Goal: Task Accomplishment & Management: Use online tool/utility

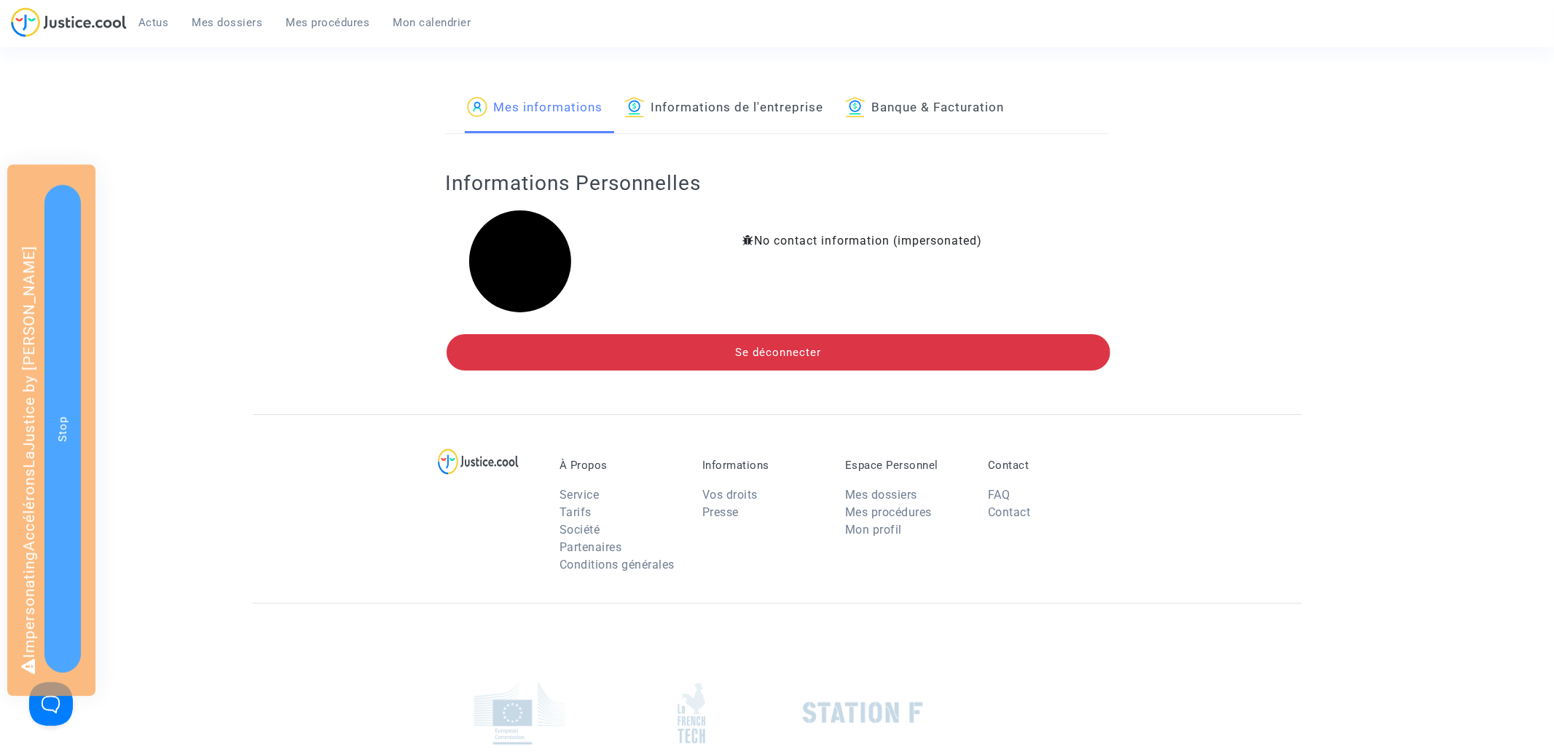
click at [712, 101] on link "Informations de l'entreprise" at bounding box center [723, 109] width 199 height 50
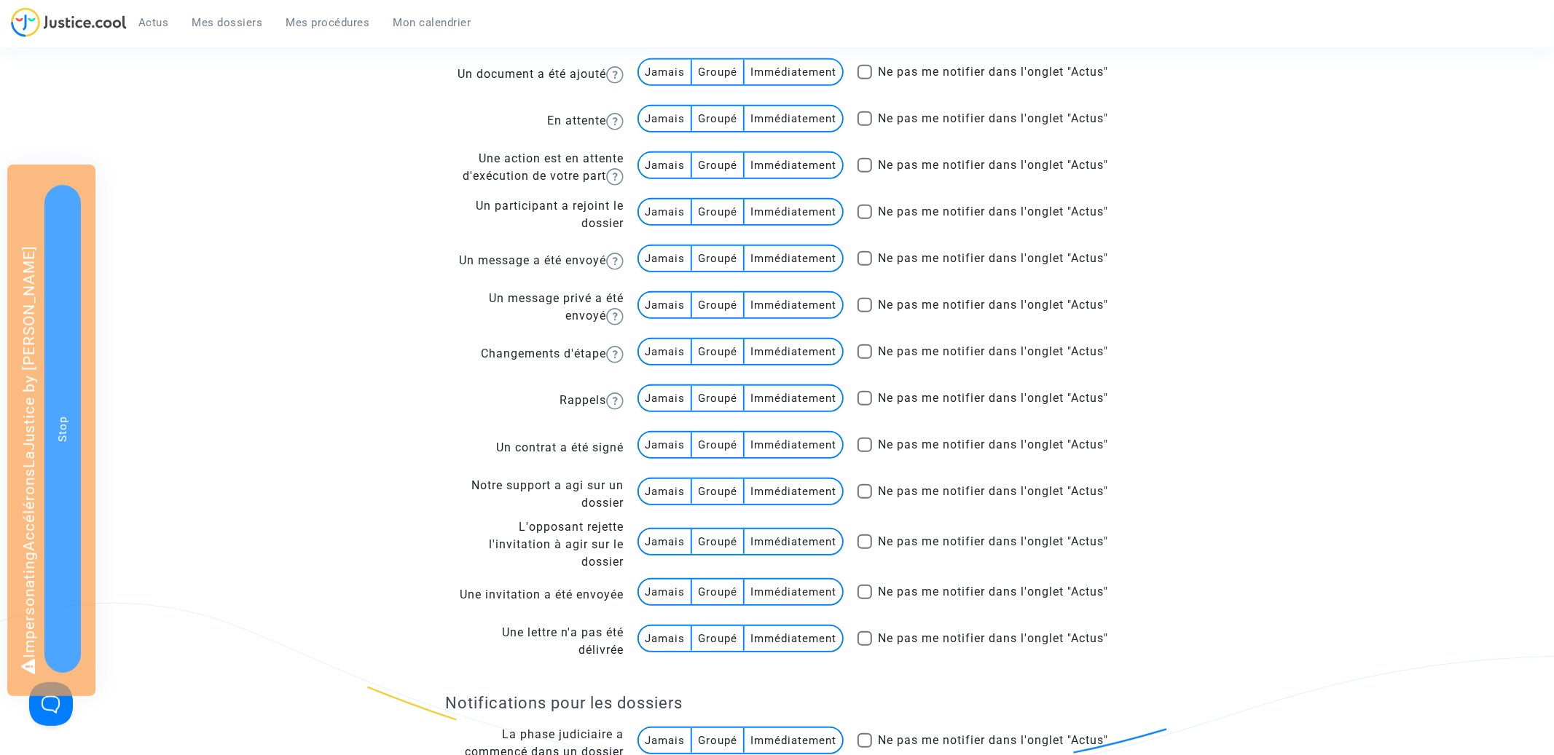
scroll to position [644, 0]
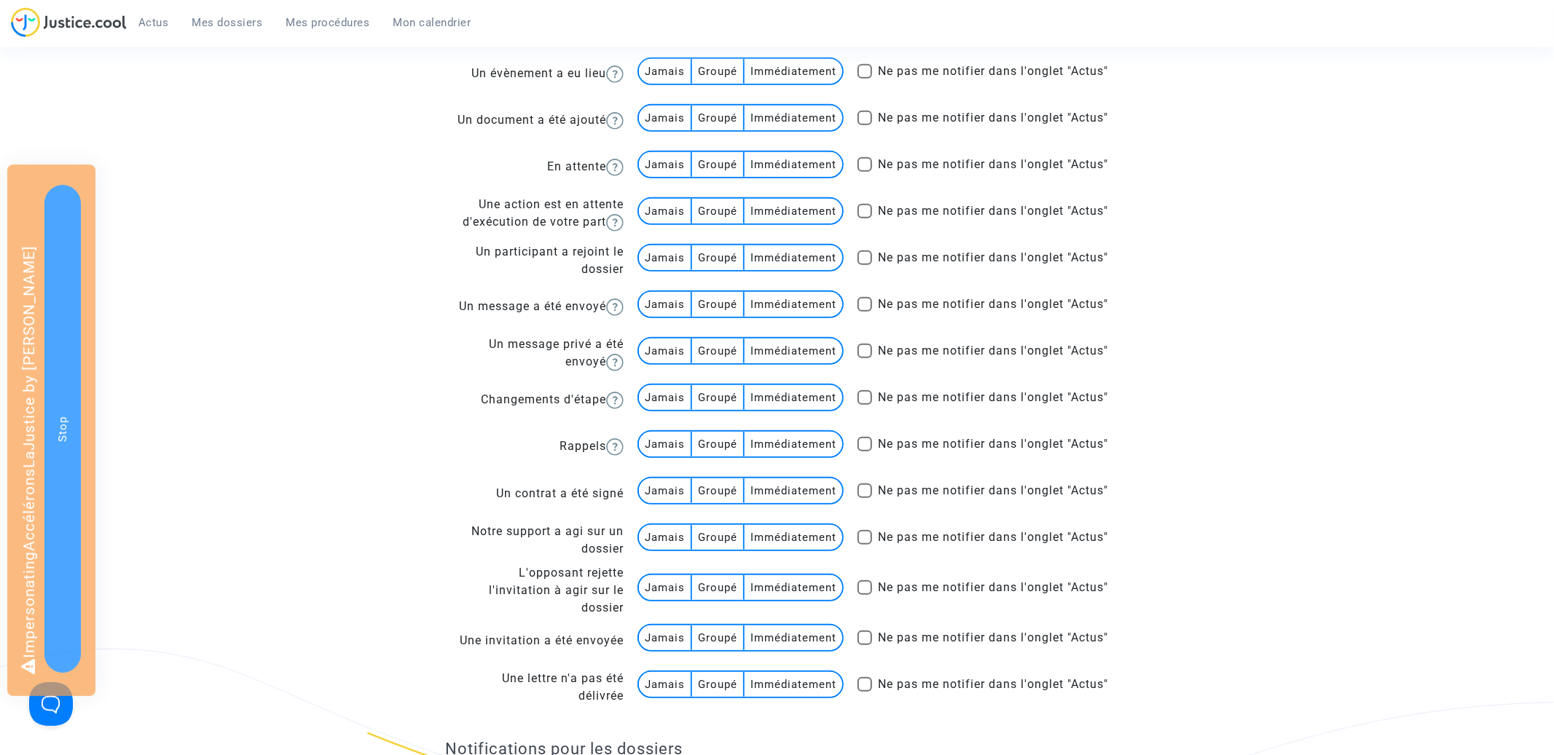
click at [646, 686] on multi-toggle-item "Jamais" at bounding box center [665, 684] width 53 height 25
click at [648, 652] on td "Jamais Groupé Immédiatement" at bounding box center [734, 641] width 221 height 47
click at [653, 594] on multi-toggle-item "Jamais" at bounding box center [665, 588] width 53 height 25
click at [653, 635] on multi-toggle-item "Jamais" at bounding box center [665, 638] width 53 height 25
click at [655, 528] on multi-toggle-item "Jamais" at bounding box center [665, 537] width 53 height 25
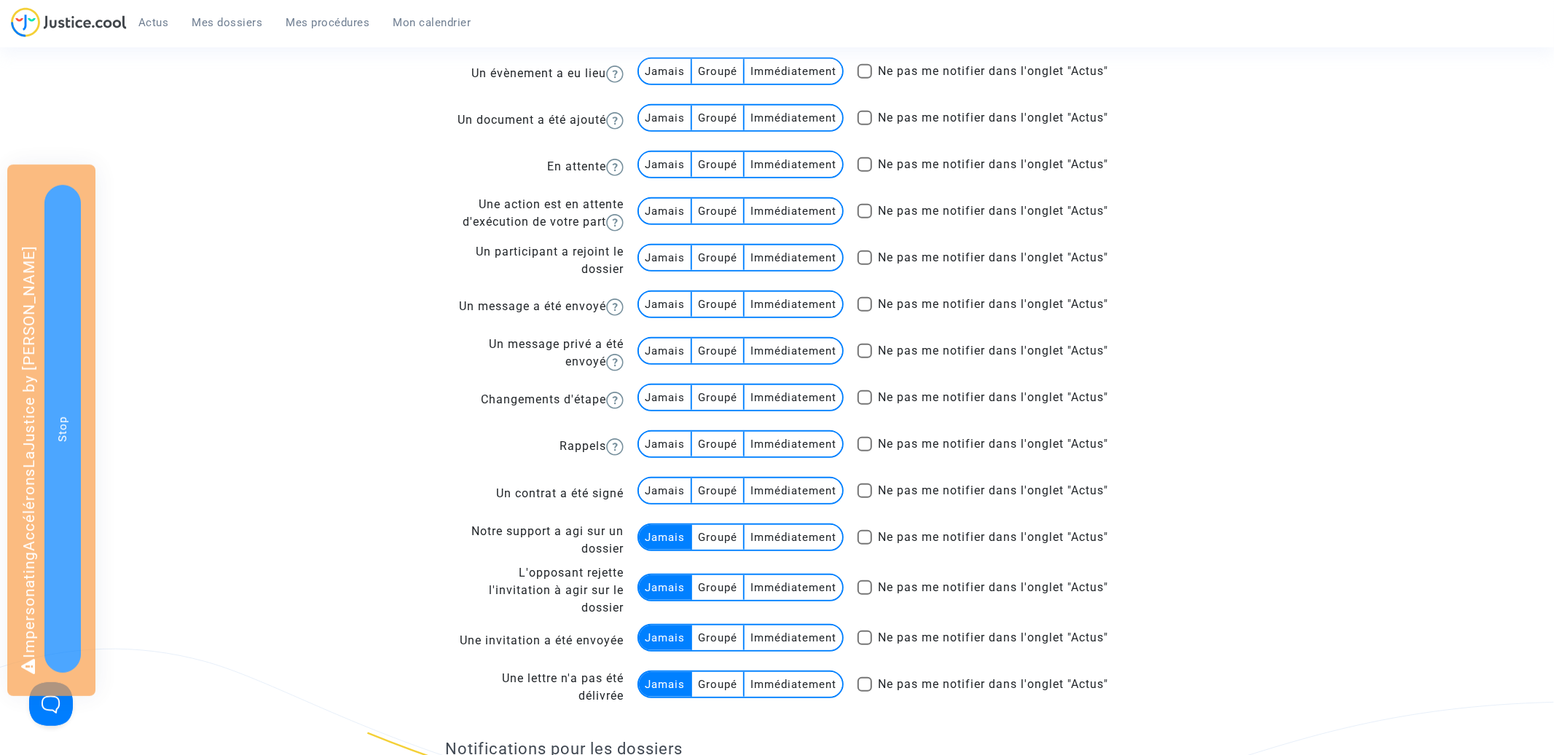
click at [655, 481] on multi-toggle-item "Jamais" at bounding box center [665, 491] width 53 height 25
click at [656, 449] on multi-toggle-item "Jamais" at bounding box center [665, 444] width 53 height 25
click at [656, 397] on multi-toggle-item "Jamais" at bounding box center [665, 397] width 53 height 25
click at [656, 352] on multi-toggle-item "Jamais" at bounding box center [665, 351] width 53 height 25
click at [659, 299] on multi-toggle-item "Jamais" at bounding box center [665, 304] width 53 height 25
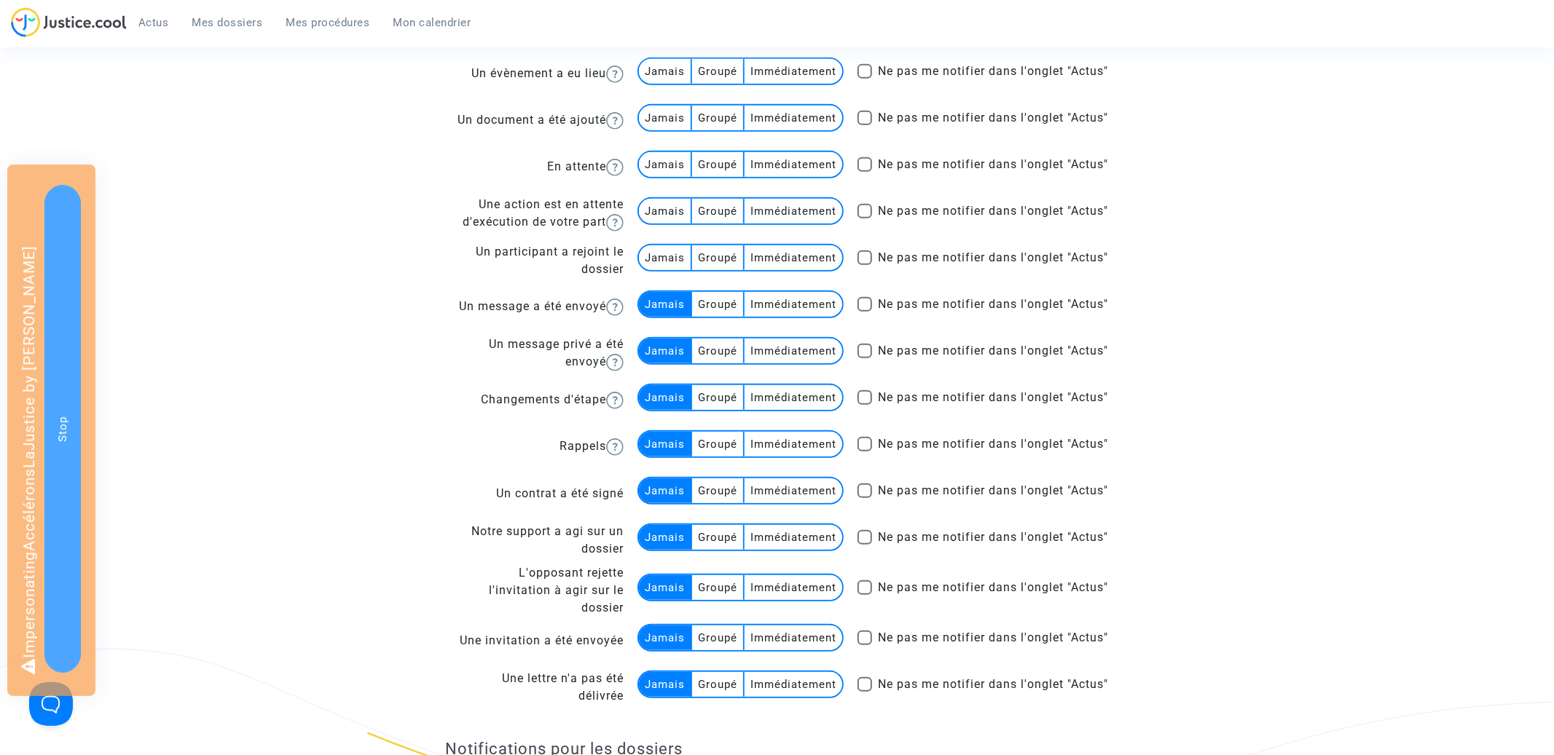
click at [659, 251] on multi-toggle-item "Jamais" at bounding box center [665, 258] width 53 height 25
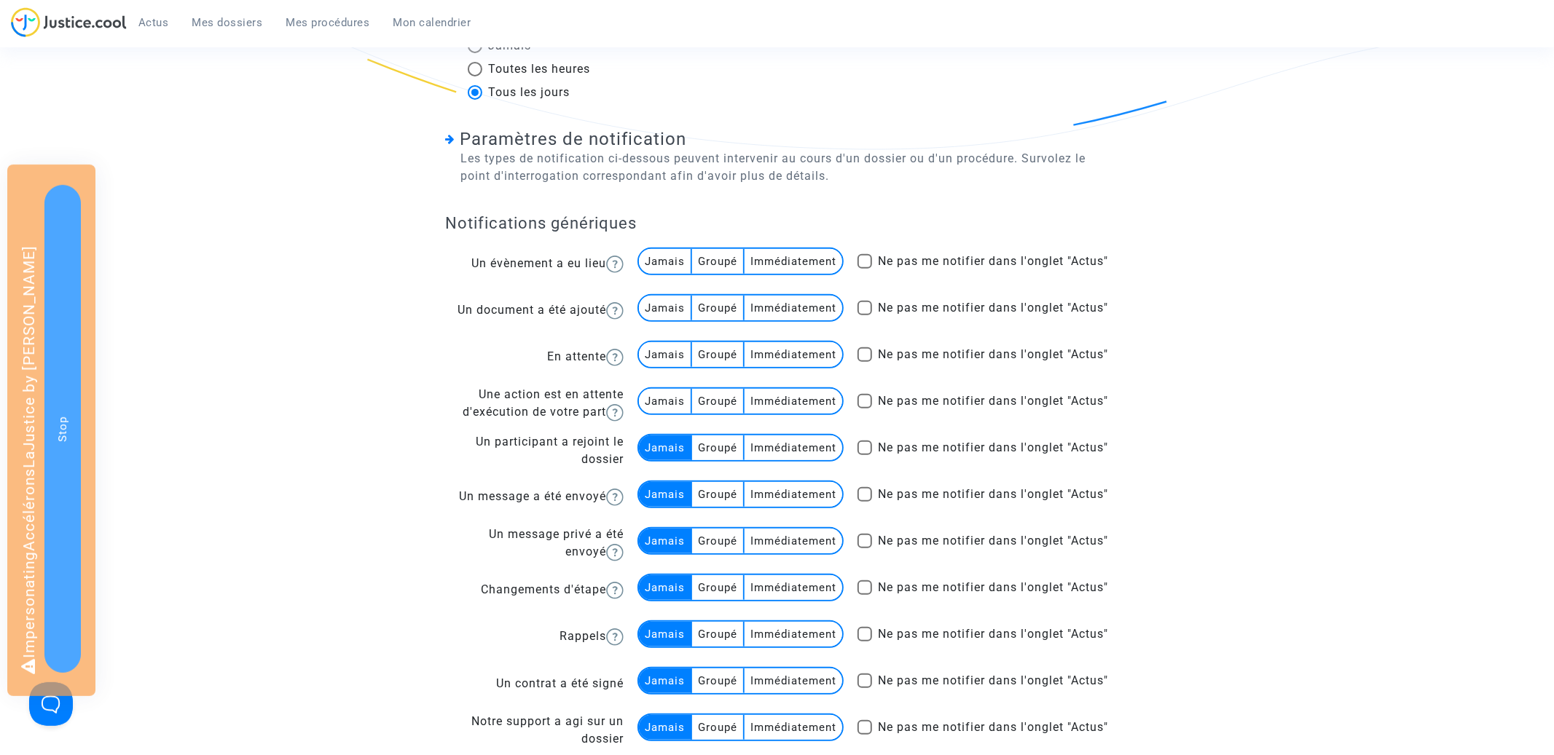
scroll to position [449, 0]
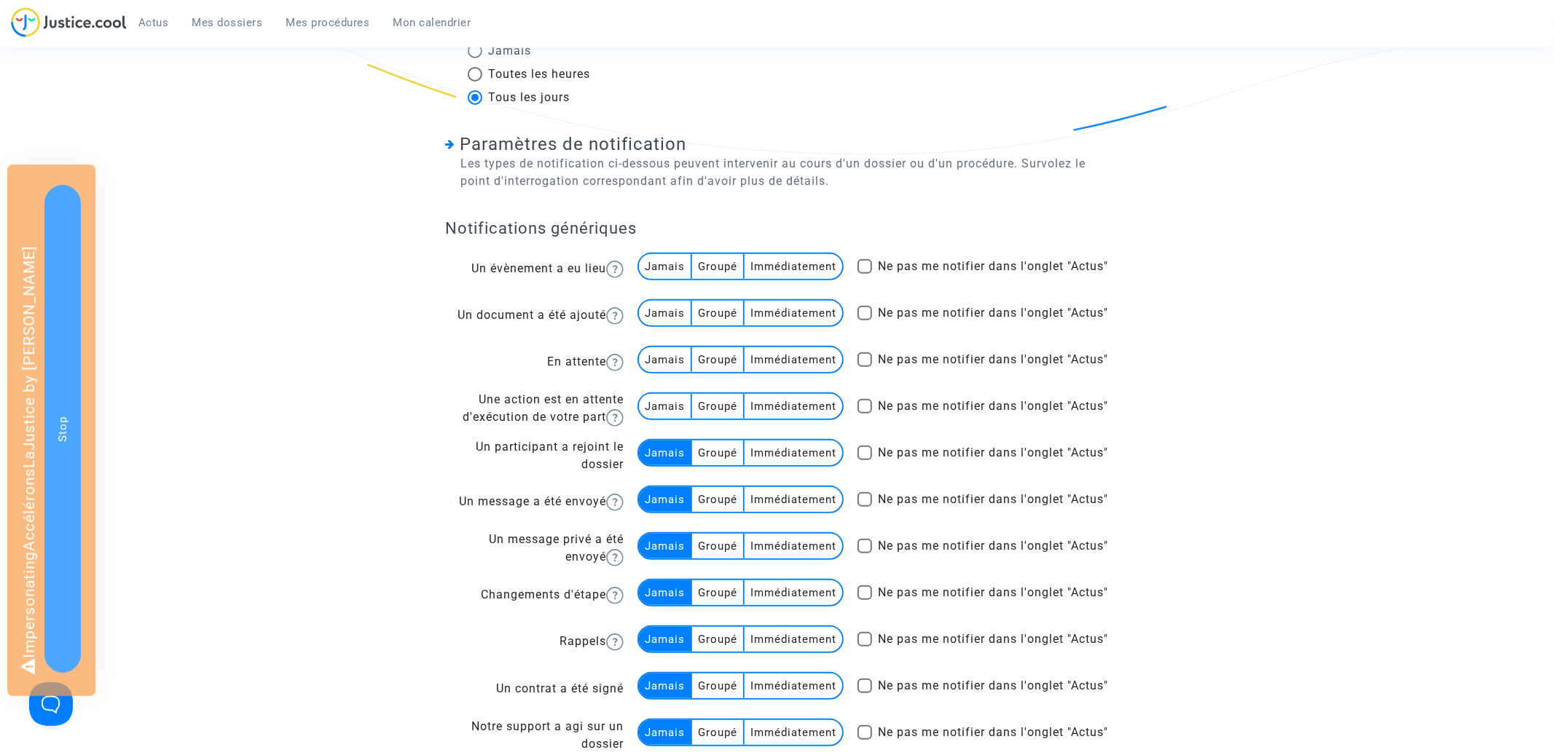
click at [661, 401] on multi-toggle-item "Jamais" at bounding box center [665, 406] width 53 height 25
click at [661, 358] on multi-toggle-item "Jamais" at bounding box center [665, 359] width 53 height 25
drag, startPoint x: 663, startPoint y: 314, endPoint x: 663, endPoint y: 299, distance: 15.3
click at [663, 314] on multi-toggle-item "Jamais" at bounding box center [665, 313] width 53 height 25
click at [663, 270] on multi-toggle-item "Jamais" at bounding box center [665, 266] width 53 height 25
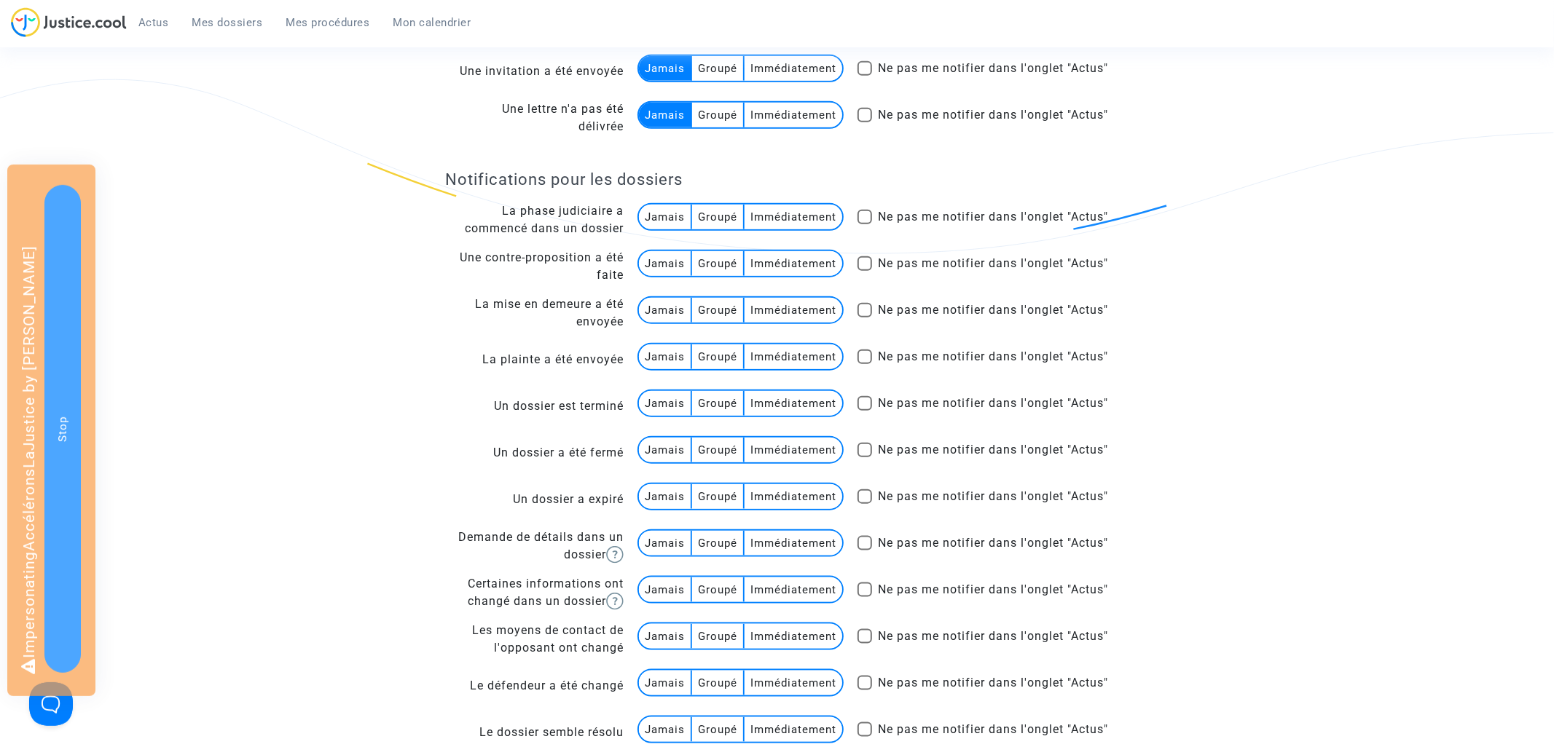
scroll to position [1217, 0]
click at [663, 215] on multi-toggle-item "Jamais" at bounding box center [665, 214] width 53 height 25
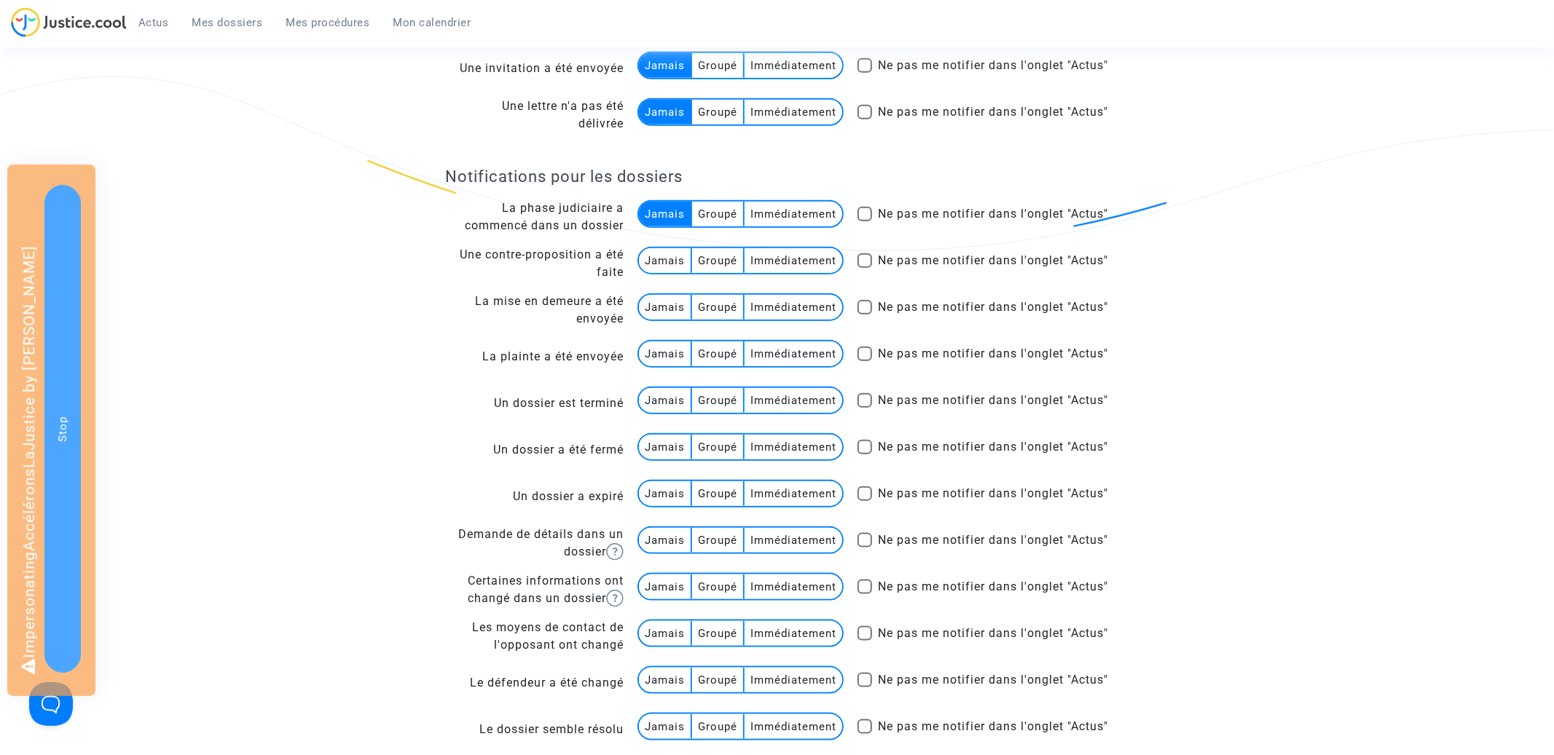
click at [663, 261] on multi-toggle-item "Jamais" at bounding box center [665, 260] width 53 height 25
click at [663, 299] on multi-toggle-item "Jamais" at bounding box center [665, 307] width 53 height 25
click at [662, 354] on multi-toggle-item "Jamais" at bounding box center [665, 354] width 53 height 25
click at [662, 393] on multi-toggle-item "Jamais" at bounding box center [665, 400] width 53 height 25
click at [654, 456] on multi-toggle-item "Jamais" at bounding box center [665, 447] width 53 height 25
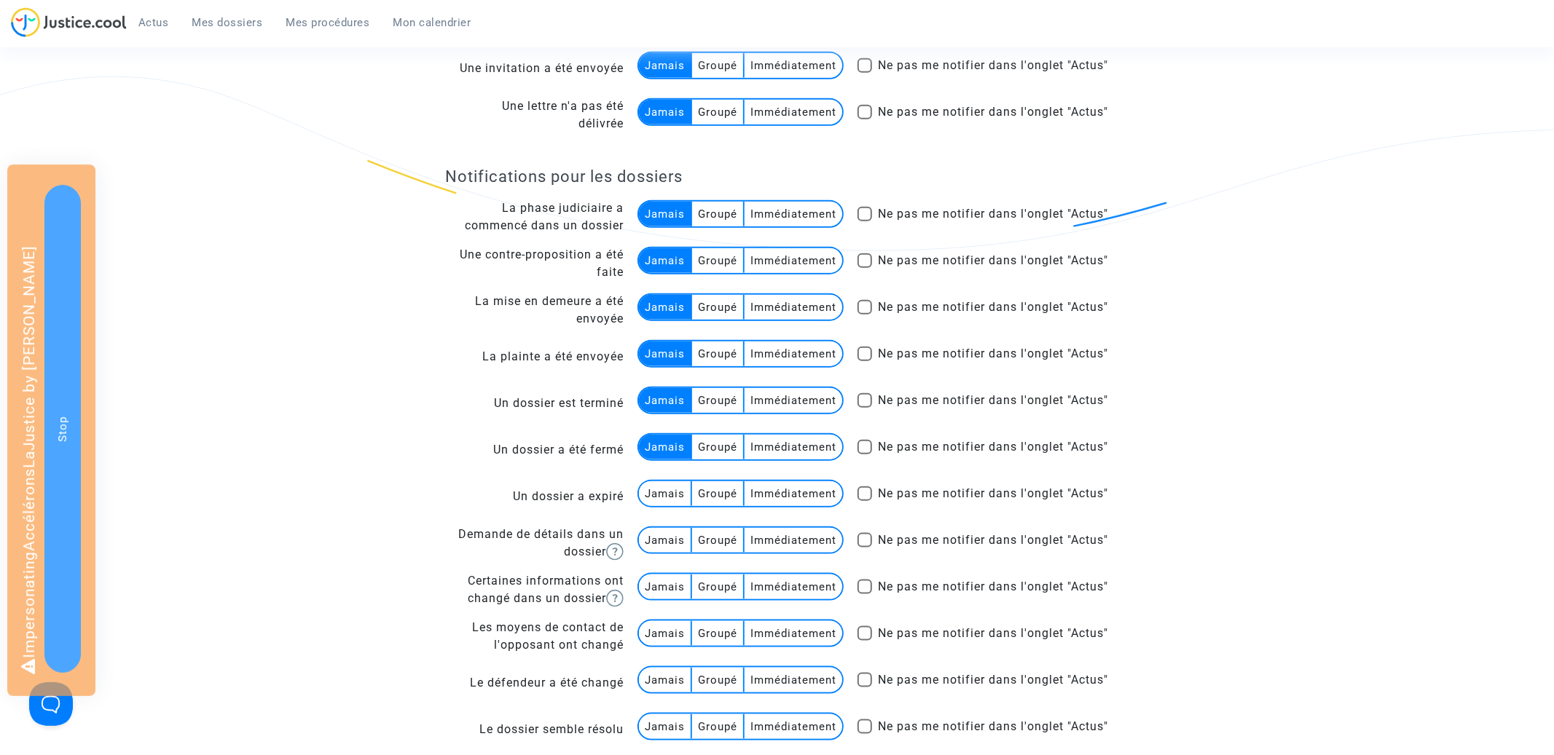
click at [654, 495] on multi-toggle-item "Jamais" at bounding box center [665, 494] width 53 height 25
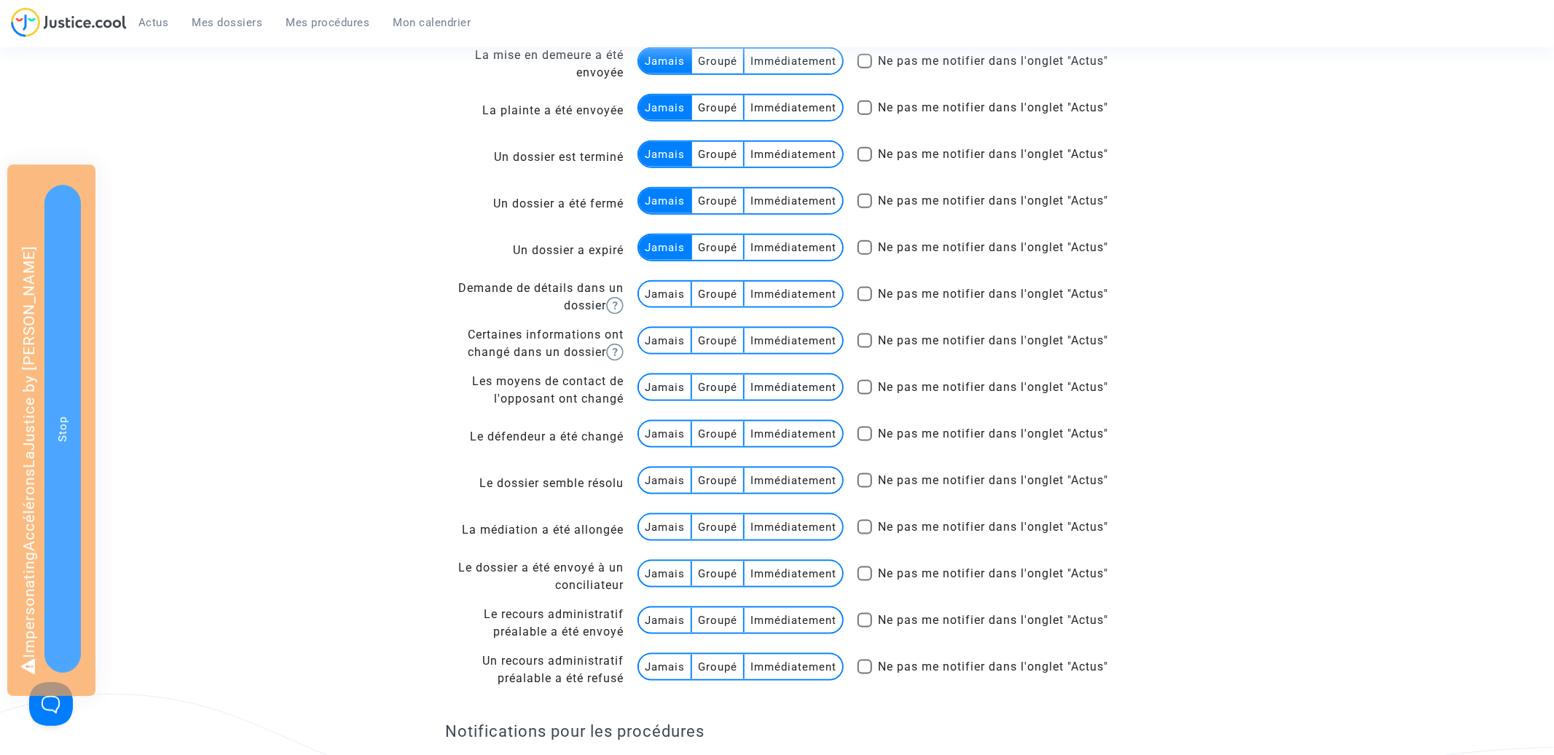
scroll to position [1470, 0]
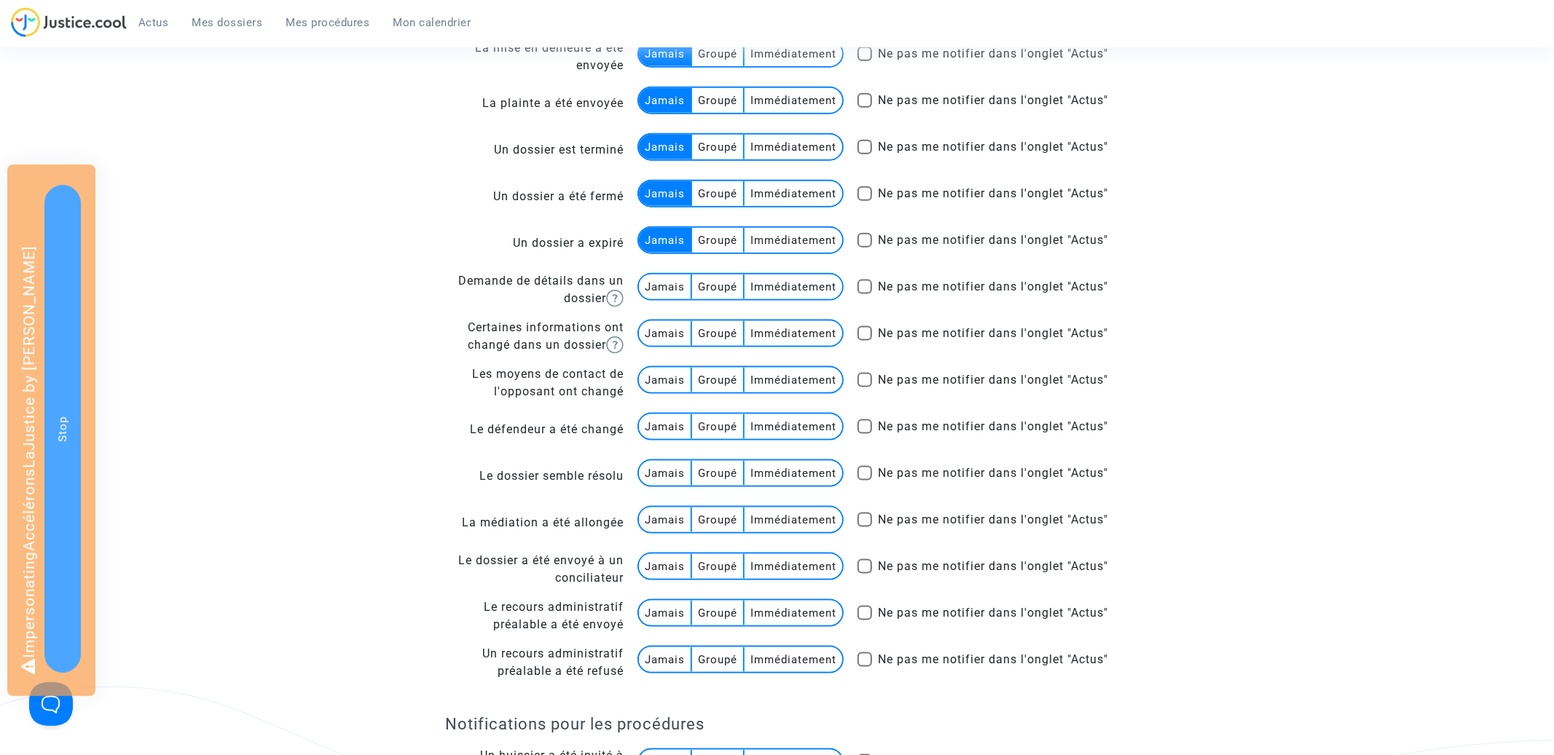
click at [662, 269] on td "Jamais Groupé Immédiatement" at bounding box center [734, 290] width 221 height 47
click at [662, 285] on multi-toggle-item "Jamais" at bounding box center [665, 287] width 53 height 25
click at [662, 327] on multi-toggle-item "Jamais" at bounding box center [665, 333] width 53 height 25
click at [667, 396] on td "Jamais Groupé Immédiatement" at bounding box center [734, 383] width 221 height 47
click at [667, 386] on multi-toggle-item "Jamais" at bounding box center [665, 380] width 53 height 25
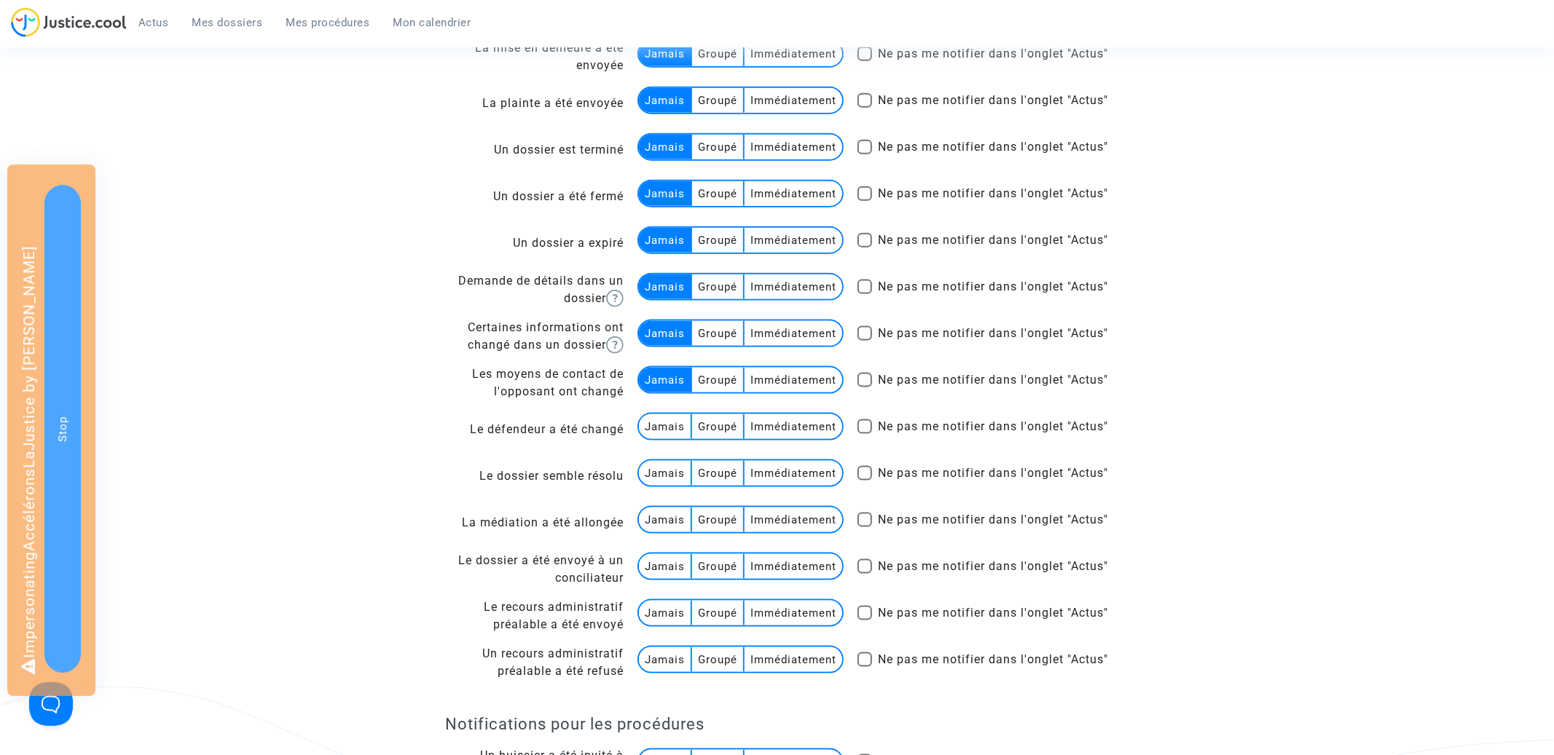
click at [667, 427] on multi-toggle-item "Jamais" at bounding box center [665, 427] width 53 height 25
click at [667, 468] on multi-toggle-item "Jamais" at bounding box center [665, 473] width 53 height 25
click at [661, 519] on multi-toggle-item "Jamais" at bounding box center [665, 520] width 53 height 25
click at [661, 557] on multi-toggle-item "Jamais" at bounding box center [665, 566] width 53 height 25
click at [659, 615] on multi-toggle-item "Jamais" at bounding box center [665, 613] width 53 height 25
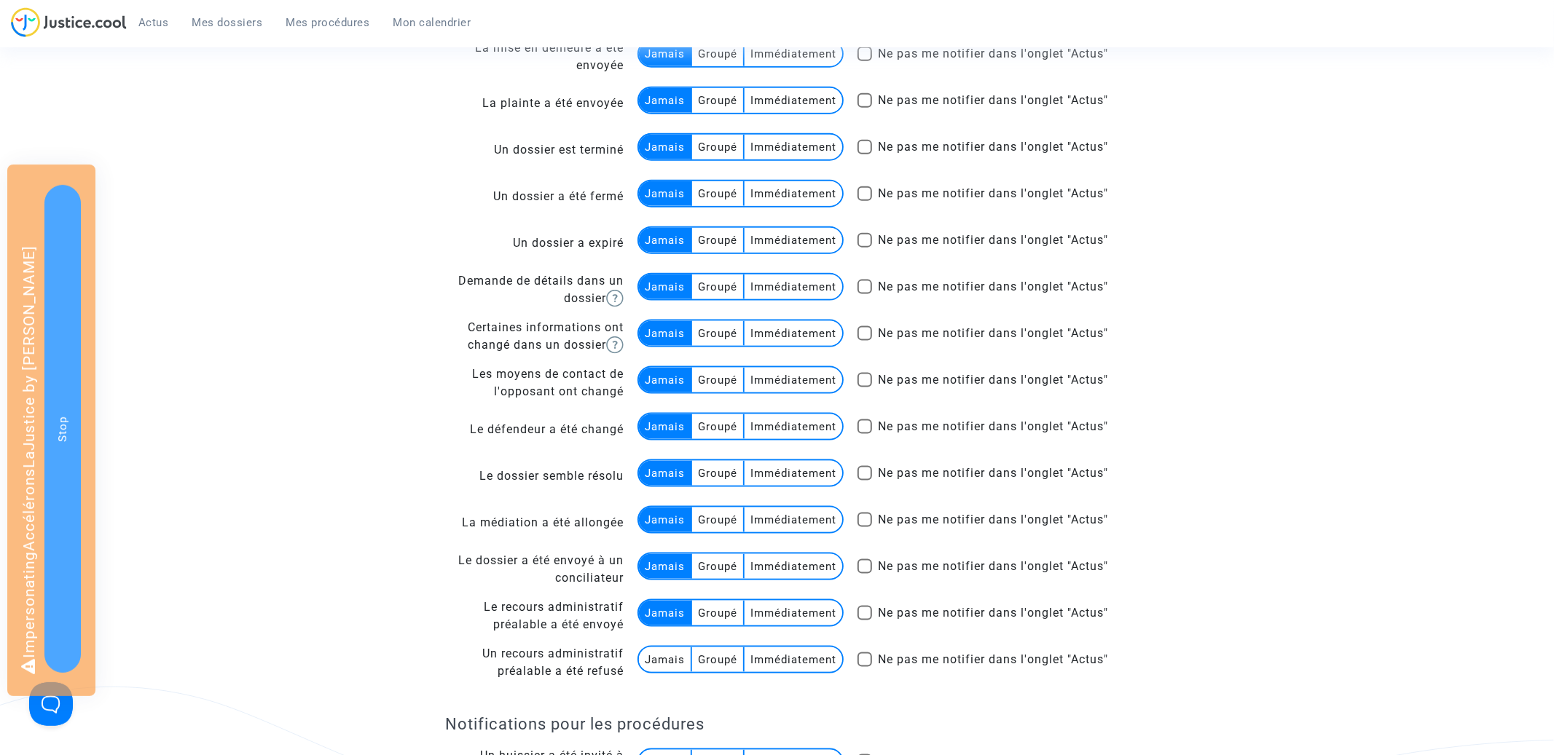
click at [659, 664] on multi-toggle-item "Jamais" at bounding box center [665, 660] width 53 height 25
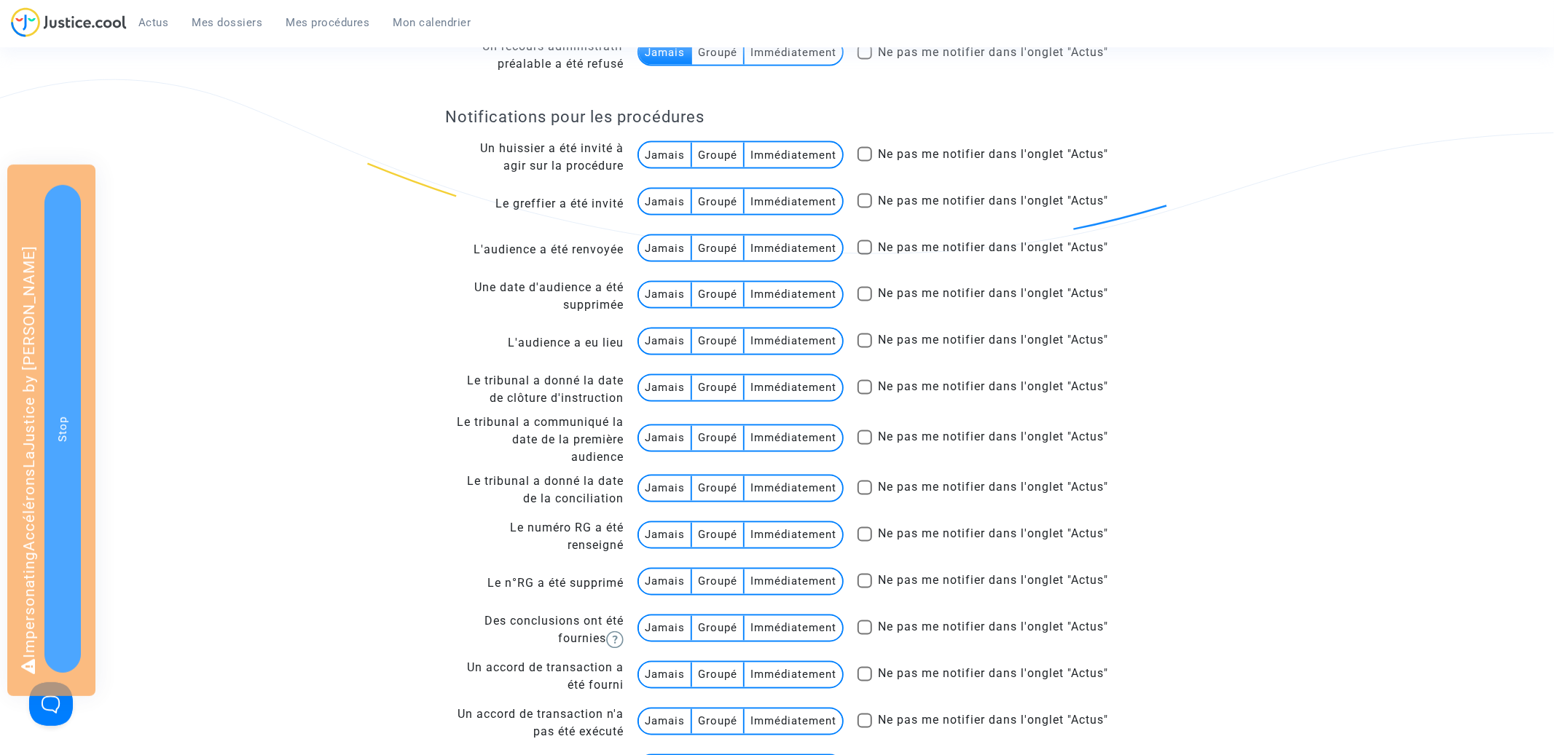
scroll to position [2080, 0]
click at [659, 149] on multi-toggle-item "Jamais" at bounding box center [665, 153] width 53 height 25
click at [659, 203] on multi-toggle-item "Jamais" at bounding box center [665, 199] width 53 height 25
click at [659, 245] on multi-toggle-item "Jamais" at bounding box center [665, 246] width 53 height 25
click at [659, 284] on multi-toggle-item "Jamais" at bounding box center [665, 292] width 53 height 25
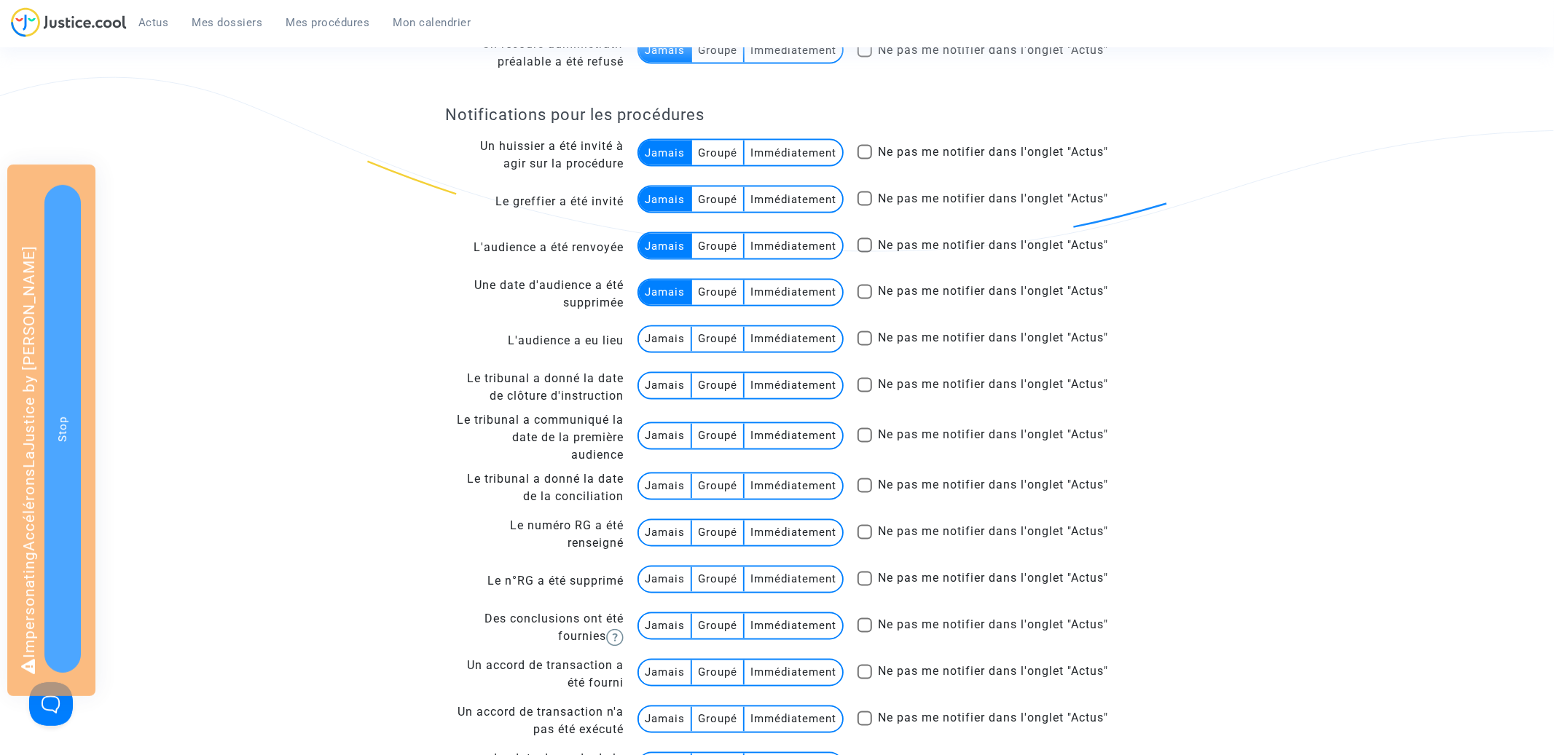
click at [661, 345] on multi-toggle-item "Jamais" at bounding box center [665, 339] width 53 height 25
click at [661, 385] on multi-toggle-item "Jamais" at bounding box center [665, 386] width 53 height 25
click at [662, 433] on multi-toggle-item "Jamais" at bounding box center [665, 436] width 53 height 25
click at [662, 487] on multi-toggle-item "Jamais" at bounding box center [665, 486] width 53 height 25
click at [662, 531] on multi-toggle-item "Jamais" at bounding box center [665, 533] width 53 height 25
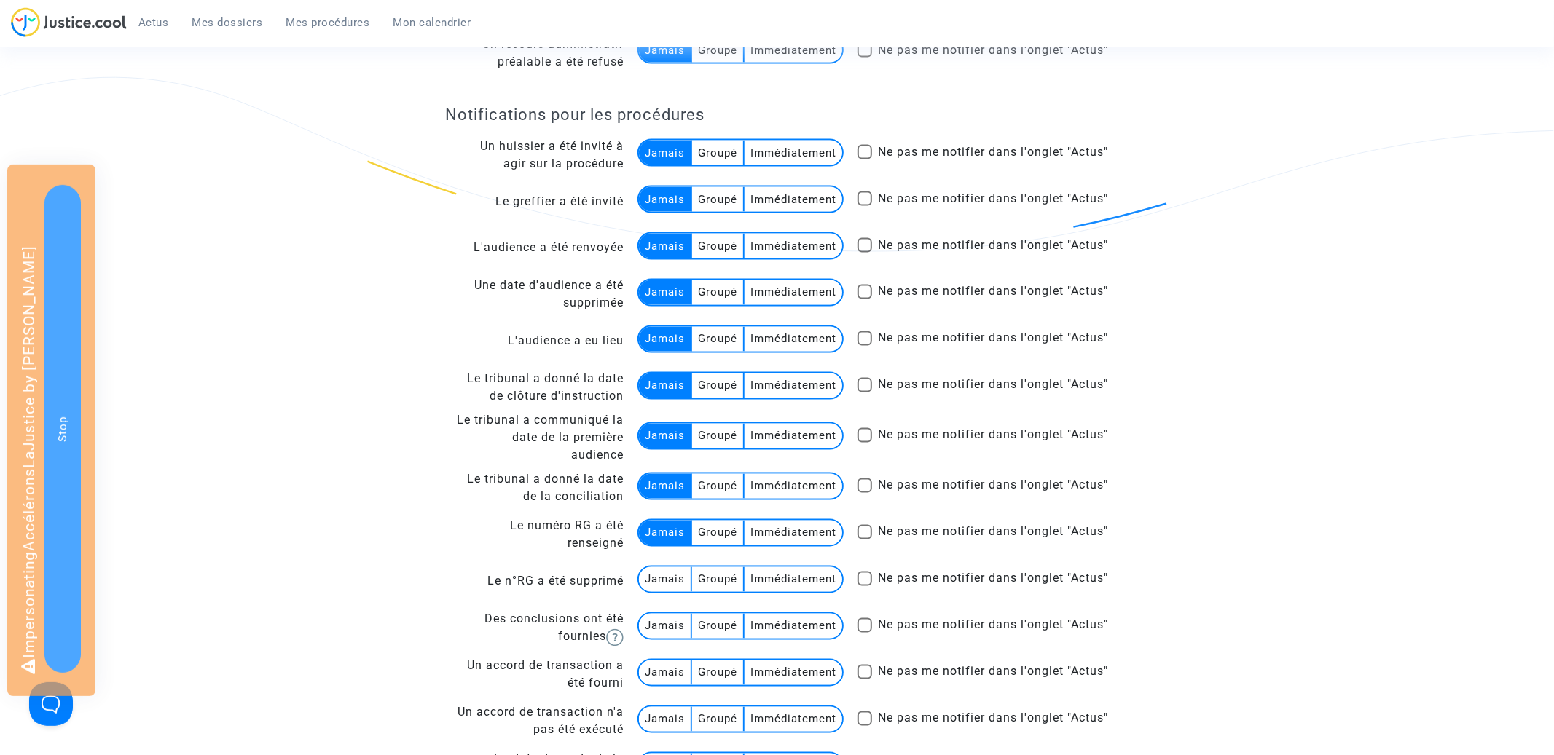
click at [663, 586] on multi-toggle-item "Jamais" at bounding box center [665, 579] width 53 height 25
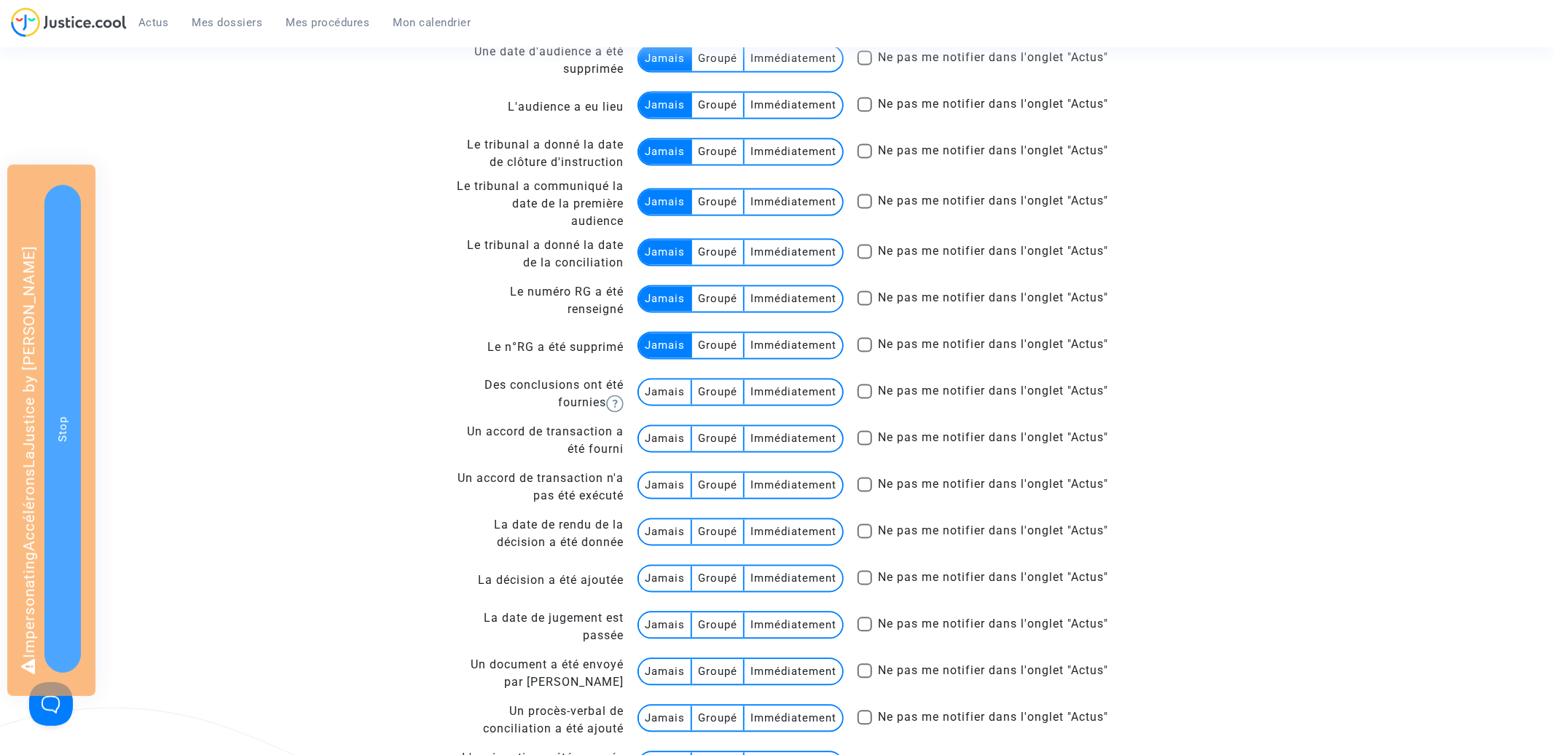
scroll to position [2343, 0]
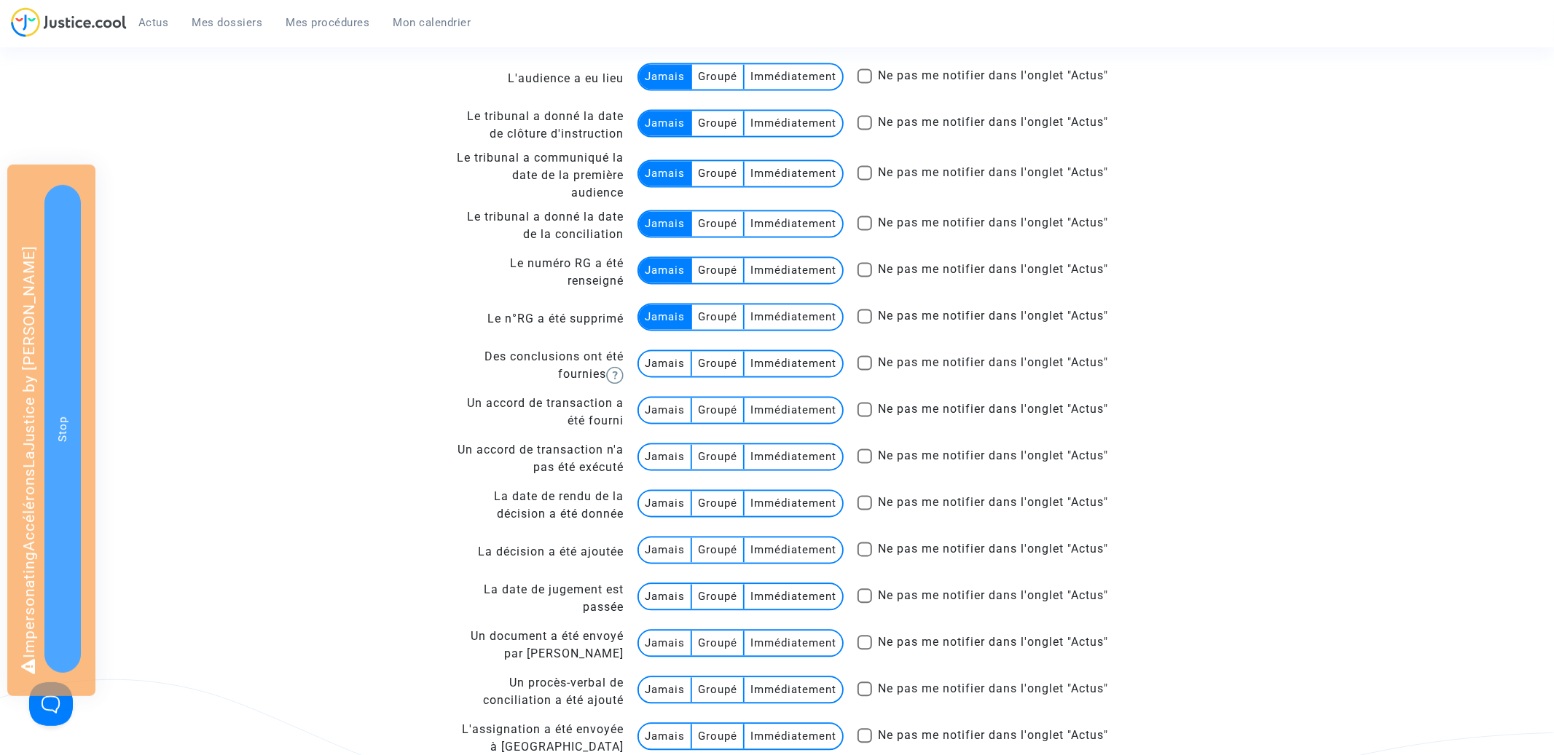
click at [658, 364] on multi-toggle-item "Jamais" at bounding box center [665, 363] width 53 height 25
click at [658, 419] on multi-toggle-item "Jamais" at bounding box center [665, 410] width 53 height 25
click at [658, 458] on multi-toggle-item "Jamais" at bounding box center [665, 456] width 53 height 25
click at [658, 500] on multi-toggle-item "Jamais" at bounding box center [665, 503] width 53 height 25
click at [661, 551] on multi-toggle-item "Jamais" at bounding box center [665, 550] width 53 height 25
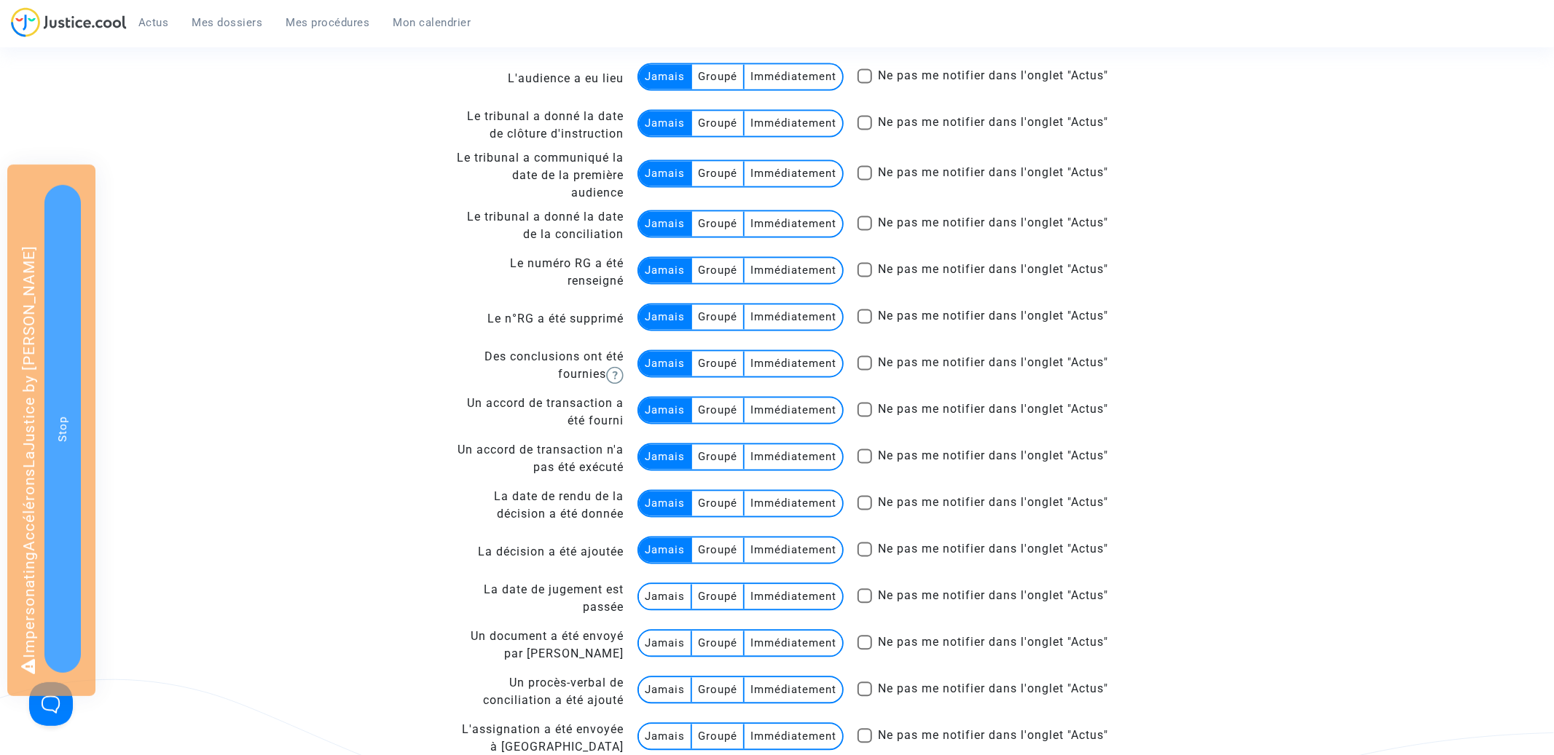
click at [661, 594] on multi-toggle-item "Jamais" at bounding box center [665, 596] width 53 height 25
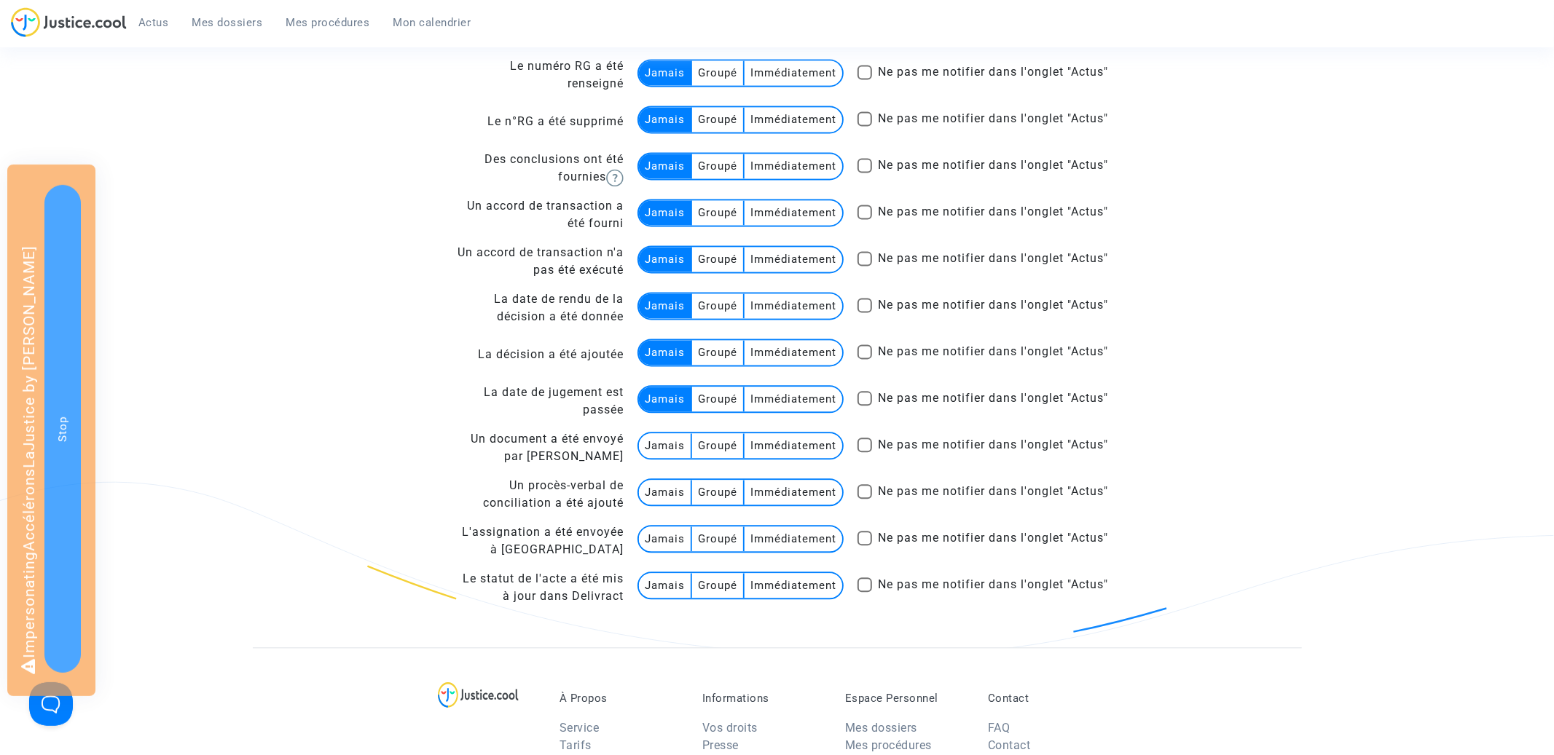
scroll to position [2572, 0]
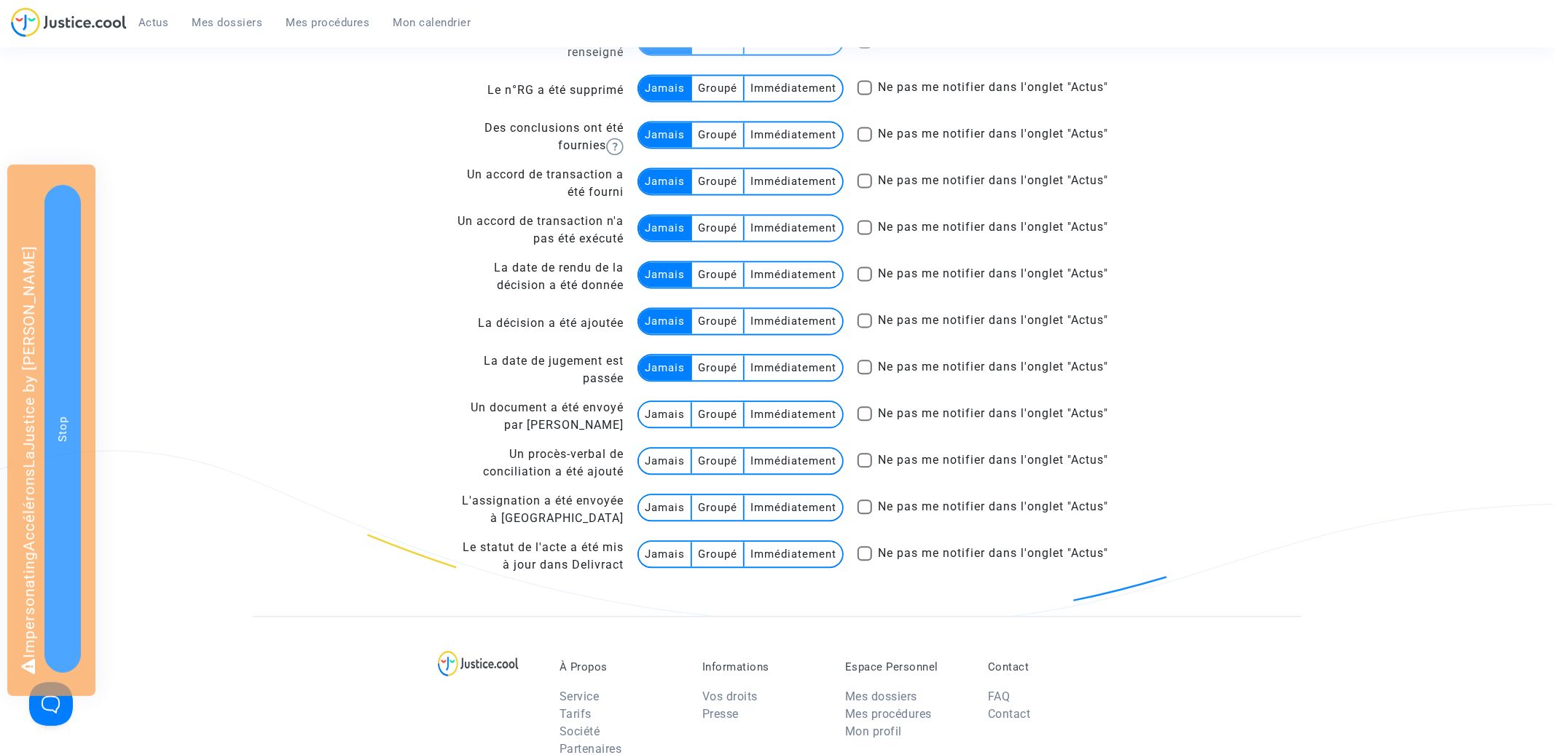
click at [653, 417] on multi-toggle-item "Jamais" at bounding box center [665, 414] width 53 height 25
click at [653, 454] on multi-toggle-item "Jamais" at bounding box center [665, 461] width 53 height 25
click at [657, 510] on multi-toggle-item "Jamais" at bounding box center [665, 507] width 53 height 25
click at [663, 570] on td "Jamais Groupé Immédiatement" at bounding box center [734, 556] width 221 height 47
click at [663, 560] on multi-toggle-item "Jamais" at bounding box center [665, 554] width 53 height 25
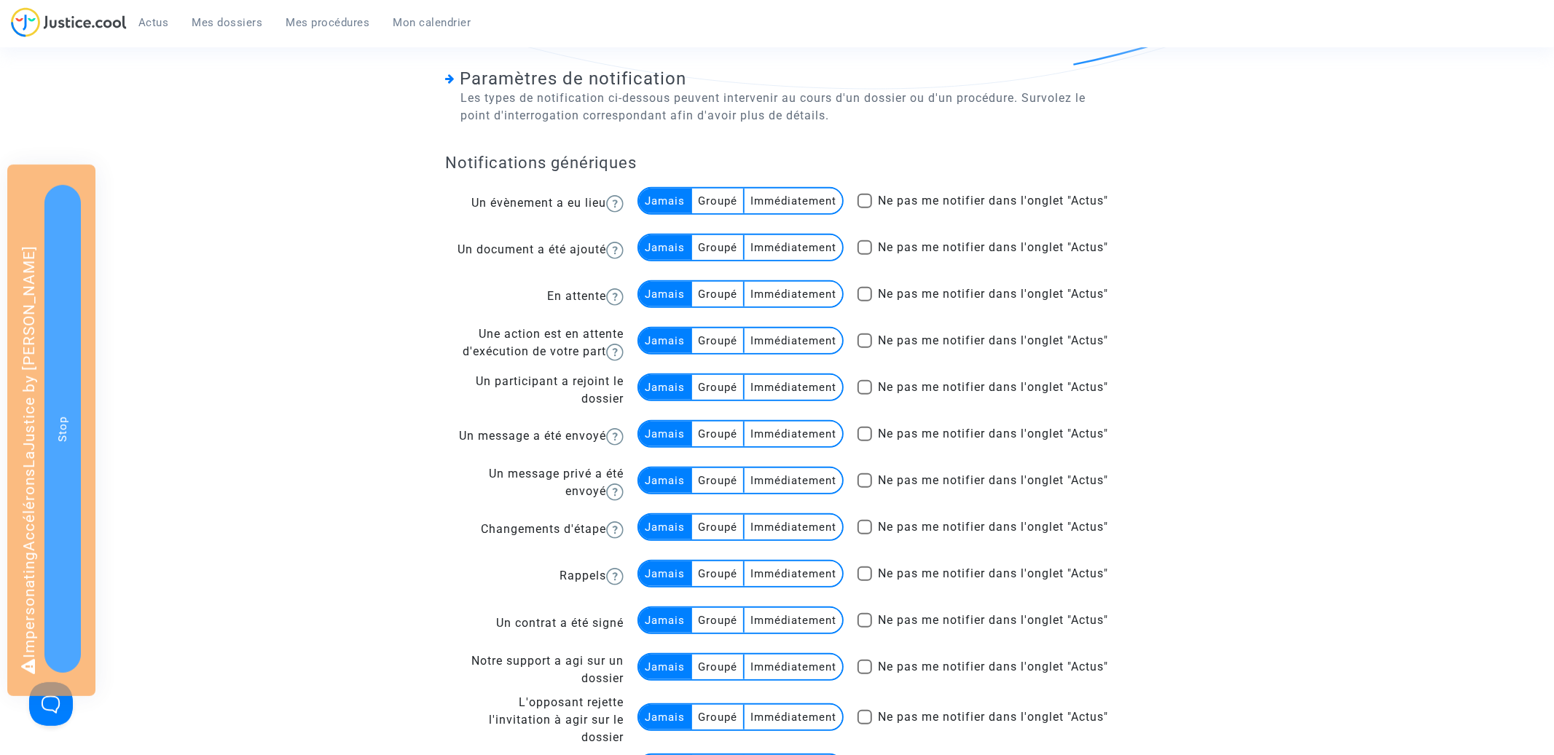
scroll to position [0, 0]
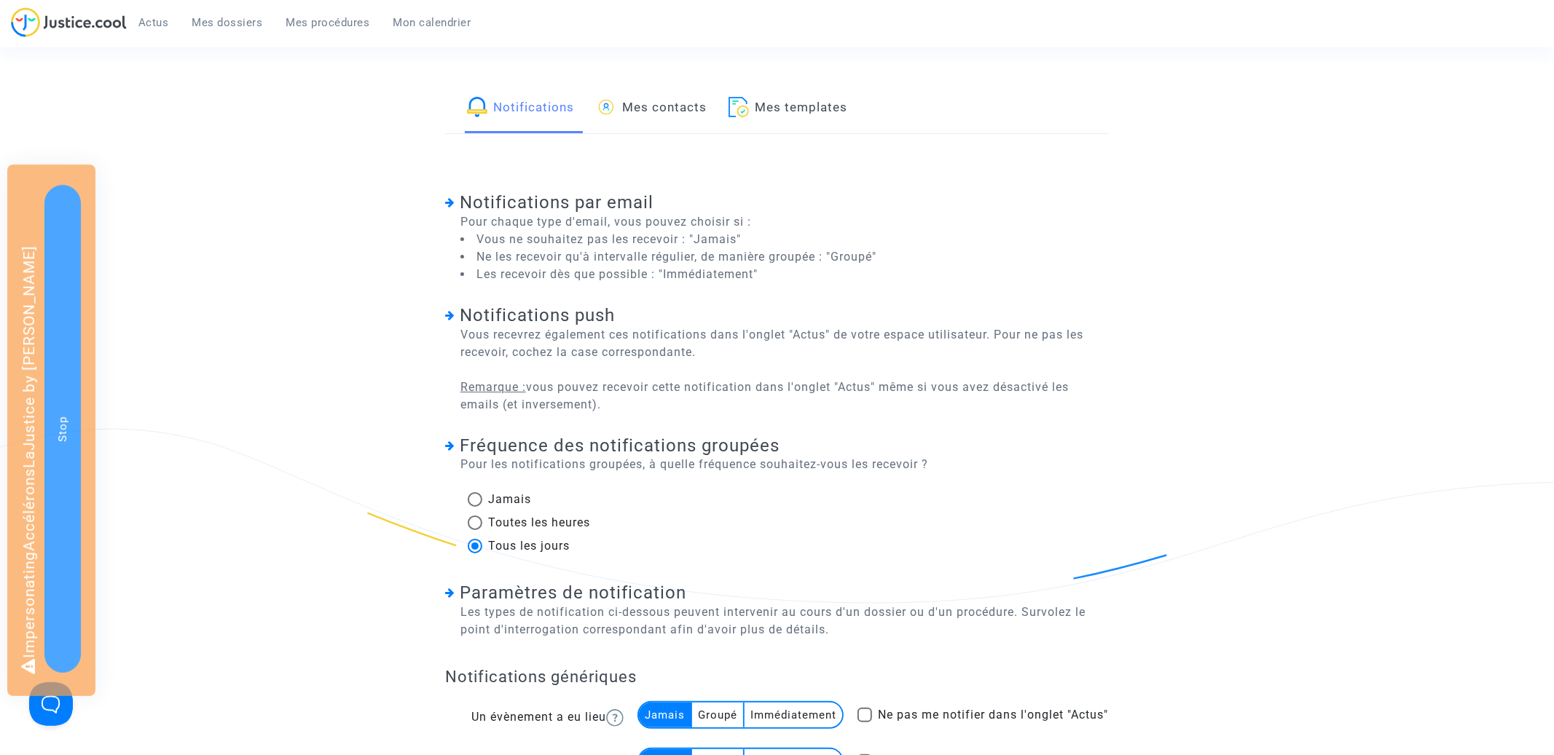
click at [663, 113] on link "Mes contacts" at bounding box center [651, 109] width 111 height 50
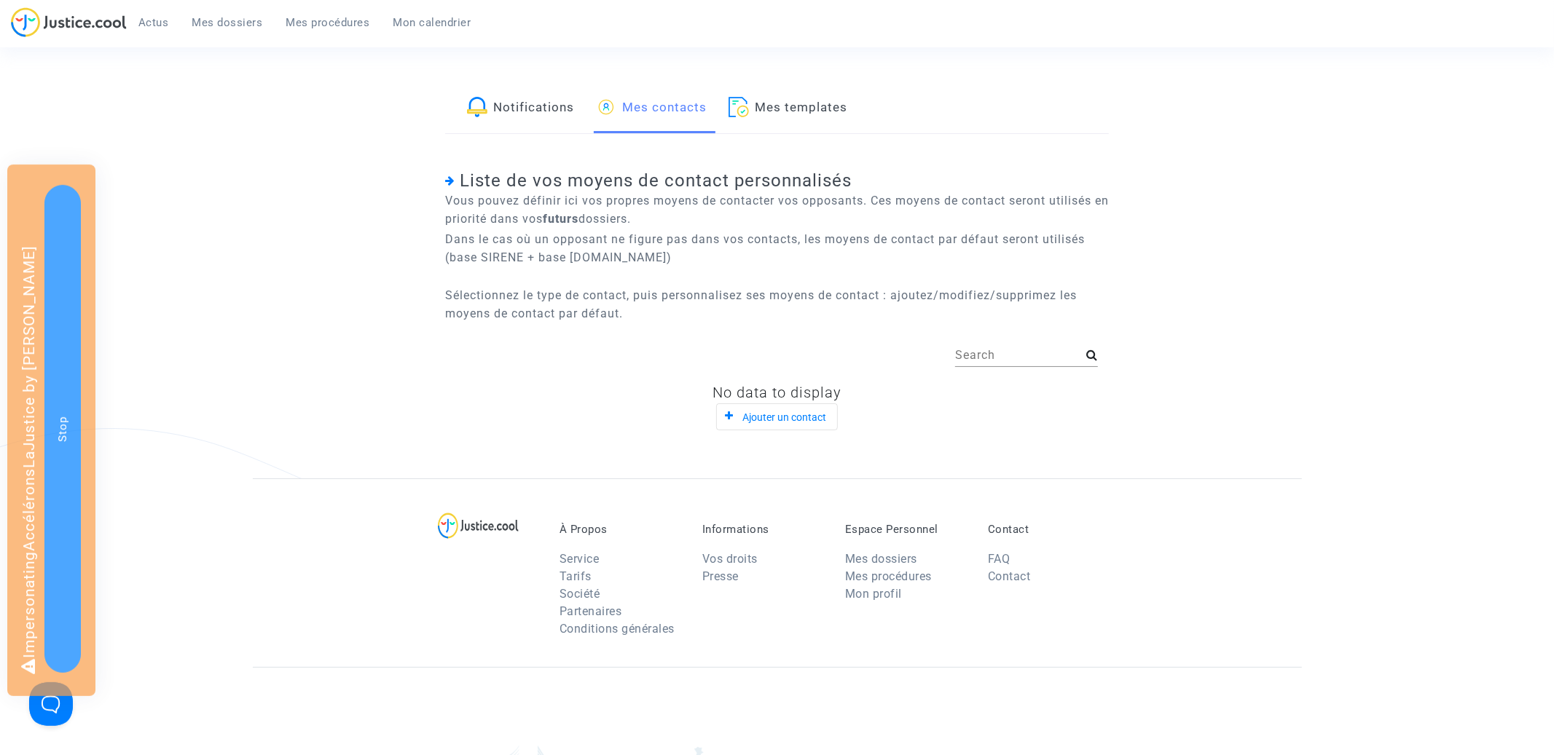
click at [585, 95] on div "Notifications Mes contacts Mes templates" at bounding box center [777, 109] width 664 height 50
click at [571, 99] on link "Notifications" at bounding box center [520, 109] width 107 height 50
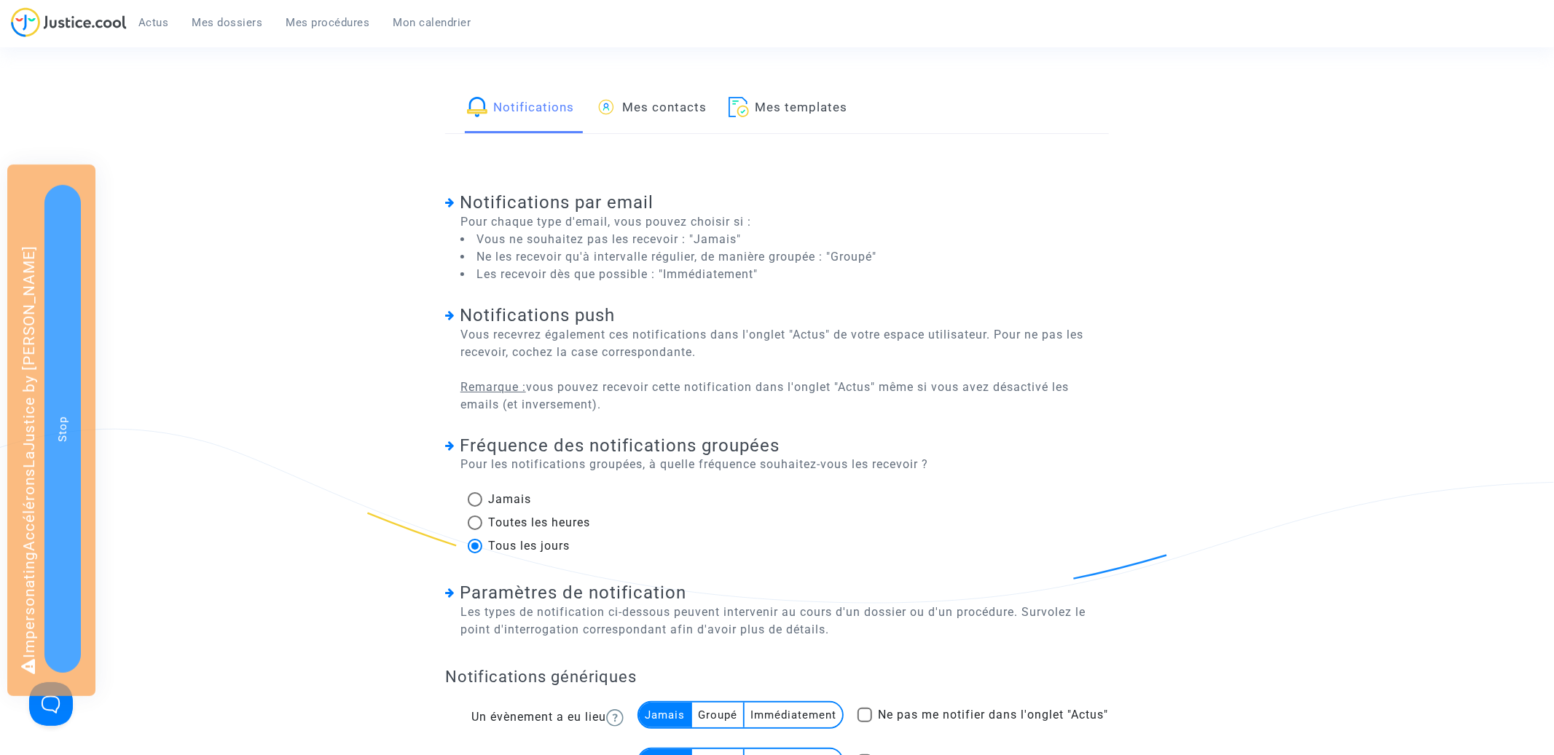
click at [244, 19] on span "Mes dossiers" at bounding box center [227, 22] width 71 height 13
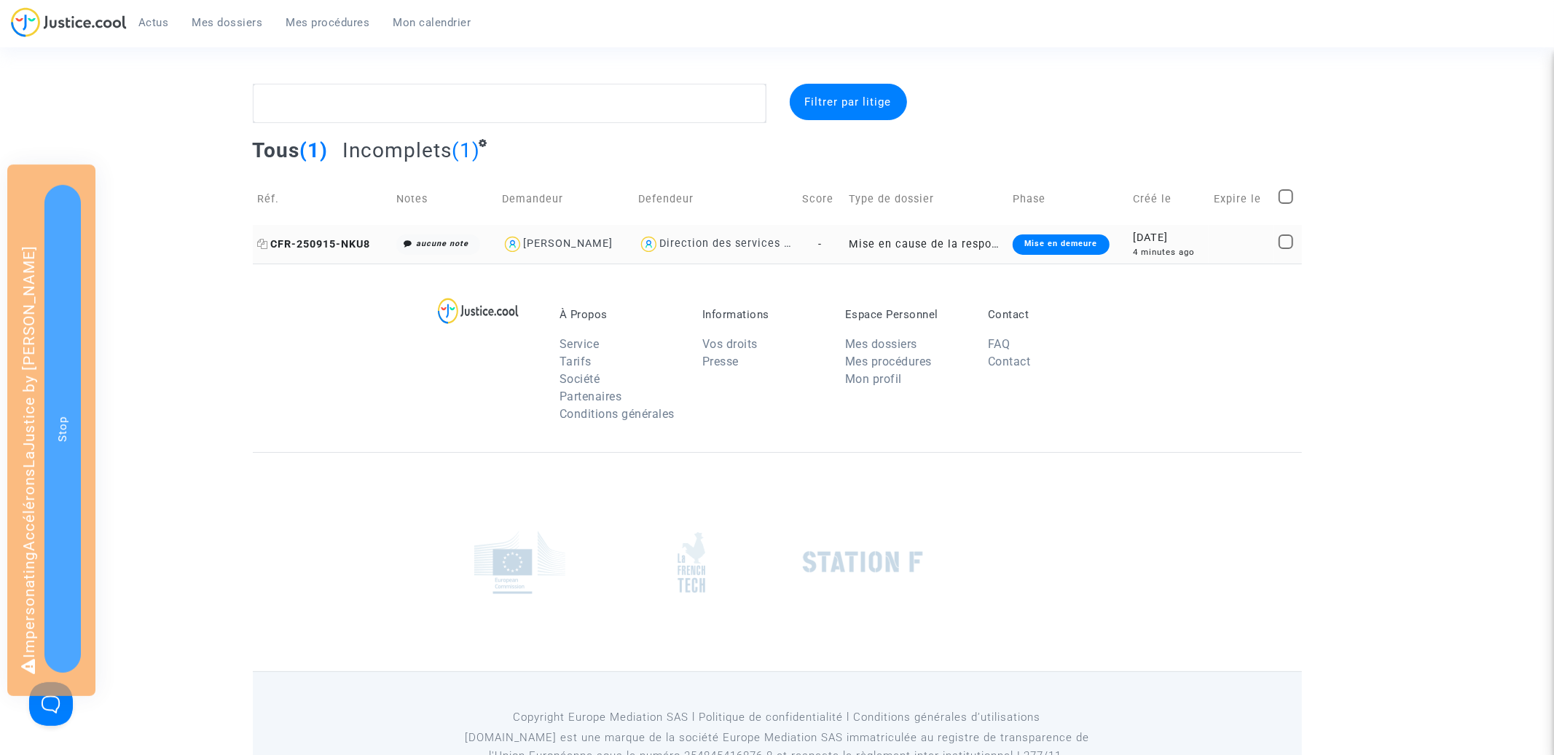
click at [335, 246] on span "CFR-250915-NKU8" at bounding box center [314, 244] width 113 height 12
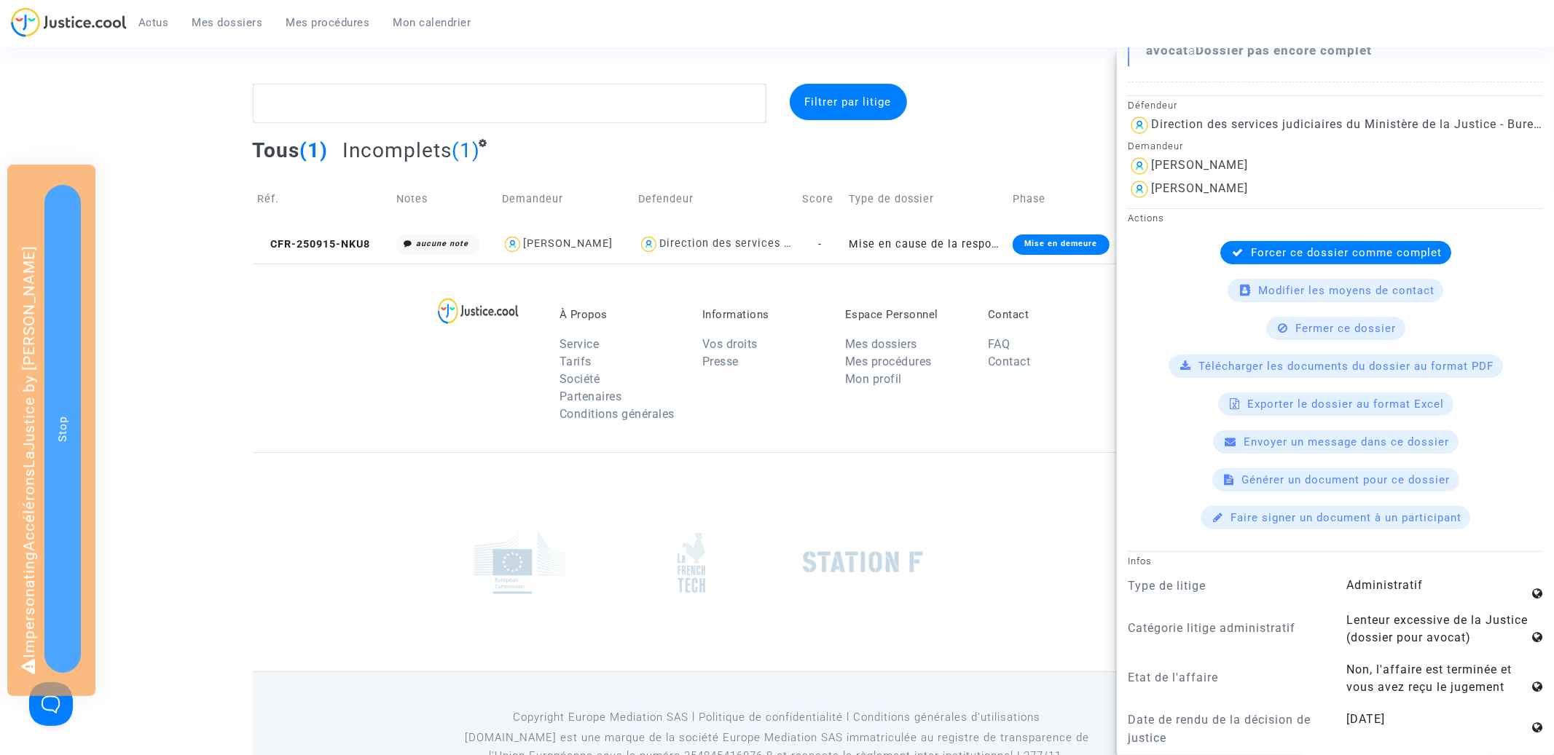
scroll to position [259, 0]
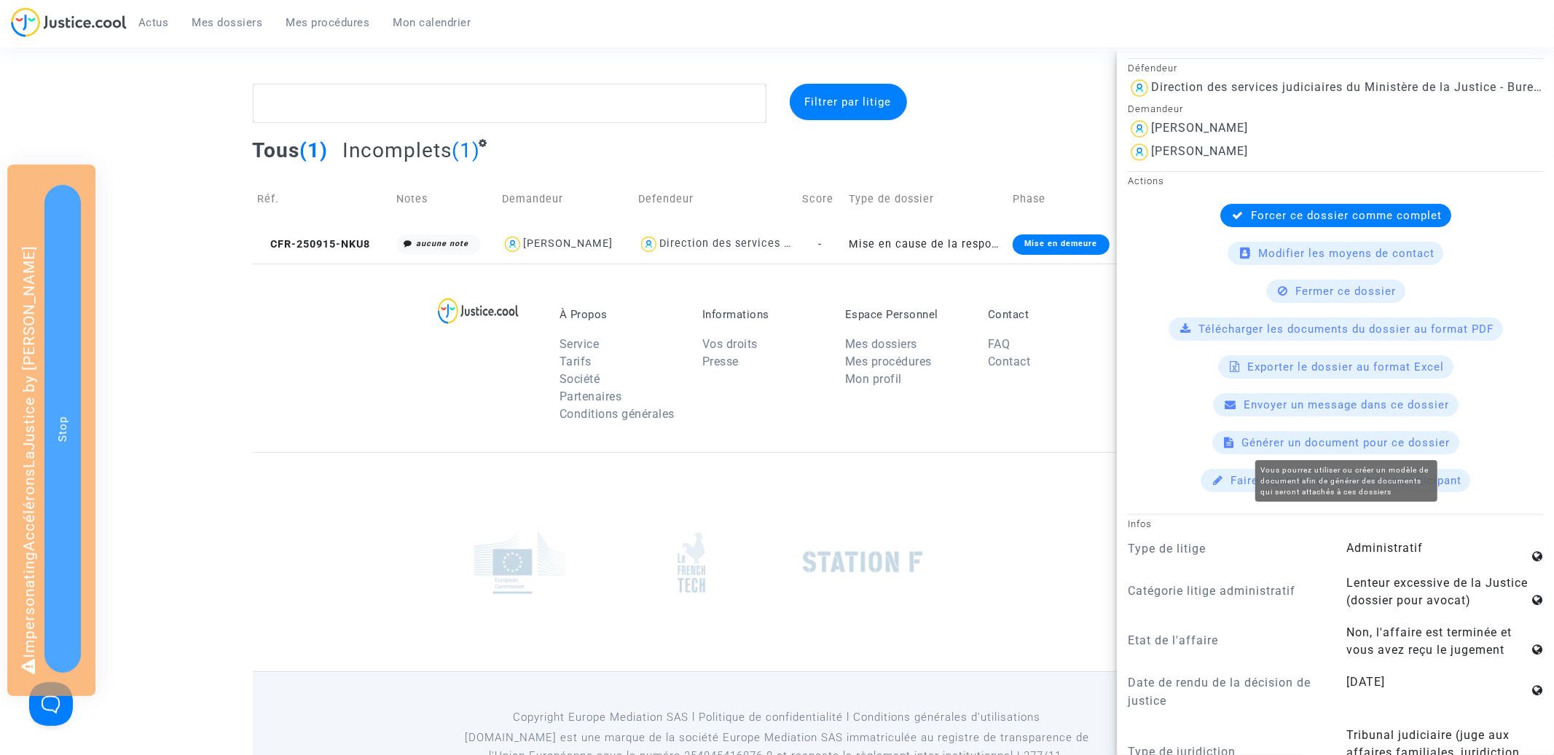
click at [1351, 438] on span "Générer un document pour ce dossier" at bounding box center [1346, 442] width 208 height 13
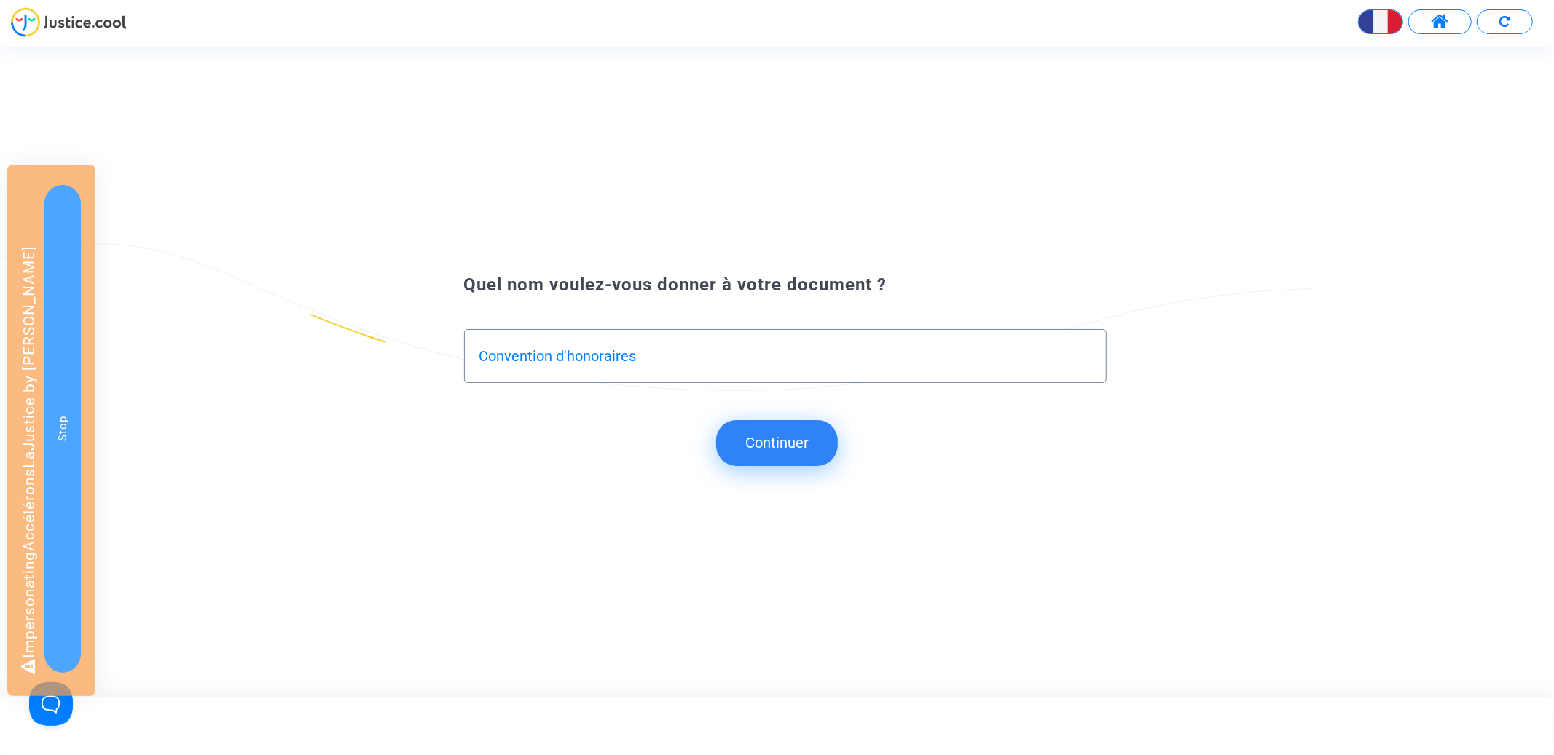
type input "Convention d'honoraires"
click at [753, 444] on button "Continuer" at bounding box center [777, 442] width 122 height 45
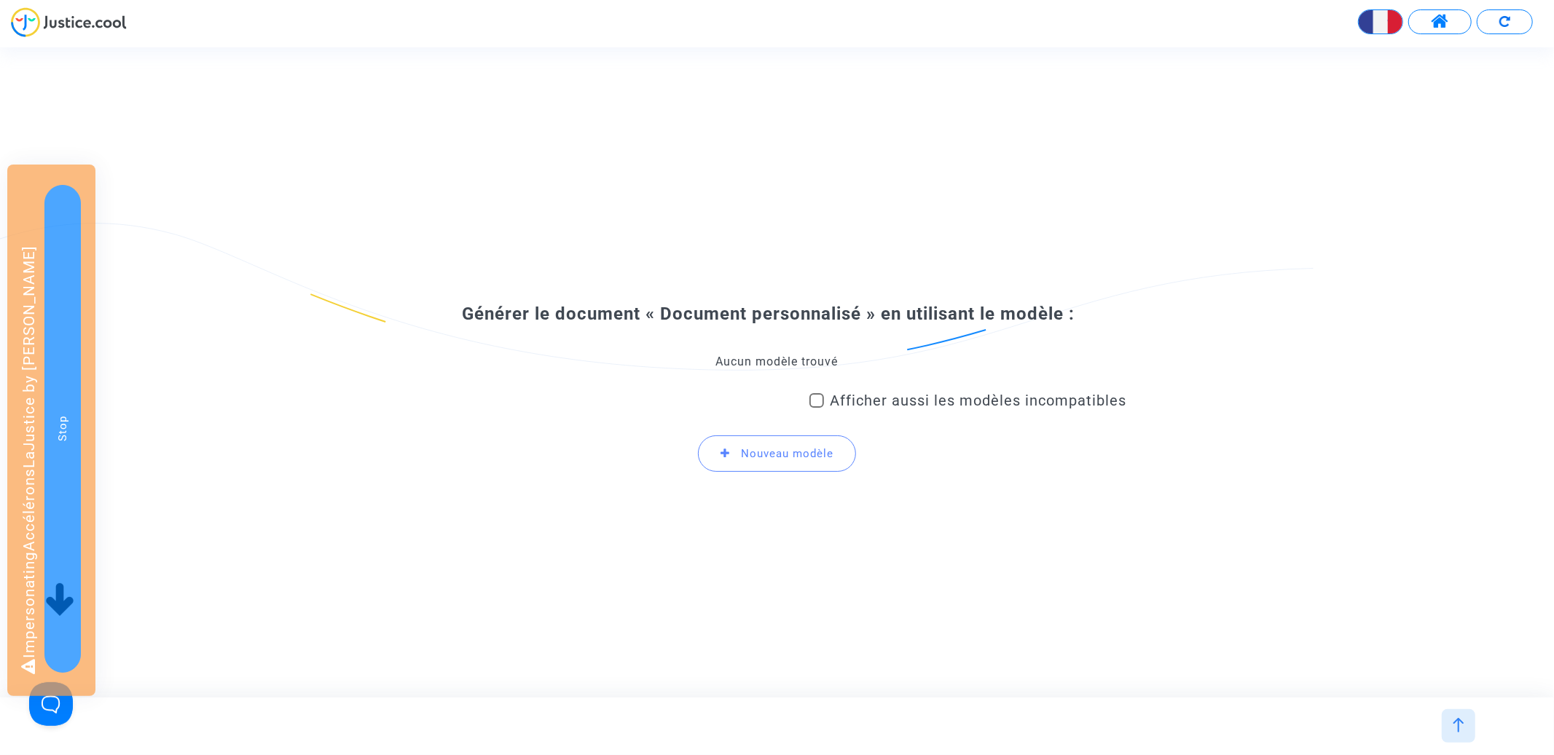
click at [781, 361] on div "Aucun modèle trouvé" at bounding box center [777, 362] width 699 height 16
click at [879, 400] on span "Afficher aussi les modèles incompatibles" at bounding box center [978, 400] width 296 height 17
click at [817, 408] on input "Afficher aussi les modèles incompatibles" at bounding box center [816, 408] width 1 height 1
checkbox input "true"
click at [802, 360] on div "Aucun modèle trouvé" at bounding box center [777, 362] width 699 height 16
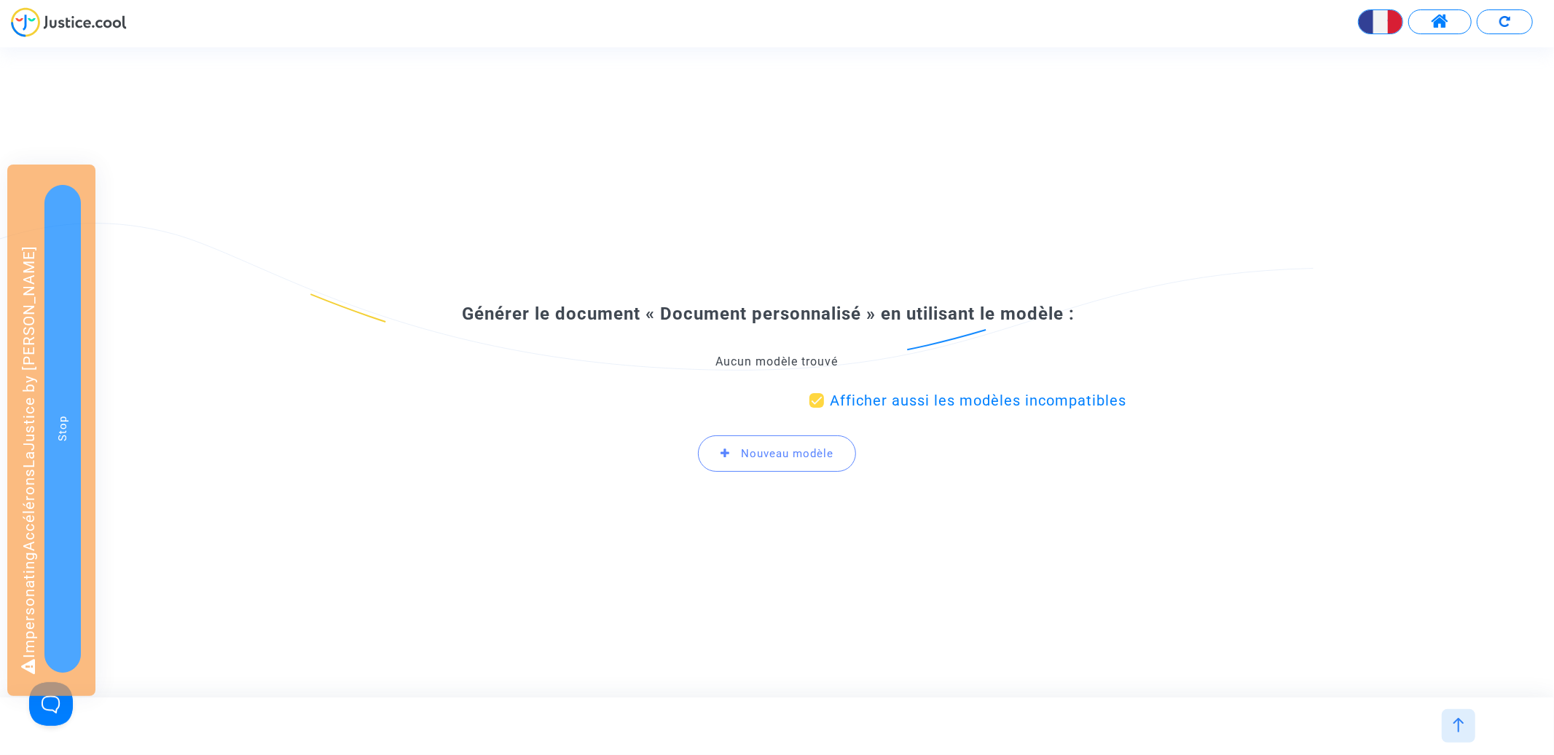
click at [779, 472] on span "Nouveau modèle" at bounding box center [777, 454] width 158 height 36
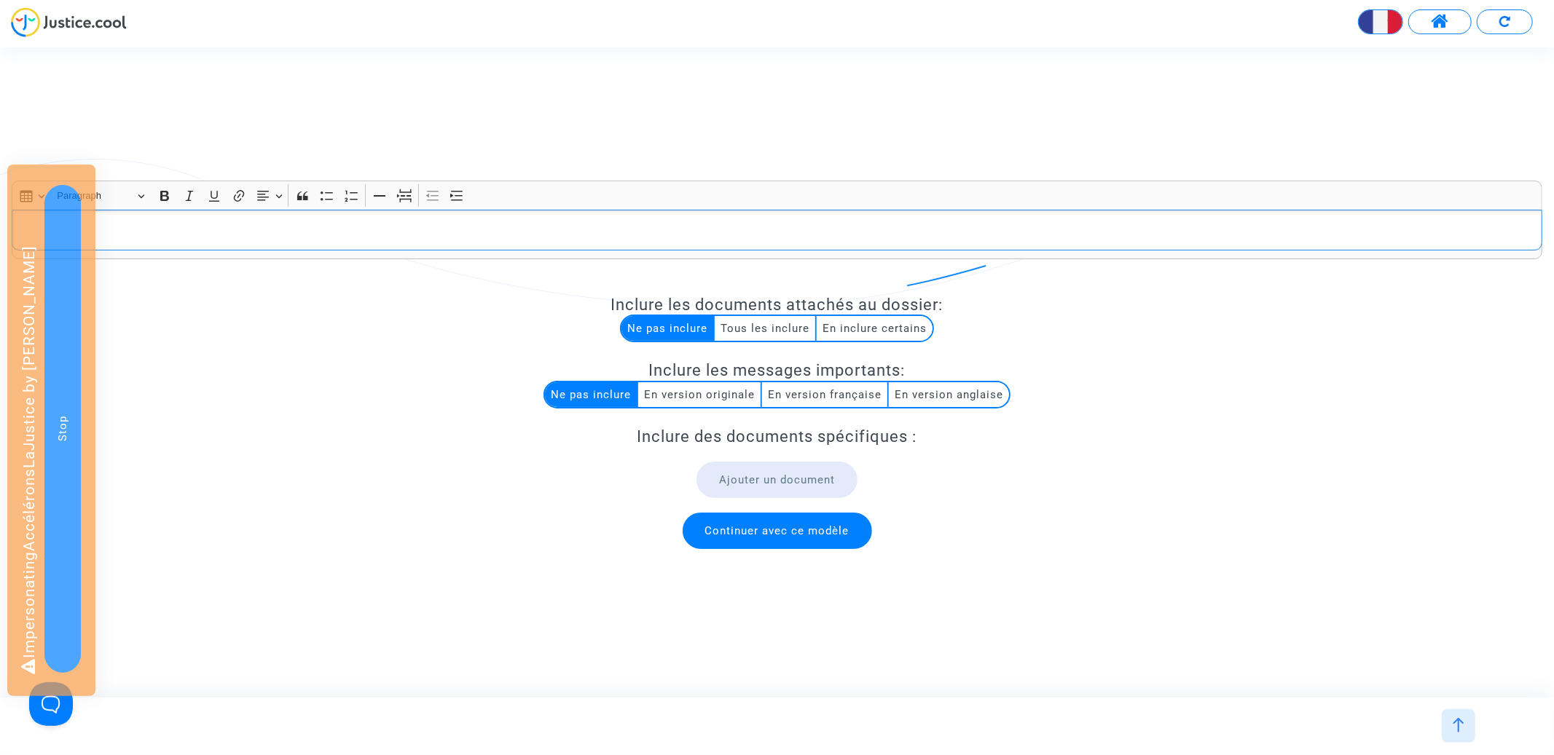
click at [682, 219] on div "Rich Text Editor, main" at bounding box center [777, 230] width 1531 height 41
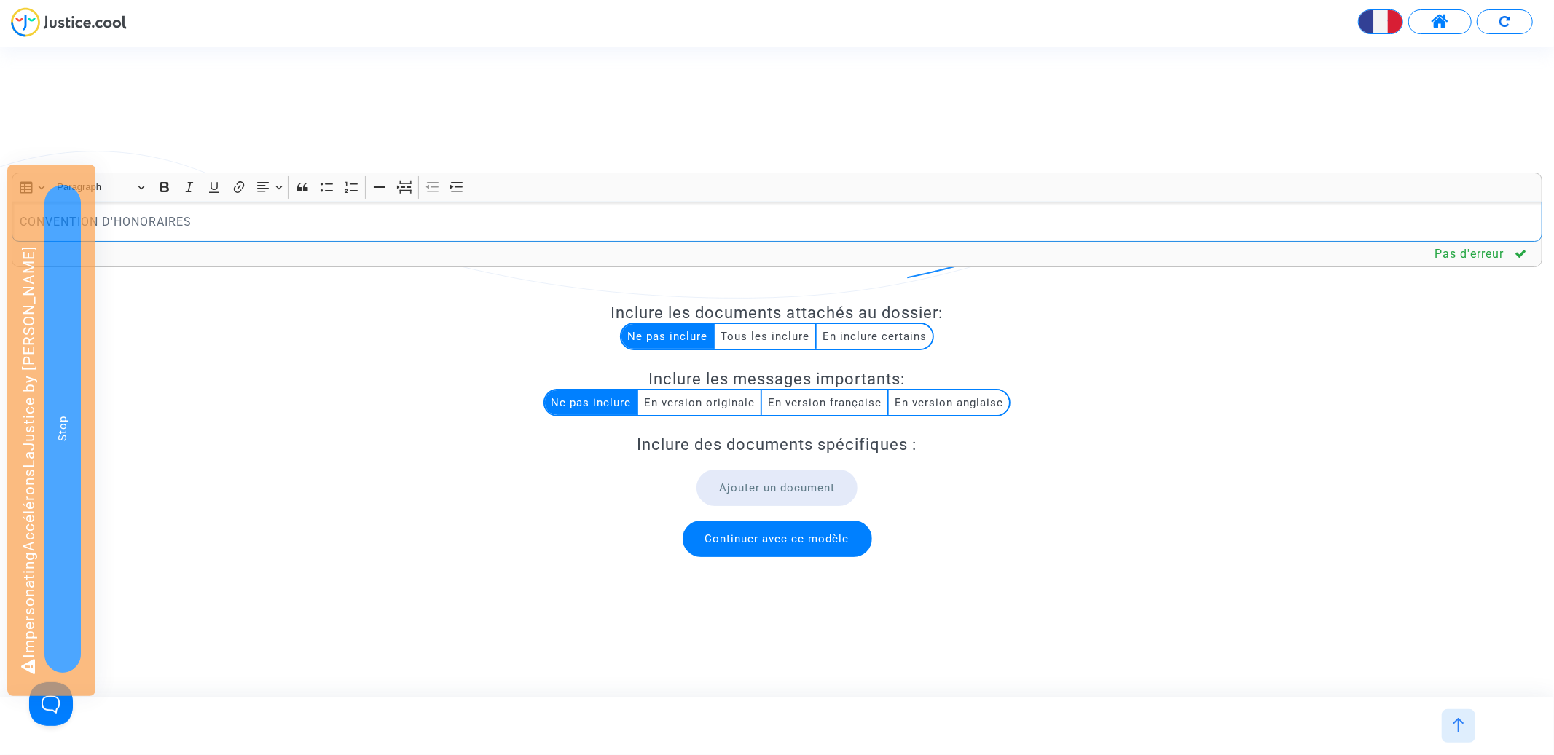
click at [685, 232] on div "CONVENTION D'HONORAIRES" at bounding box center [777, 222] width 1531 height 41
click at [272, 187] on button "Text alignment Text alignment" at bounding box center [269, 187] width 33 height 22
click at [270, 256] on icon "Text alignment toolbar" at bounding box center [269, 252] width 12 height 9
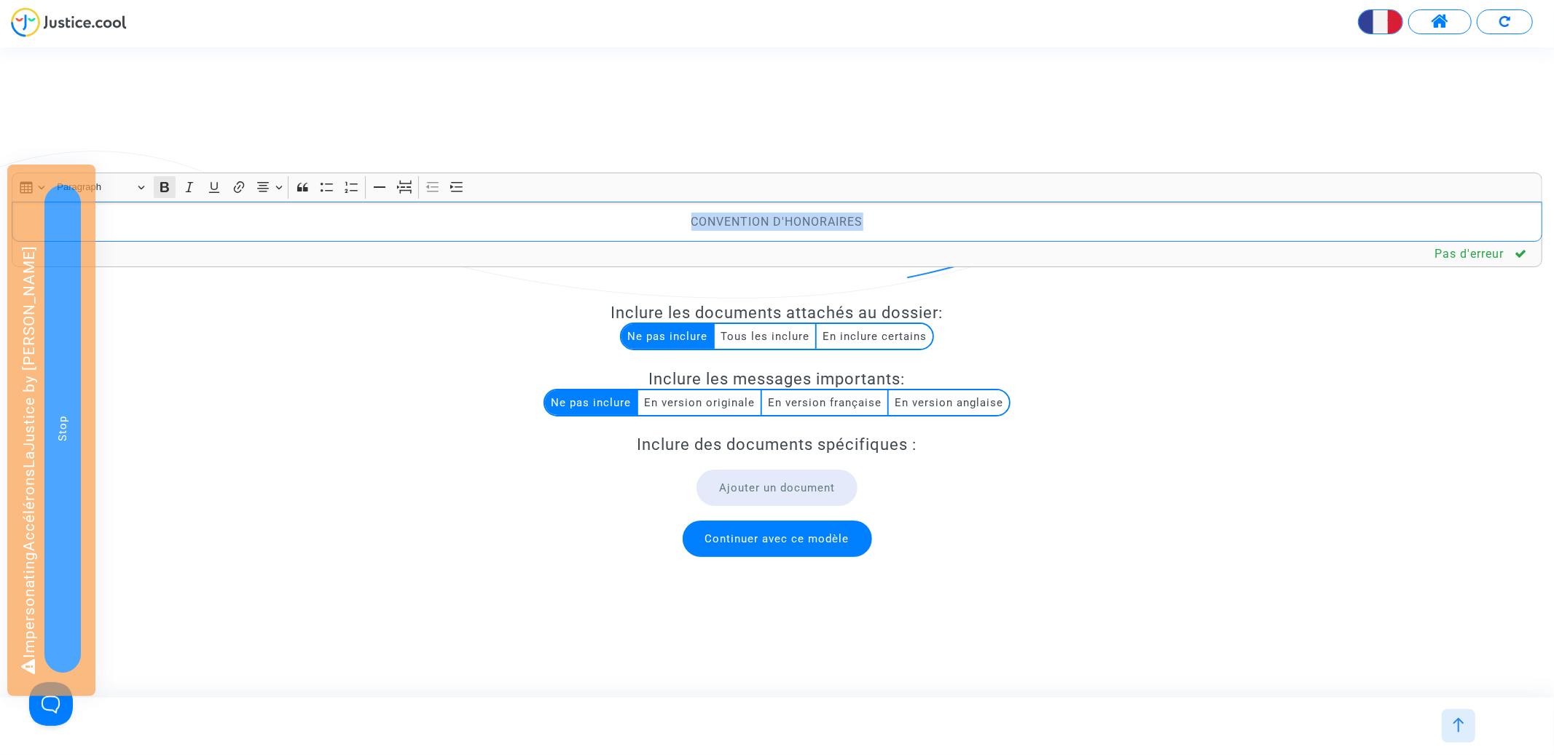
click at [168, 185] on icon "Editor toolbar" at bounding box center [164, 187] width 9 height 10
click at [914, 228] on p "CONVENTION D'HONORAIRES" at bounding box center [777, 222] width 1515 height 18
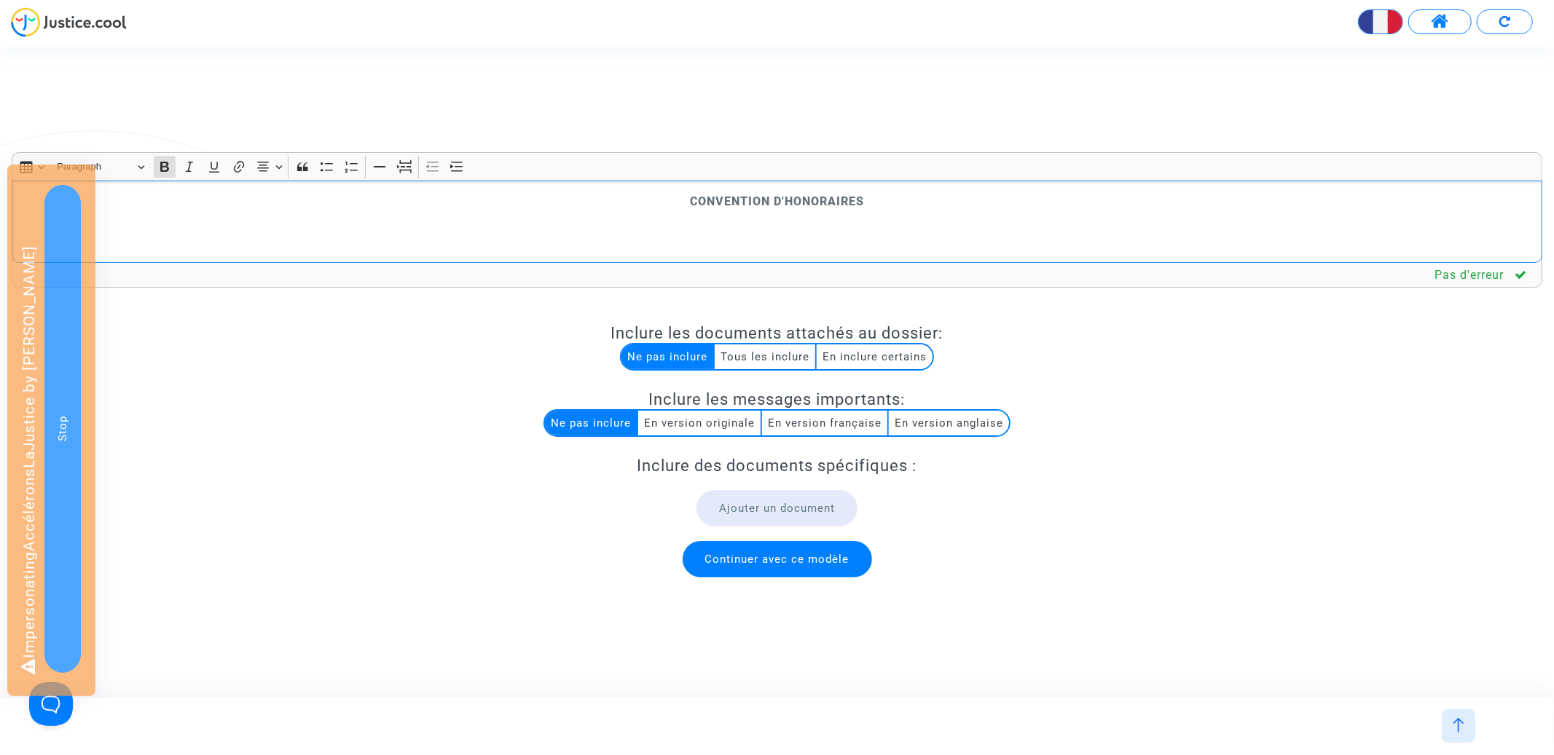
click at [736, 199] on strong "CONVENTION D'HONORAIRES" at bounding box center [777, 202] width 174 height 14
click at [121, 168] on span "Paragraph" at bounding box center [95, 166] width 76 height 17
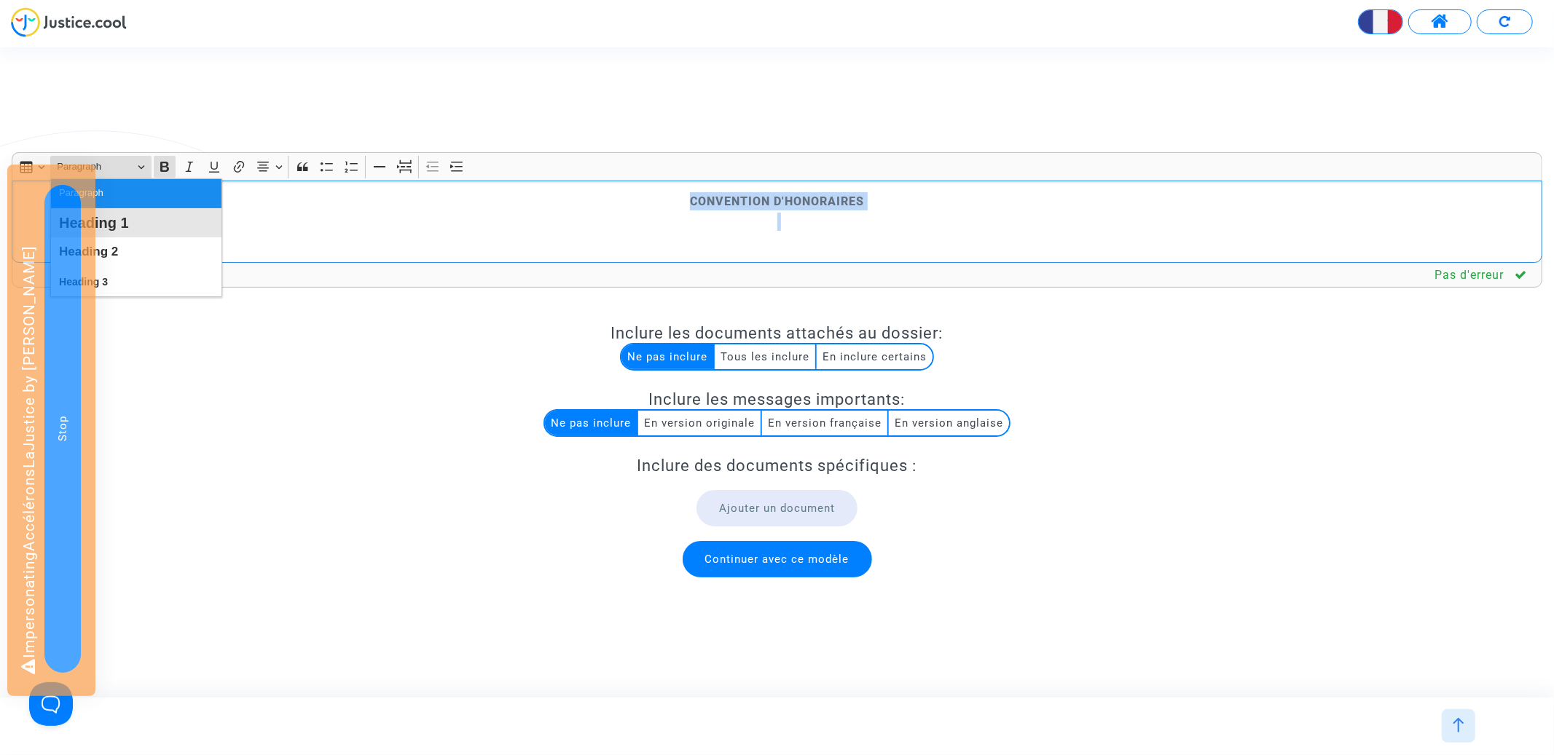
click at [126, 226] on span "Heading 1" at bounding box center [94, 223] width 70 height 21
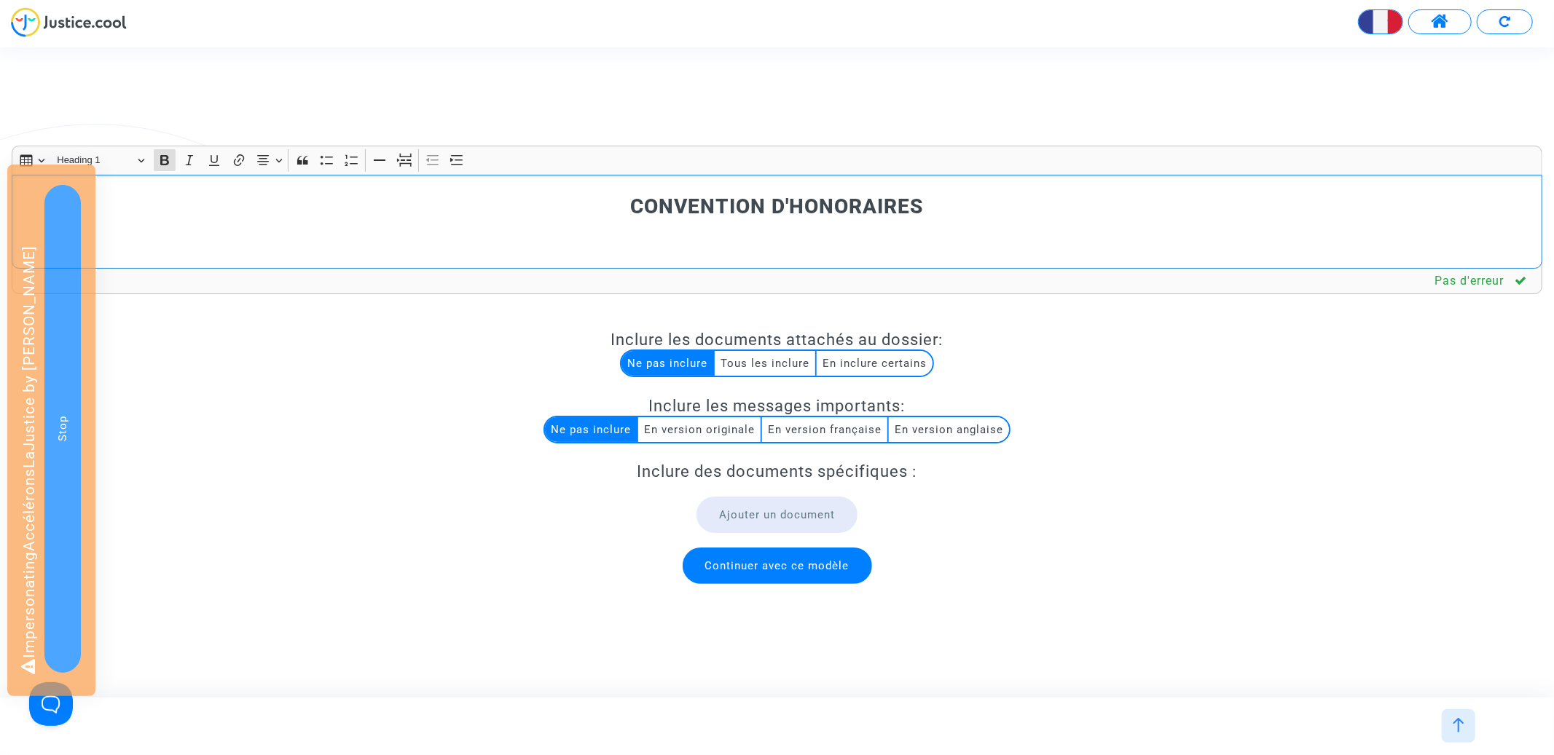
click at [699, 254] on p "Rich Text Editor, main" at bounding box center [777, 249] width 1515 height 18
click at [272, 162] on button "Text alignment Text alignment" at bounding box center [269, 160] width 33 height 22
click at [267, 187] on icon "Text alignment toolbar" at bounding box center [269, 182] width 12 height 9
click at [177, 242] on p "Rich Text Editor, main" at bounding box center [777, 249] width 1515 height 18
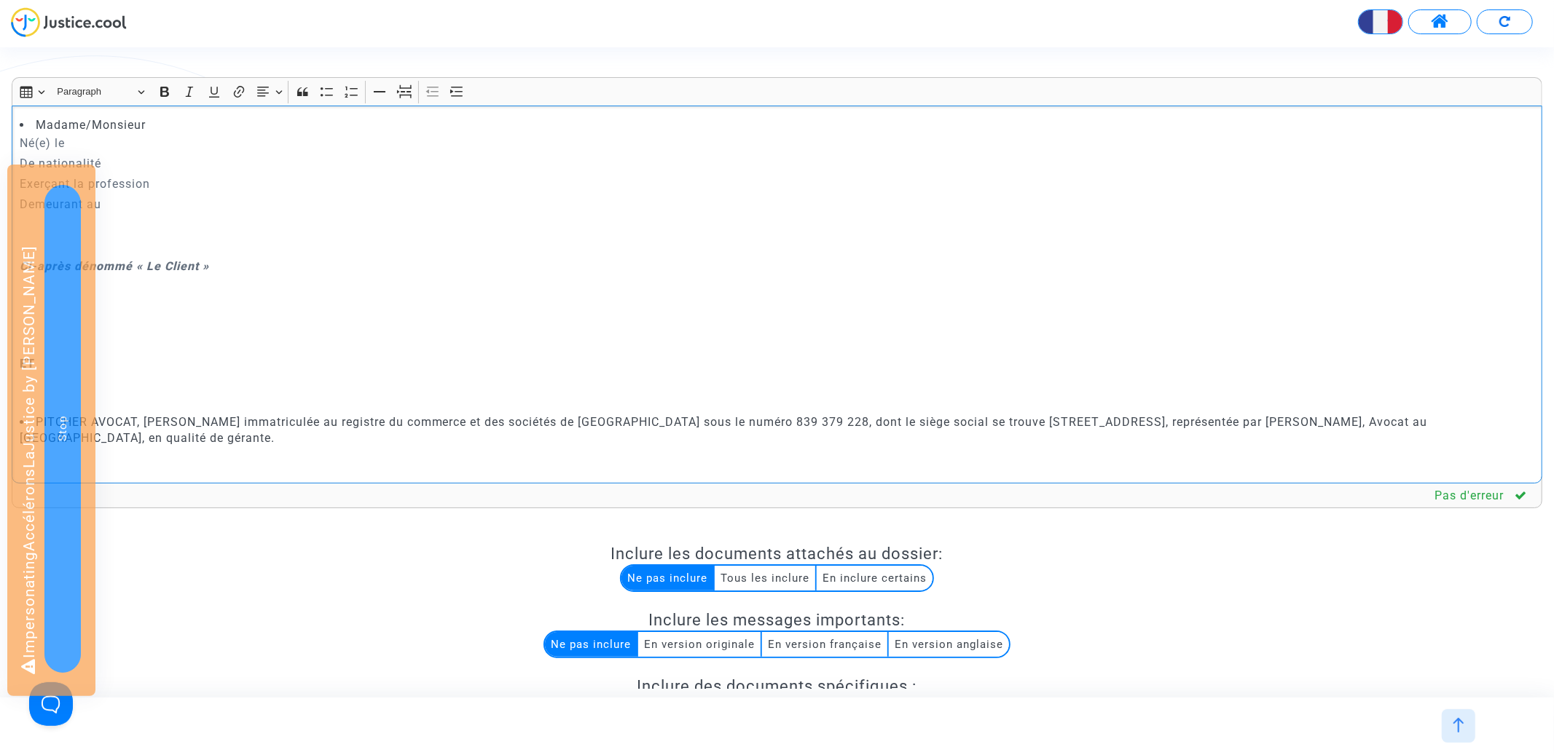
scroll to position [125, 0]
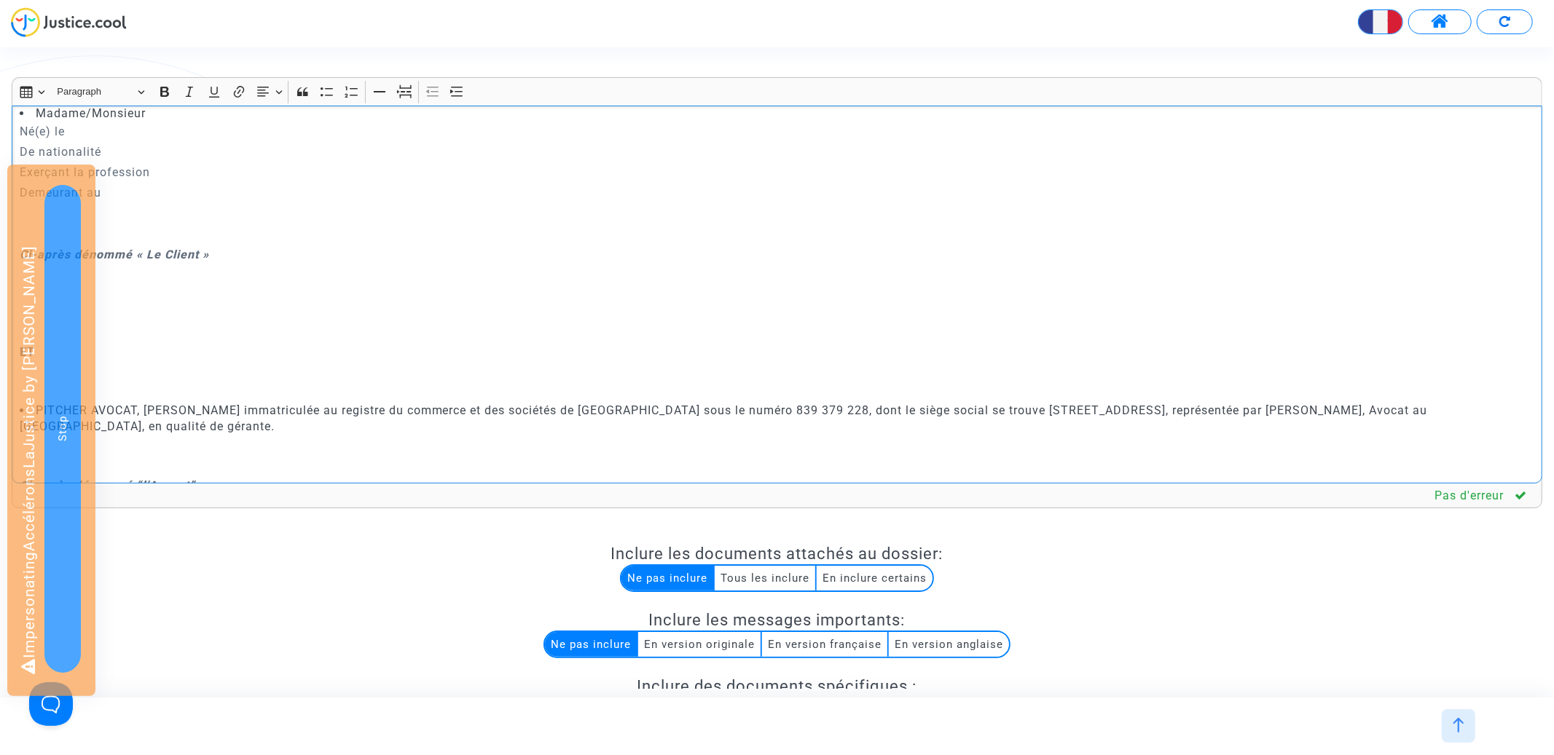
click at [88, 114] on li "Madame/Monsieur" at bounding box center [777, 114] width 1515 height 16
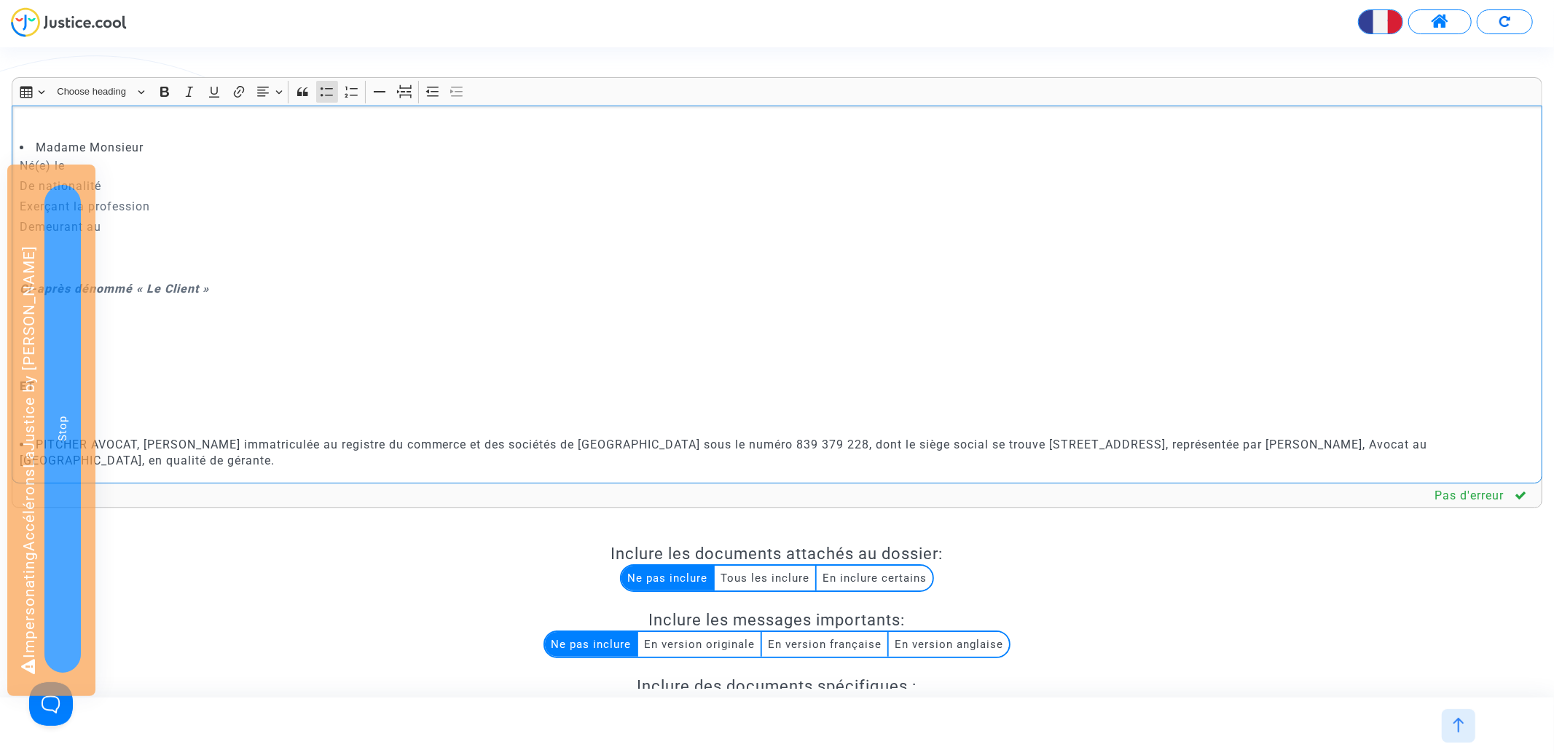
scroll to position [97, 0]
click at [34, 138] on li "Madame Monsieur" at bounding box center [777, 141] width 1515 height 16
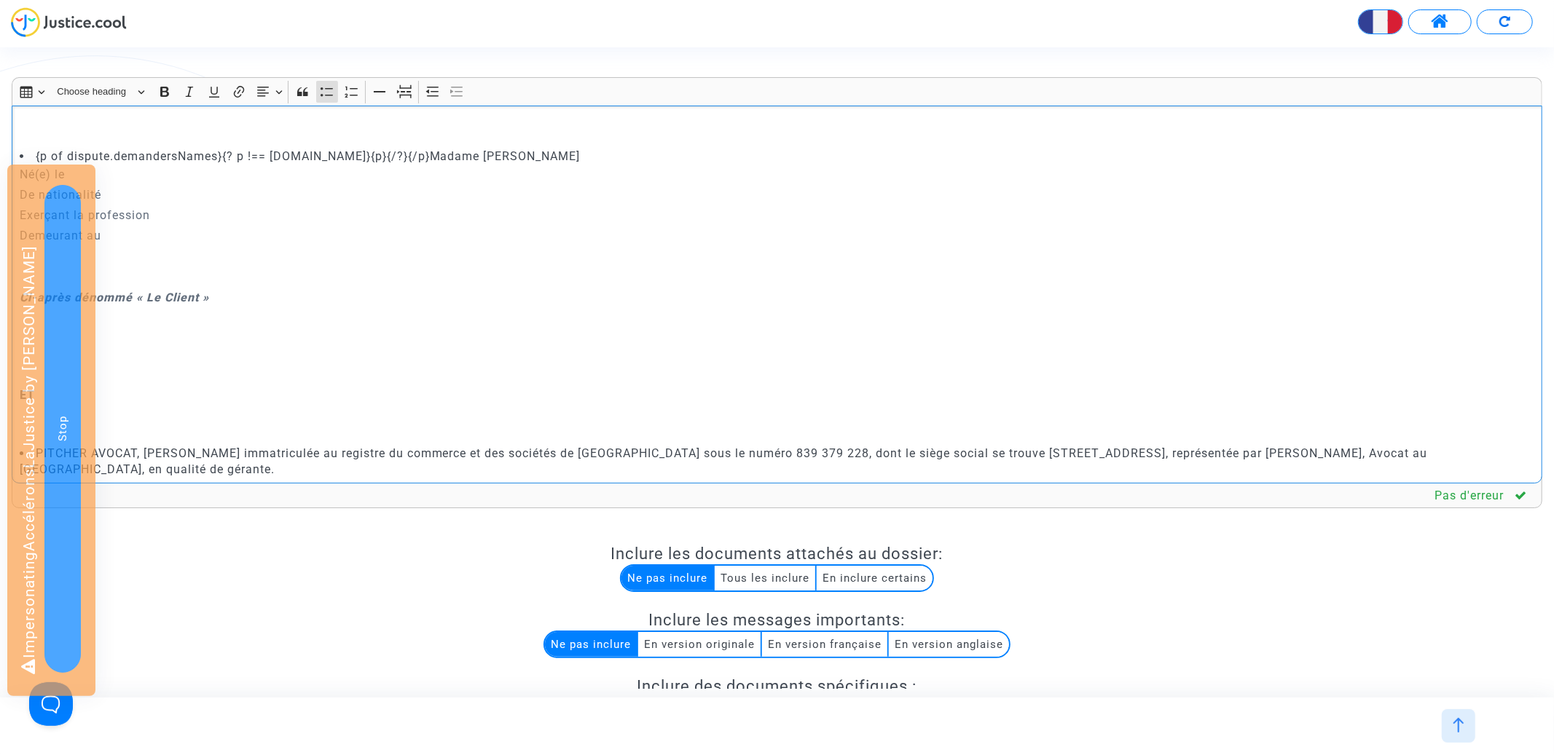
scroll to position [80, 0]
click at [517, 156] on li "{p of dispute.demandersNames}{? p !== dispute.mainDemander.name}{p}{/?}{/p}Mada…" at bounding box center [777, 158] width 1515 height 16
click at [463, 158] on li "{p of dispute.demandersNames}{? p !== dispute.mainDemander.name}{p}{/?}{/p} Mon…" at bounding box center [777, 158] width 1515 height 16
drag, startPoint x: 220, startPoint y: 157, endPoint x: 177, endPoint y: 157, distance: 43.0
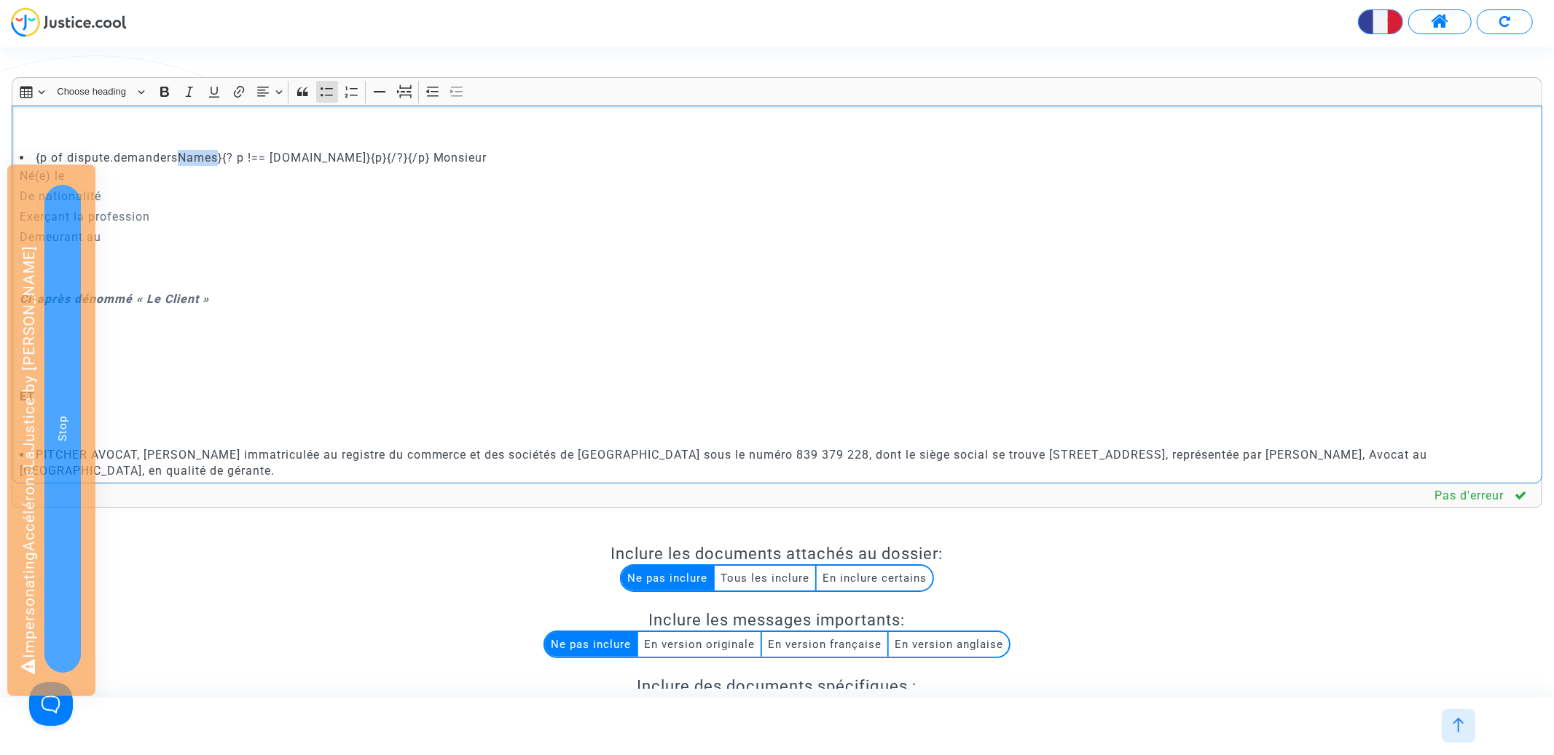
click at [177, 157] on li "{p of dispute.demandersNames}{? p !== dispute.mainDemander.name}{p}{/?}{/p} Mon…" at bounding box center [777, 158] width 1515 height 16
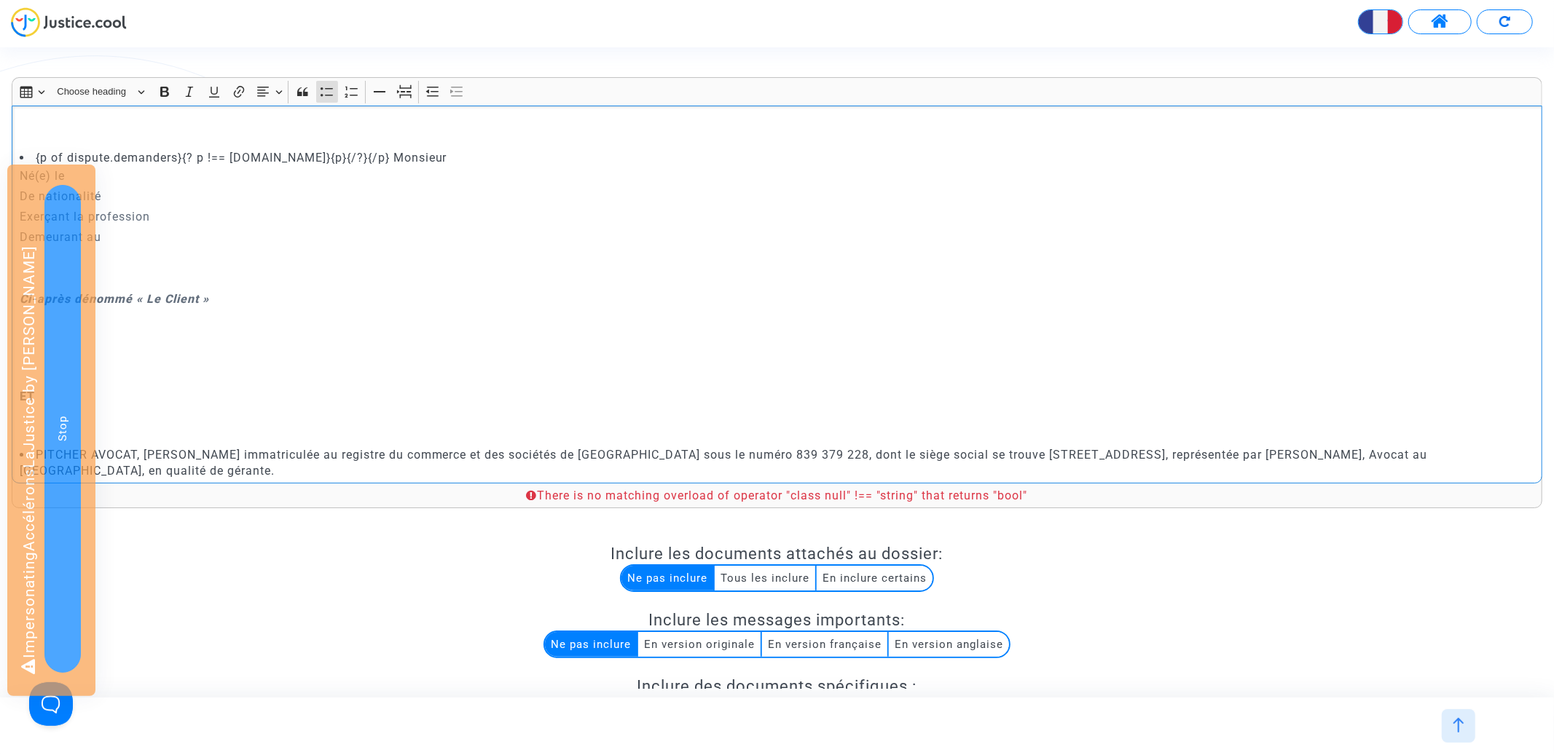
click at [384, 159] on li "{p of dispute.demanders}{? p !== dispute.mainDemander.name}{p}{/?}{/p} Monsieur" at bounding box center [777, 158] width 1515 height 16
click at [275, 159] on li "{p of dispute.demanders}{? p !== dispute.mainDemander}{p}{/?}{/p} Monsieur" at bounding box center [777, 158] width 1515 height 16
click at [405, 194] on p "De nationalité" at bounding box center [777, 196] width 1515 height 18
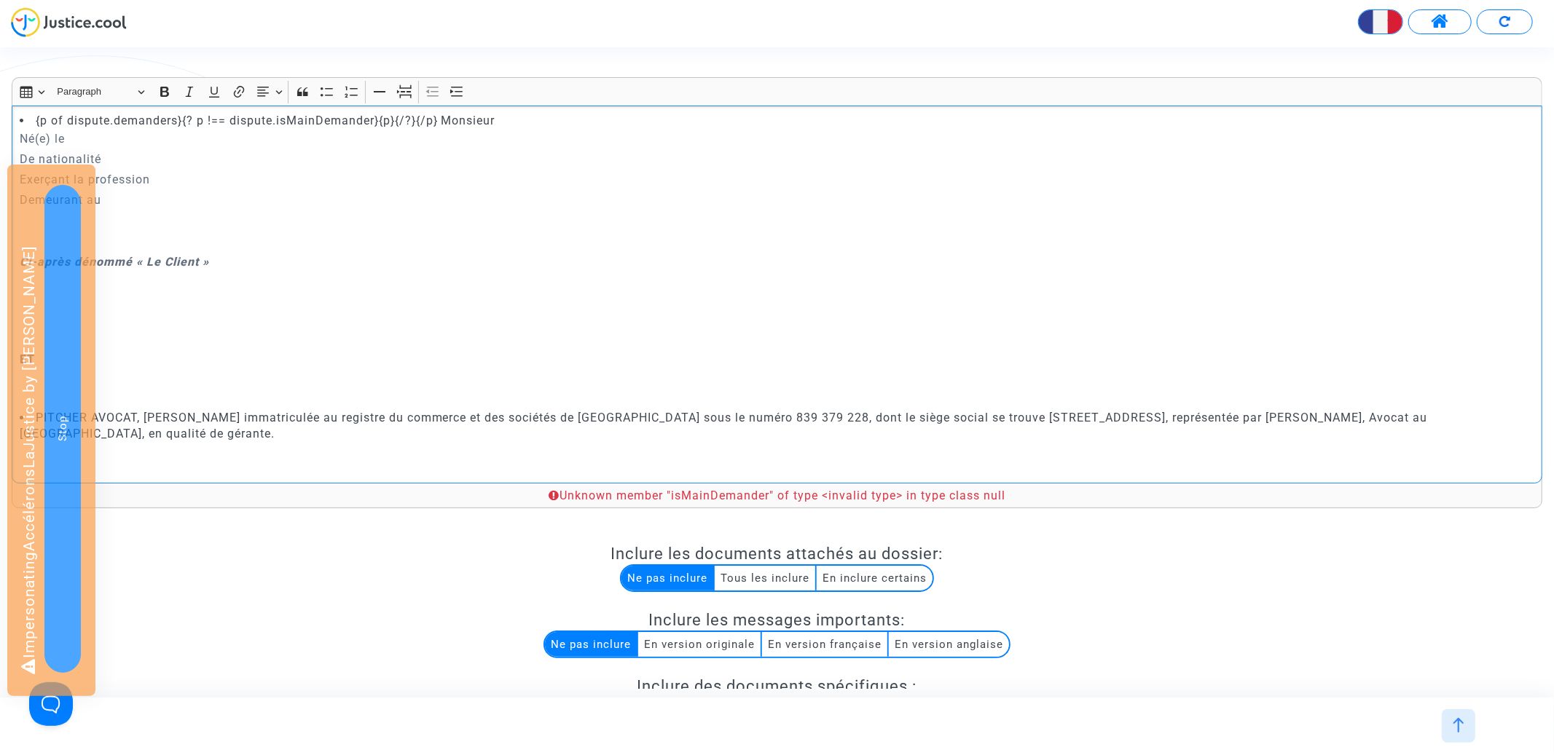
scroll to position [102, 0]
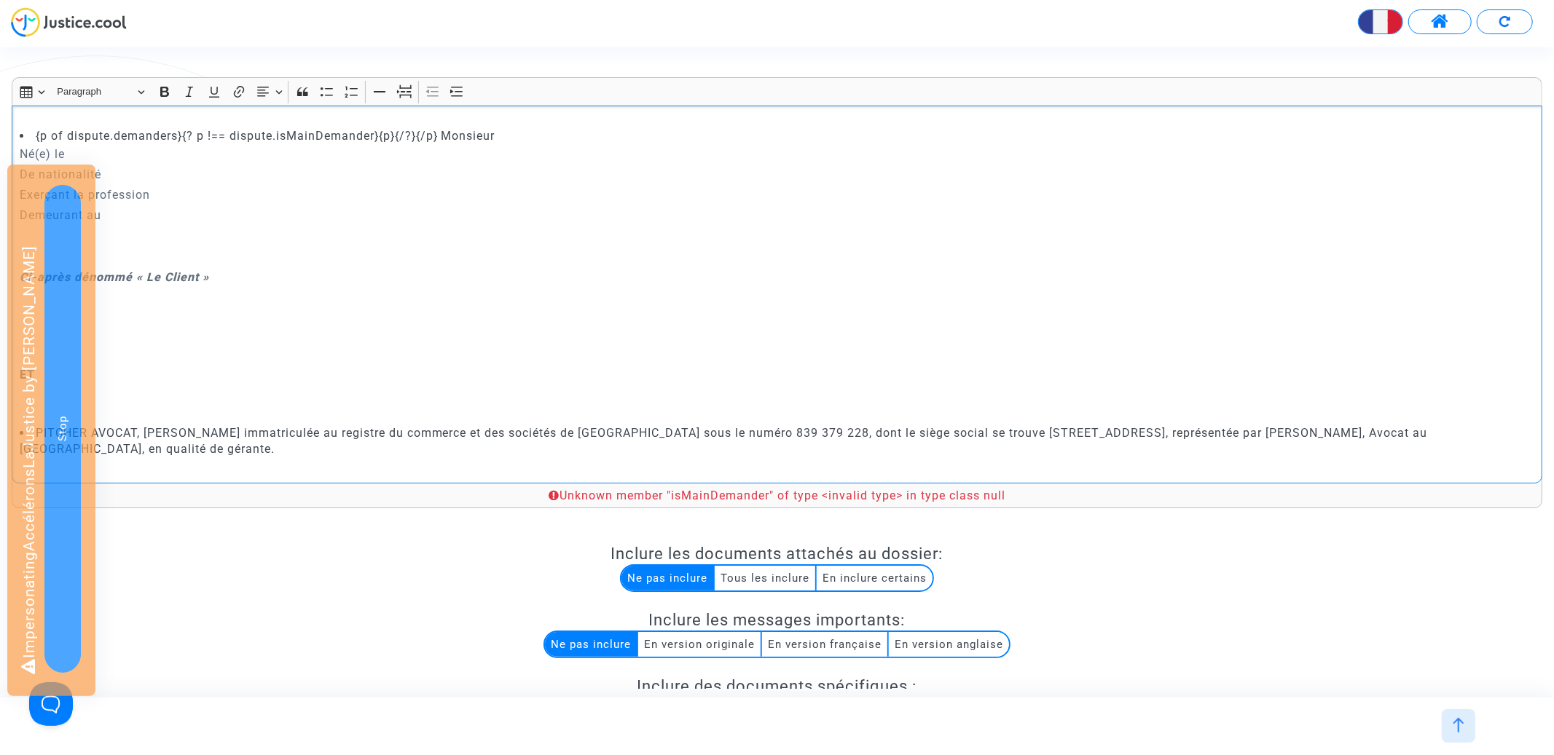
click at [203, 136] on li "{p of dispute.demanders}{? p !== dispute.isMainDemander}{p}{/?}{/p} Monsieur" at bounding box center [777, 136] width 1515 height 16
click at [392, 139] on li "{p of dispute.demanders}{? p.name !== dispute.isMainDemander}{p}{/?}{/p} Monsie…" at bounding box center [777, 136] width 1515 height 16
click at [361, 138] on li "{p of dispute.demanders}{? p.name !== dispute.mainDemander}{p}{/?}{/p} Monsieur" at bounding box center [777, 136] width 1515 height 16
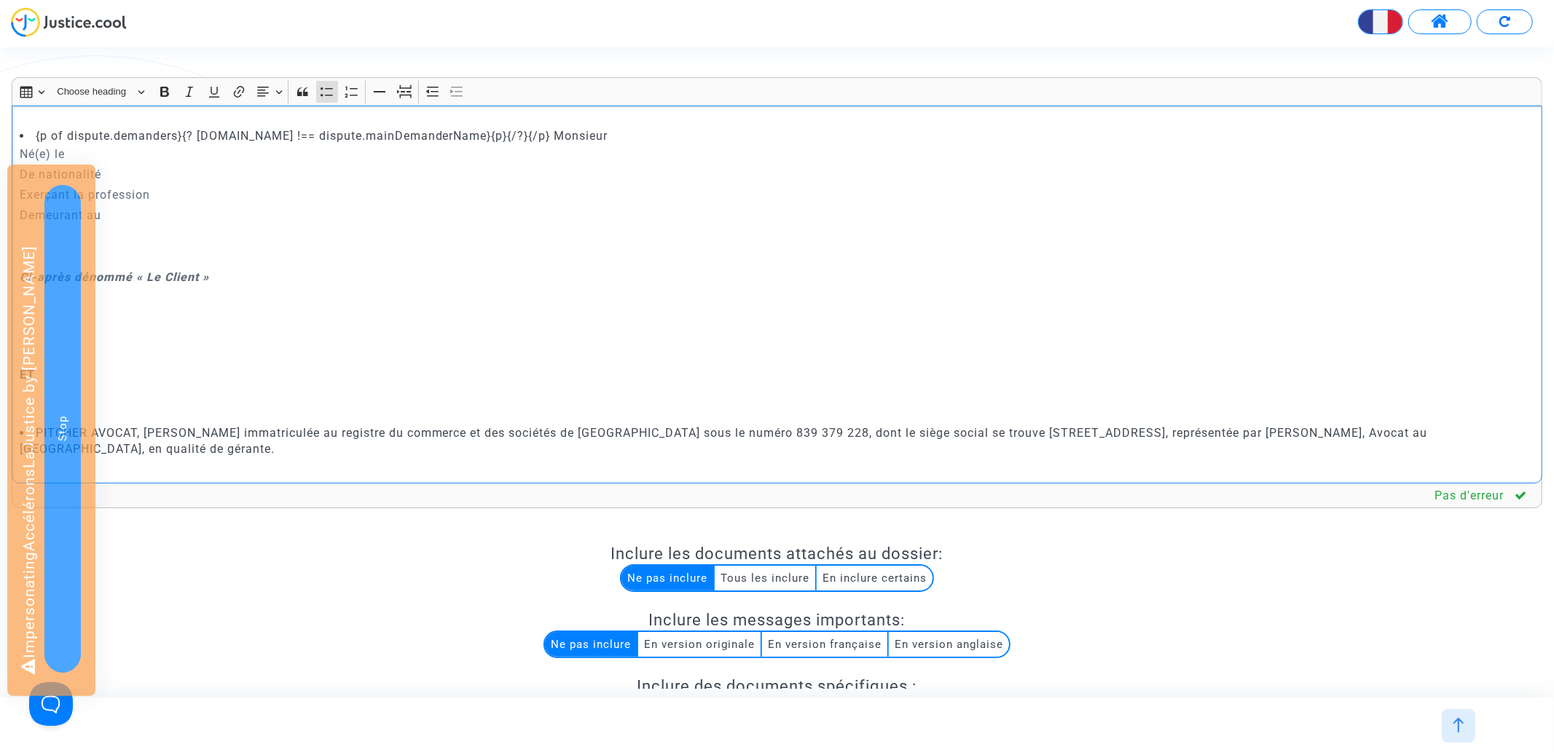
click at [451, 135] on li "{p of dispute.demanders}{? p.name !== dispute.mainDemanderName}{p}{/?}{/p} Mons…" at bounding box center [777, 136] width 1515 height 16
drag, startPoint x: 523, startPoint y: 132, endPoint x: 499, endPoint y: 132, distance: 24.0
click at [499, 132] on li "{p of dispute.demanders}{? p.name !== dispute.mainDemanderName}{p.gender}{/?}{/…" at bounding box center [777, 136] width 1515 height 16
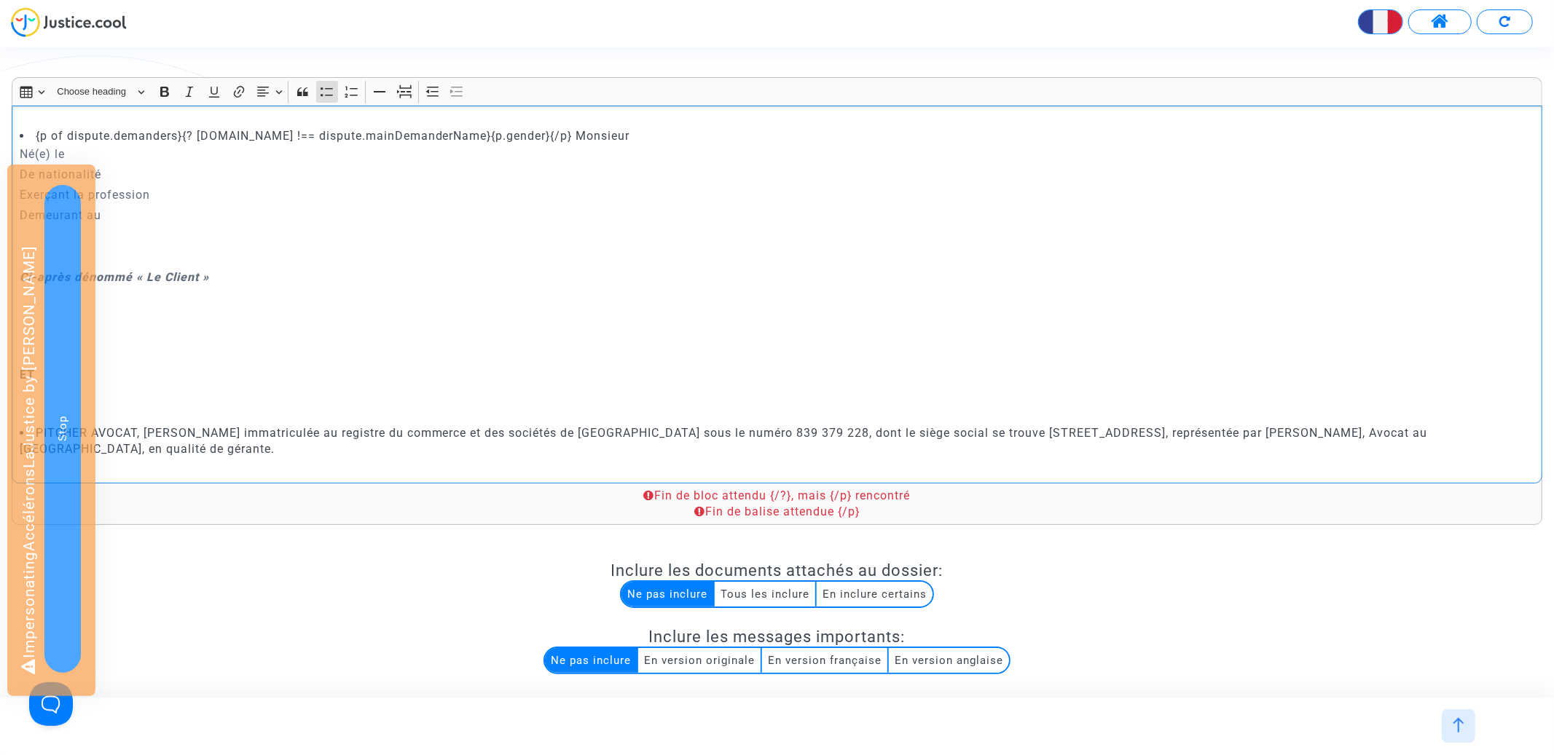
click at [441, 135] on li "{p of dispute.demanders}{? p.name !== dispute.mainDemanderName}{p.gender}{/p} M…" at bounding box center [777, 136] width 1515 height 16
click at [505, 133] on li "{p of dispute.demanders}{? p.name !== dispute.mainDemanderName}{? p.gender}{/p}…" at bounding box center [777, 136] width 1515 height 16
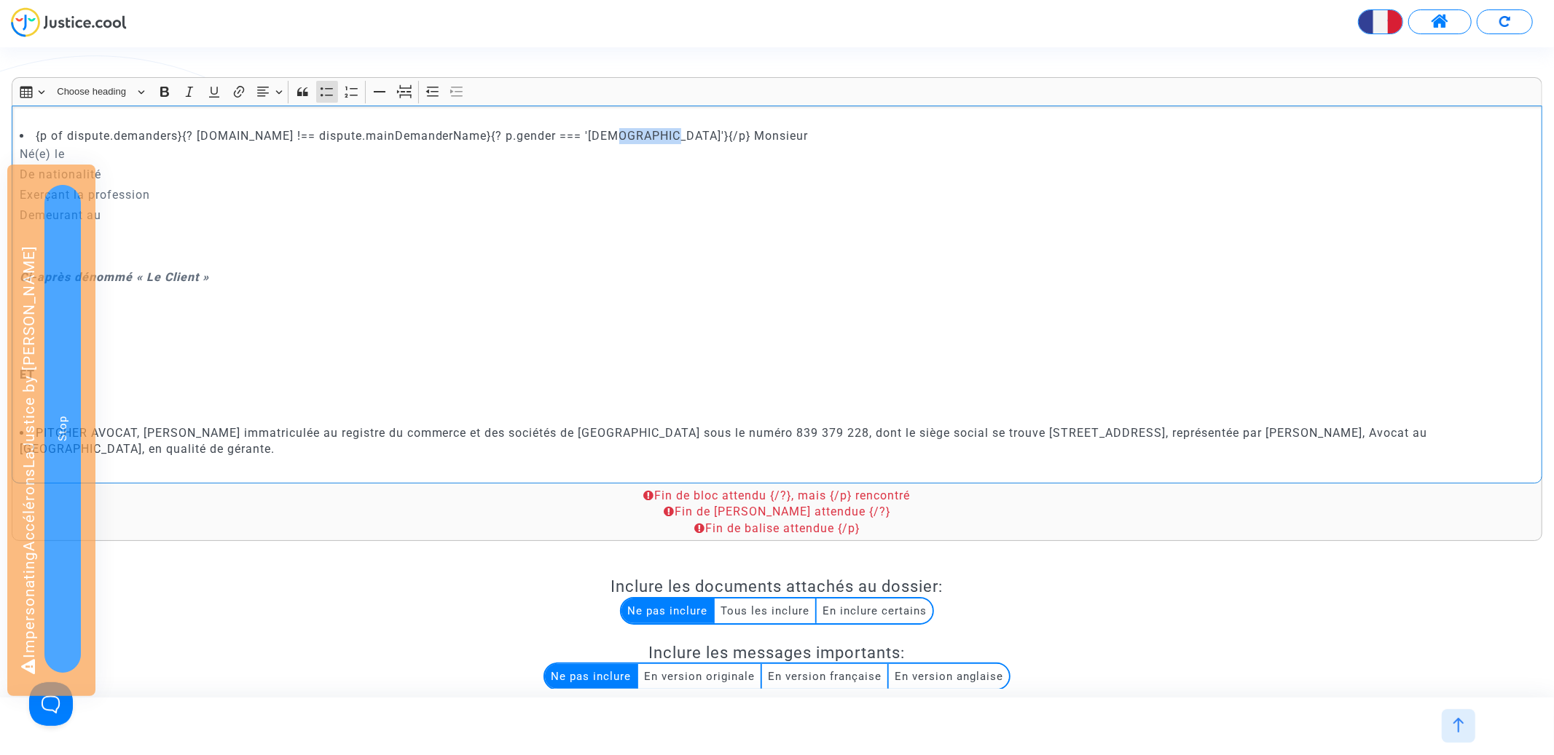
drag, startPoint x: 601, startPoint y: 135, endPoint x: 713, endPoint y: 135, distance: 112.2
click at [713, 135] on li "{p of dispute.demanders}{? p.name !== dispute.mainDemanderName}{? p.gender === …" at bounding box center [777, 136] width 1515 height 16
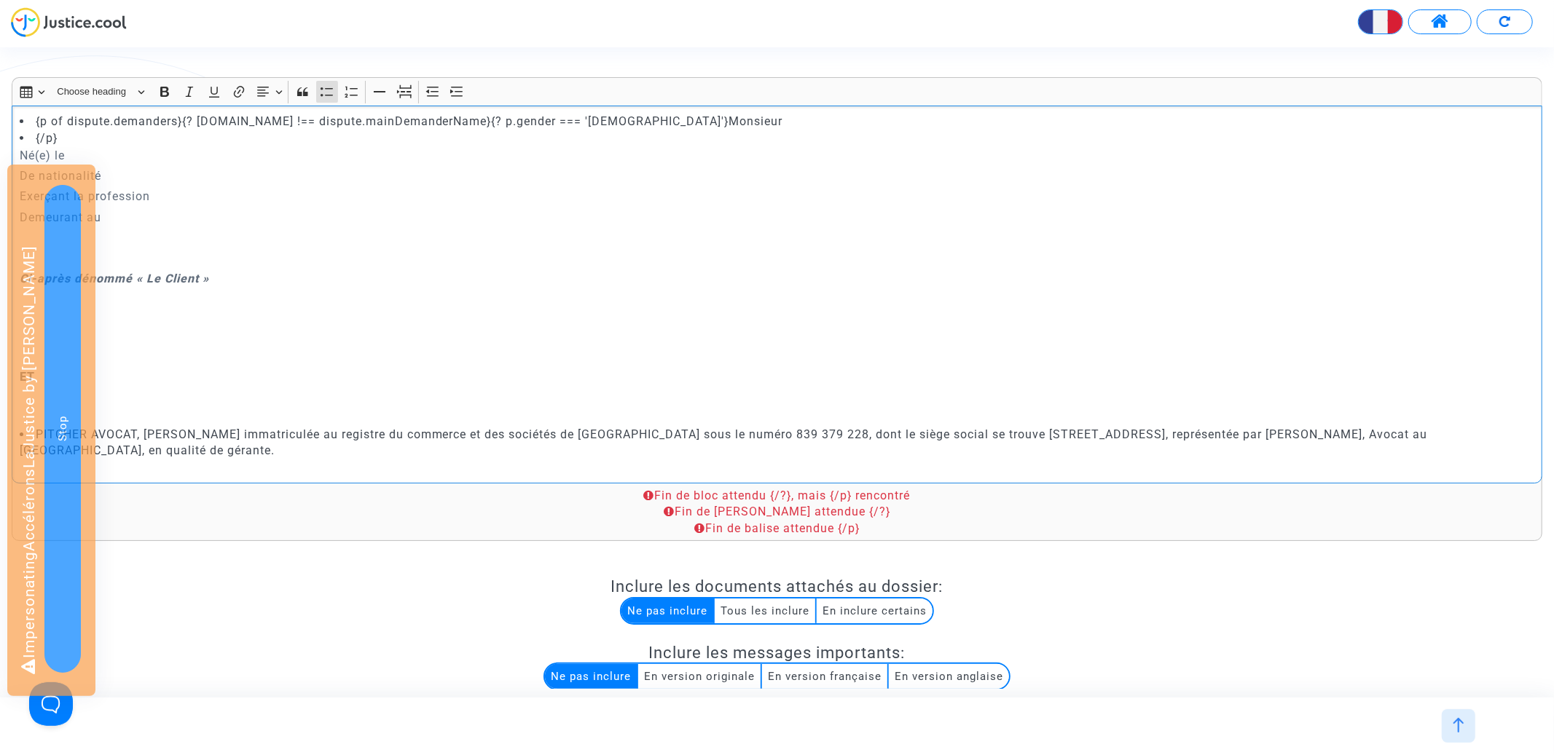
scroll to position [117, 0]
drag, startPoint x: 74, startPoint y: 138, endPoint x: 0, endPoint y: 138, distance: 73.6
click at [1, 138] on div "Rich Text Editor Insert table Insert table Heading Choose heading Paragraph Hea…" at bounding box center [777, 436] width 1552 height 718
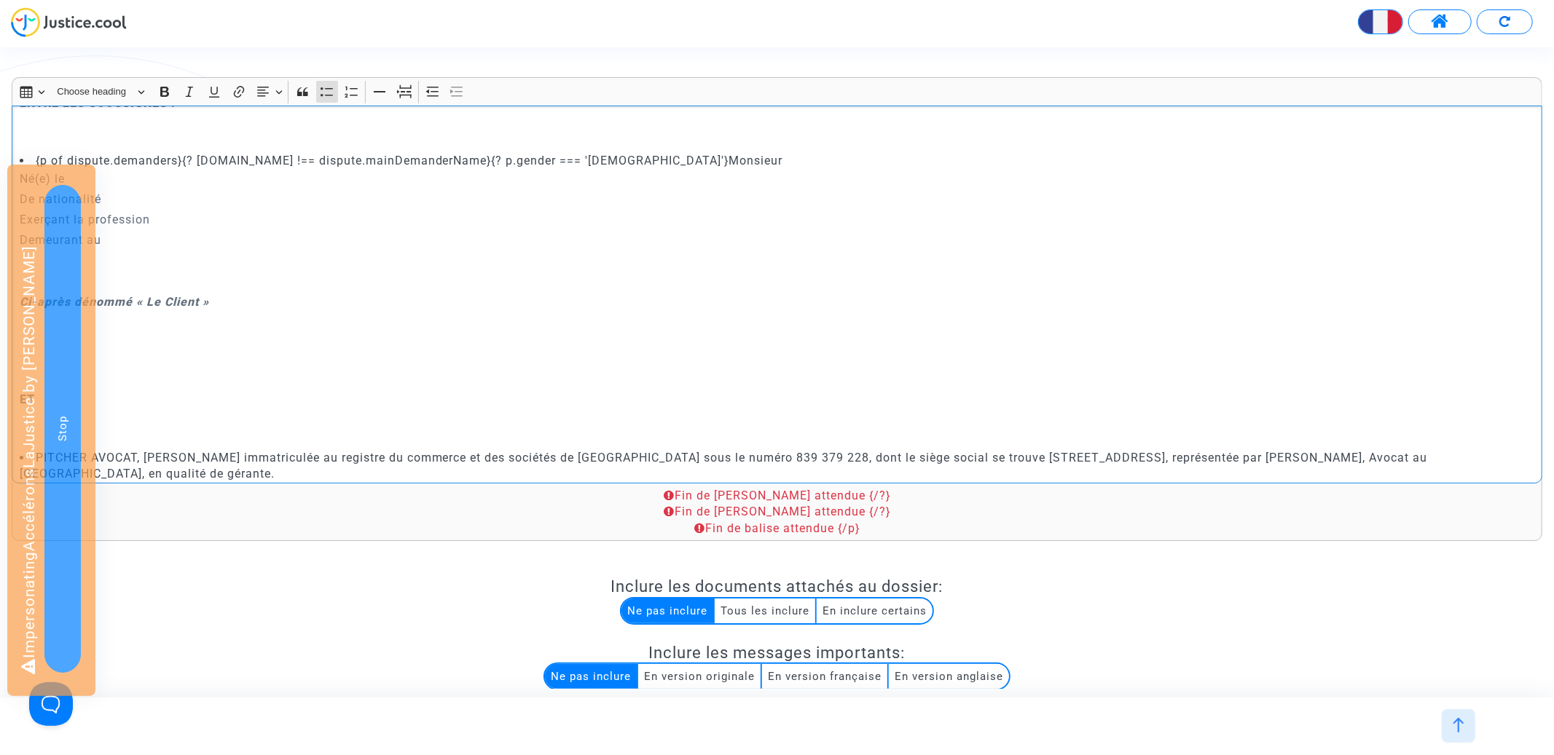
scroll to position [76, 0]
drag, startPoint x: 443, startPoint y: 162, endPoint x: 659, endPoint y: 162, distance: 216.4
click at [659, 162] on li "{p of dispute.demanders}{? p.name !== dispute.mainDemanderName}{? p.gender === …" at bounding box center [777, 162] width 1515 height 16
drag, startPoint x: 659, startPoint y: 162, endPoint x: 440, endPoint y: 157, distance: 219.3
click at [440, 157] on li "{p of dispute.demanders}{? p.name !== dispute.mainDemanderName}{? p.gender === …" at bounding box center [777, 162] width 1515 height 16
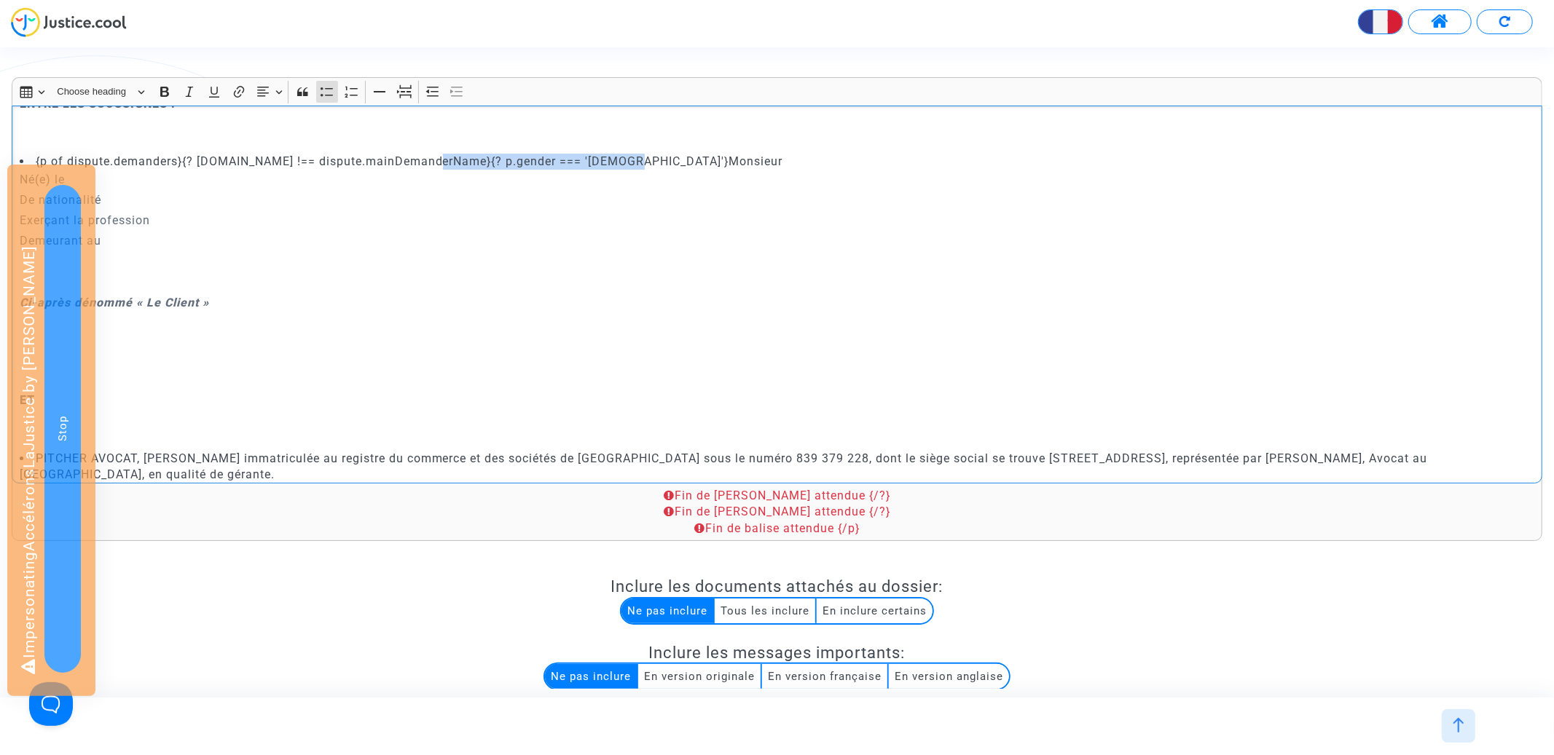
copy li "{? p.gender === 'male'}Monsieur"
click at [659, 156] on li "{p of dispute.demanders}{? p.name !== dispute.mainDemanderName}{? p.gender === …" at bounding box center [777, 162] width 1515 height 16
click at [747, 160] on li "{p of dispute.demanders}{? p.name !== dispute.mainDemanderName}{? p.gender === …" at bounding box center [777, 162] width 1515 height 16
click at [828, 165] on li "{p of dispute.demanders}{? p.name !== dispute.mainDemanderName}{? p.gender === …" at bounding box center [777, 162] width 1515 height 16
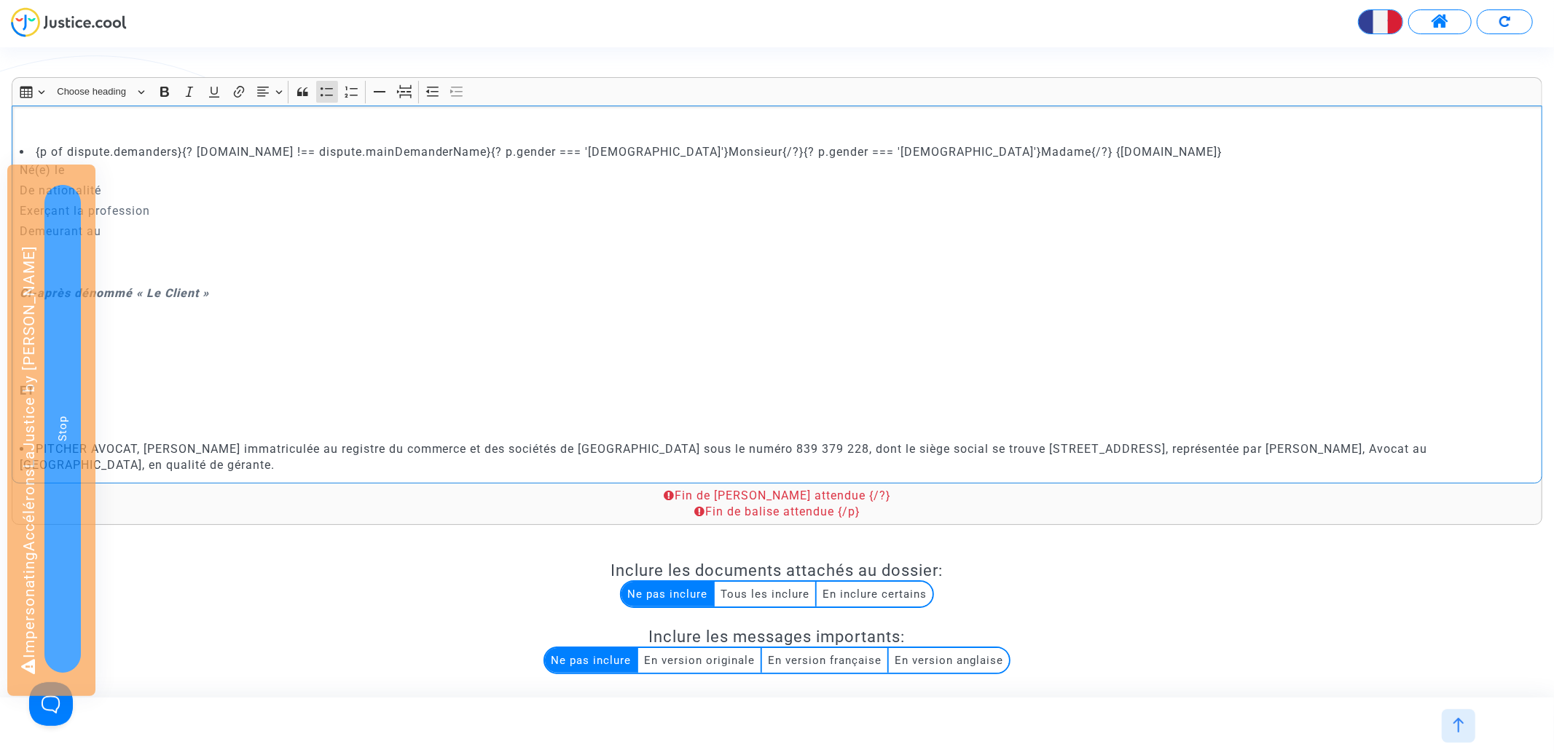
scroll to position [107, 0]
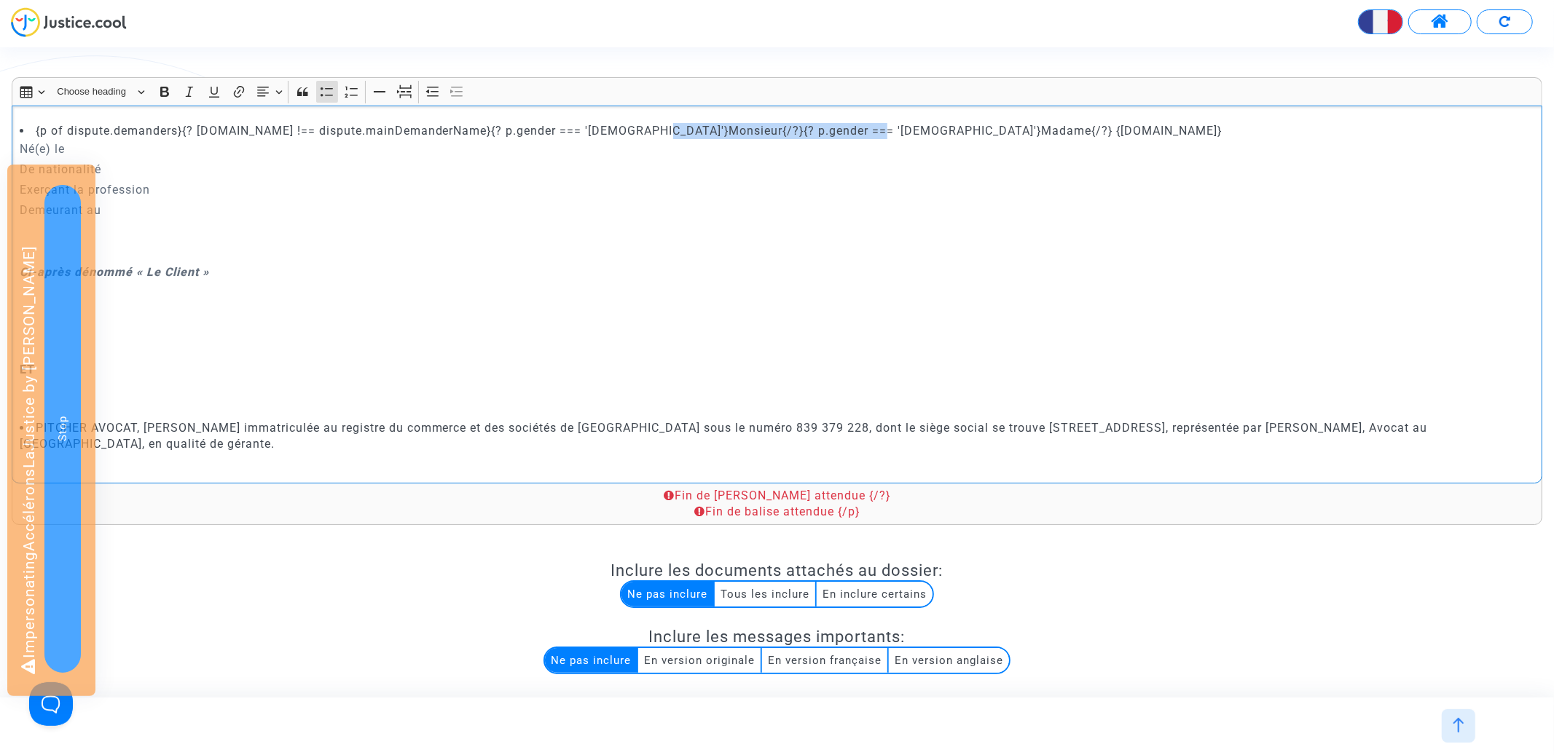
drag, startPoint x: 648, startPoint y: 130, endPoint x: 866, endPoint y: 128, distance: 218.6
click at [866, 128] on li "{p of dispute.demanders}{? [DOMAIN_NAME] !== dispute.mainDemanderName}{? p.gend…" at bounding box center [777, 131] width 1515 height 16
copy li "{? p.gender === 'female'}Madame{/?}"
click at [50, 145] on p "Né(e) le" at bounding box center [777, 149] width 1515 height 18
click at [203, 146] on p "Né{? p.gender === 'female'}Madame{/?} le" at bounding box center [777, 149] width 1515 height 18
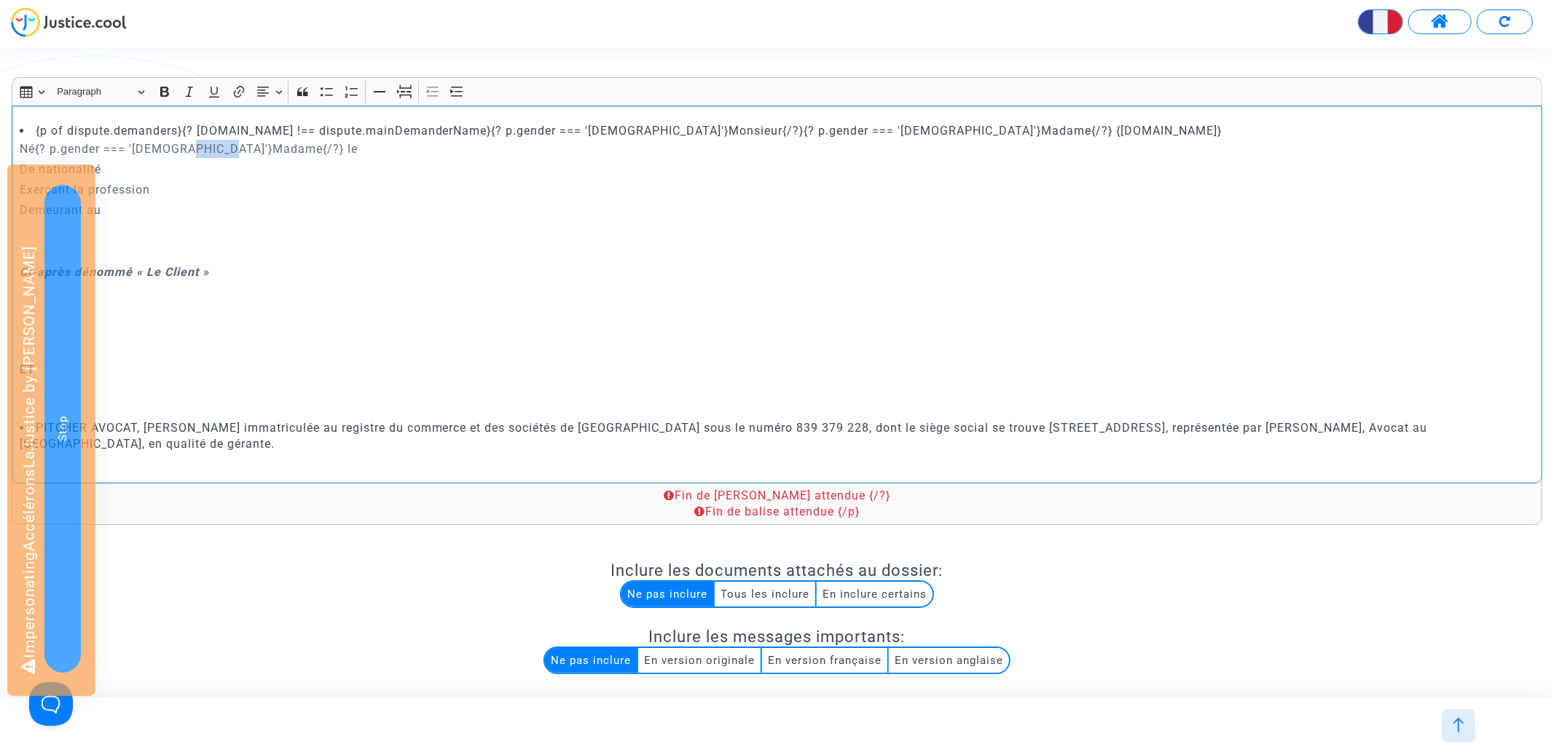
click at [203, 146] on p "Né{? p.gender === 'female'}Madame{/?} le" at bounding box center [777, 149] width 1515 height 18
click at [240, 148] on p "Né{? p.gender === 'female'}e{/?} le" at bounding box center [777, 149] width 1515 height 18
drag, startPoint x: 870, startPoint y: 128, endPoint x: 999, endPoint y: 128, distance: 129.7
click at [999, 128] on li "{p of dispute.demanders}{? [DOMAIN_NAME] !== dispute.mainDemanderName}{? p.gend…" at bounding box center [777, 131] width 1515 height 16
copy li "{p.name}"
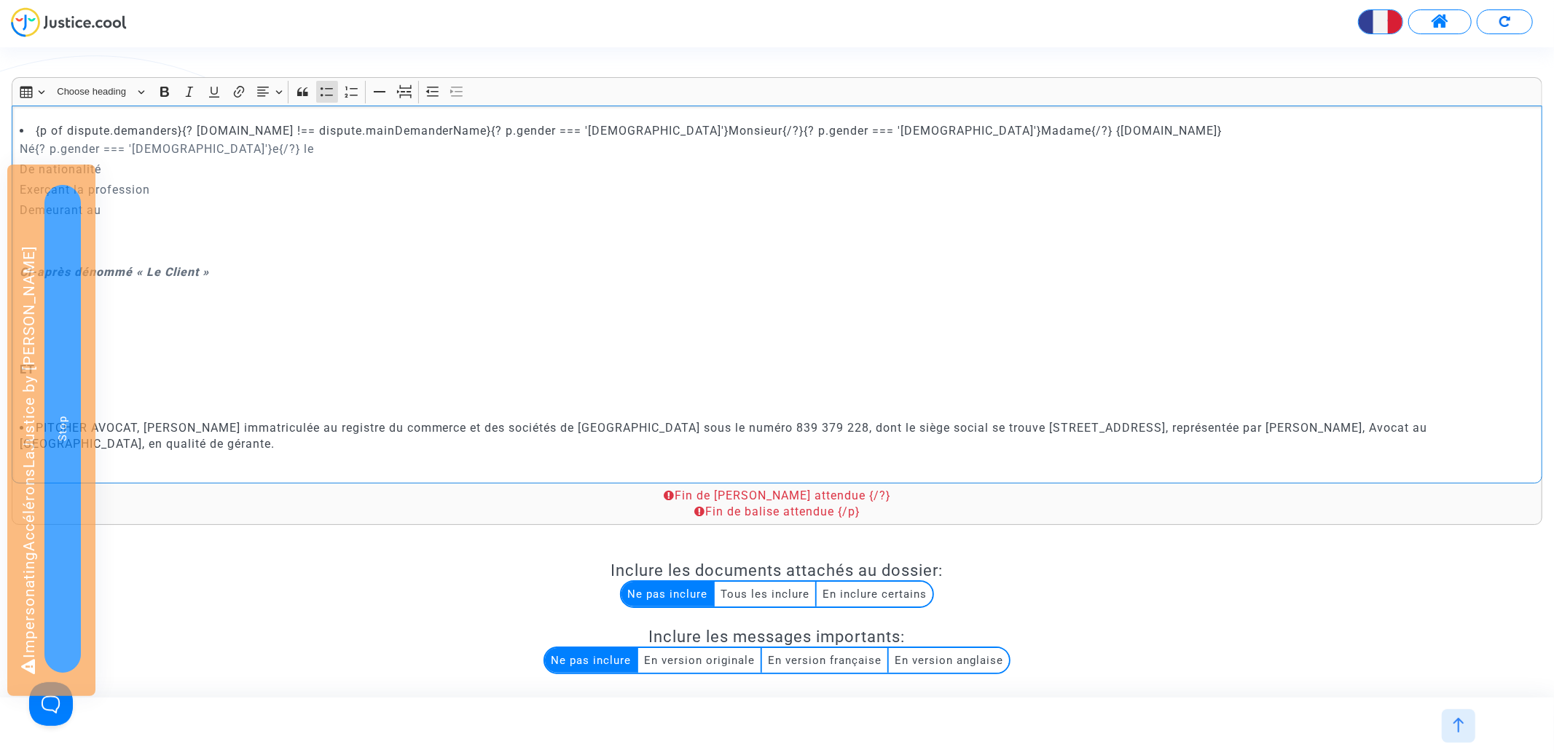
click at [306, 147] on p "Né{? p.gender === 'female'}e{/?} le" at bounding box center [777, 149] width 1515 height 18
click at [263, 149] on p "Né{? p.gender === 'female'}e{/?} le {p.name}" at bounding box center [777, 149] width 1515 height 18
click at [380, 149] on p "Né{? p.gender === '[DEMOGRAPHIC_DATA]'}e{/?} le {p.birthDate.full('fr')}" at bounding box center [777, 149] width 1515 height 18
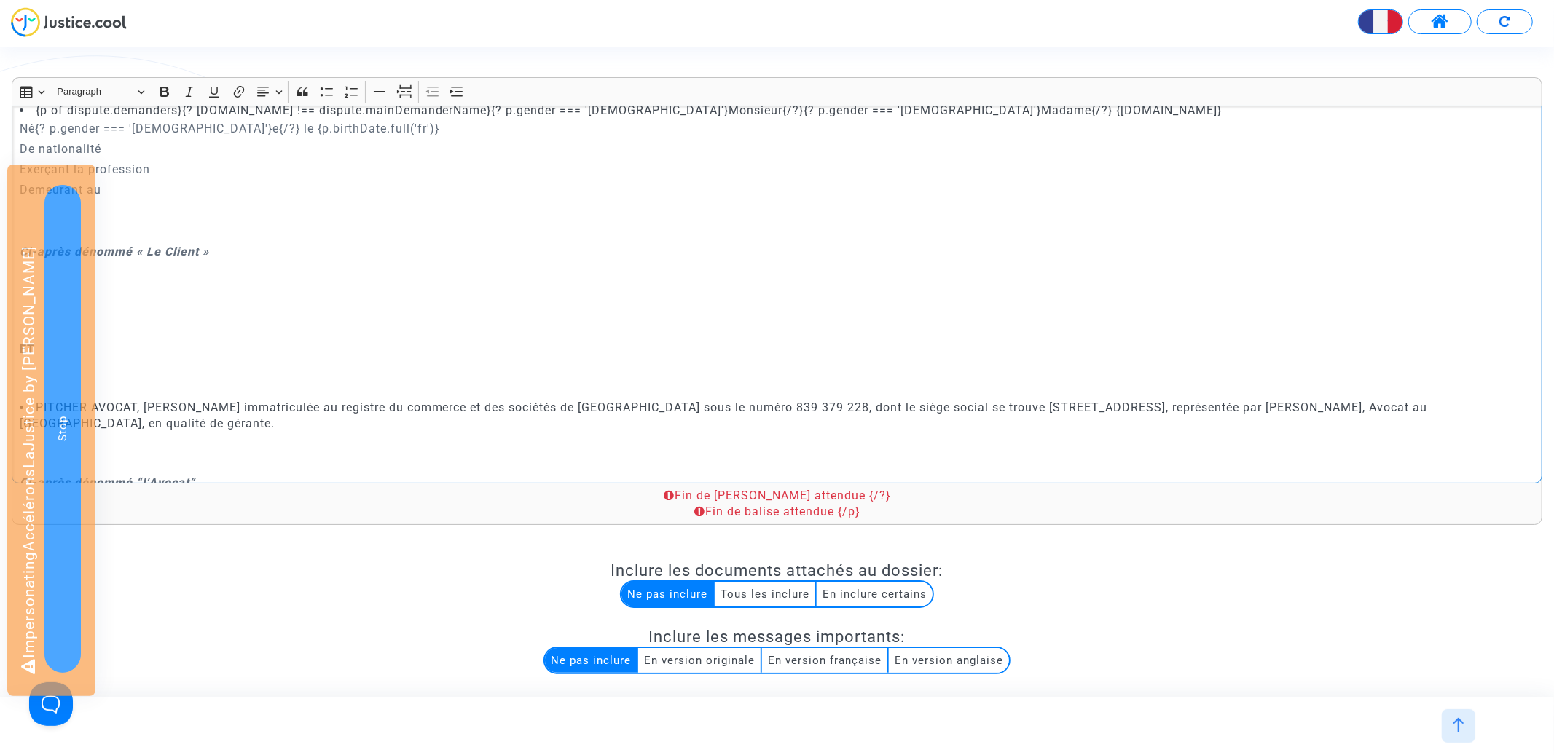
click at [178, 147] on p "De nationalité" at bounding box center [777, 149] width 1515 height 18
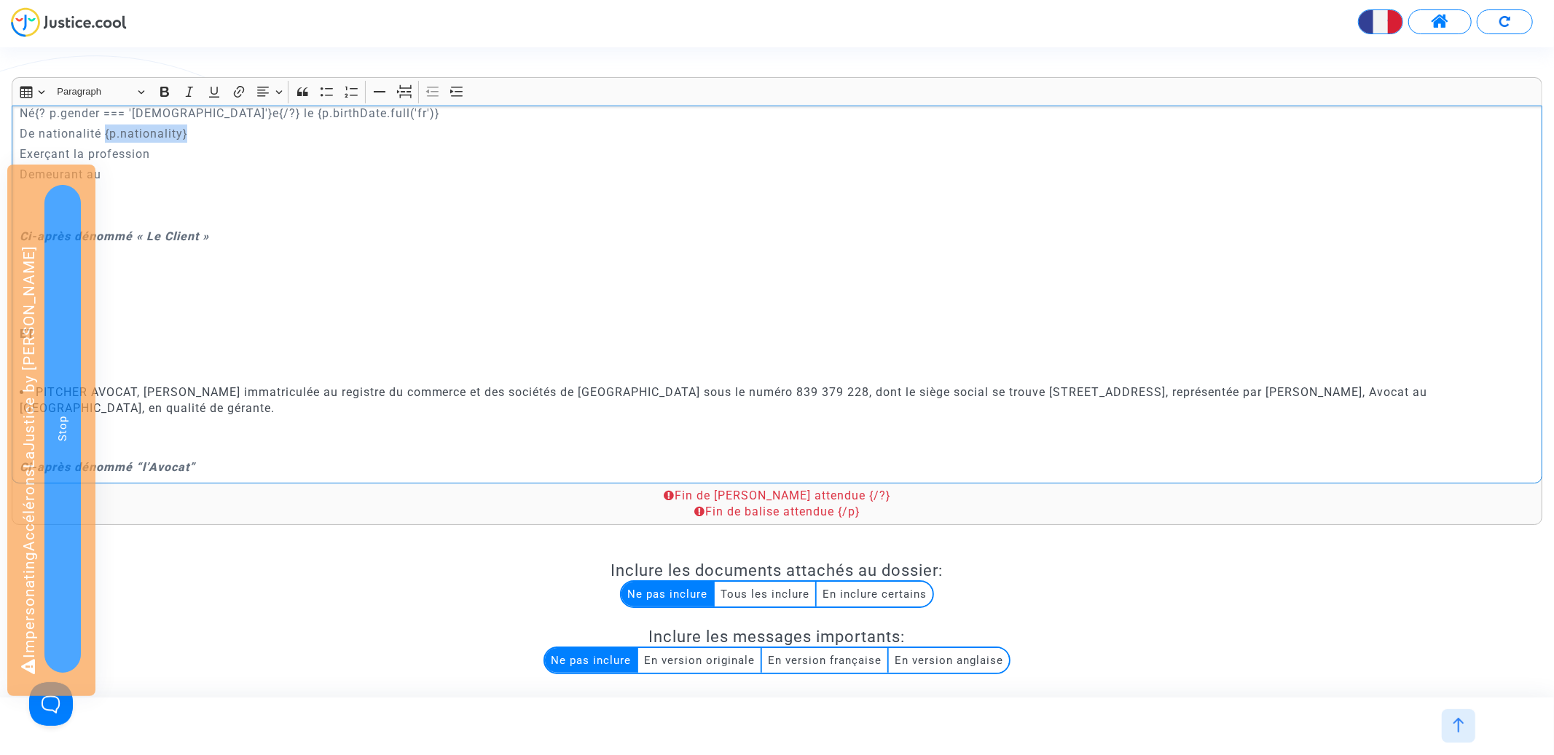
drag, startPoint x: 106, startPoint y: 134, endPoint x: 246, endPoint y: 134, distance: 139.9
click at [246, 134] on p "De nationalité {p.nationality}" at bounding box center [777, 134] width 1515 height 18
copy p "{p.nationality}"
click at [211, 151] on p "Exerçant la profession" at bounding box center [777, 154] width 1515 height 18
click at [153, 150] on p "Exerçant la profession {p.nationality}" at bounding box center [777, 154] width 1515 height 18
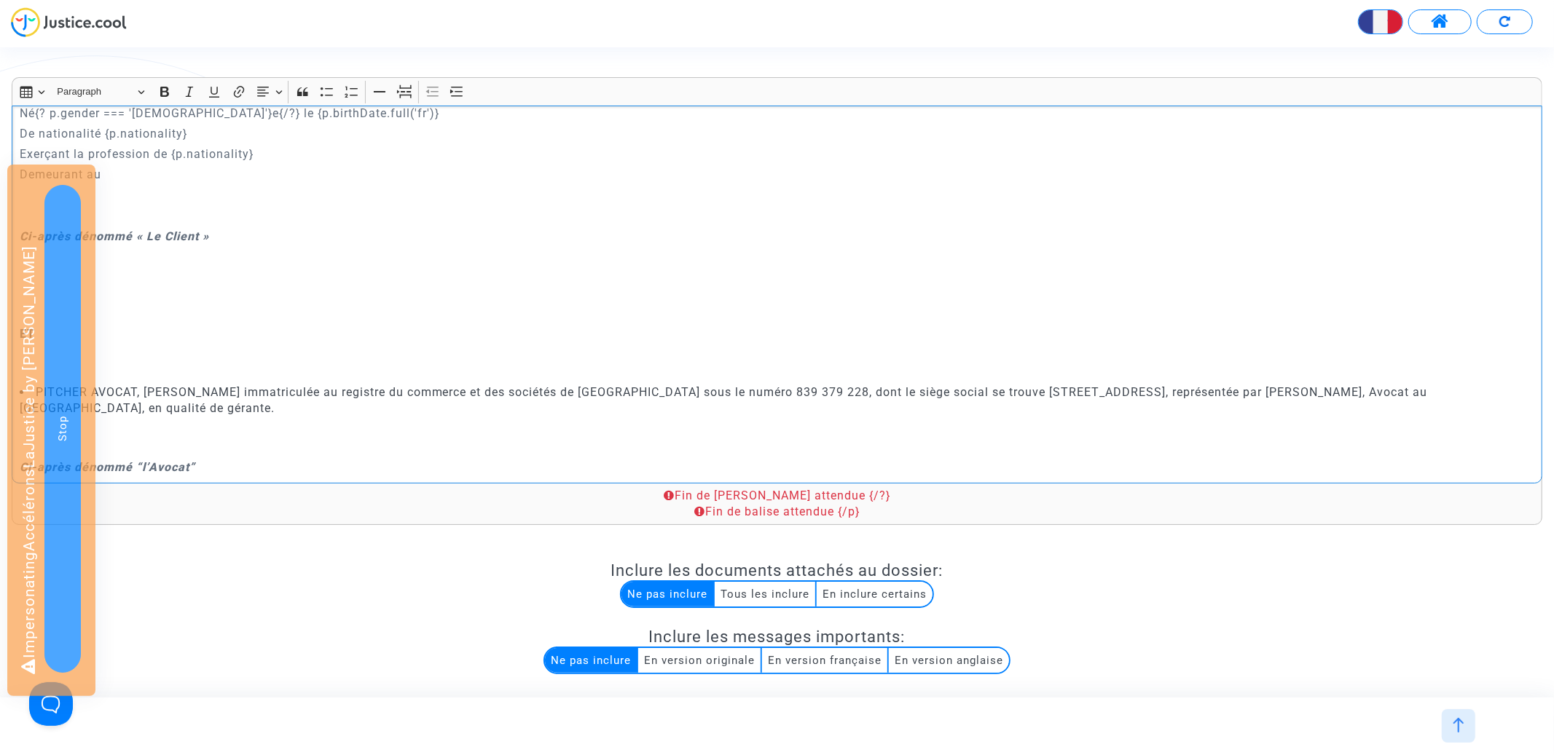
click at [231, 154] on p "Exerçant la profession de {p.nationality}" at bounding box center [777, 154] width 1515 height 18
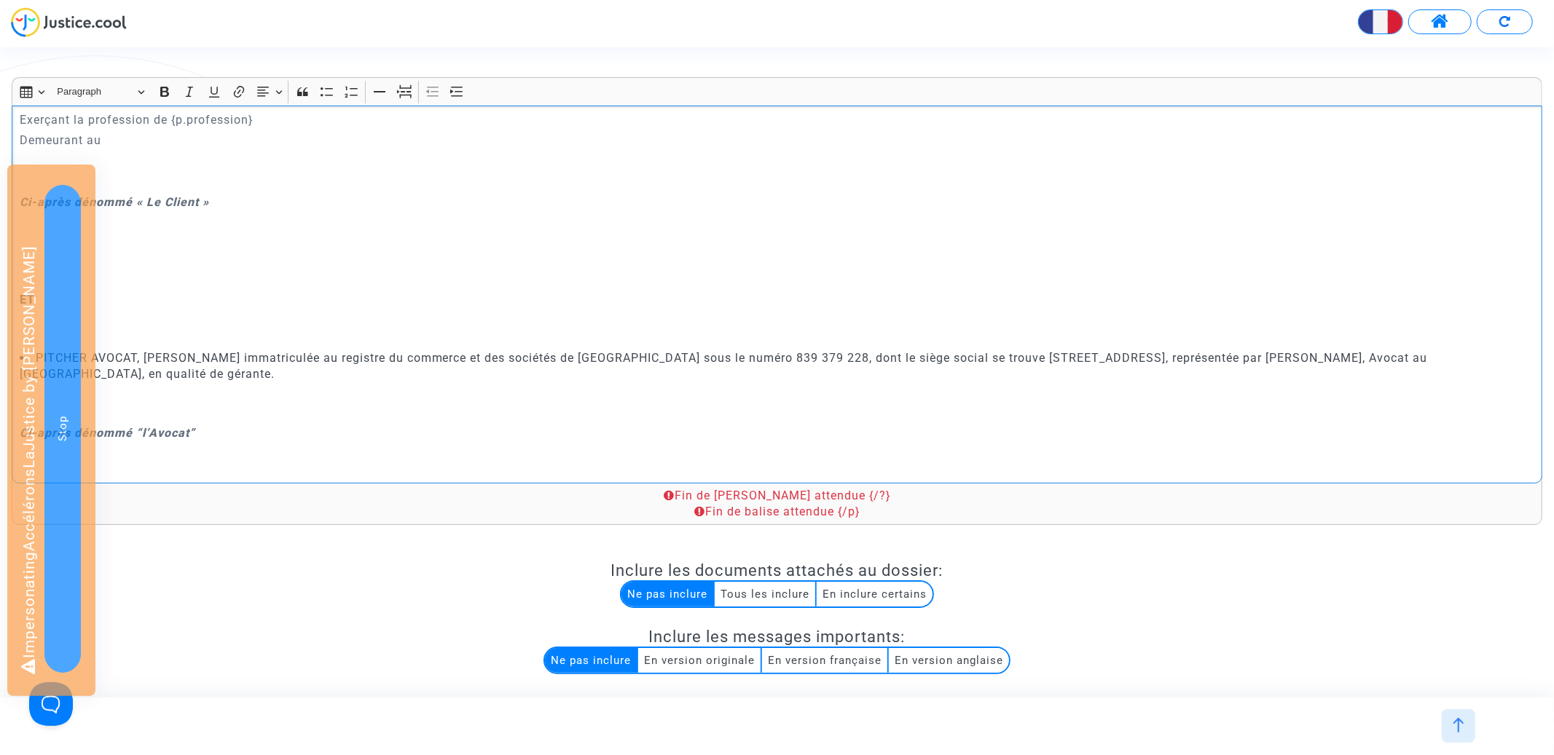
scroll to position [173, 0]
drag, startPoint x: 170, startPoint y: 122, endPoint x: 326, endPoint y: 122, distance: 155.9
click at [326, 122] on p "Exerçant la profession de {p.profession}" at bounding box center [777, 123] width 1515 height 18
drag, startPoint x: 172, startPoint y: 123, endPoint x: 326, endPoint y: 123, distance: 154.4
click at [326, 123] on p "Exerçant la profession de {p.profession}" at bounding box center [777, 123] width 1515 height 18
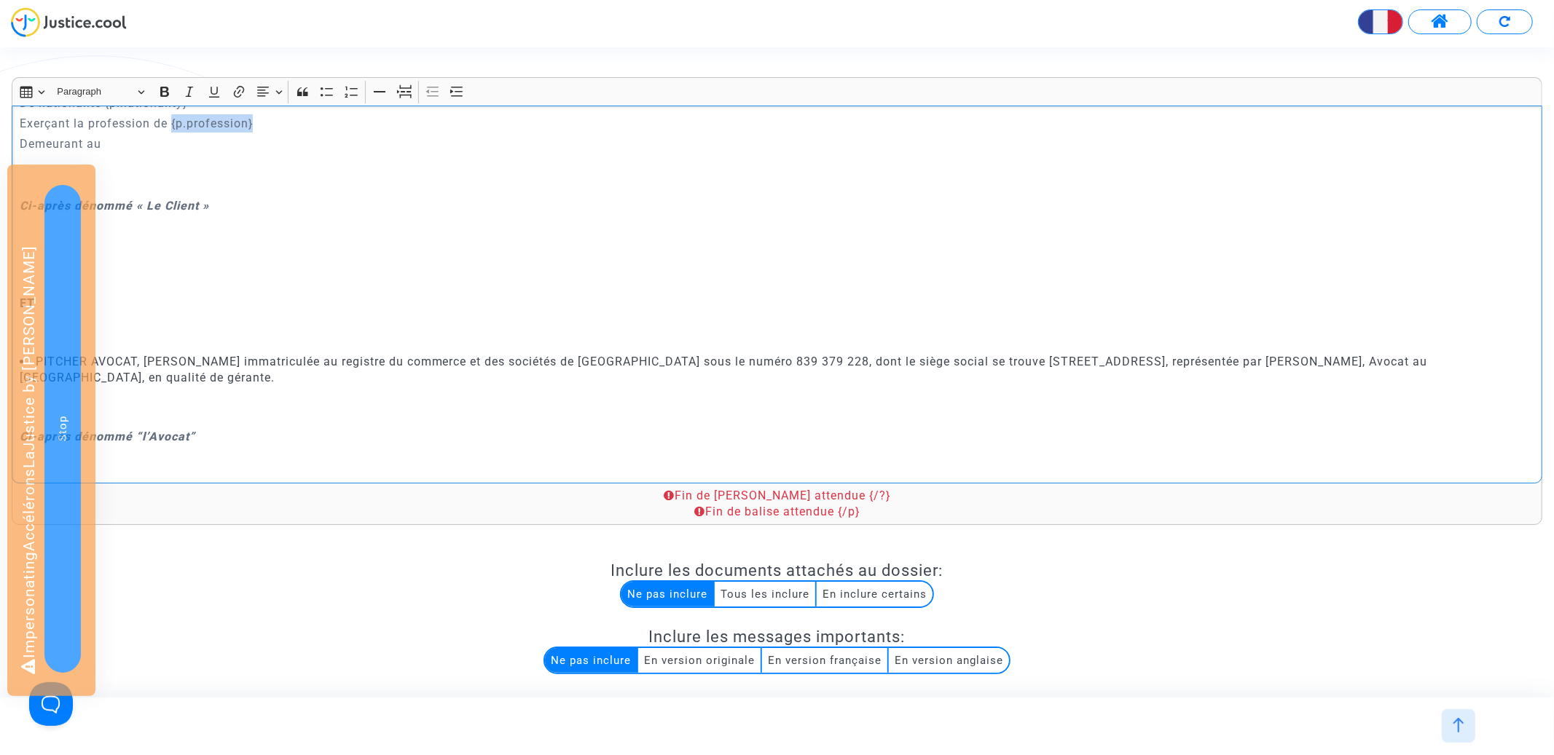
copy p "{p.profession}"
click at [209, 142] on p "Demeurant au" at bounding box center [777, 144] width 1515 height 18
click at [102, 143] on p "Demeurant au{p.profession}" at bounding box center [777, 144] width 1515 height 18
click at [168, 145] on p "Demeurant au {p.profession}" at bounding box center [777, 144] width 1515 height 18
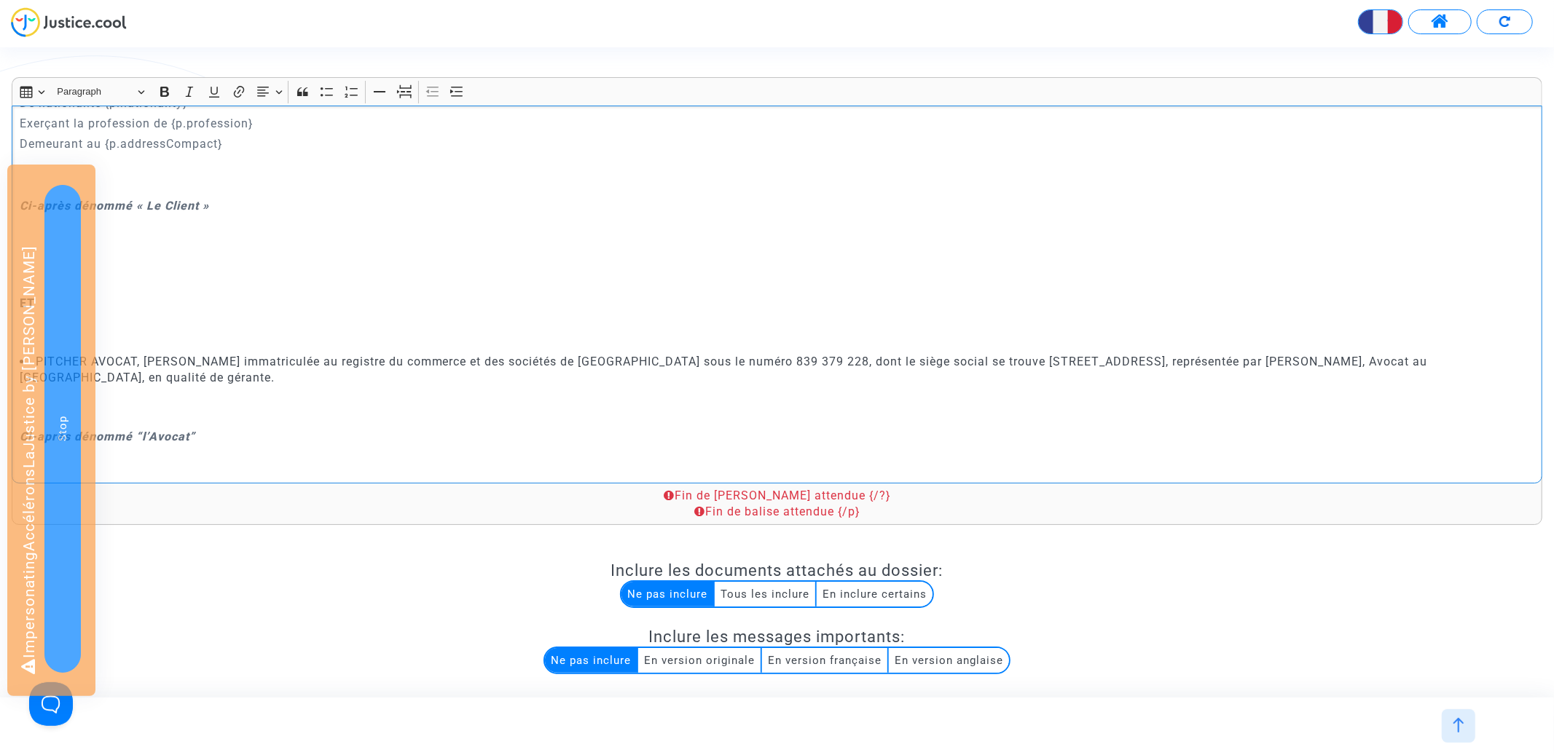
click at [241, 144] on p "Demeurant au {p.addressCompact}" at bounding box center [777, 144] width 1515 height 18
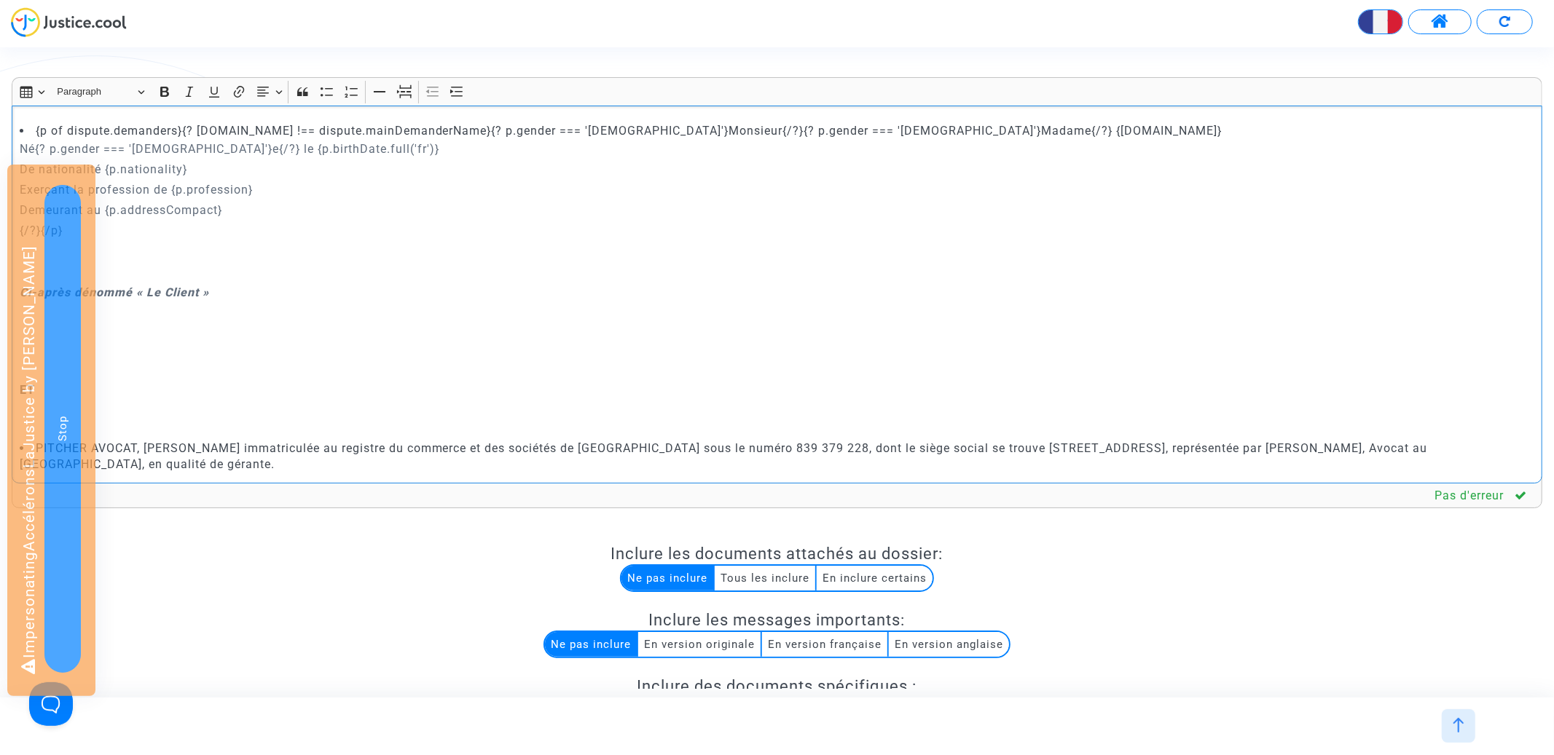
scroll to position [111, 0]
click at [17, 149] on div "CONVENTION D'HONORAIRES ENTRE LES SOUSSIGNES : {p of dispute.demanders}{? p.nam…" at bounding box center [777, 295] width 1531 height 378
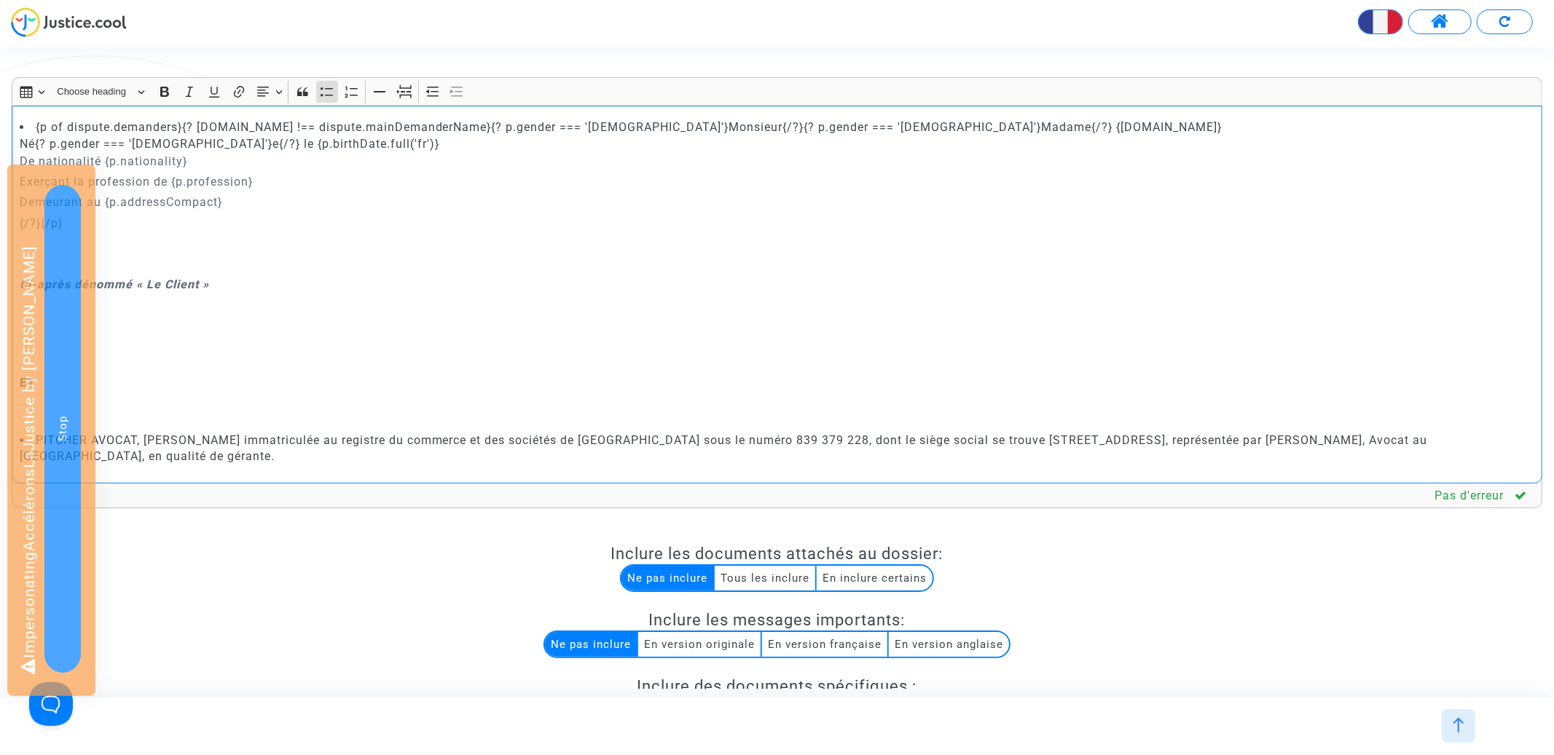
click at [13, 163] on div "CONVENTION D'HONORAIRES ENTRE LES SOUSSIGNES : {p of dispute.demanders}{? p.nam…" at bounding box center [777, 295] width 1531 height 378
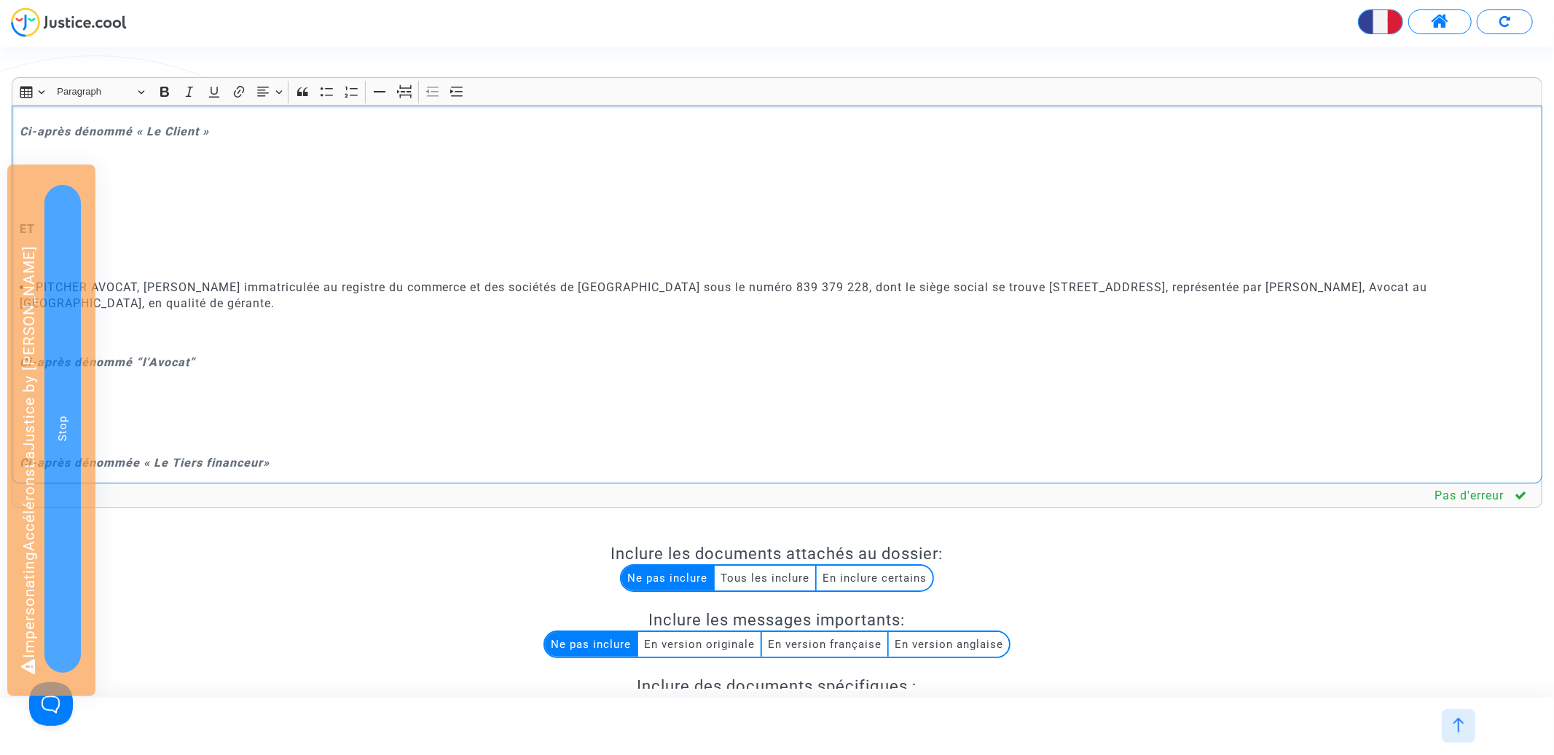
scroll to position [261, 0]
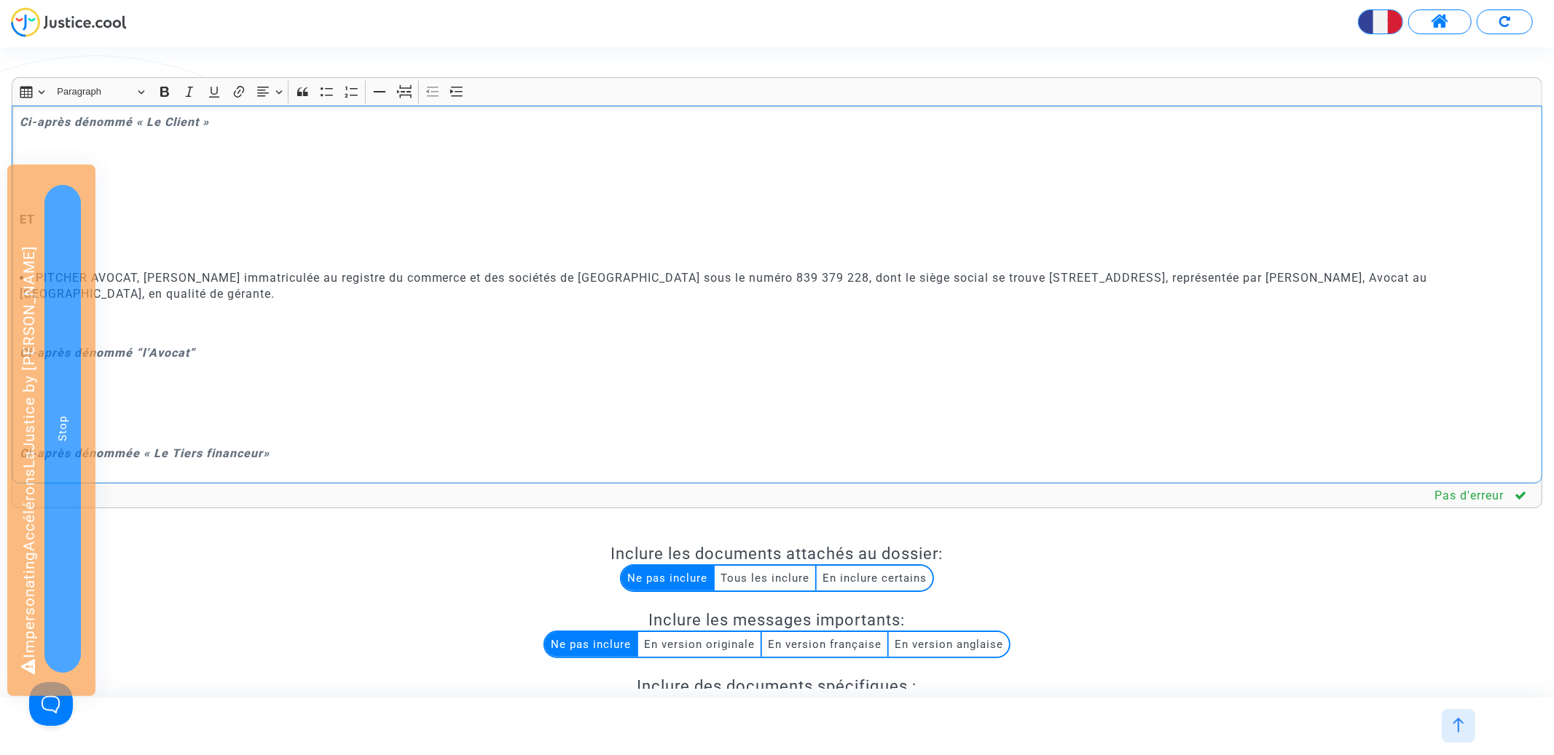
click at [135, 203] on p "Rich Text Editor, main" at bounding box center [777, 190] width 1515 height 36
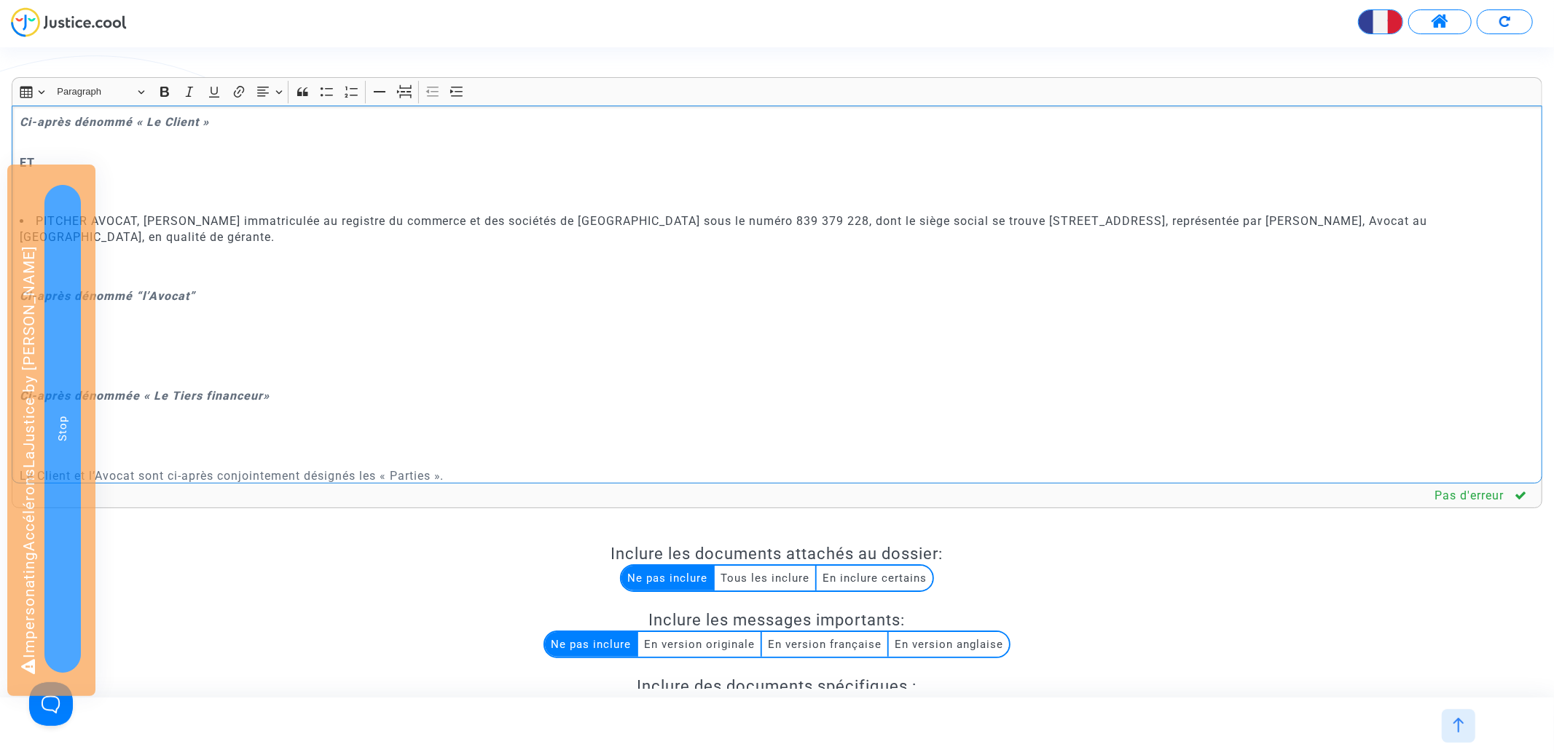
click at [170, 209] on p "Rich Text Editor, main" at bounding box center [777, 192] width 1515 height 36
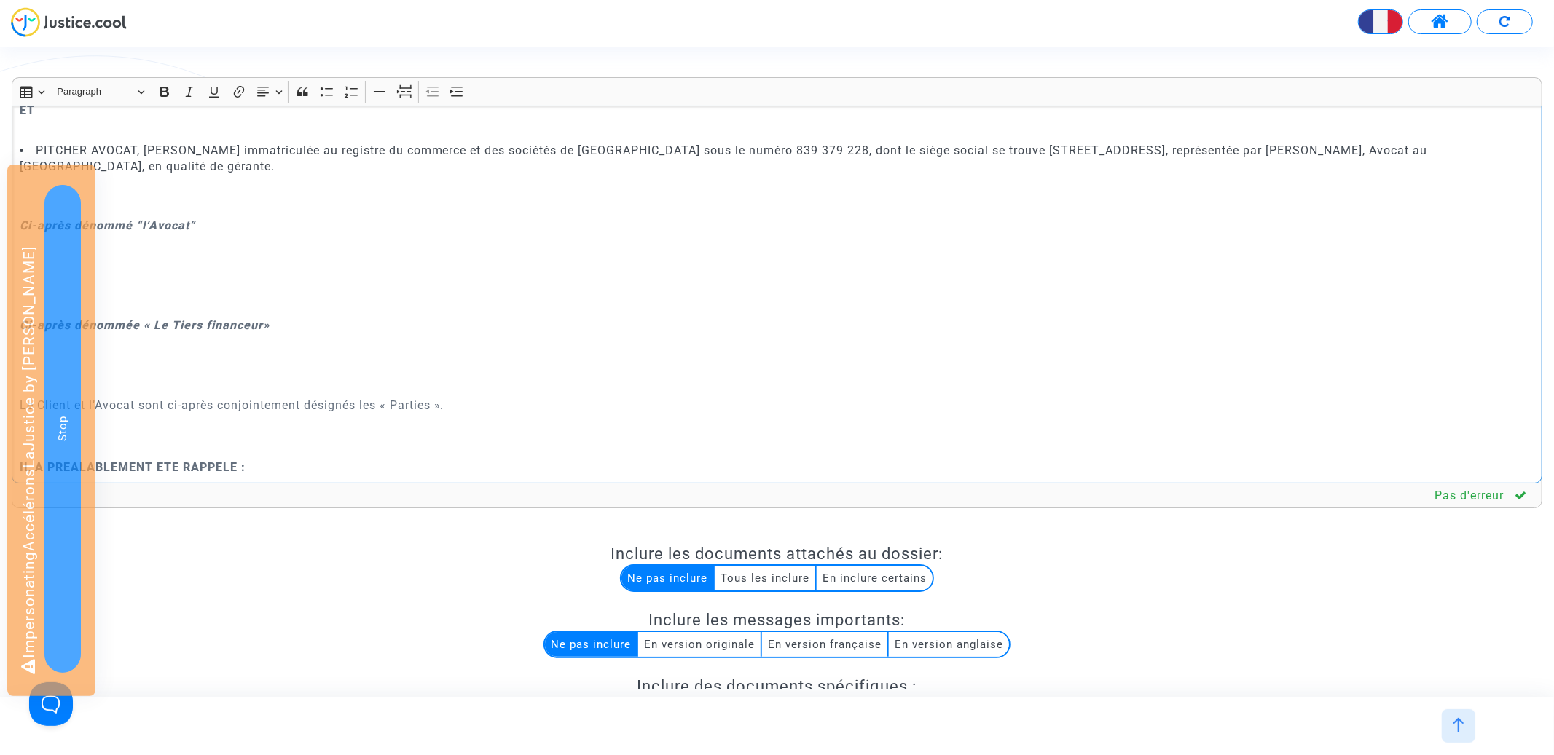
scroll to position [315, 0]
click at [163, 173] on li "PITCHER AVOCAT, [PERSON_NAME] immatriculée au registre du commerce et des socié…" at bounding box center [777, 157] width 1515 height 33
click at [265, 91] on icon "Editor toolbar" at bounding box center [263, 92] width 15 height 15
click at [269, 178] on icon "Text alignment toolbar" at bounding box center [269, 179] width 12 height 9
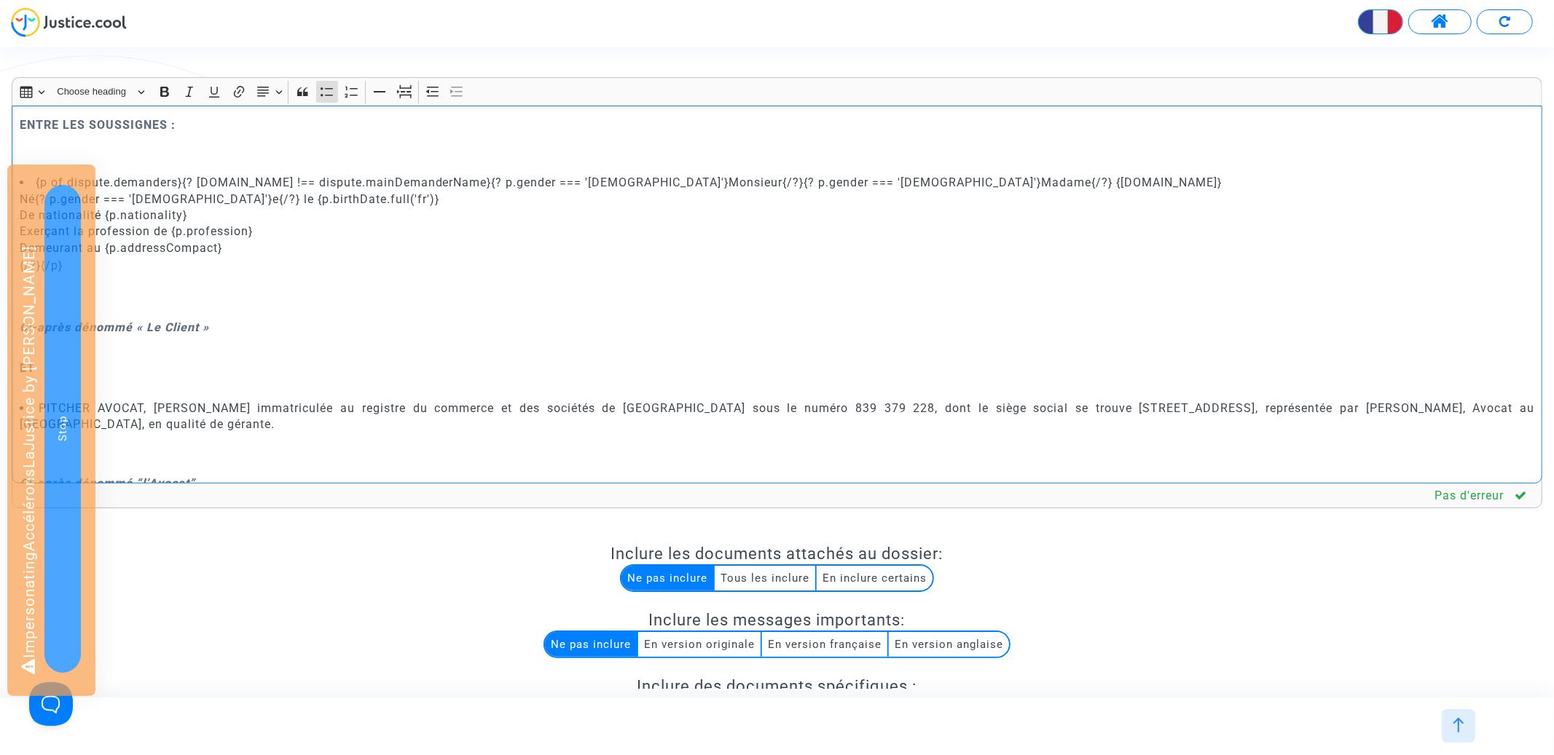
scroll to position [34, 0]
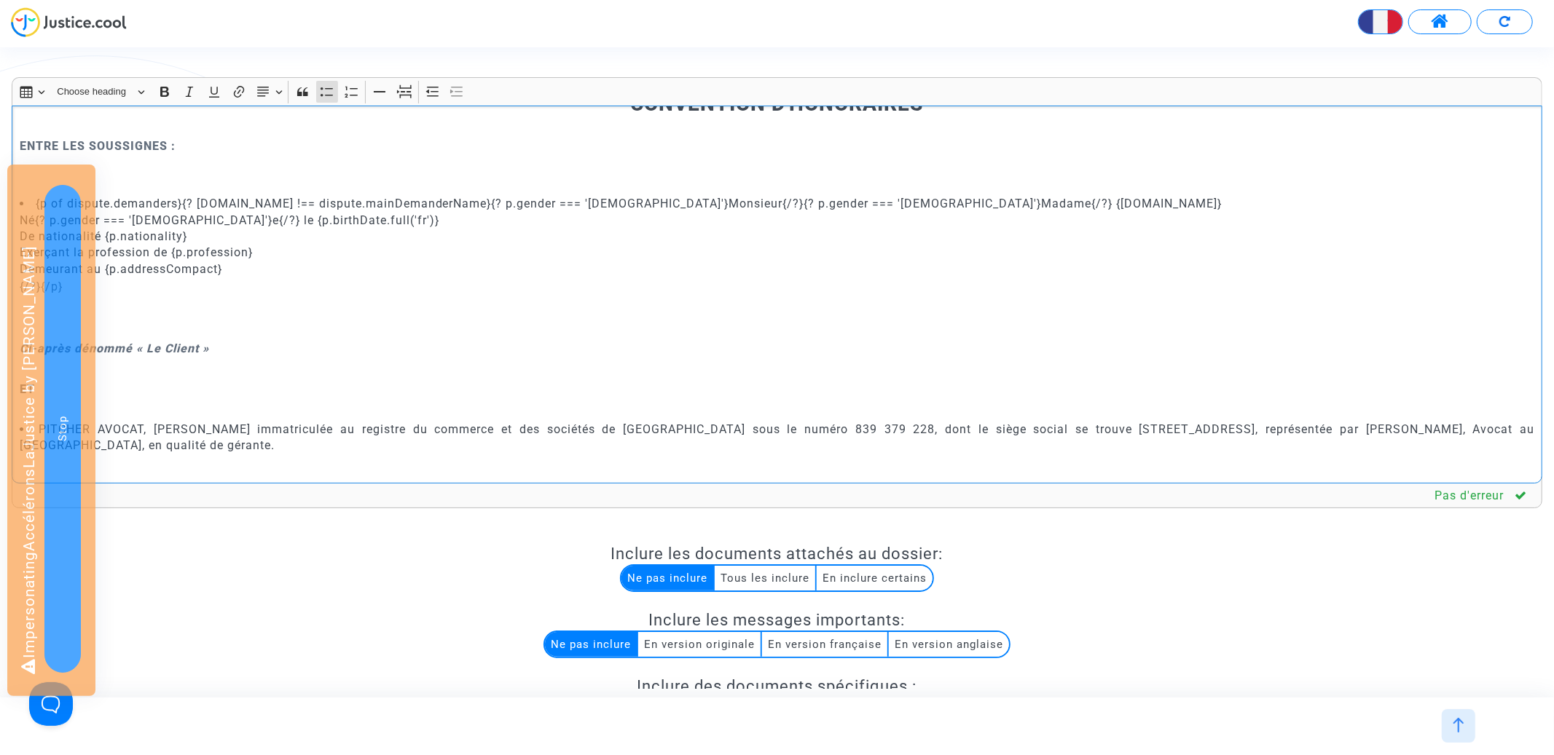
click at [205, 205] on li "{p of dispute.demanders}{? p.name !== dispute.mainDemanderName}{? p.gender === …" at bounding box center [777, 237] width 1515 height 82
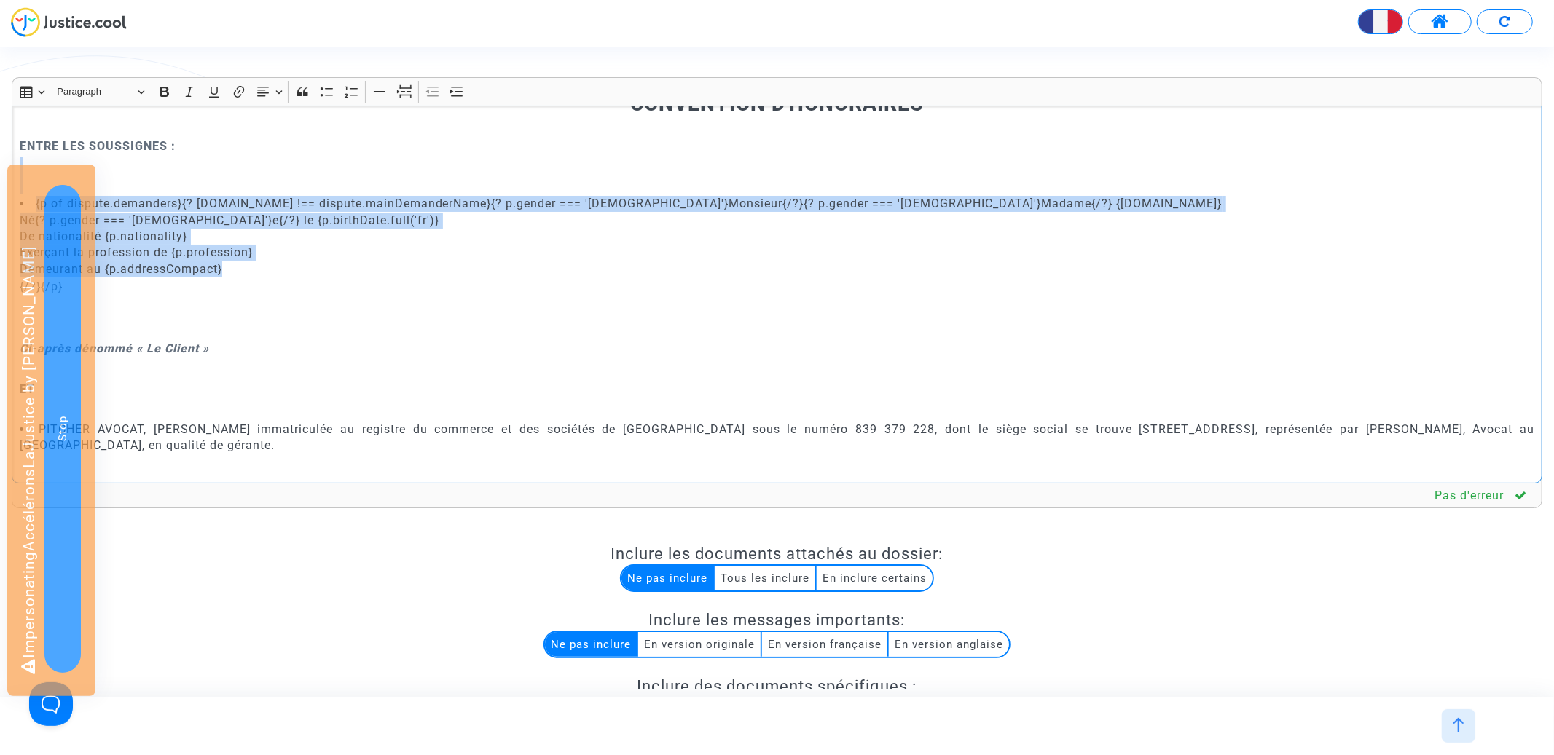
drag, startPoint x: 250, startPoint y: 274, endPoint x: 192, endPoint y: 191, distance: 101.0
click at [192, 191] on div "CONVENTION D'HONORAIRES ENTRE LES SOUSSIGNES : {p of dispute.demanders}{? p.nam…" at bounding box center [777, 295] width 1531 height 378
click at [268, 94] on icon "Editor toolbar" at bounding box center [263, 92] width 15 height 15
click at [267, 186] on icon "Text alignment toolbar" at bounding box center [269, 180] width 15 height 15
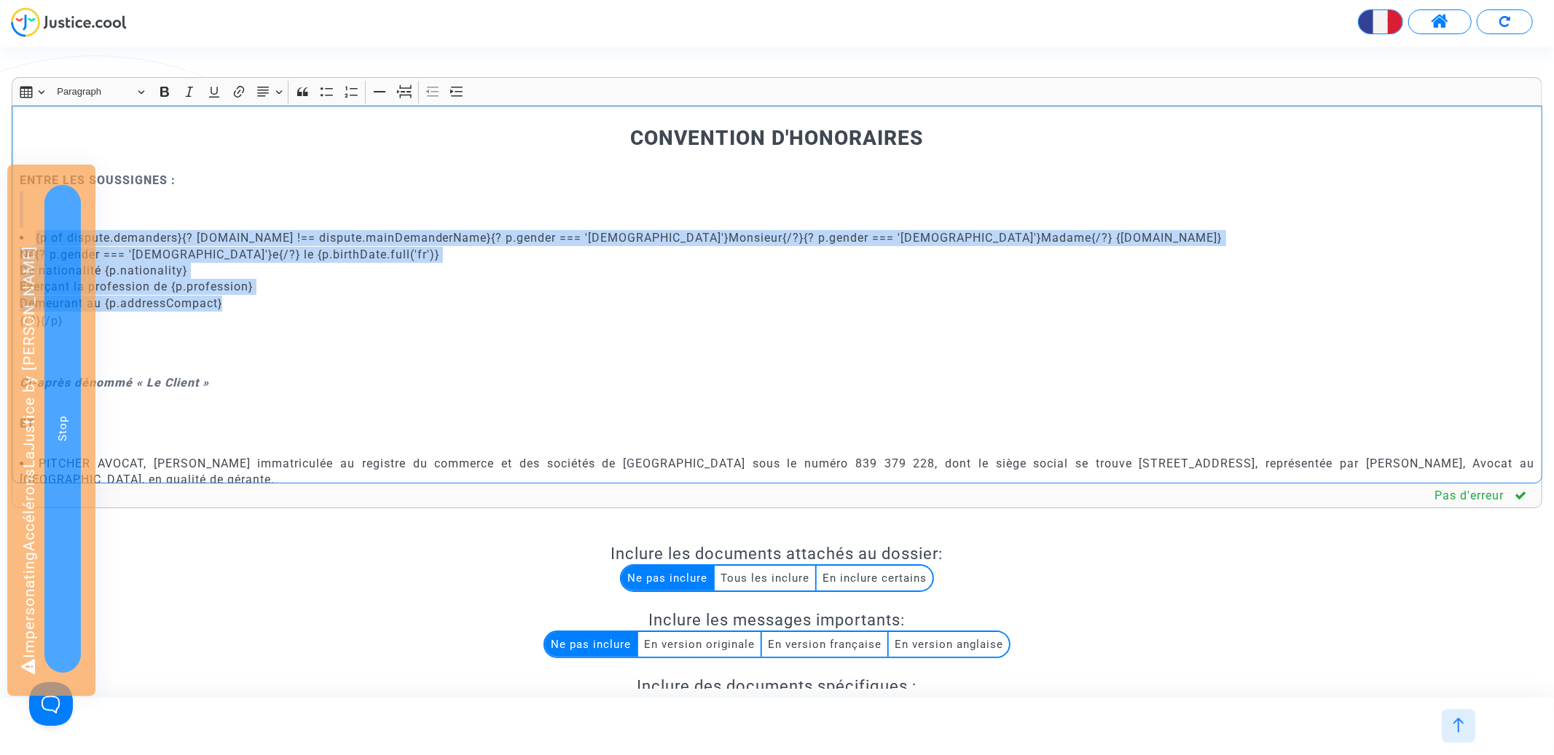
click at [264, 268] on li "{p of dispute.demanders}{? p.name !== dispute.mainDemanderName}{? p.gender === …" at bounding box center [777, 271] width 1515 height 82
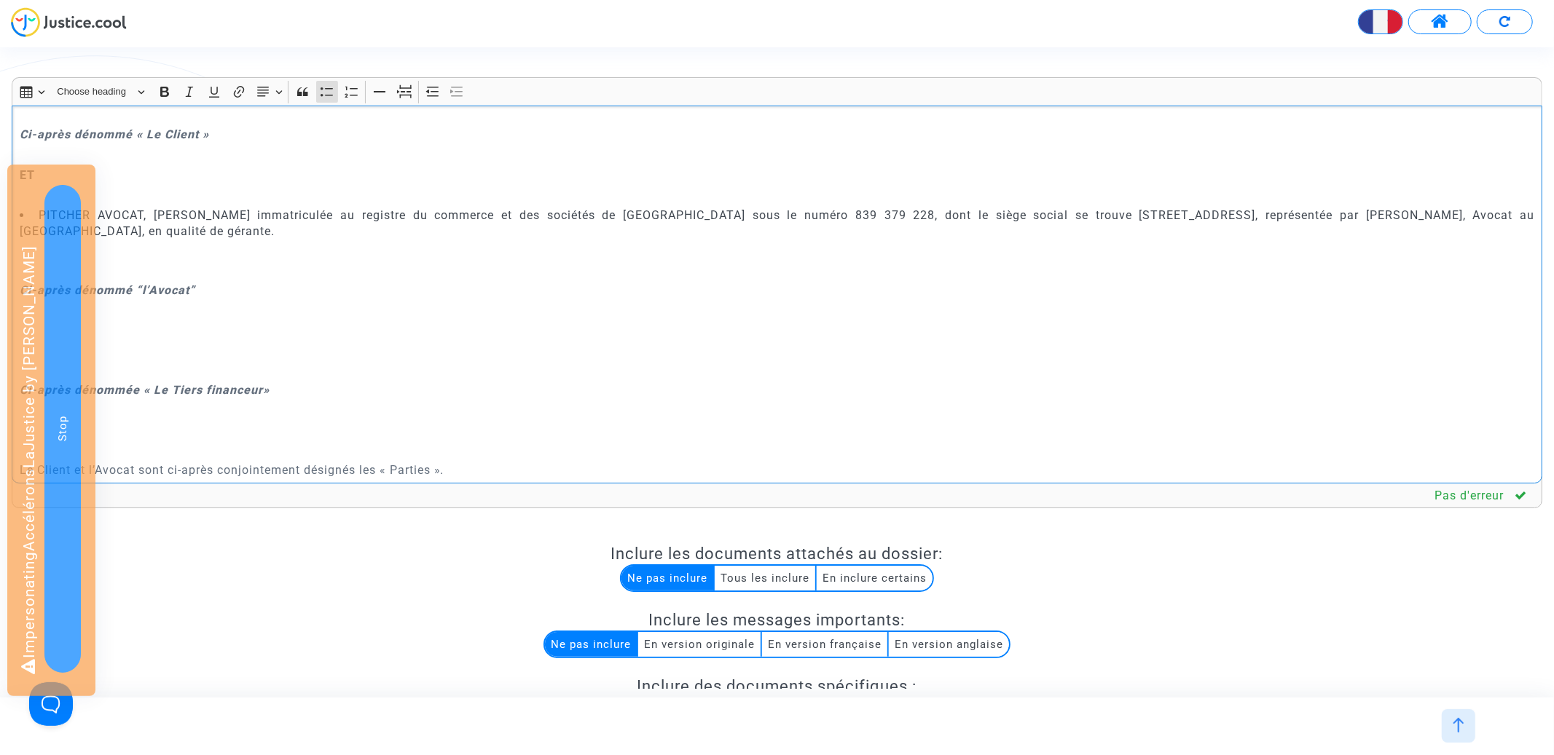
scroll to position [240, 0]
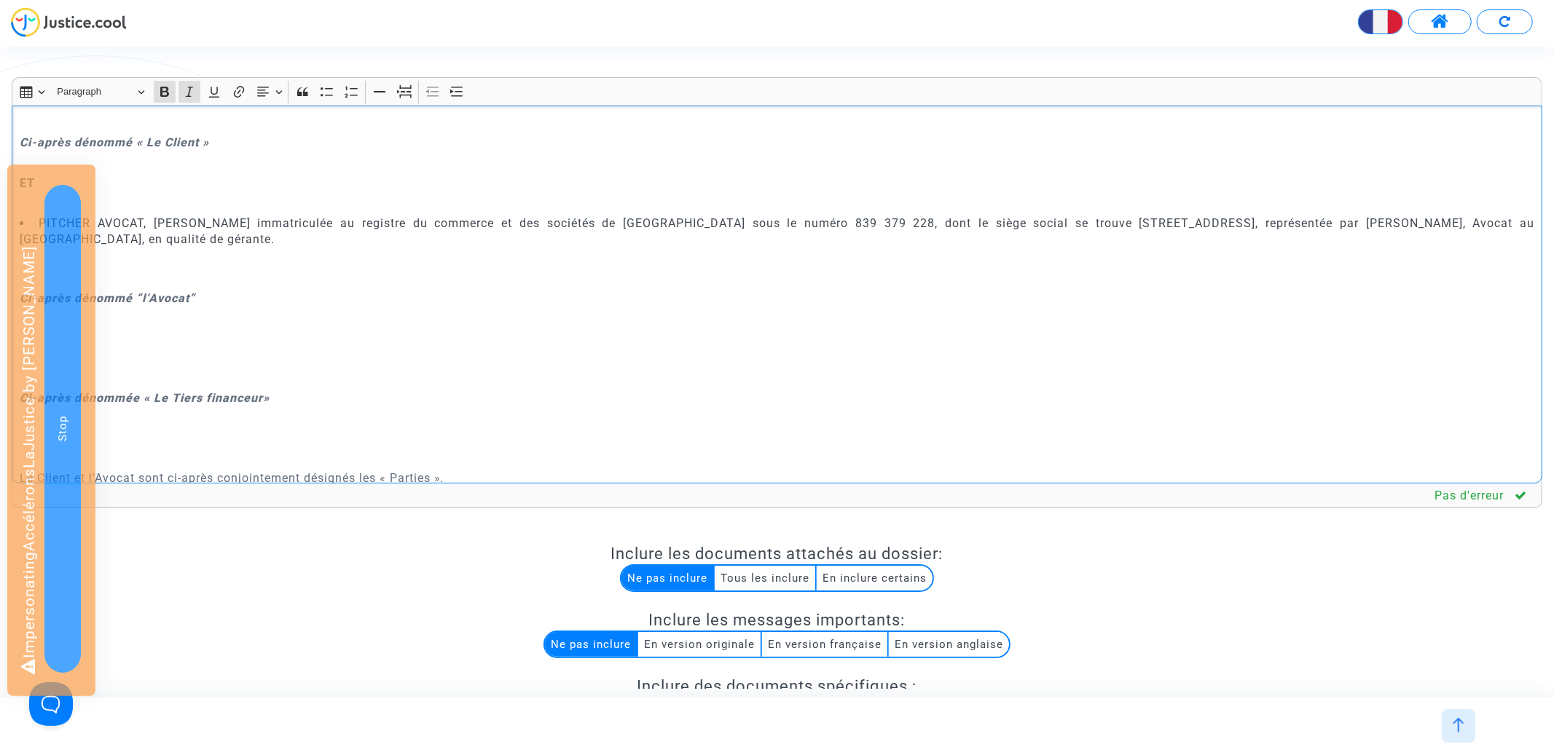
click at [156, 138] on strong "Ci-après dénommé « Le Client »" at bounding box center [114, 142] width 189 height 14
click at [278, 90] on button "Text alignment Text alignment" at bounding box center [269, 92] width 33 height 22
click at [275, 142] on icon "Text alignment toolbar" at bounding box center [269, 136] width 15 height 15
click at [150, 296] on strong "Ci-après dénommé “l’Avocat”" at bounding box center [108, 298] width 176 height 14
click at [270, 95] on icon "Editor toolbar" at bounding box center [263, 92] width 15 height 15
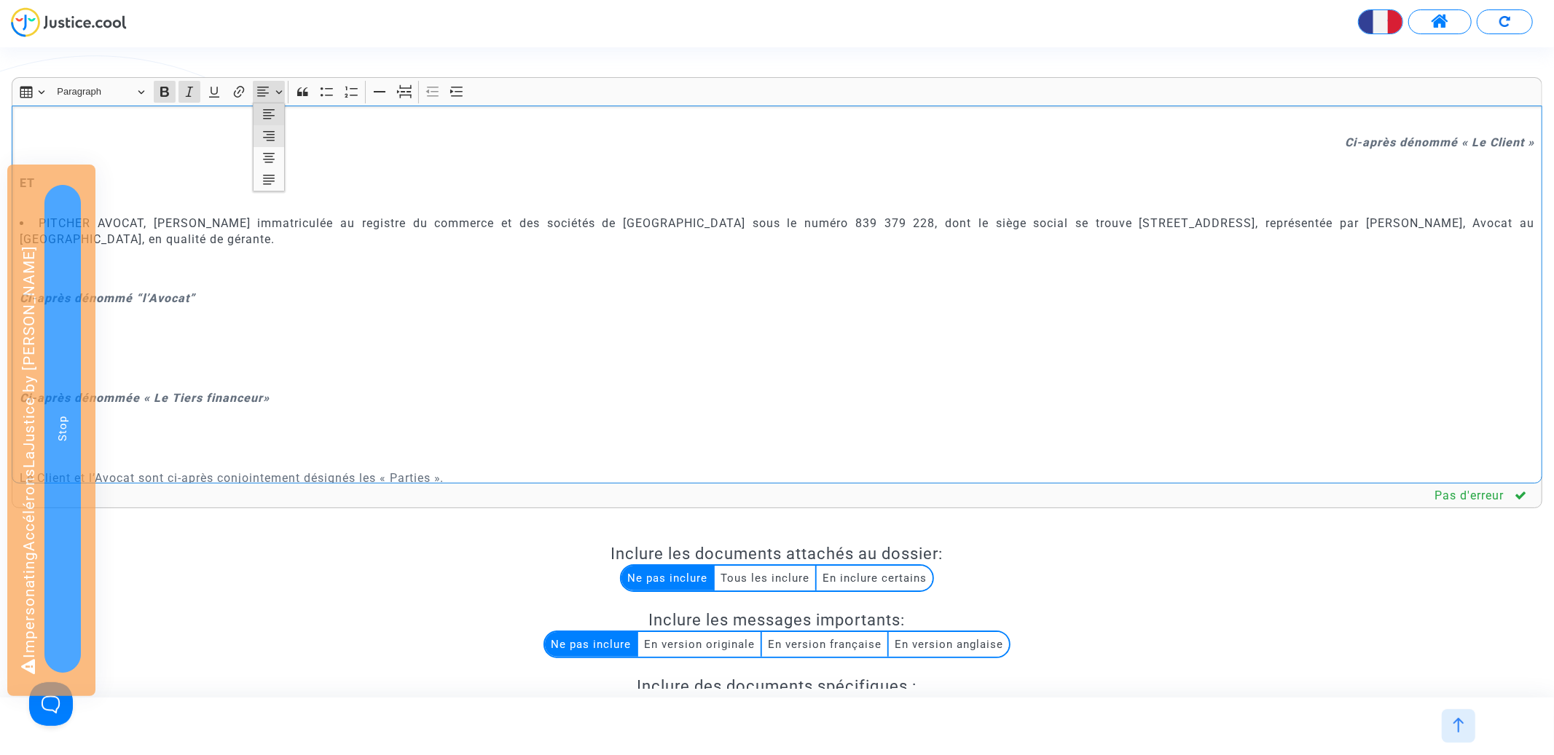
click at [272, 137] on icon "Text alignment toolbar" at bounding box center [269, 136] width 15 height 15
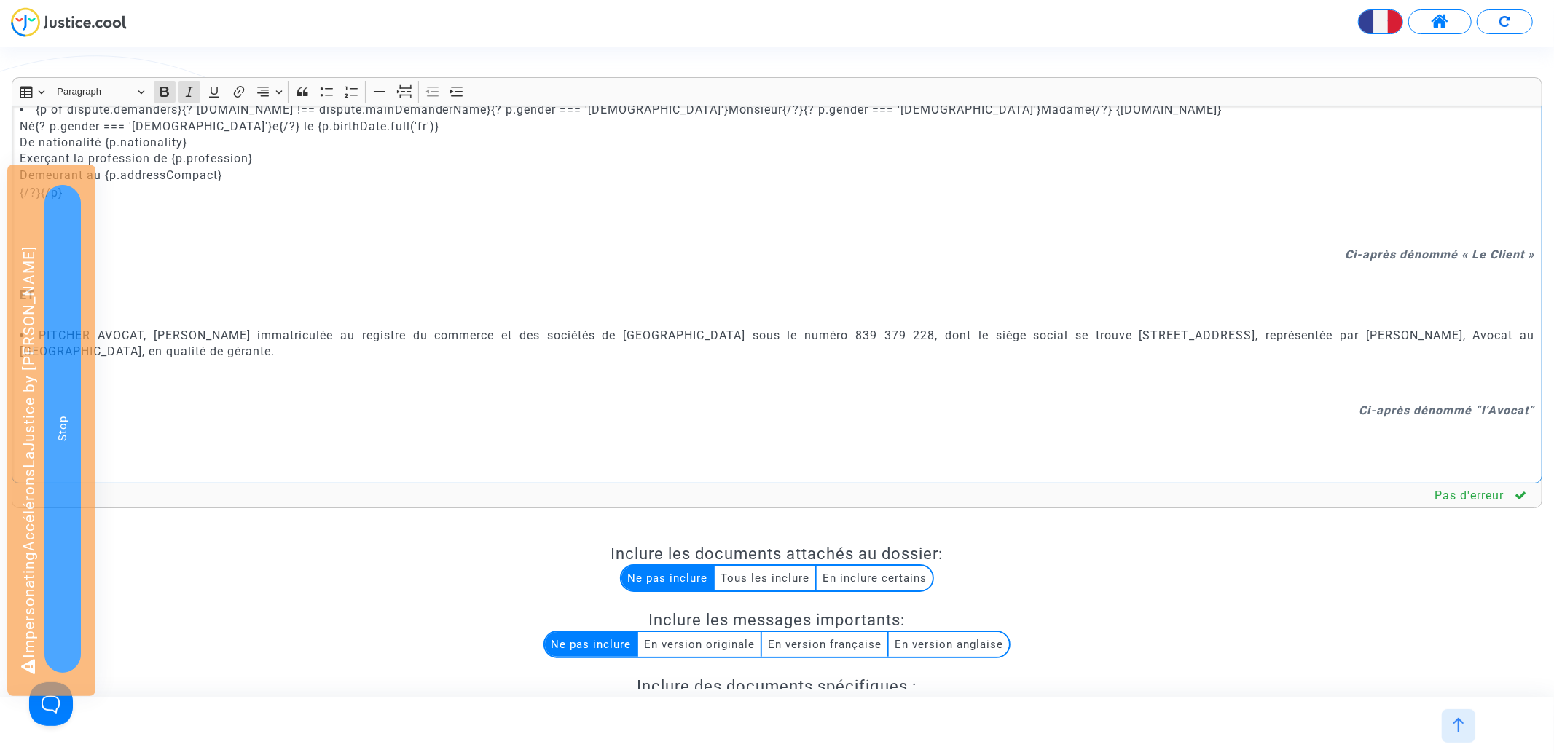
scroll to position [122, 0]
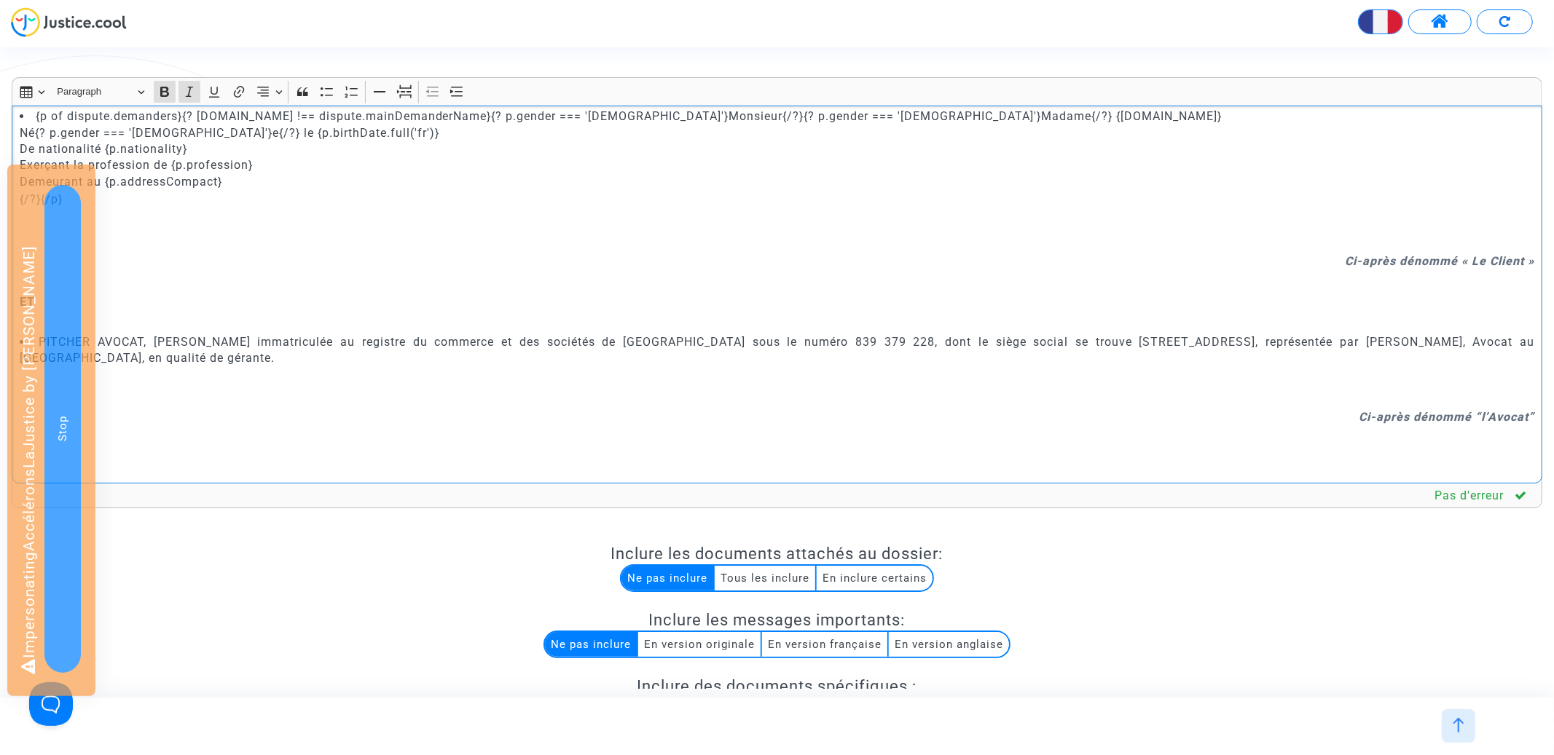
click at [304, 240] on p "Rich Text Editor, main" at bounding box center [777, 241] width 1515 height 18
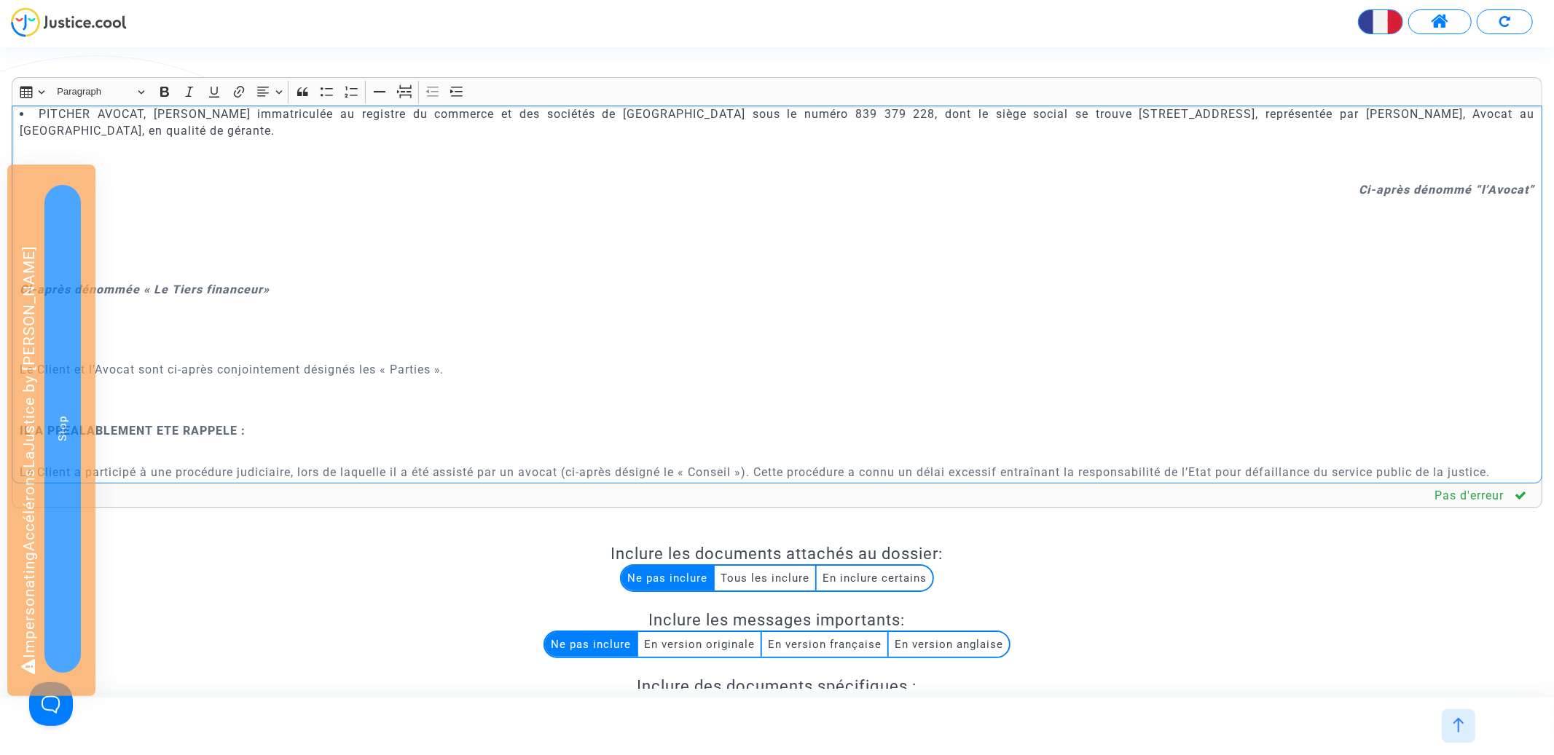
scroll to position [366, 0]
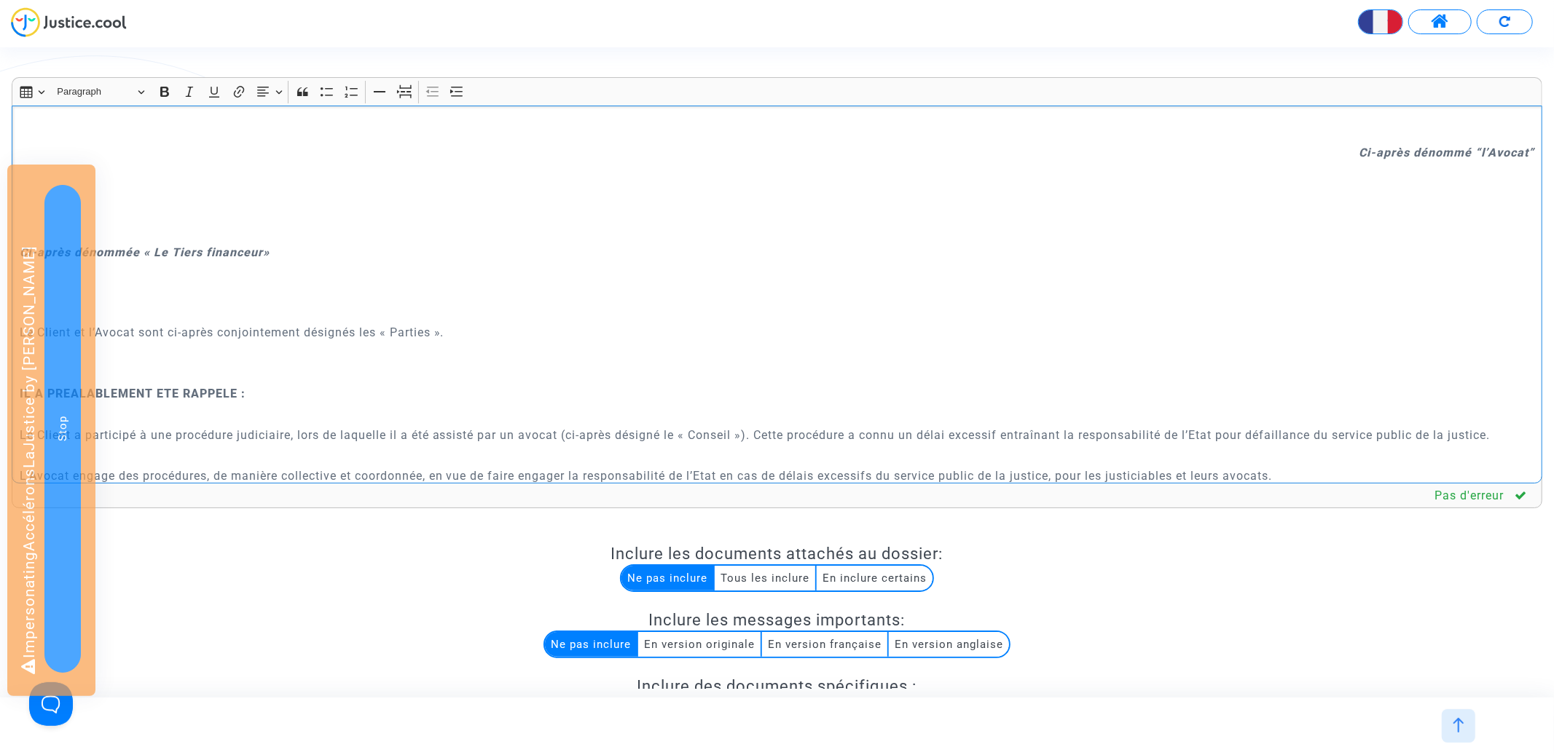
click at [247, 235] on p "Rich Text Editor, main" at bounding box center [777, 232] width 1515 height 18
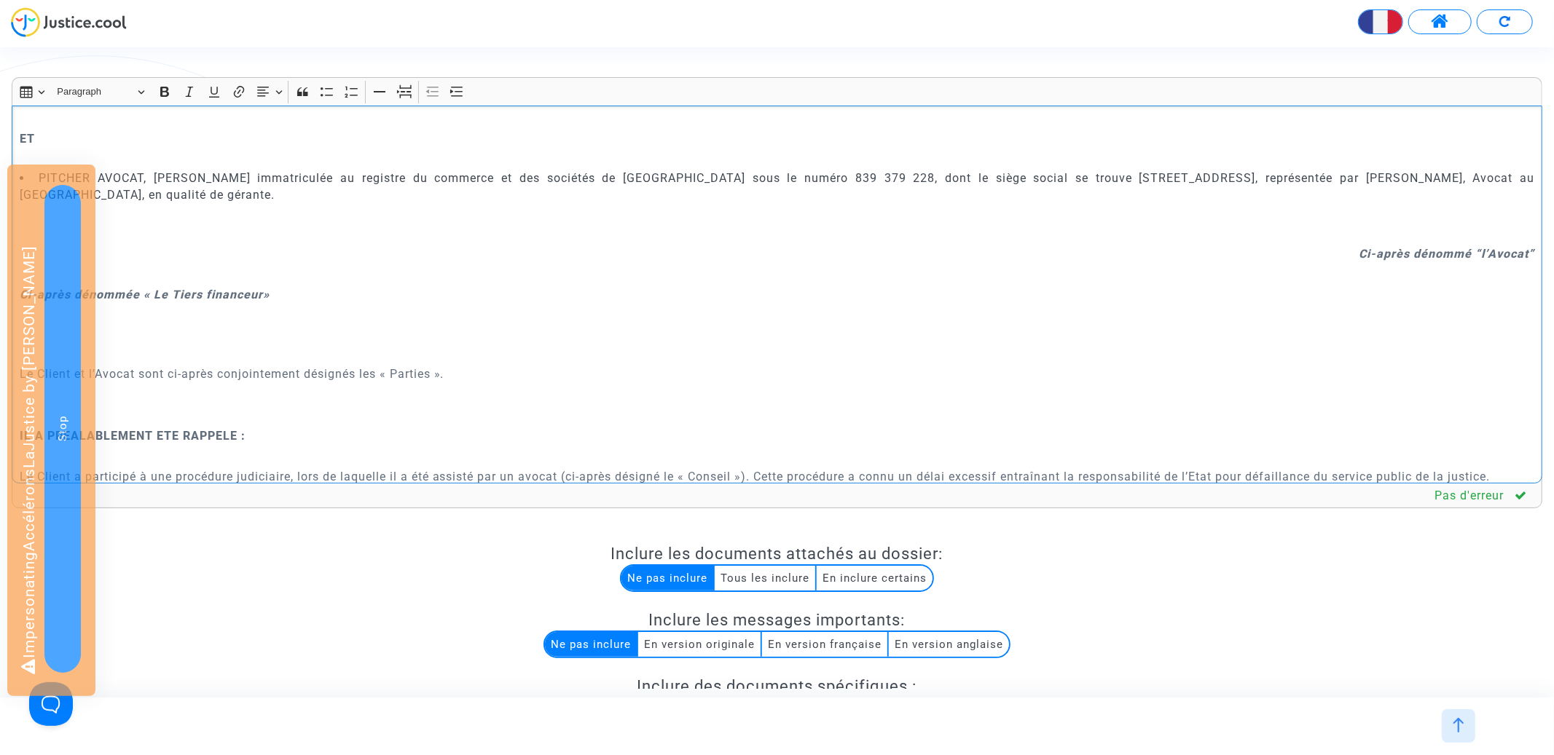
scroll to position [236, 0]
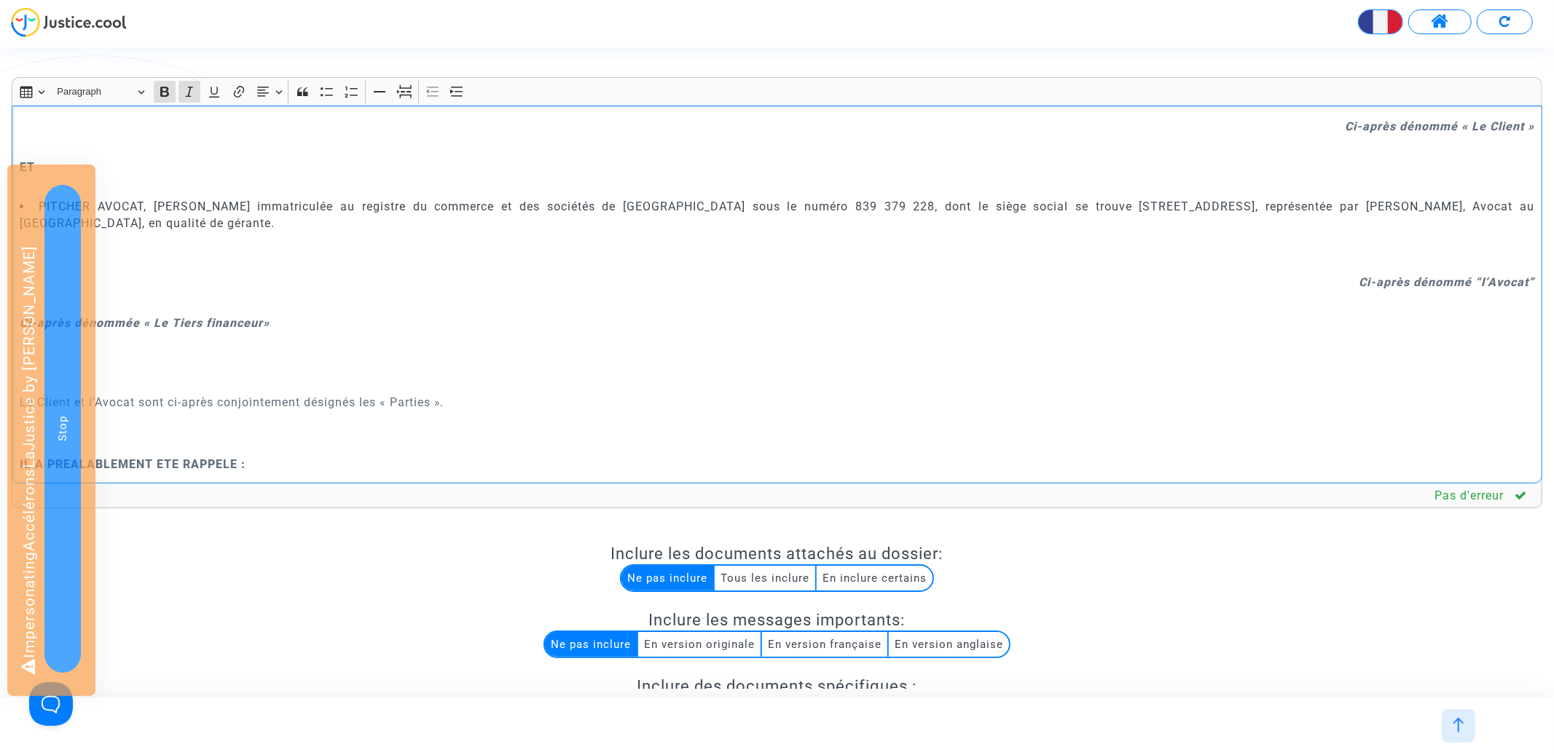
click at [213, 325] on strong "Ci-après dénommée « Le Tiers financeur»" at bounding box center [145, 323] width 250 height 14
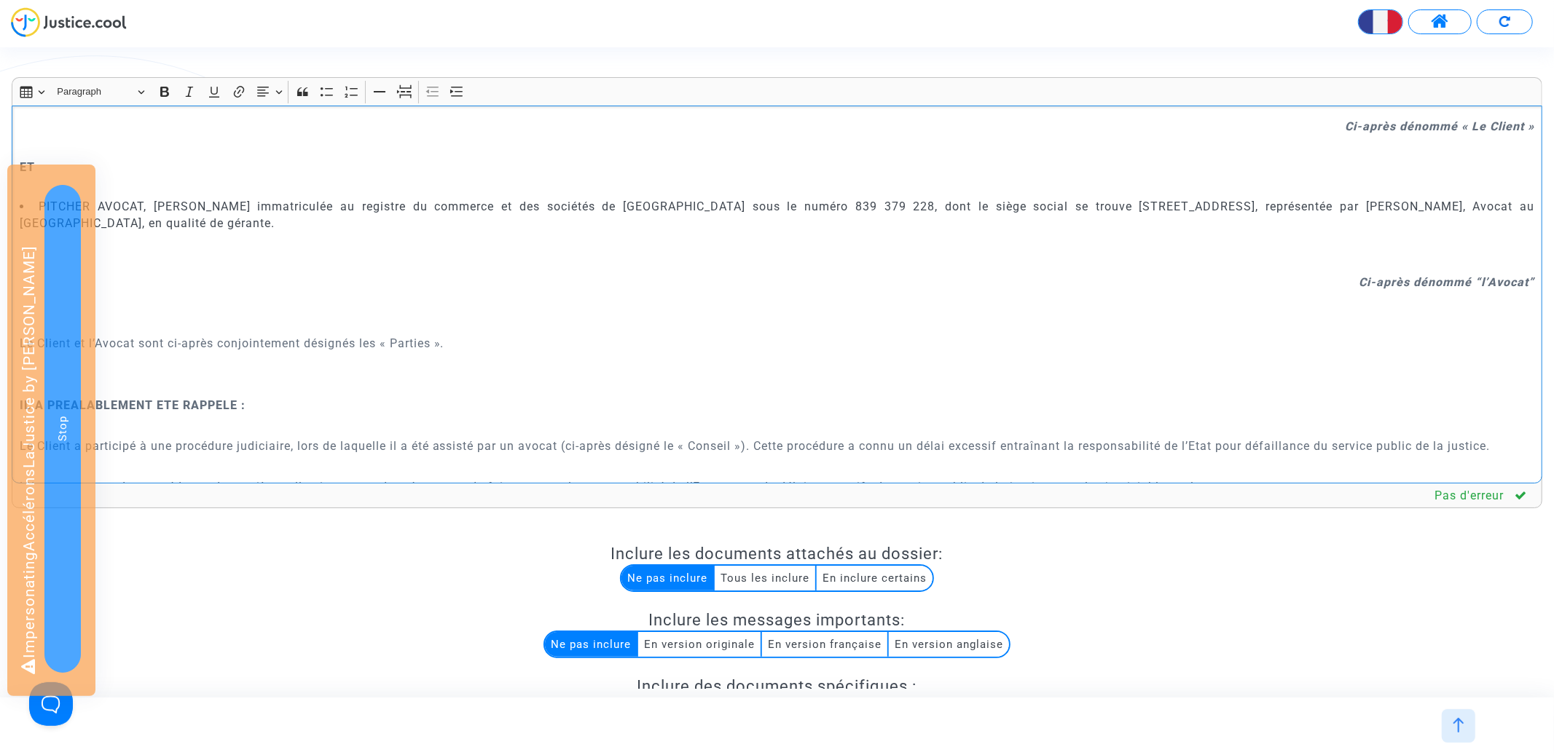
scroll to position [343, 0]
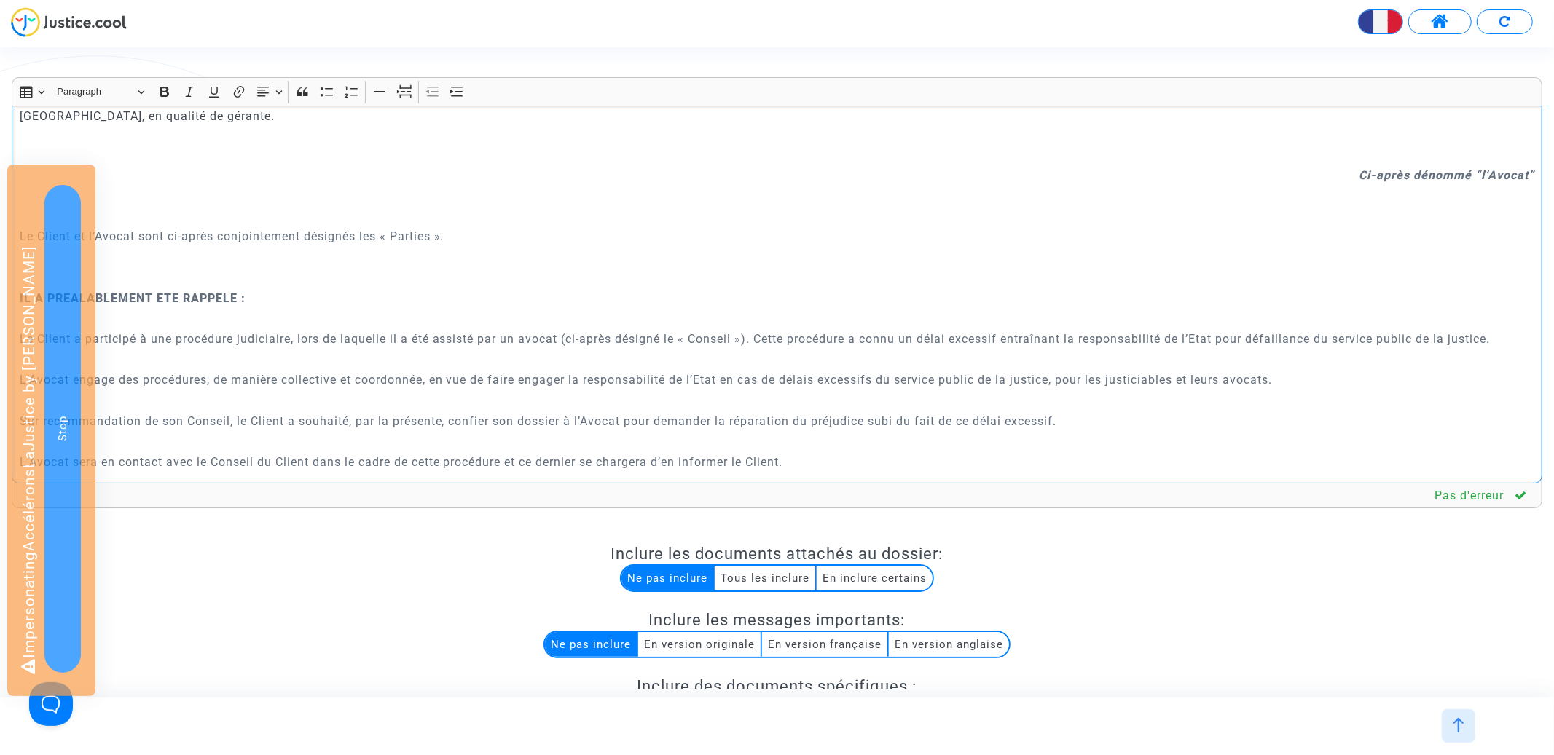
click at [317, 230] on p "Le Client et l’Avocat sont ci-après conjointement désignés les « Parties »." at bounding box center [777, 236] width 1515 height 18
click at [262, 94] on icon "Editor toolbar" at bounding box center [263, 92] width 15 height 15
click at [275, 175] on icon "Text alignment toolbar" at bounding box center [269, 180] width 15 height 15
click at [201, 302] on strong "IL A PREALABLEMENT ETE RAPPELE :" at bounding box center [133, 298] width 226 height 14
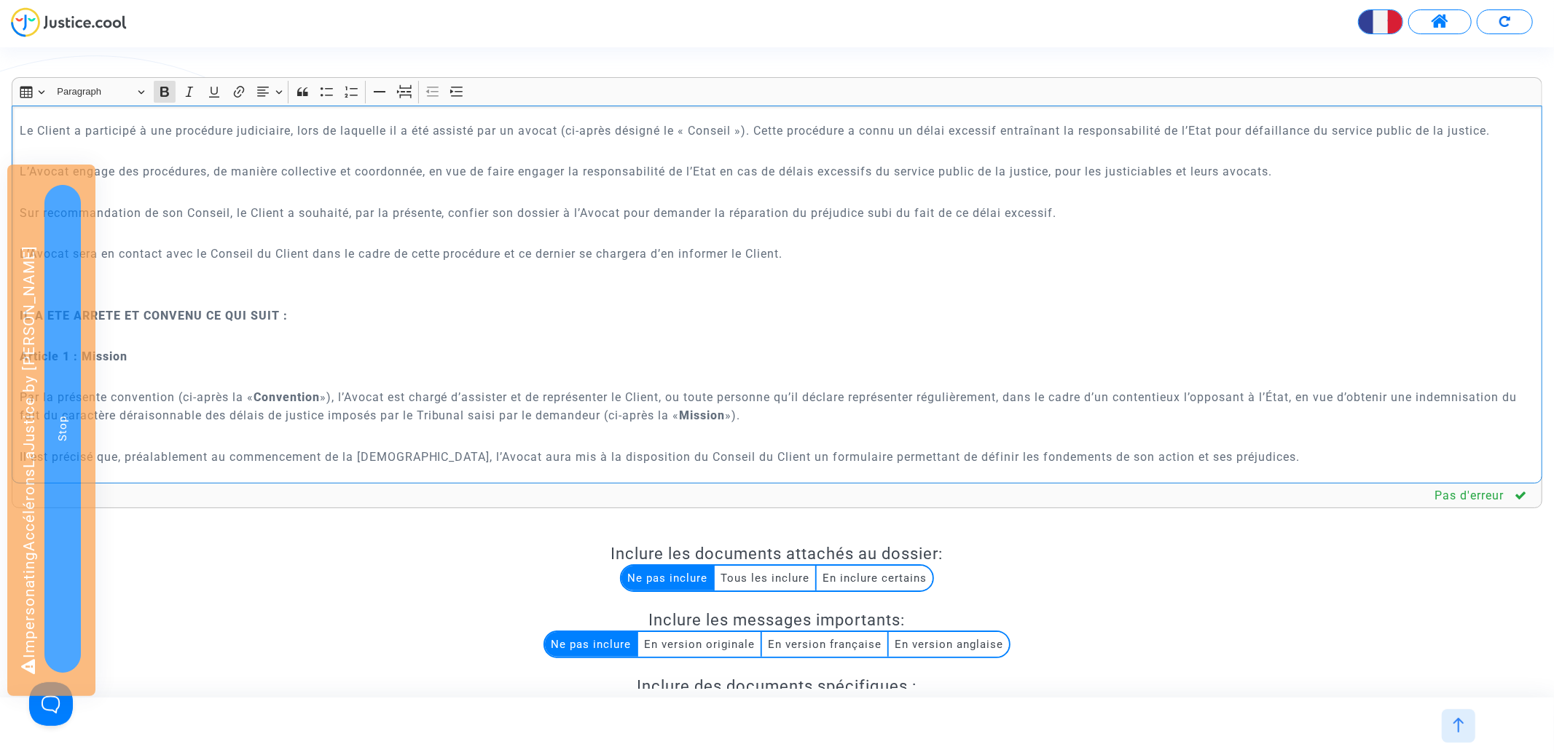
scroll to position [478, 0]
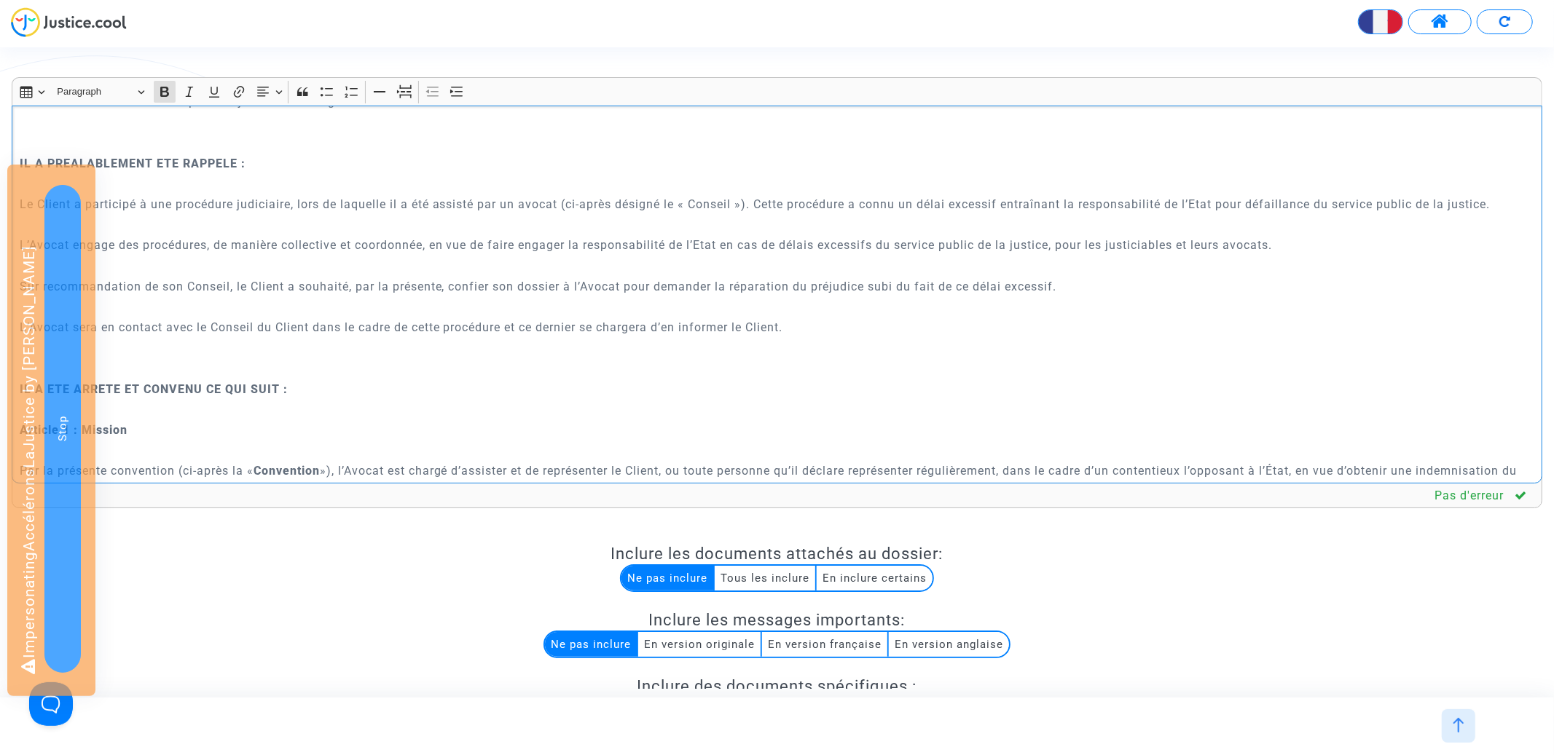
click at [168, 229] on p "Rich Text Editor, main" at bounding box center [777, 225] width 1515 height 18
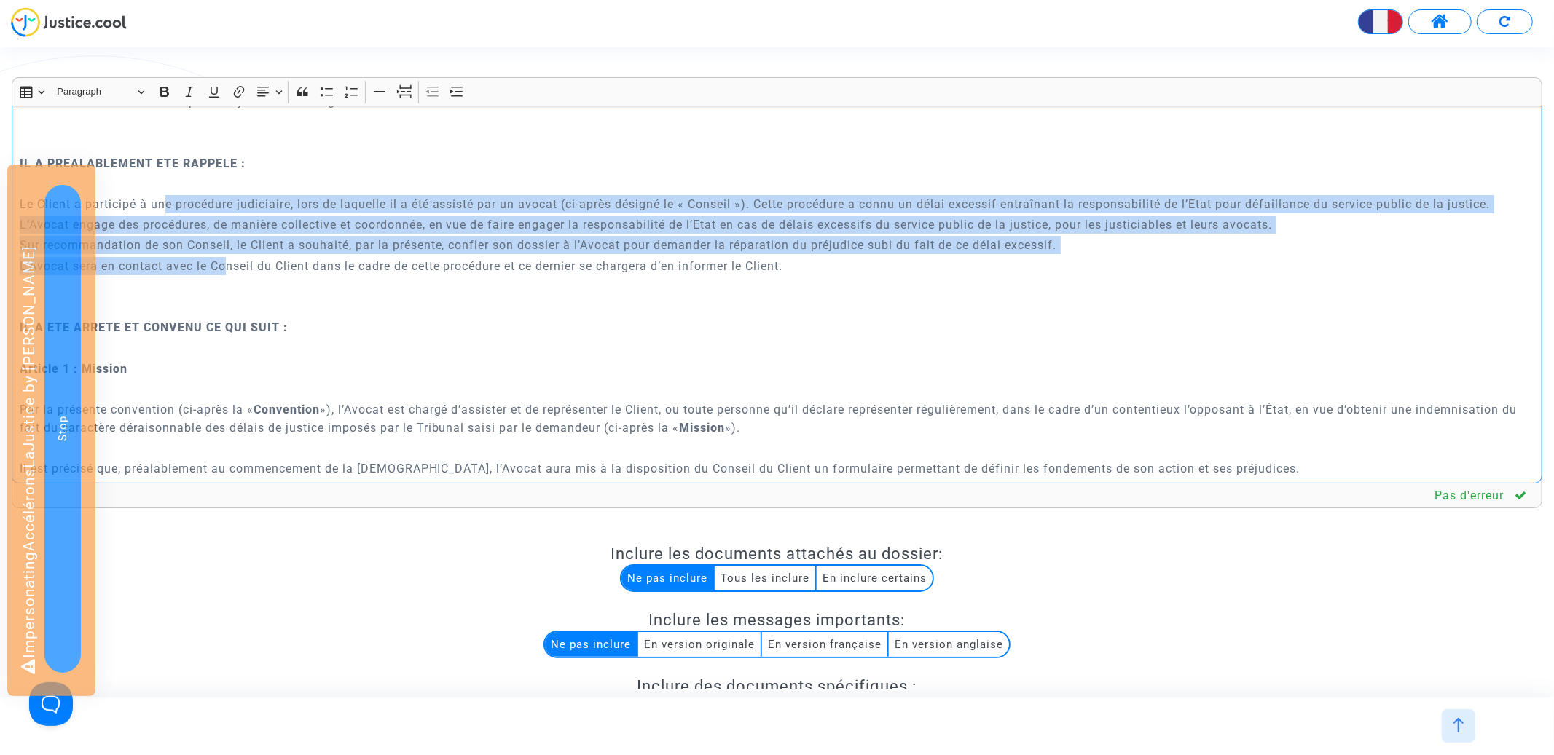
drag, startPoint x: 165, startPoint y: 201, endPoint x: 227, endPoint y: 262, distance: 86.5
click at [227, 262] on div "CONVENTION D'HONORAIRES ENTRE LES SOUSSIGNES : {p of dispute.demanders}{? p.nam…" at bounding box center [777, 295] width 1531 height 378
click at [273, 85] on button "Text alignment Text alignment" at bounding box center [269, 92] width 33 height 22
click at [275, 184] on icon "Text alignment toolbar" at bounding box center [269, 180] width 15 height 15
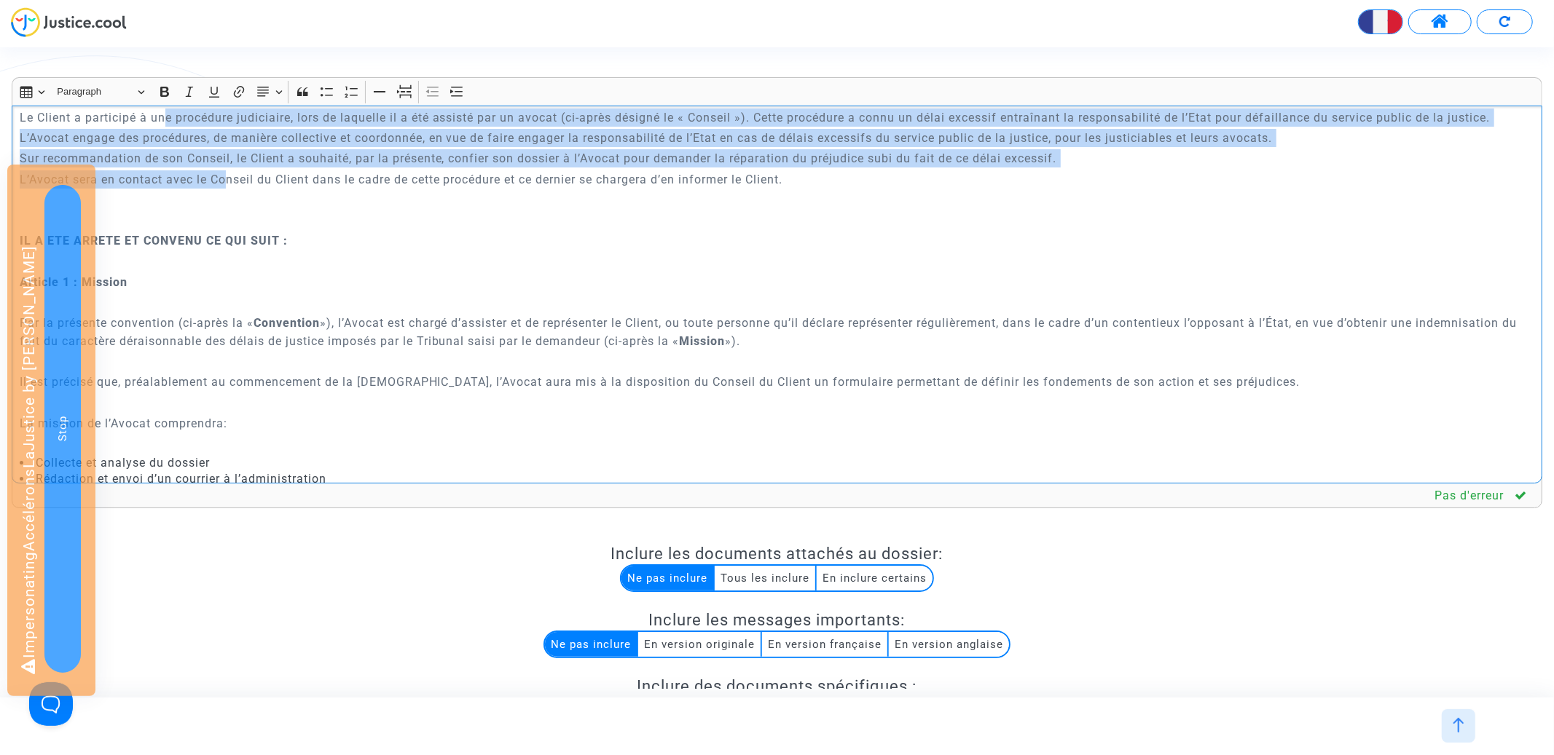
scroll to position [592, 0]
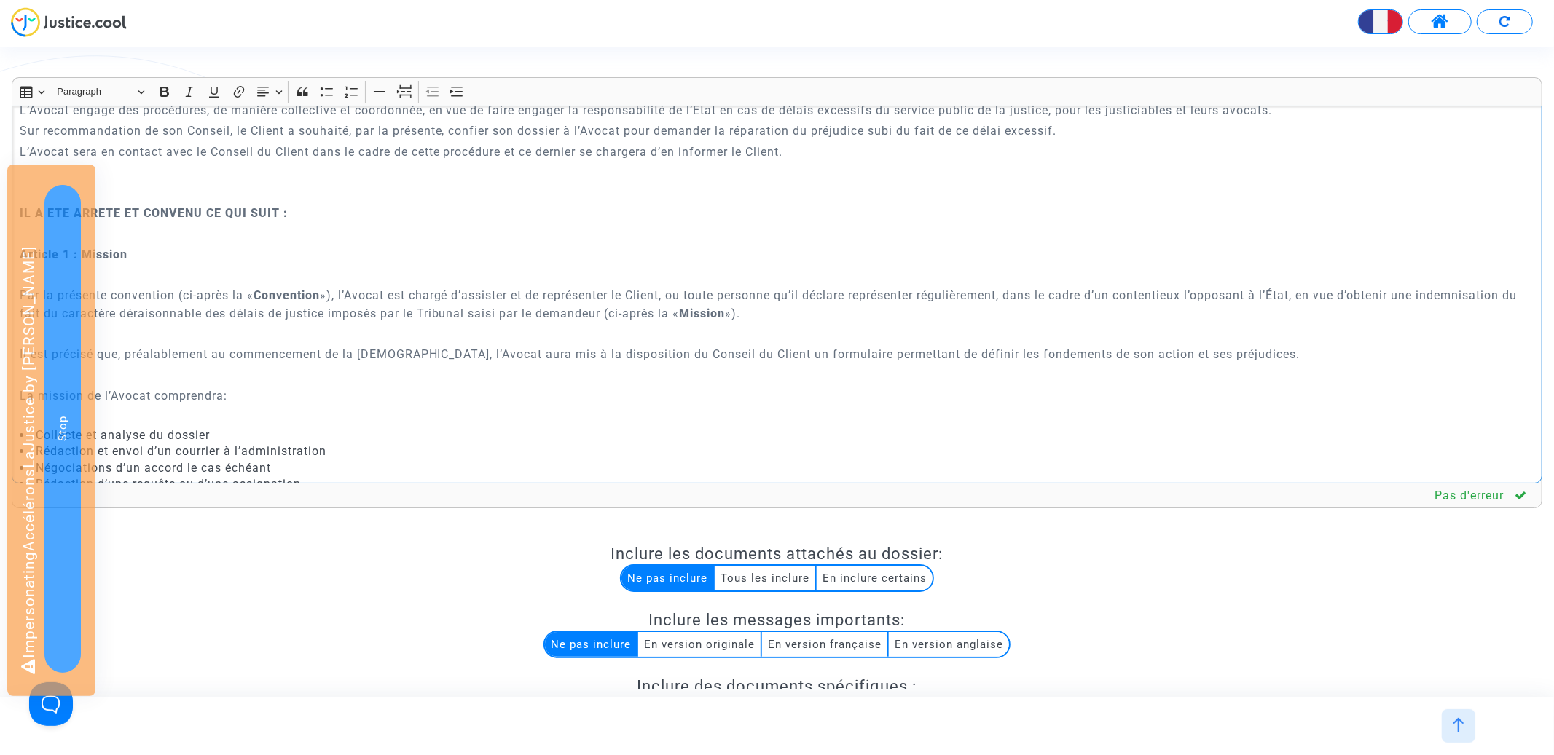
click at [225, 272] on p "Rich Text Editor, main" at bounding box center [777, 275] width 1515 height 18
click at [216, 289] on p "Par la présente convention (ci-après la « Convention »), l’Avocat est chargé d’…" at bounding box center [777, 304] width 1515 height 36
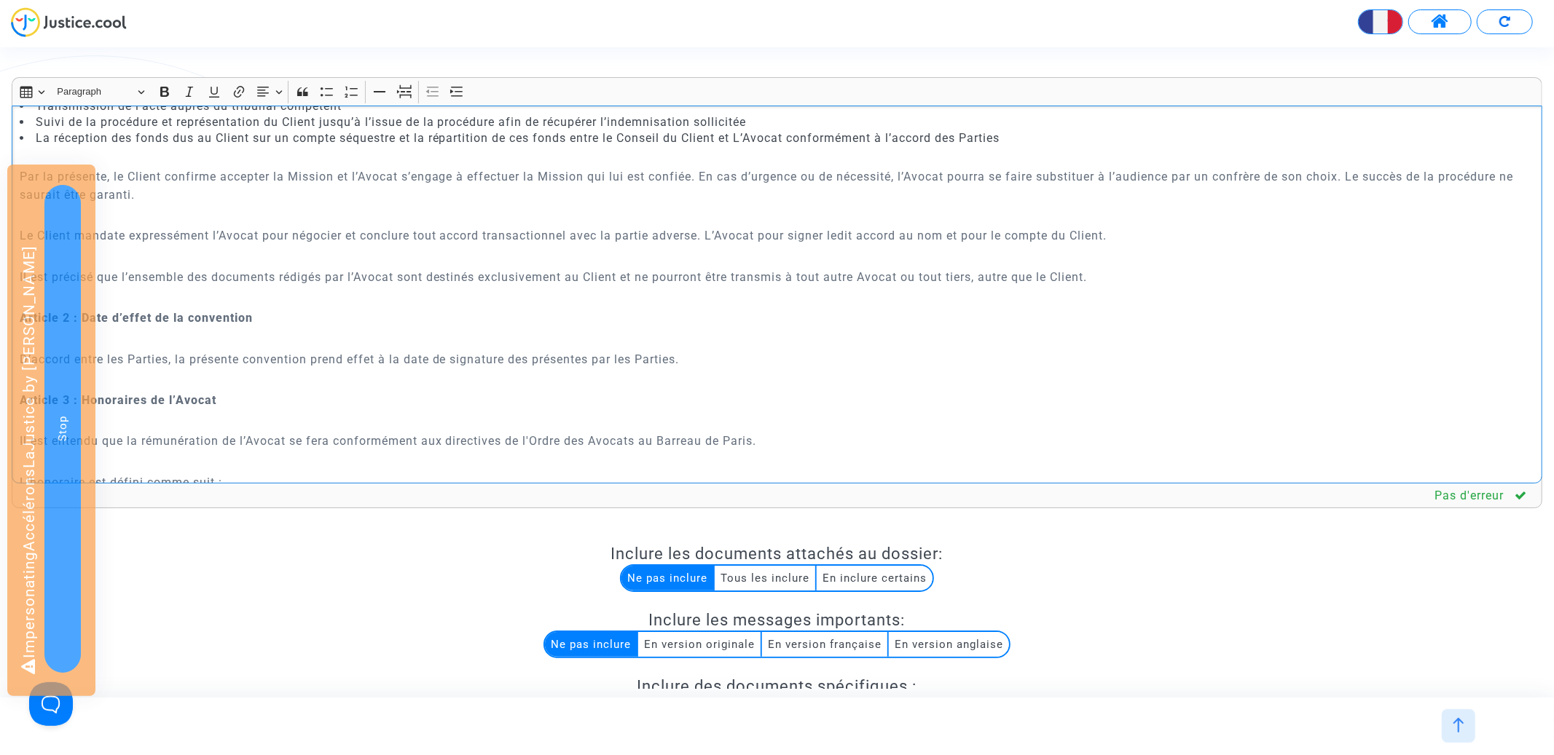
scroll to position [1023, 0]
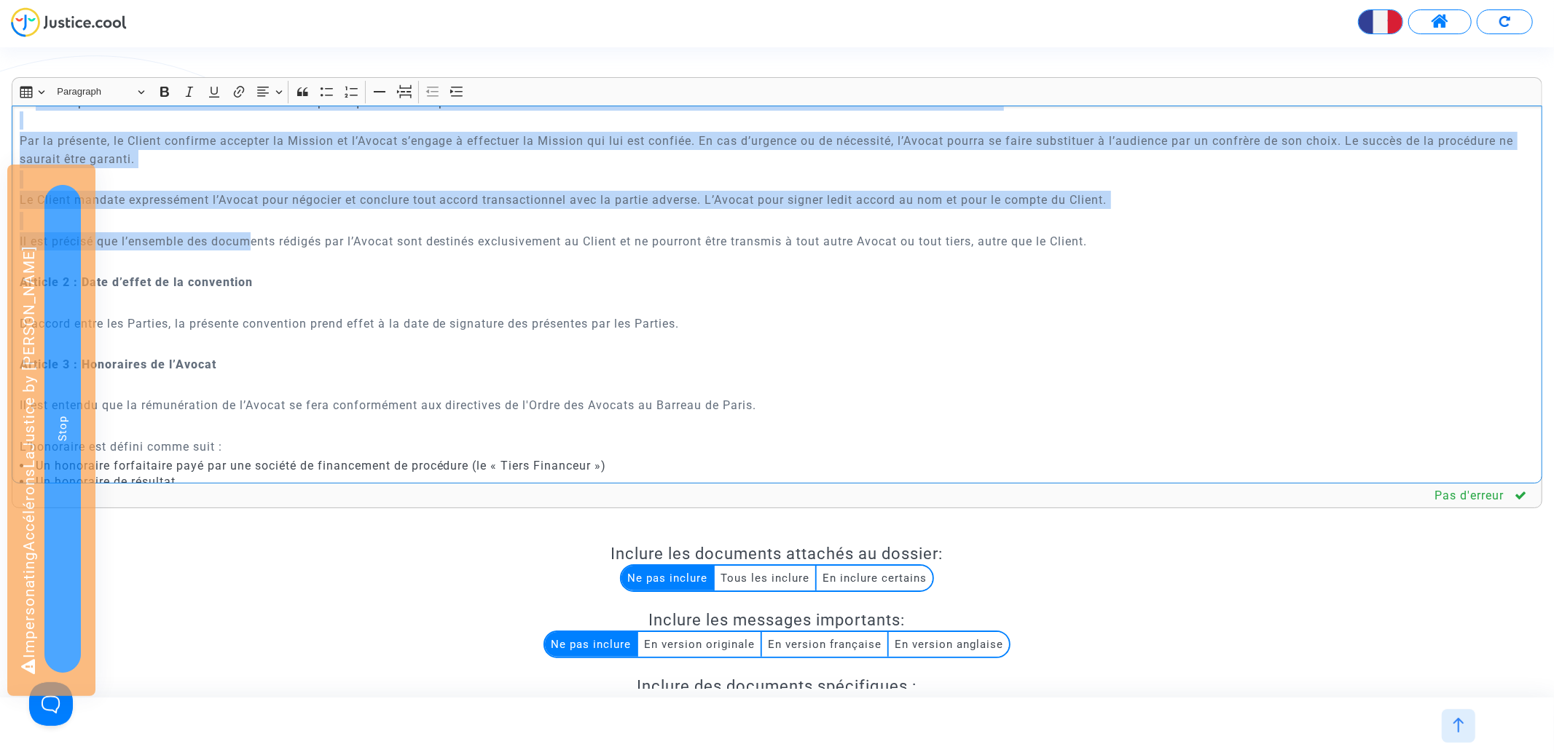
click at [254, 238] on p "Il est précisé que l’ensemble des documents rédigés par l’Avocat sont destinés …" at bounding box center [777, 241] width 1515 height 18
click at [267, 92] on icon "Editor toolbar" at bounding box center [263, 92] width 15 height 15
click at [270, 177] on icon "Text alignment toolbar" at bounding box center [269, 180] width 15 height 15
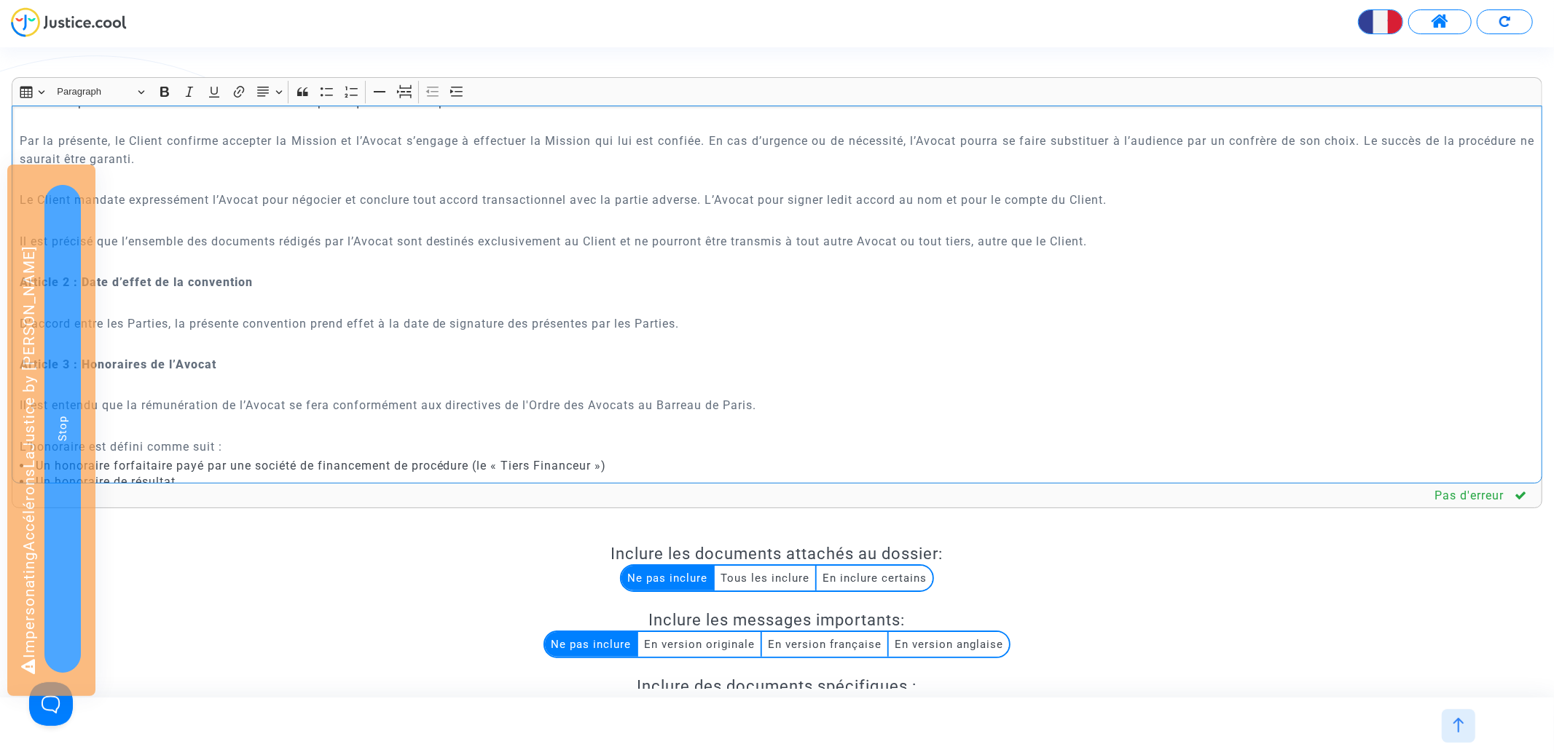
click at [195, 324] on p "D’accord entre les Parties, la présente convention prend effet à la date de sig…" at bounding box center [777, 324] width 1515 height 18
click at [272, 87] on button "Text alignment Text alignment" at bounding box center [269, 92] width 33 height 22
click at [270, 176] on icon "Text alignment toolbar" at bounding box center [269, 179] width 12 height 9
click at [184, 414] on p "Il est entendu que la rémunération de l’Avocat se fera conformément aux directi…" at bounding box center [777, 405] width 1515 height 18
click at [264, 96] on icon "Editor toolbar" at bounding box center [263, 91] width 12 height 9
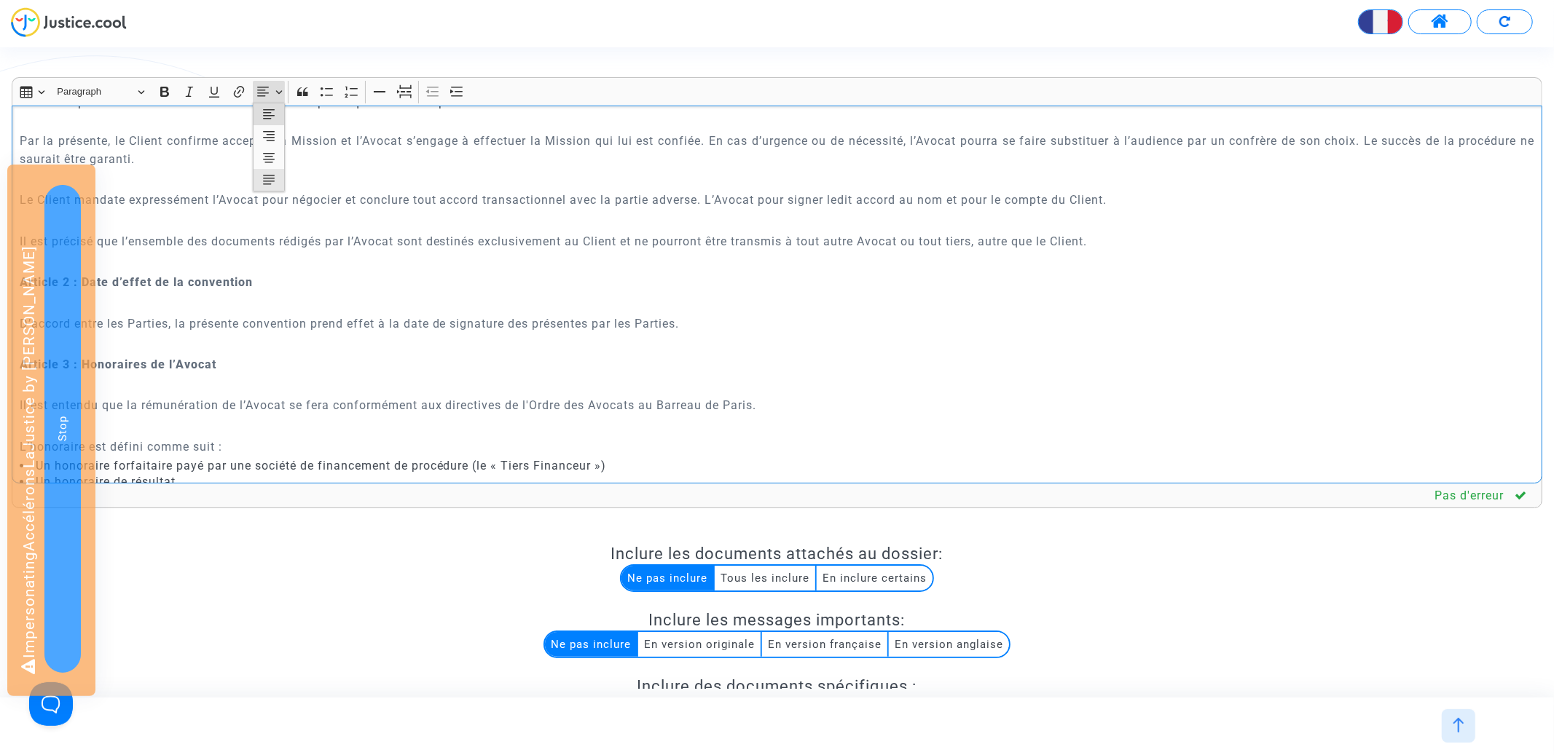
click at [268, 178] on icon "Text alignment toolbar" at bounding box center [269, 180] width 15 height 15
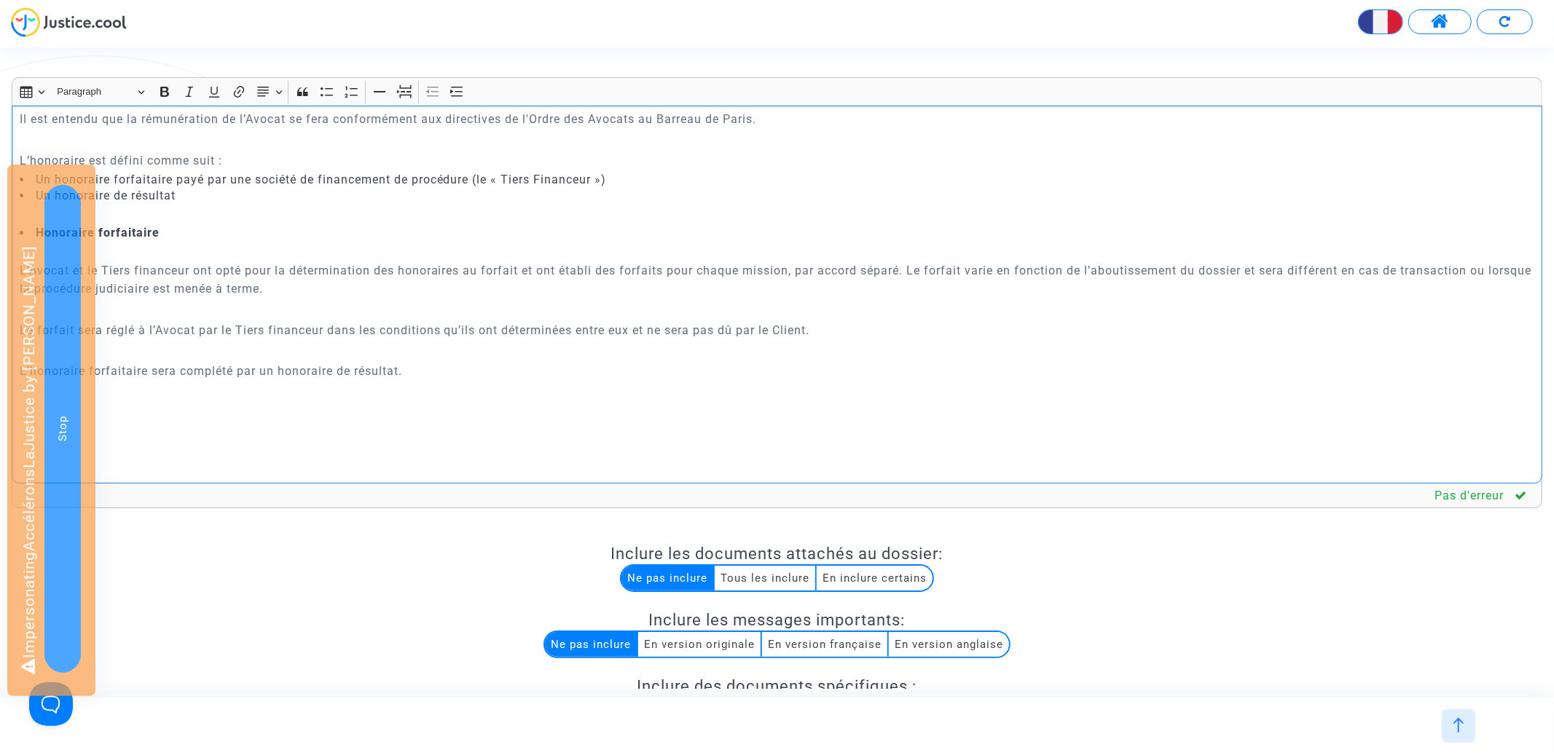
scroll to position [1313, 0]
click at [197, 157] on p "L’honoraire est défini comme suit :" at bounding box center [777, 156] width 1515 height 18
click at [272, 86] on button "Text alignment Text alignment" at bounding box center [269, 92] width 33 height 22
click at [272, 175] on icon "Text alignment toolbar" at bounding box center [269, 180] width 15 height 15
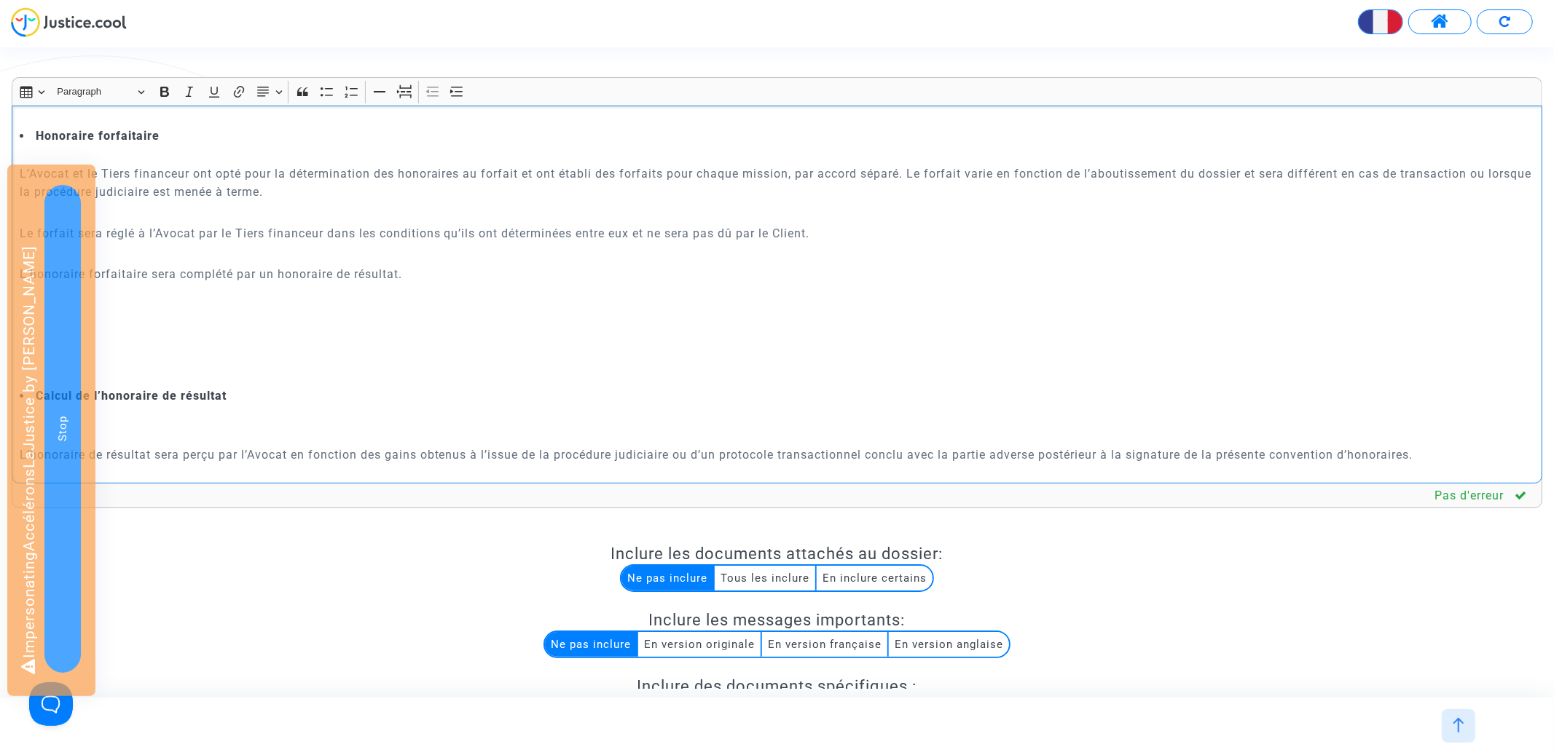
scroll to position [1459, 0]
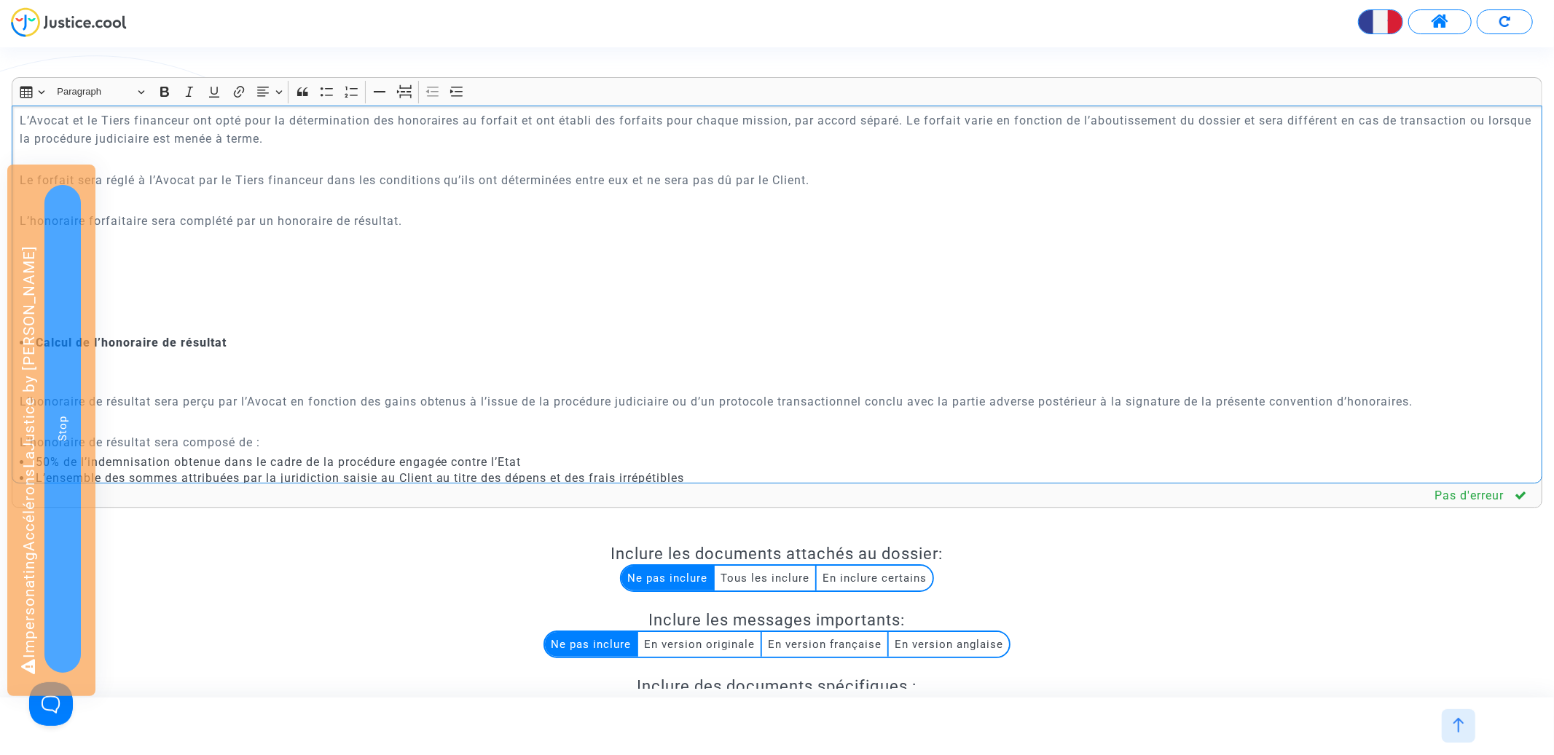
click at [393, 278] on p "Rich Text Editor, main" at bounding box center [777, 283] width 1515 height 18
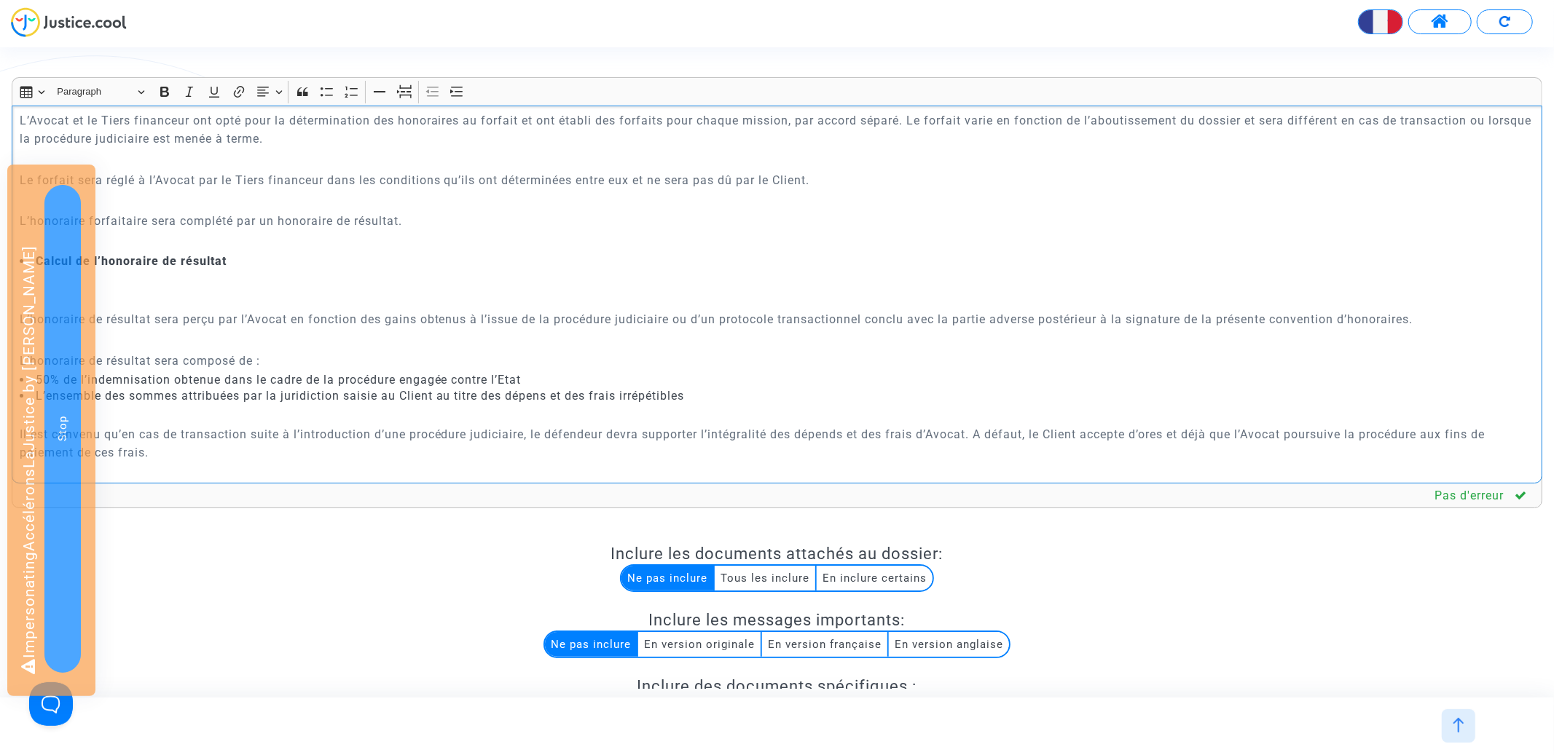
click at [384, 221] on p "L’honoraire forfaitaire sera complété par un honoraire de résultat." at bounding box center [777, 221] width 1515 height 18
click at [380, 202] on p "Rich Text Editor, main" at bounding box center [777, 201] width 1515 height 18
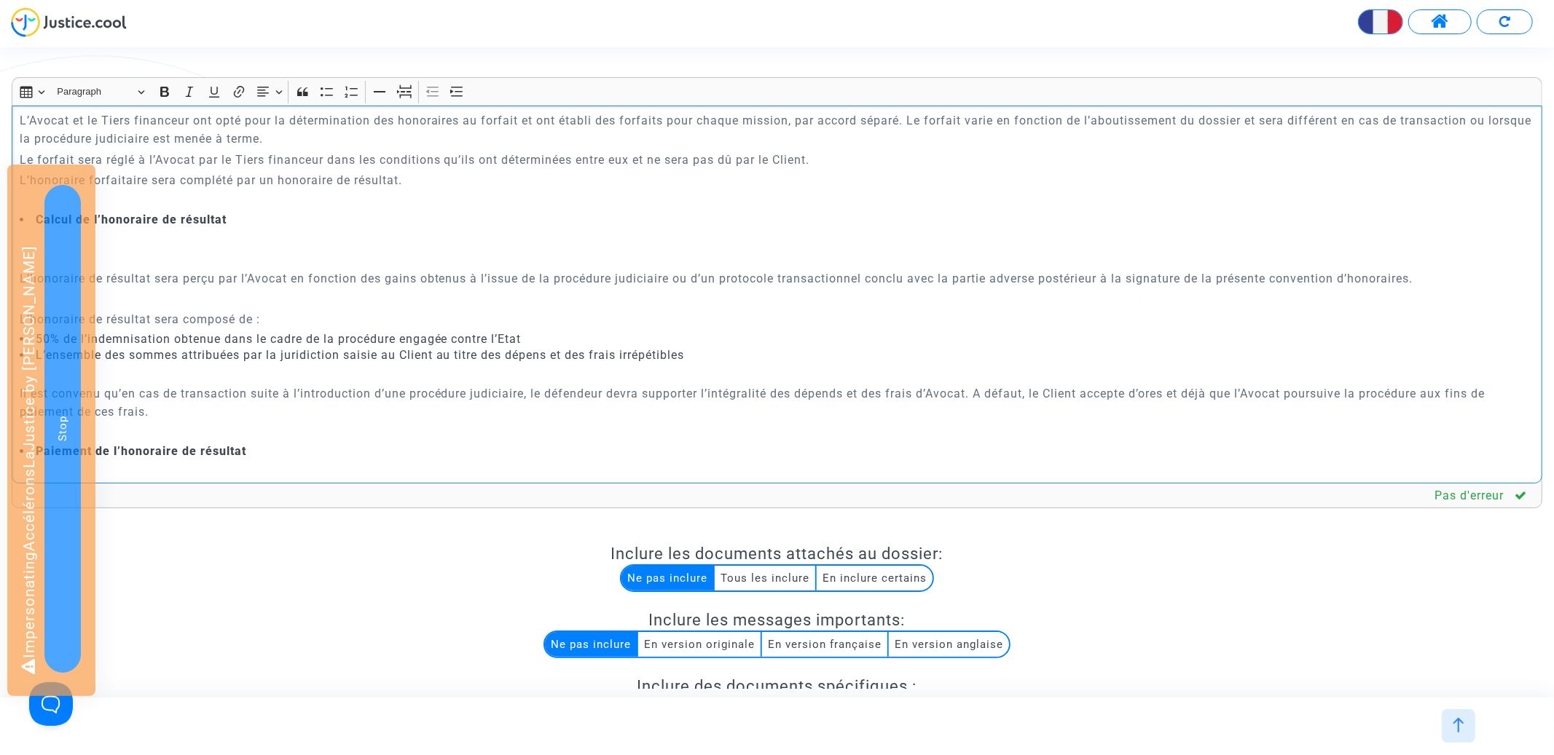
scroll to position [1316, 0]
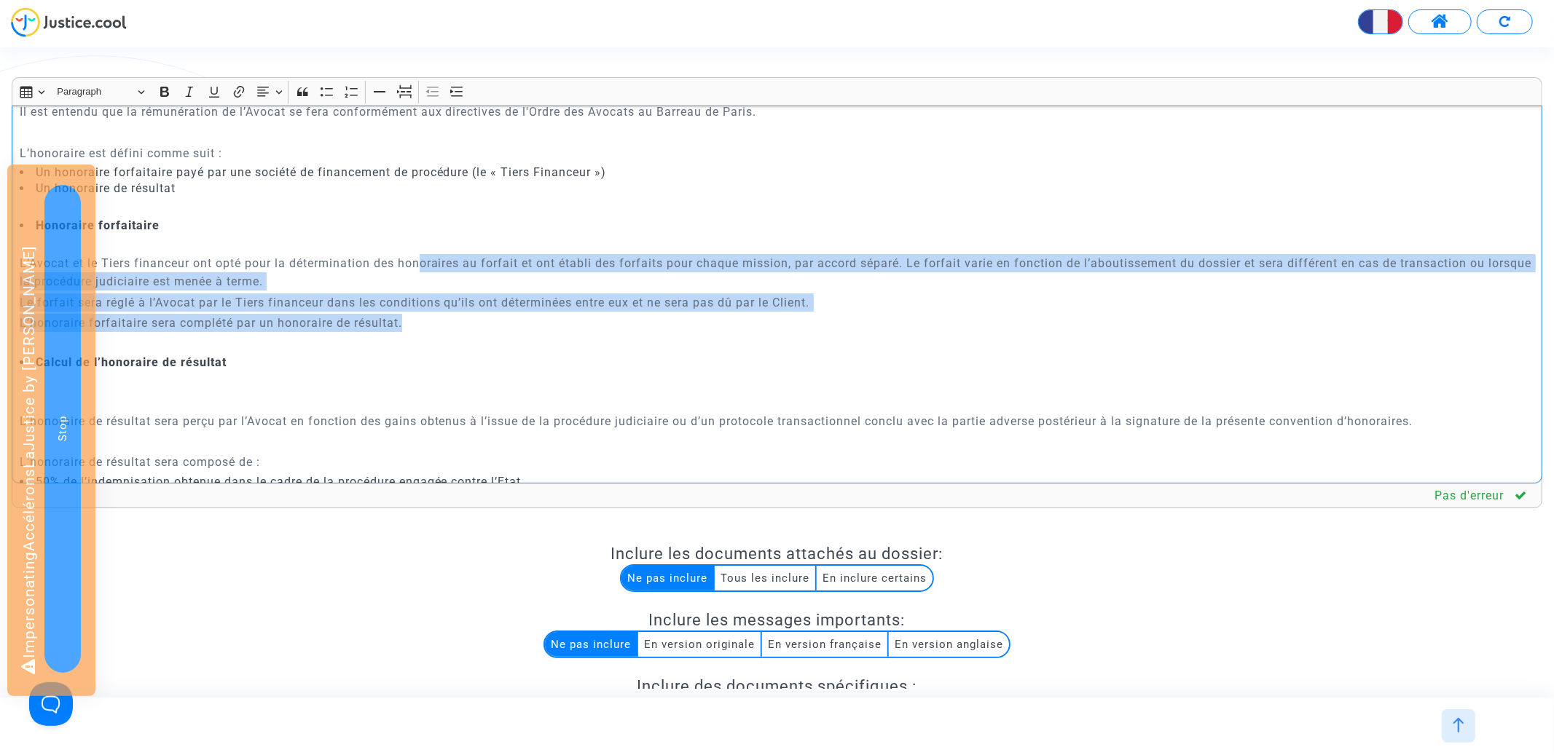
drag, startPoint x: 471, startPoint y: 326, endPoint x: 423, endPoint y: 264, distance: 77.8
click at [423, 264] on div "CONVENTION D'HONORAIRES ENTRE LES SOUSSIGNES : {p of dispute.demanders}{? p.nam…" at bounding box center [777, 295] width 1531 height 378
click at [278, 91] on button "Text alignment Text alignment" at bounding box center [269, 92] width 33 height 22
click at [276, 176] on icon "Text alignment toolbar" at bounding box center [269, 180] width 15 height 15
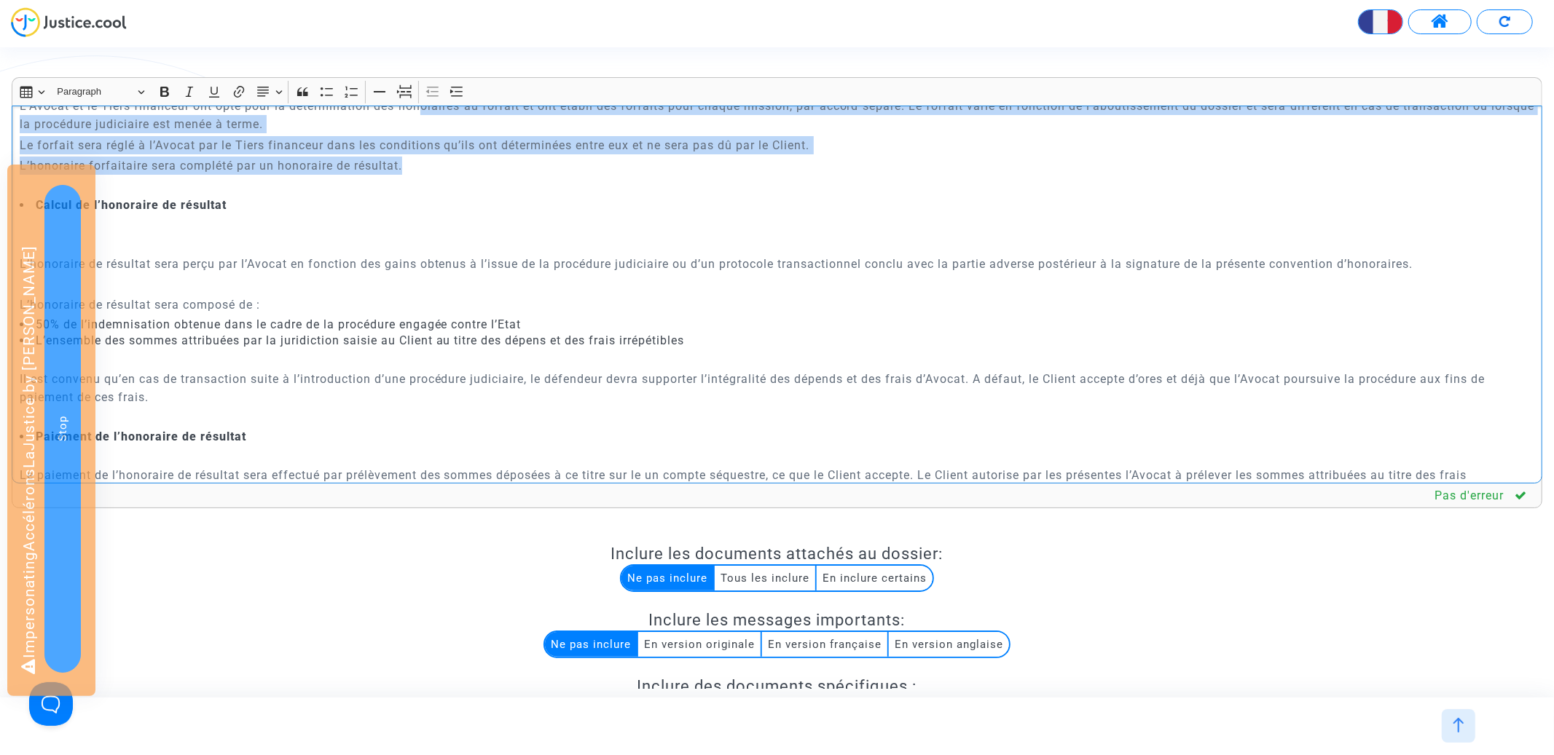
scroll to position [1499, 0]
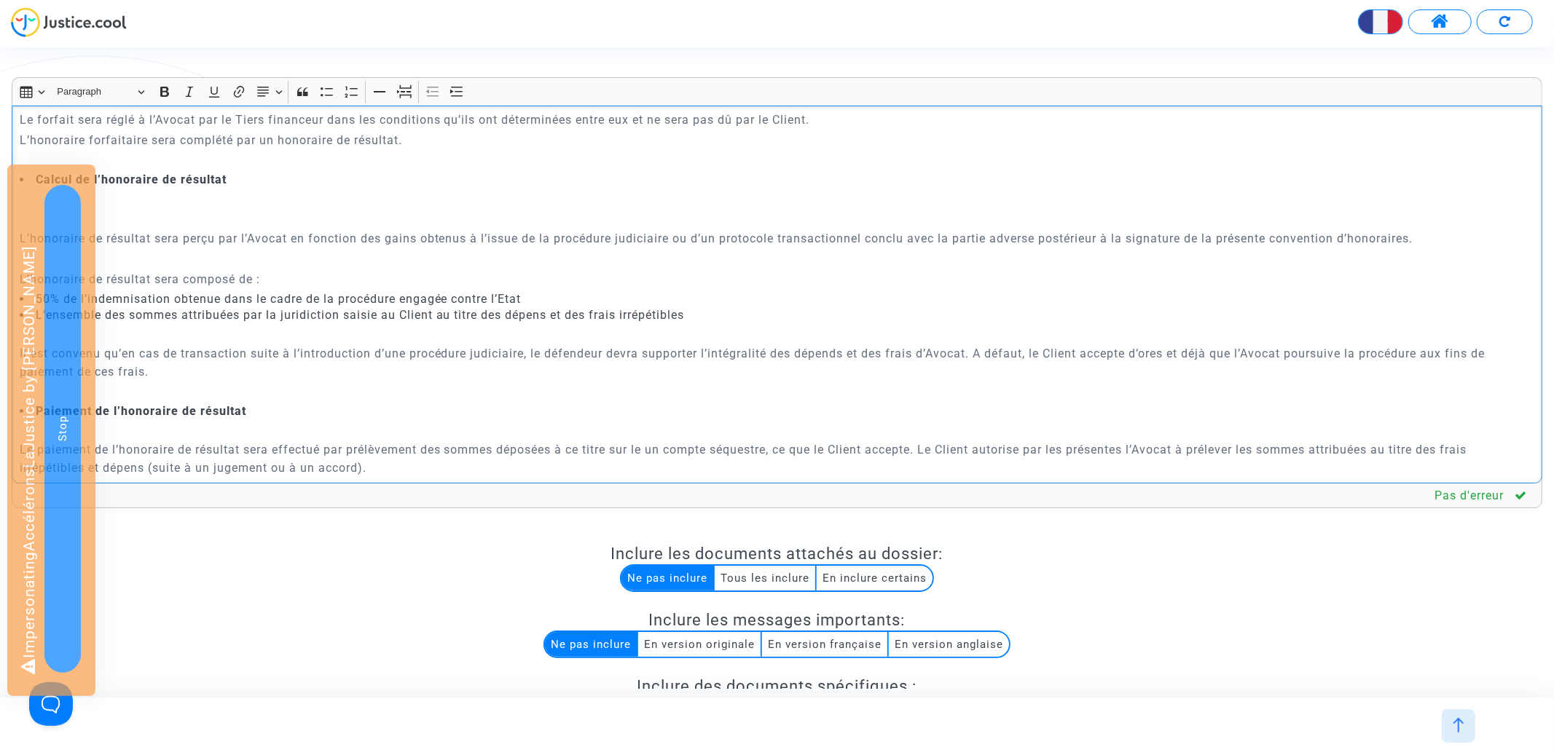
click at [225, 275] on p "L’honoraire de résultat sera composé de :" at bounding box center [777, 279] width 1515 height 18
click at [225, 265] on p "Rich Text Editor, main" at bounding box center [777, 259] width 1515 height 18
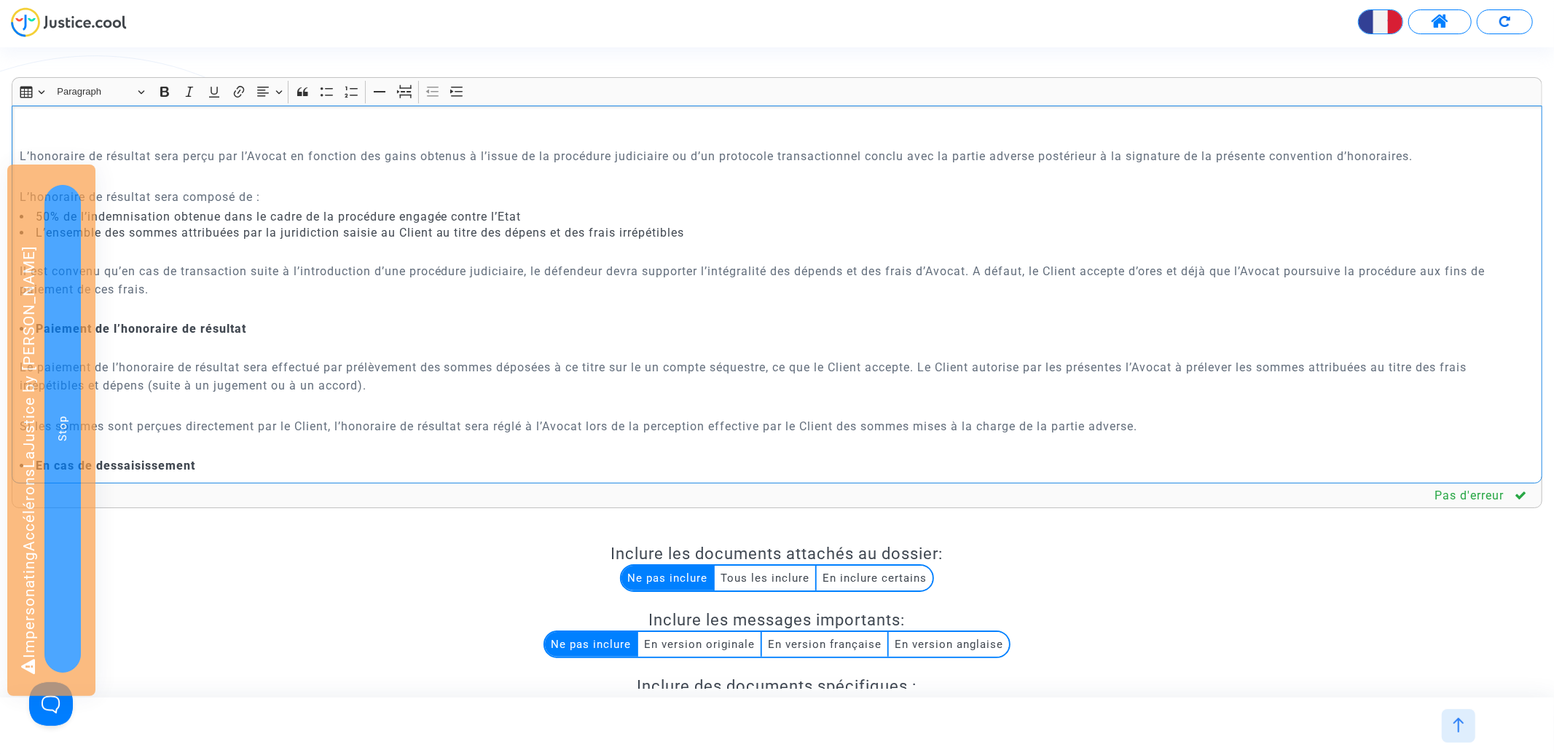
scroll to position [1588, 0]
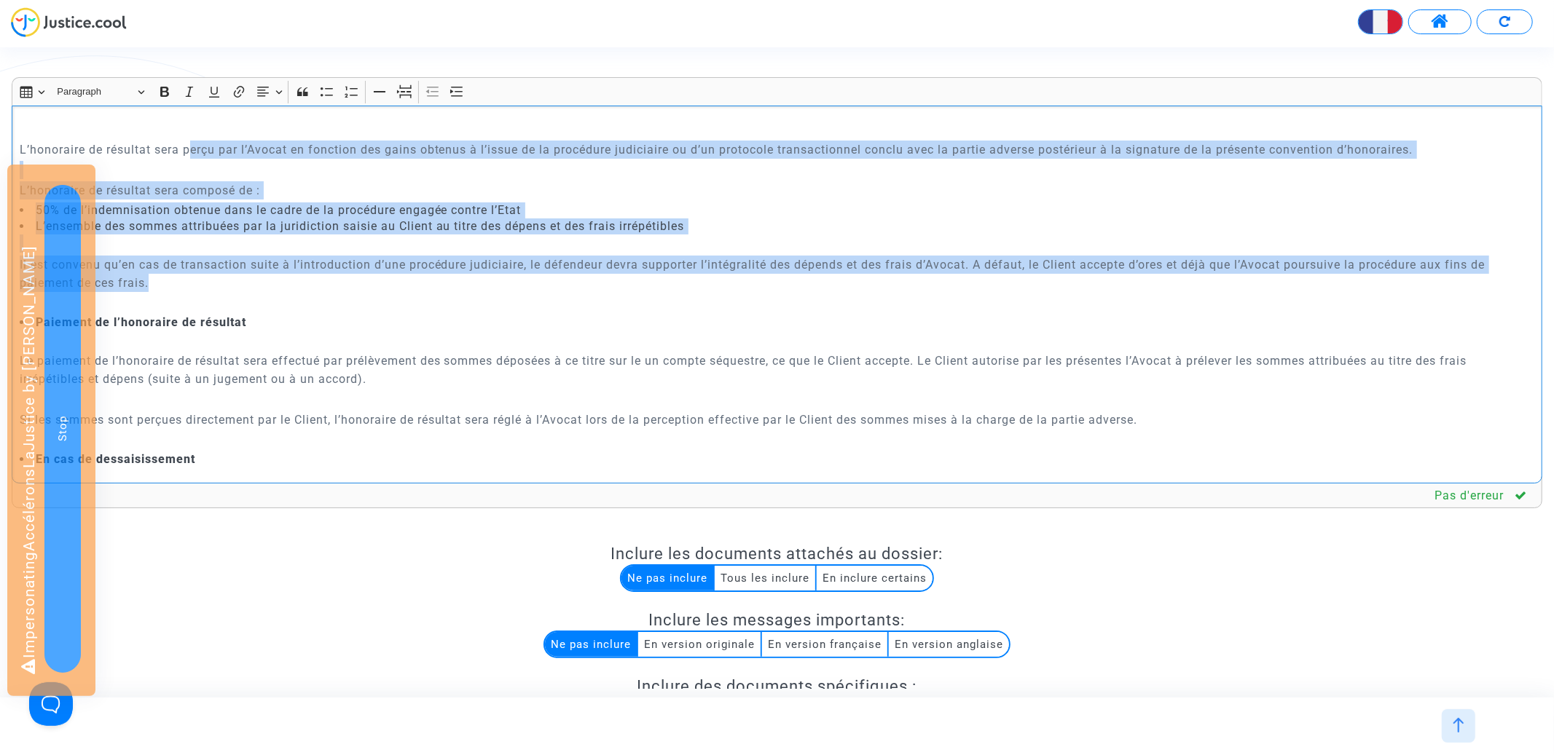
drag, startPoint x: 193, startPoint y: 144, endPoint x: 296, endPoint y: 280, distance: 170.6
click at [296, 287] on div "CONVENTION D'HONORAIRES ENTRE LES SOUSSIGNES : {p of dispute.demanders}{? p.nam…" at bounding box center [777, 295] width 1531 height 378
drag, startPoint x: 276, startPoint y: 97, endPoint x: 276, endPoint y: 119, distance: 22.6
click at [276, 97] on button "Text alignment Text alignment" at bounding box center [269, 92] width 33 height 22
click at [275, 176] on icon "Text alignment toolbar" at bounding box center [269, 180] width 15 height 15
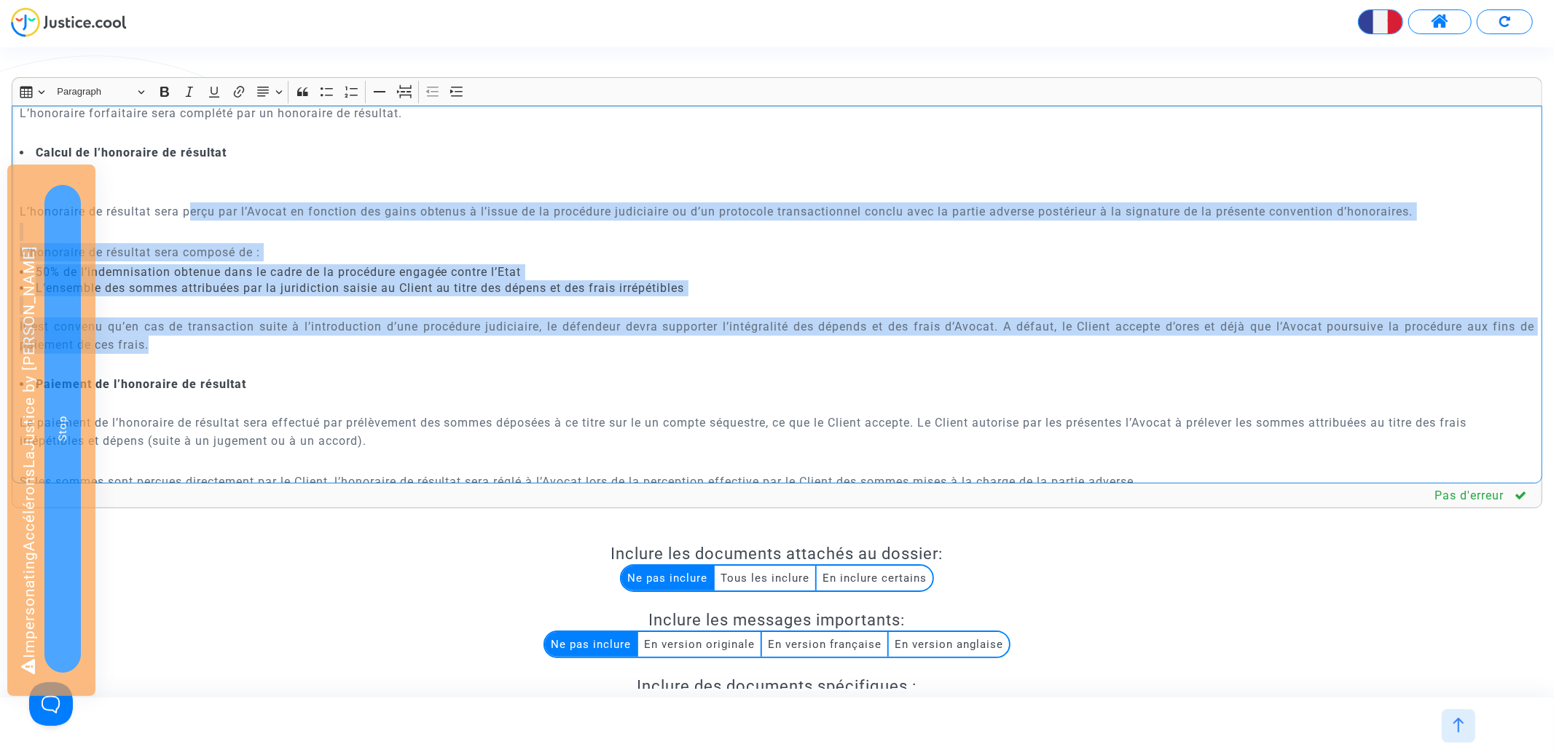
scroll to position [1517, 0]
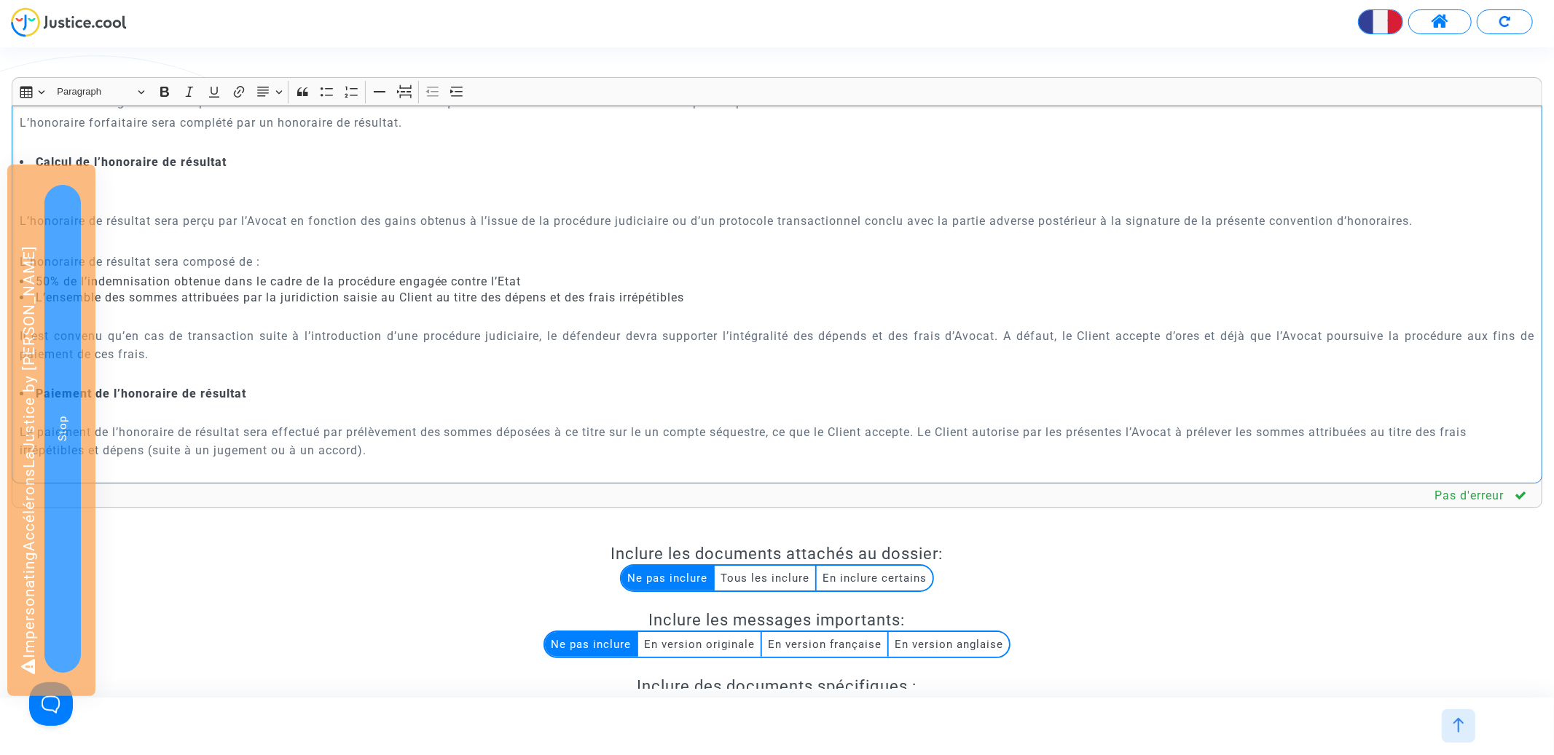
click at [258, 193] on p "Rich Text Editor, main" at bounding box center [777, 201] width 1515 height 18
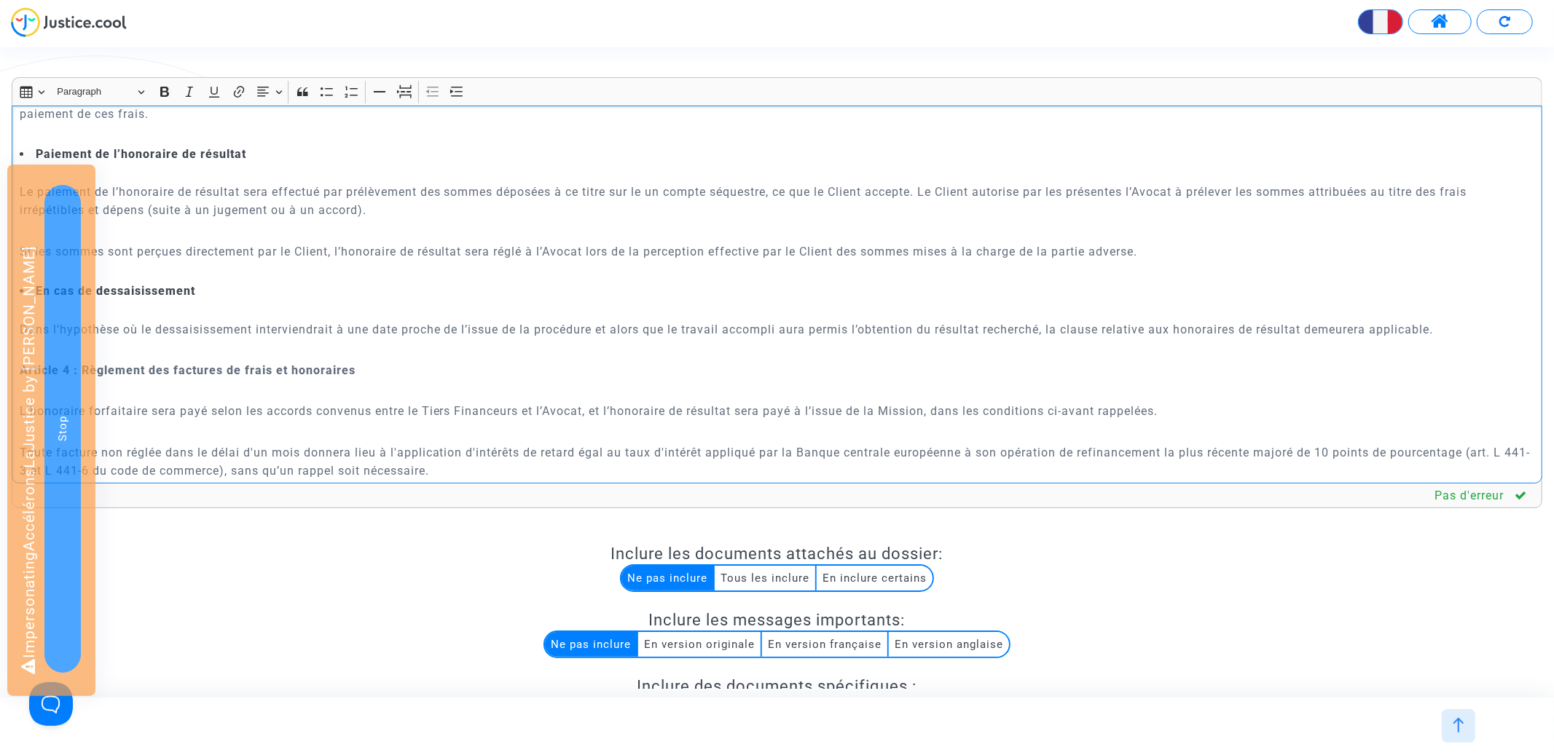
scroll to position [1816, 0]
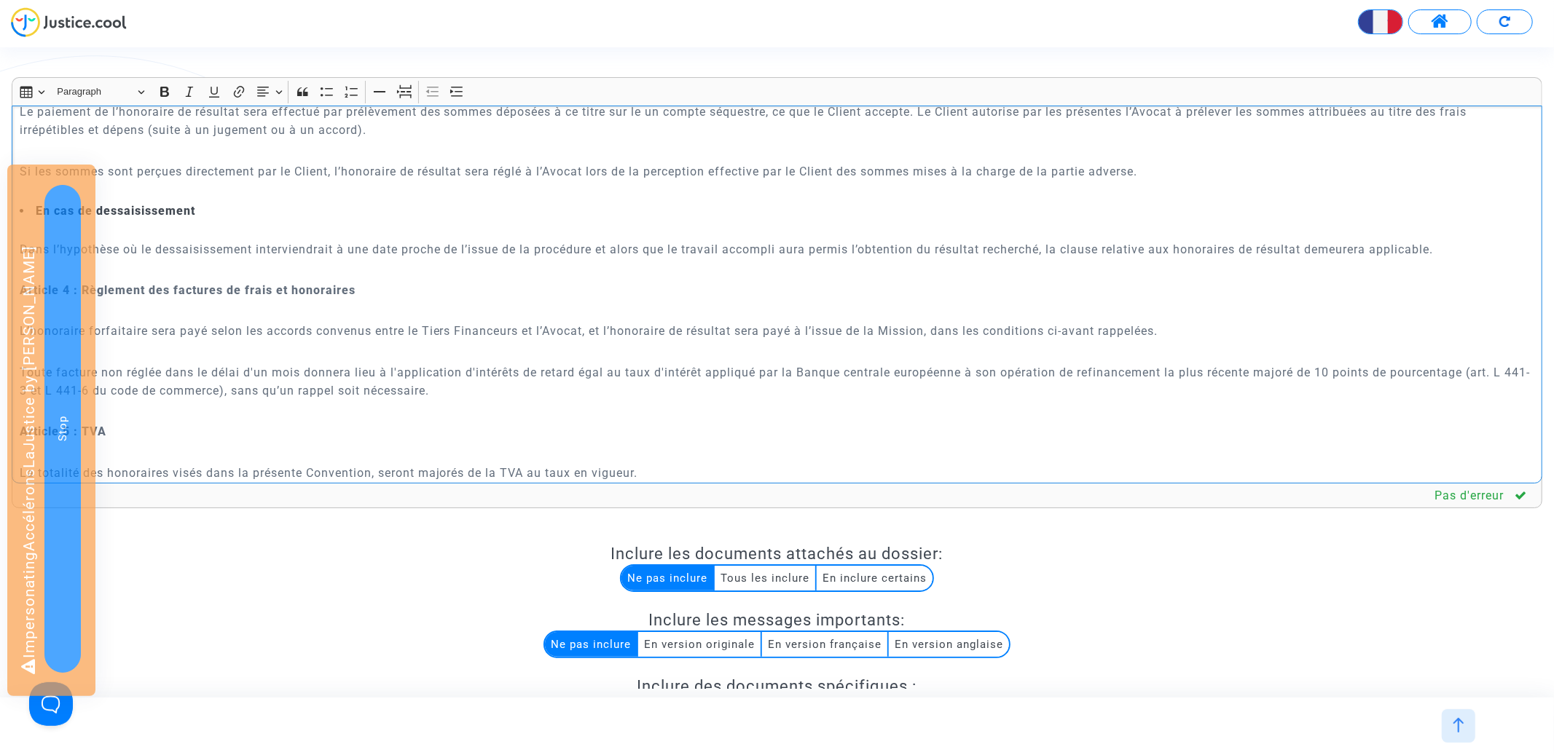
click at [239, 152] on p "Rich Text Editor, main" at bounding box center [777, 151] width 1515 height 18
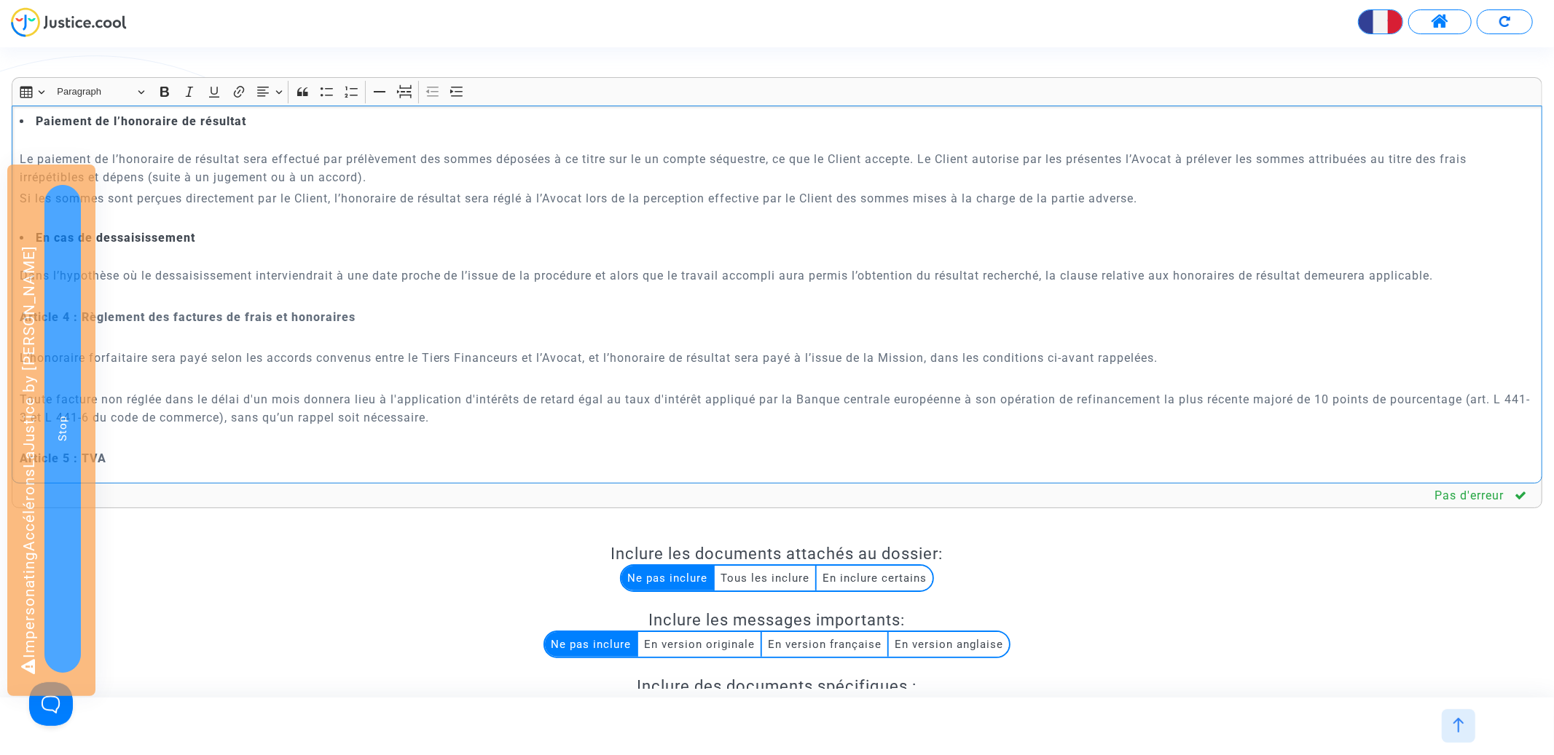
scroll to position [1721, 0]
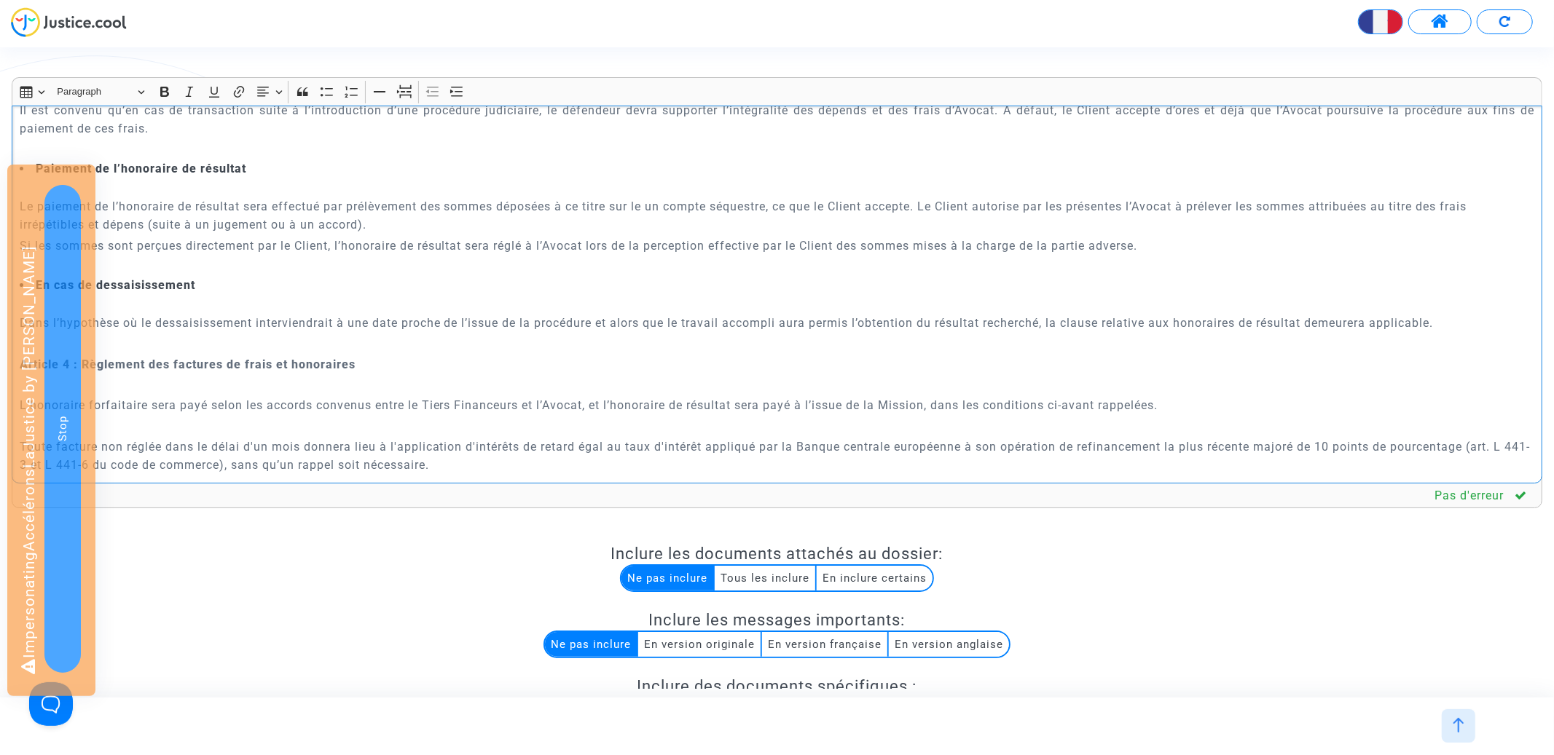
drag, startPoint x: 224, startPoint y: 200, endPoint x: 229, endPoint y: 242, distance: 41.9
click at [229, 242] on div "CONVENTION D'HONORAIRES ENTRE LES SOUSSIGNES : {p of dispute.demanders}{? p.nam…" at bounding box center [777, 295] width 1531 height 378
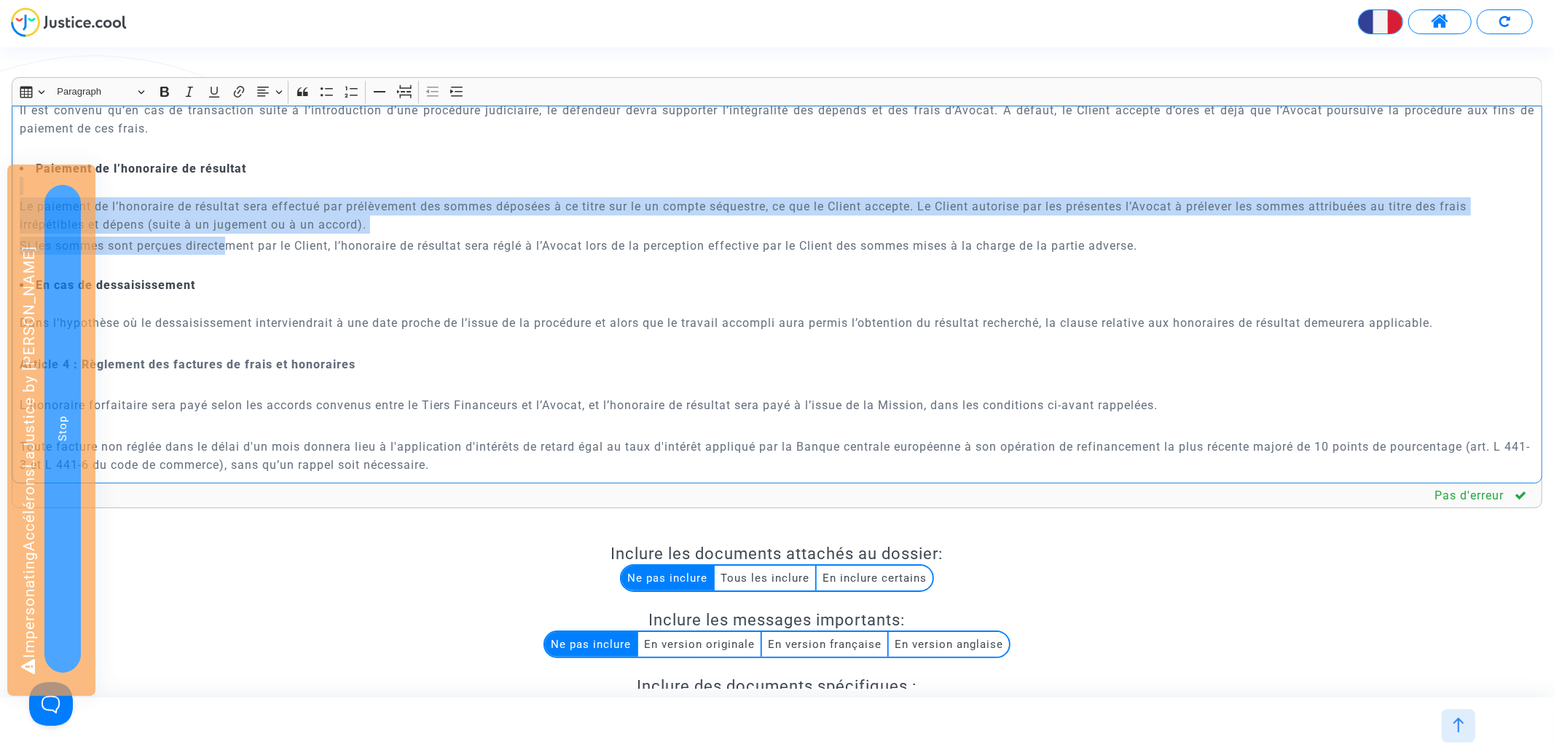
drag, startPoint x: 229, startPoint y: 242, endPoint x: 221, endPoint y: 185, distance: 57.4
click at [221, 185] on div "CONVENTION D'HONORAIRES ENTRE LES SOUSSIGNES : {p of dispute.demanders}{? p.nam…" at bounding box center [777, 295] width 1531 height 378
click at [269, 95] on icon "Editor toolbar" at bounding box center [263, 92] width 15 height 15
click at [269, 171] on button "Justify Justify" at bounding box center [269, 180] width 31 height 22
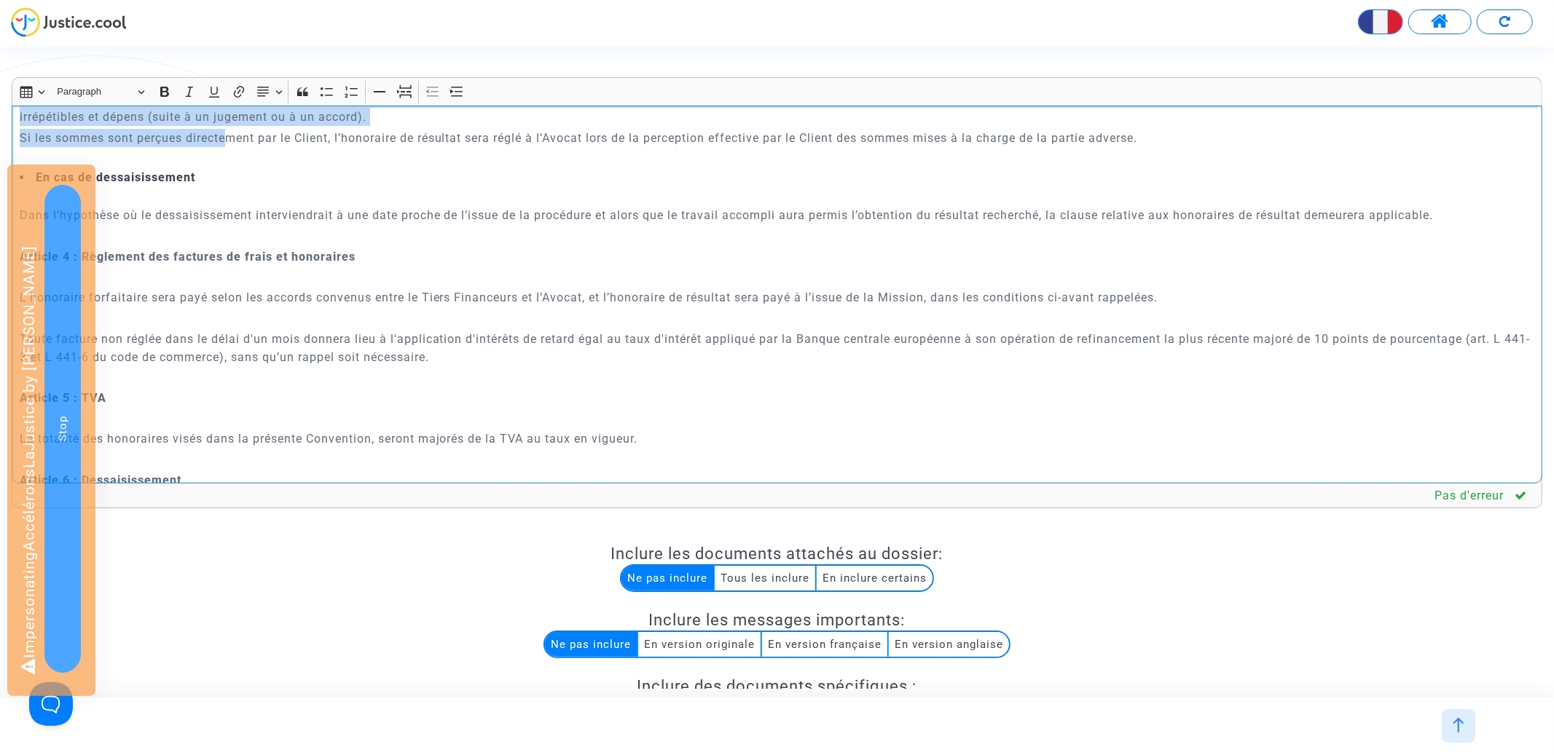
scroll to position [1888, 0]
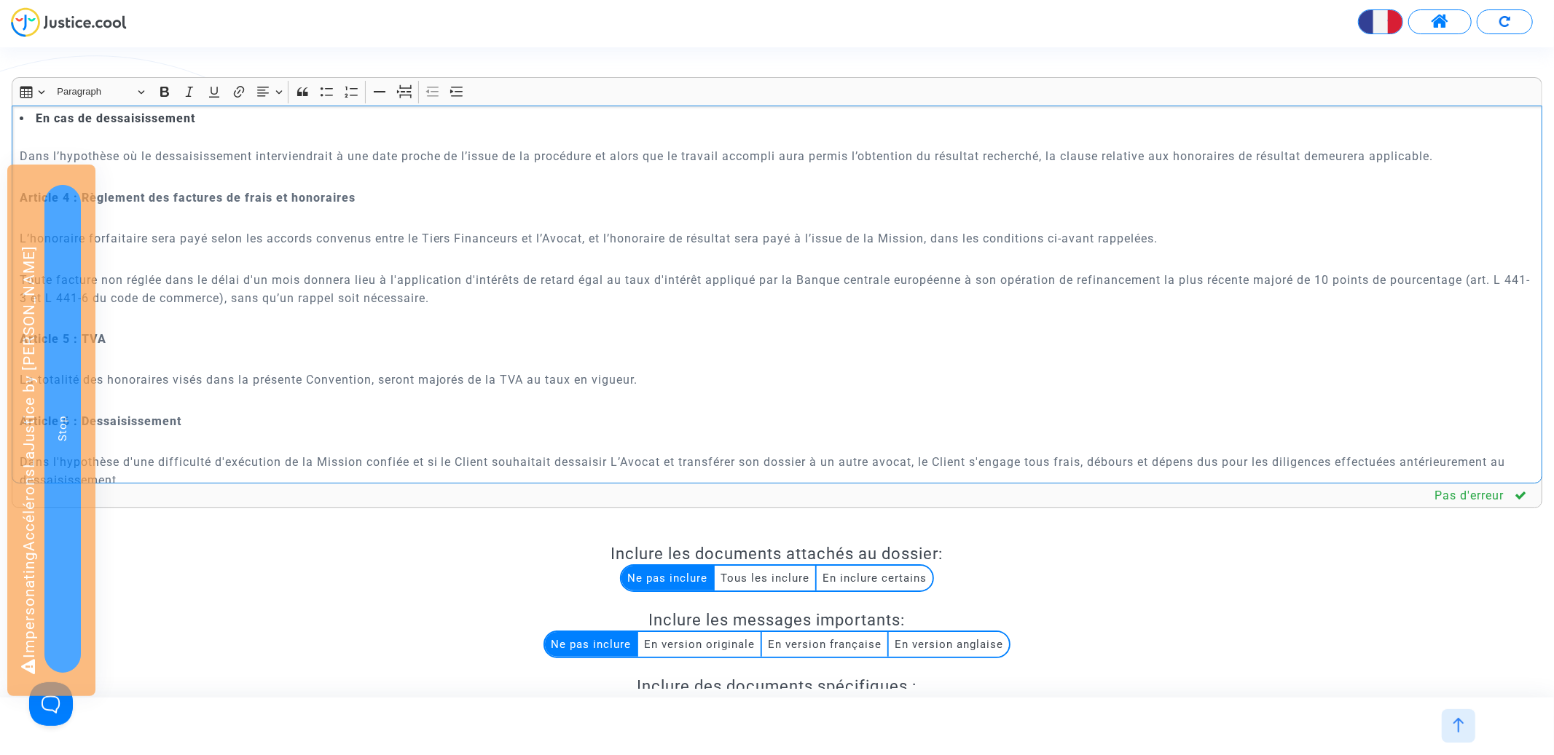
click at [246, 151] on p "Dans l’hypothèse où le dessaisissement interviendrait à une date proche de l’is…" at bounding box center [777, 156] width 1515 height 18
click at [270, 100] on button "Text alignment Text alignment" at bounding box center [269, 92] width 33 height 22
click at [271, 184] on icon "Text alignment toolbar" at bounding box center [269, 180] width 15 height 15
click at [227, 243] on p "L’honoraire forfaitaire sera payé selon les accords convenus entre le Tiers Fin…" at bounding box center [777, 238] width 1515 height 18
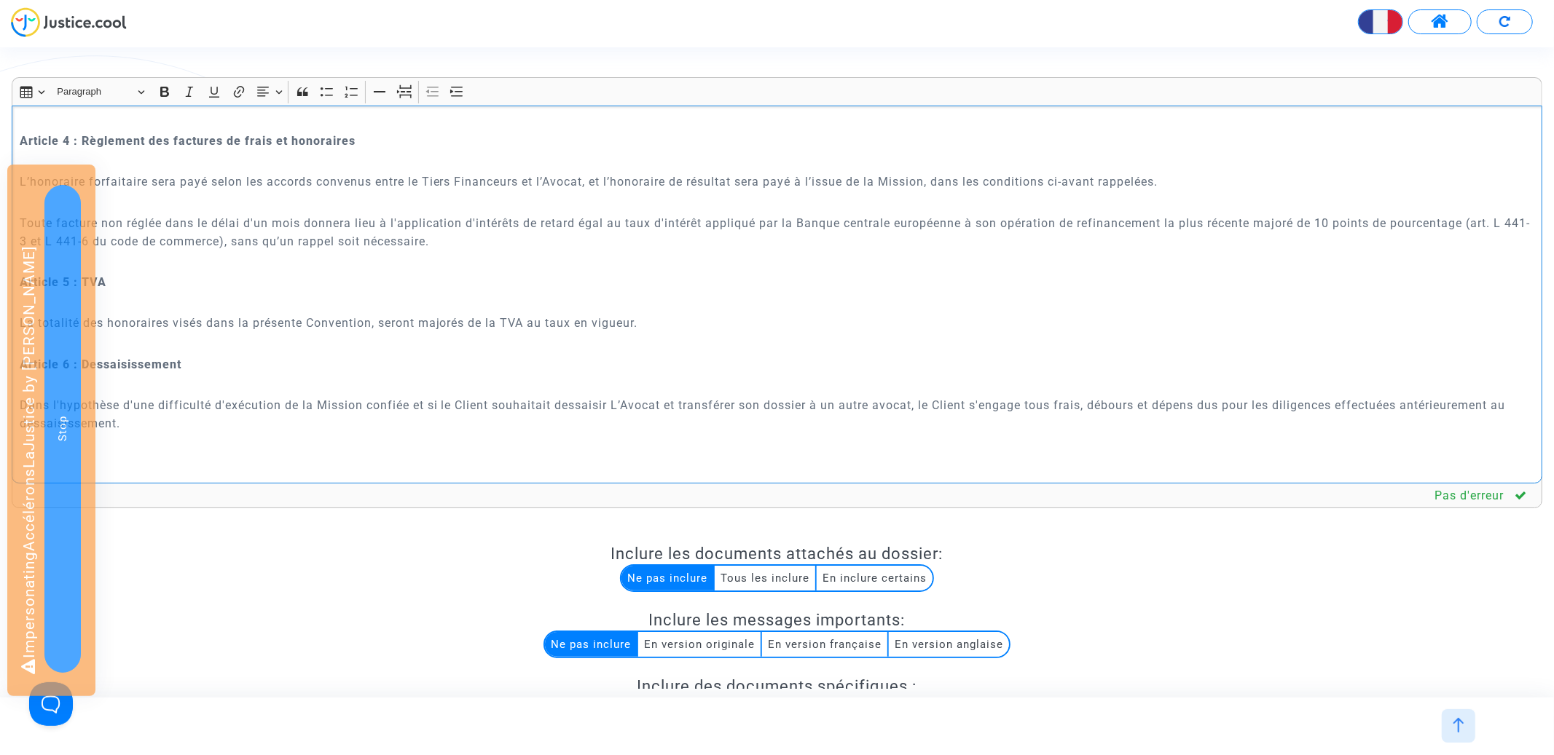
scroll to position [1950, 0]
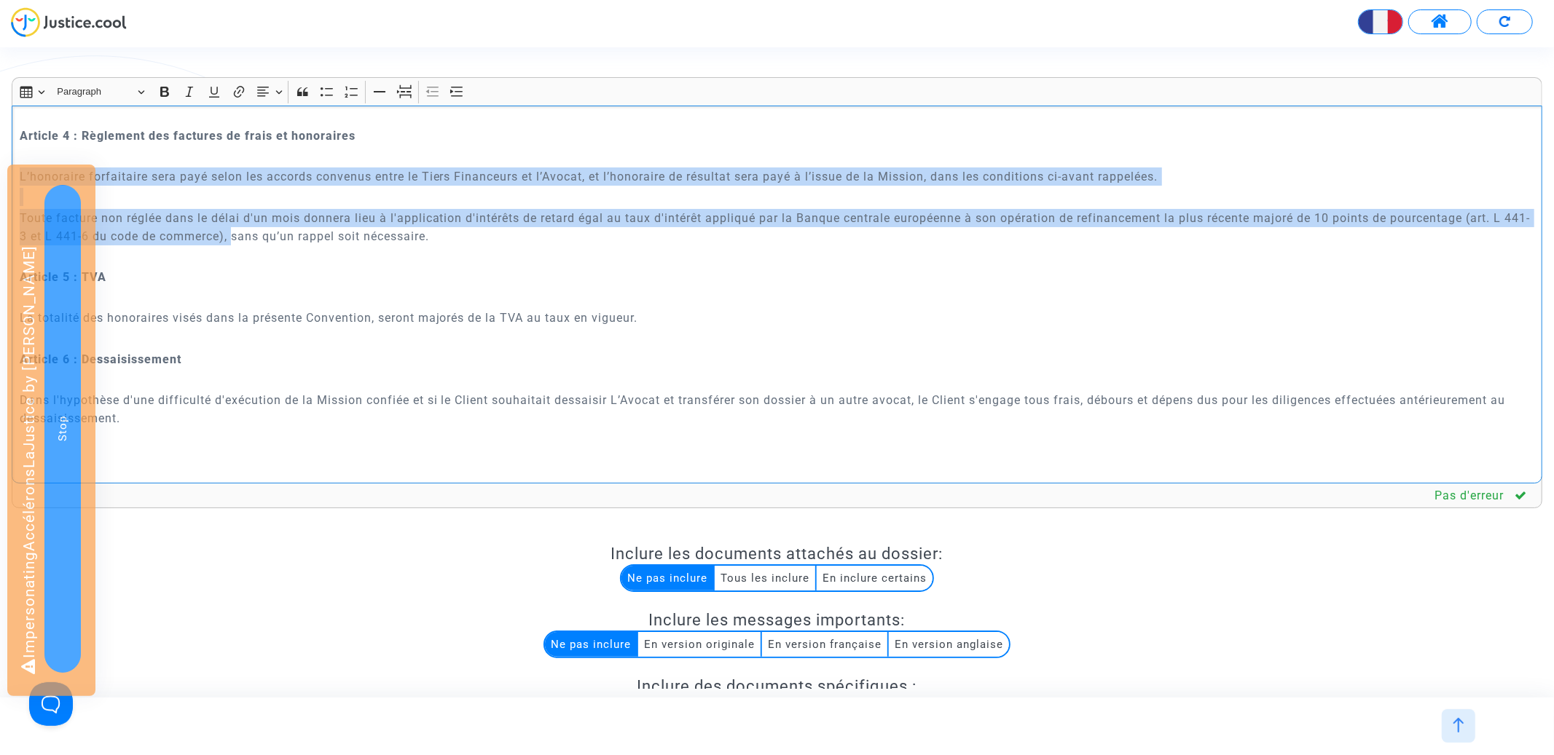
drag, startPoint x: 261, startPoint y: 229, endPoint x: 238, endPoint y: 168, distance: 65.2
click at [238, 168] on div "CONVENTION D'HONORAIRES ENTRE LES SOUSSIGNES : {p of dispute.demanders}{? p.nam…" at bounding box center [777, 295] width 1531 height 378
click at [270, 91] on icon "Editor toolbar" at bounding box center [263, 92] width 15 height 15
click at [270, 174] on icon "Text alignment toolbar" at bounding box center [269, 180] width 15 height 15
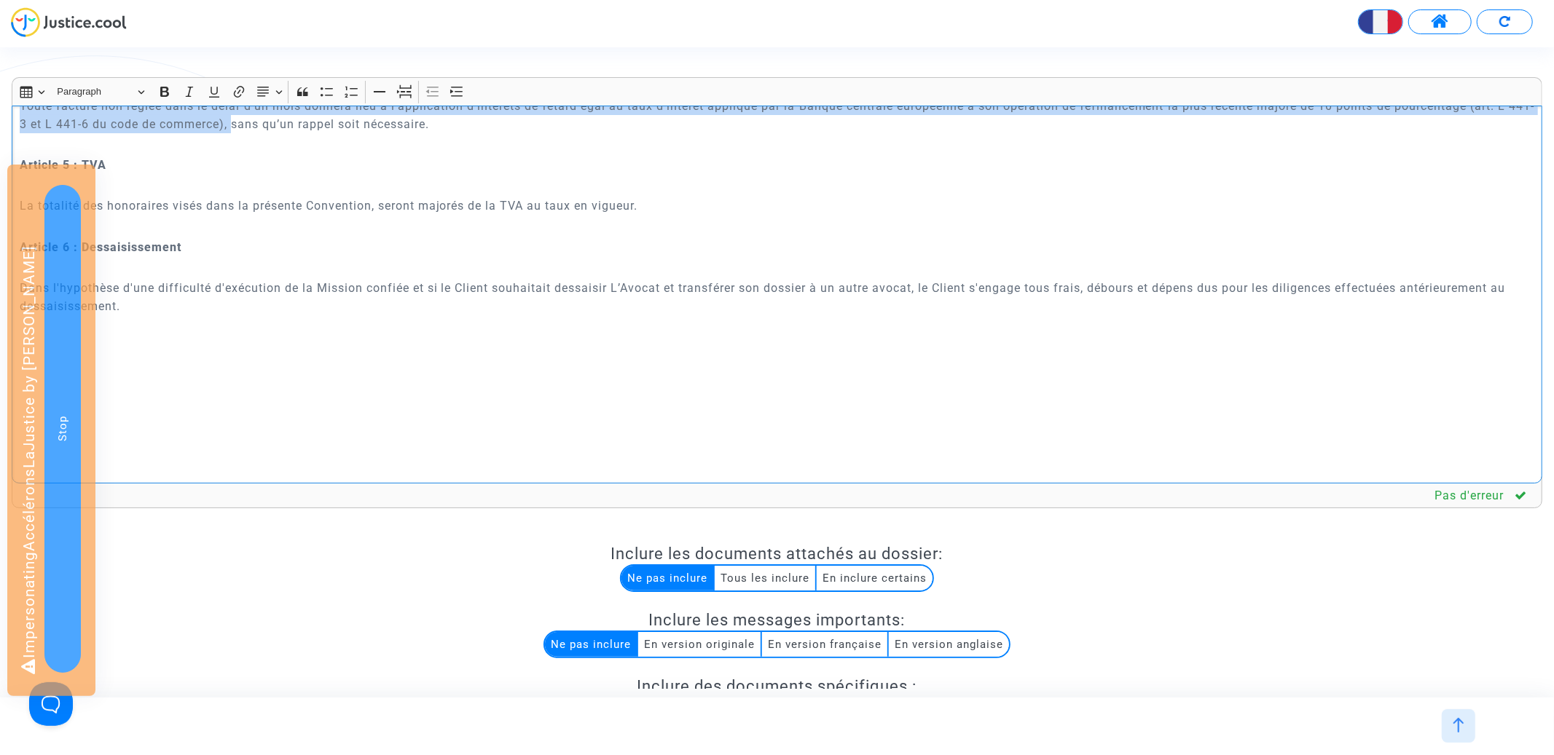
scroll to position [2086, 0]
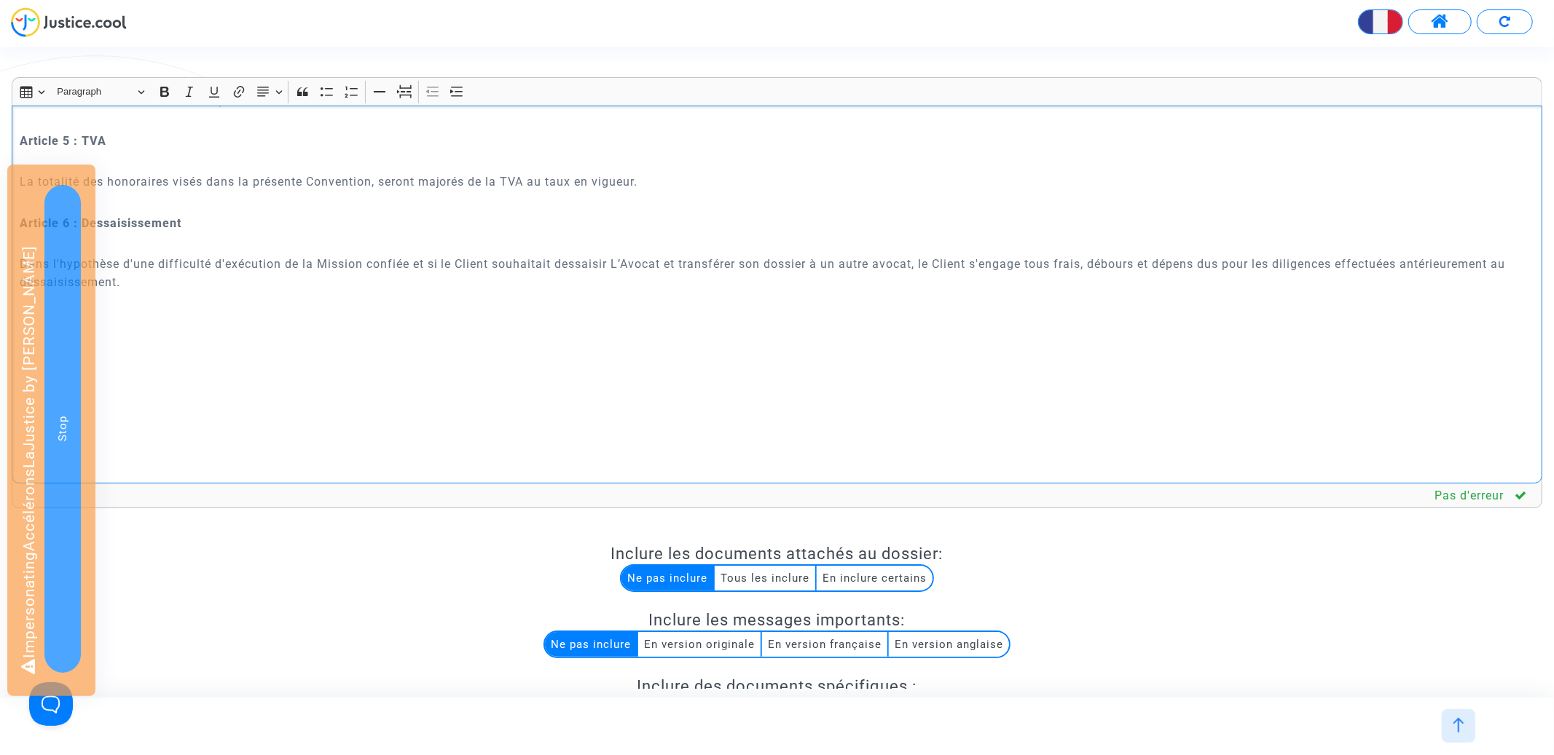
click at [257, 183] on p "La totalité des honoraires visés dans la présente Convention, seront majorés de…" at bounding box center [777, 182] width 1515 height 18
click at [271, 99] on button "Text alignment Text alignment" at bounding box center [269, 92] width 33 height 22
click at [271, 178] on icon "Text alignment toolbar" at bounding box center [269, 179] width 12 height 9
click at [220, 270] on p "Dans l'hypothèse d'une difficulté d'exécution de la Mission confiée et si le Cl…" at bounding box center [777, 273] width 1515 height 36
click at [275, 94] on button "Text alignment Text alignment" at bounding box center [269, 92] width 33 height 22
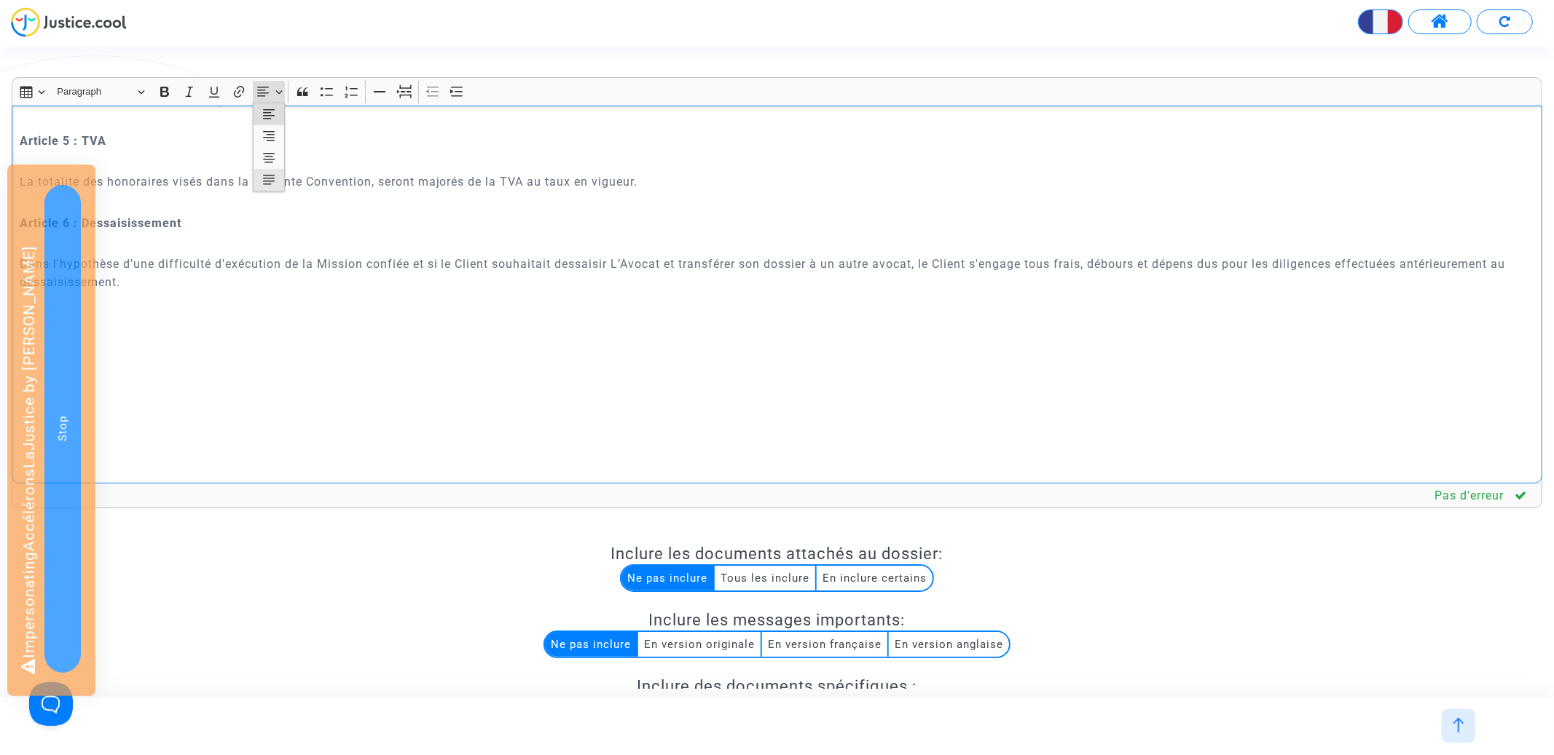
click at [273, 187] on icon "Text alignment toolbar" at bounding box center [269, 180] width 15 height 15
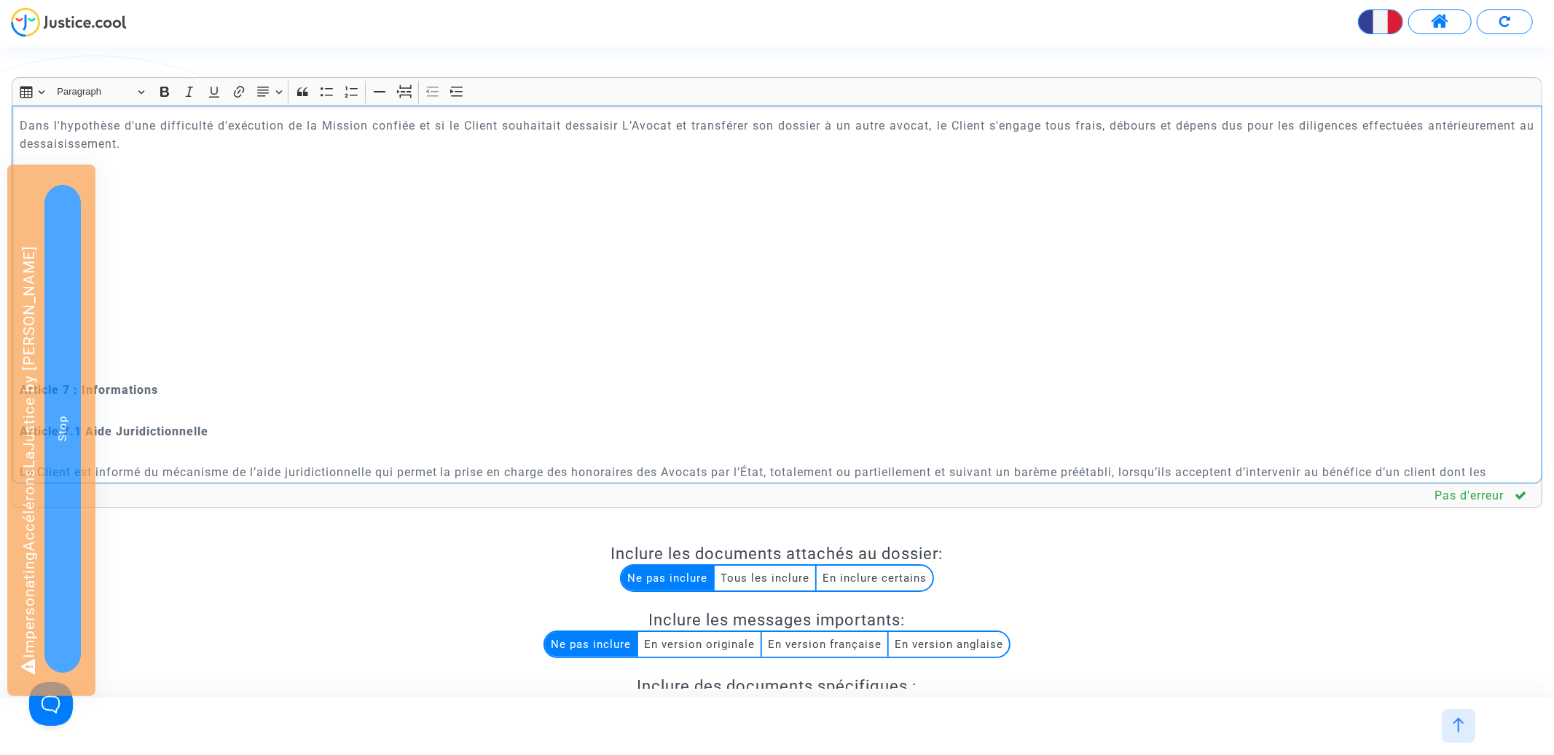
scroll to position [2249, 0]
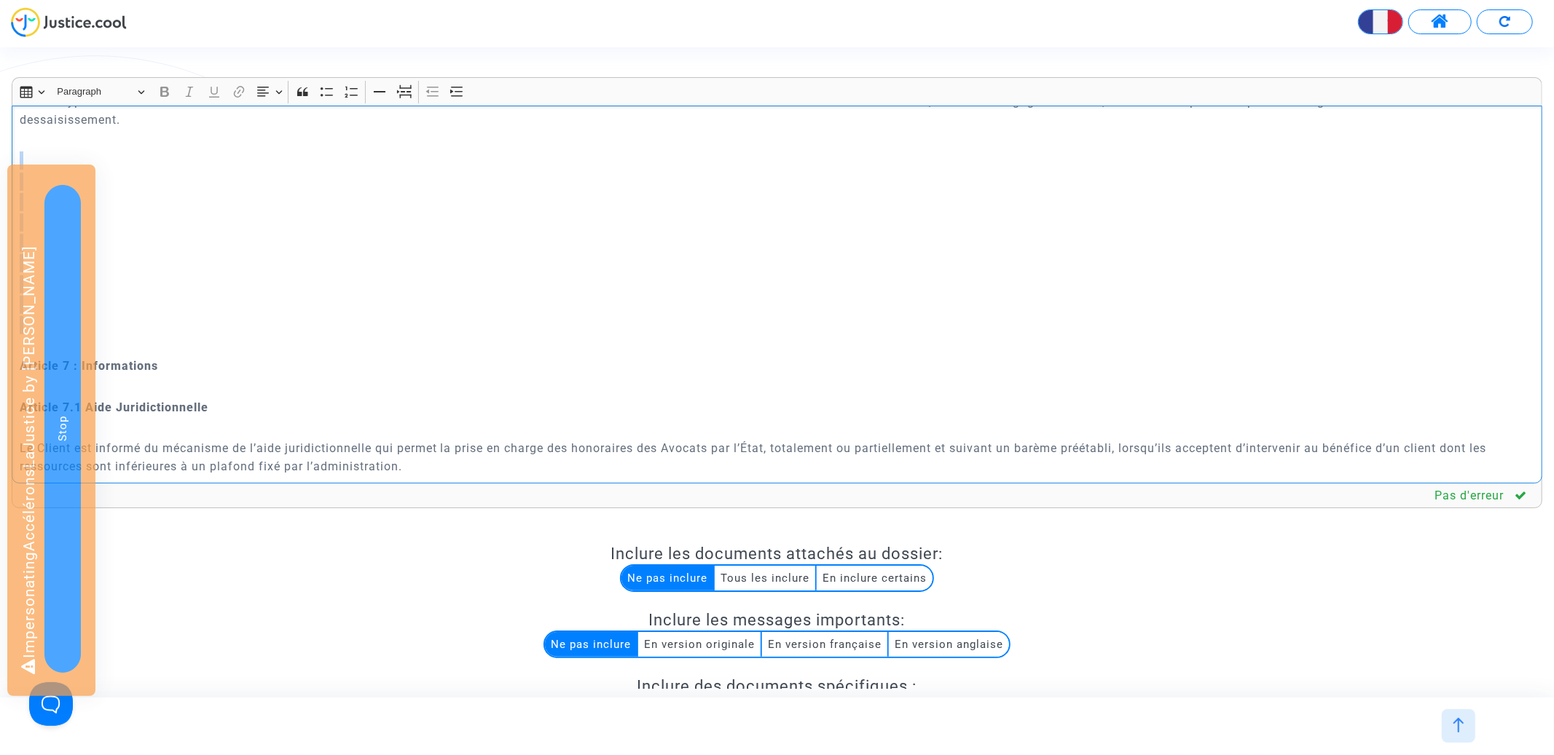
drag, startPoint x: 168, startPoint y: 331, endPoint x: 168, endPoint y: 158, distance: 172.7
click at [168, 158] on div "CONVENTION D'HONORAIRES ENTRE LES SOUSSIGNES : {p of dispute.demanders}{? p.nam…" at bounding box center [777, 295] width 1531 height 378
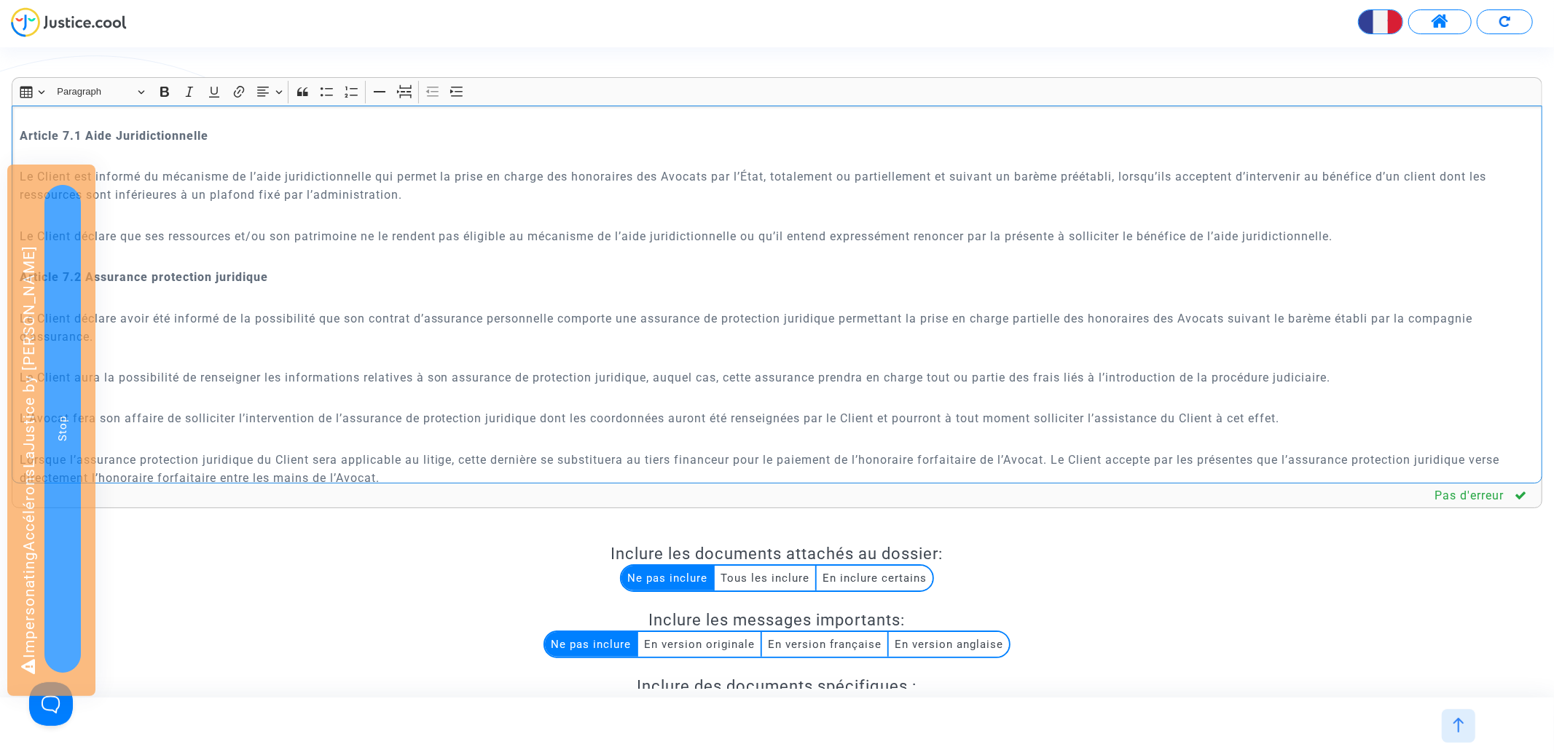
scroll to position [2346, 0]
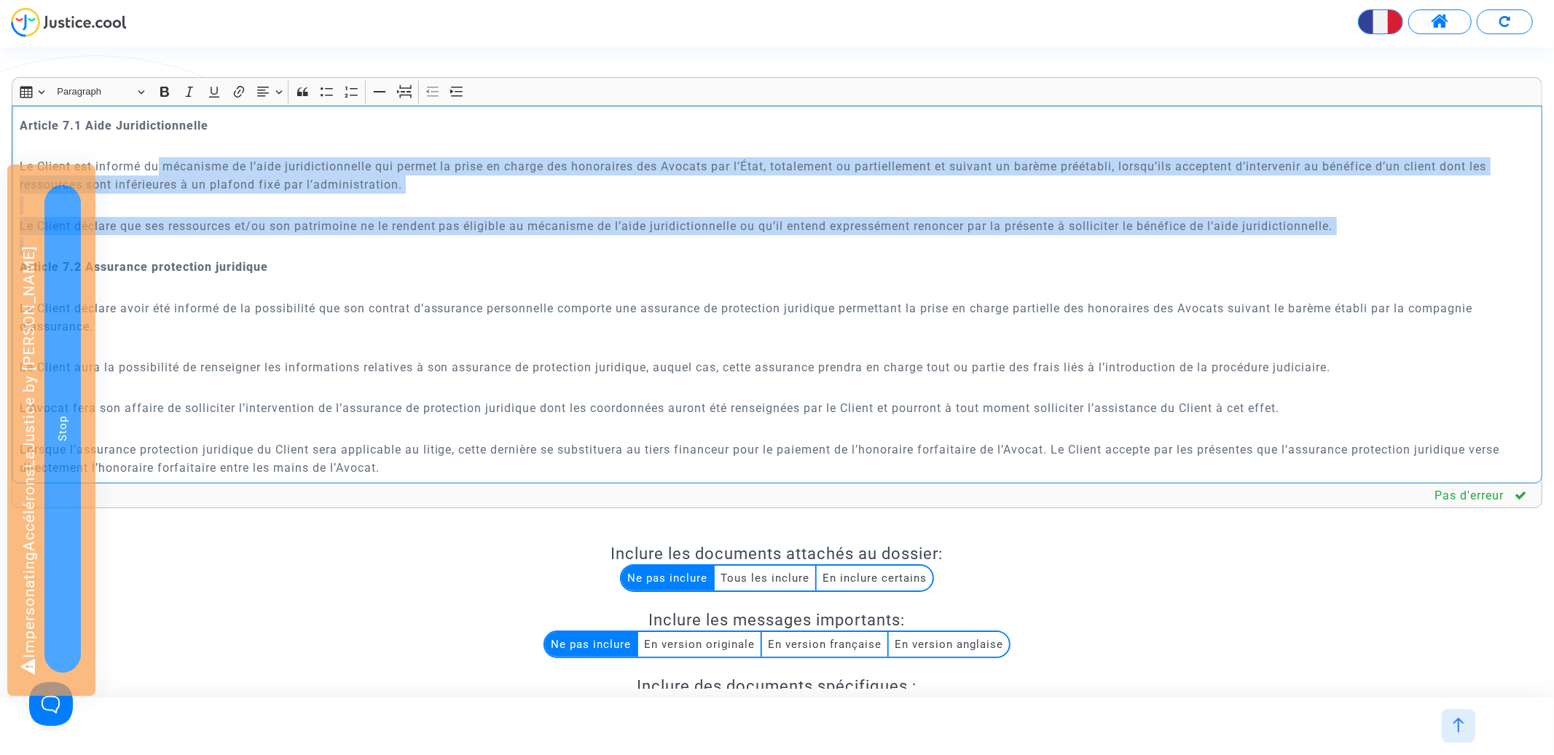
drag, startPoint x: 157, startPoint y: 167, endPoint x: 221, endPoint y: 245, distance: 100.5
click at [221, 245] on div "CONVENTION D'HONORAIRES ENTRE LES SOUSSIGNES : {p of dispute.demanders}{? p.nam…" at bounding box center [777, 295] width 1531 height 378
click at [269, 93] on icon "Editor toolbar" at bounding box center [263, 91] width 12 height 9
click at [269, 178] on icon "Text alignment toolbar" at bounding box center [269, 179] width 12 height 9
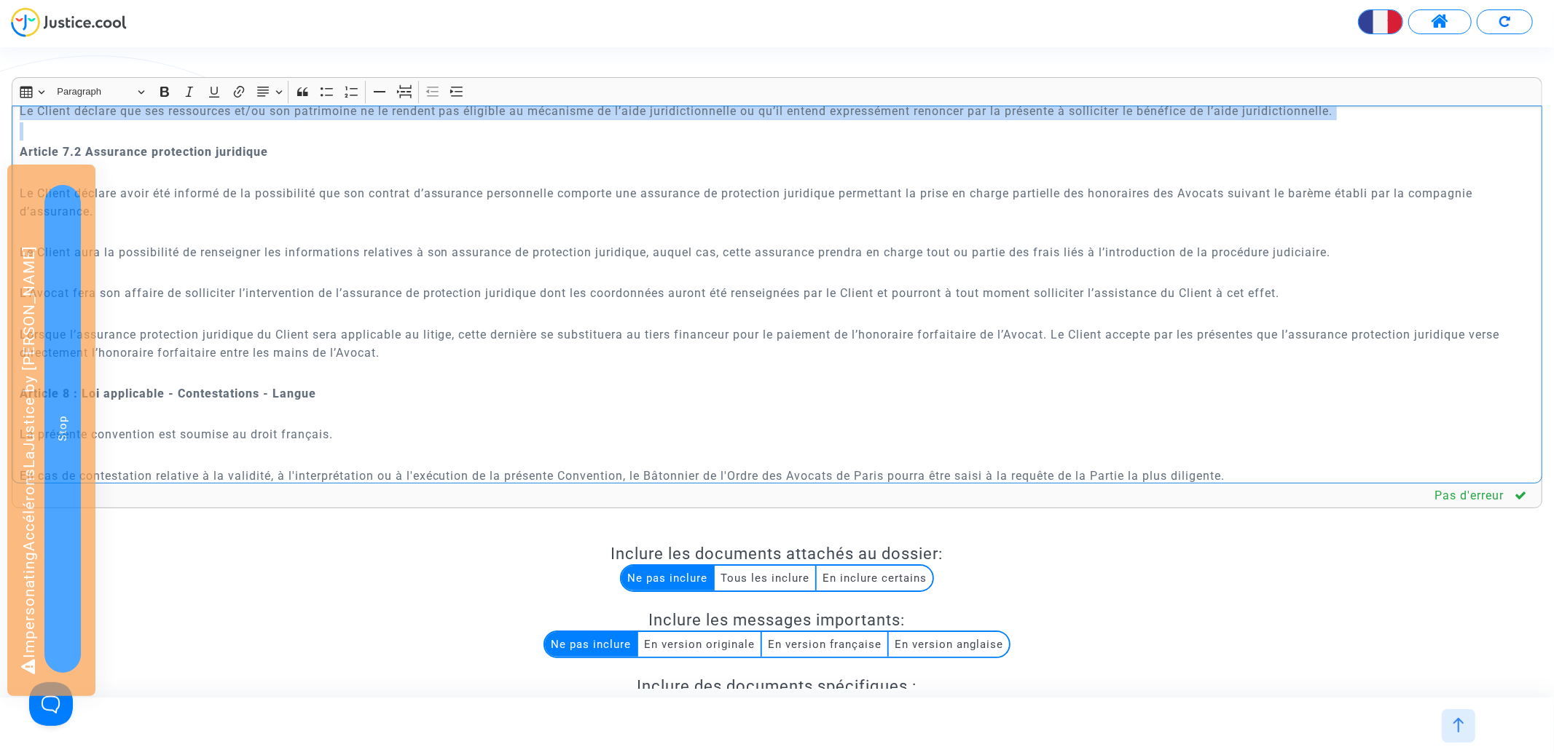
scroll to position [2486, 0]
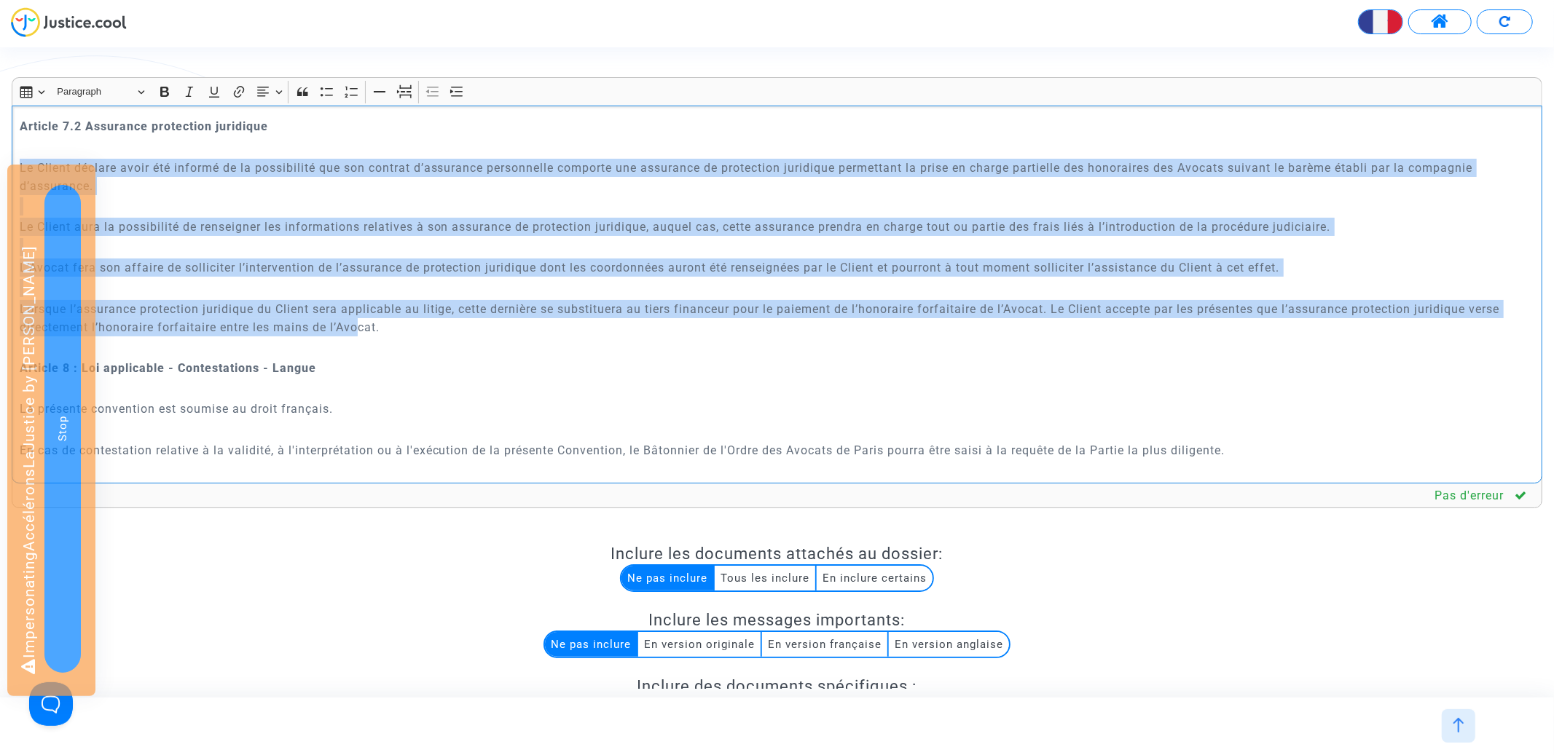
drag, startPoint x: 205, startPoint y: 158, endPoint x: 361, endPoint y: 327, distance: 230.4
click at [361, 327] on div "CONVENTION D'HONORAIRES ENTRE LES SOUSSIGNES : {p of dispute.demanders}{? p.nam…" at bounding box center [777, 295] width 1531 height 378
click at [264, 90] on icon "Editor toolbar" at bounding box center [263, 91] width 12 height 9
click at [270, 172] on button "Justify Justify" at bounding box center [269, 180] width 31 height 22
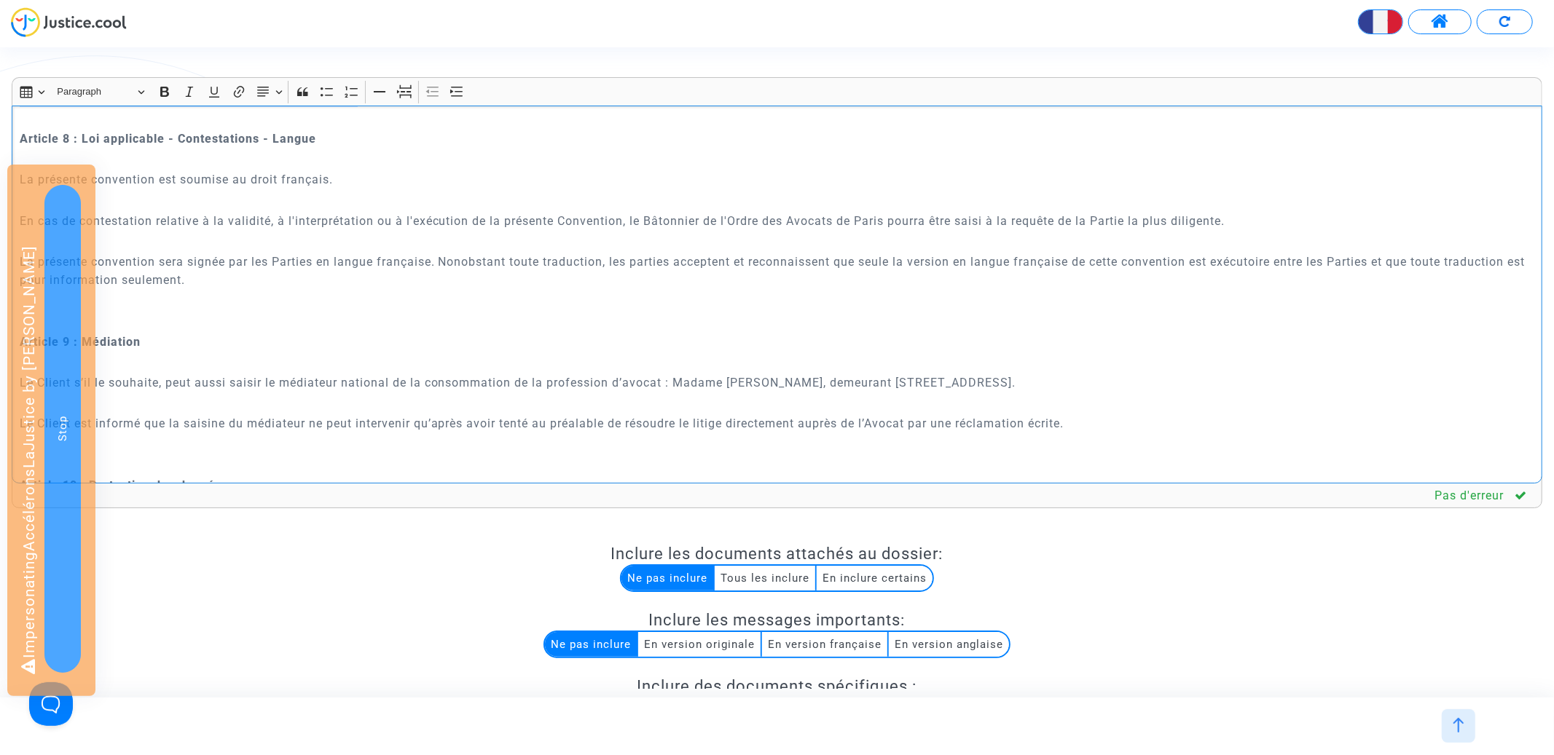
scroll to position [2717, 0]
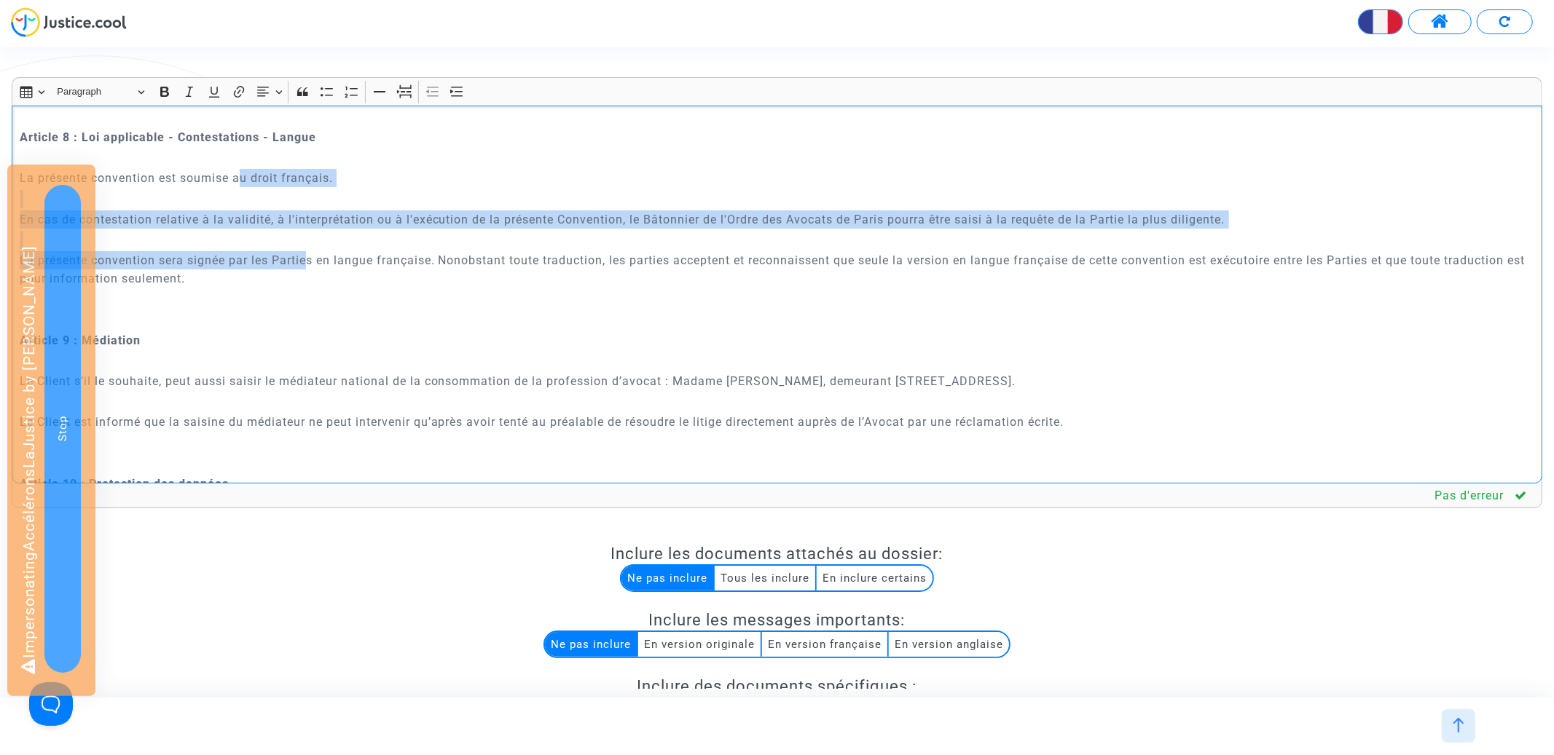
drag, startPoint x: 241, startPoint y: 176, endPoint x: 308, endPoint y: 262, distance: 109.0
click at [308, 262] on div "CONVENTION D'HONORAIRES ENTRE LES SOUSSIGNES : {p of dispute.demanders}{? p.nam…" at bounding box center [777, 295] width 1531 height 378
click at [270, 90] on icon "Editor toolbar" at bounding box center [263, 92] width 15 height 15
click at [275, 173] on icon "Text alignment toolbar" at bounding box center [269, 180] width 15 height 15
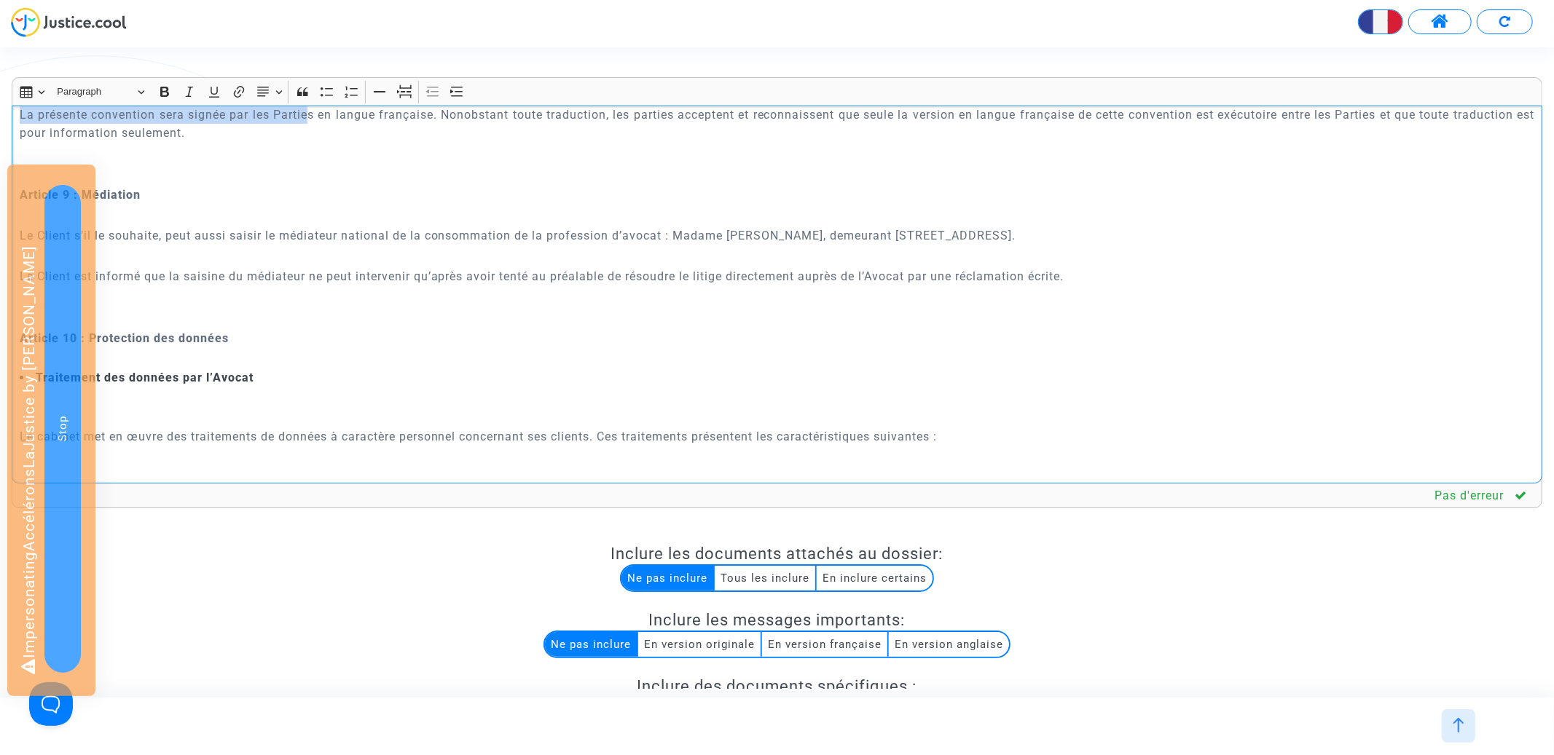
scroll to position [2923, 0]
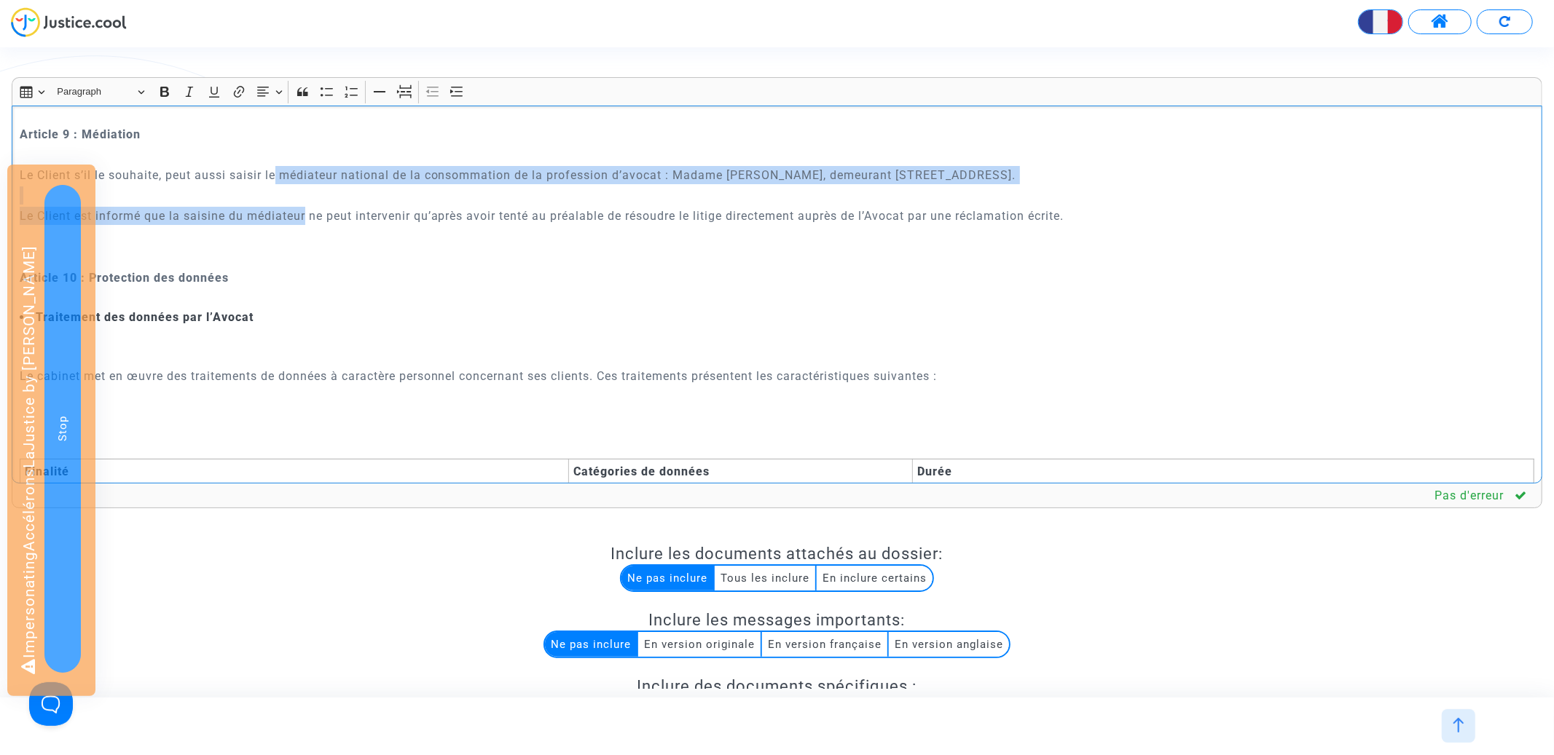
drag, startPoint x: 275, startPoint y: 173, endPoint x: 307, endPoint y: 226, distance: 61.9
click at [307, 226] on div "CONVENTION D'HONORAIRES ENTRE LES SOUSSIGNES : {p of dispute.demanders}{? p.nam…" at bounding box center [777, 295] width 1531 height 378
click at [274, 98] on button "Text alignment Text alignment" at bounding box center [269, 92] width 33 height 22
click at [273, 174] on icon "Text alignment toolbar" at bounding box center [269, 180] width 15 height 15
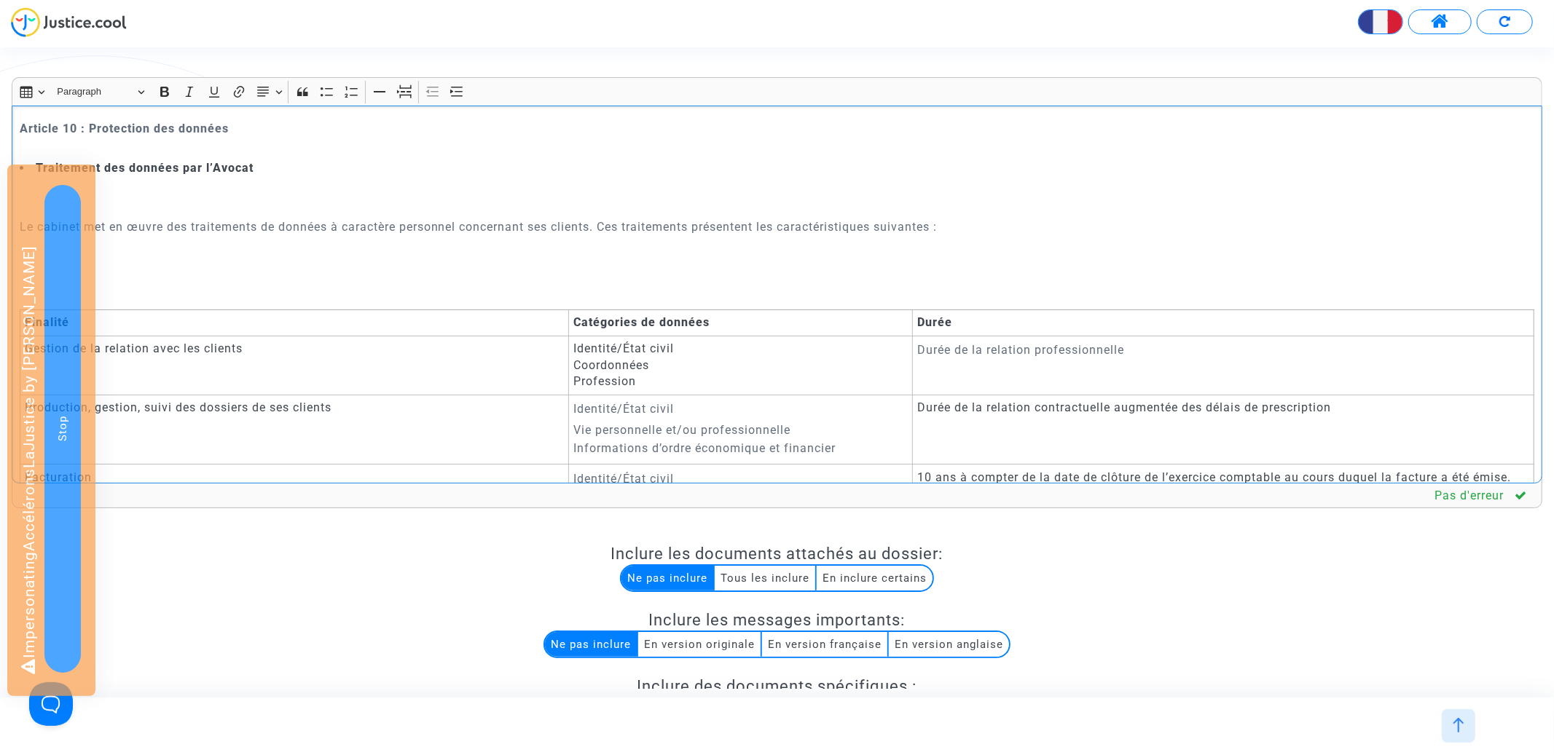
scroll to position [3101, 0]
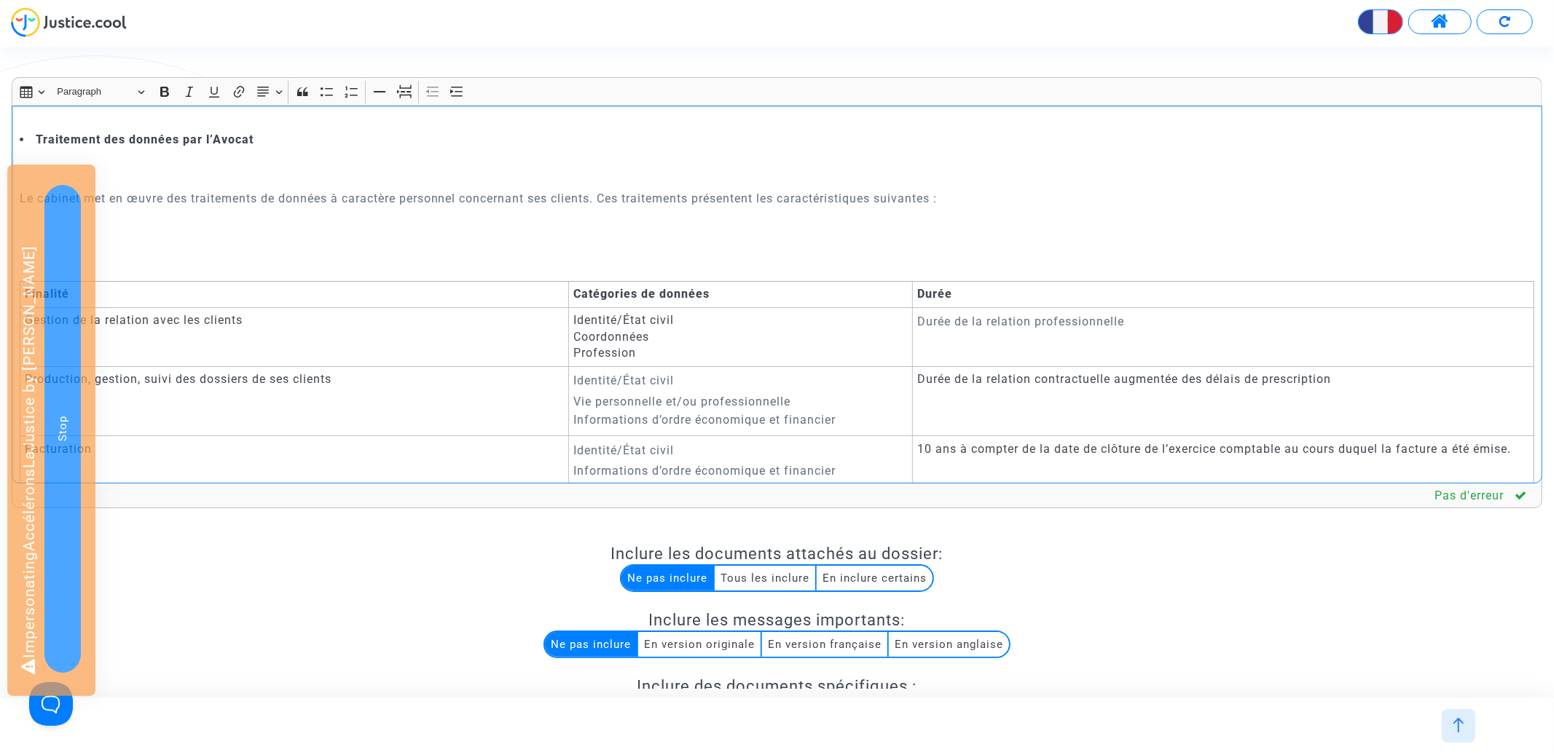
click at [294, 197] on p "Le cabinet met en œuvre des traitements de données à caractère personnel concer…" at bounding box center [777, 198] width 1515 height 18
click at [273, 90] on button "Text alignment Text alignment" at bounding box center [269, 92] width 33 height 22
click at [283, 185] on button "Justify Justify" at bounding box center [269, 180] width 31 height 22
click at [261, 219] on p "Rich Text Editor, main" at bounding box center [777, 219] width 1515 height 18
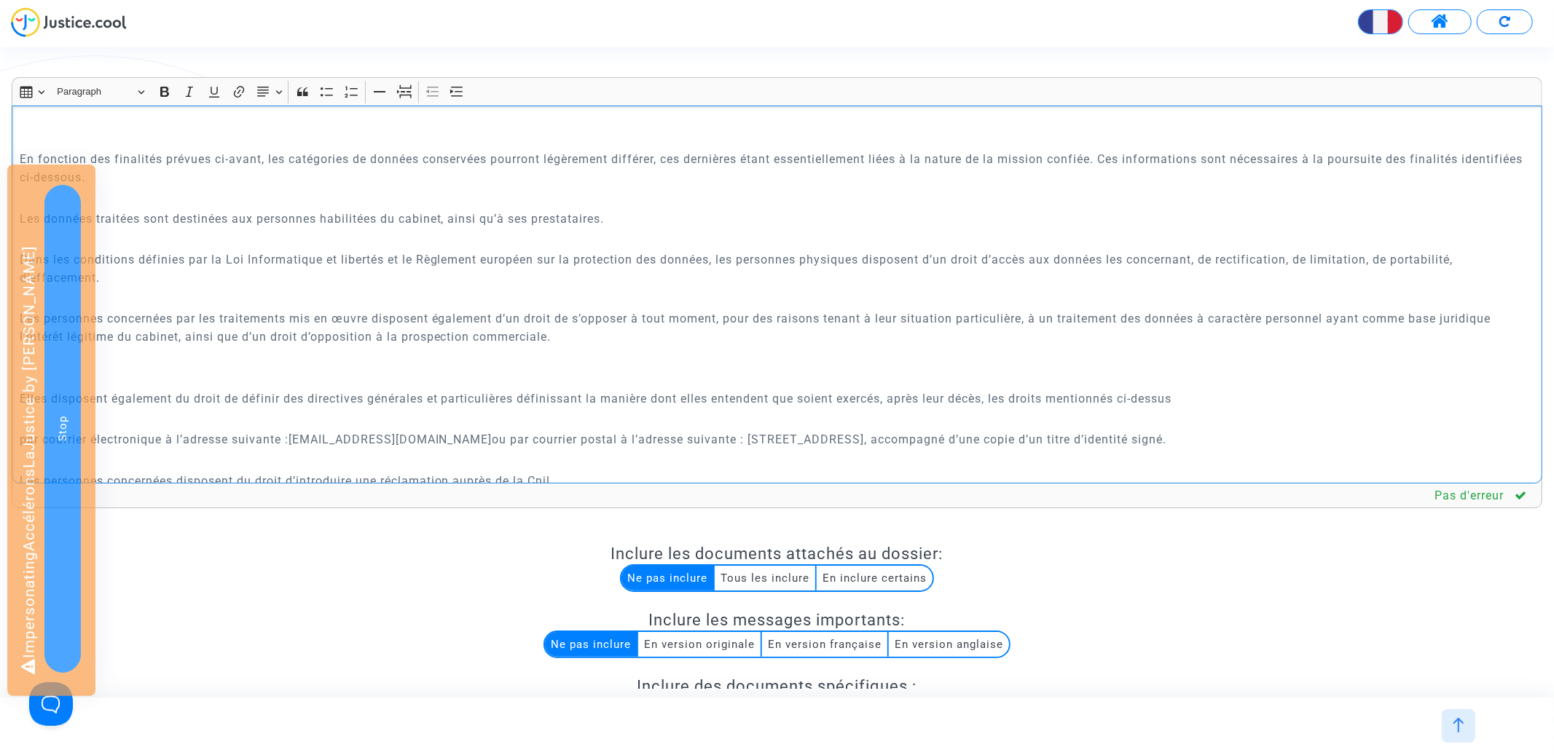
scroll to position [3624, 0]
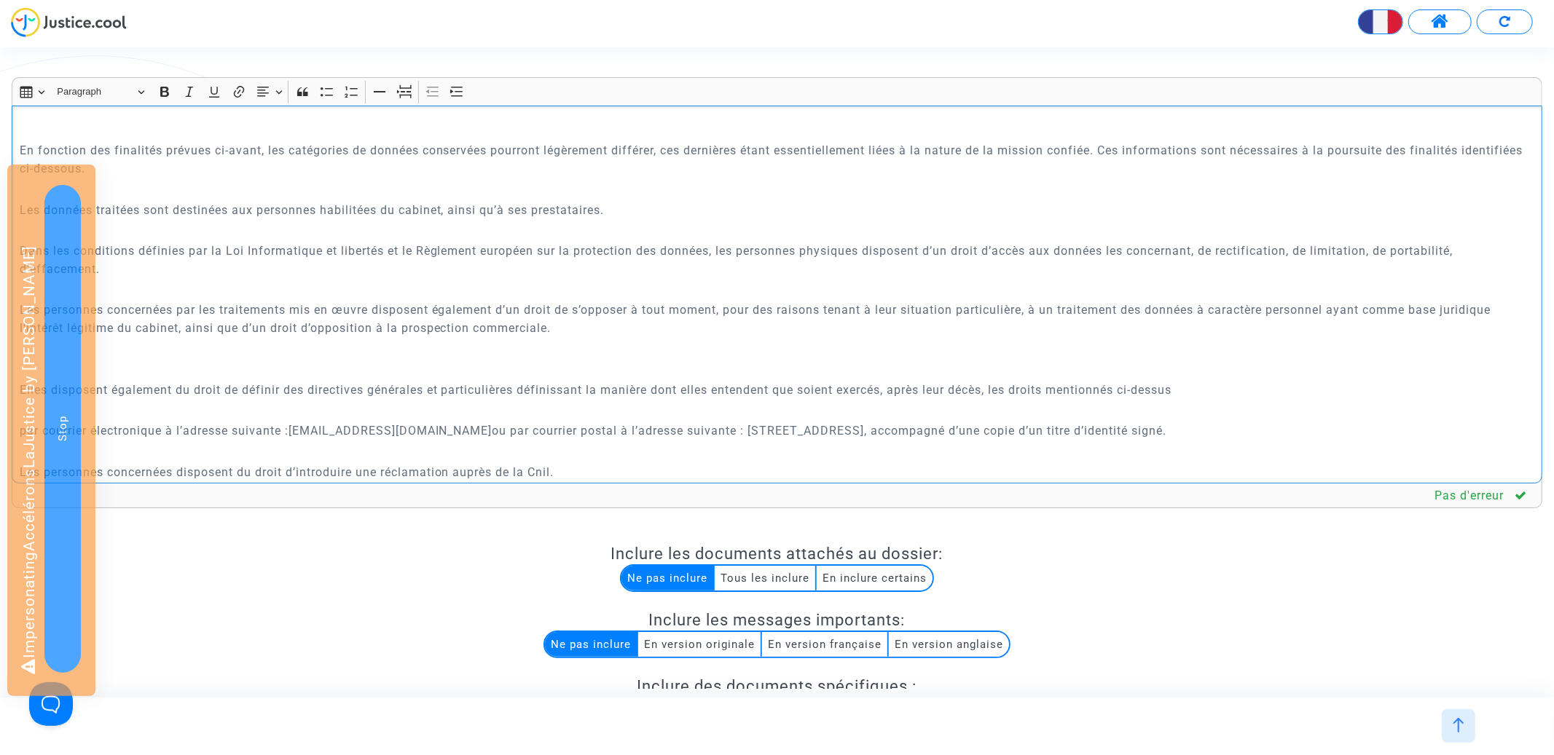
click at [225, 186] on p "Rich Text Editor, main" at bounding box center [777, 190] width 1515 height 18
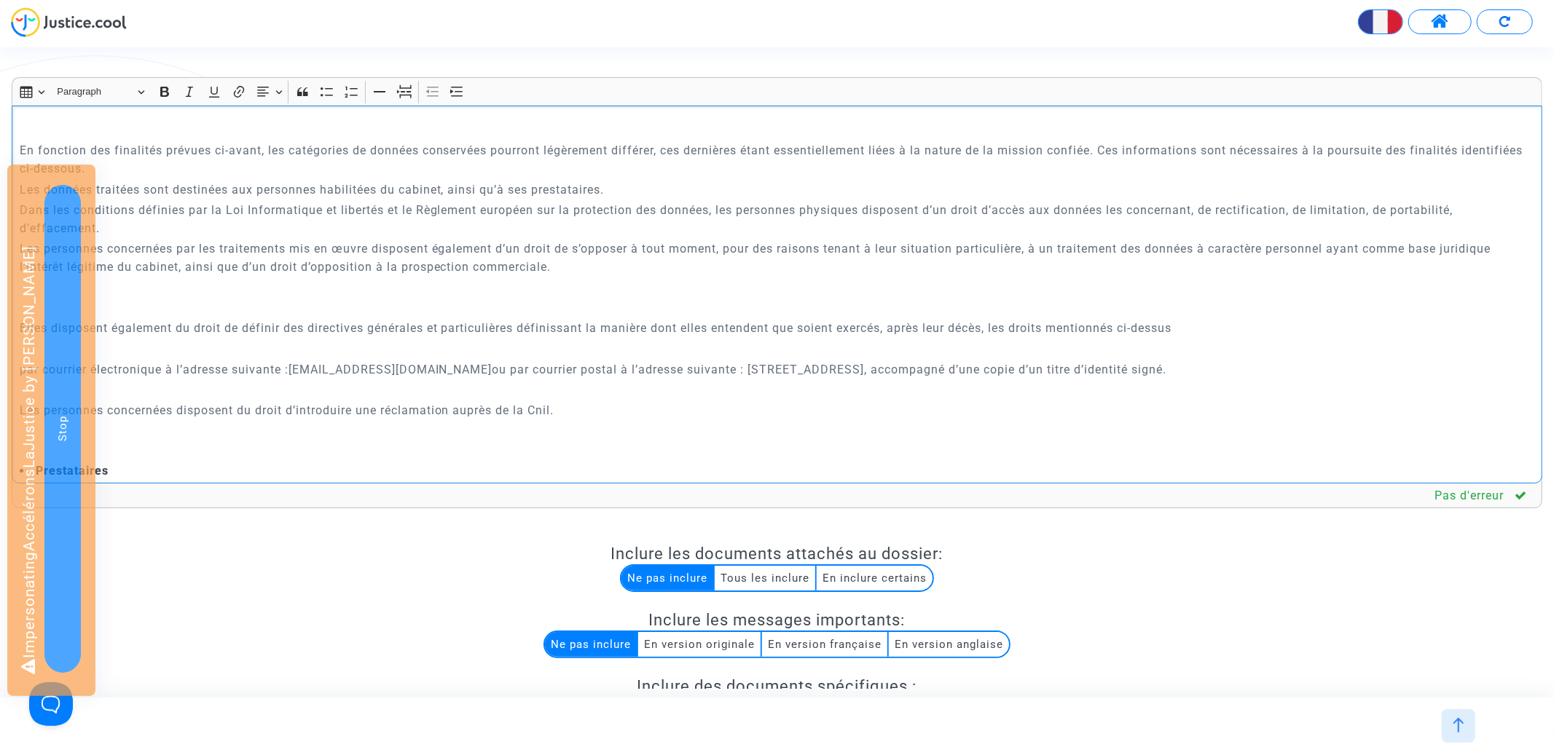
click at [191, 296] on p "Rich Text Editor, main" at bounding box center [777, 287] width 1515 height 18
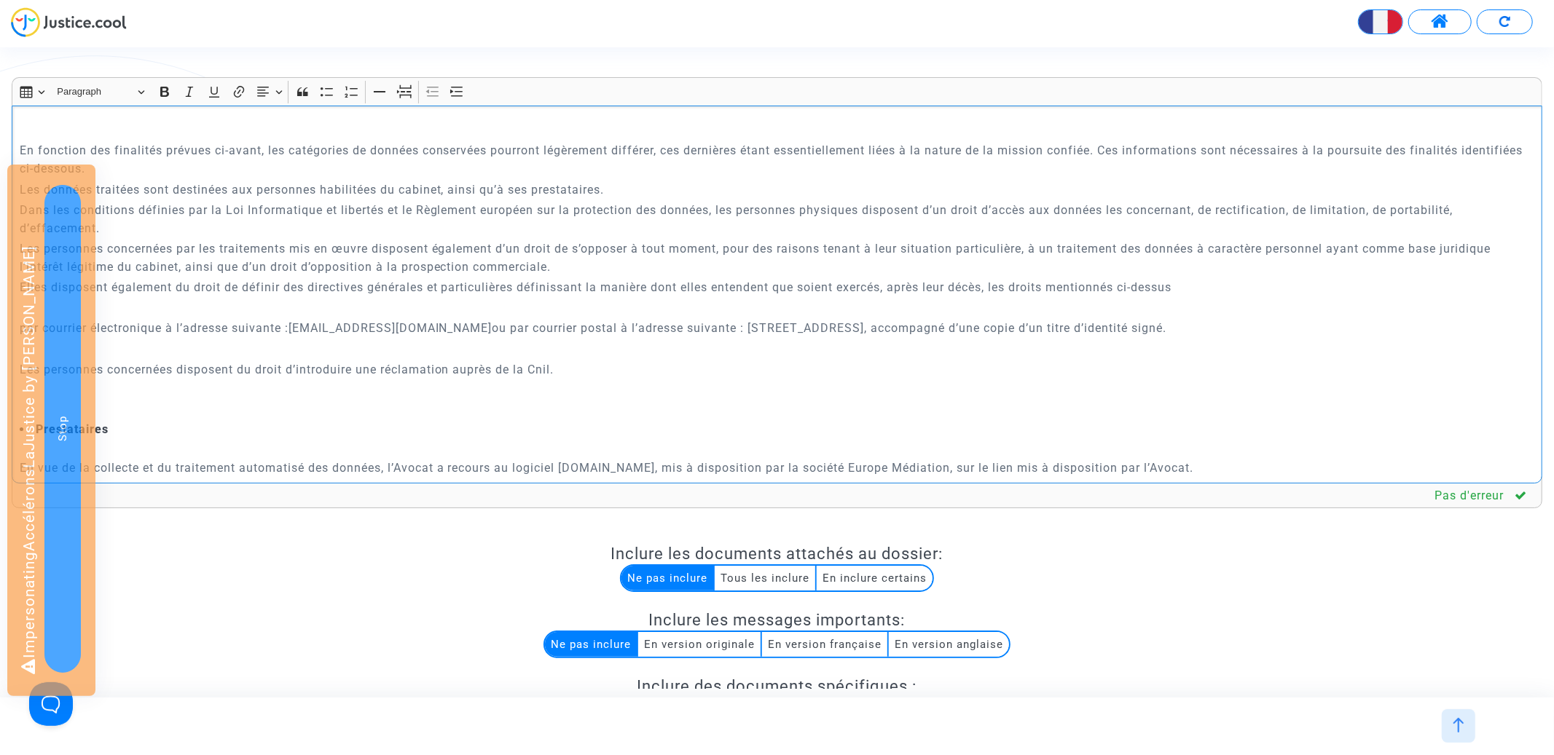
click at [218, 303] on p "Rich Text Editor, main" at bounding box center [777, 308] width 1515 height 18
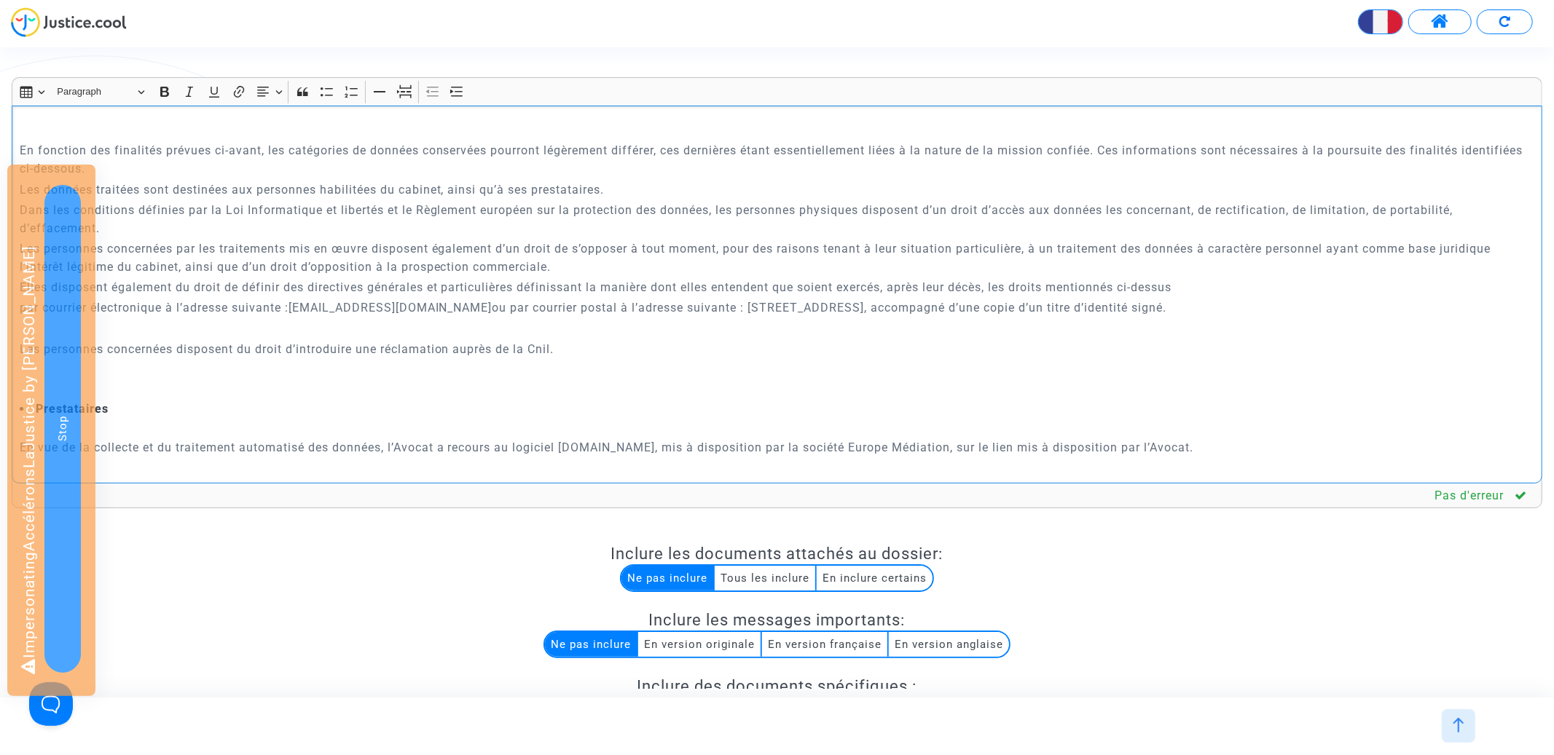
click at [209, 335] on p "Rich Text Editor, main" at bounding box center [777, 328] width 1515 height 18
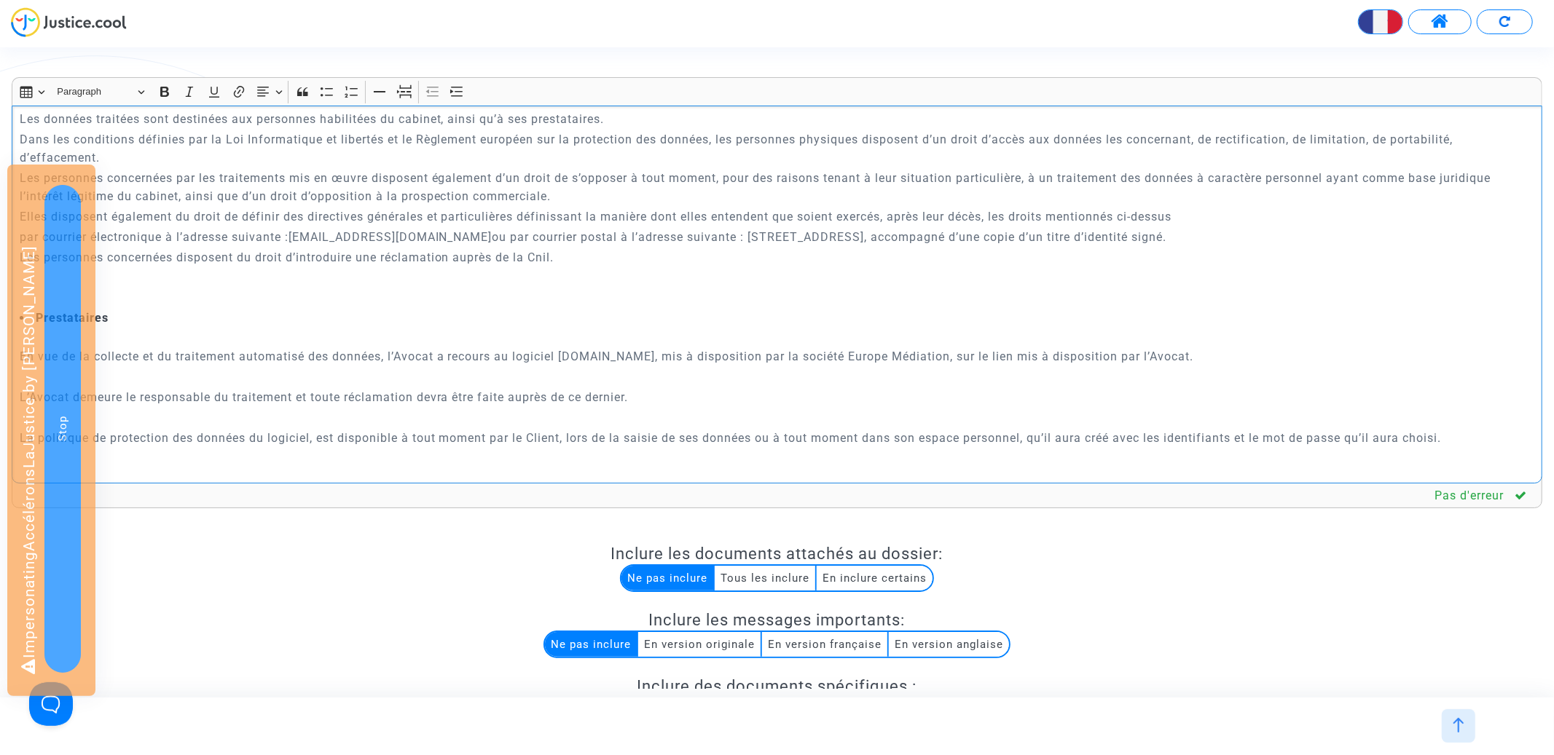
scroll to position [3699, 0]
click at [186, 376] on p "Rich Text Editor, main" at bounding box center [777, 373] width 1515 height 18
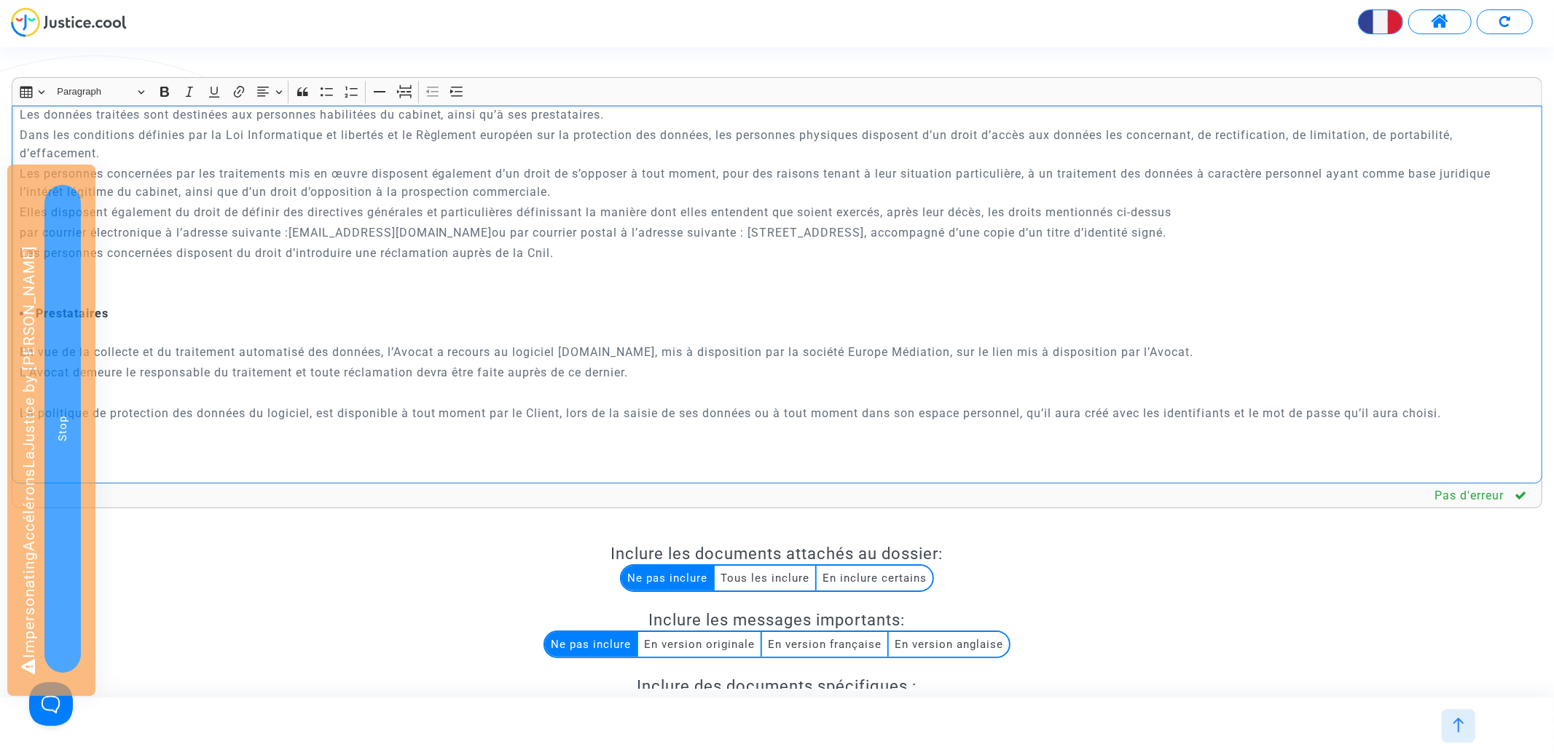
click at [186, 400] on p "Rich Text Editor, main" at bounding box center [777, 393] width 1515 height 18
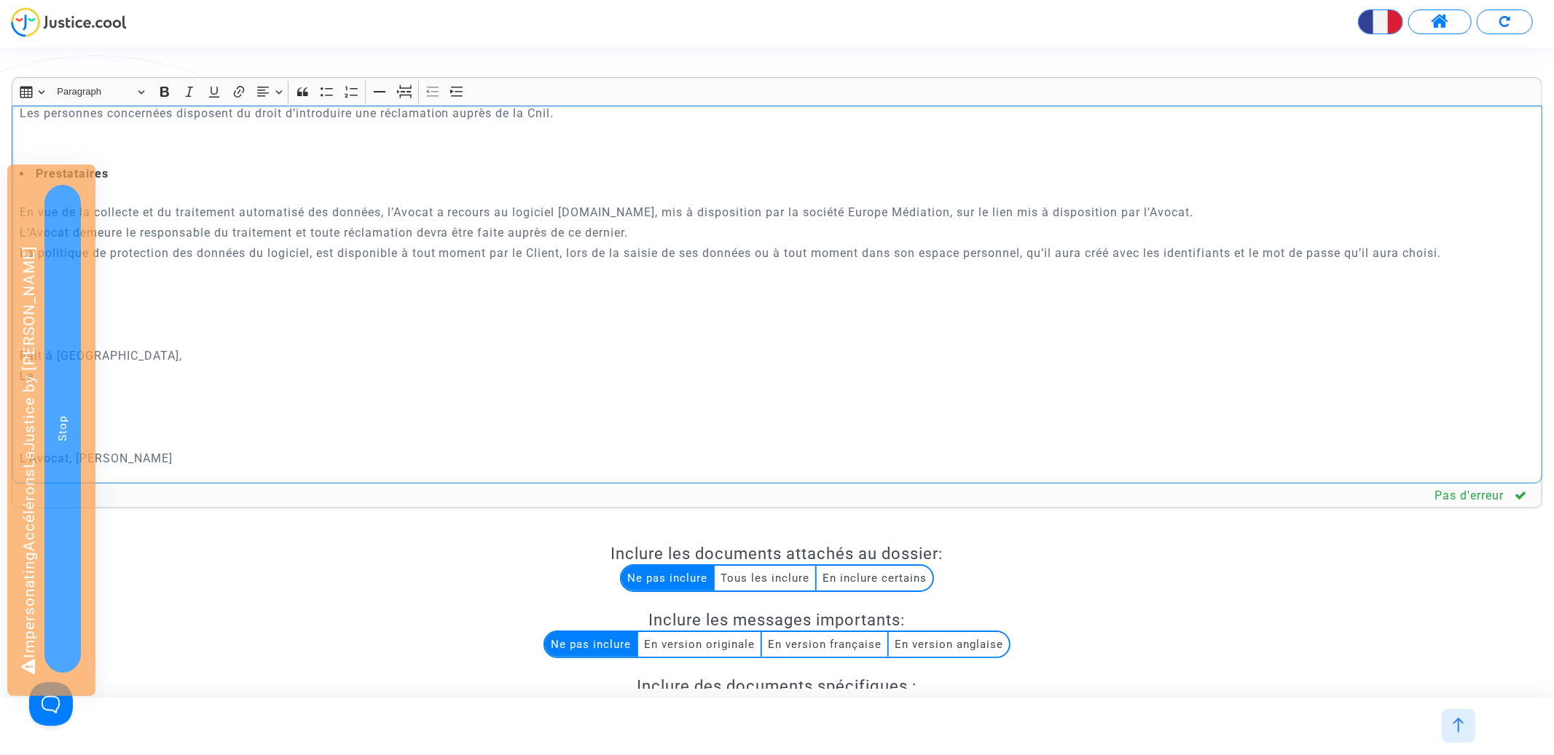
scroll to position [3884, 0]
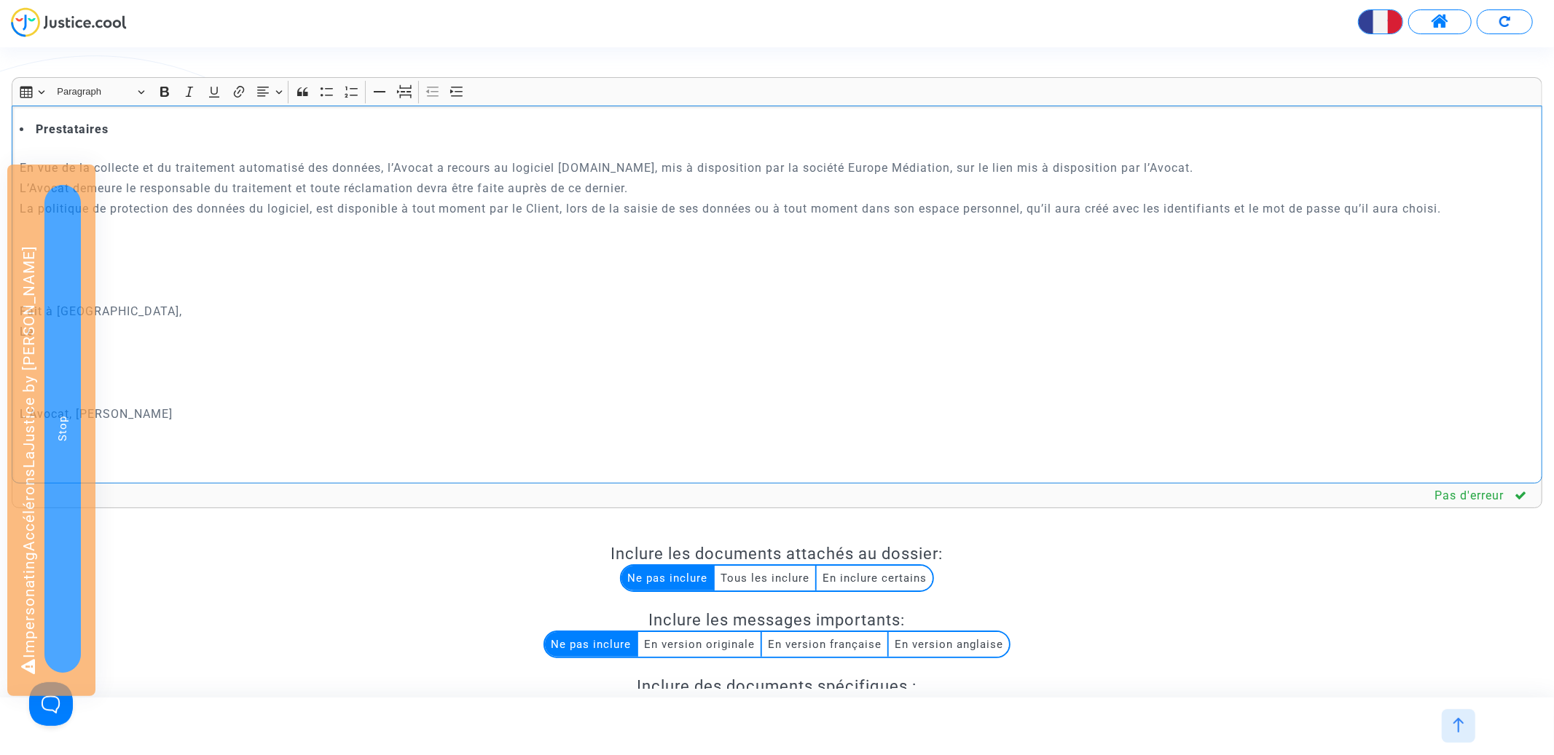
click at [184, 288] on p "Rich Text Editor, main" at bounding box center [777, 291] width 1515 height 18
click at [172, 293] on p "Rich Text Editor, main" at bounding box center [777, 291] width 1515 height 18
click at [172, 270] on p "Le" at bounding box center [777, 271] width 1515 height 18
click at [174, 335] on p "Rich Text Editor, main" at bounding box center [777, 332] width 1515 height 18
click at [160, 354] on p "Rich Text Editor, main" at bounding box center [777, 352] width 1515 height 18
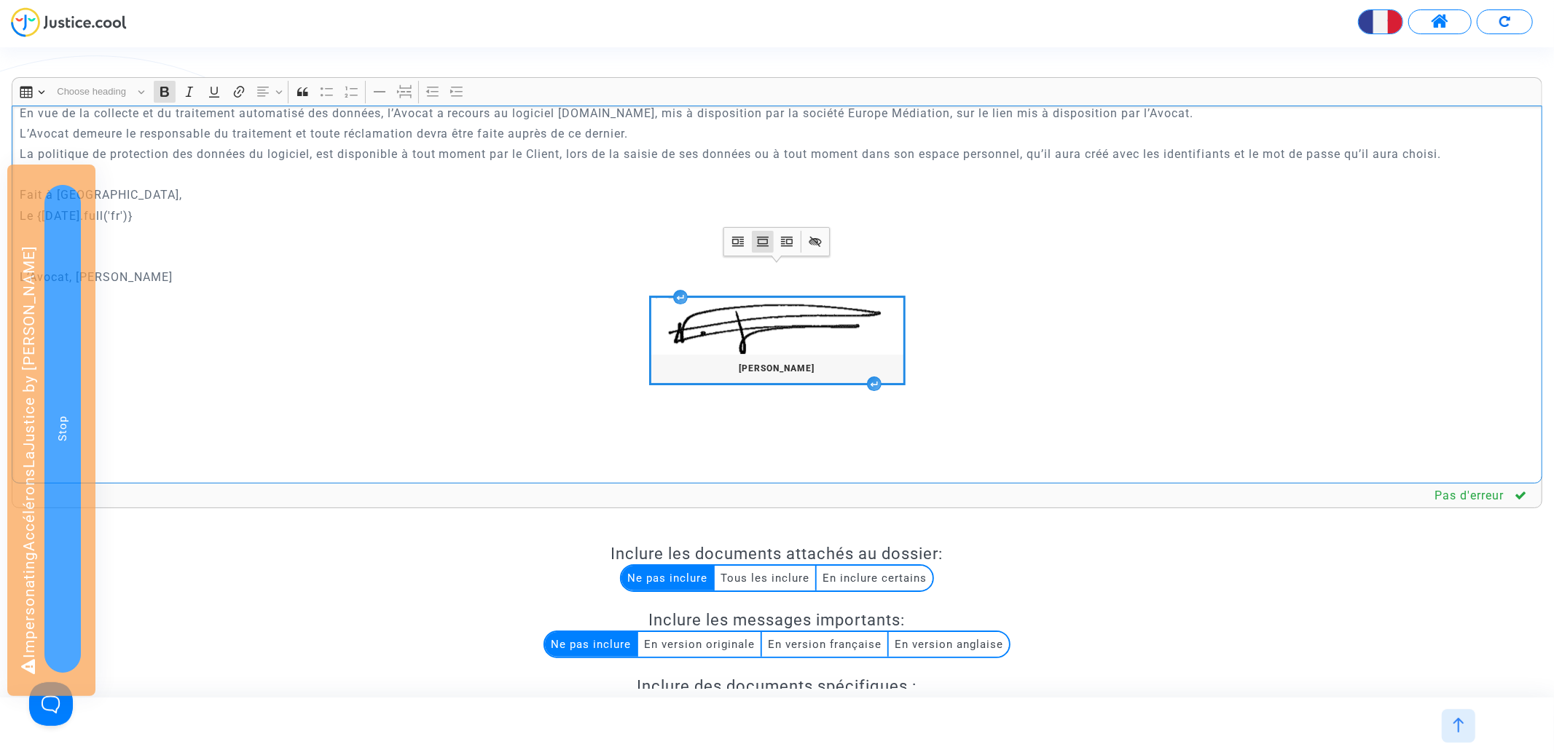
scroll to position [3974, 0]
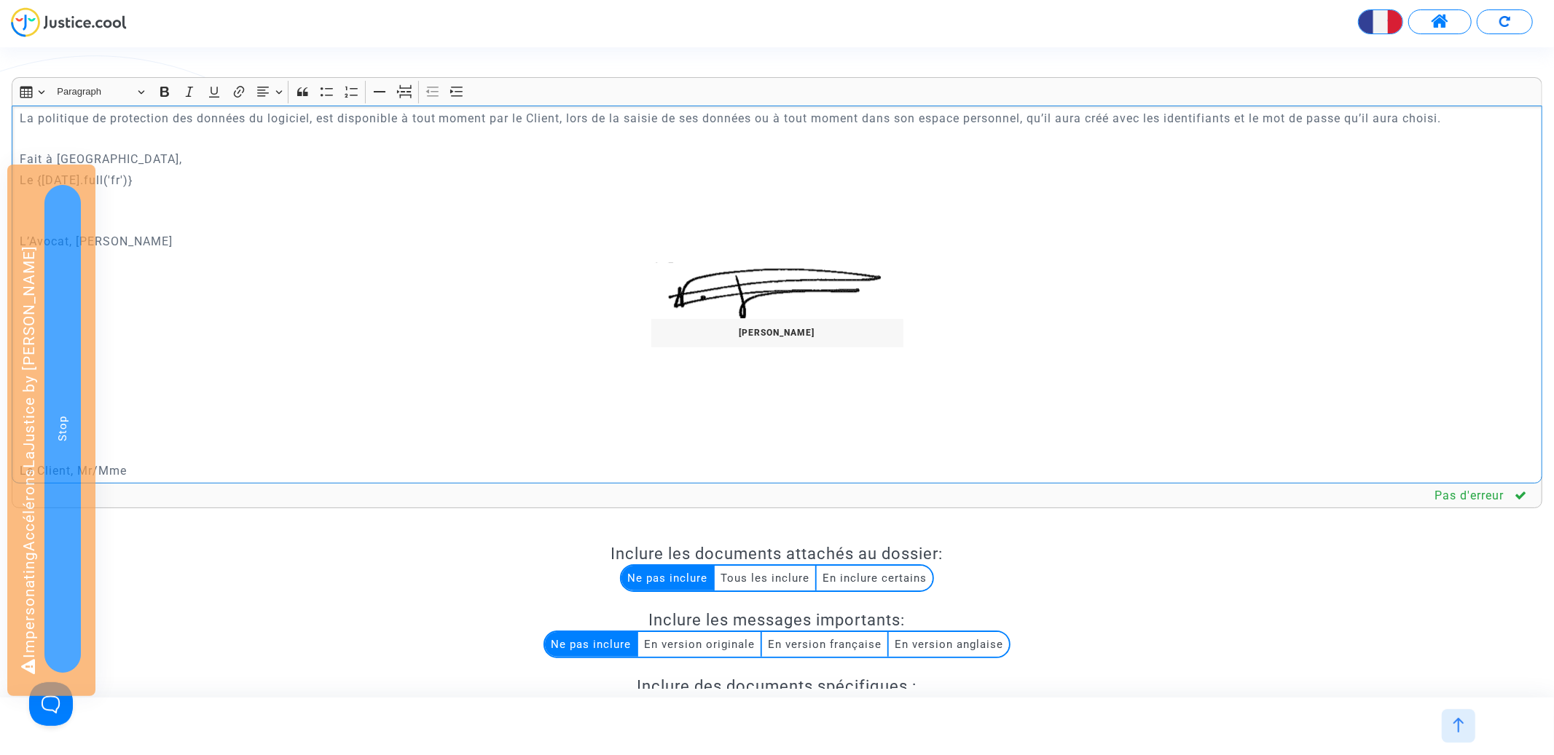
click at [171, 464] on p "Le Client, Mr/Mme" at bounding box center [777, 471] width 1515 height 18
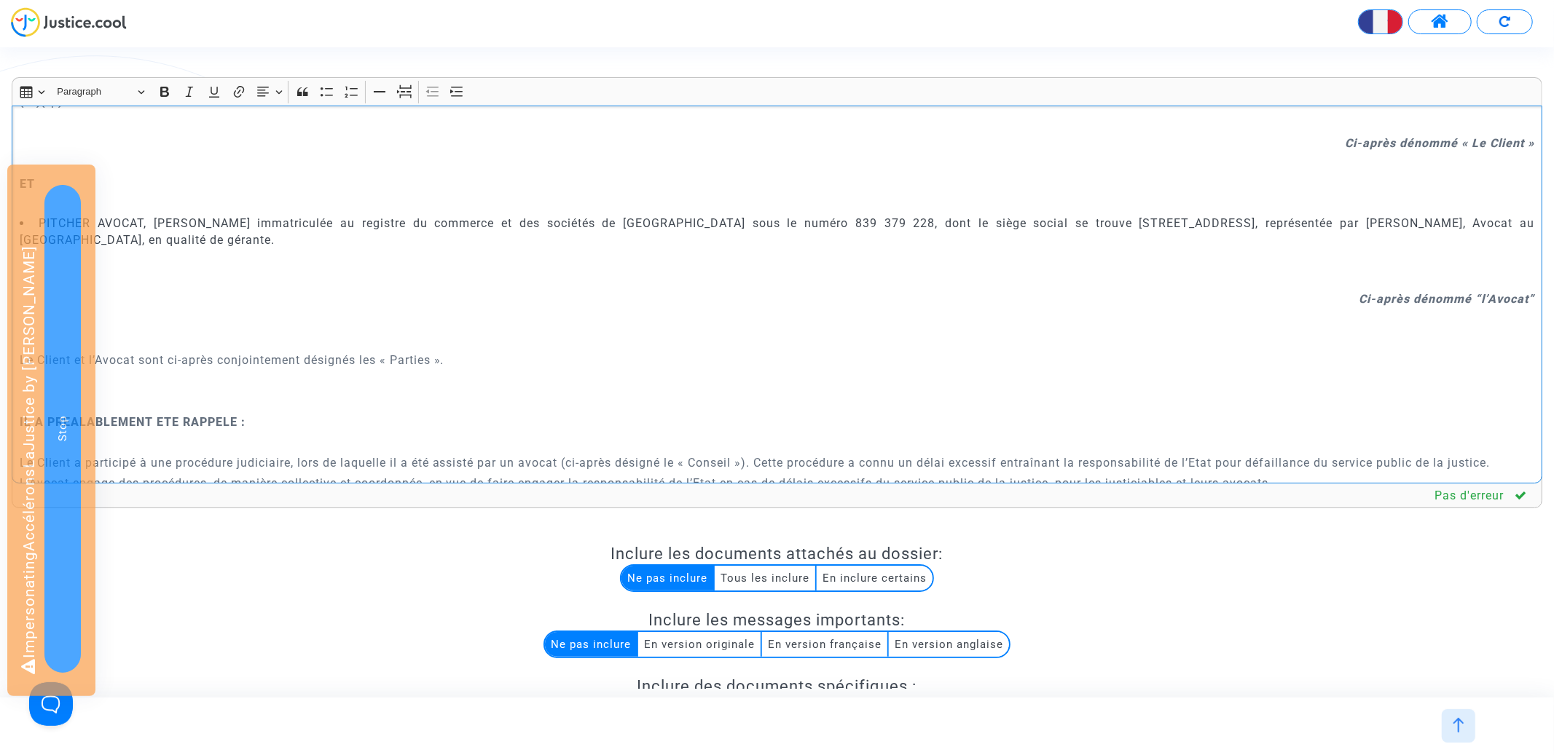
scroll to position [0, 0]
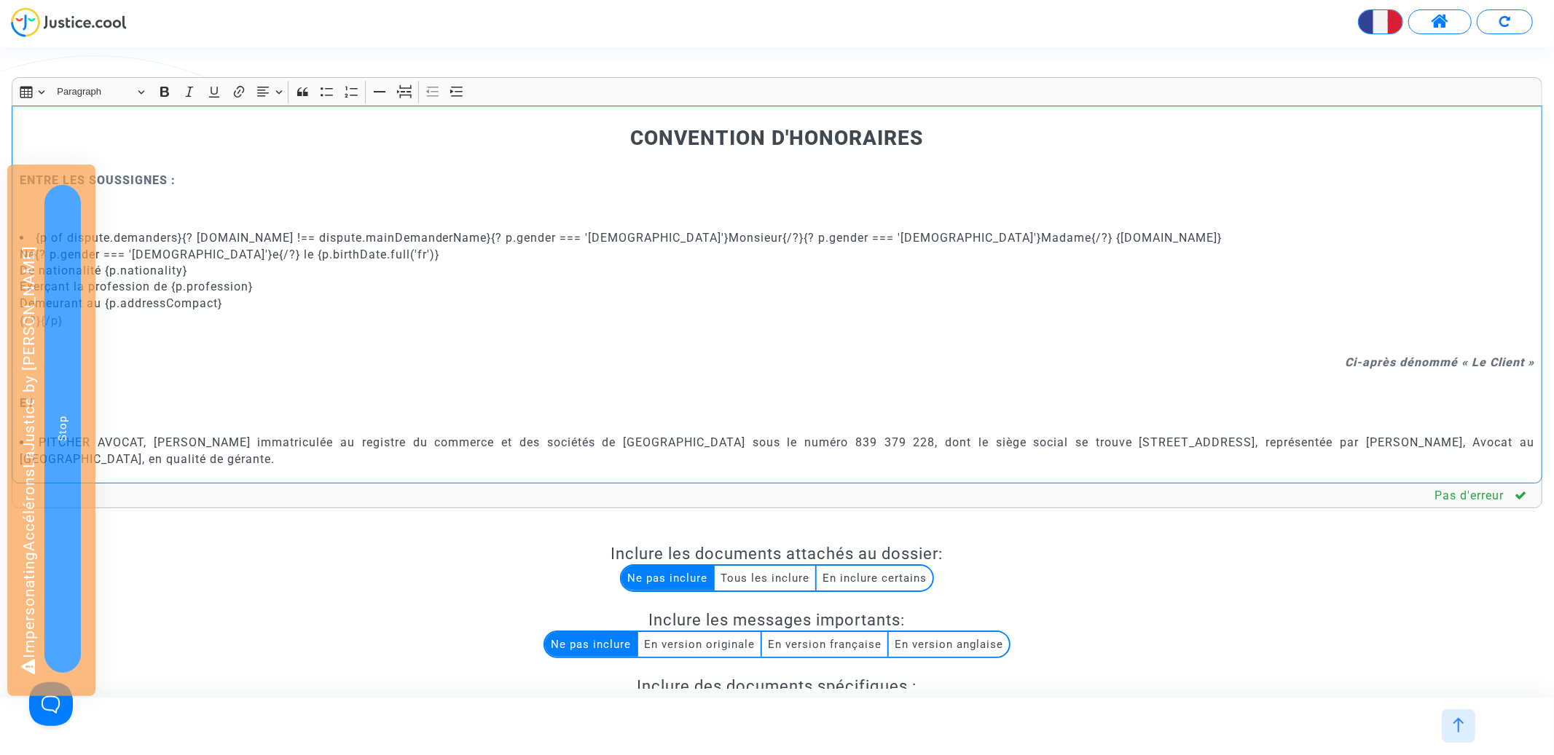
click at [185, 236] on li "{p of dispute.demanders}{? p.name !== dispute.mainDemanderName}{? p.gender === …" at bounding box center [777, 271] width 1515 height 82
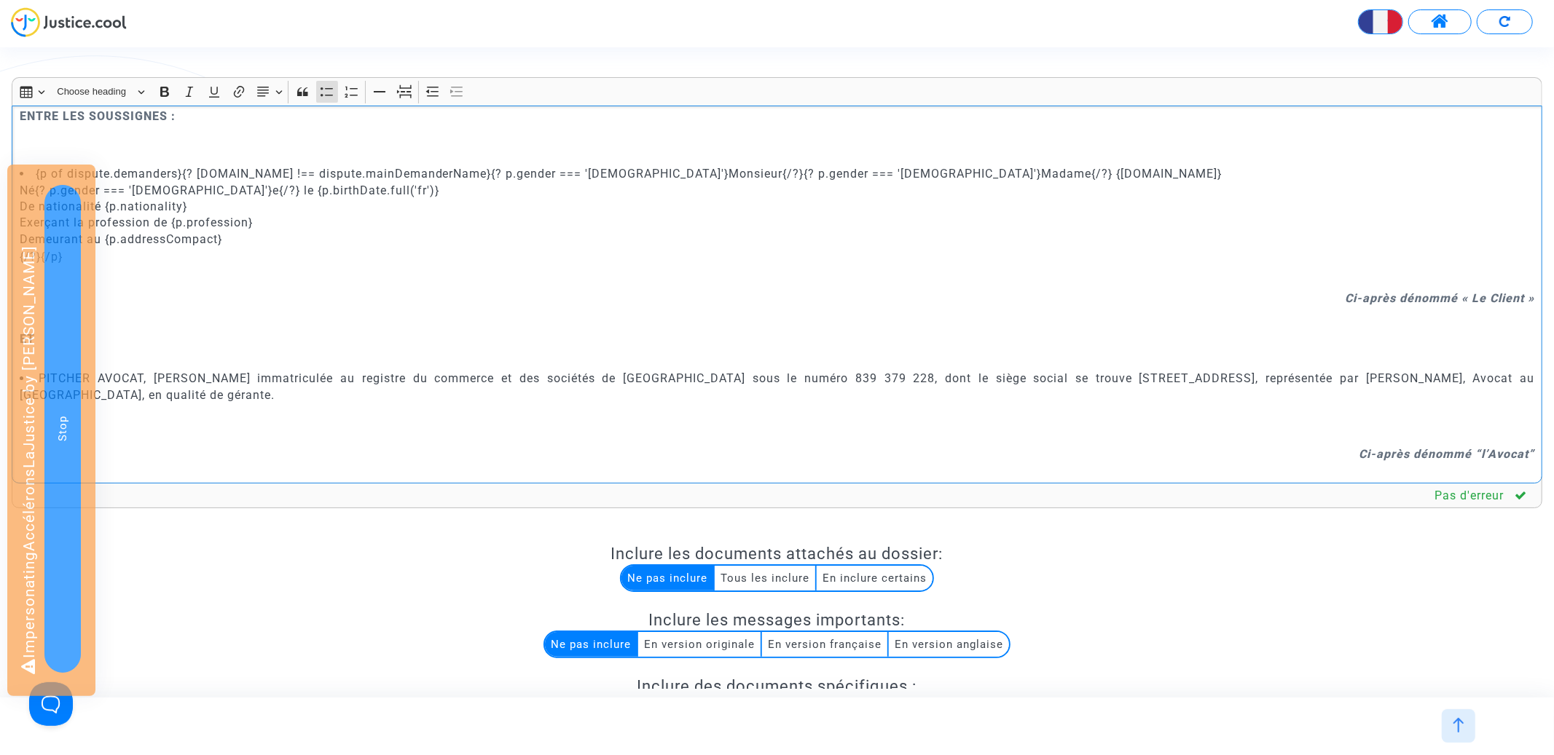
scroll to position [82, 0]
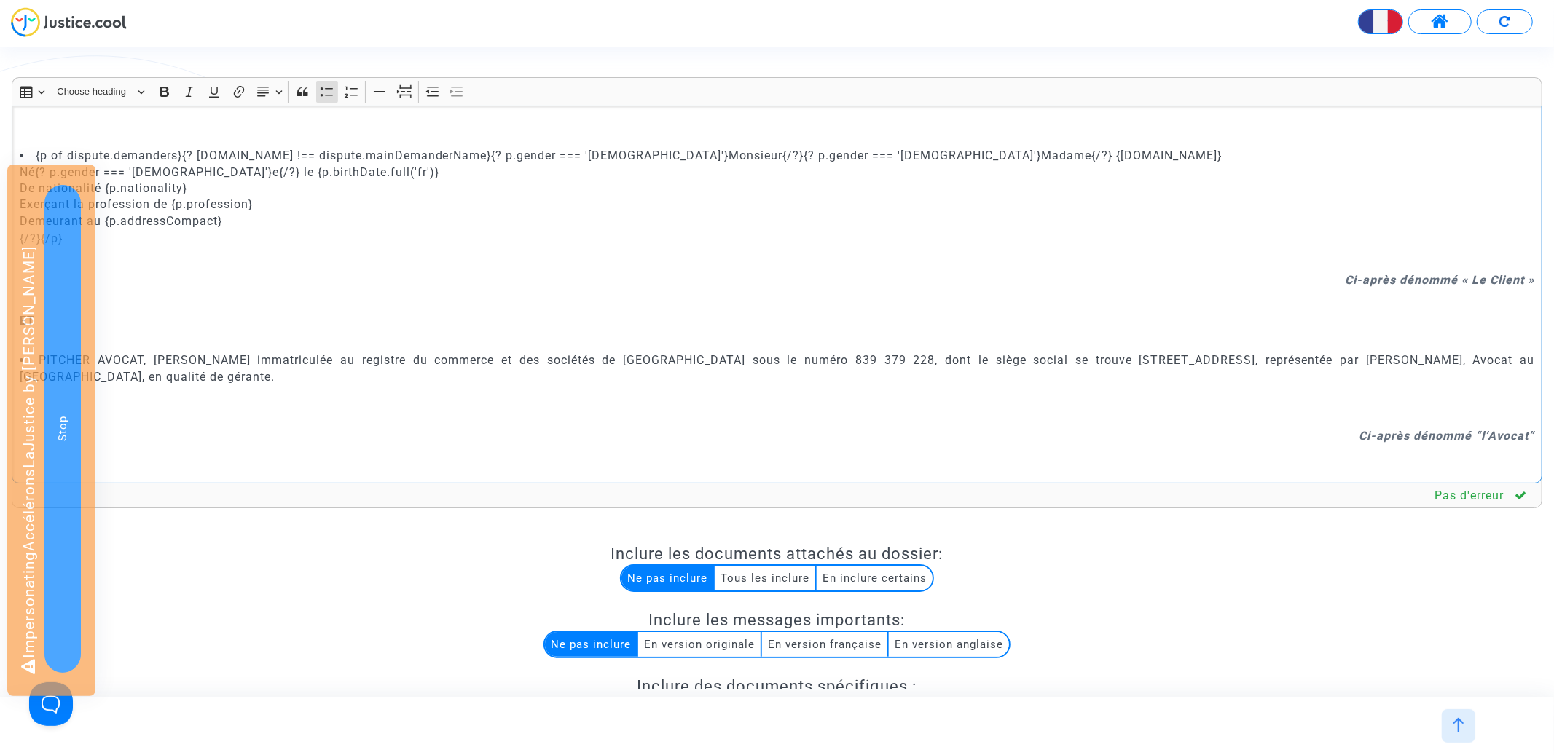
click at [36, 157] on li "{p of dispute.demanders}{? p.name !== dispute.mainDemanderName}{? p.gender === …" at bounding box center [777, 189] width 1515 height 82
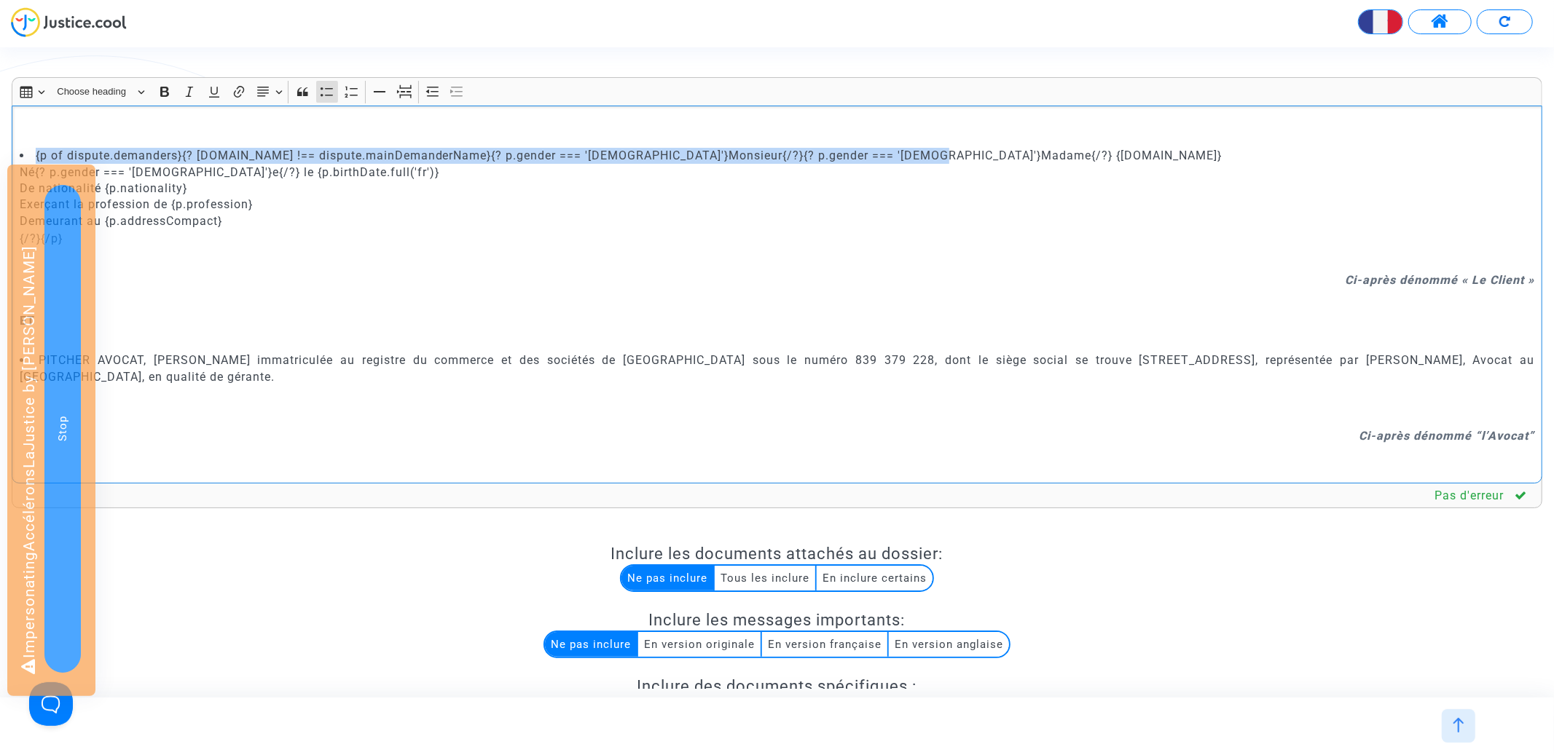
click at [959, 159] on li "{p of dispute.demanders}{? p.name !== dispute.mainDemanderName}{? p.gender === …" at bounding box center [777, 189] width 1515 height 82
copy li "{p of dispute.demanders}{? [DOMAIN_NAME] !== dispute.mainDemanderName}{? p.gend…"
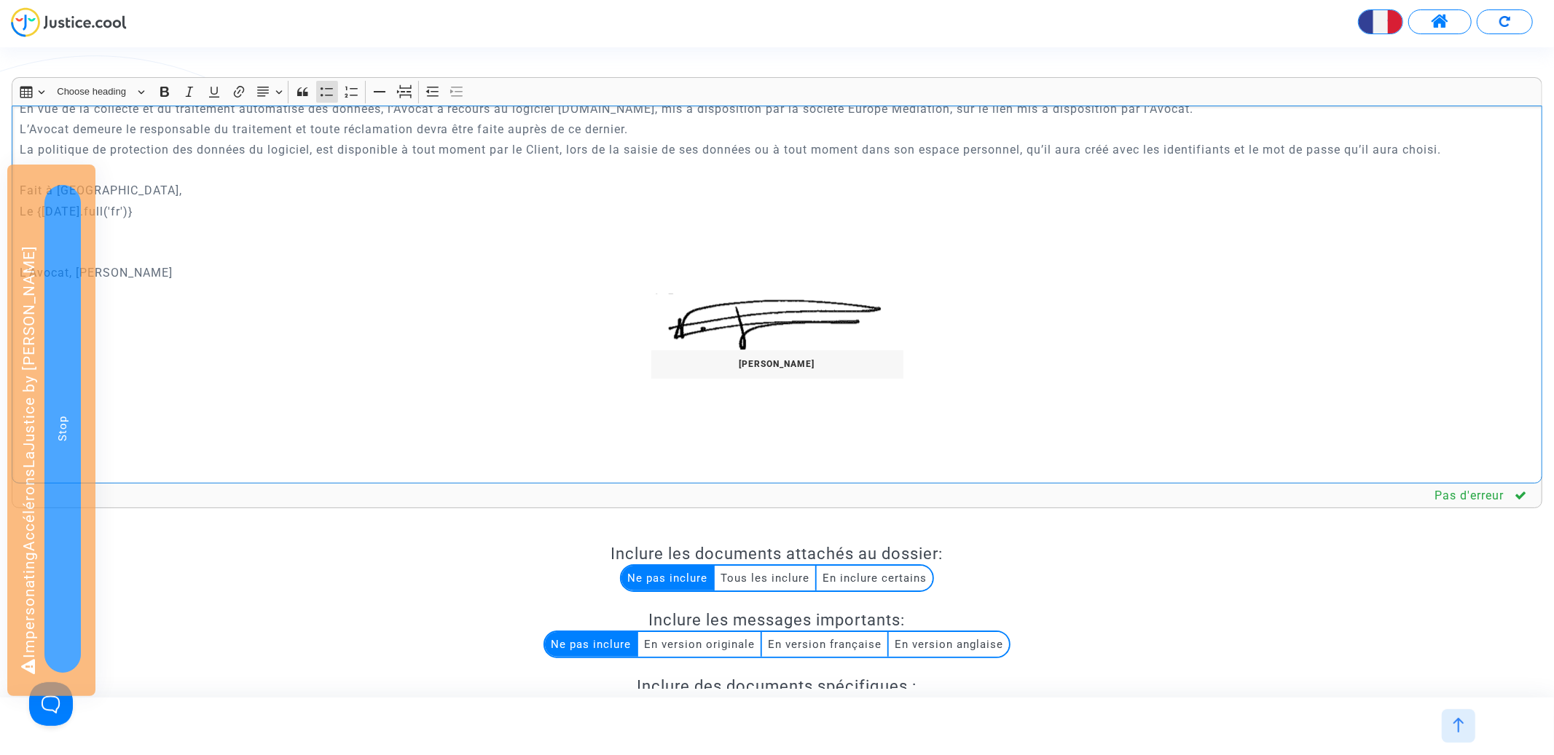
scroll to position [3982, 0]
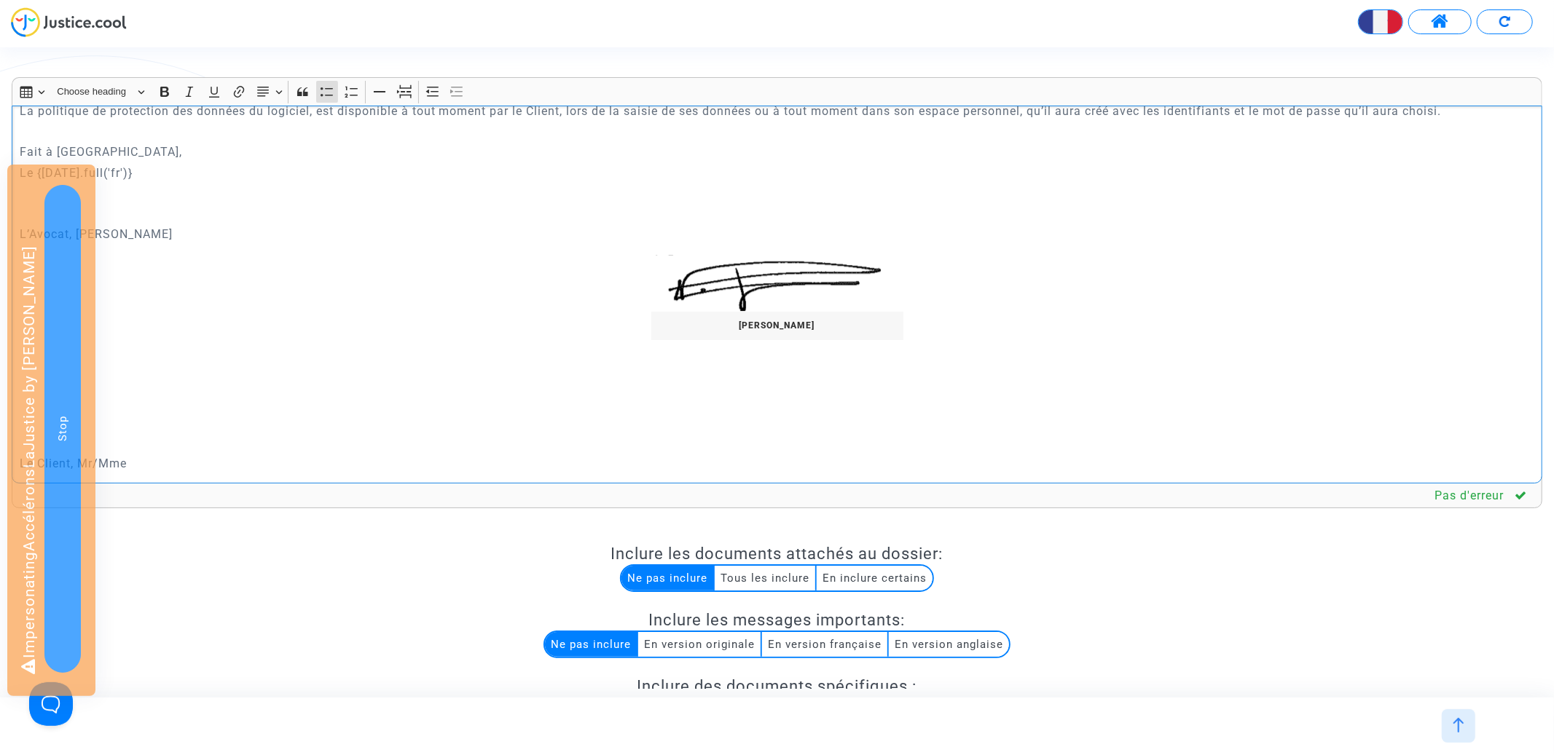
click at [117, 463] on p "Le Client, Mr/Mme" at bounding box center [777, 464] width 1515 height 18
drag, startPoint x: 130, startPoint y: 463, endPoint x: 90, endPoint y: 460, distance: 41.0
click at [90, 460] on p "Le Client, Mr/Mme" at bounding box center [777, 464] width 1515 height 18
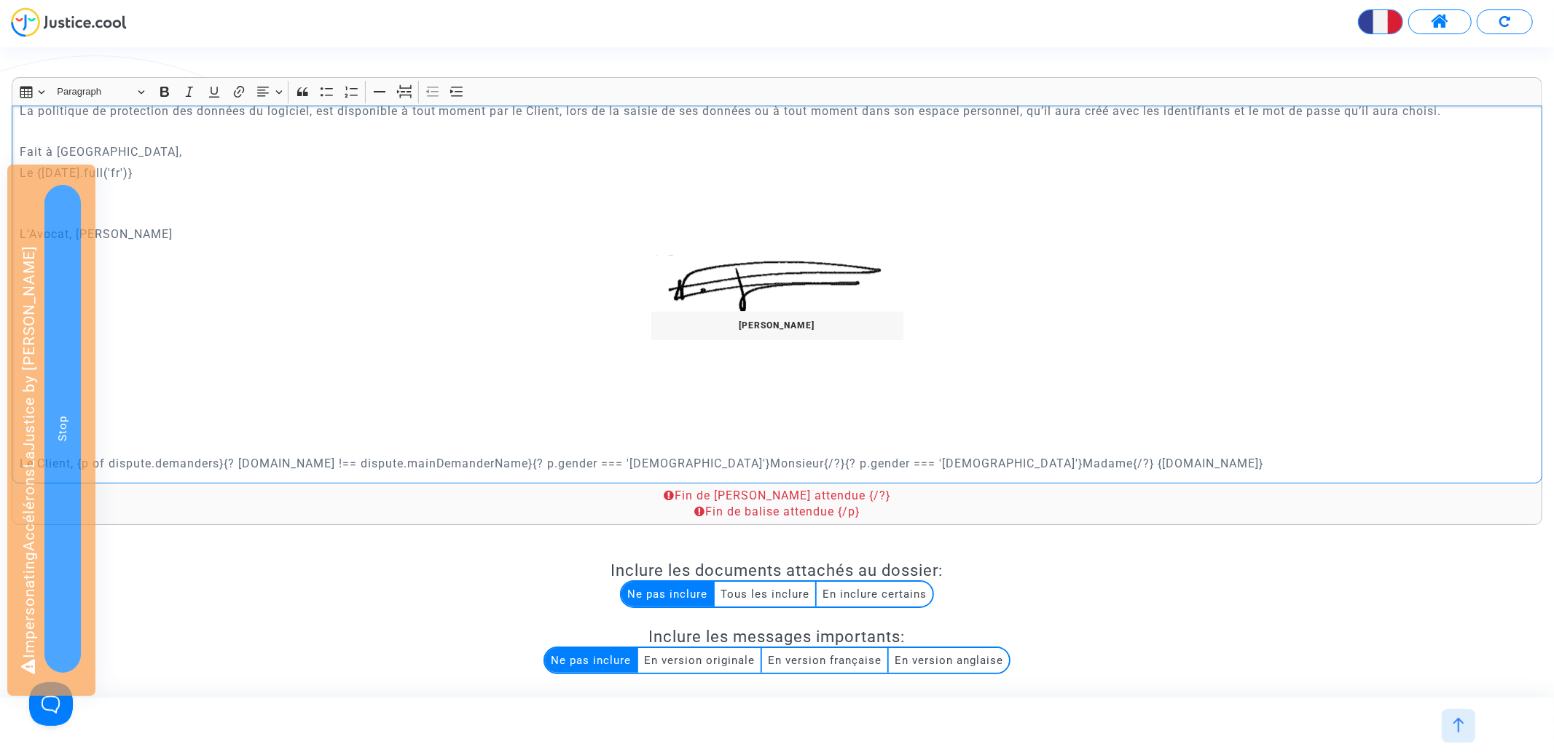
click at [647, 459] on p "Le Client, {p of dispute.demanders}{? p.name !== dispute.mainDemanderName}{? p.…" at bounding box center [777, 464] width 1515 height 18
click at [986, 462] on p "Le Client, {p of dispute.demanders}{? p.name !== dispute.mainDemanderName}{? p.…" at bounding box center [777, 464] width 1515 height 18
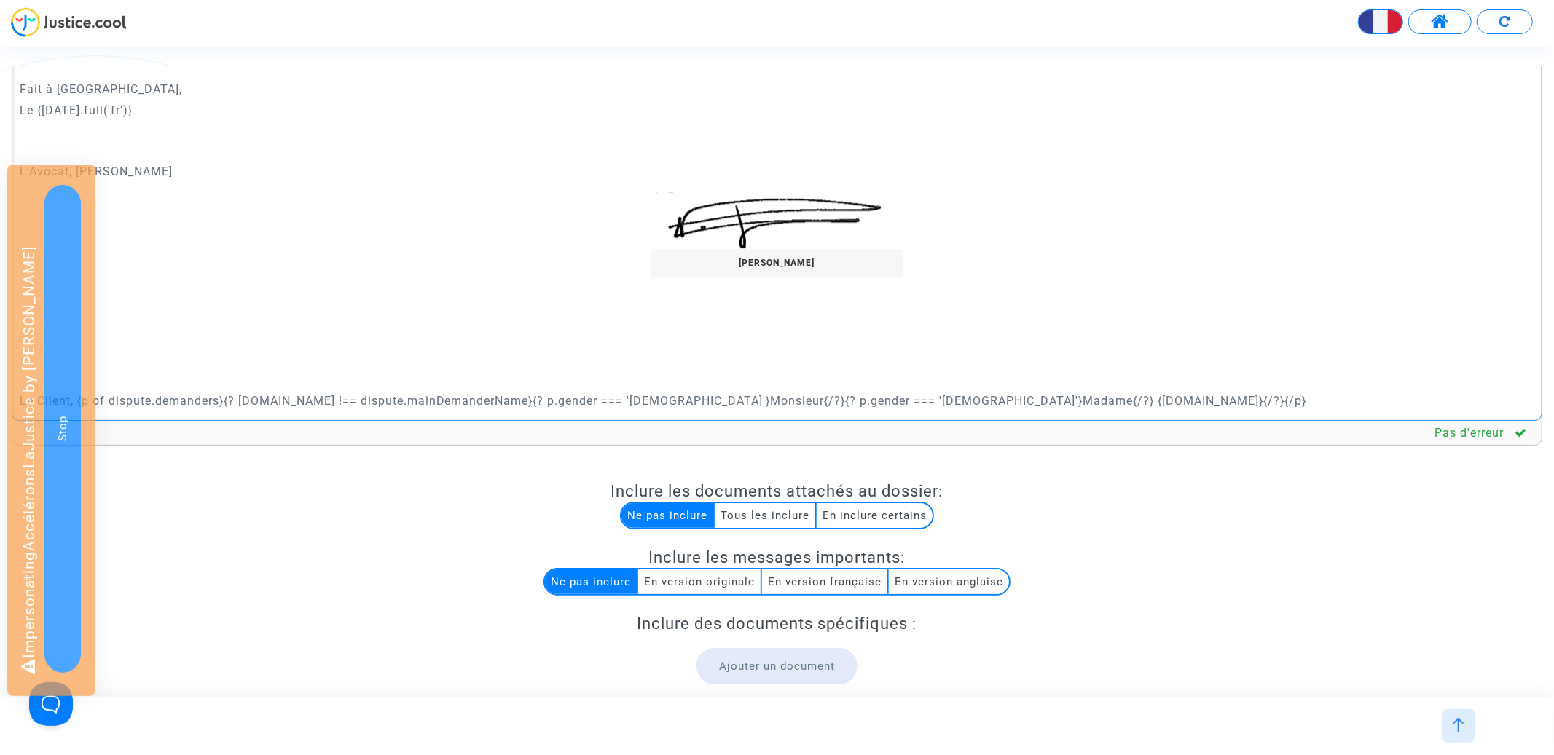
scroll to position [122, 0]
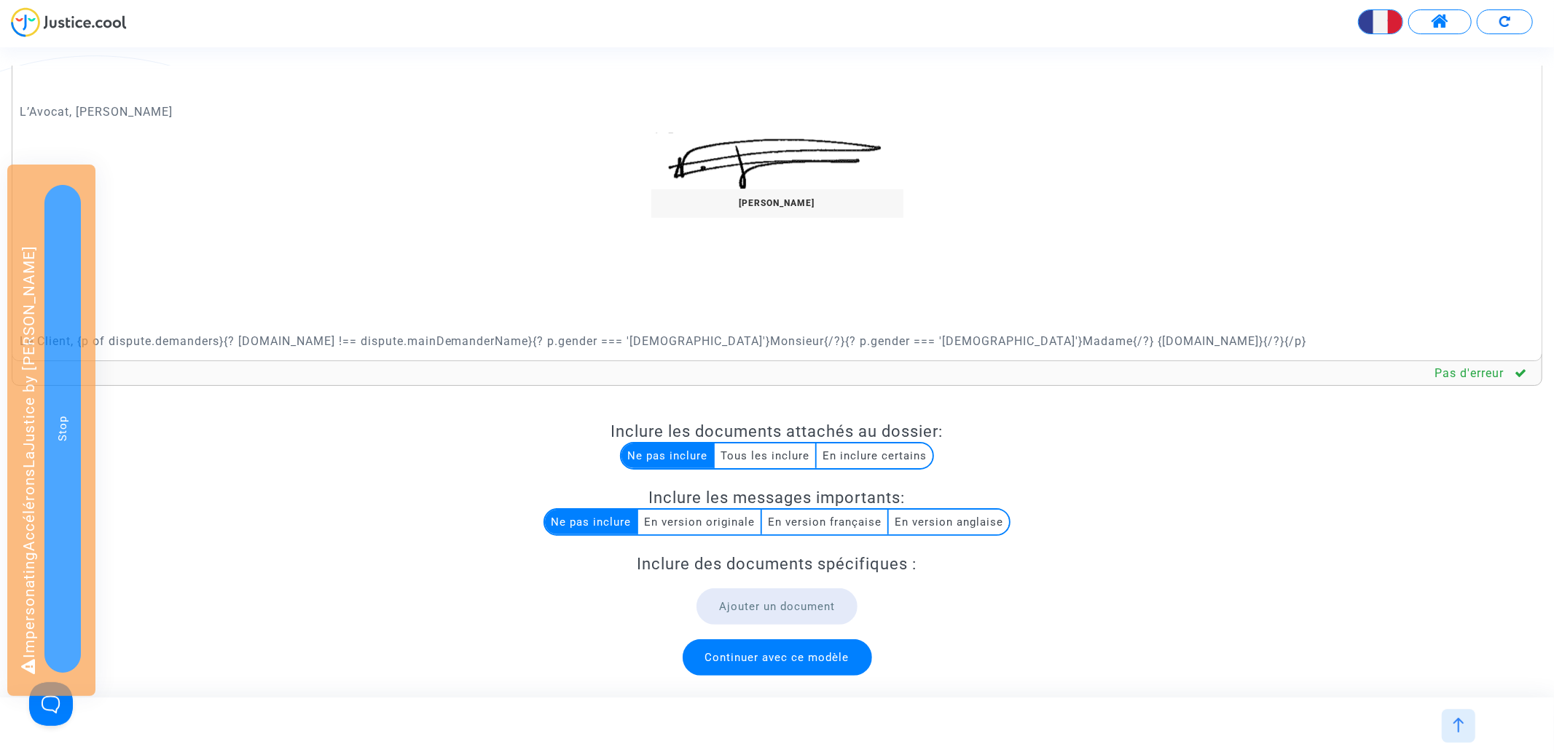
click at [788, 653] on span "Continuer avec ce modèle" at bounding box center [777, 657] width 144 height 13
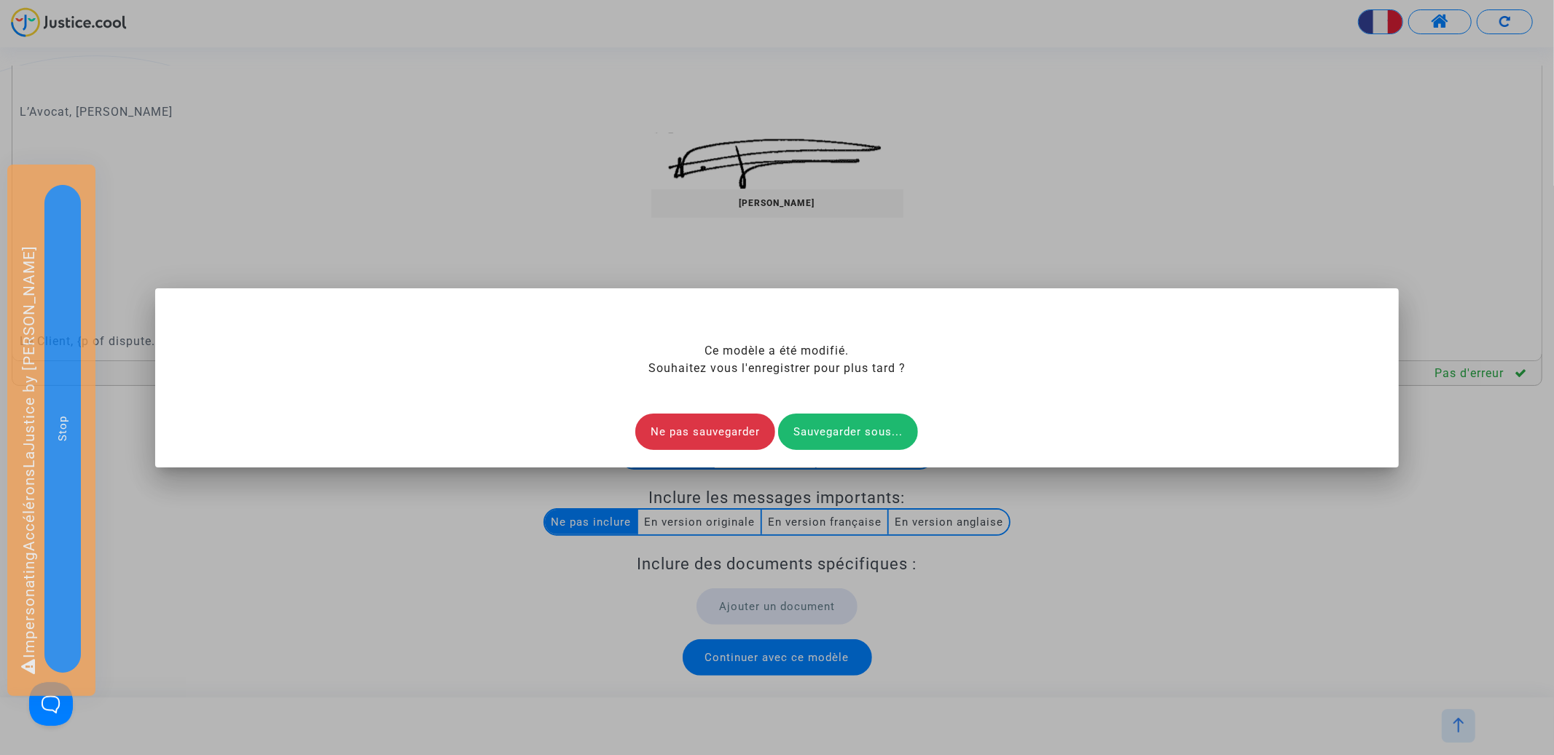
click at [839, 438] on div "Sauvegarder sous..." at bounding box center [848, 432] width 140 height 36
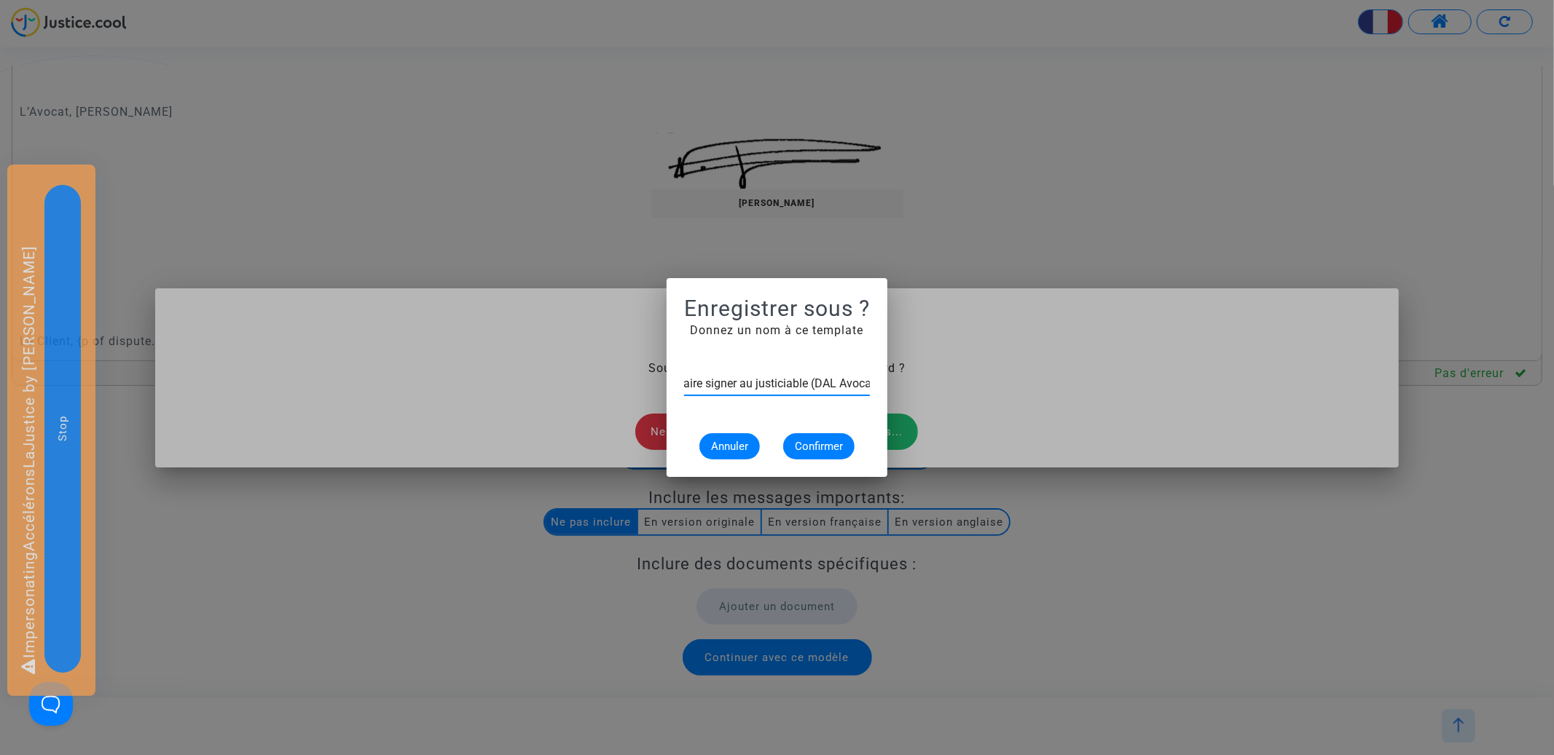
scroll to position [0, 150]
click at [837, 382] on input "Convention d'honoraires à faire signer au justiciable (DAL Avocat)" at bounding box center [777, 383] width 186 height 13
type input "Convention d'honoraires à faire signer au justiciable (DAL avocat)"
click at [830, 440] on span "Confirmer" at bounding box center [819, 446] width 48 height 13
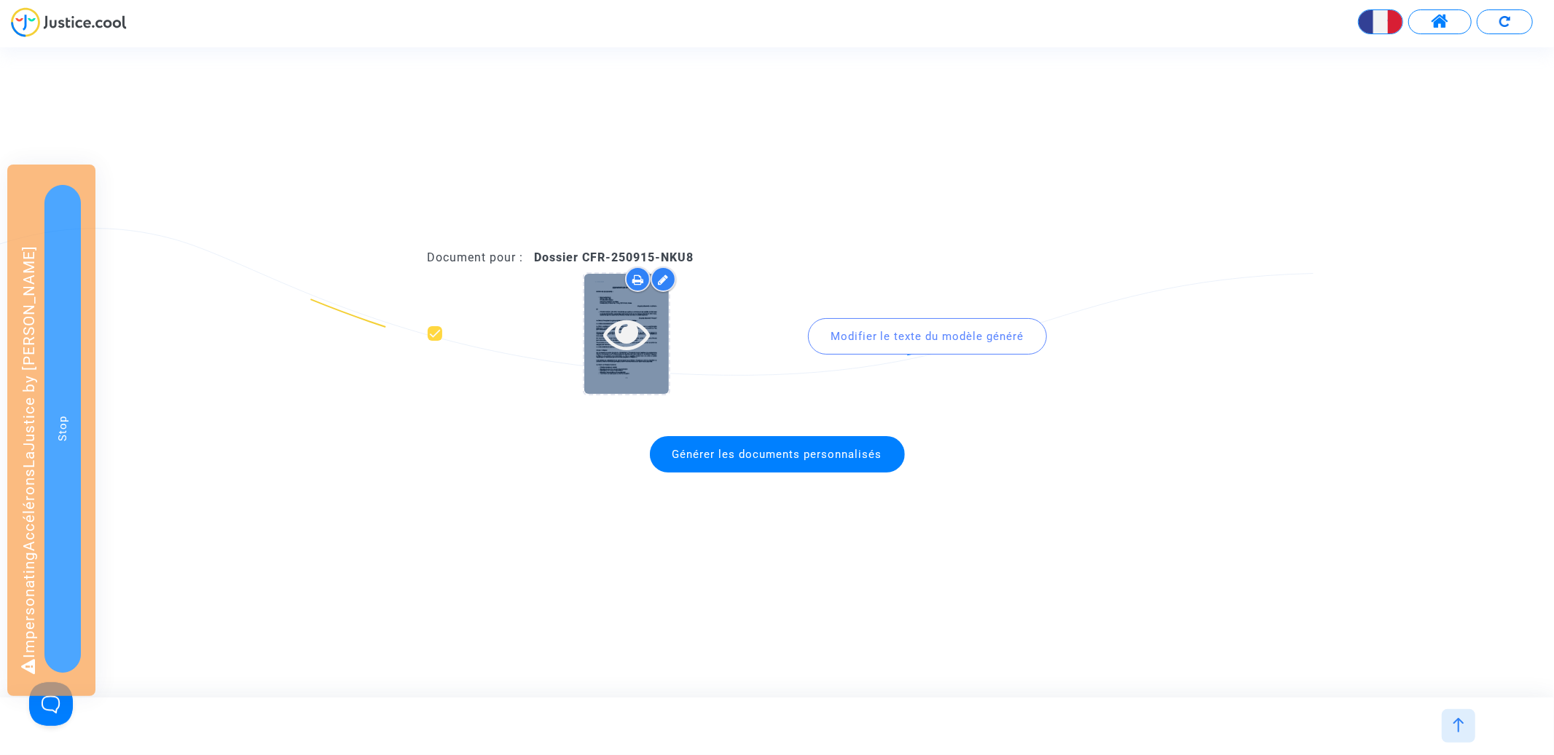
click at [628, 346] on icon at bounding box center [626, 333] width 47 height 47
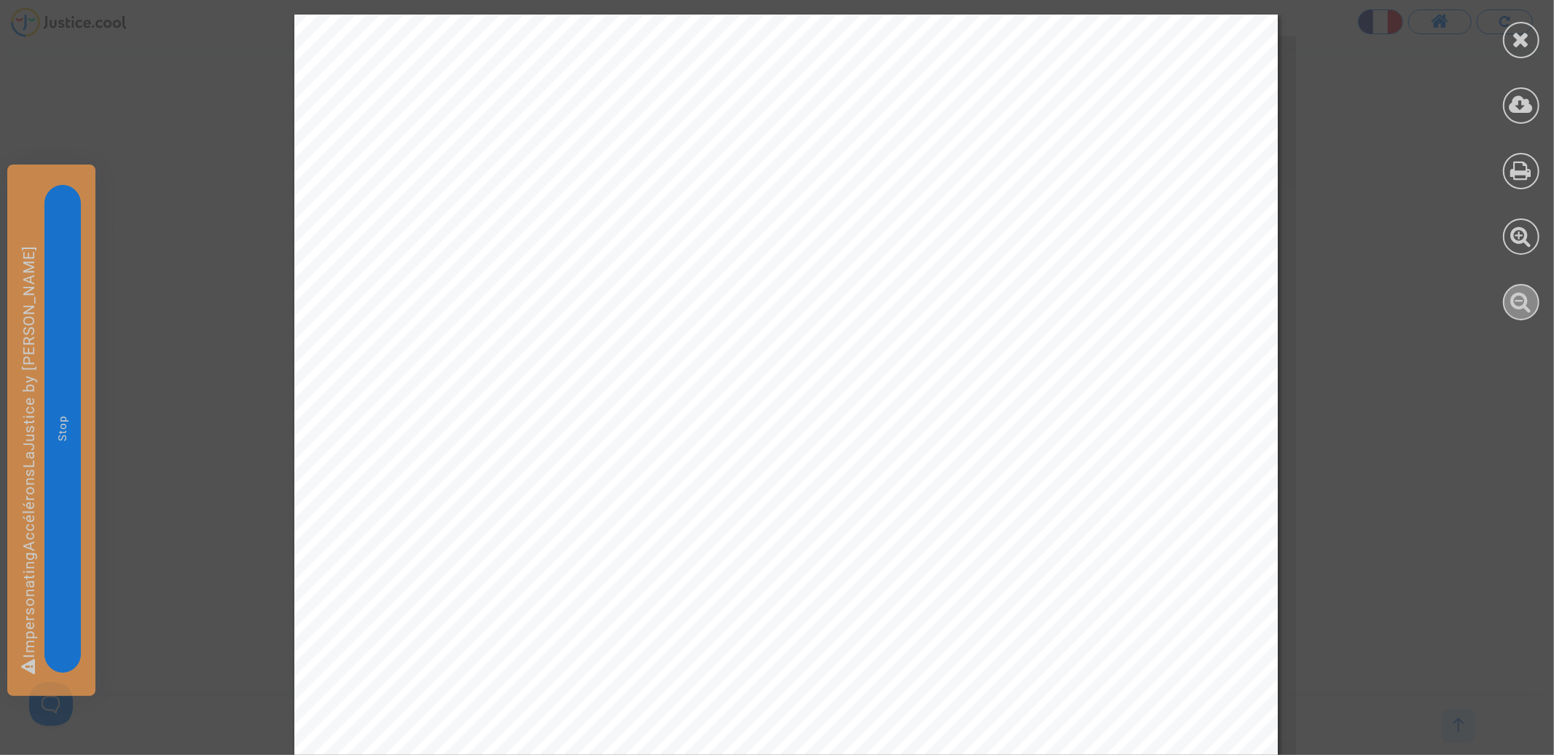
click at [1517, 303] on icon at bounding box center [1521, 302] width 21 height 22
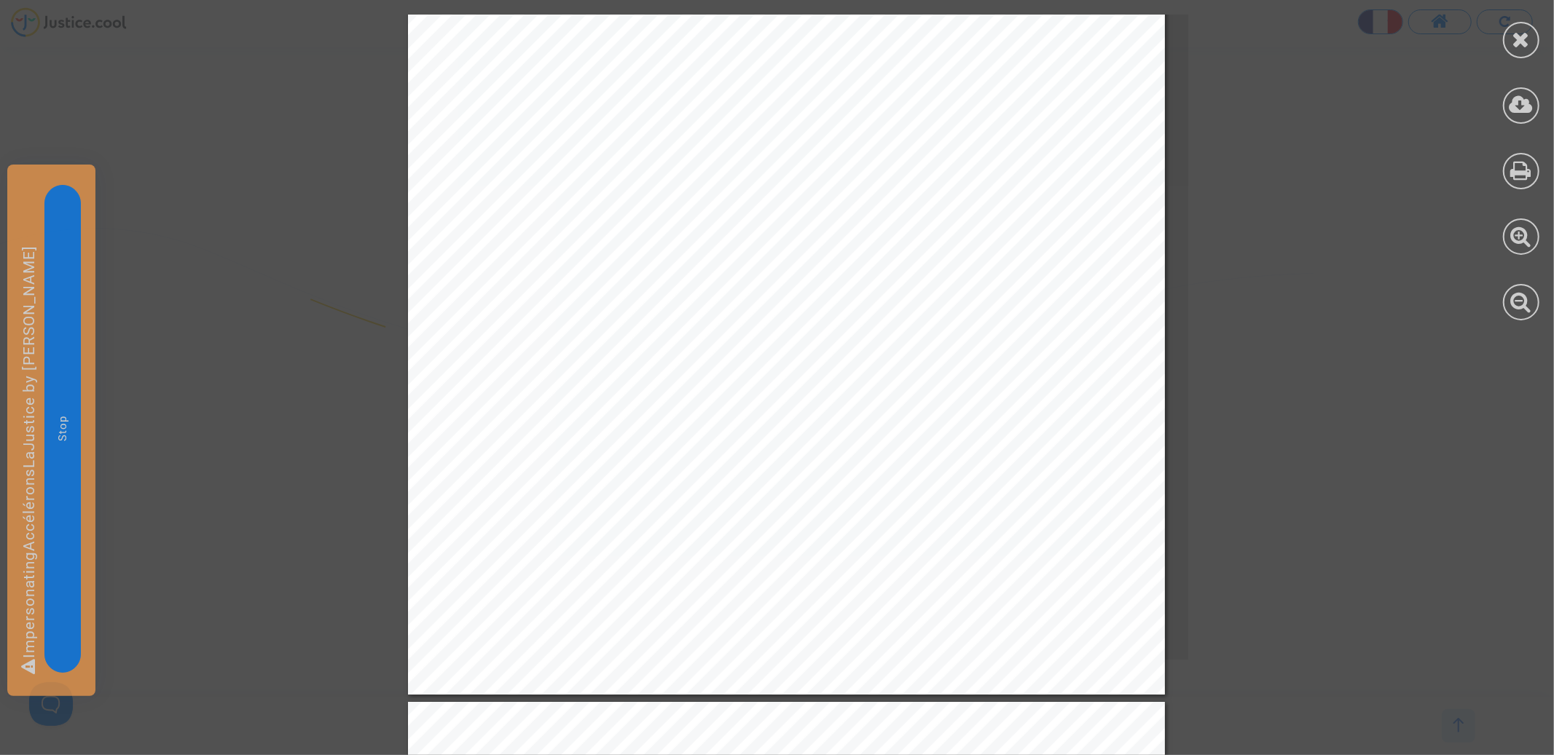
scroll to position [1355, 0]
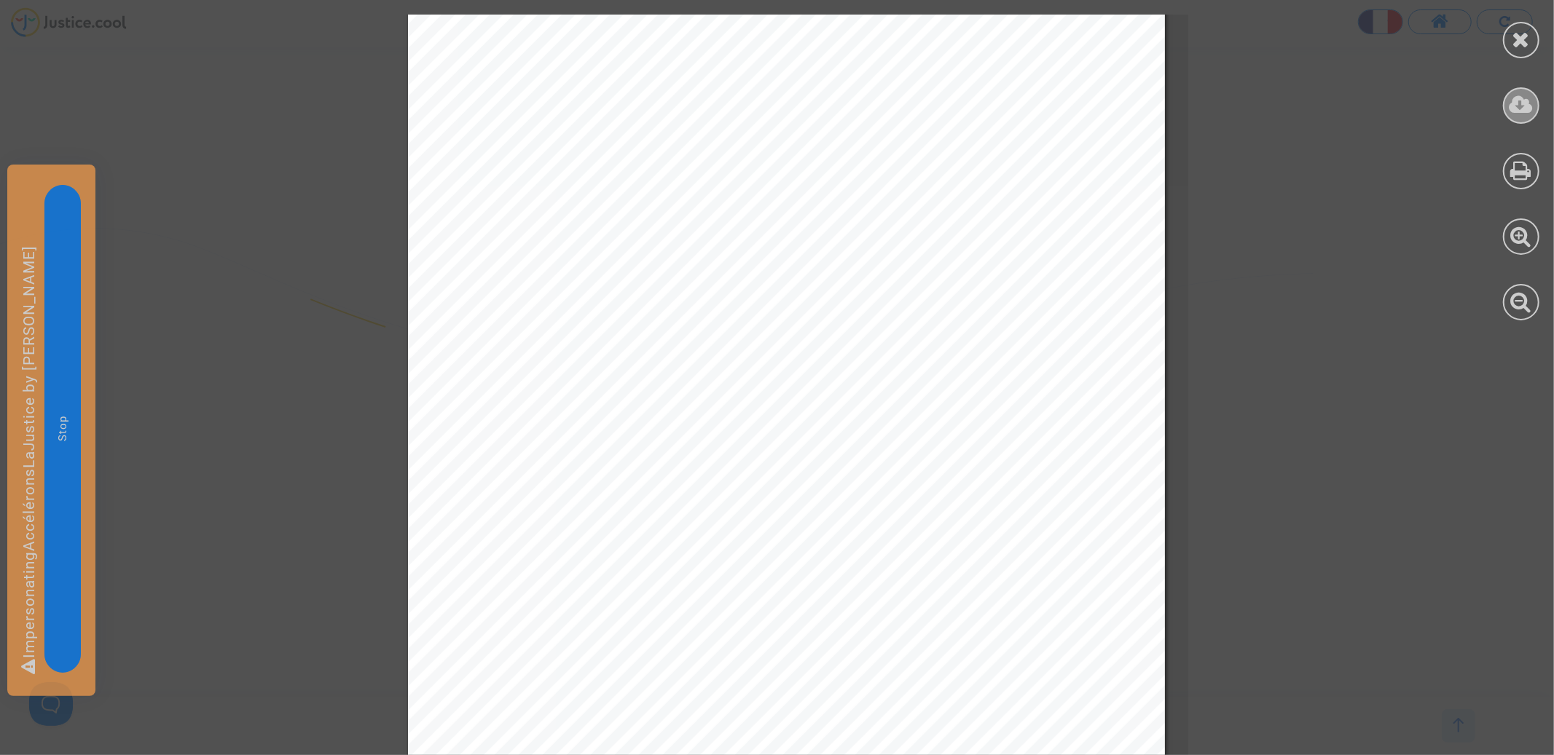
click at [1520, 111] on icon at bounding box center [1521, 105] width 24 height 22
click at [1510, 39] on div at bounding box center [1521, 40] width 36 height 36
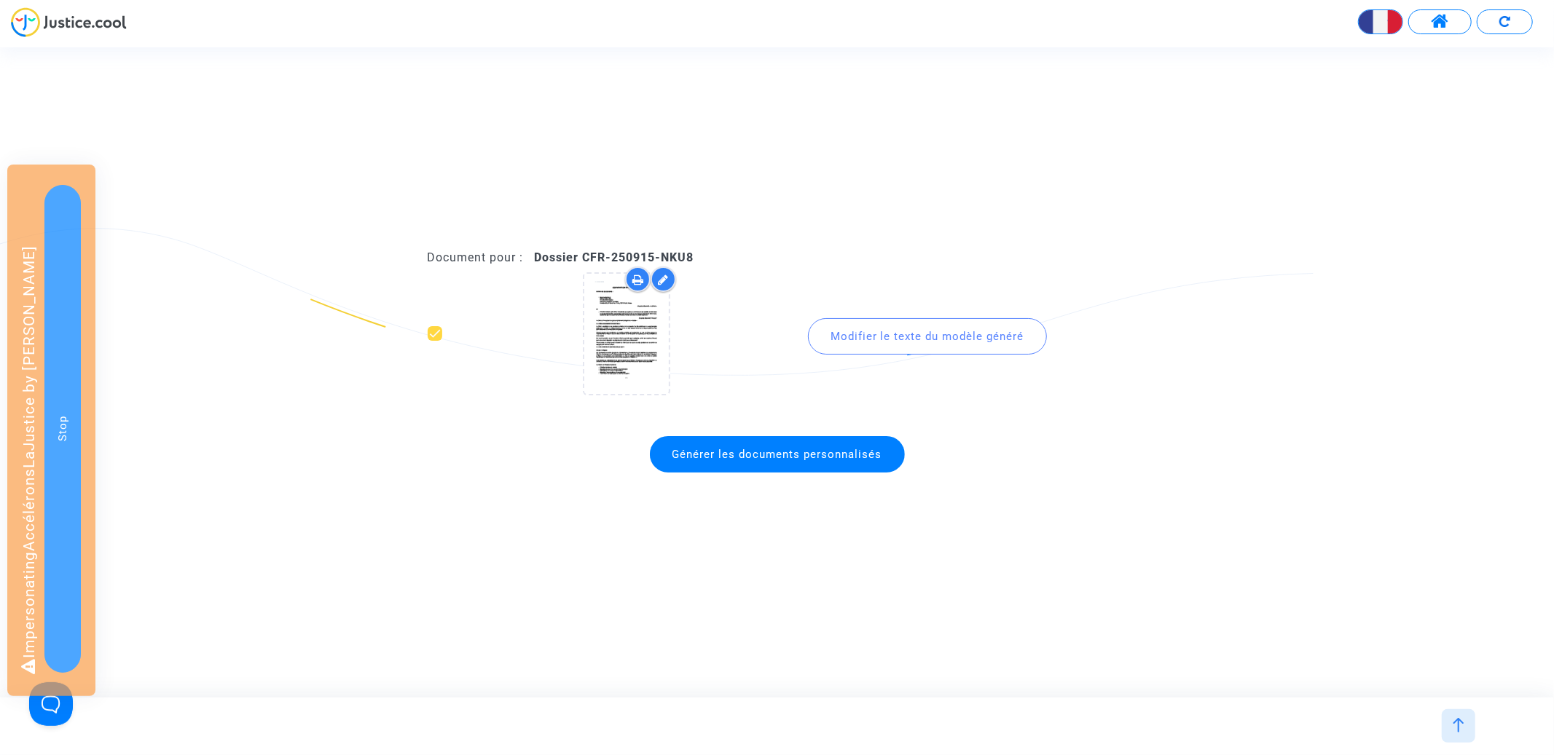
click at [1501, 23] on img at bounding box center [1504, 21] width 11 height 11
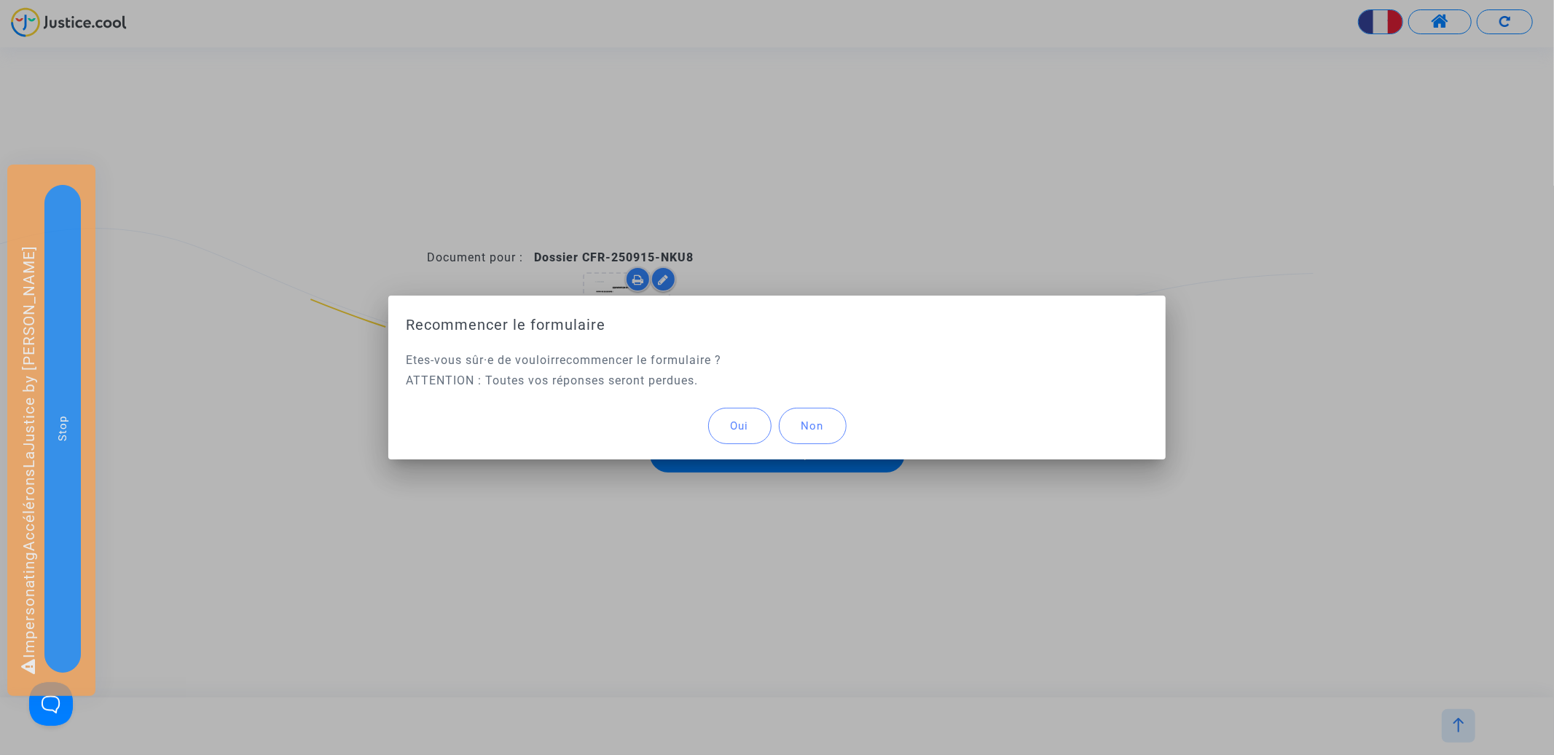
click at [721, 433] on button "Oui" at bounding box center [739, 426] width 63 height 36
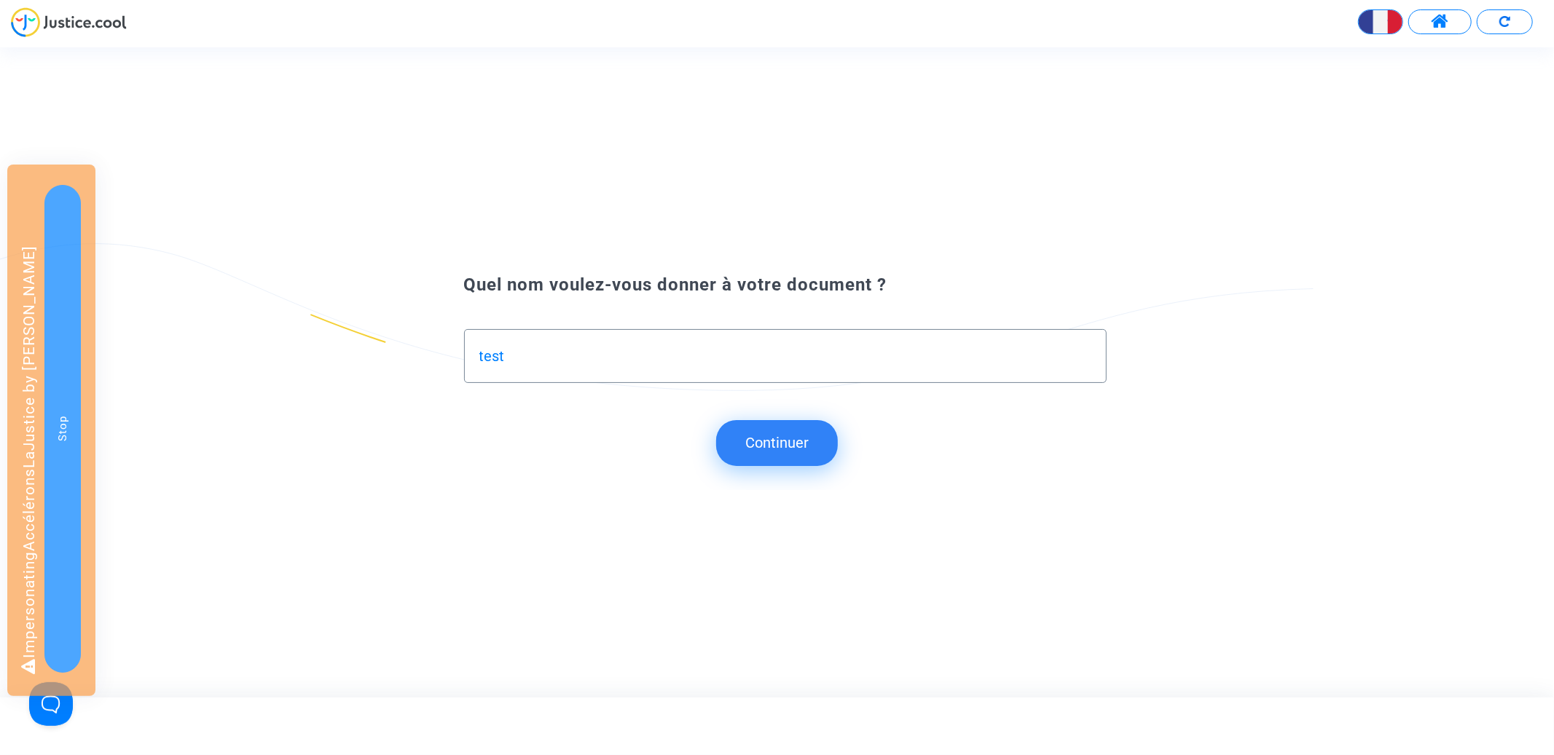
type input "test"
click at [751, 434] on button "Continuer" at bounding box center [777, 442] width 122 height 45
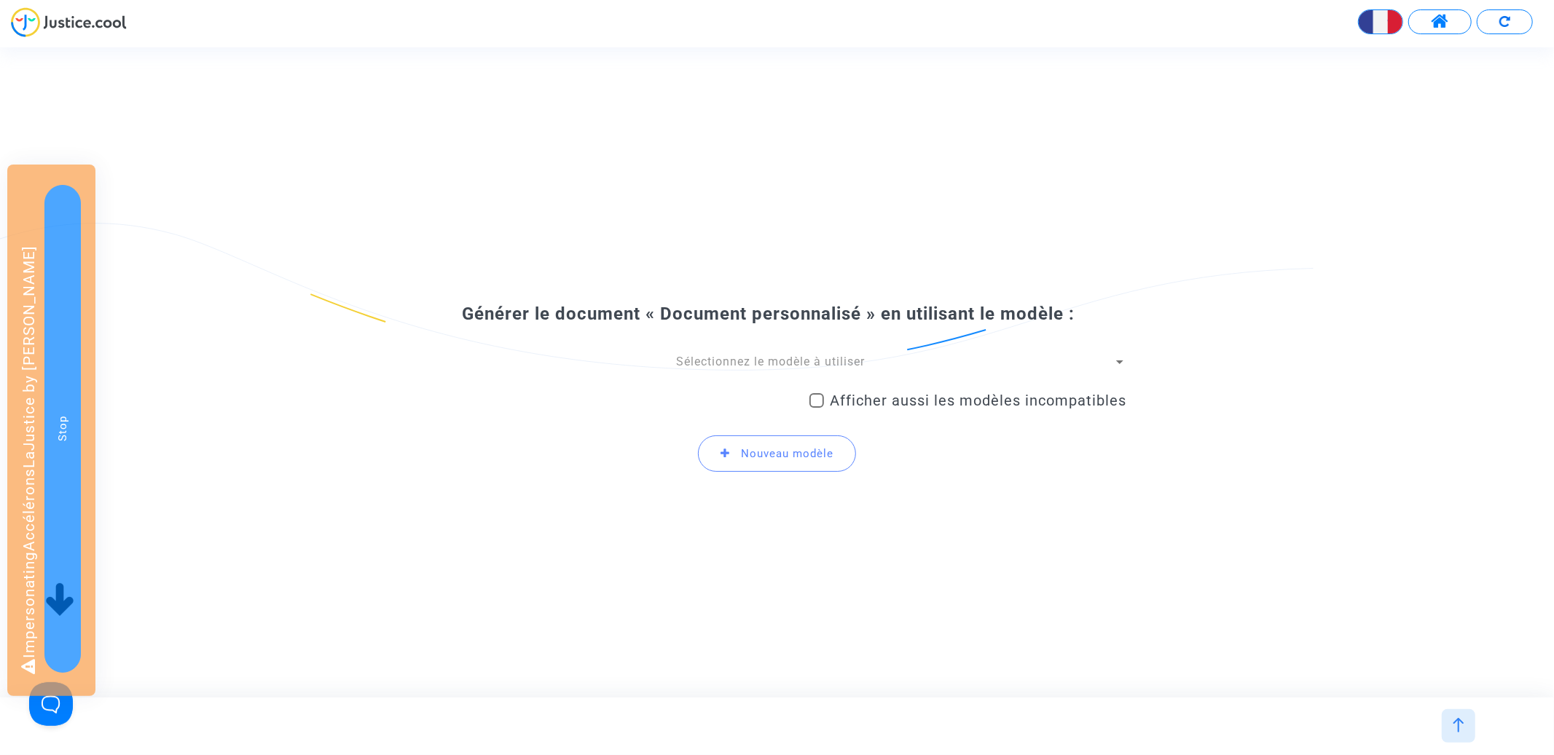
click at [725, 351] on div "Générer le document « Document personnalisé » en utilisant le modèle : Sélectio…" at bounding box center [777, 394] width 699 height 182
click at [725, 357] on span "Sélectionnez le modèle à utiliser" at bounding box center [770, 362] width 189 height 14
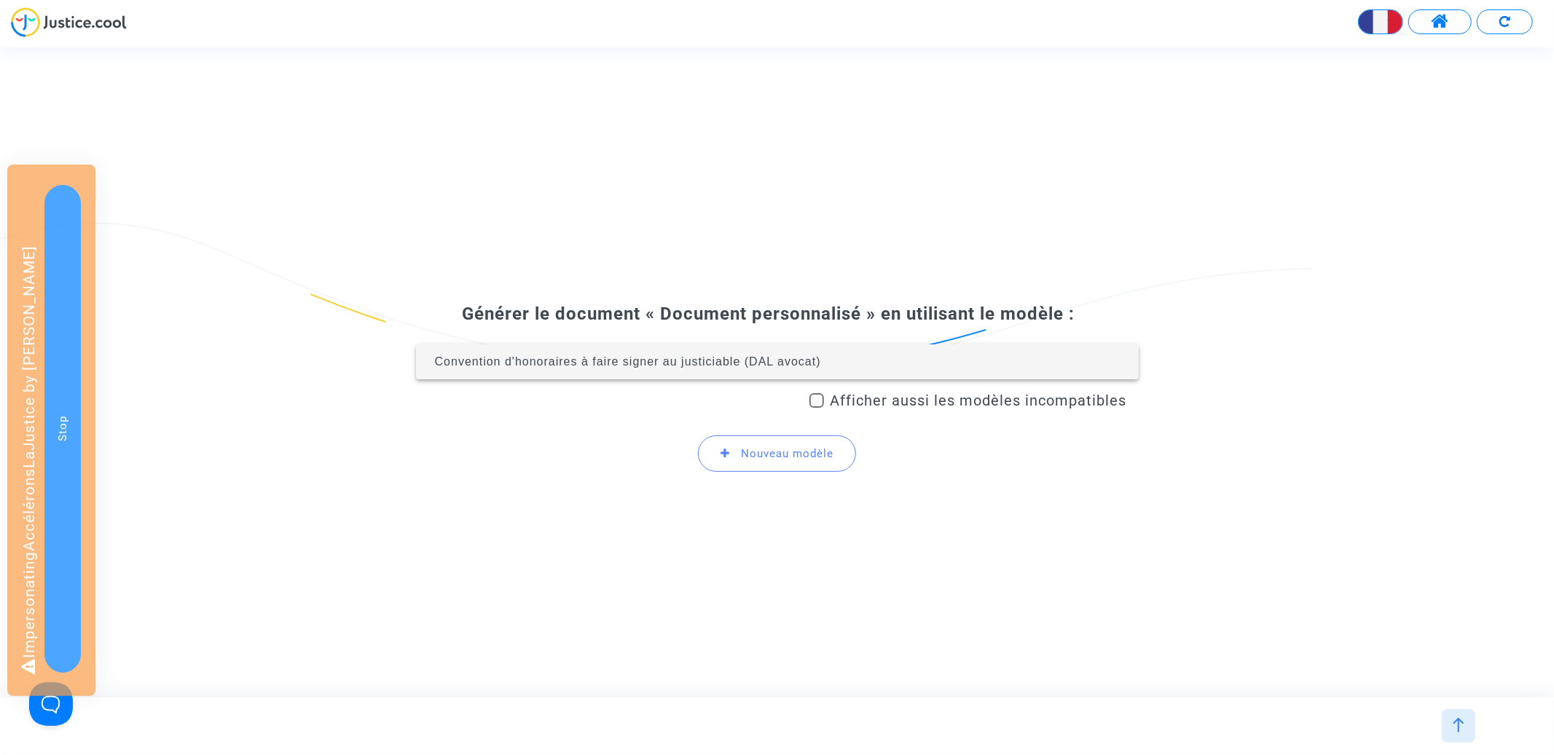
click at [716, 365] on span "Convention d'honoraires à faire signer au justiciable (DAL avocat)" at bounding box center [628, 362] width 386 height 12
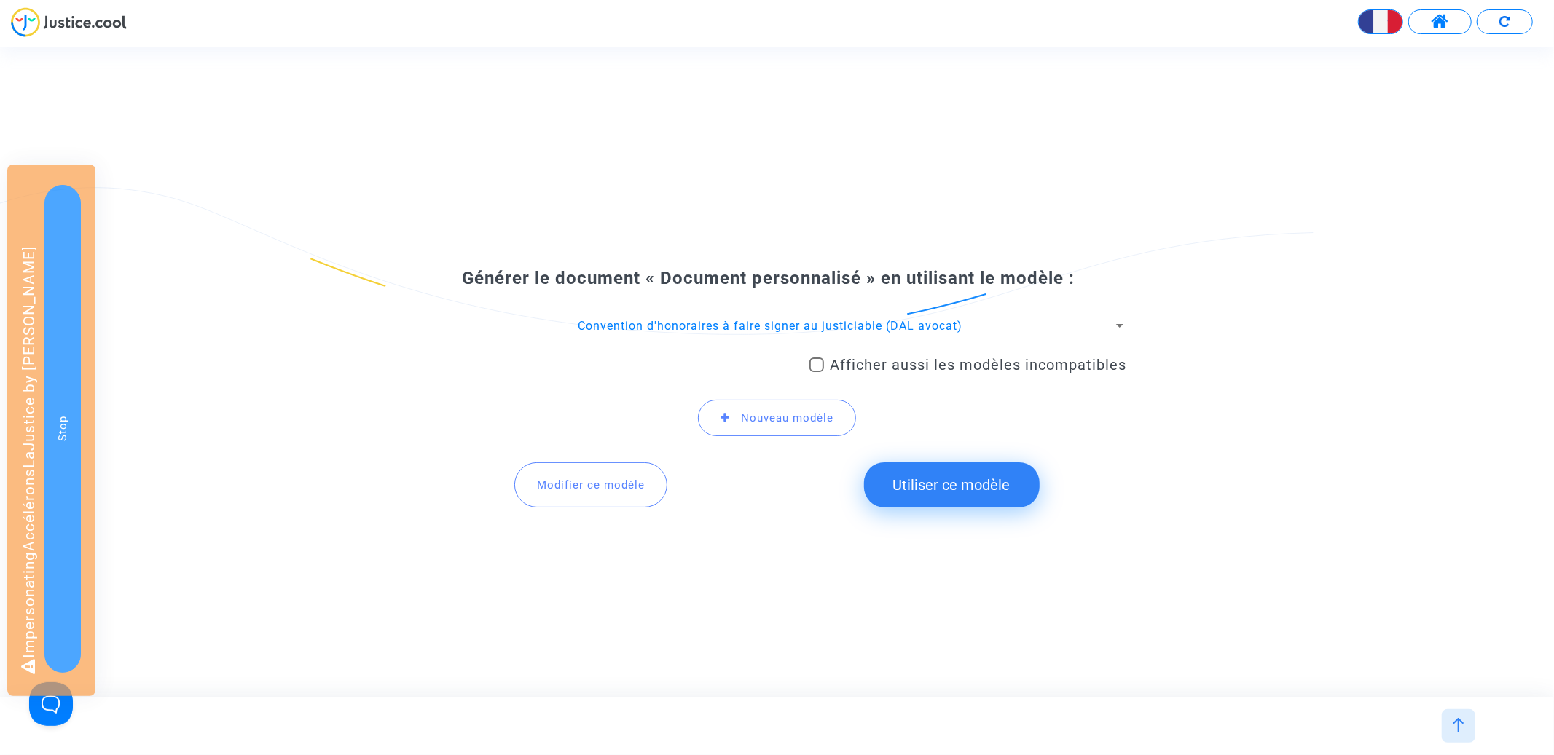
click at [600, 471] on button "Modifier ce modèle" at bounding box center [590, 485] width 153 height 45
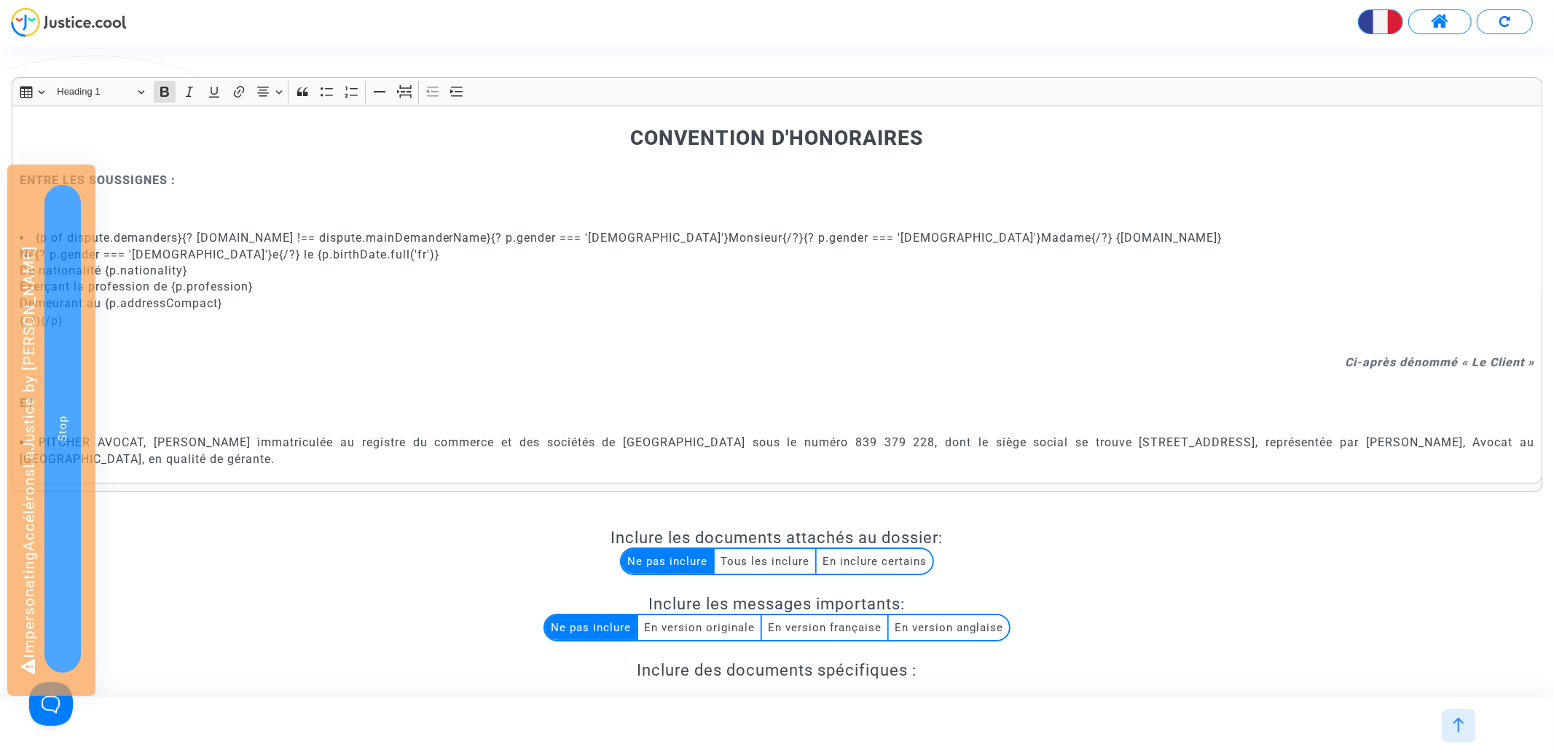
click at [228, 163] on p "Rich Text Editor, main" at bounding box center [777, 160] width 1515 height 18
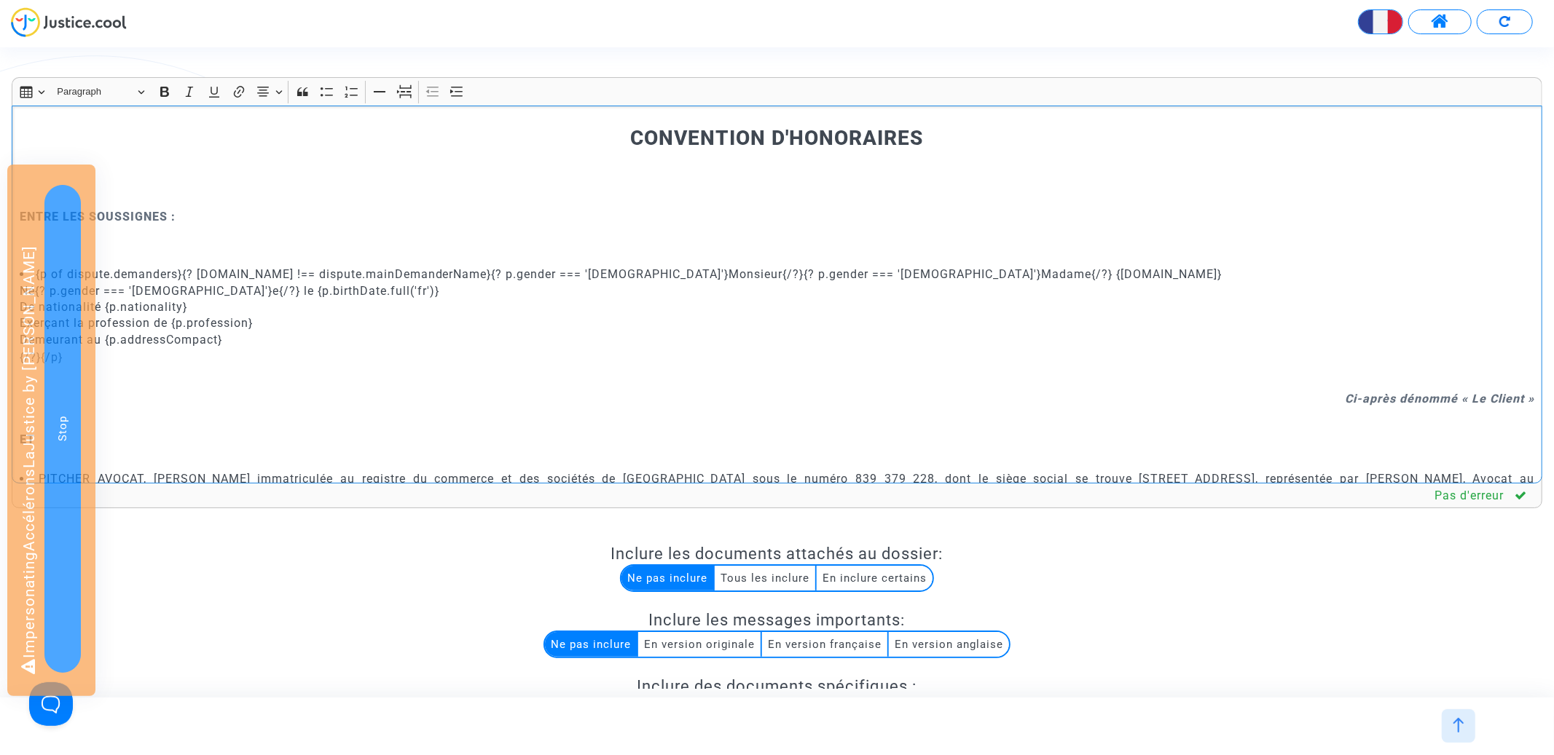
click at [141, 230] on p "Rich Text Editor, main" at bounding box center [777, 246] width 1515 height 36
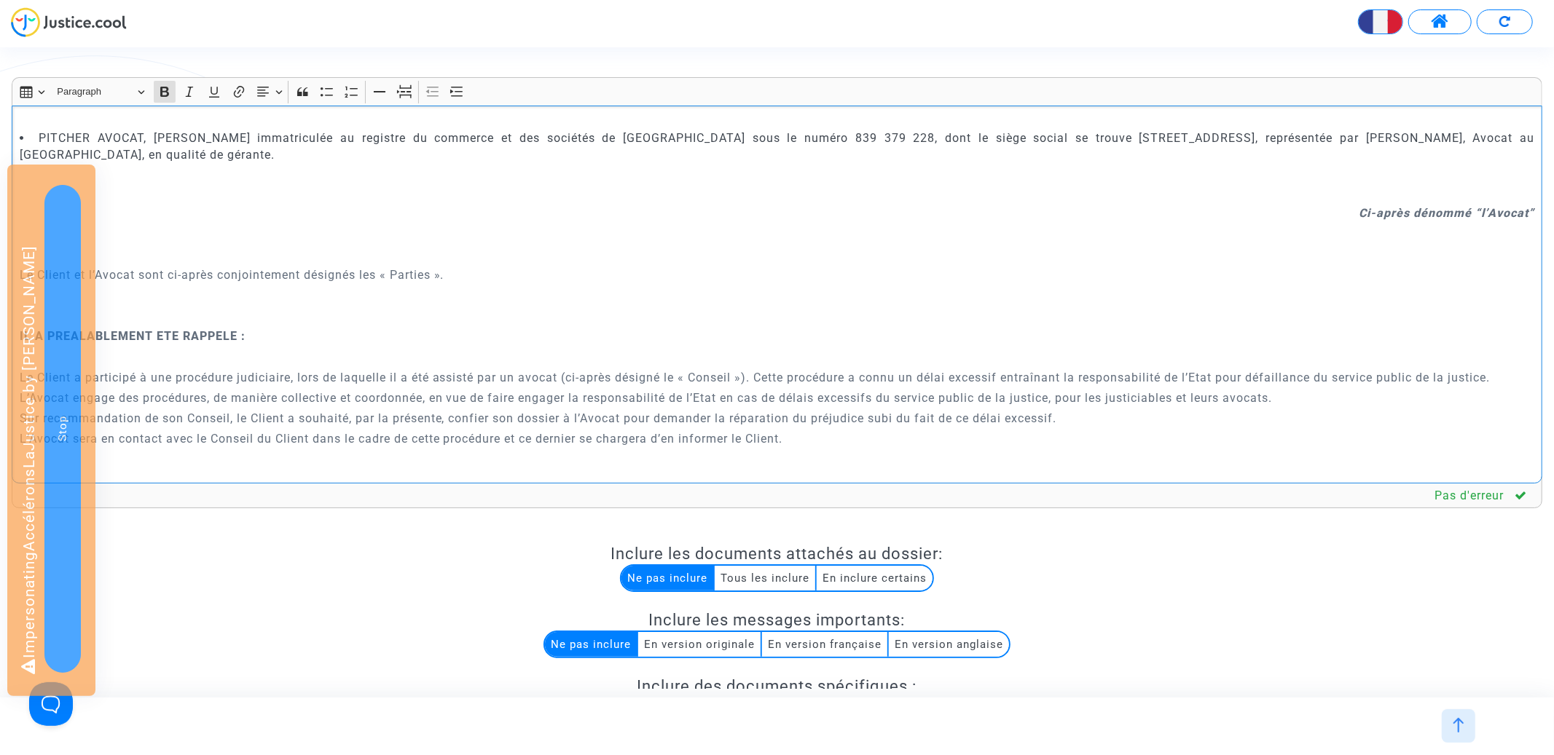
scroll to position [344, 0]
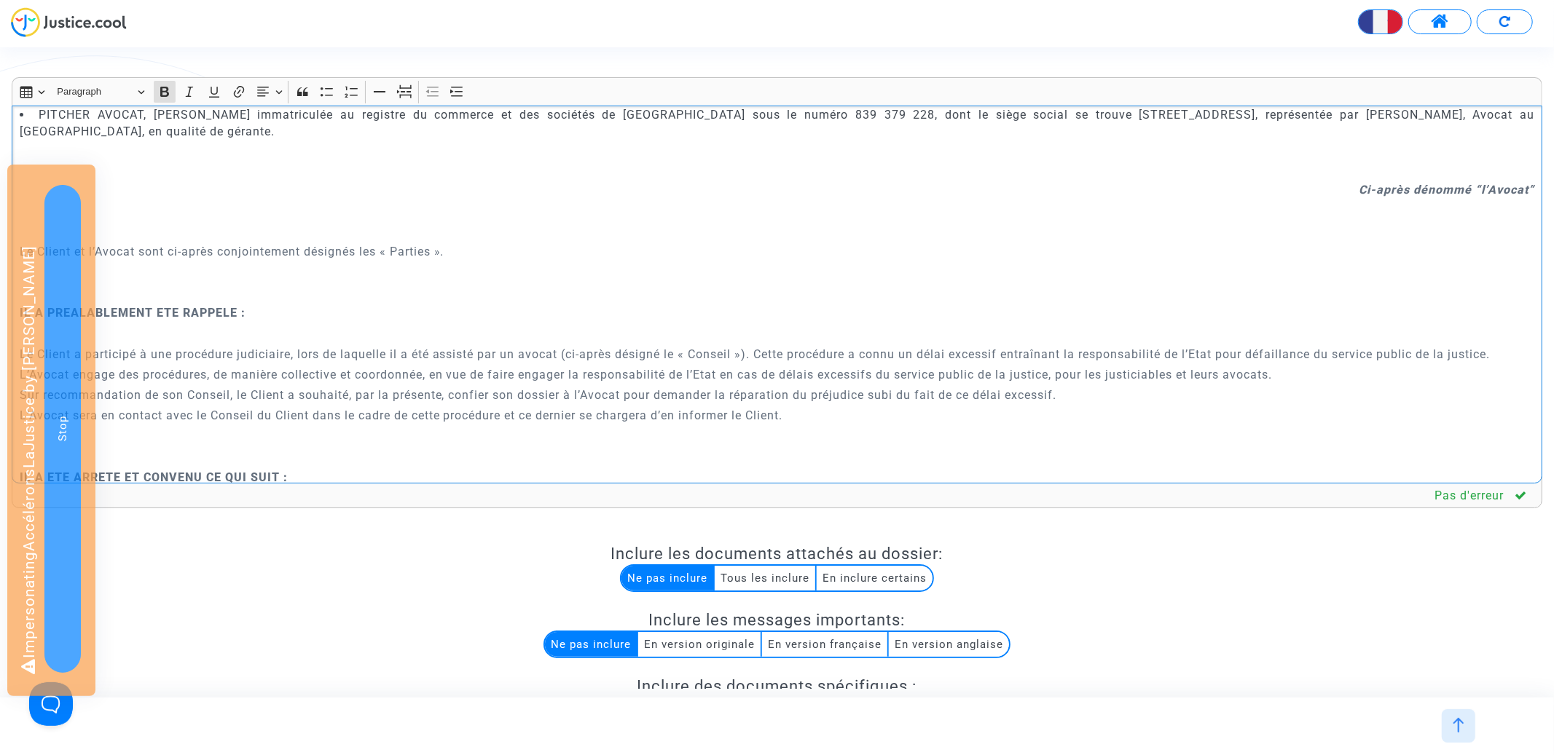
click at [322, 286] on p "Rich Text Editor, main" at bounding box center [777, 292] width 1515 height 18
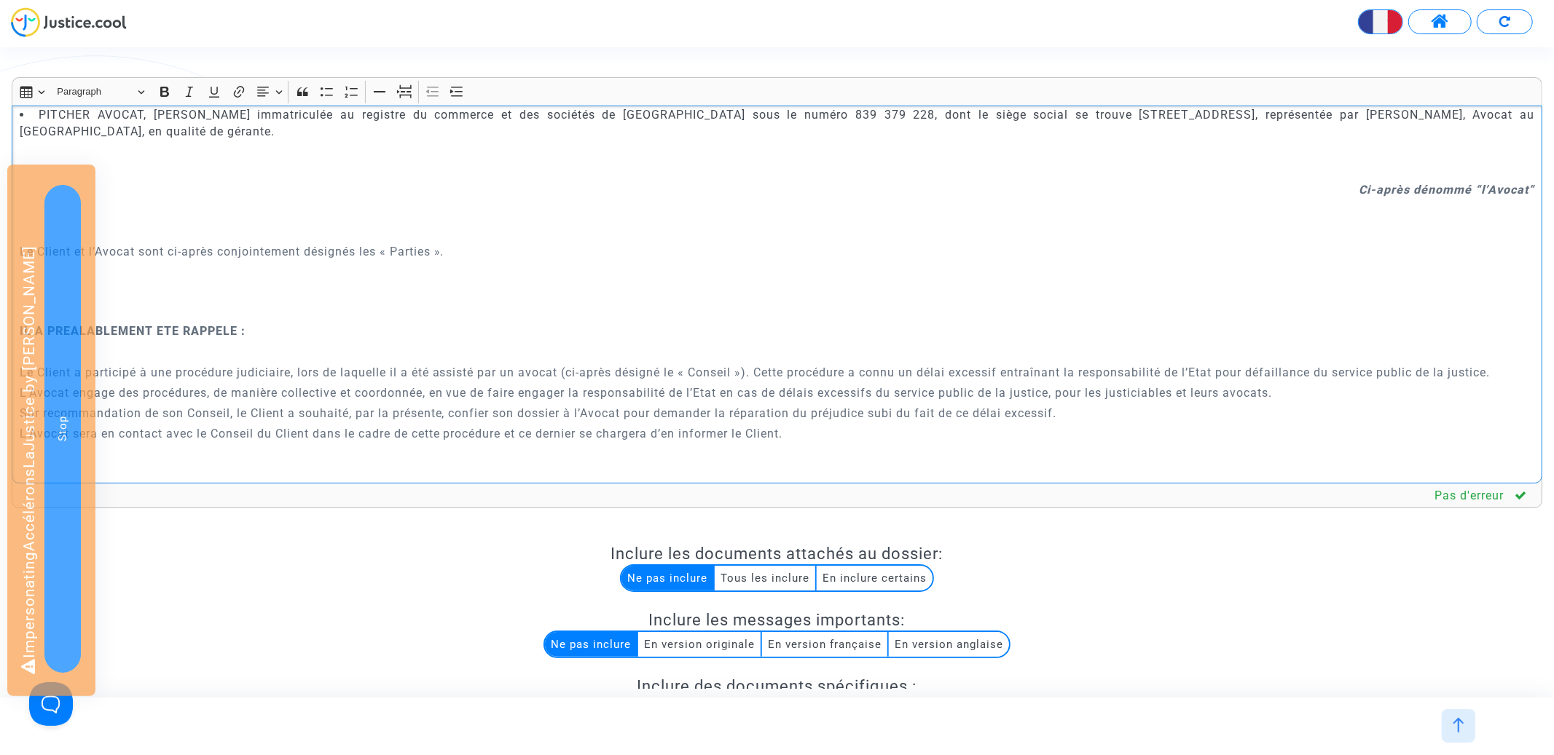
click at [176, 333] on strong "IL A PREALABLEMENT ETE RAPPELE :" at bounding box center [133, 331] width 226 height 14
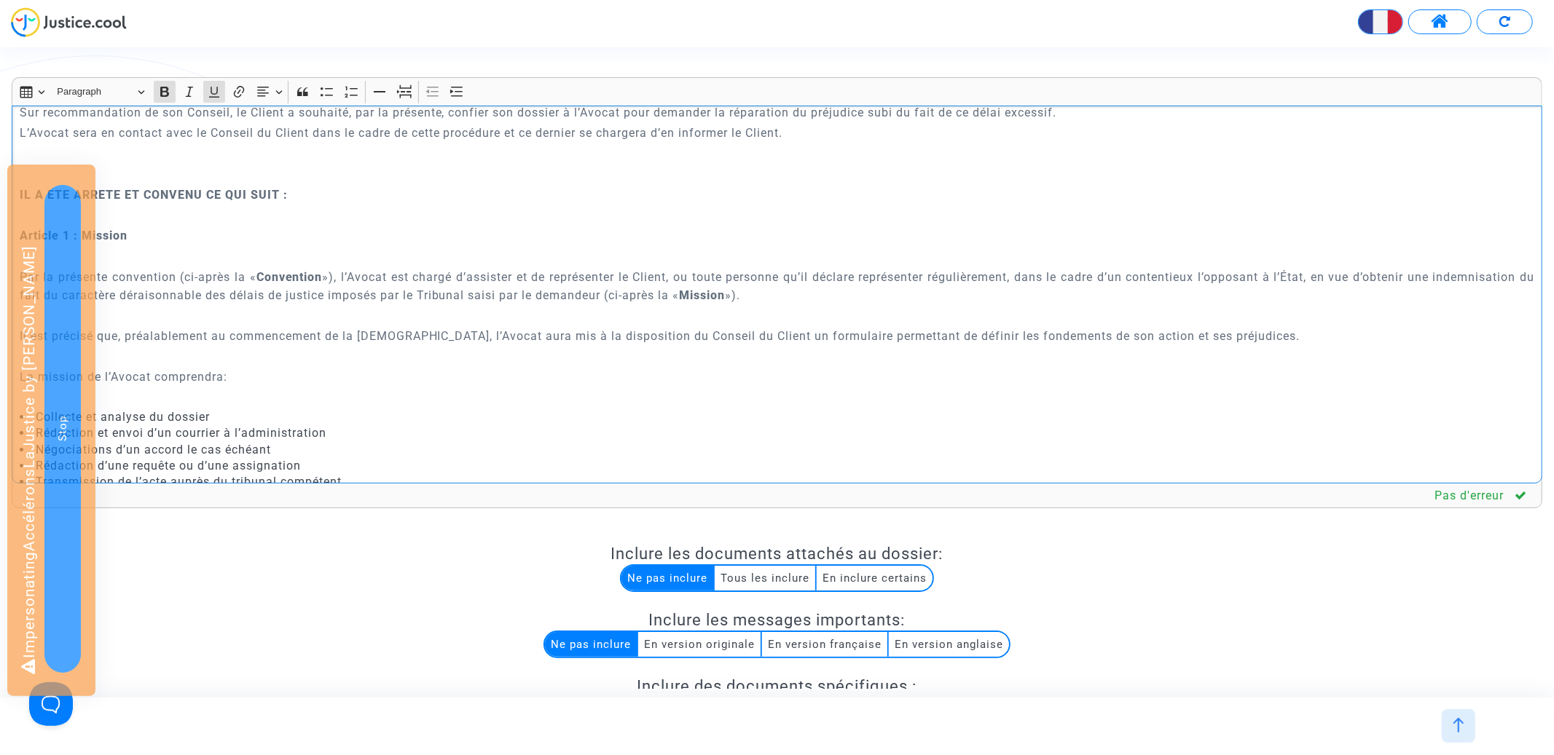
scroll to position [670, 0]
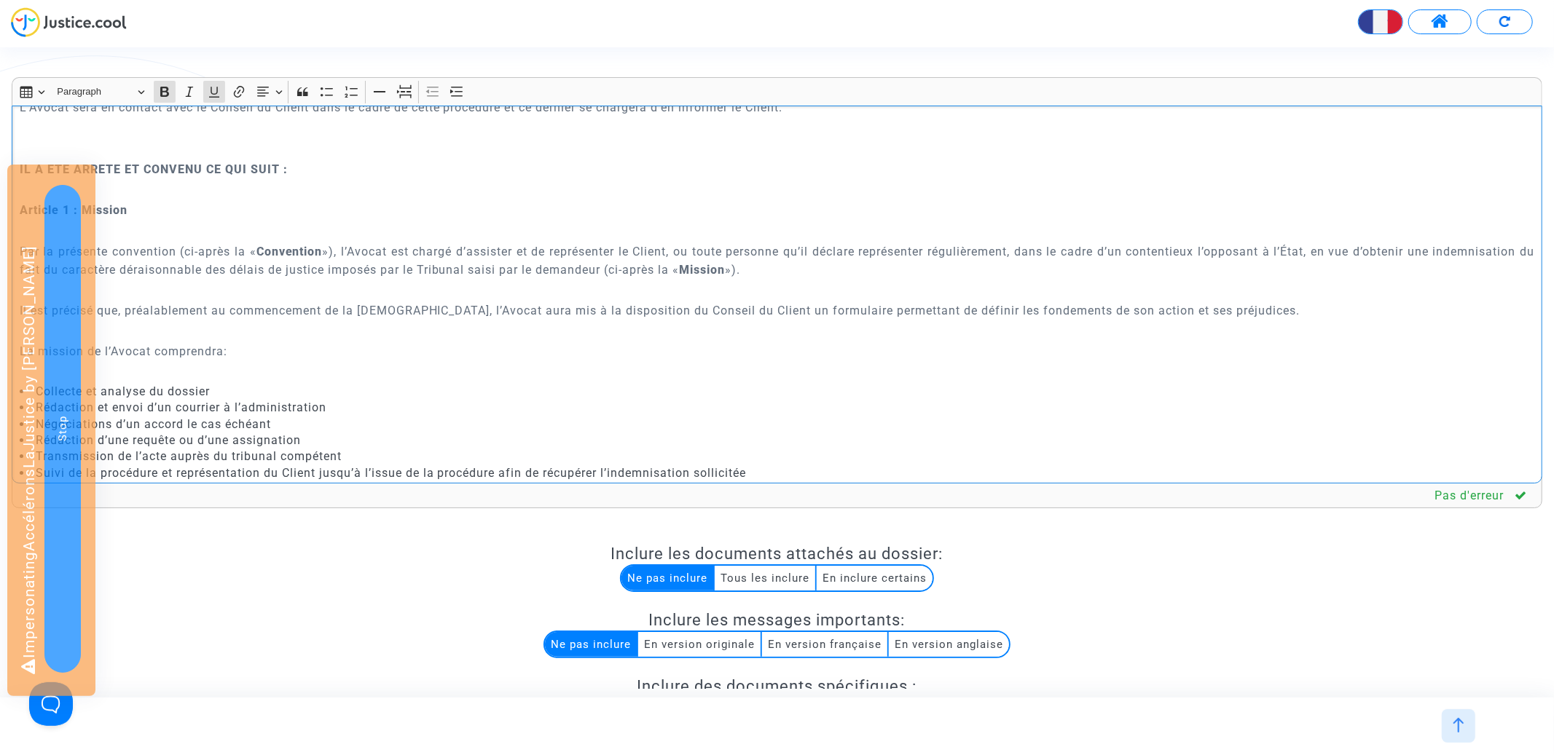
click at [132, 162] on strong "IL A ETE ARRETE ET CONVENU CE QUI SUIT :" at bounding box center [154, 169] width 268 height 14
click at [88, 150] on p "Rich Text Editor, main" at bounding box center [777, 149] width 1515 height 18
click at [399, 94] on icon "Editor toolbar" at bounding box center [404, 92] width 15 height 15
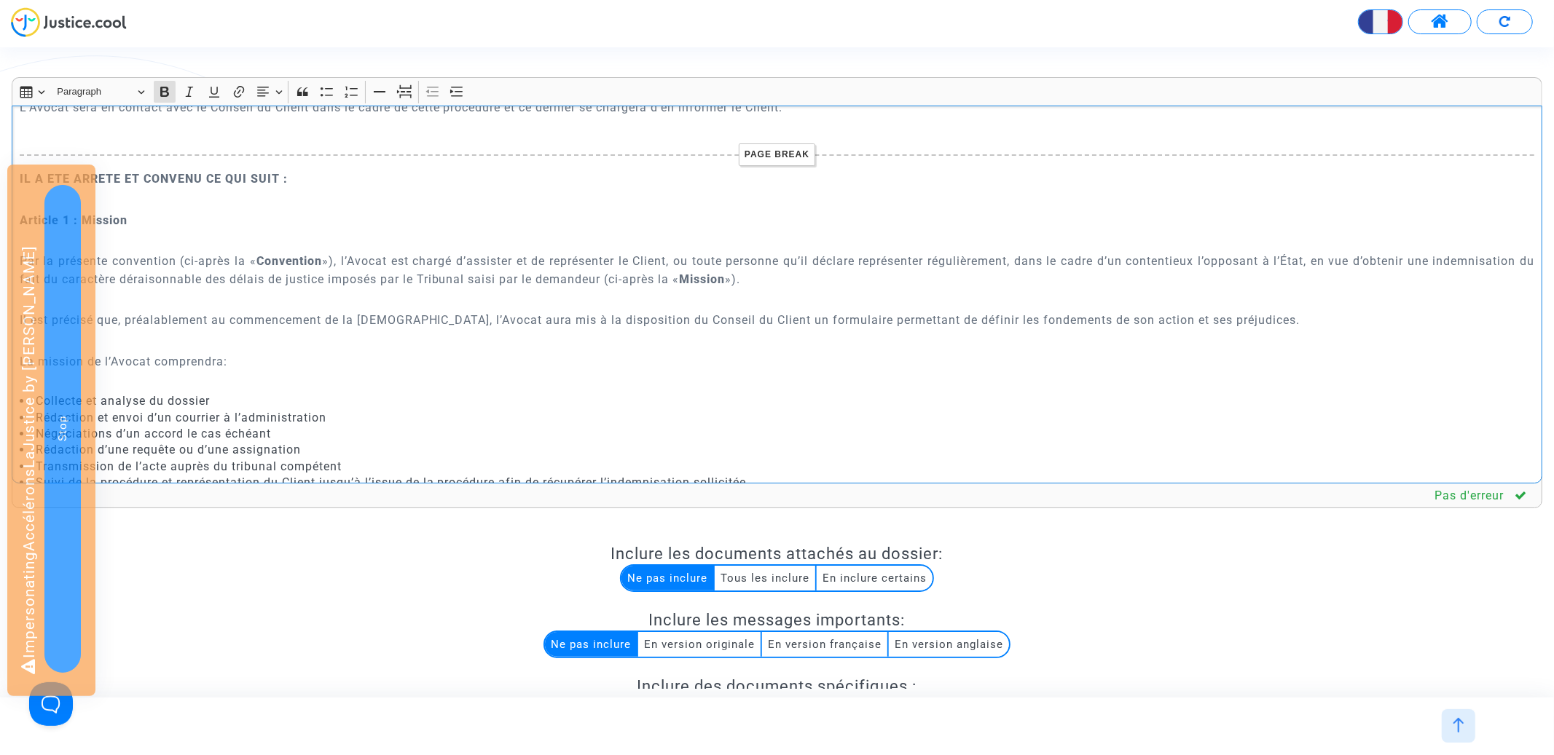
click at [171, 178] on strong "IL A ETE ARRETE ET CONVENU CE QUI SUIT :" at bounding box center [154, 179] width 268 height 14
click at [218, 91] on icon "Editor toolbar" at bounding box center [214, 92] width 15 height 15
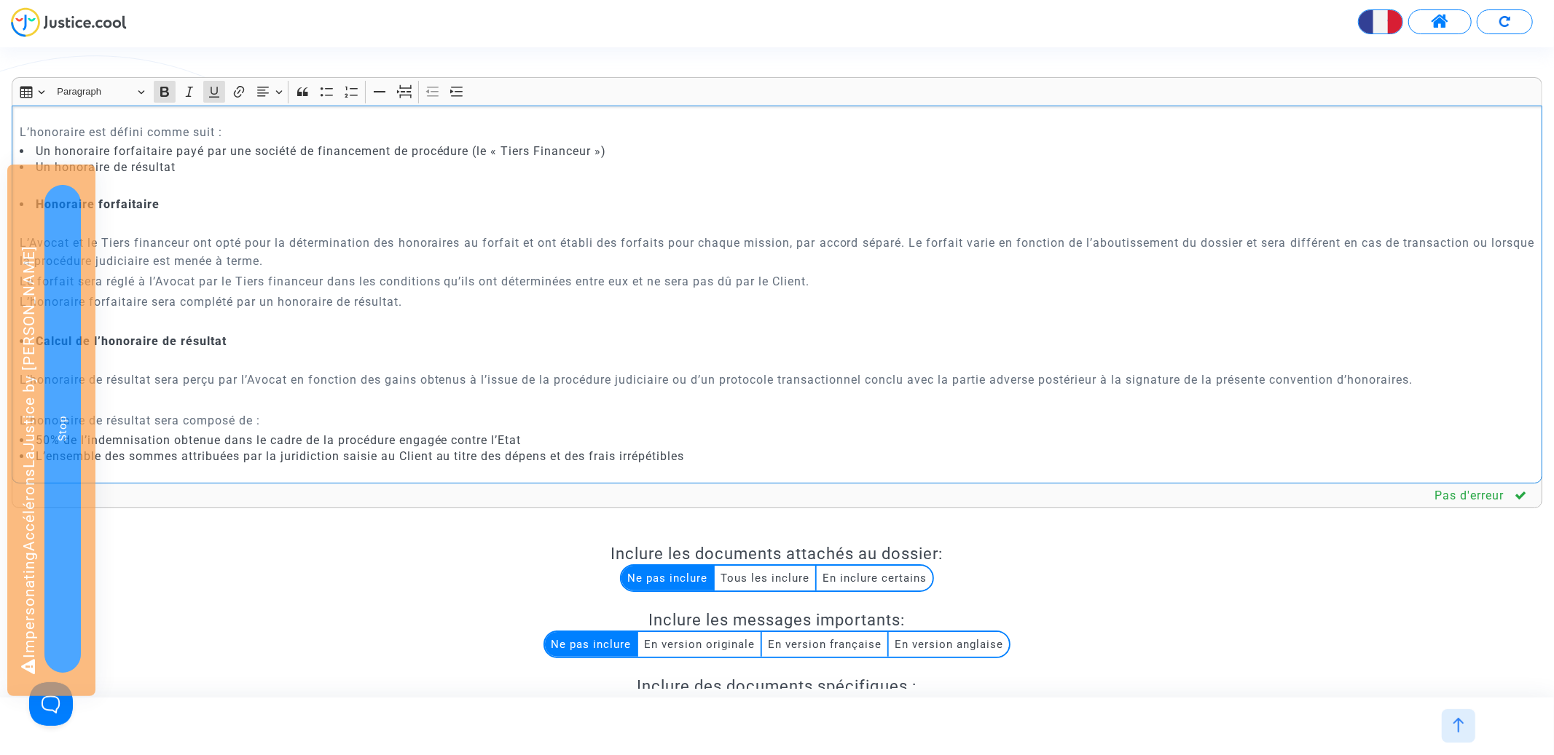
scroll to position [1422, 0]
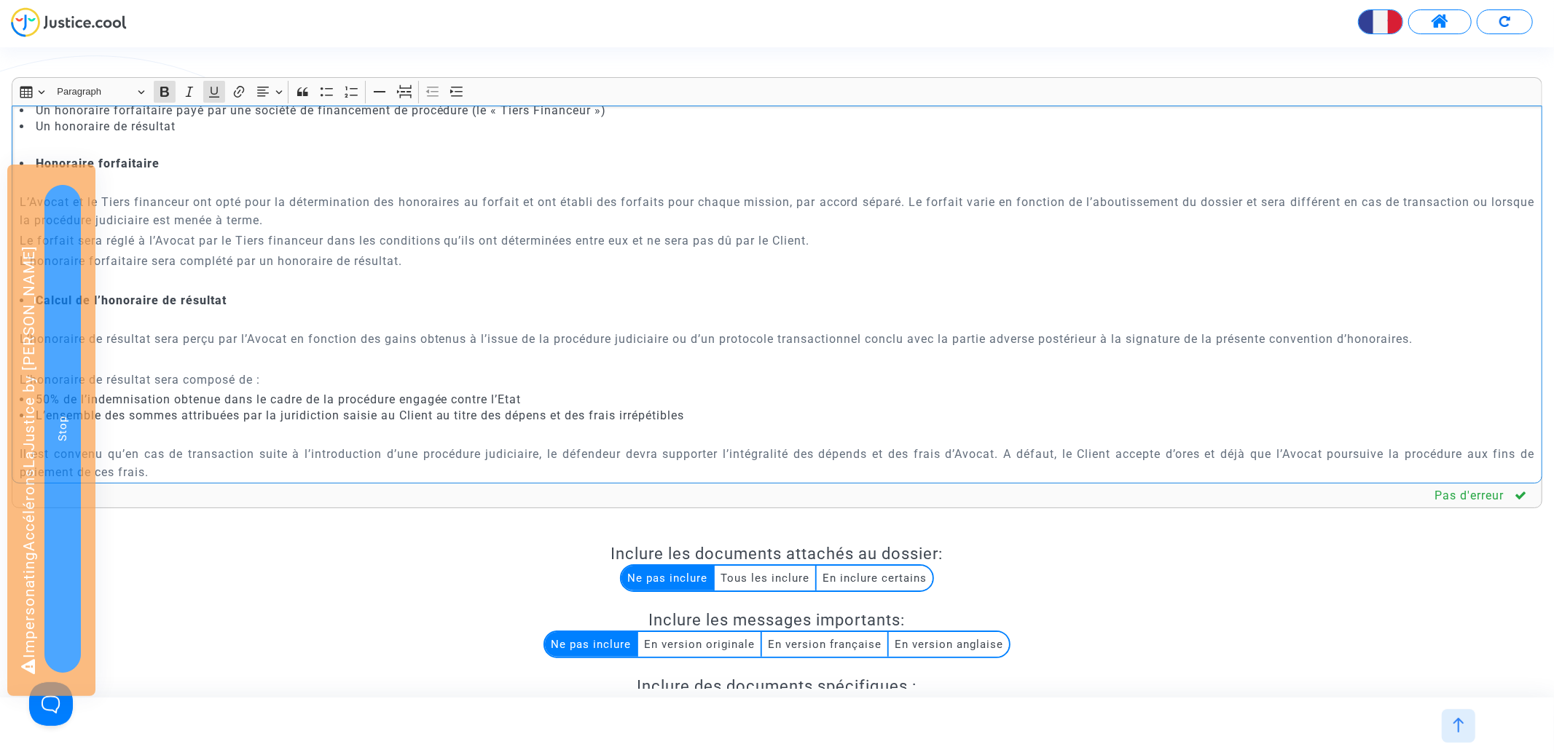
click at [146, 144] on p "Rich Text Editor, main" at bounding box center [777, 144] width 1515 height 18
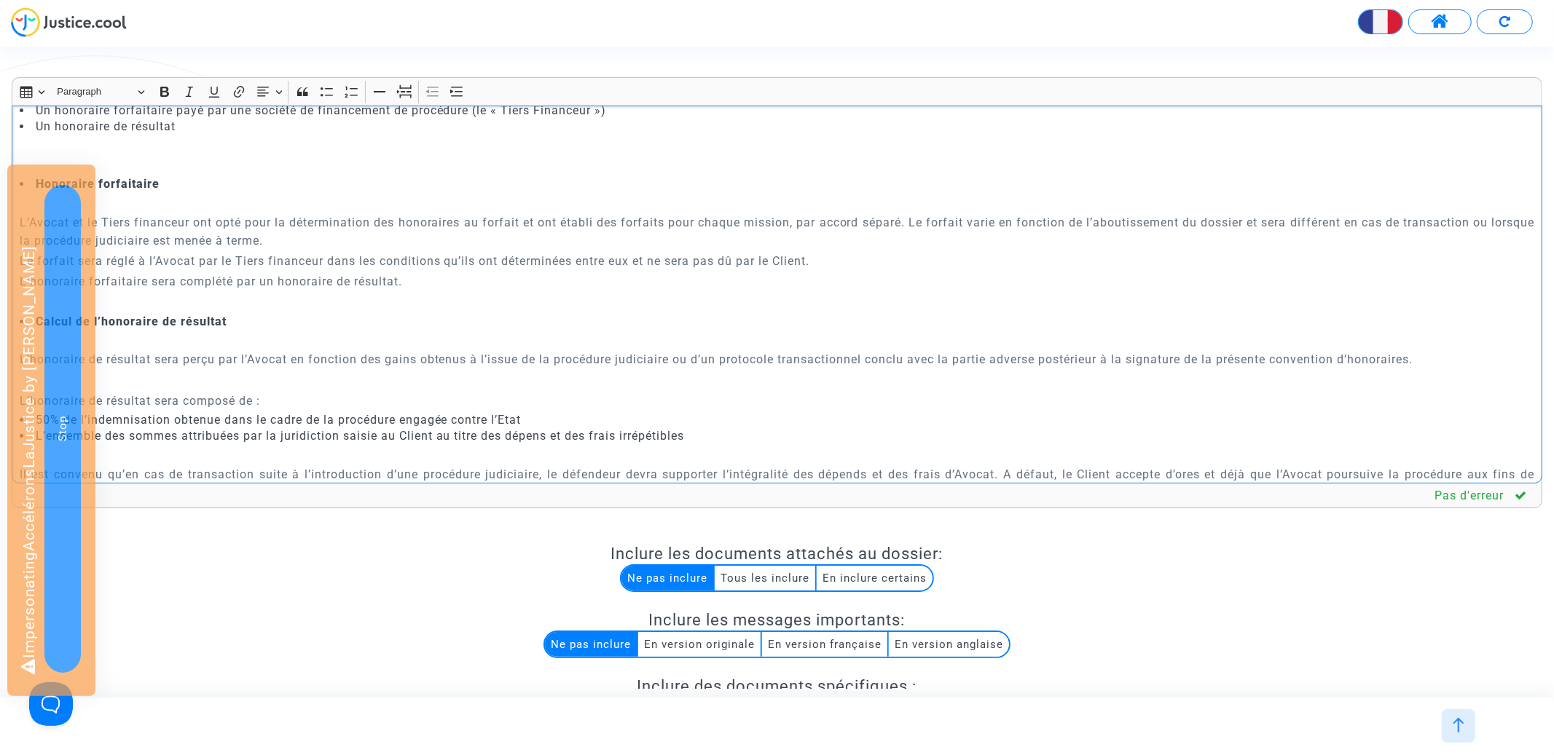
click at [149, 185] on strong "Honoraire forfaitaire" at bounding box center [98, 184] width 124 height 14
click at [219, 94] on icon "Editor toolbar" at bounding box center [214, 92] width 15 height 15
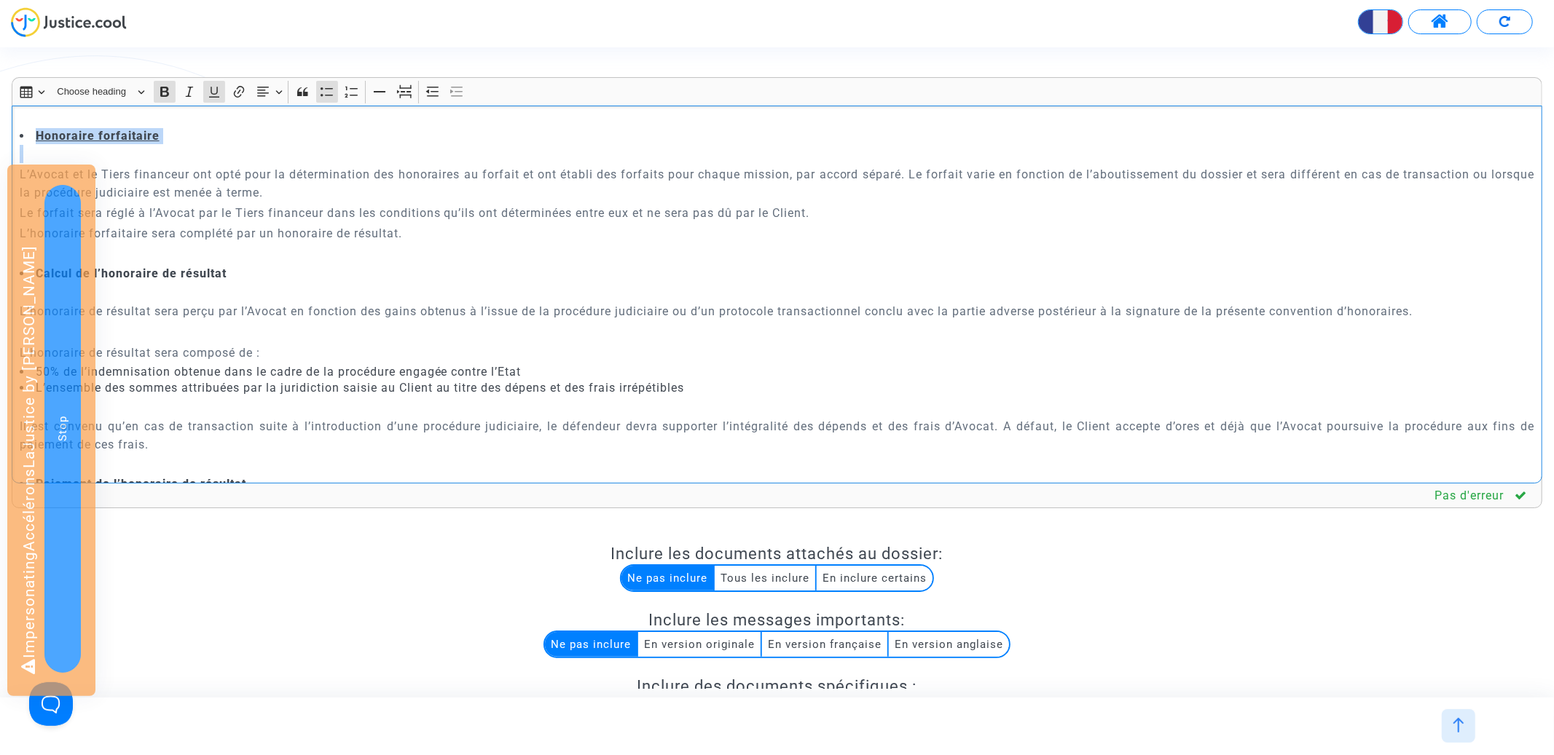
scroll to position [1455, 0]
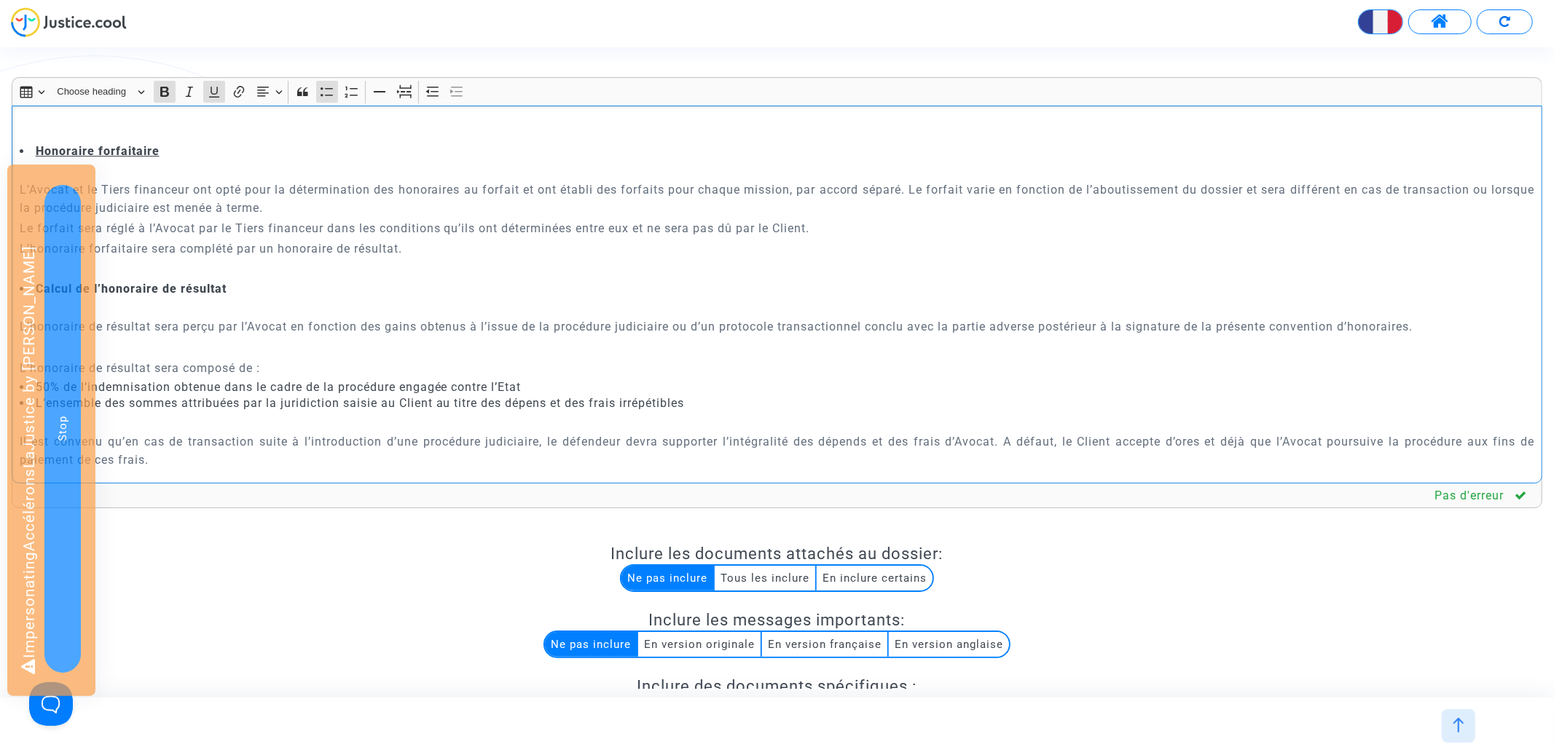
click at [195, 287] on strong "Calcul de l’honoraire de résultat" at bounding box center [131, 289] width 191 height 14
click at [216, 87] on icon "Editor toolbar" at bounding box center [214, 92] width 15 height 15
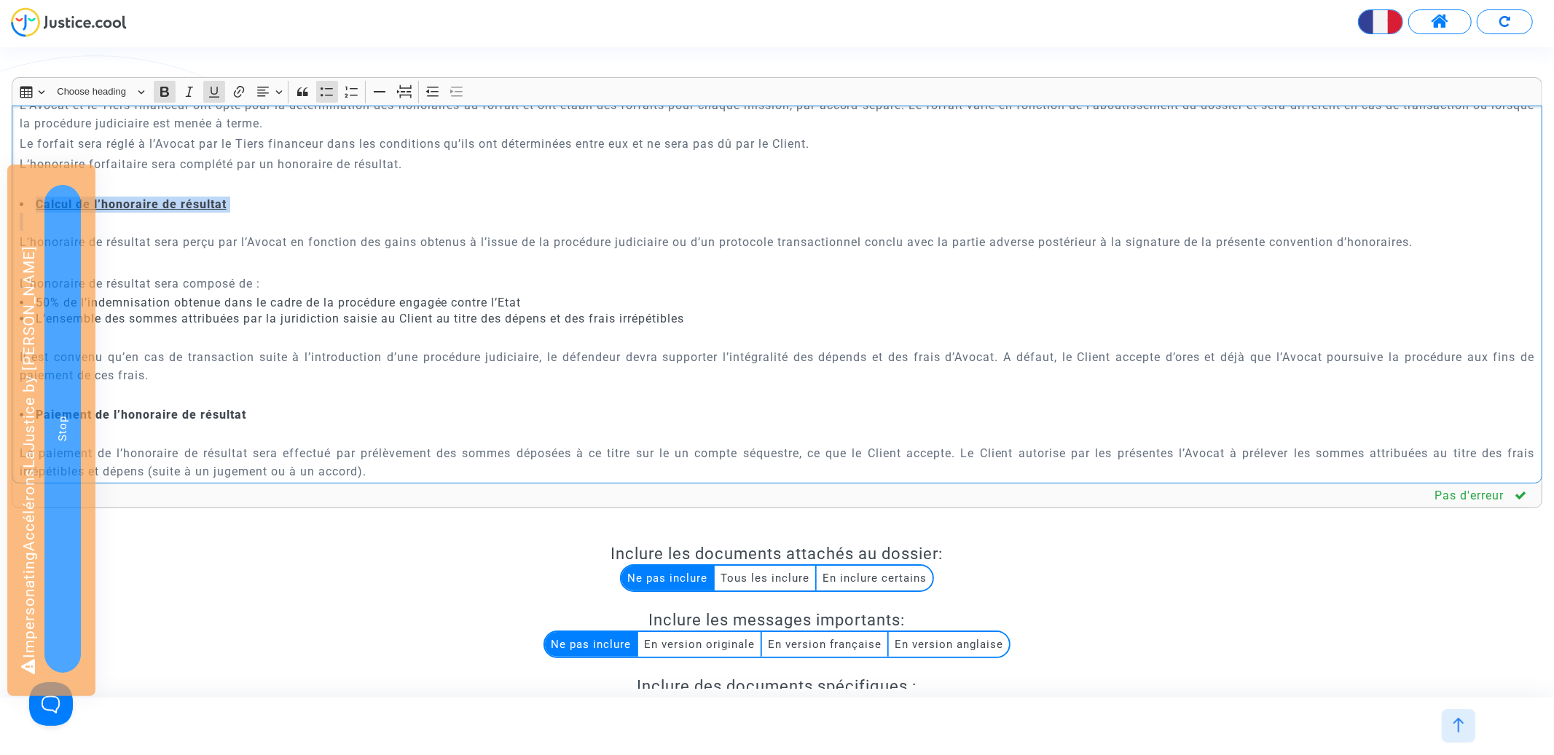
scroll to position [1642, 0]
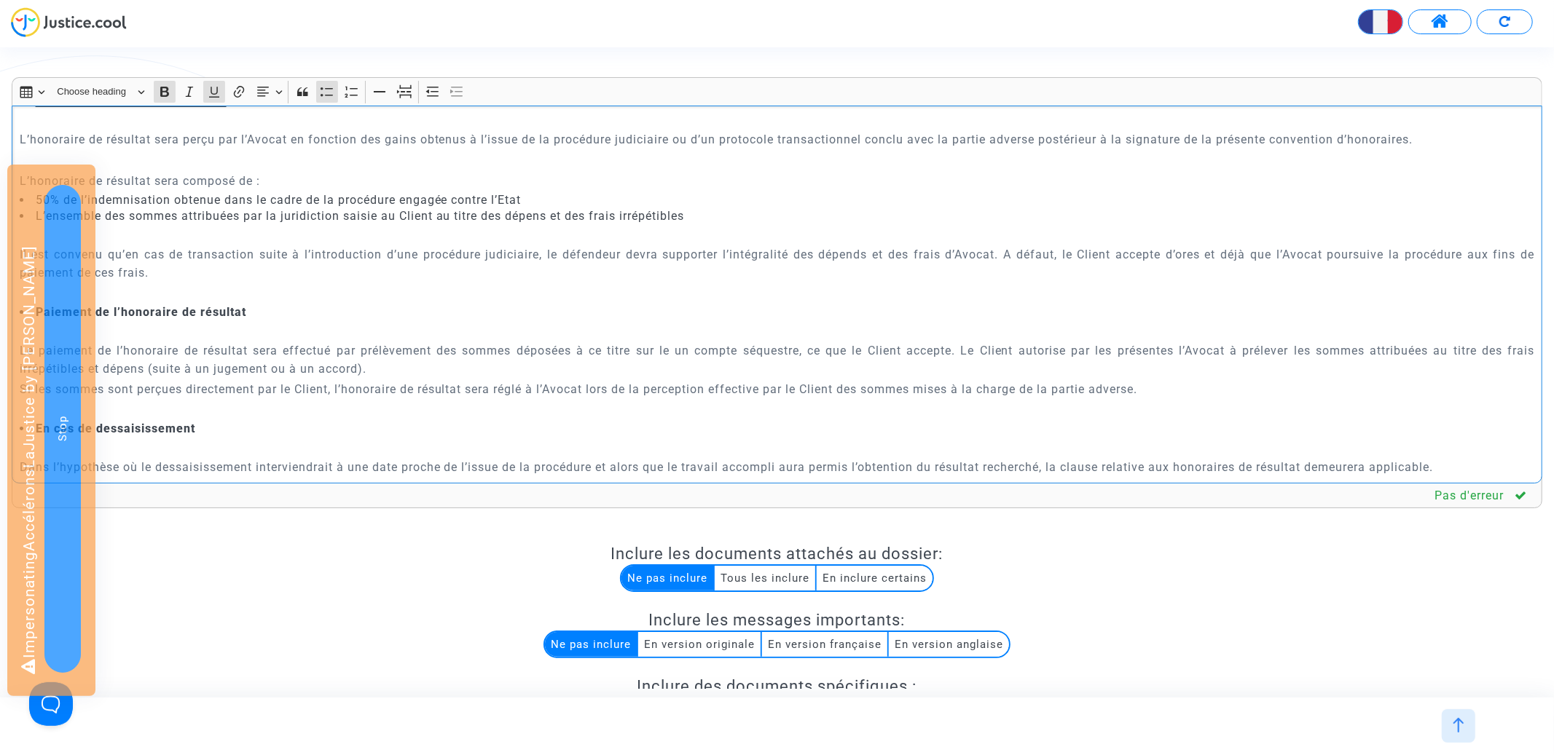
click at [171, 312] on strong "Paiement de l’honoraire de résultat" at bounding box center [141, 312] width 211 height 14
click at [213, 91] on icon "Editor toolbar" at bounding box center [214, 92] width 15 height 15
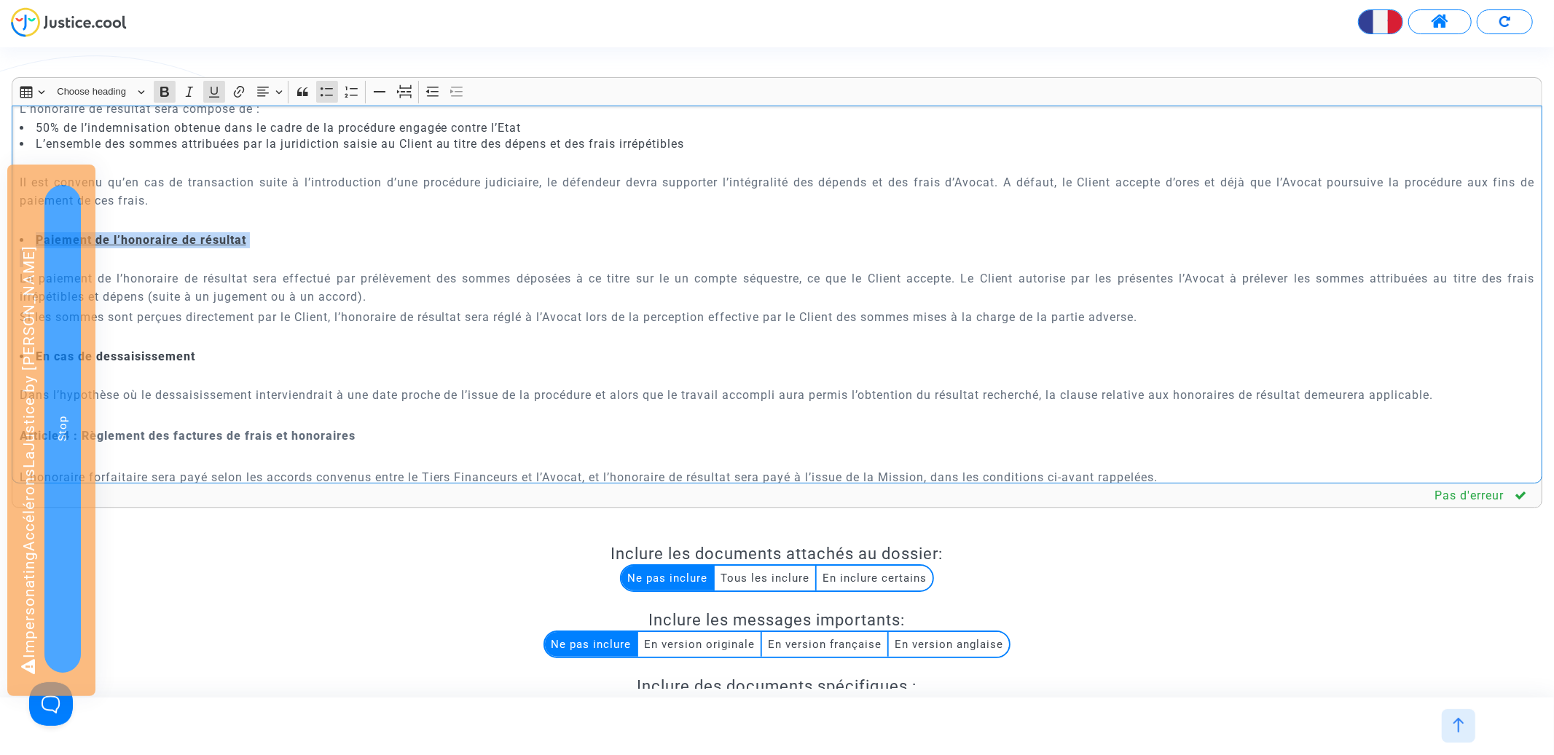
scroll to position [1833, 0]
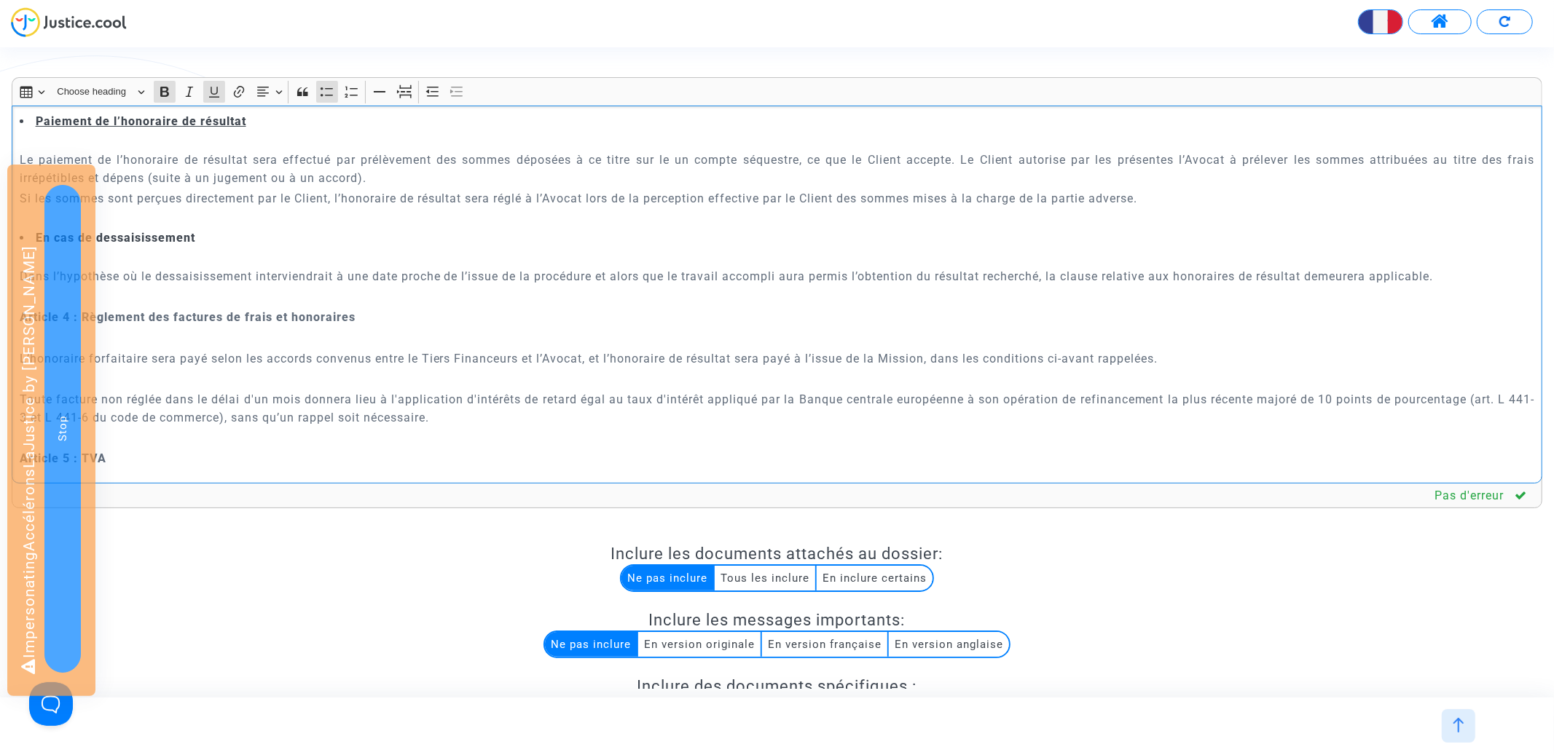
click at [146, 240] on strong "En cas de dessaisissement" at bounding box center [116, 238] width 160 height 14
click at [213, 88] on icon "Editor toolbar" at bounding box center [214, 92] width 15 height 15
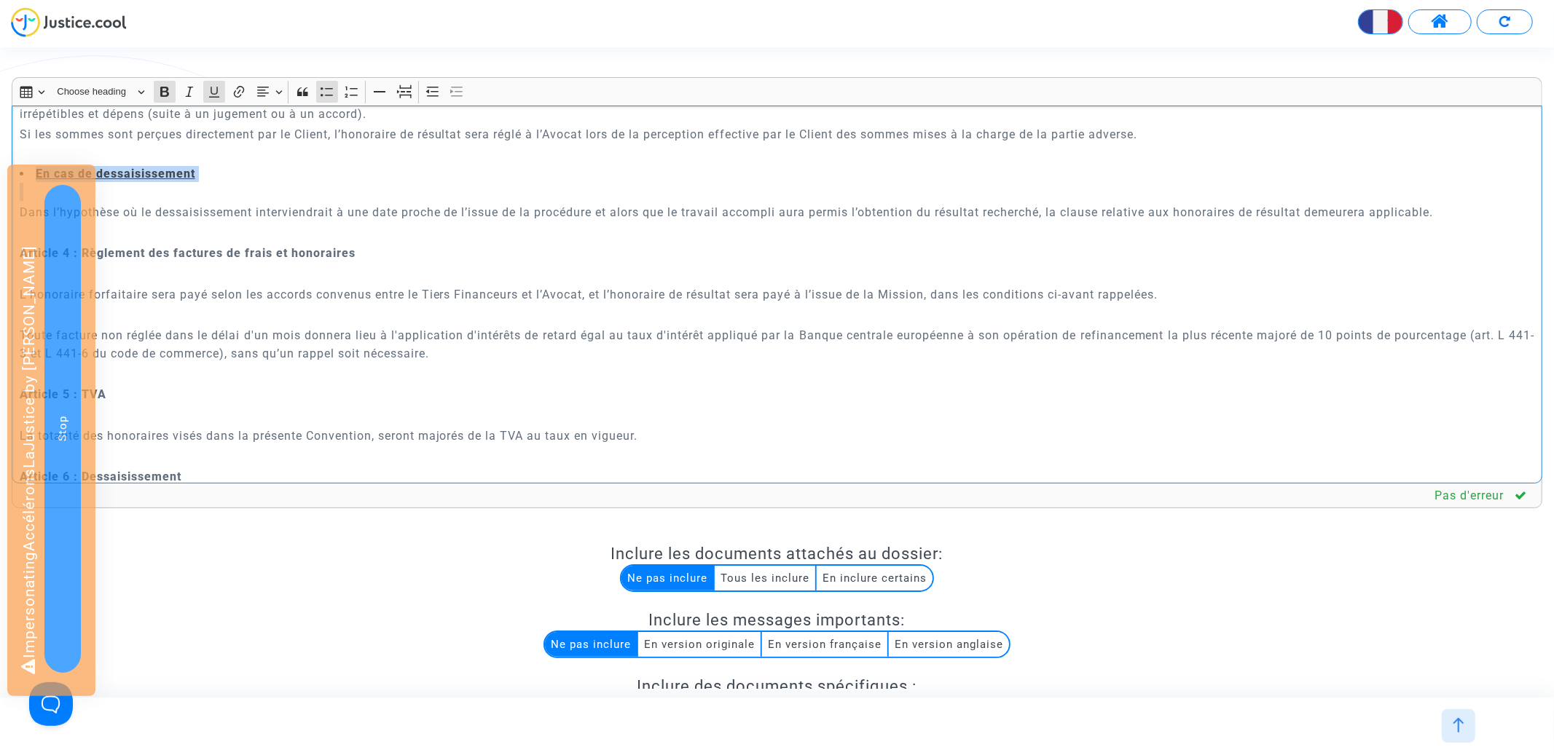
scroll to position [1810, 0]
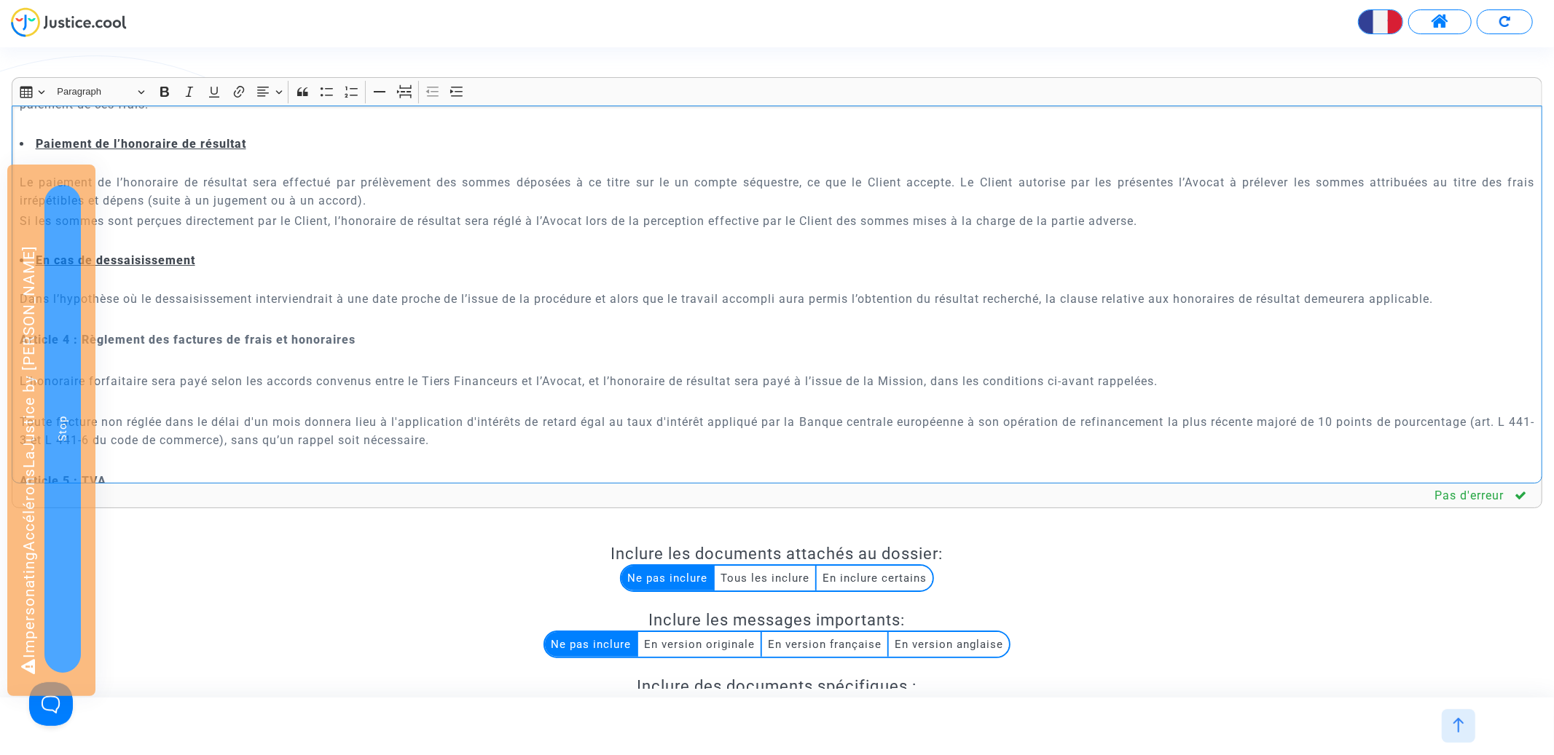
click at [154, 314] on p "Rich Text Editor, main" at bounding box center [777, 319] width 1515 height 18
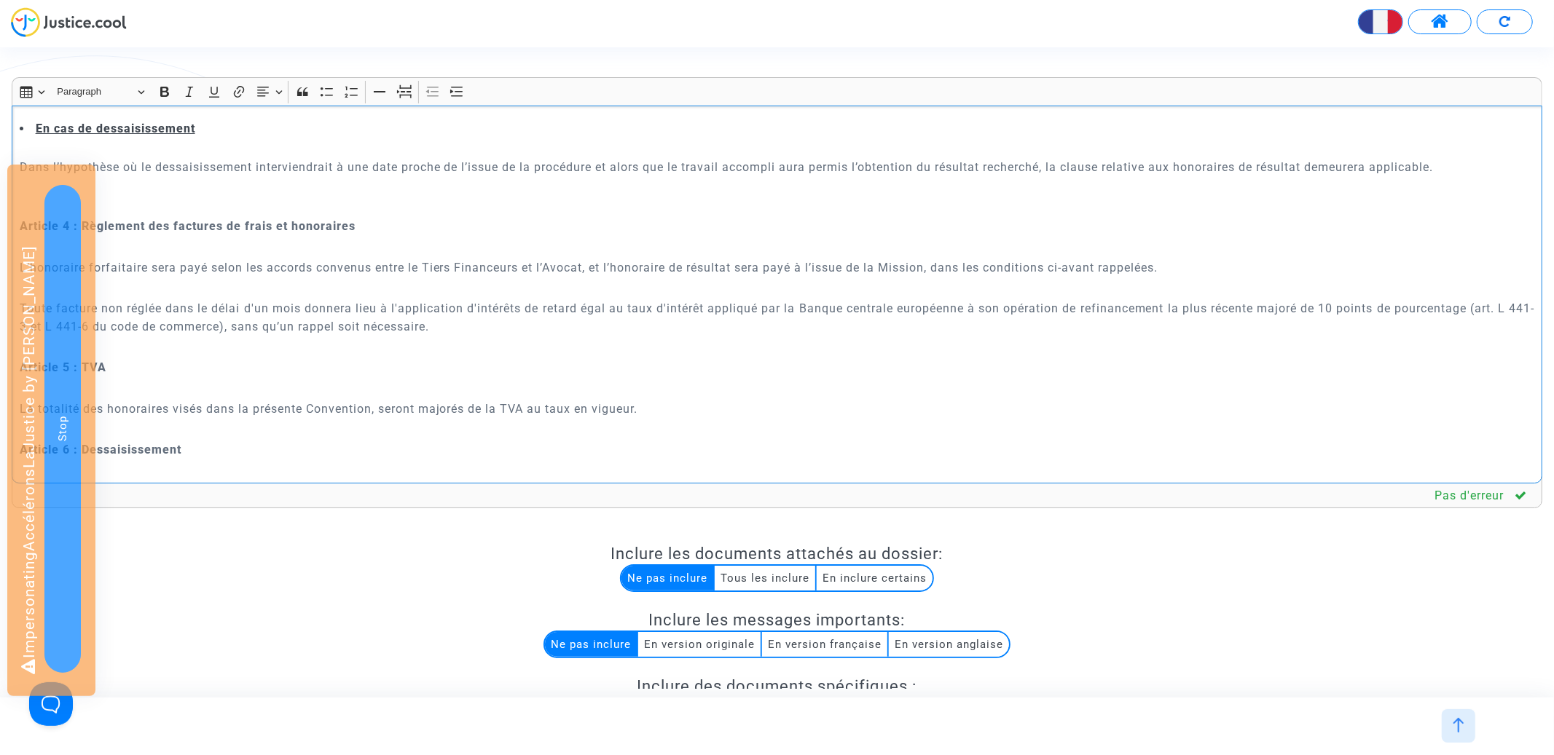
scroll to position [1968, 0]
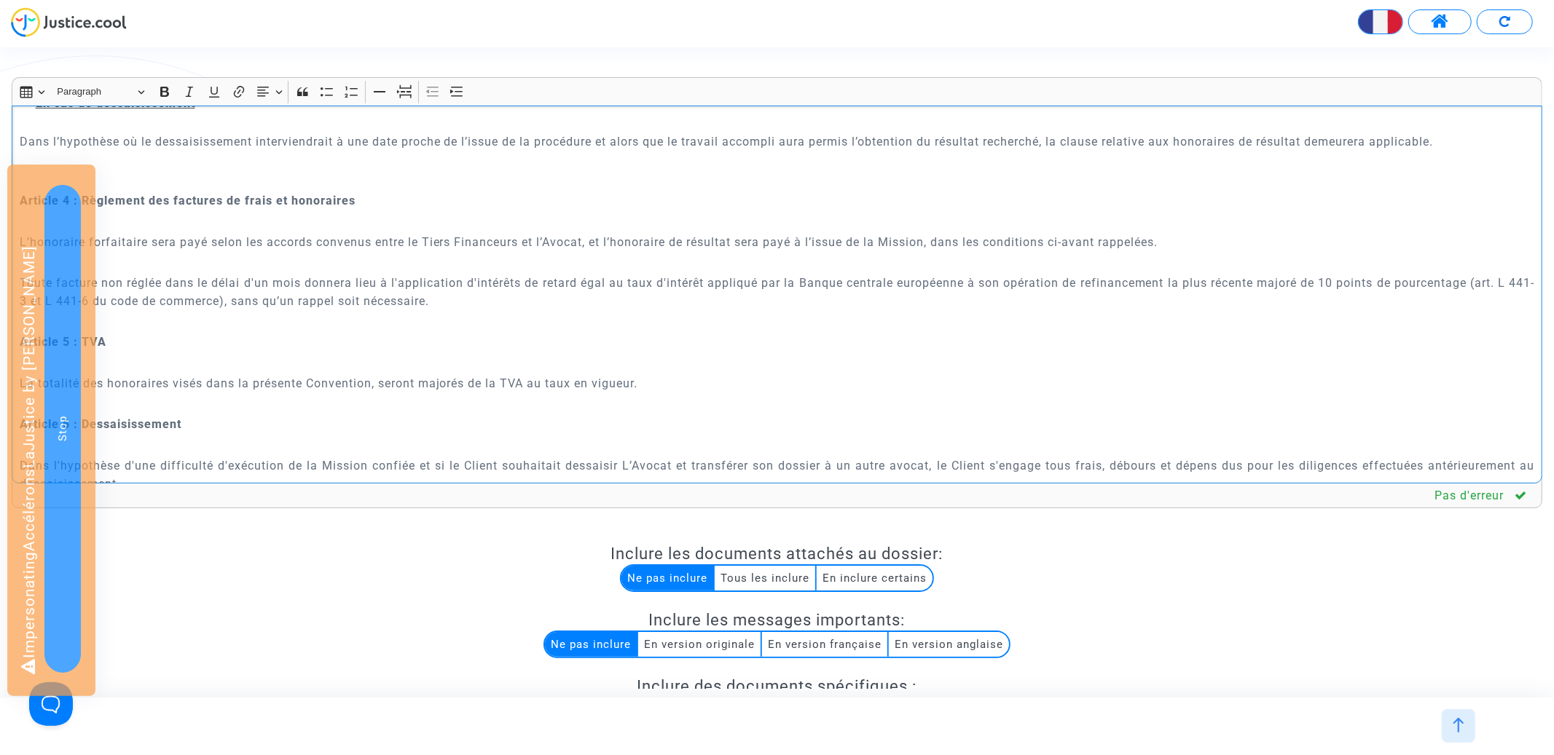
click at [176, 312] on div "CONVENTION D'HONORAIRES ENTRE LES SOUSSIGNES : {p of dispute.demanders}{? [DOMA…" at bounding box center [777, 295] width 1531 height 378
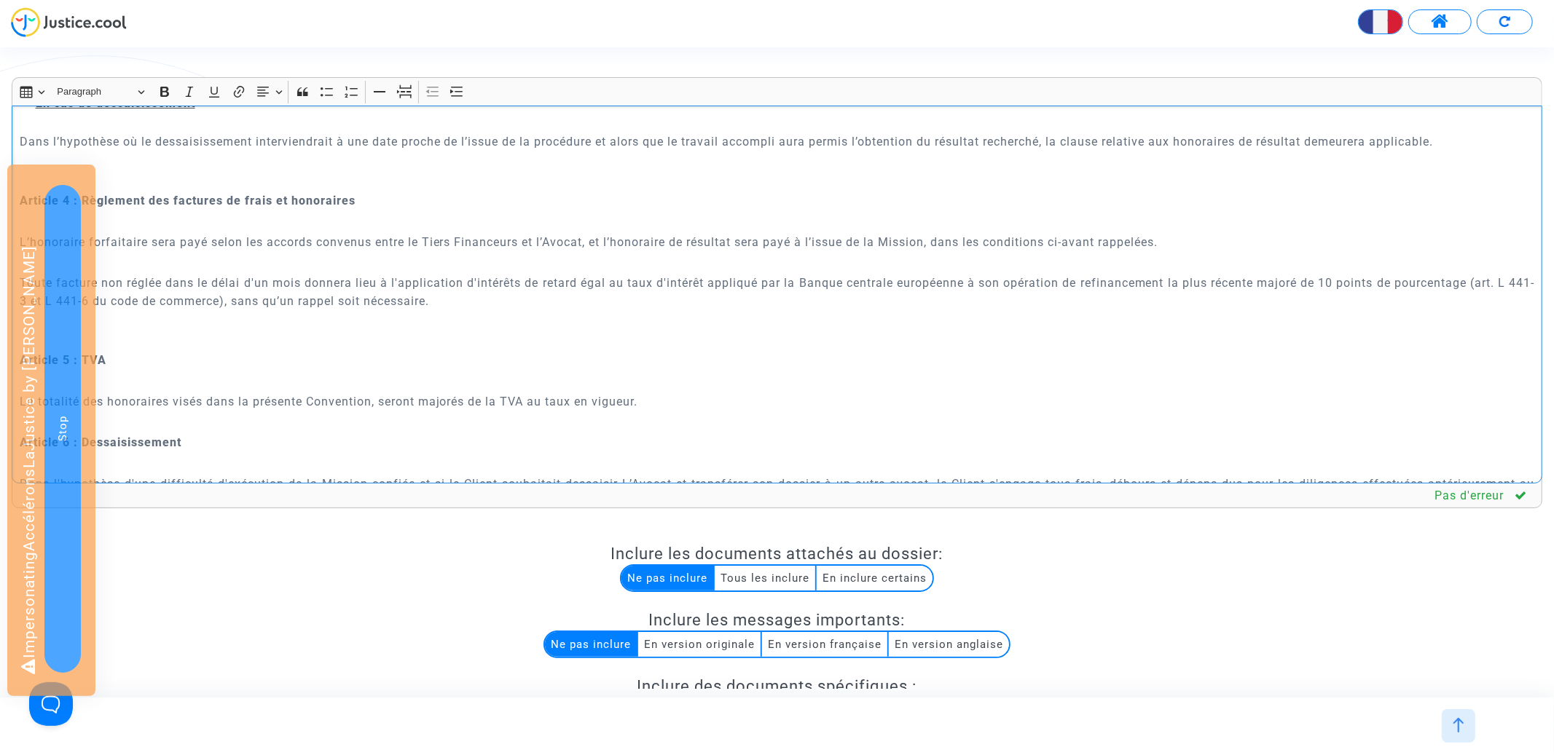
scroll to position [2070, 0]
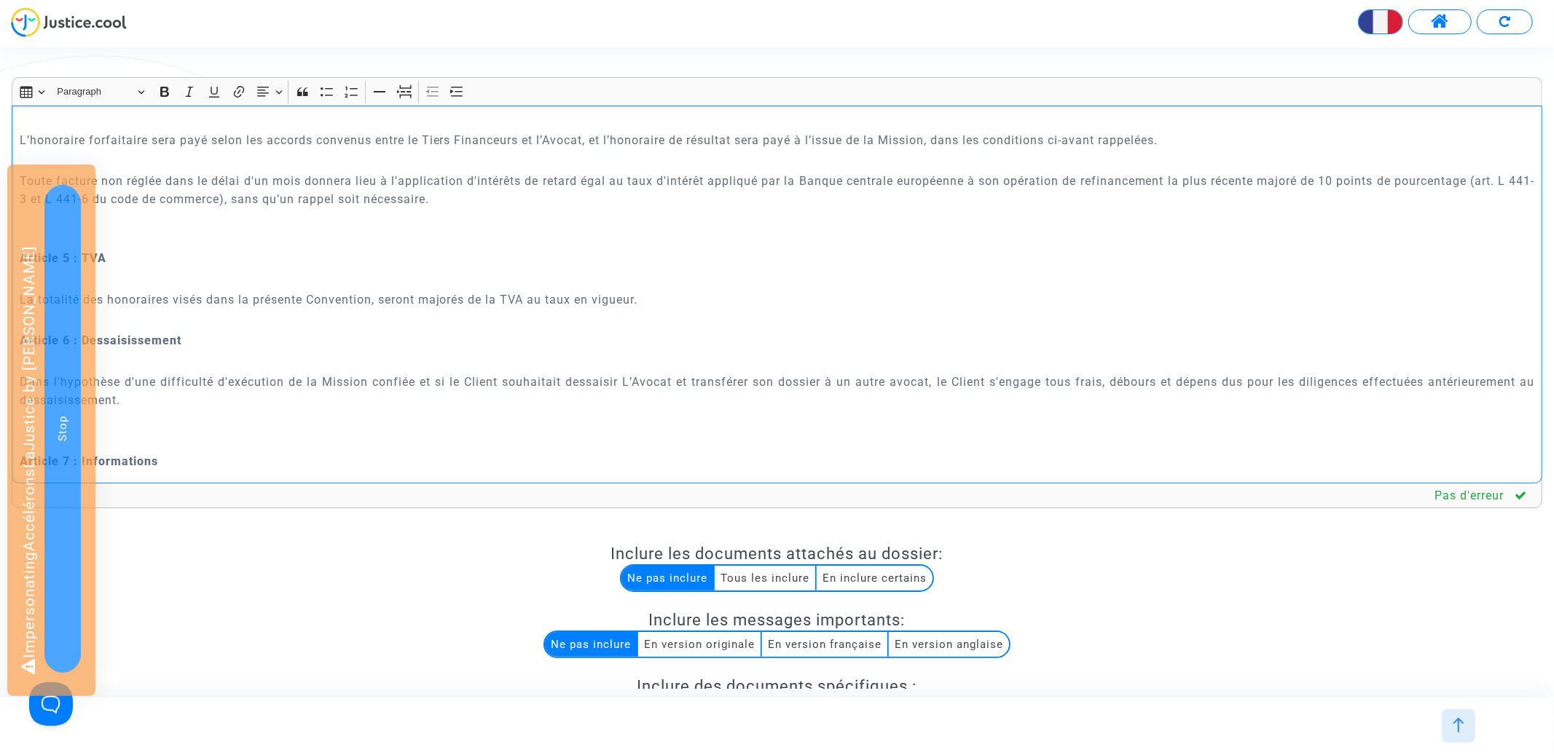
click at [155, 322] on p "Rich Text Editor, main" at bounding box center [777, 320] width 1515 height 18
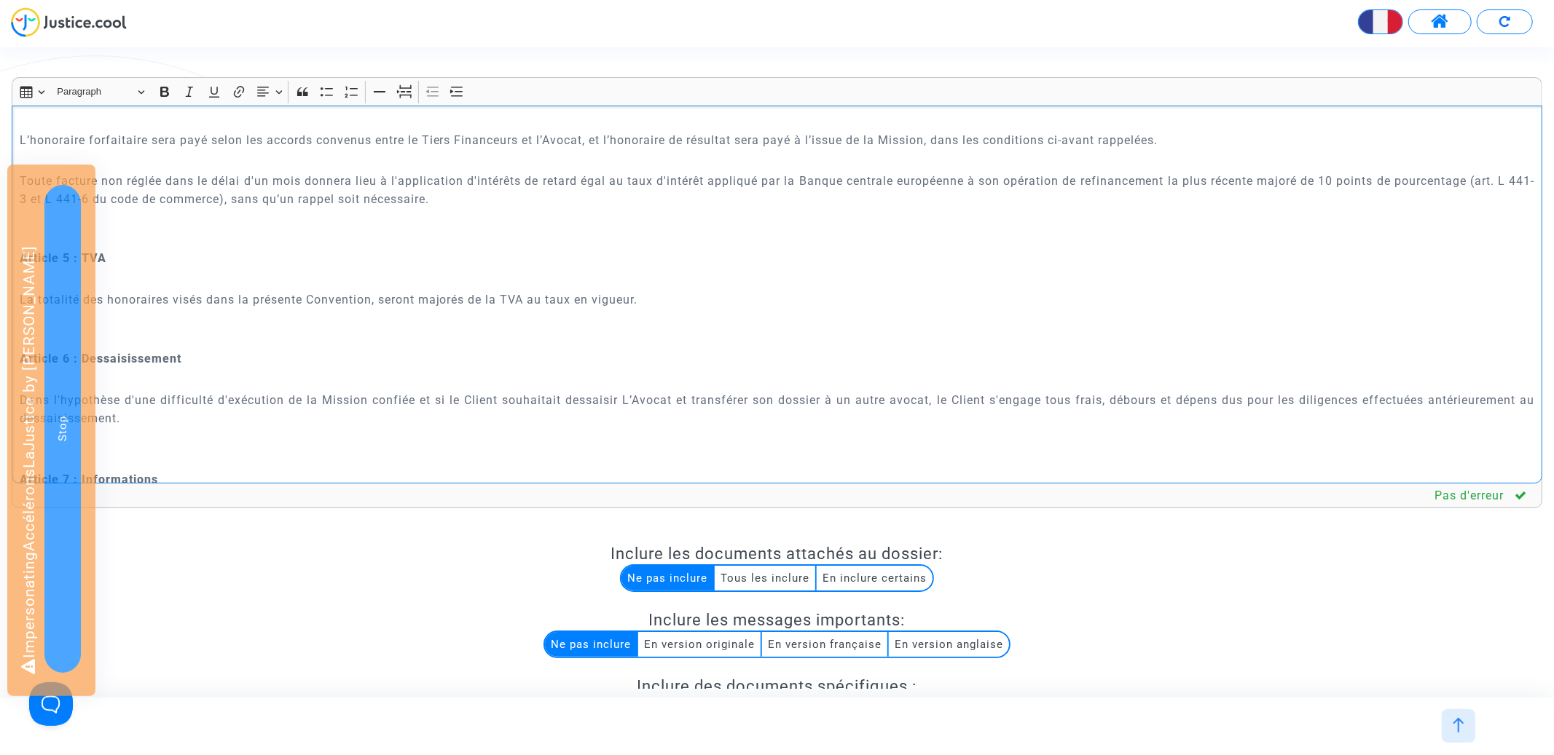
click at [141, 385] on p "Rich Text Editor, main" at bounding box center [777, 379] width 1515 height 18
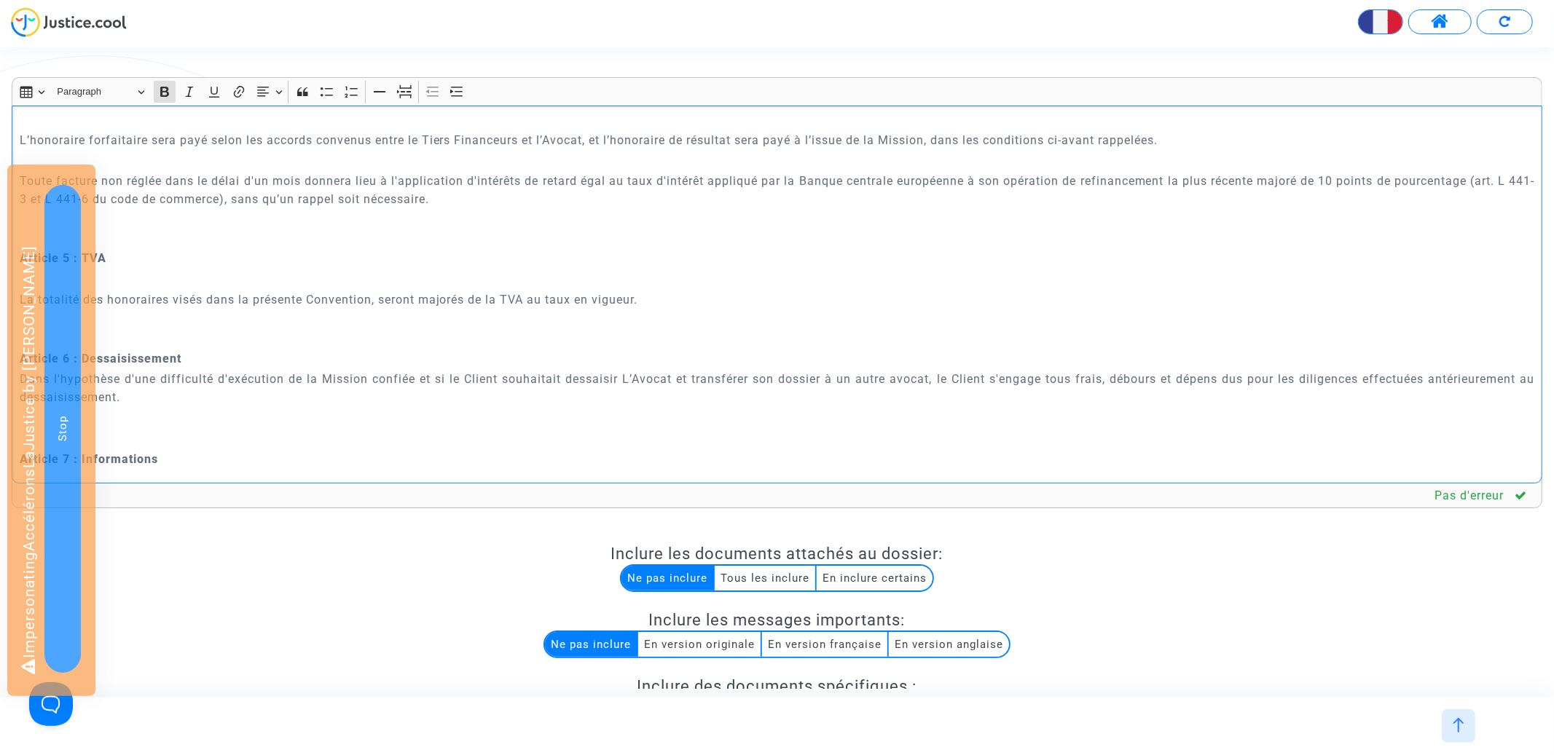
click at [131, 286] on p "Rich Text Editor, main" at bounding box center [777, 279] width 1515 height 18
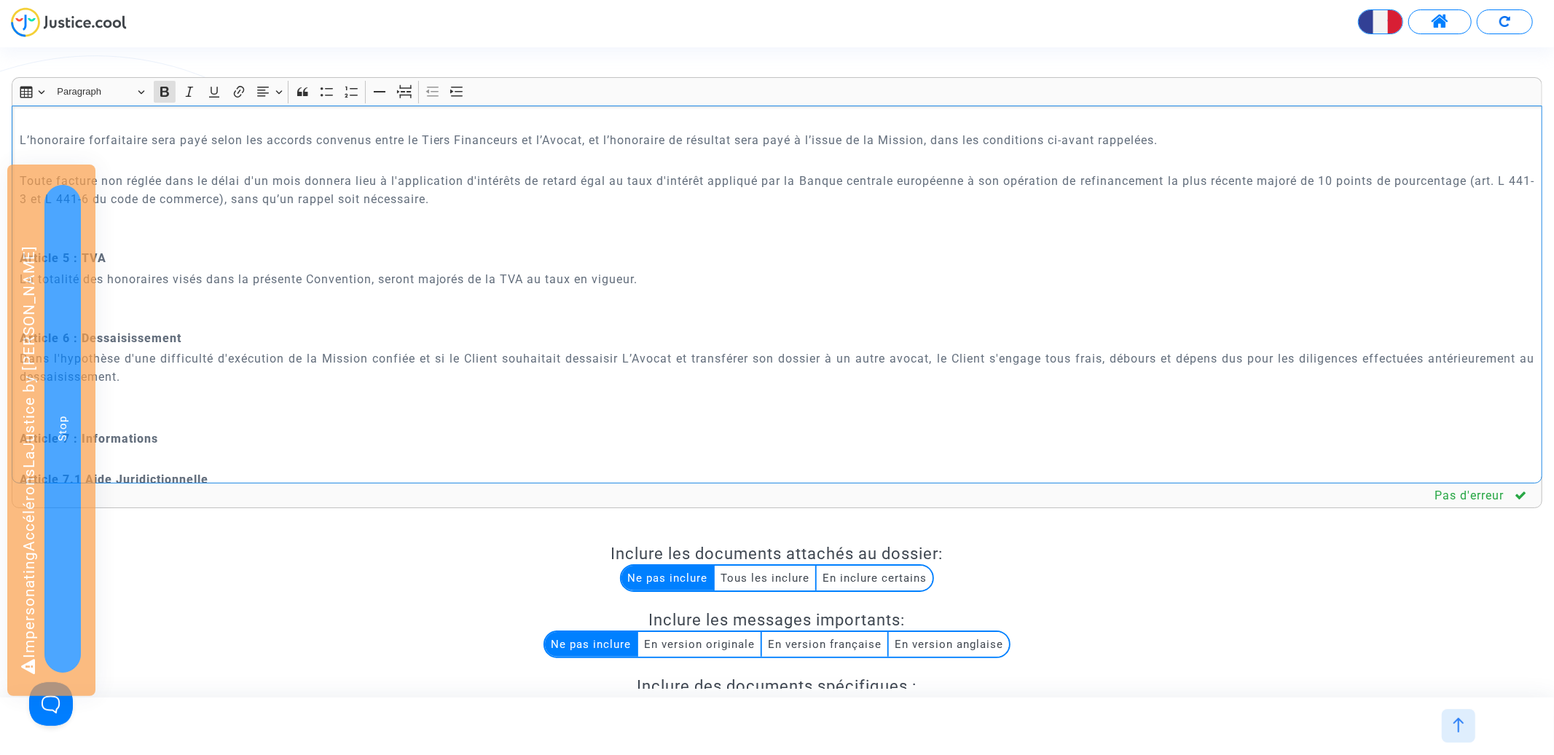
click at [133, 409] on p "Rich Text Editor, main" at bounding box center [777, 418] width 1515 height 18
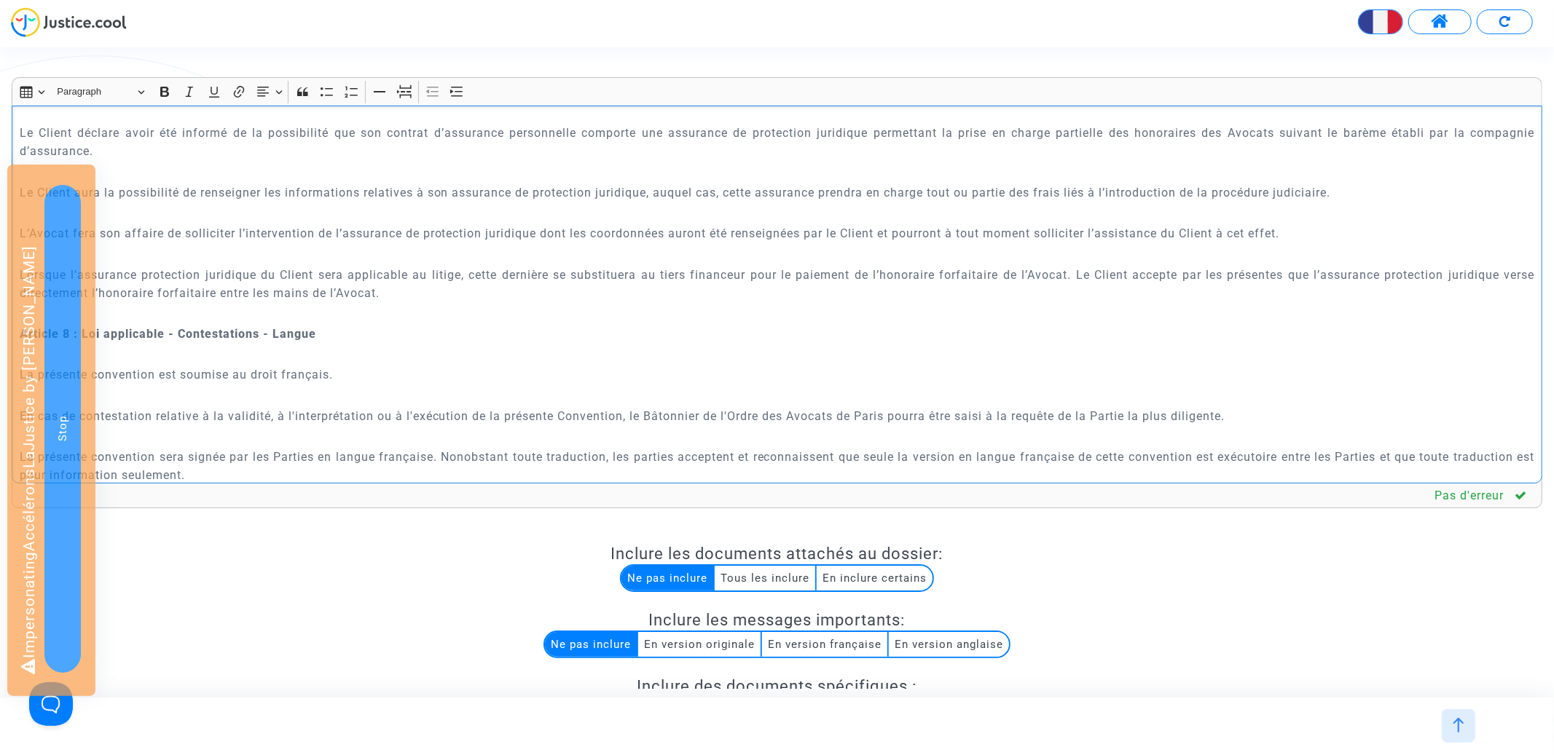
scroll to position [2609, 0]
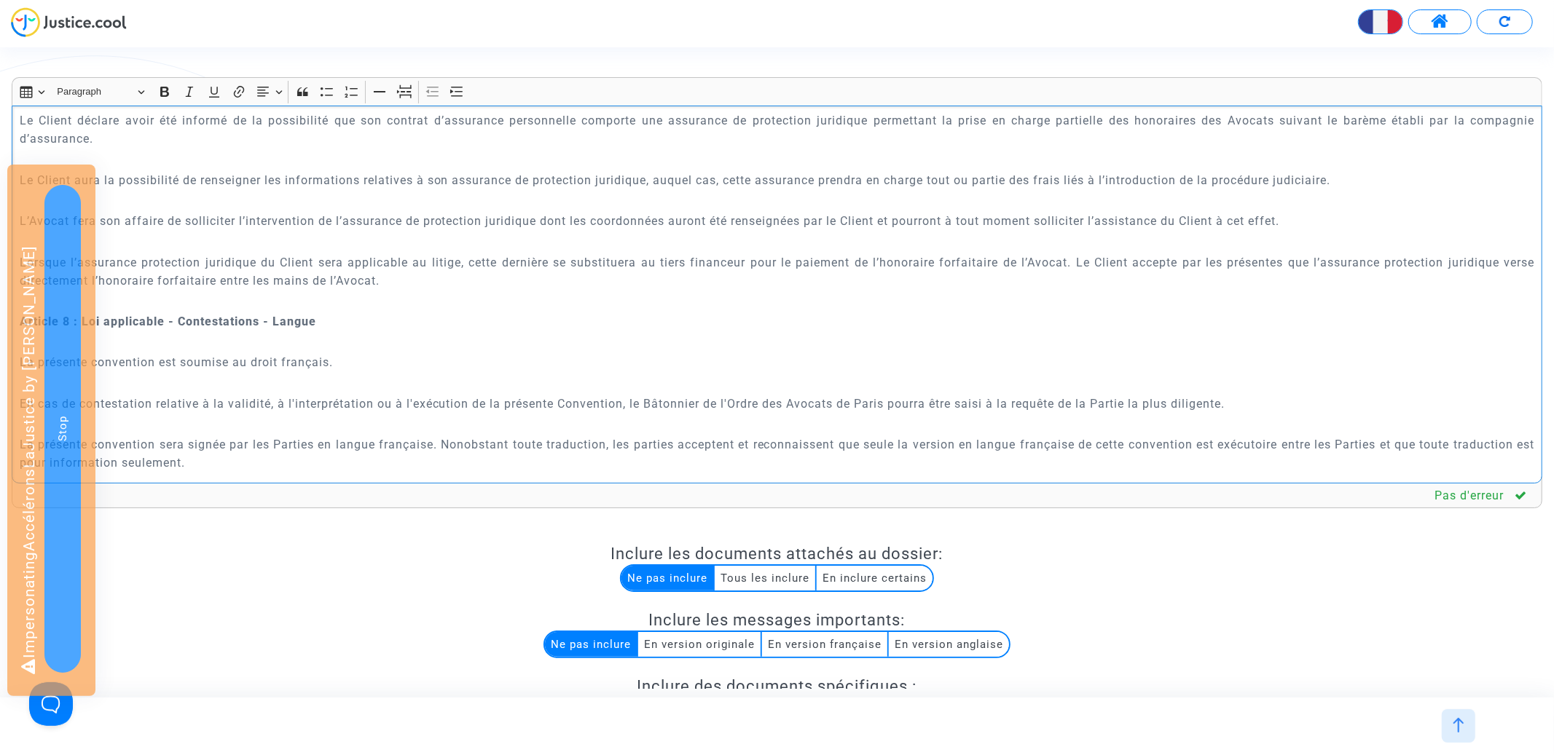
click at [184, 302] on p "Rich Text Editor, main" at bounding box center [777, 301] width 1515 height 18
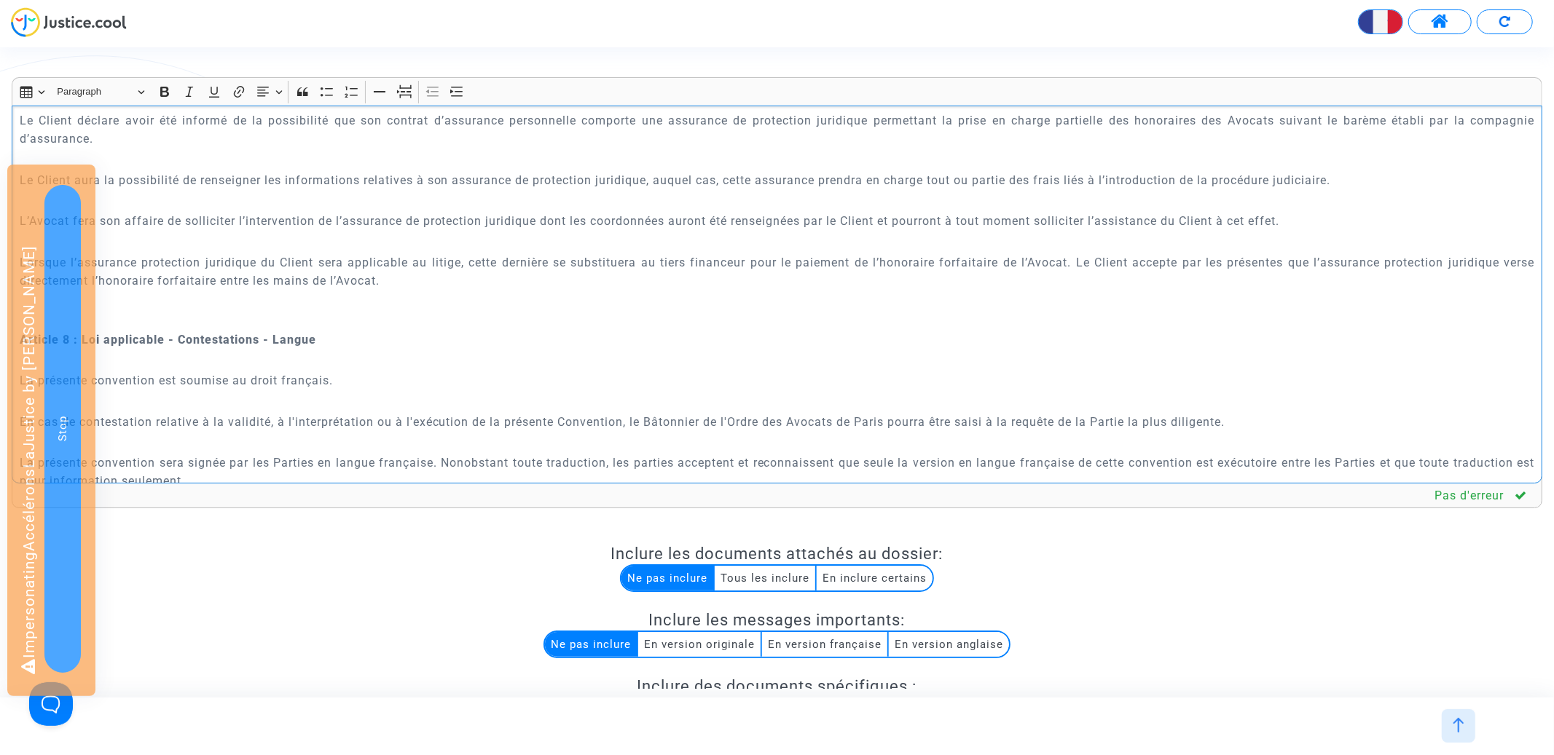
click at [210, 396] on p "Rich Text Editor, main" at bounding box center [777, 401] width 1515 height 18
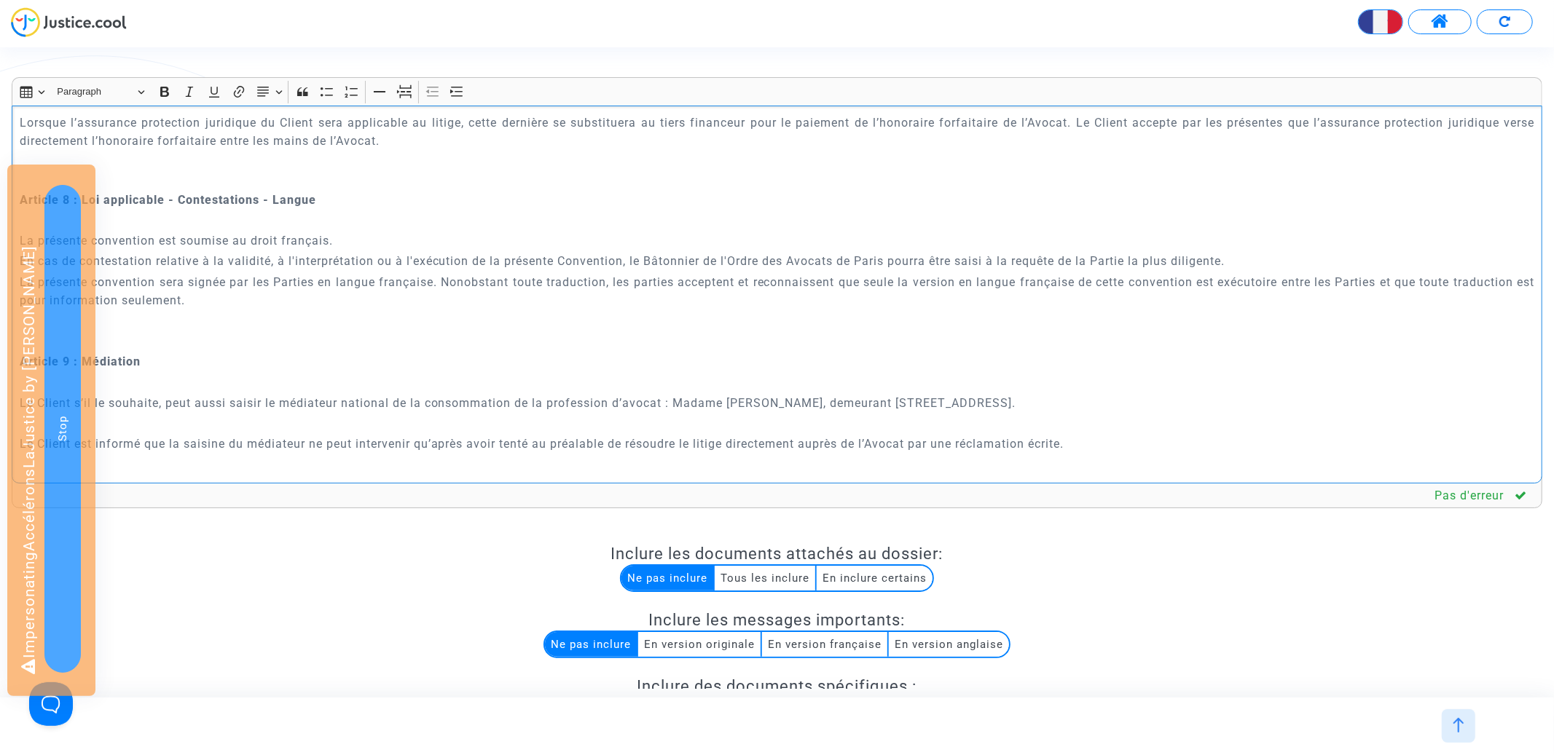
scroll to position [2847, 0]
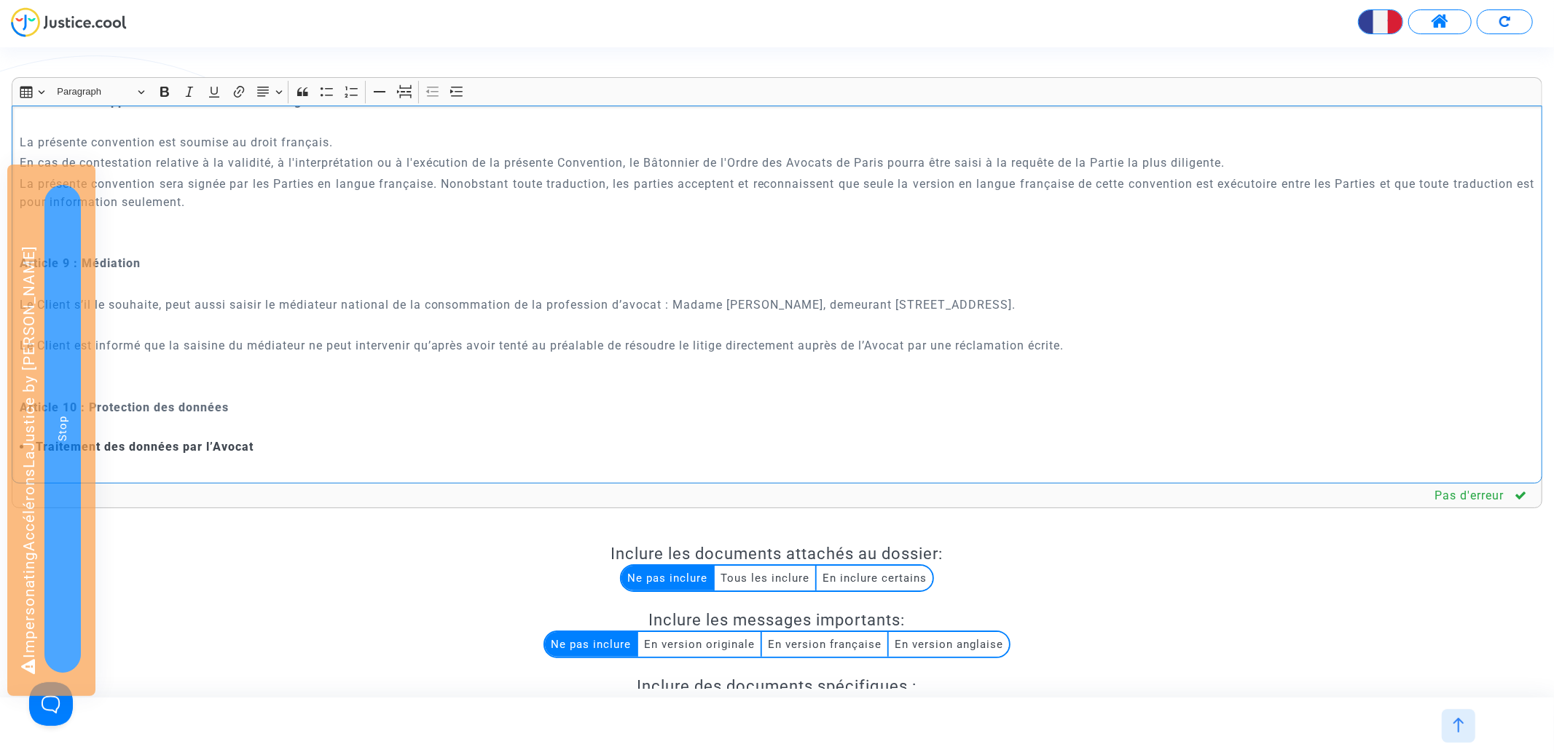
click at [222, 227] on p "Rich Text Editor, main" at bounding box center [777, 222] width 1515 height 18
click at [200, 318] on p "Rich Text Editor, main" at bounding box center [777, 325] width 1515 height 18
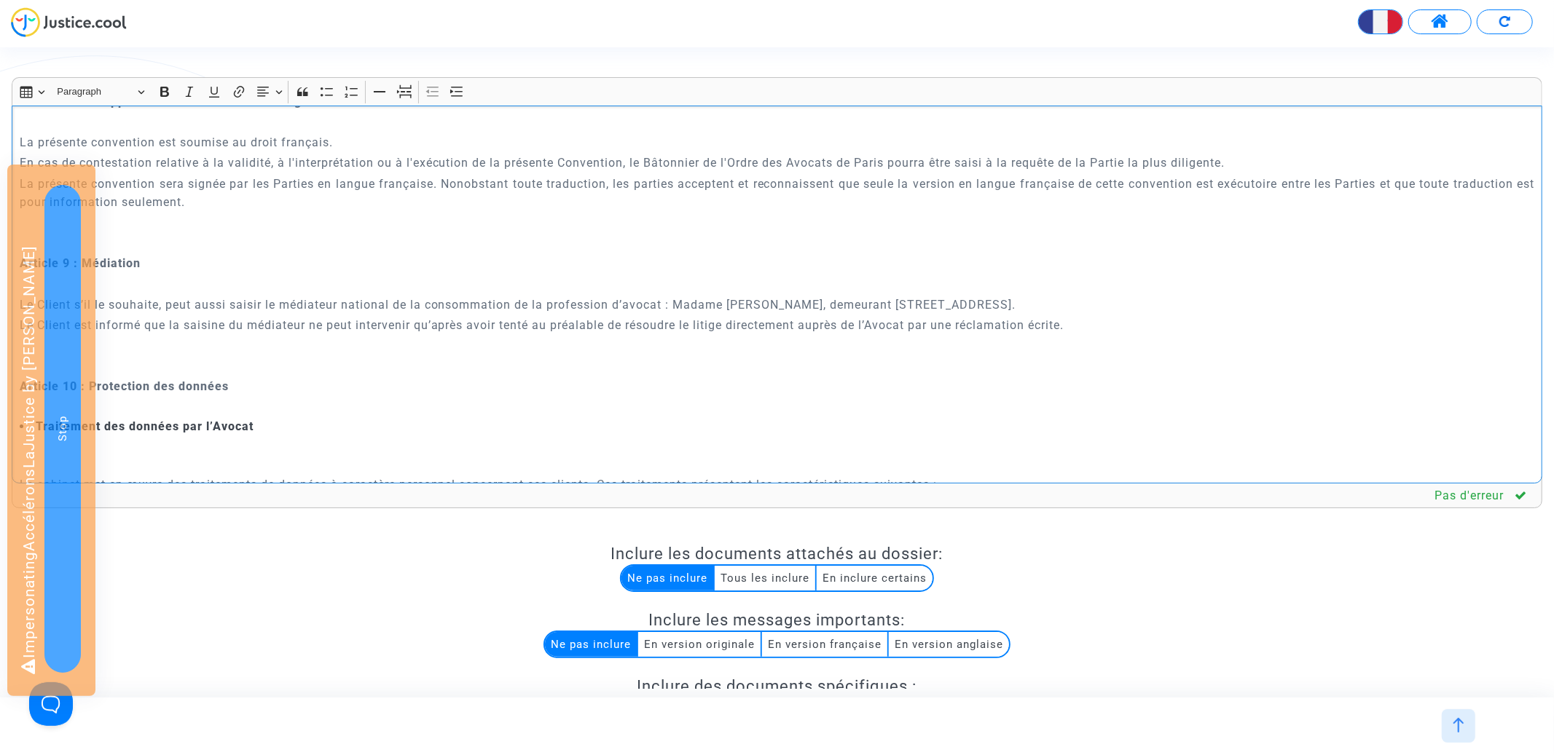
click at [179, 359] on p "Rich Text Editor, main" at bounding box center [777, 366] width 1515 height 18
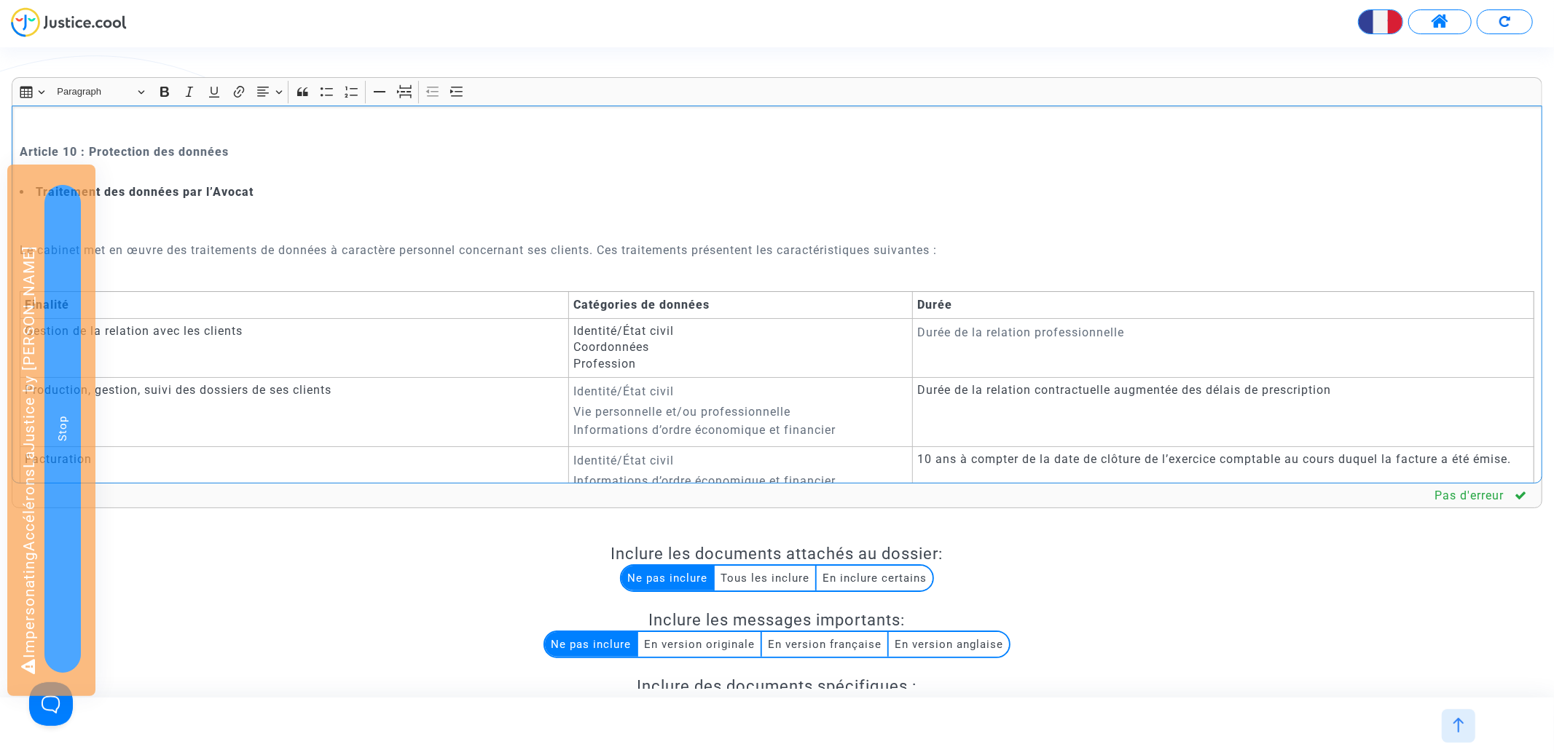
scroll to position [3085, 0]
click at [187, 191] on strong "Traitement des données par l’Avocat" at bounding box center [145, 186] width 218 height 14
click at [216, 93] on icon "Editor toolbar" at bounding box center [214, 92] width 15 height 15
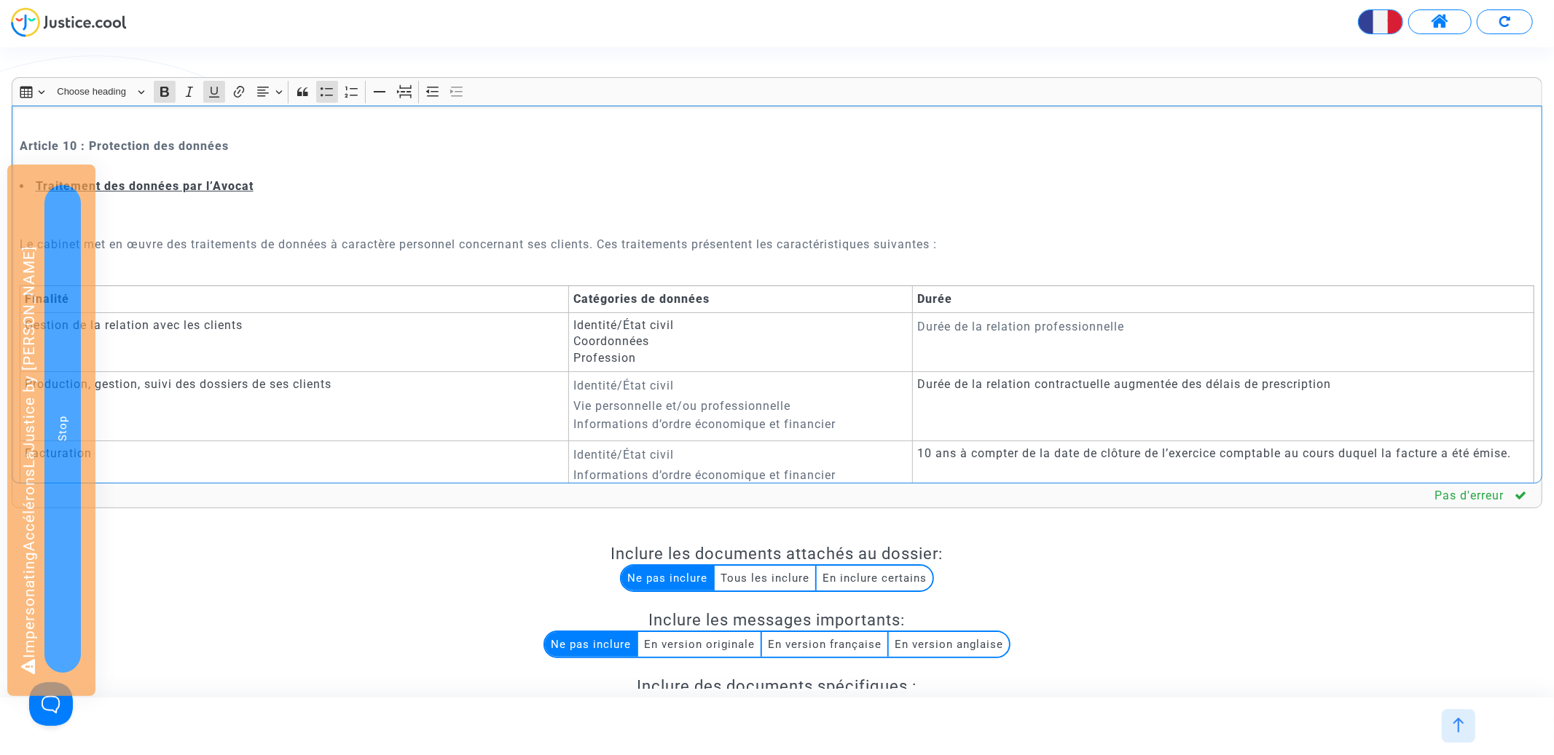
click at [212, 233] on p "Rich Text Editor, main" at bounding box center [777, 224] width 1515 height 18
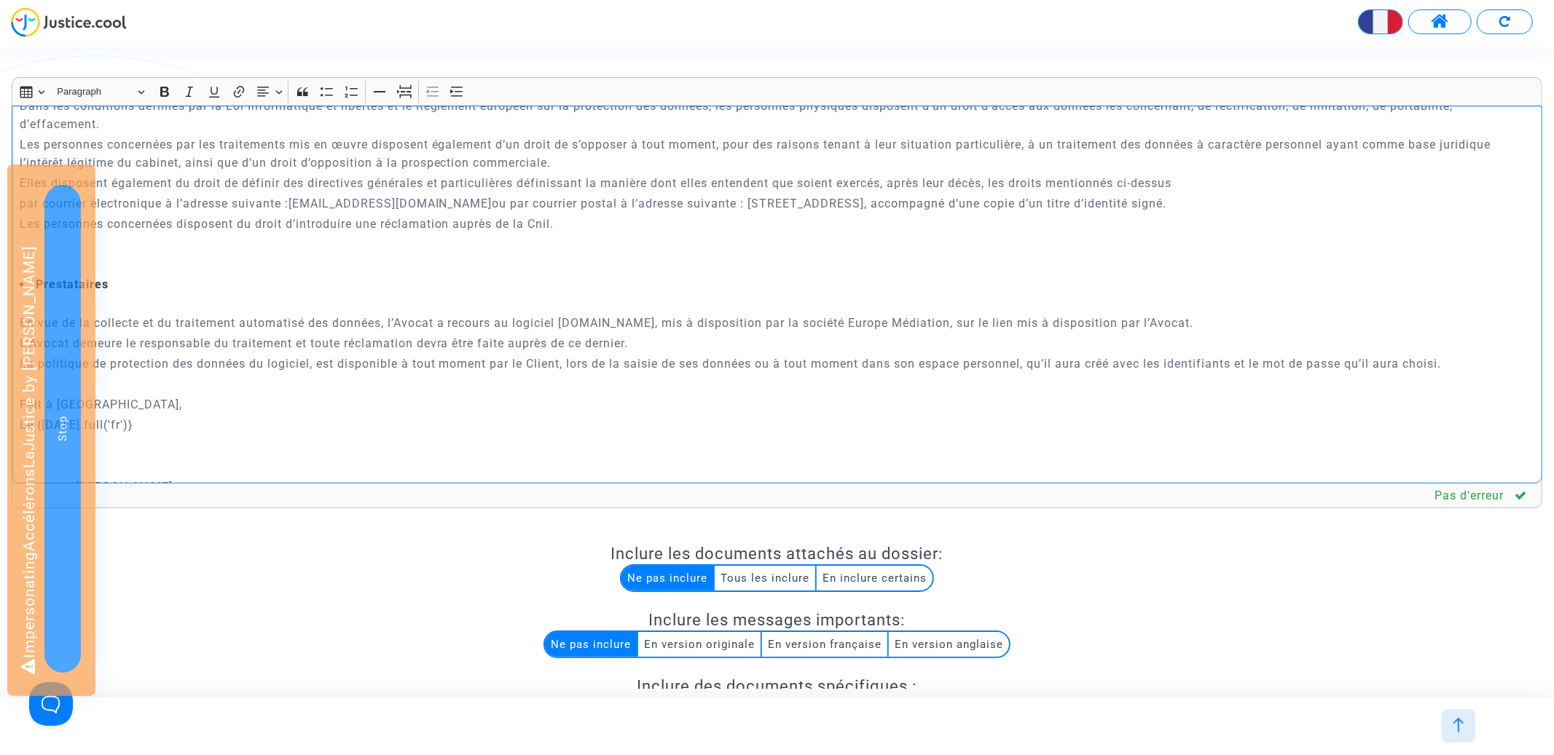
scroll to position [3797, 0]
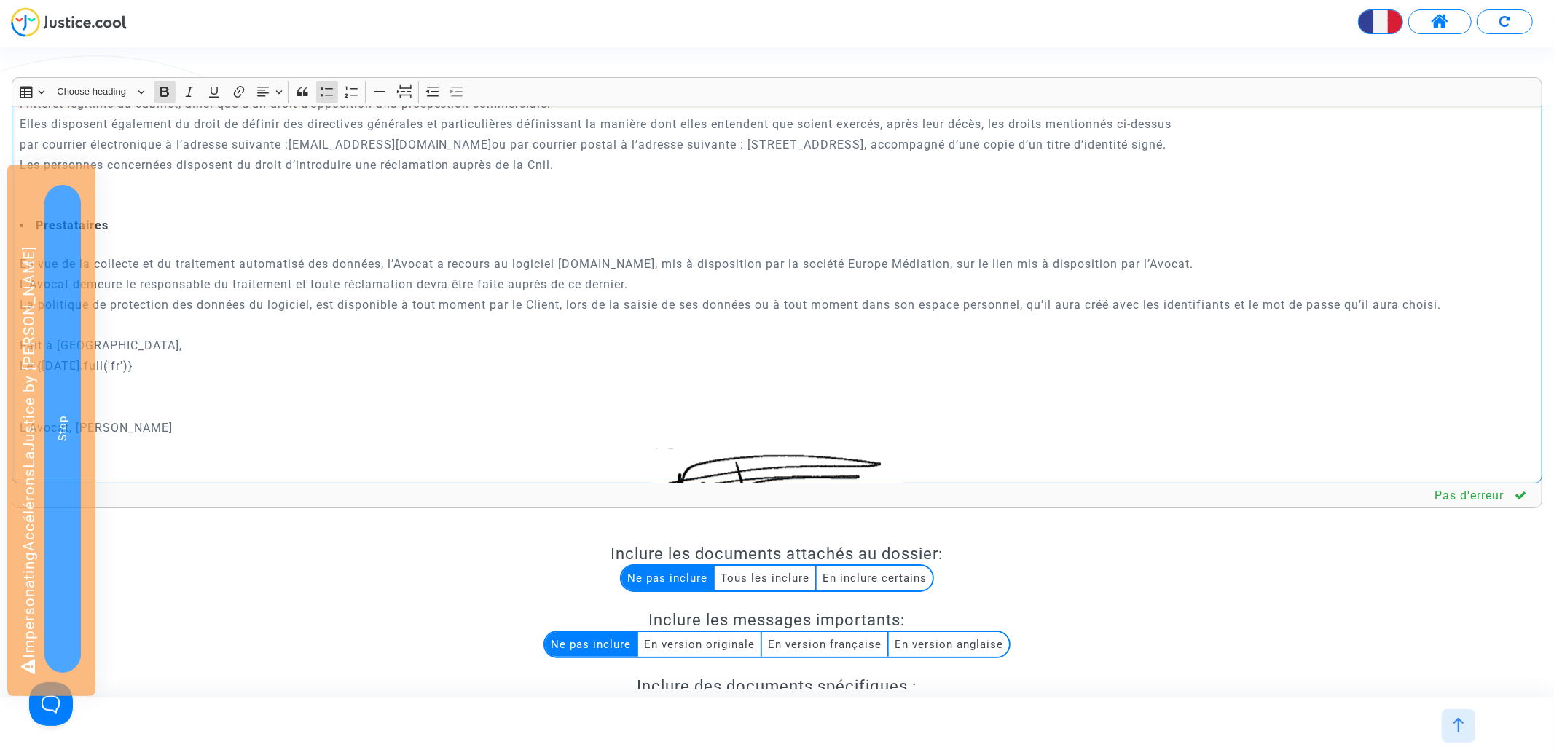
click at [106, 229] on strong "Prestataires" at bounding box center [72, 226] width 73 height 14
click at [213, 97] on icon "Editor toolbar" at bounding box center [214, 92] width 10 height 11
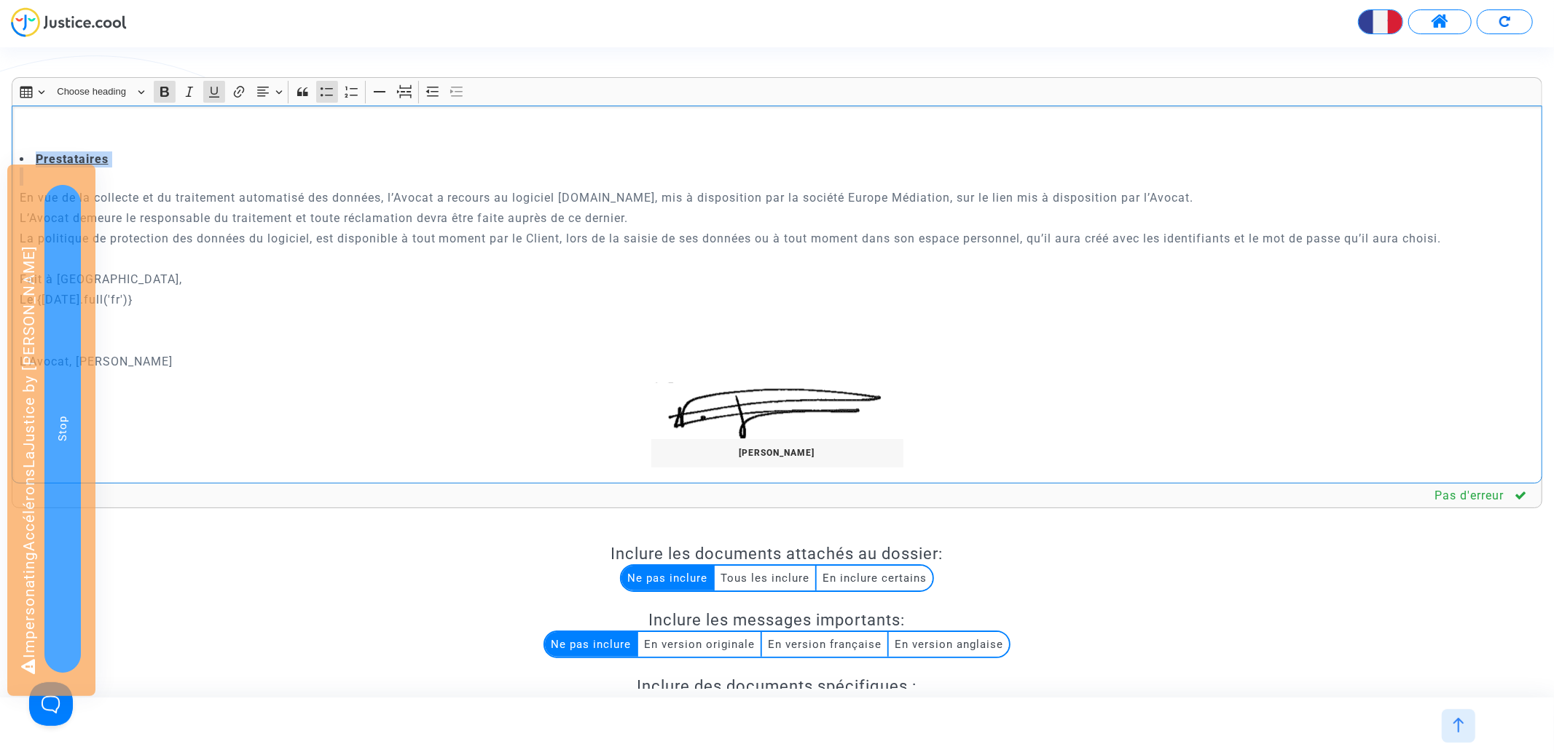
scroll to position [3908, 0]
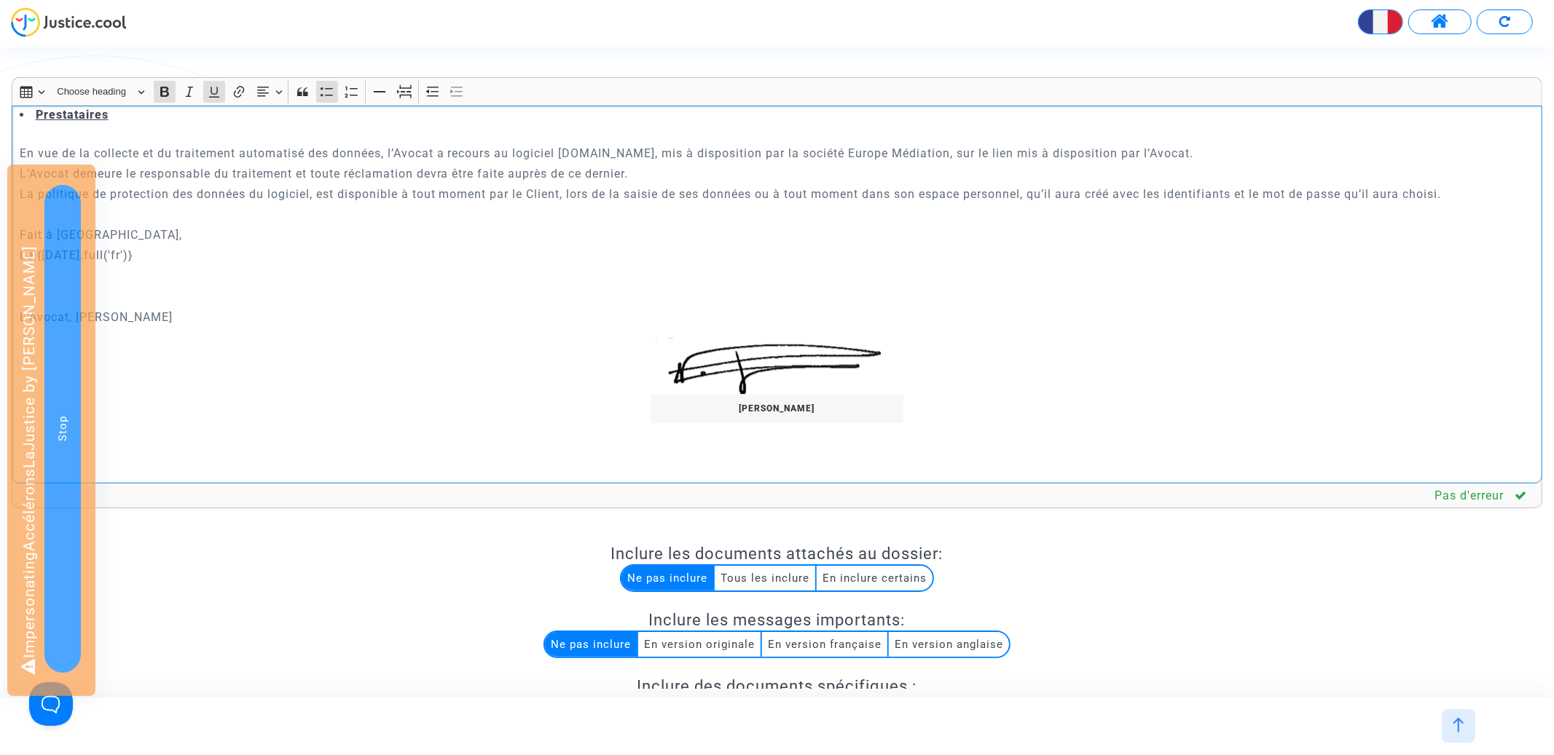
click at [207, 219] on p "Rich Text Editor, main" at bounding box center [777, 214] width 1515 height 18
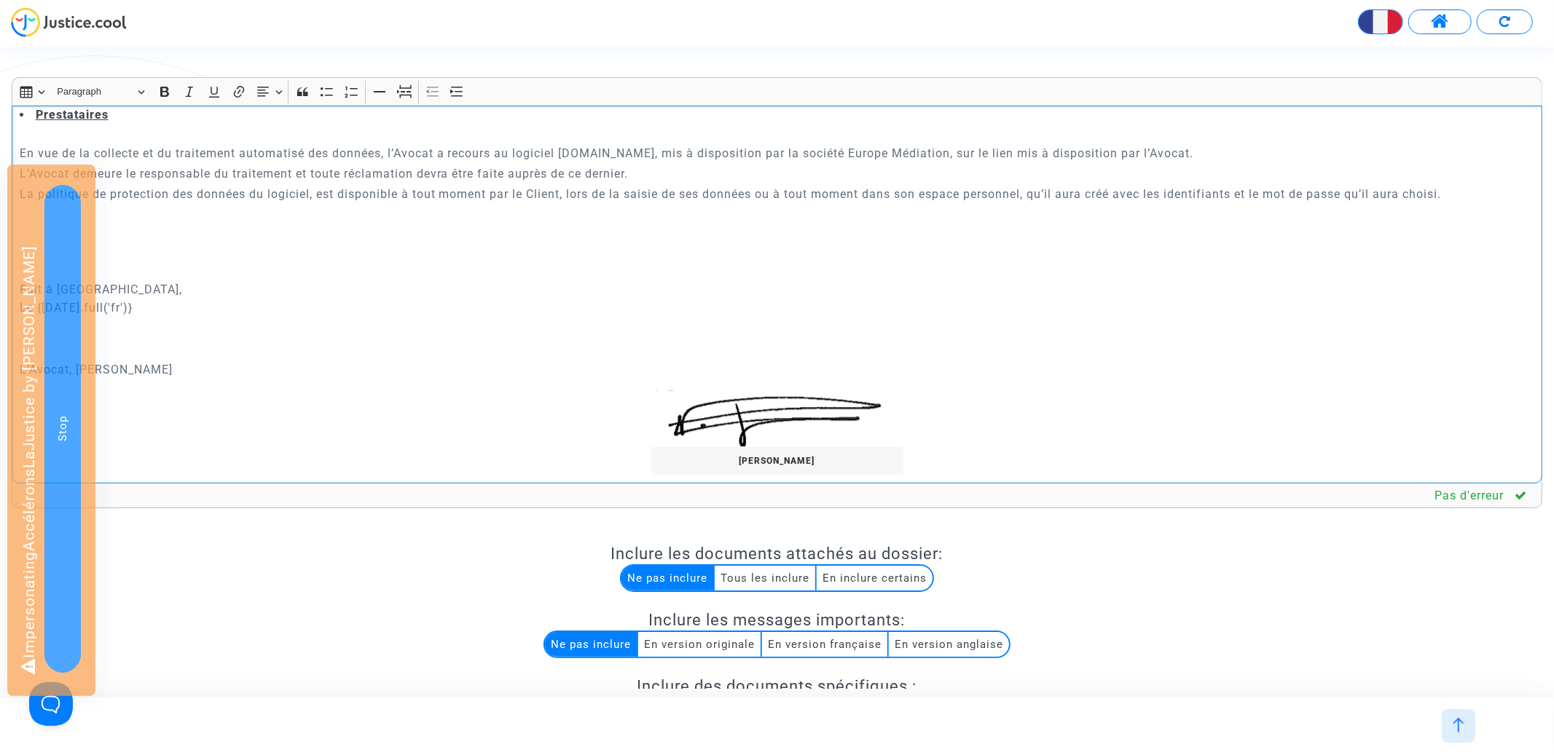
click at [189, 343] on p "Rich Text Editor, main" at bounding box center [777, 349] width 1515 height 18
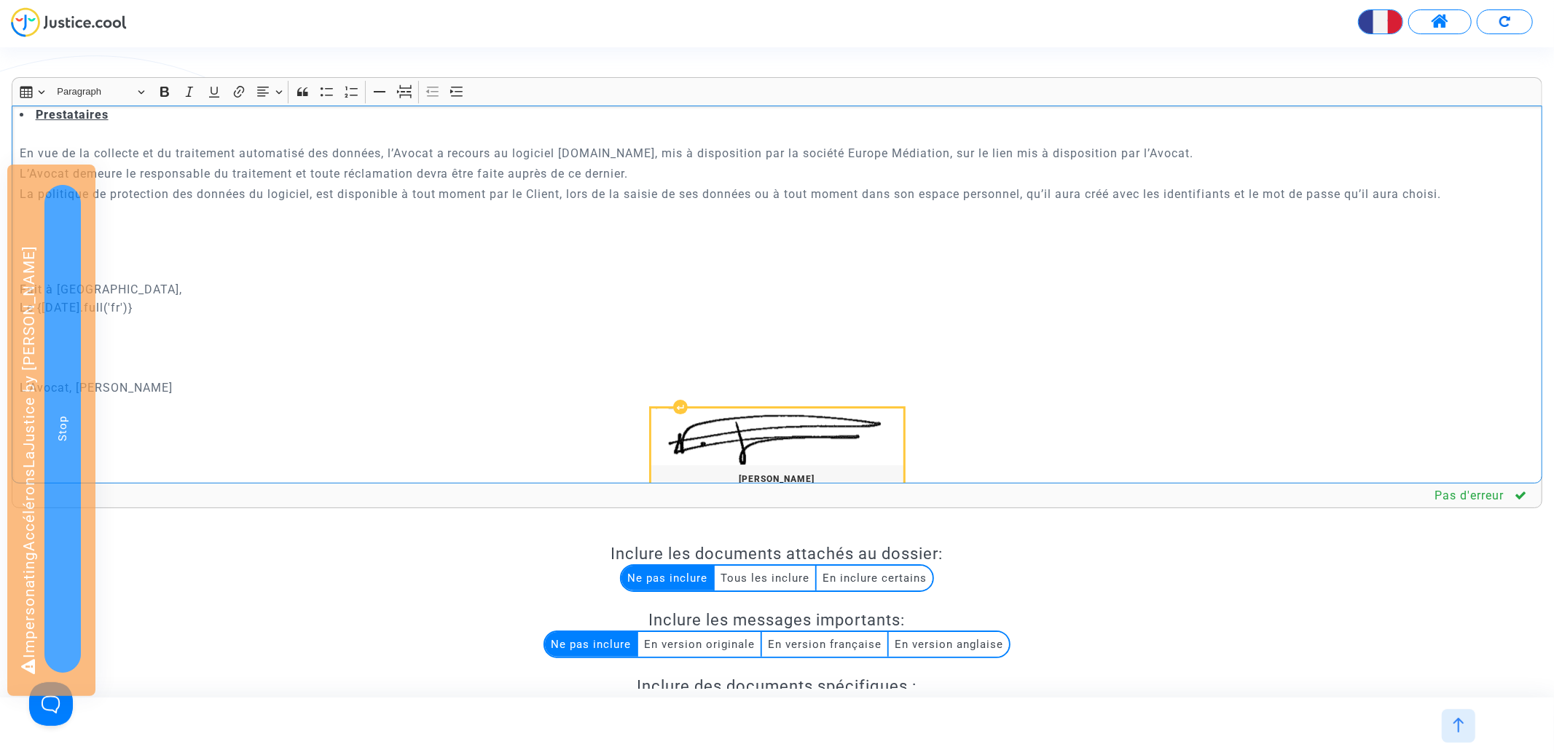
scroll to position [4062, 0]
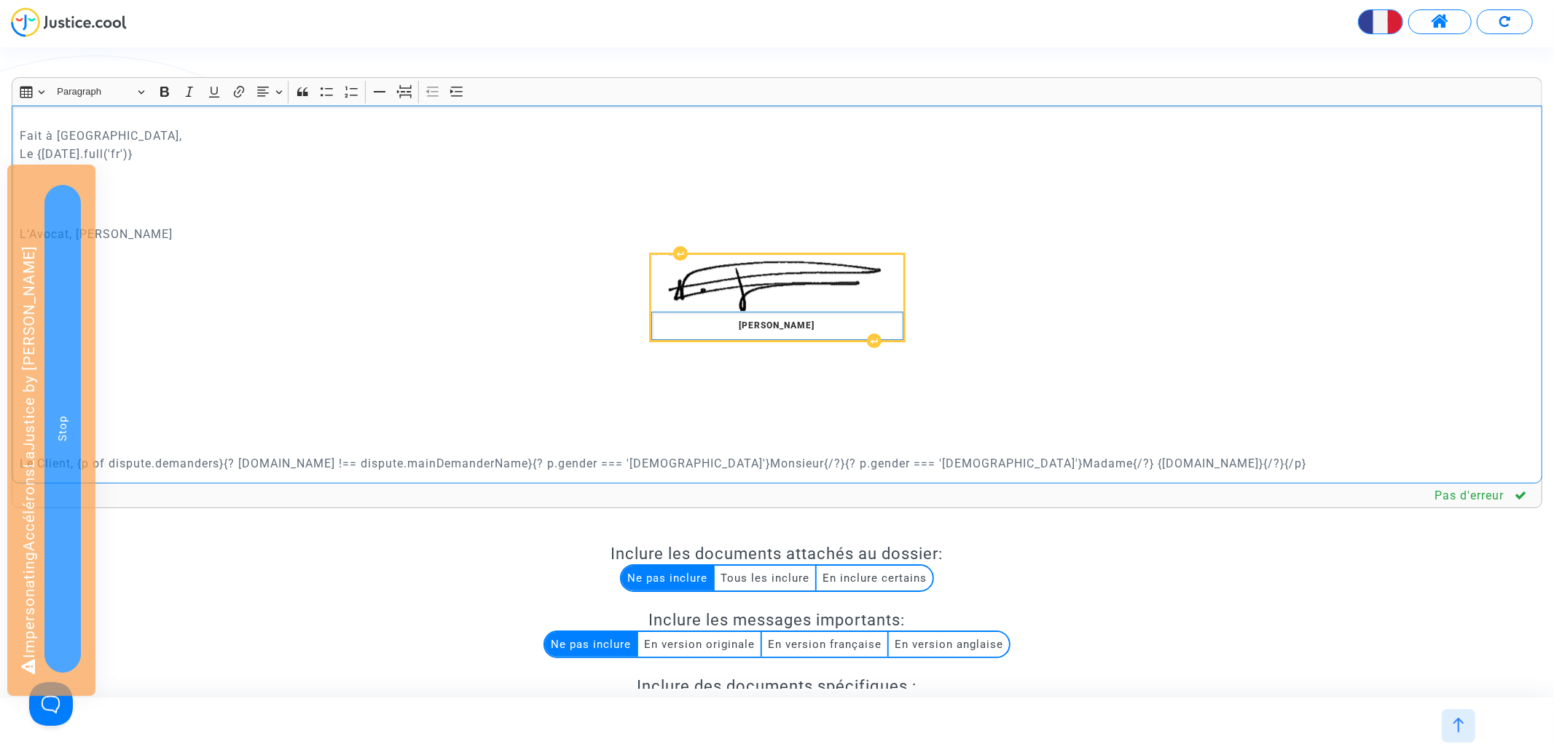
click at [774, 327] on strong "[PERSON_NAME]" at bounding box center [777, 326] width 76 height 10
click at [699, 222] on p "Rich Text Editor, main" at bounding box center [777, 204] width 1515 height 36
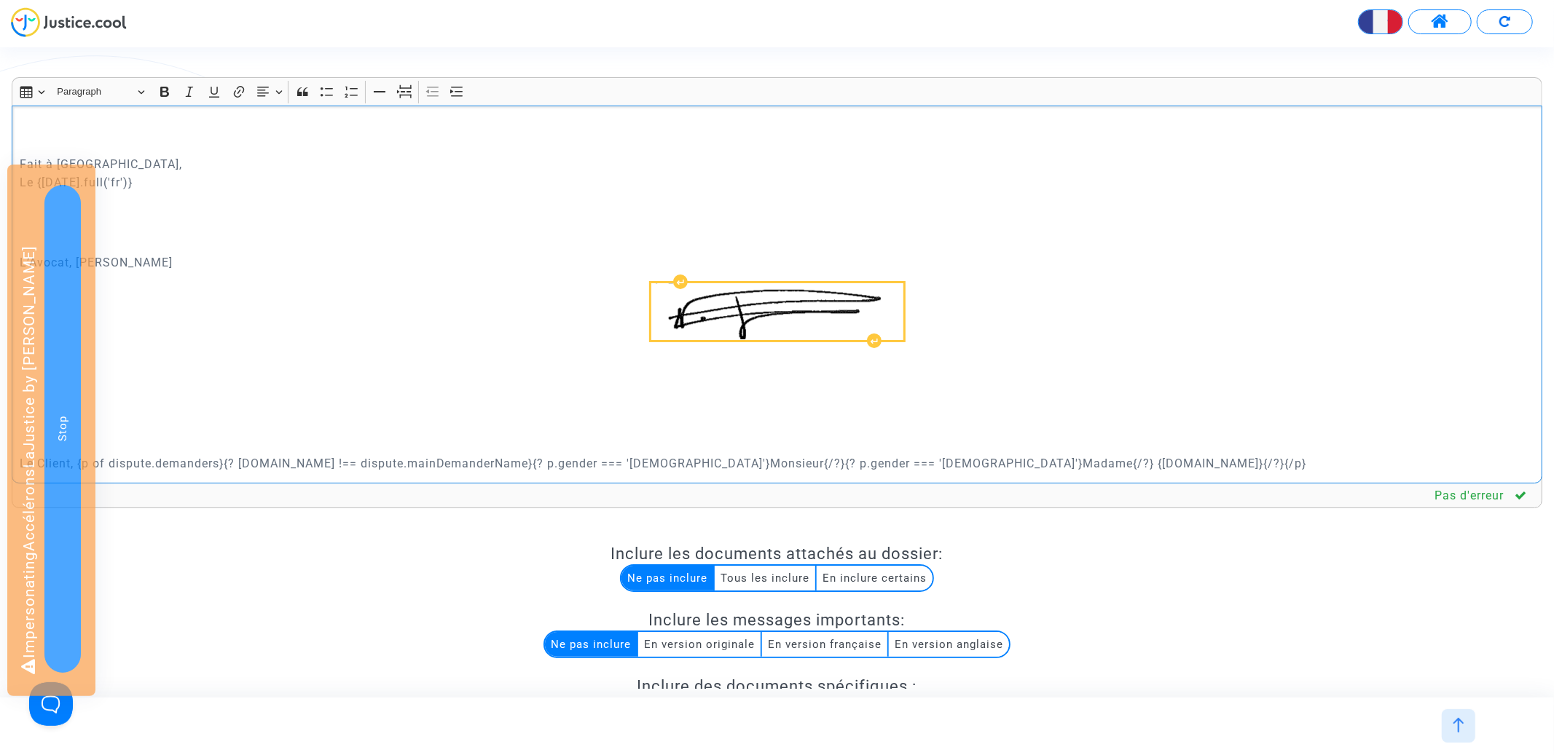
scroll to position [200, 0]
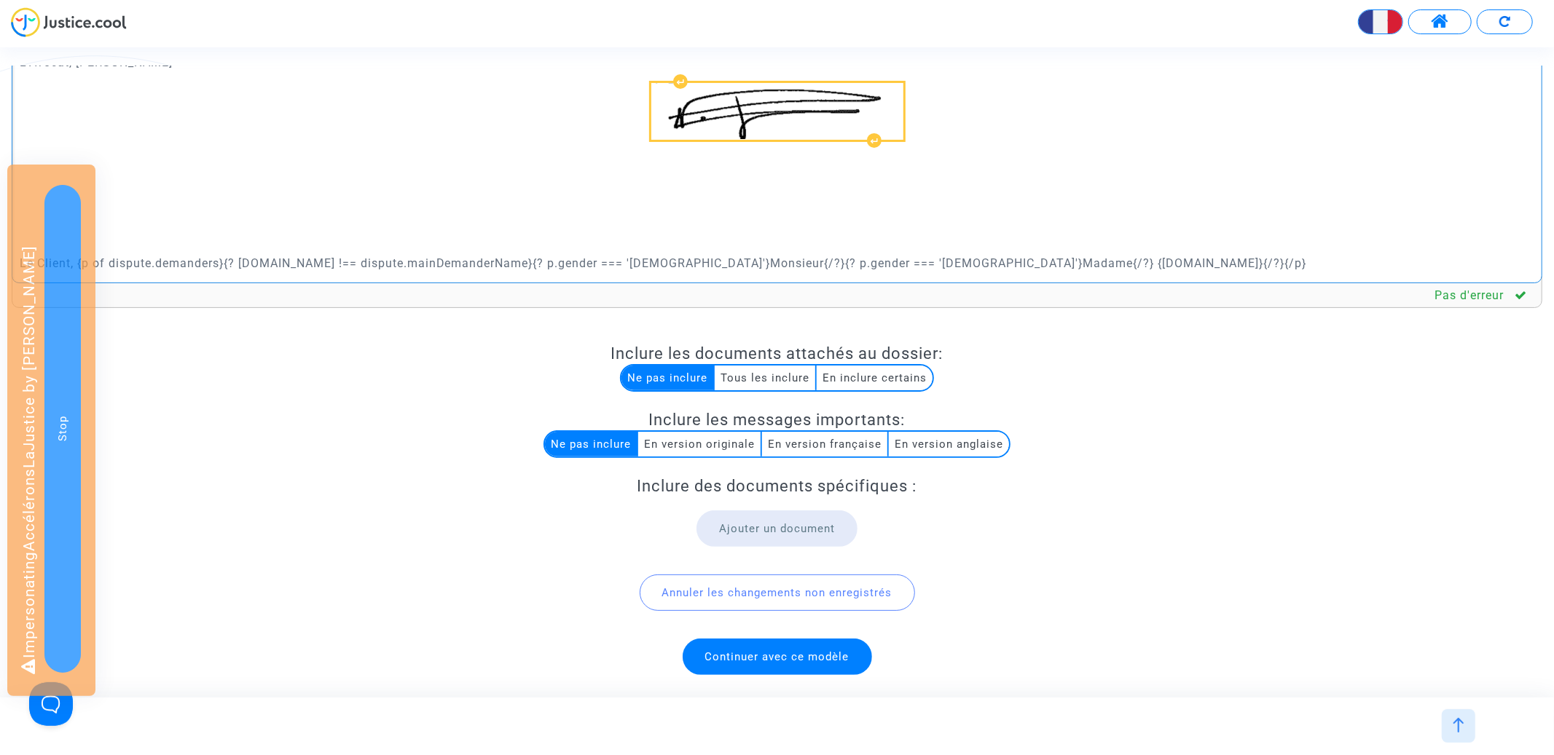
click at [256, 240] on p "Rich Text Editor, main" at bounding box center [777, 243] width 1515 height 18
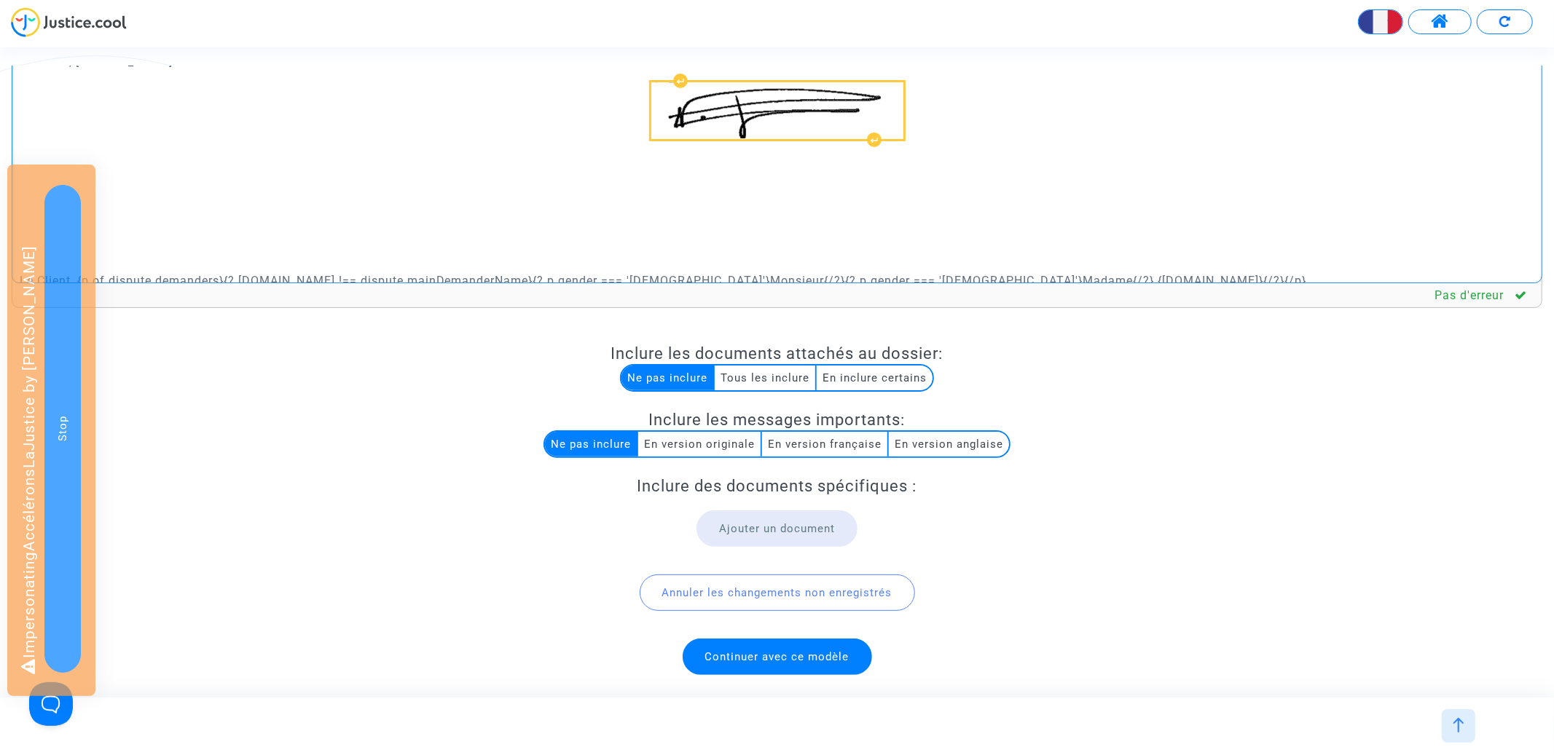
scroll to position [4053, 0]
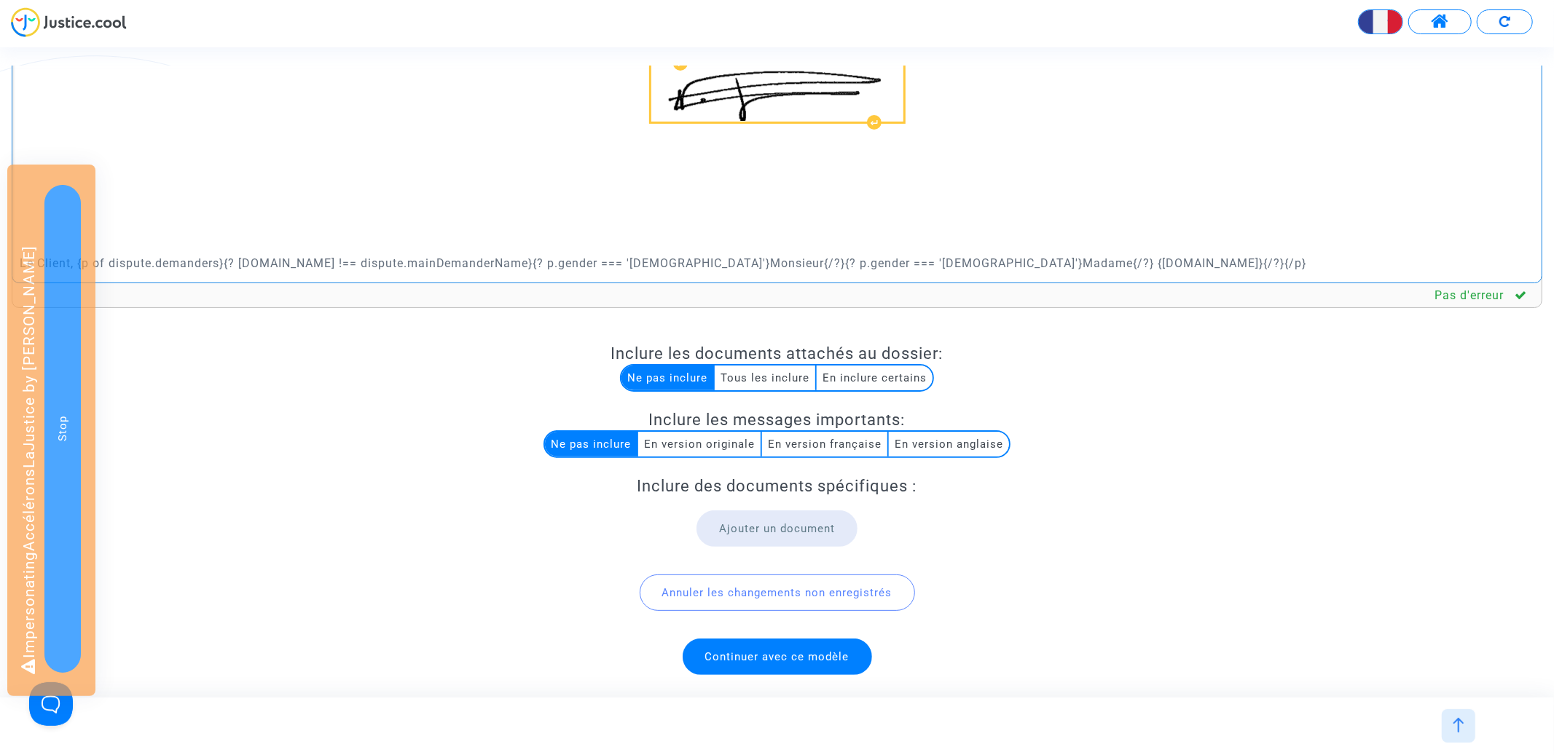
click at [756, 645] on span "Continuer avec ce modèle" at bounding box center [777, 657] width 189 height 36
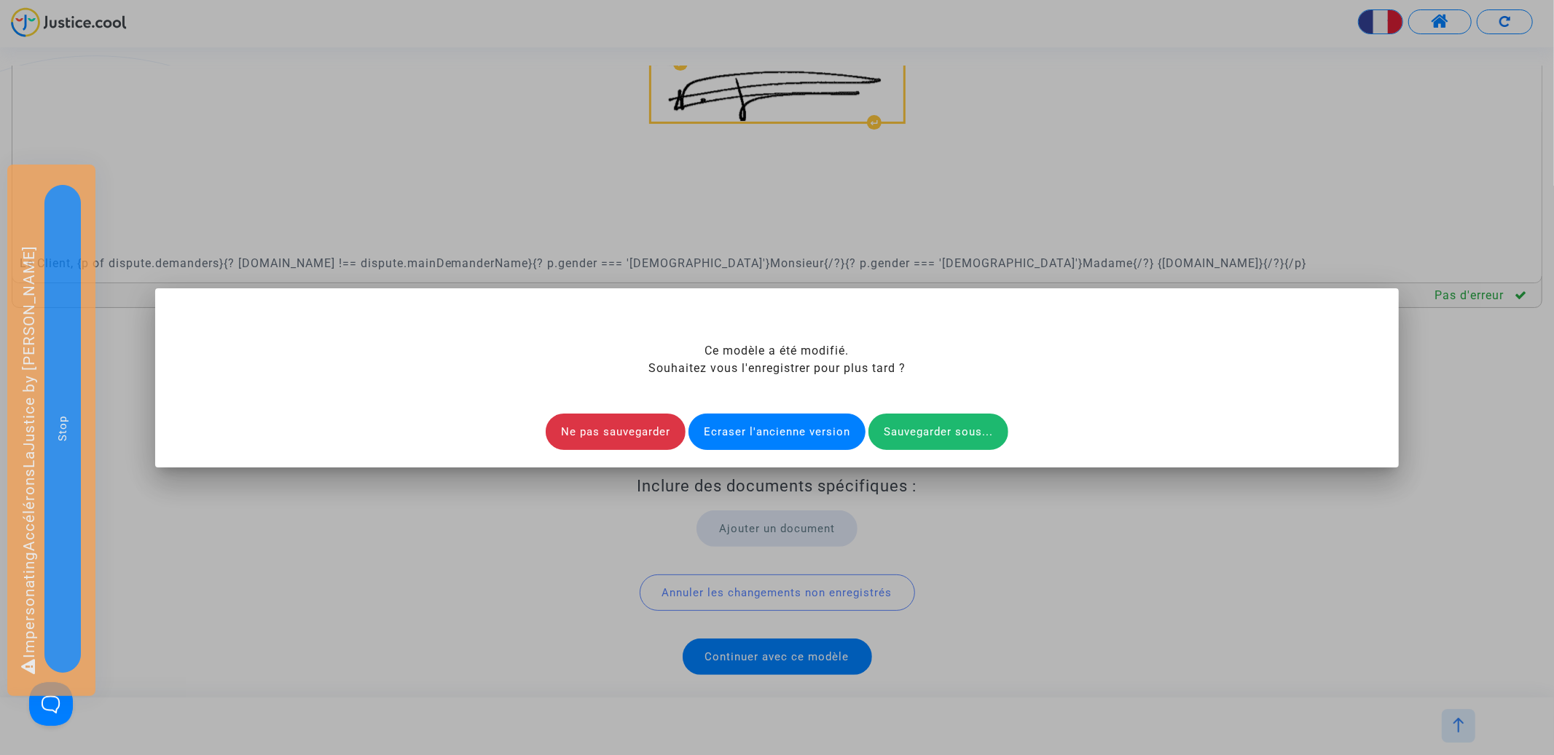
click at [773, 430] on div "Ecraser l'ancienne version" at bounding box center [776, 432] width 177 height 36
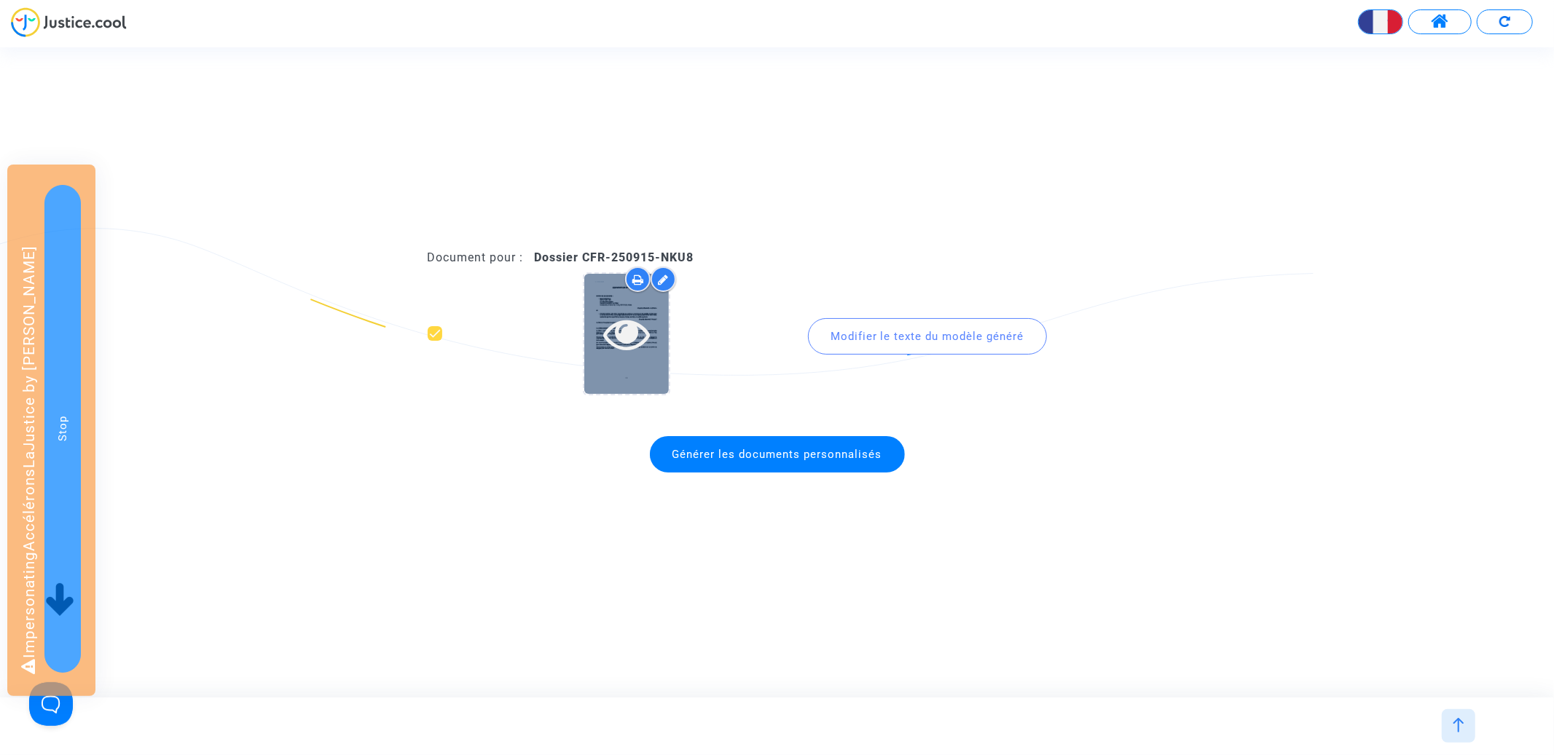
click at [628, 339] on icon at bounding box center [626, 333] width 47 height 47
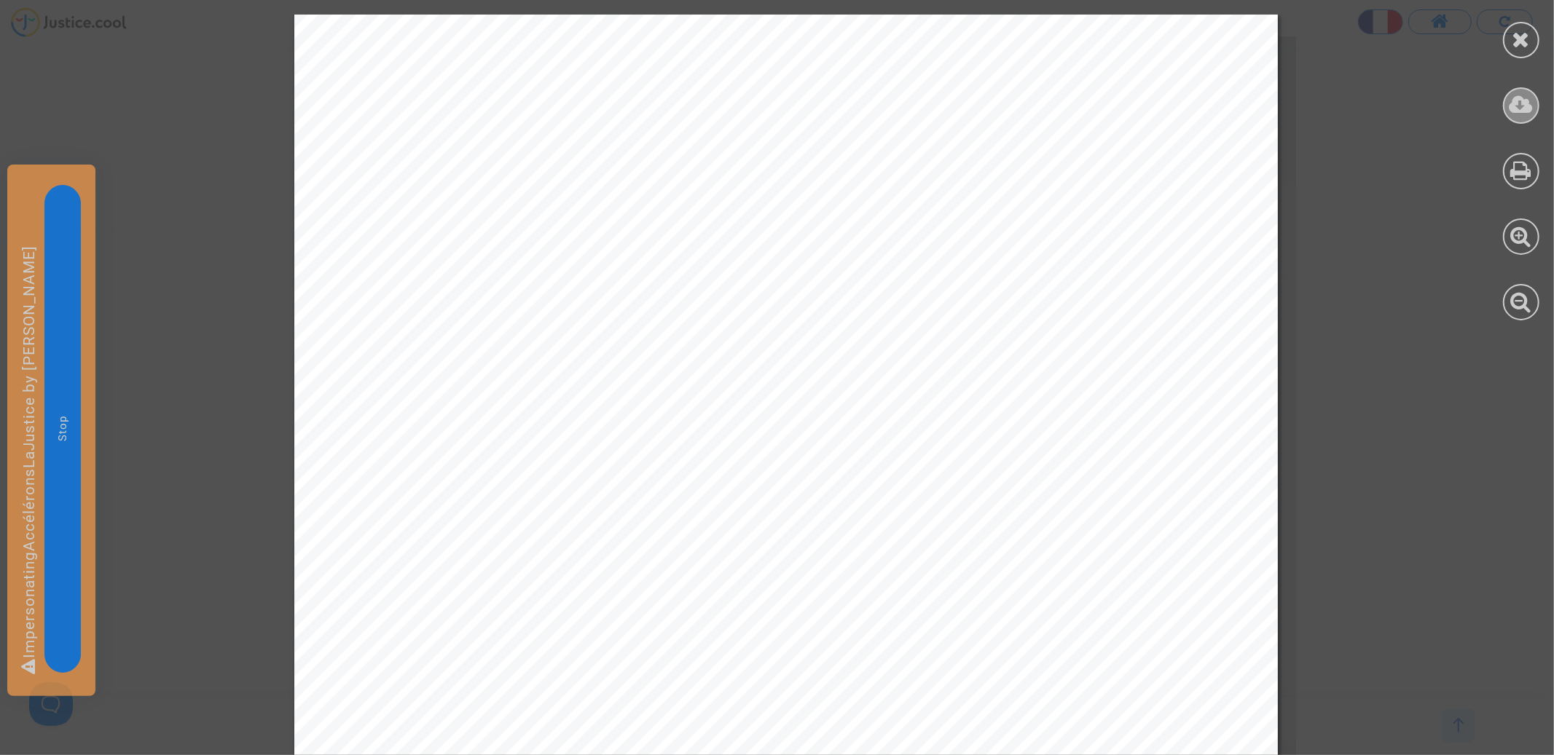
click at [1525, 122] on div at bounding box center [1521, 105] width 36 height 36
click at [1516, 50] on div at bounding box center [1521, 40] width 36 height 36
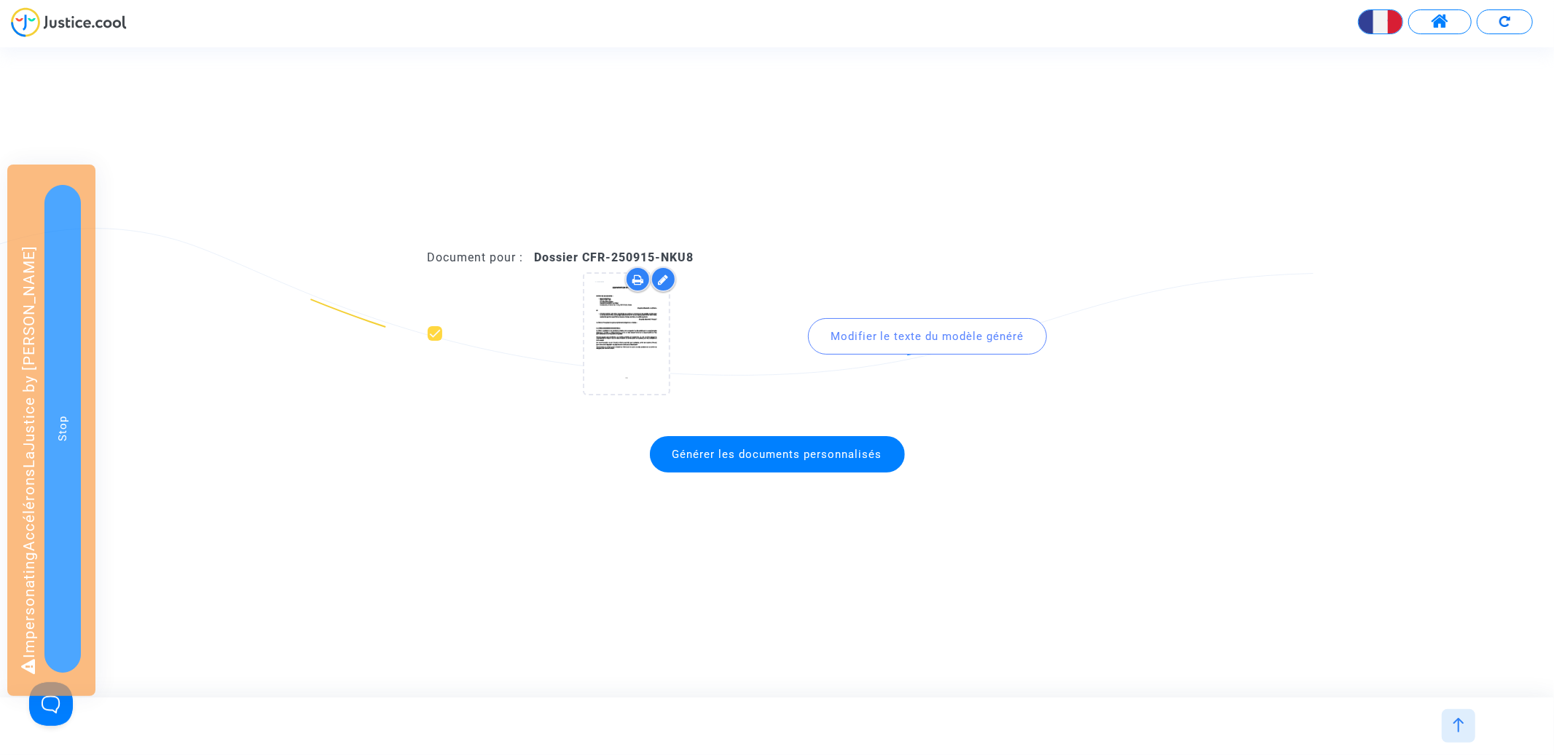
click at [1462, 736] on div at bounding box center [1459, 727] width 34 height 34
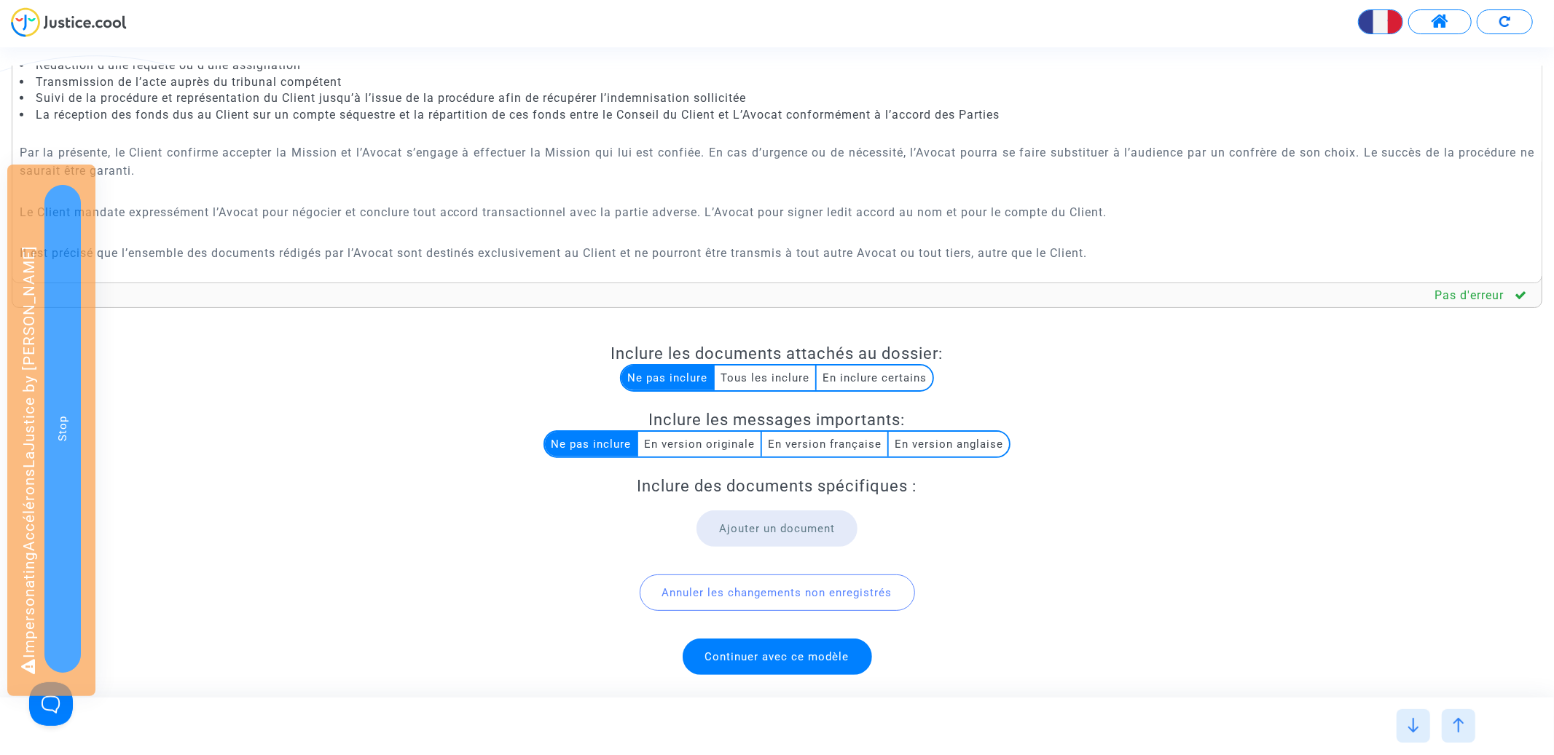
scroll to position [946, 0]
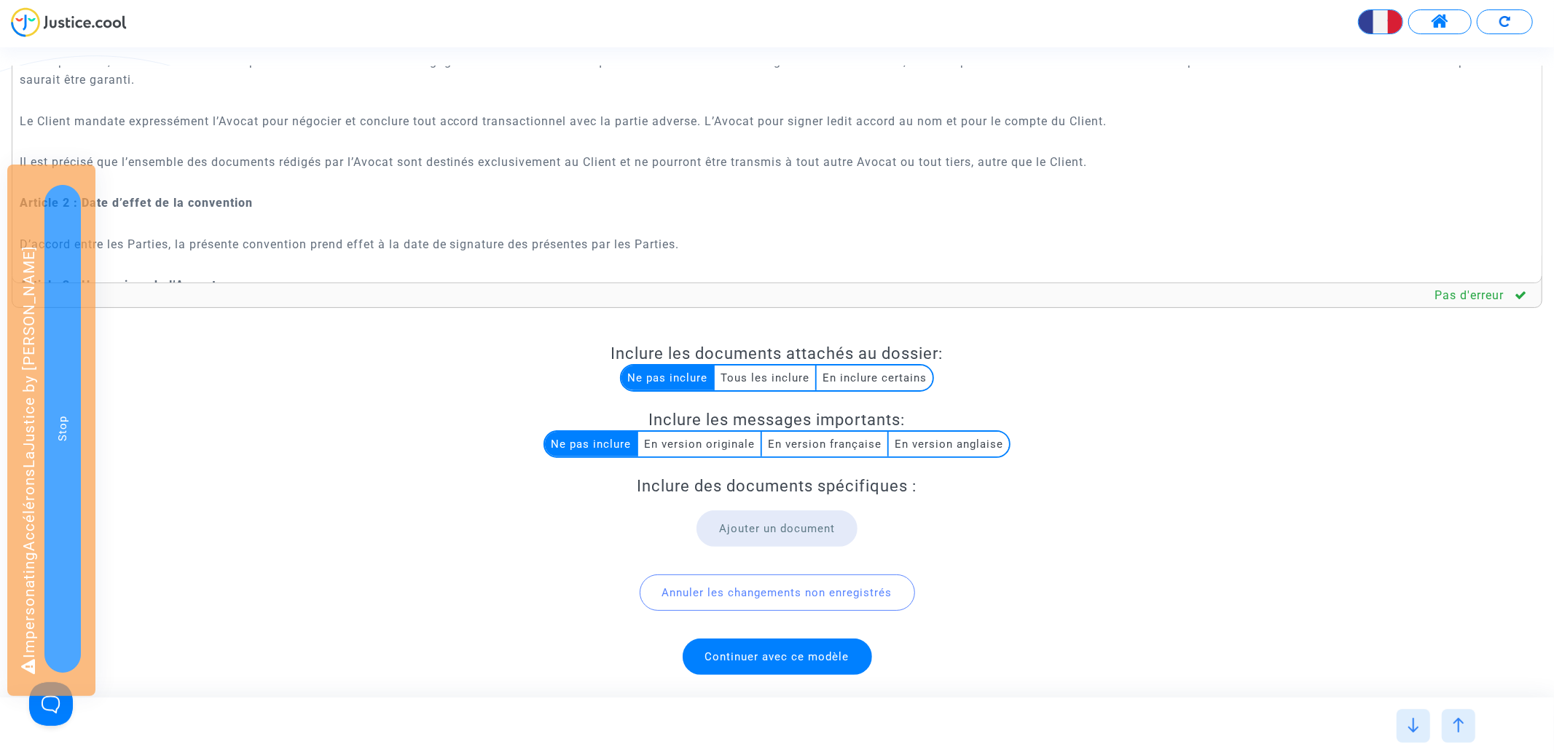
click at [348, 140] on p "Rich Text Editor, main" at bounding box center [777, 142] width 1515 height 18
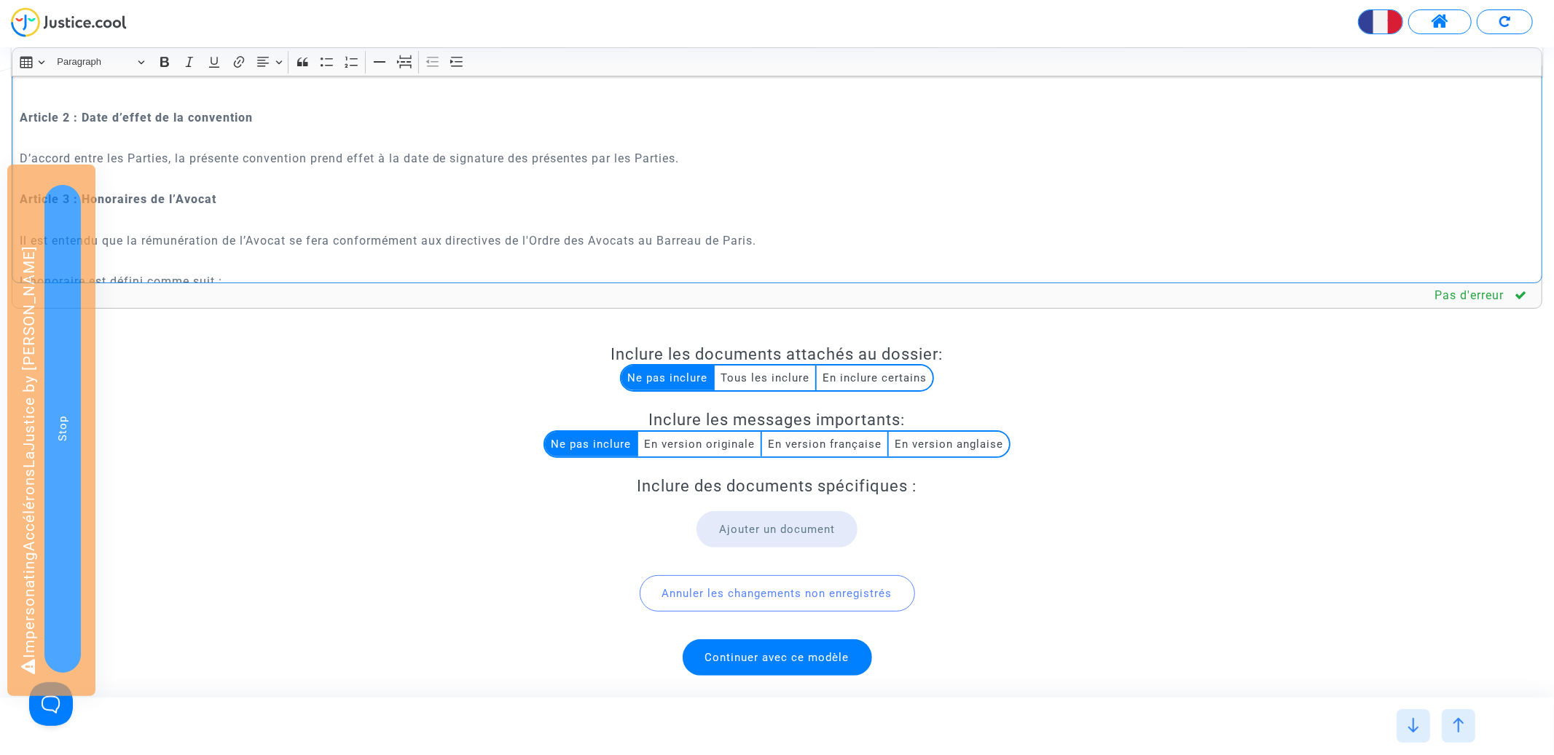
scroll to position [1064, 0]
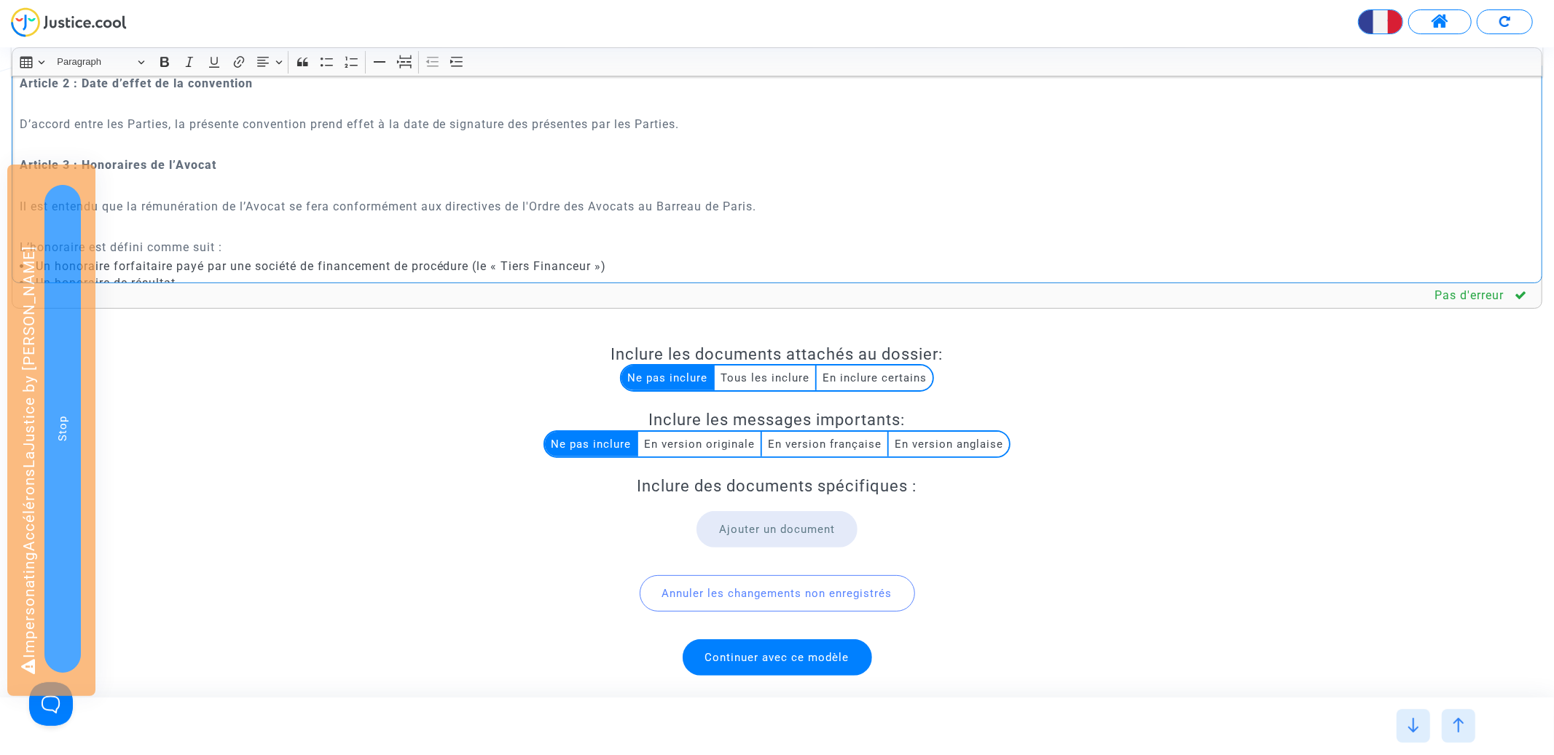
click at [277, 138] on p "Rich Text Editor, main" at bounding box center [777, 144] width 1515 height 18
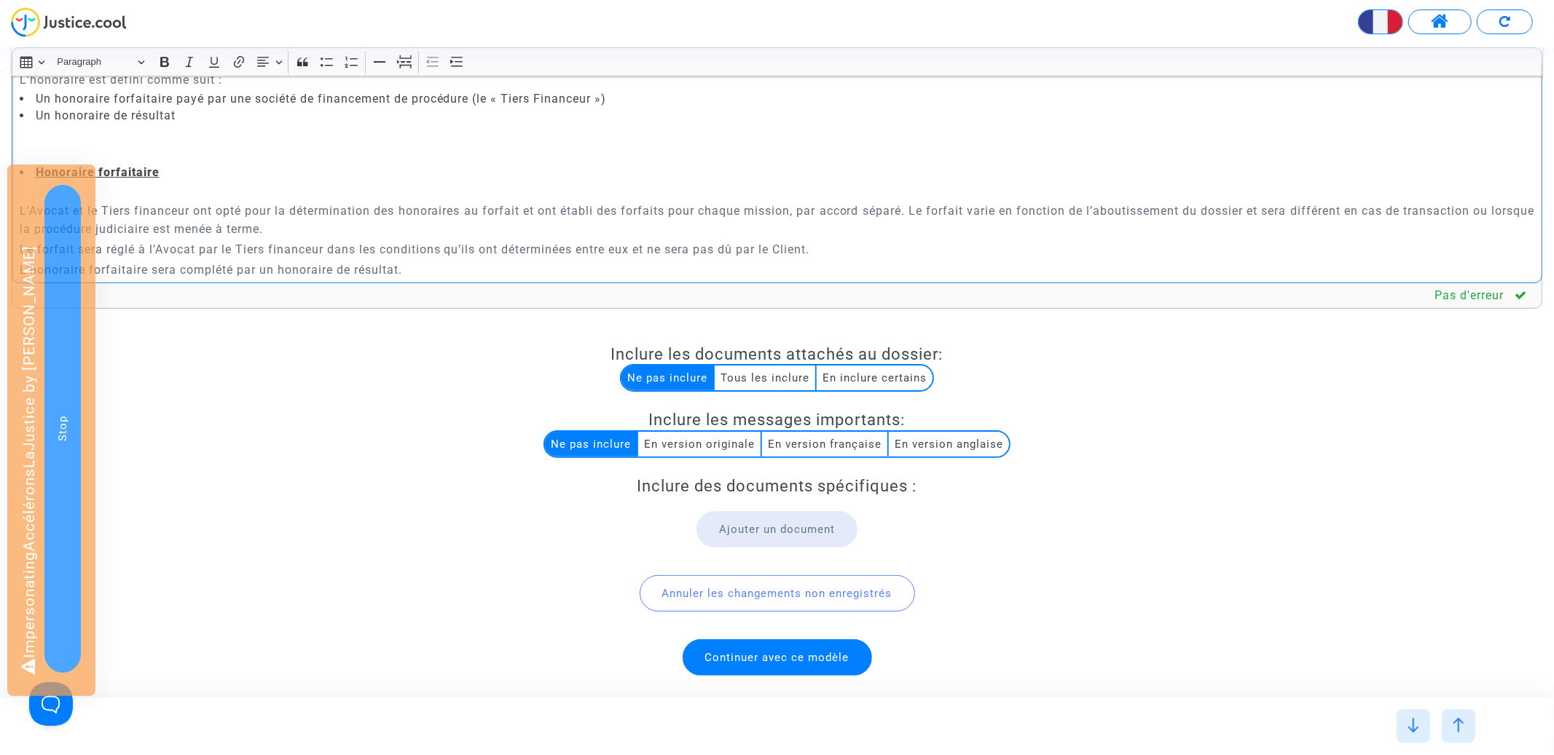
scroll to position [1207, 0]
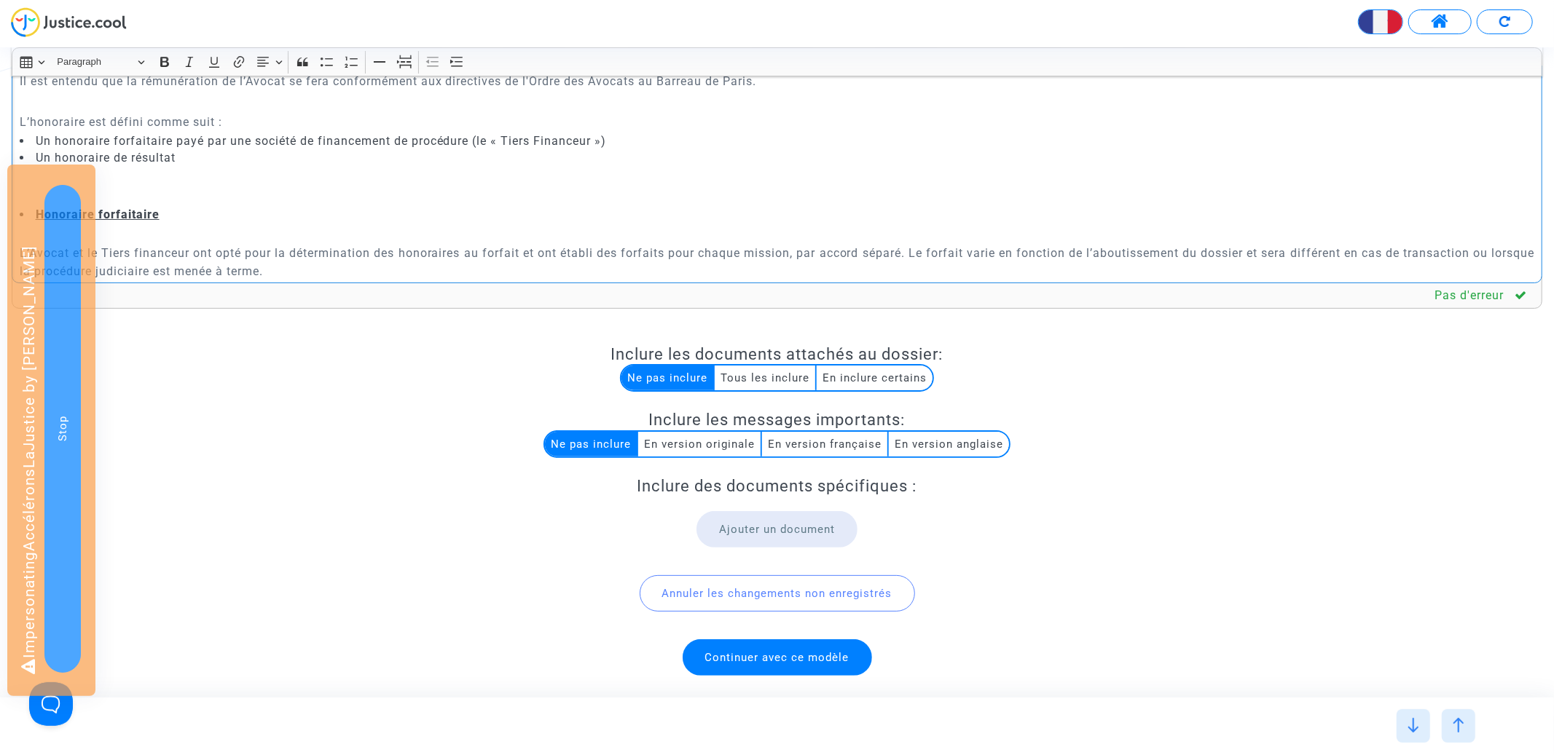
click at [197, 201] on p "Rich Text Editor, main" at bounding box center [777, 195] width 1515 height 18
click at [188, 183] on p "Rich Text Editor, main" at bounding box center [777, 175] width 1515 height 18
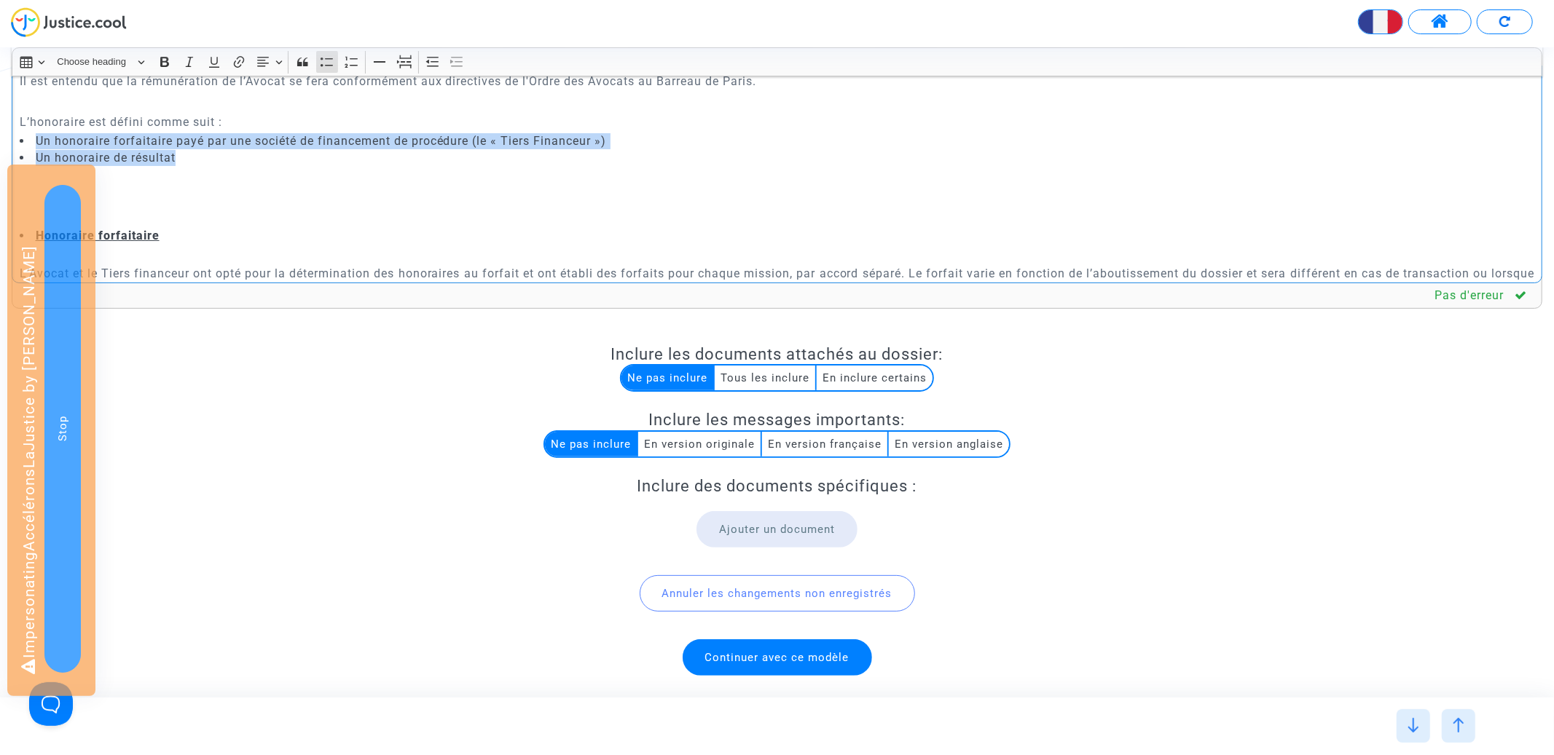
drag, startPoint x: 216, startPoint y: 153, endPoint x: 31, endPoint y: 141, distance: 184.7
click at [31, 141] on ul "Un honoraire forfaitaire payé par une société de financement de procédure (le «…" at bounding box center [777, 149] width 1515 height 33
click at [329, 56] on icon "Editor toolbar" at bounding box center [327, 62] width 15 height 15
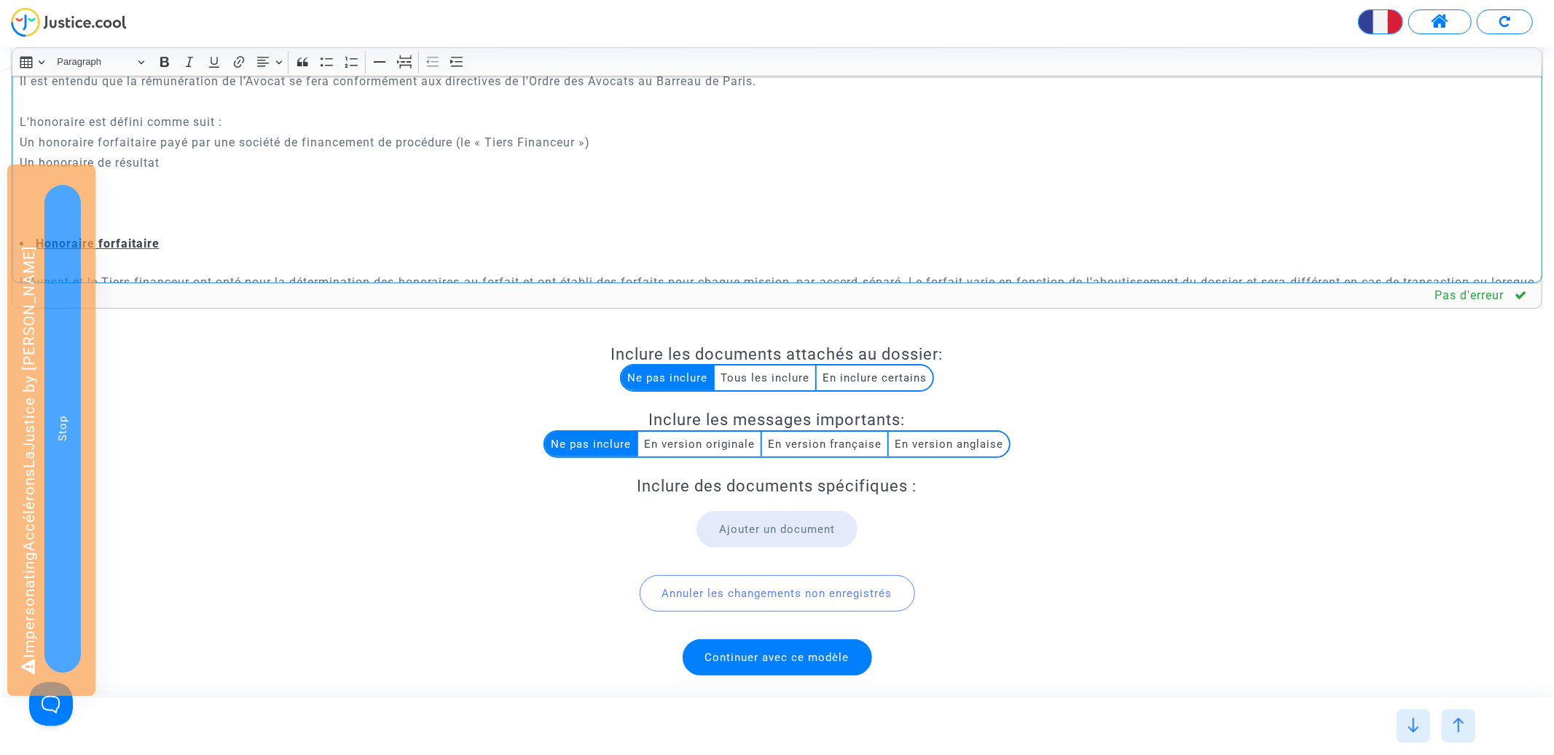
click at [298, 137] on p "Un honoraire forfaitaire payé par une société de financement de procédure (le «…" at bounding box center [777, 142] width 1515 height 18
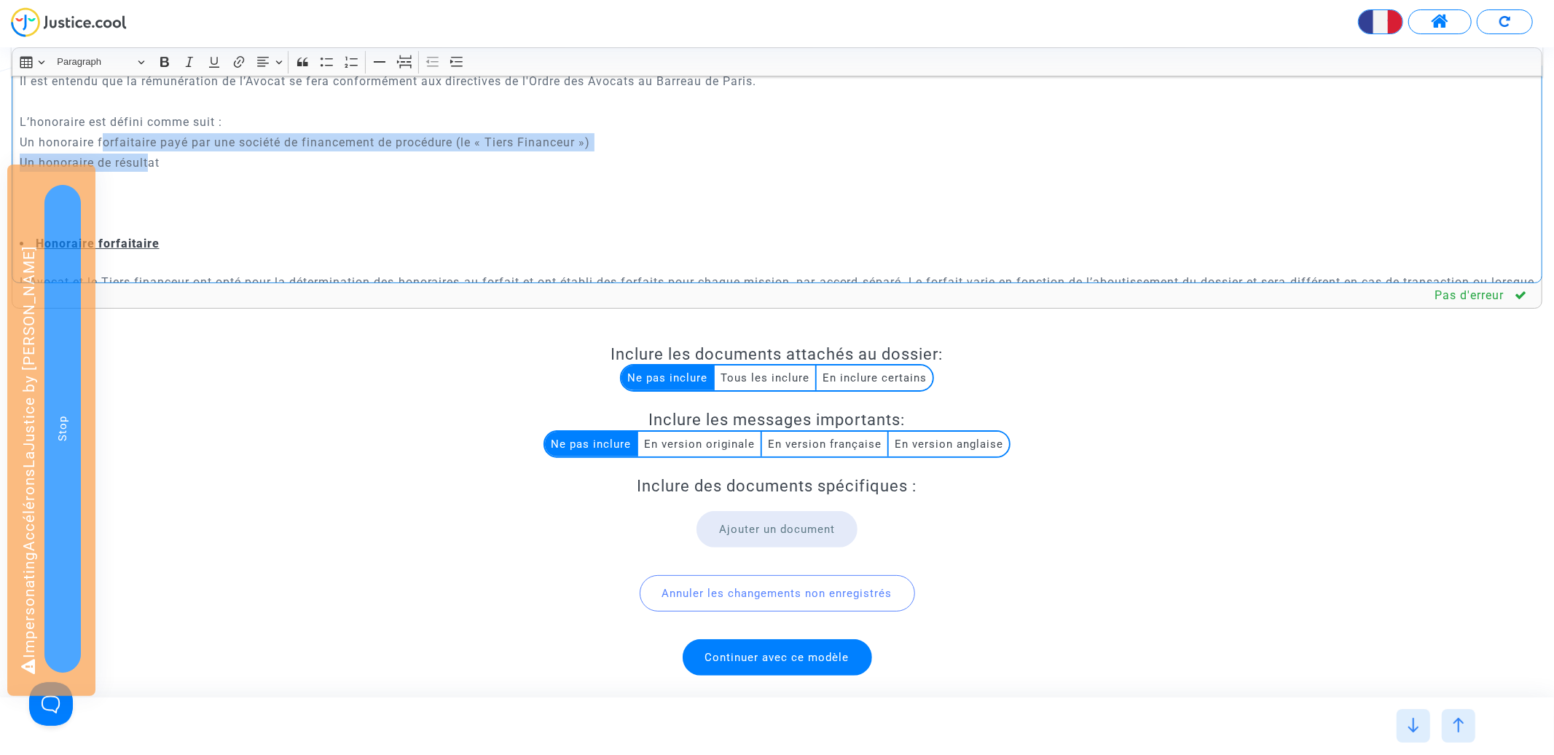
drag, startPoint x: 149, startPoint y: 171, endPoint x: 104, endPoint y: 149, distance: 49.5
click at [104, 149] on div "CONVENTION D'HONORAIRES ENTRE LES SOUSSIGNES : {p of dispute.demanders}{? [DOMA…" at bounding box center [777, 95] width 1531 height 378
click at [323, 68] on icon "Editor toolbar" at bounding box center [327, 62] width 15 height 15
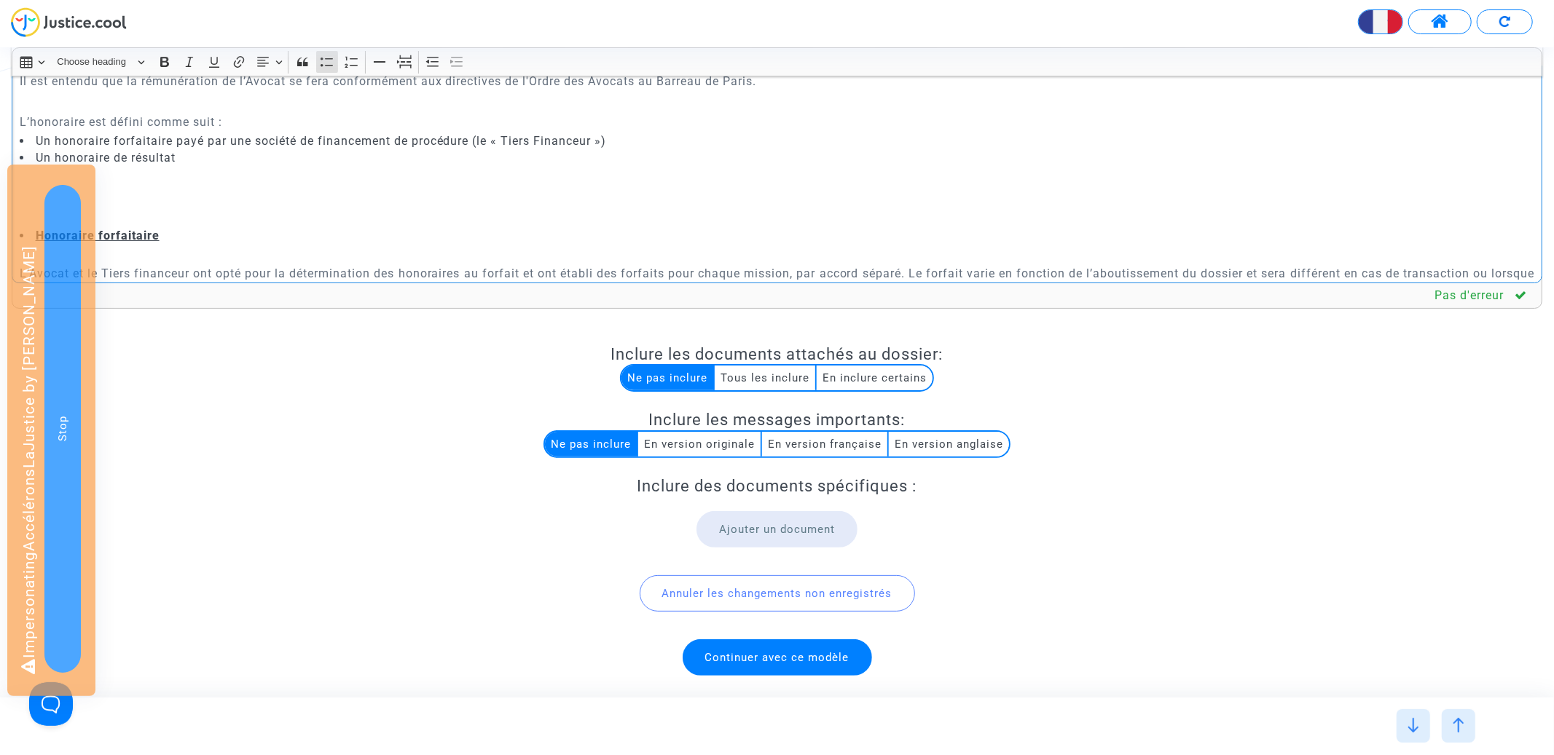
click at [151, 200] on p "Rich Text Editor, main" at bounding box center [777, 195] width 1515 height 18
click at [150, 214] on p "Rich Text Editor, main" at bounding box center [777, 216] width 1515 height 18
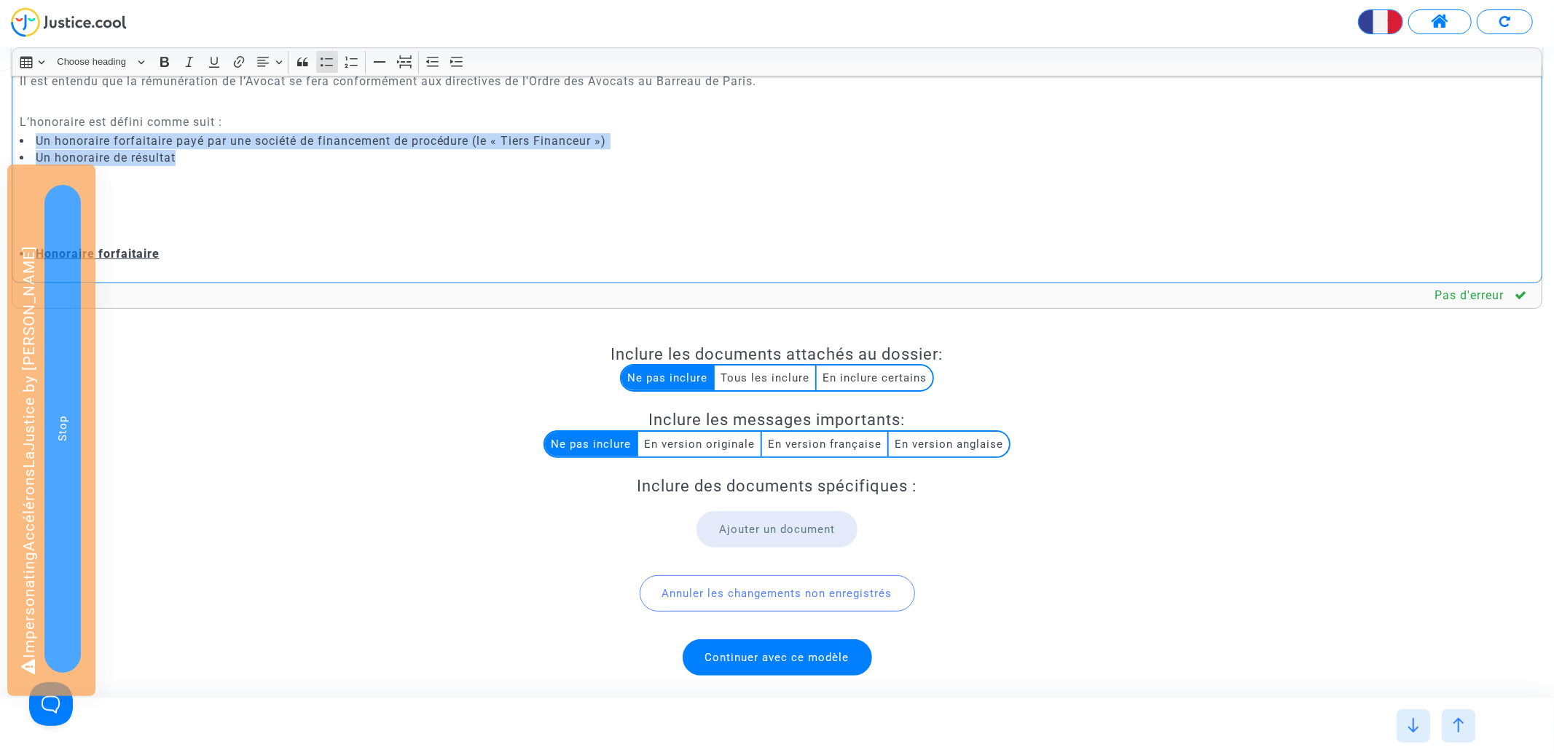
drag, startPoint x: 196, startPoint y: 160, endPoint x: 29, endPoint y: 144, distance: 167.6
click at [29, 144] on ul "Un honoraire forfaitaire payé par une société de financement de procédure (le «…" at bounding box center [777, 149] width 1515 height 33
click at [330, 63] on icon "Editor toolbar" at bounding box center [327, 62] width 15 height 15
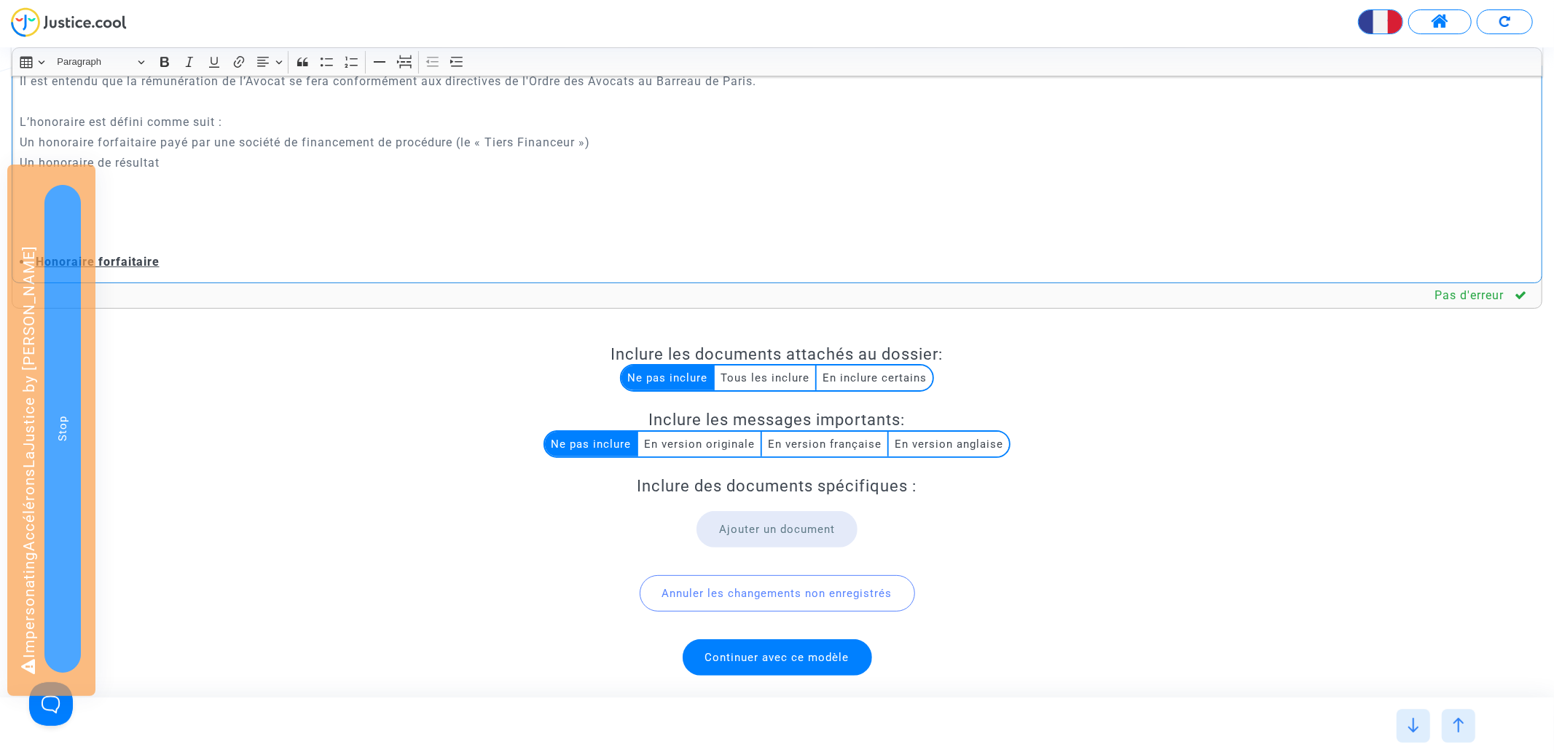
click at [152, 211] on p "Rich Text Editor, main" at bounding box center [777, 204] width 1515 height 18
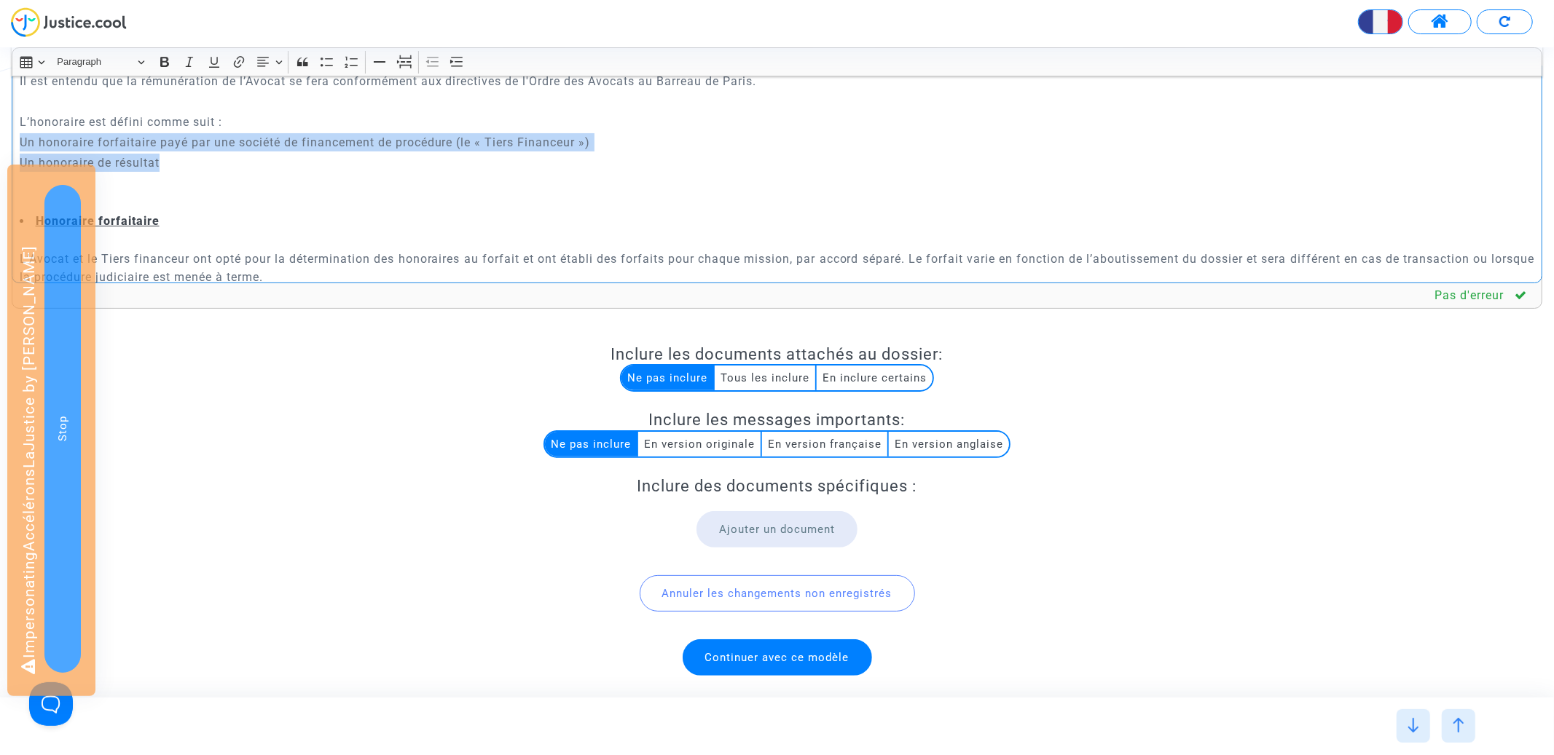
drag, startPoint x: 184, startPoint y: 169, endPoint x: 15, endPoint y: 141, distance: 172.0
click at [15, 141] on div "CONVENTION D'HONORAIRES ENTRE LES SOUSSIGNES : {p of dispute.demanders}{? [DOMA…" at bounding box center [777, 95] width 1531 height 378
drag, startPoint x: 152, startPoint y: 168, endPoint x: 117, endPoint y: 139, distance: 45.1
click at [117, 139] on div "CONVENTION D'HONORAIRES ENTRE LES SOUSSIGNES : {p of dispute.demanders}{? [DOMA…" at bounding box center [777, 95] width 1531 height 378
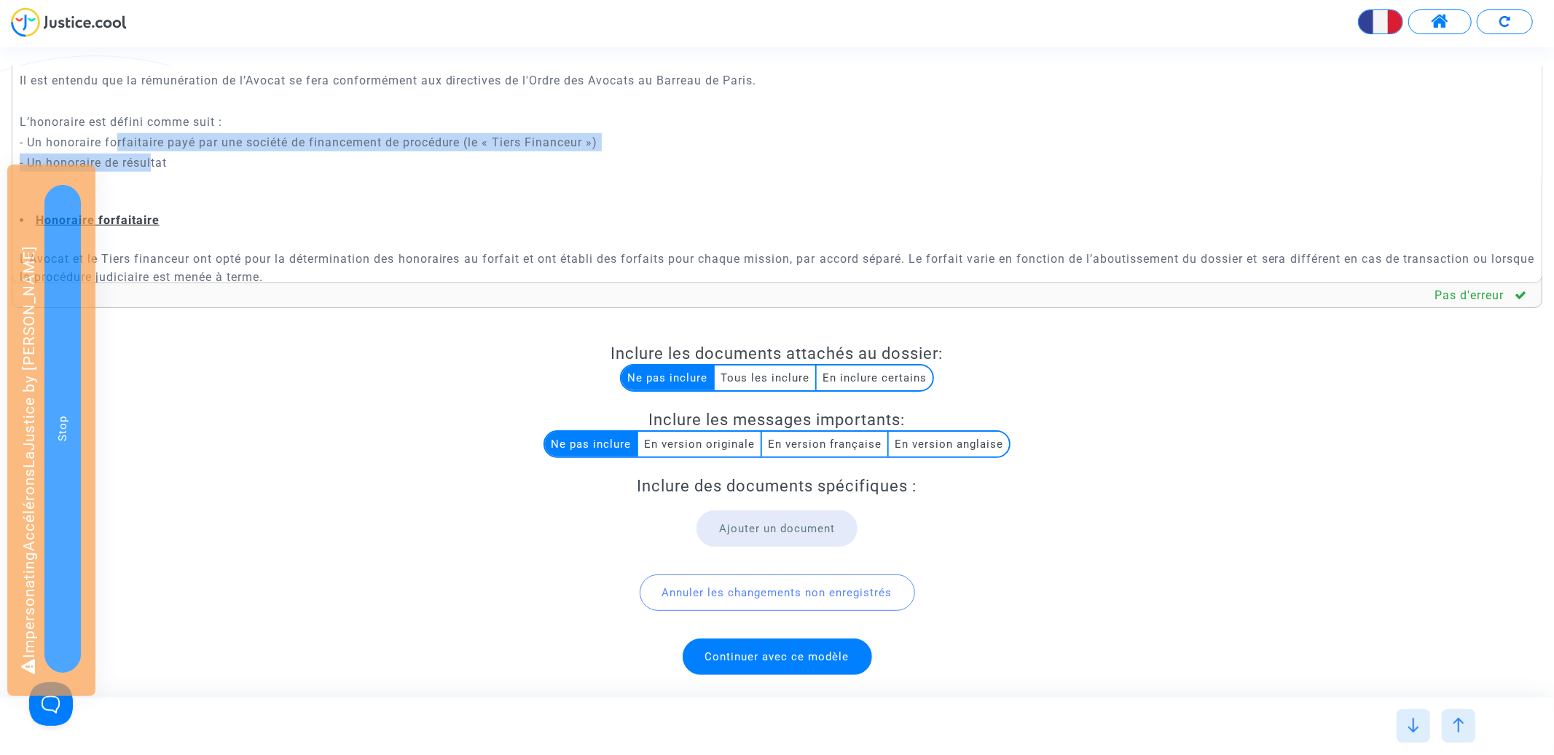
click at [471, 59] on div "Rich Text Editor Insert table Insert table Heading Paragraph Paragraph Heading …" at bounding box center [777, 372] width 1554 height 634
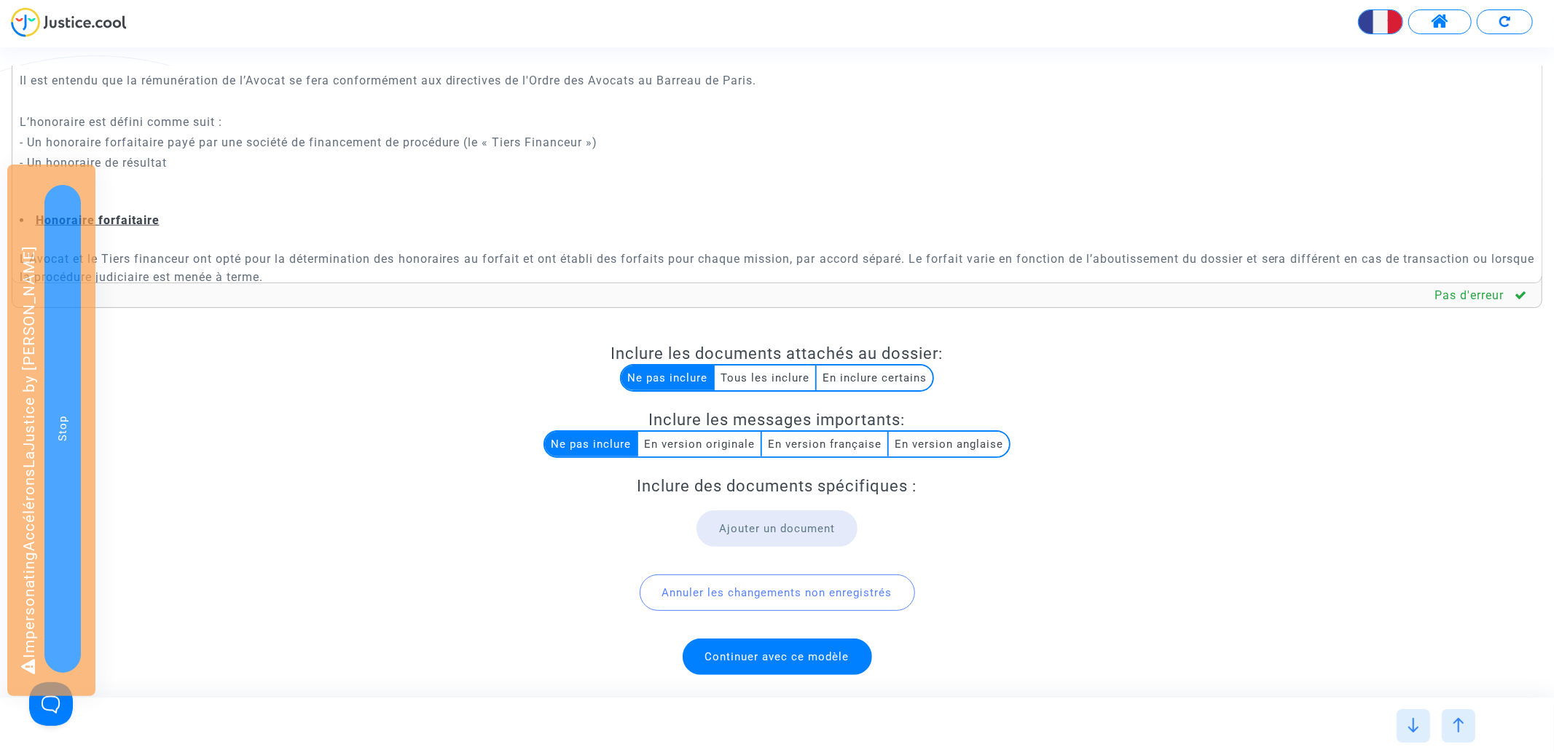
click at [458, 60] on div "Rich Text Editor Insert table Insert table Heading Paragraph Paragraph Heading …" at bounding box center [777, 372] width 1554 height 634
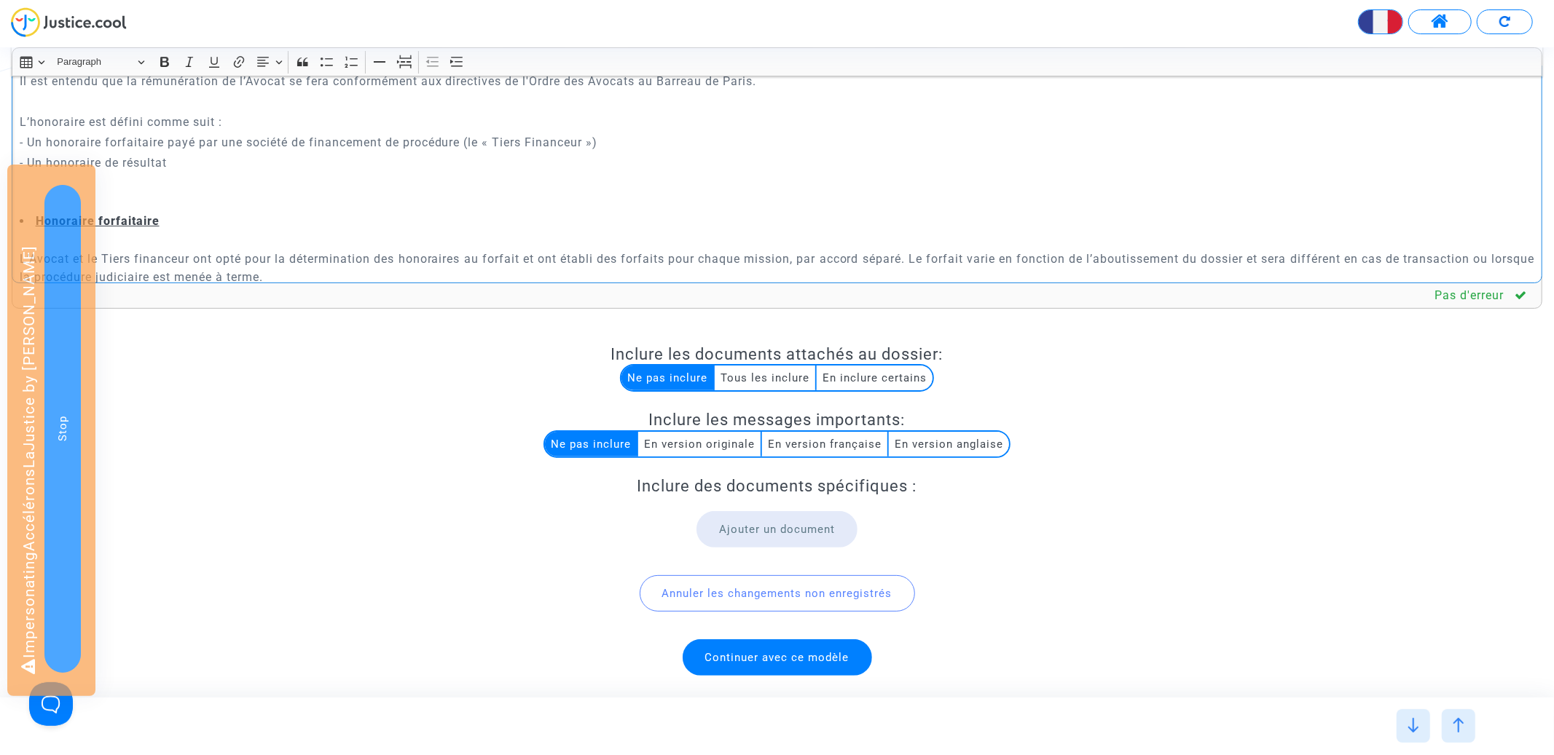
click at [251, 161] on p "- Un honoraire de résultat" at bounding box center [777, 163] width 1515 height 18
click at [29, 144] on p "- Un honoraire forfaitaire payé par une société de financement de procédure (le…" at bounding box center [777, 142] width 1515 height 18
click at [28, 161] on p "- Un honoraire de résultat" at bounding box center [777, 163] width 1515 height 18
click at [20, 161] on p "- Un honoraire de résultat" at bounding box center [777, 163] width 1515 height 18
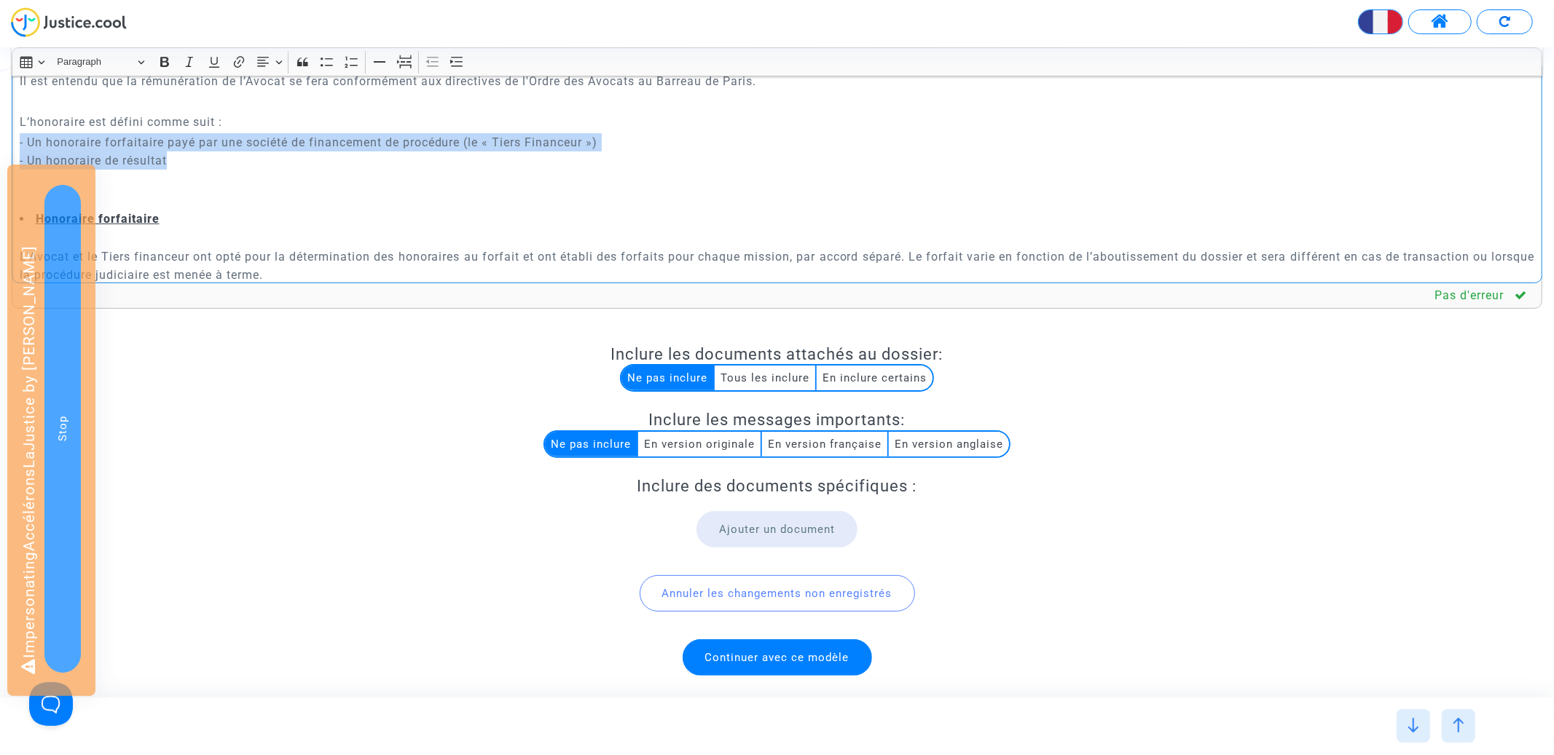
drag, startPoint x: 20, startPoint y: 140, endPoint x: 199, endPoint y: 163, distance: 180.7
click at [199, 163] on p "- Un honoraire forfaitaire payé par une société de financement de procédure (le…" at bounding box center [777, 151] width 1515 height 36
click at [450, 55] on icon "Editor toolbar" at bounding box center [456, 62] width 15 height 15
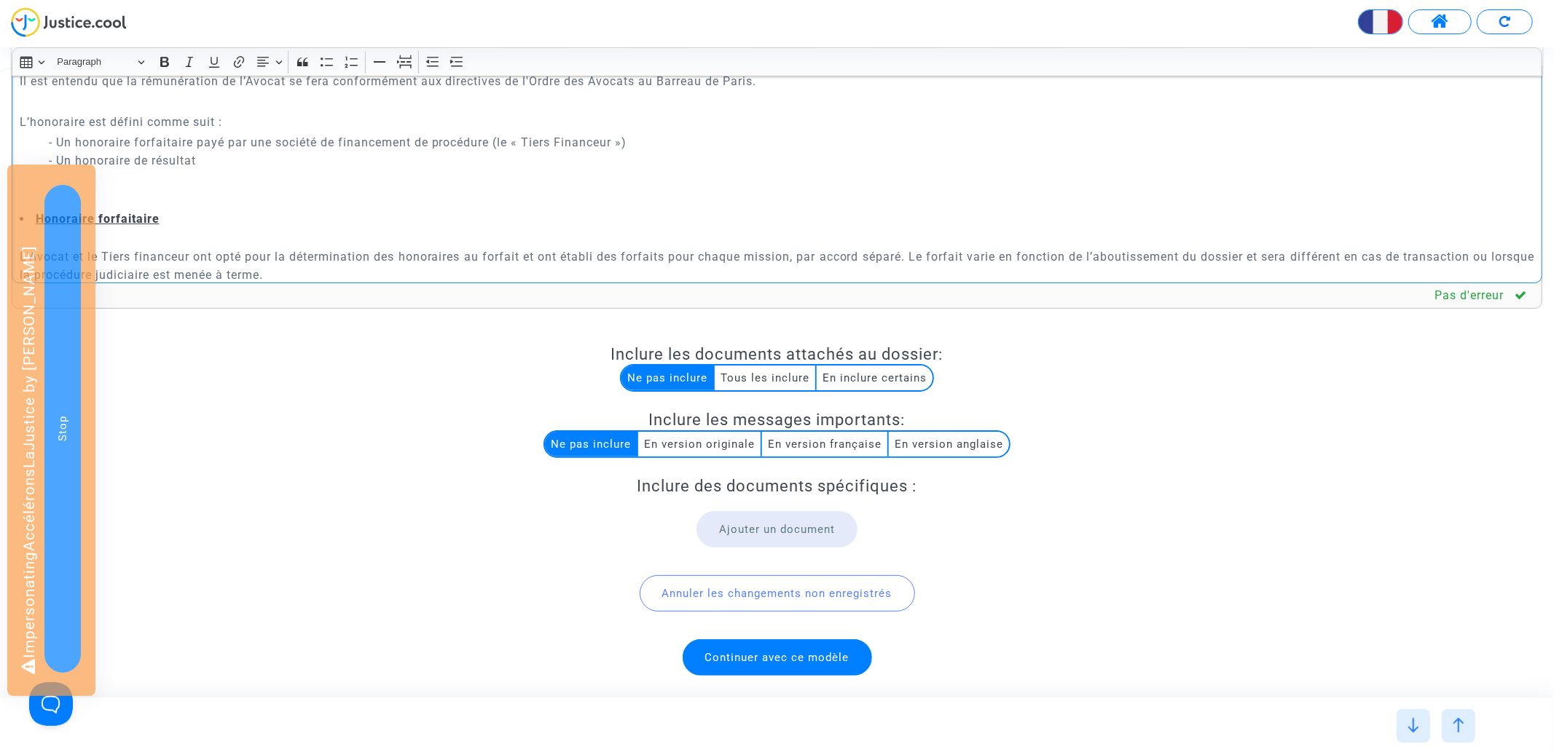
click at [332, 141] on p "- Un honoraire forfaitaire payé par une société de financement de procédure (le…" at bounding box center [792, 151] width 1486 height 36
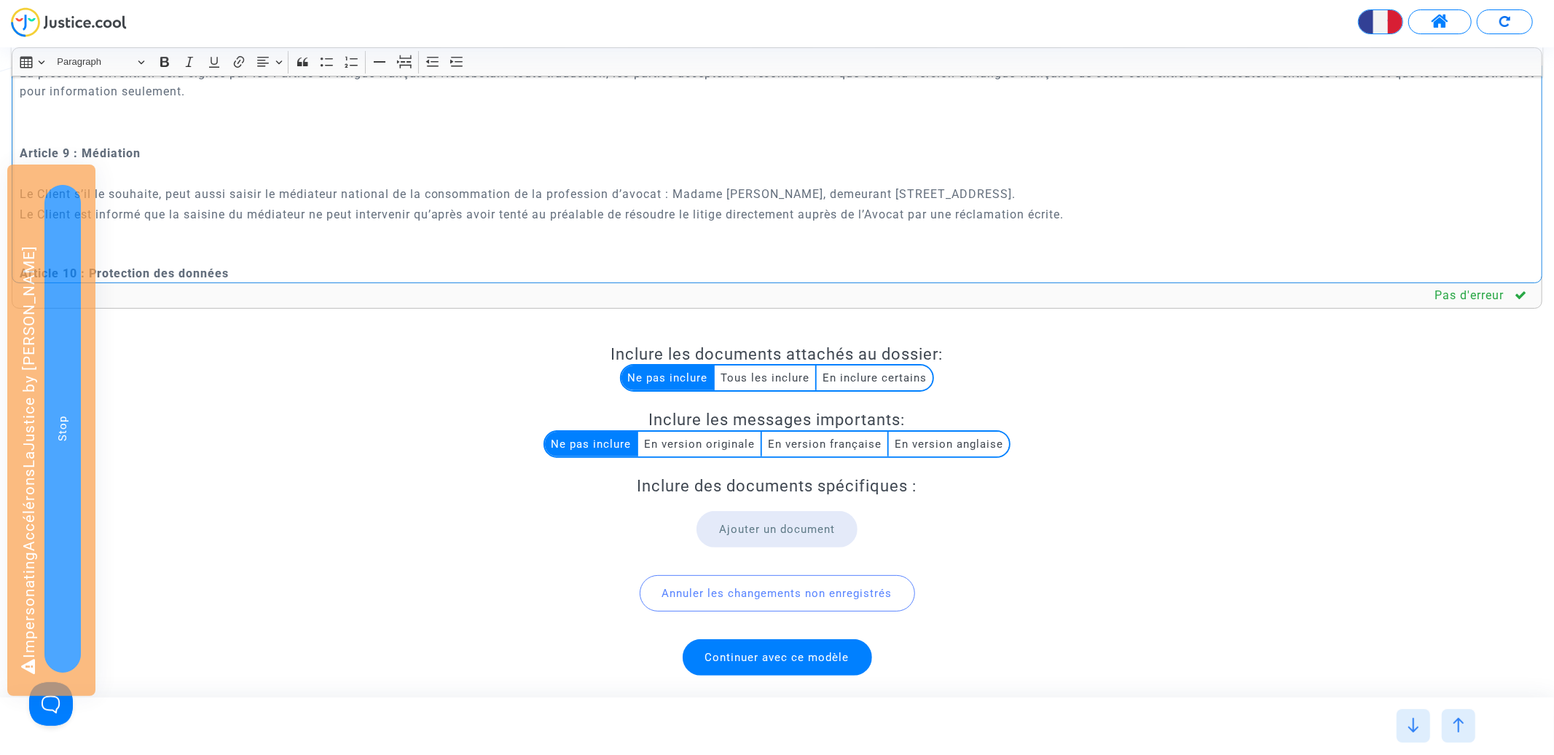
scroll to position [2739, 0]
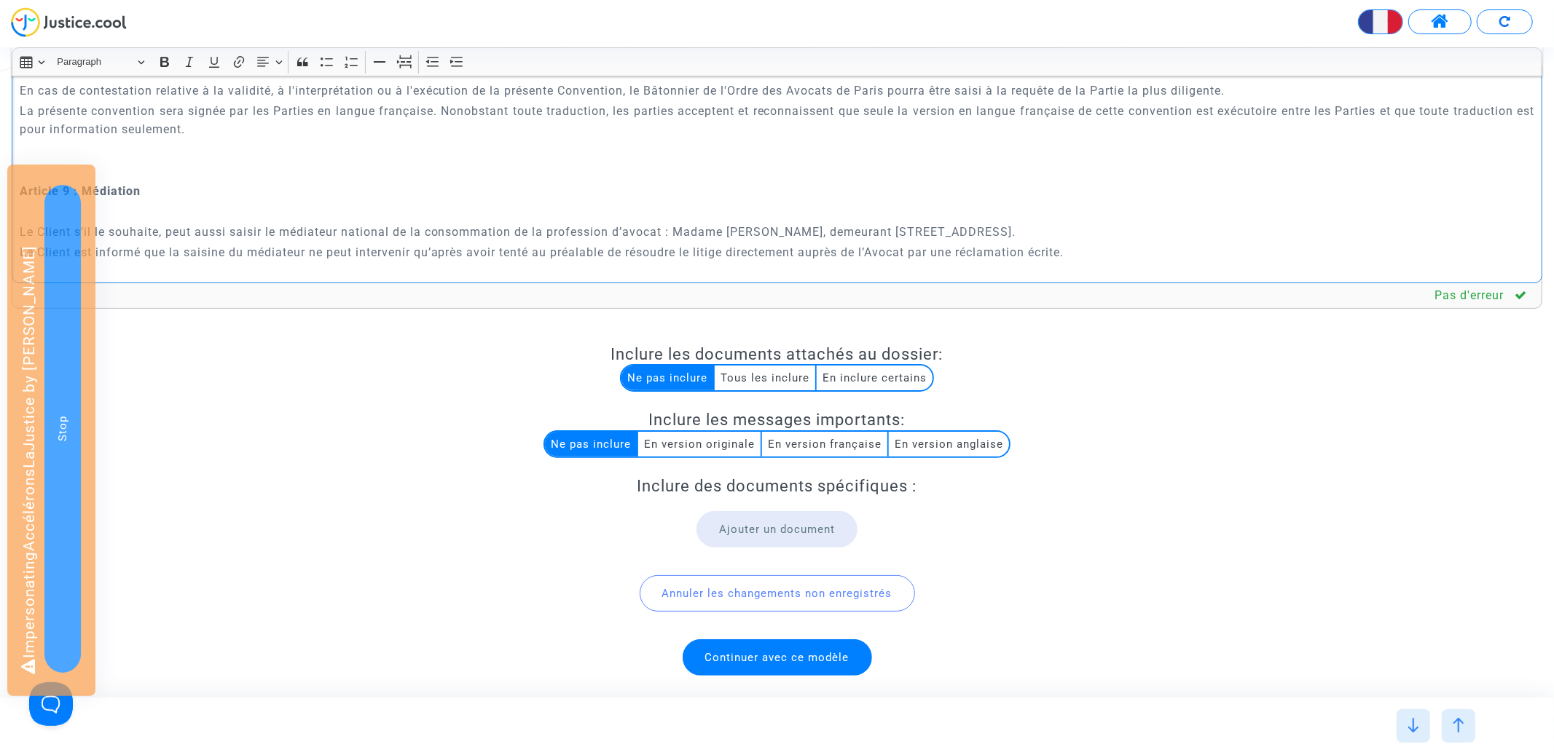
click at [176, 166] on p "Rich Text Editor, main" at bounding box center [777, 170] width 1515 height 18
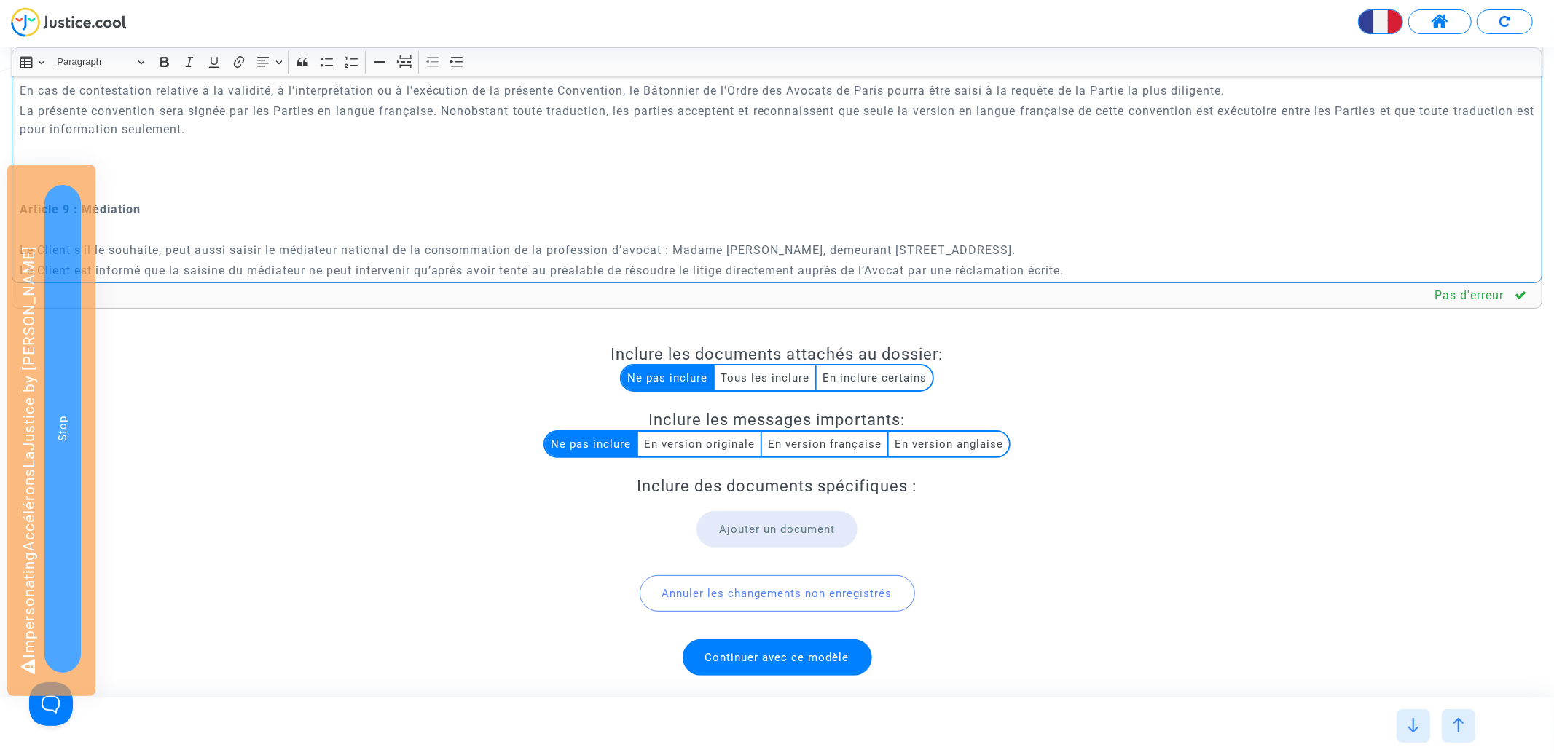
click at [779, 656] on span "Continuer avec ce modèle" at bounding box center [777, 657] width 144 height 13
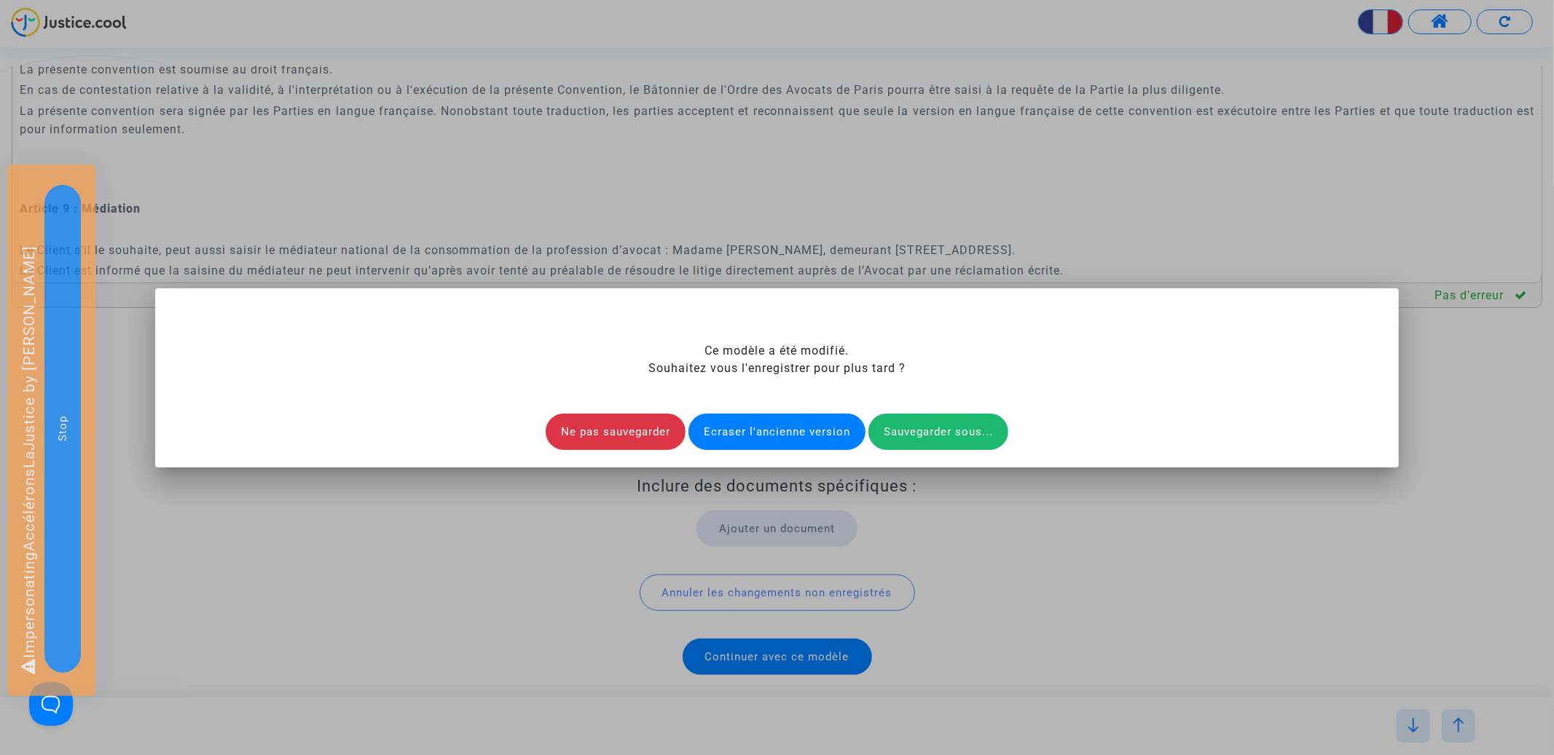
click at [784, 433] on div "Ecraser l'ancienne version" at bounding box center [776, 432] width 177 height 36
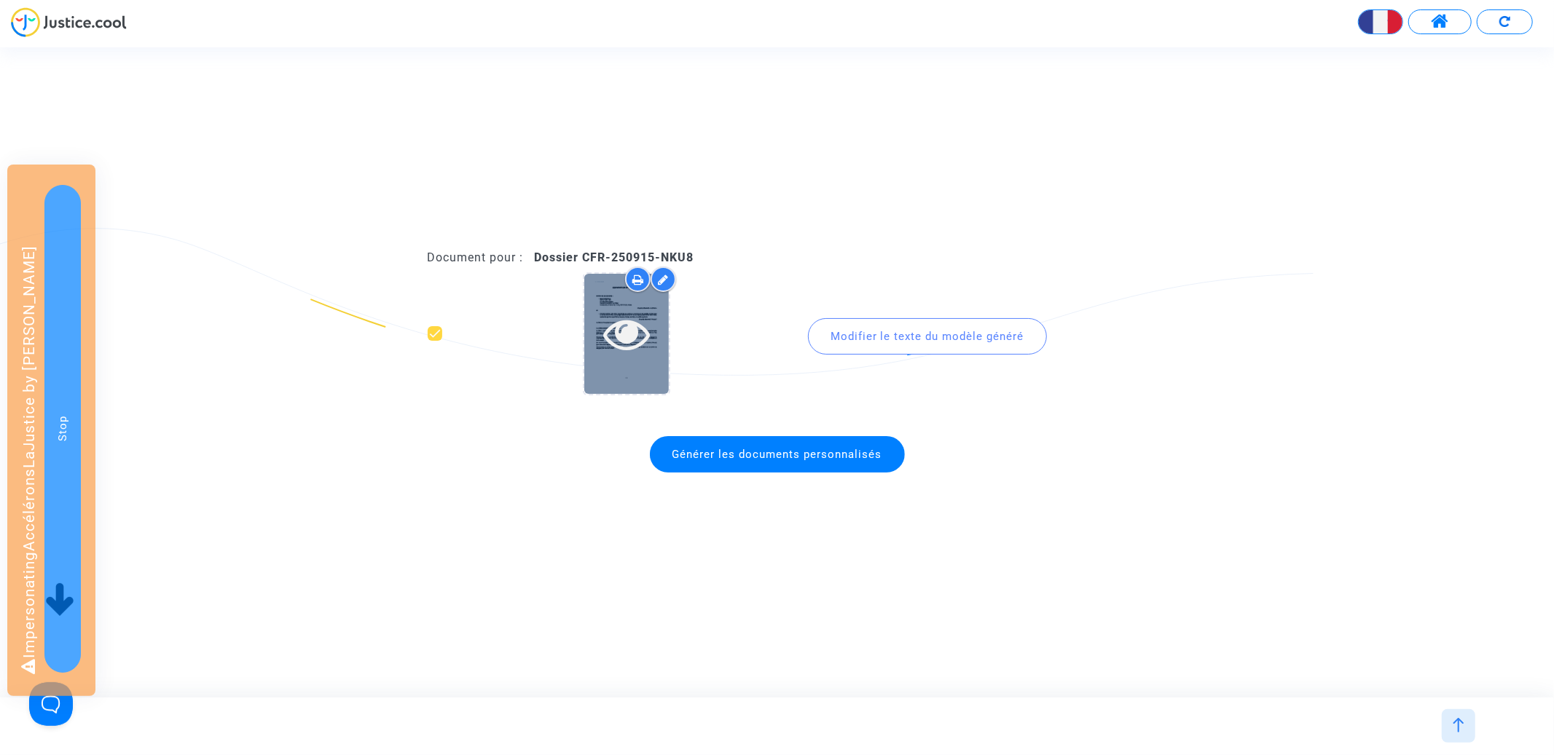
click at [631, 342] on icon at bounding box center [626, 333] width 47 height 47
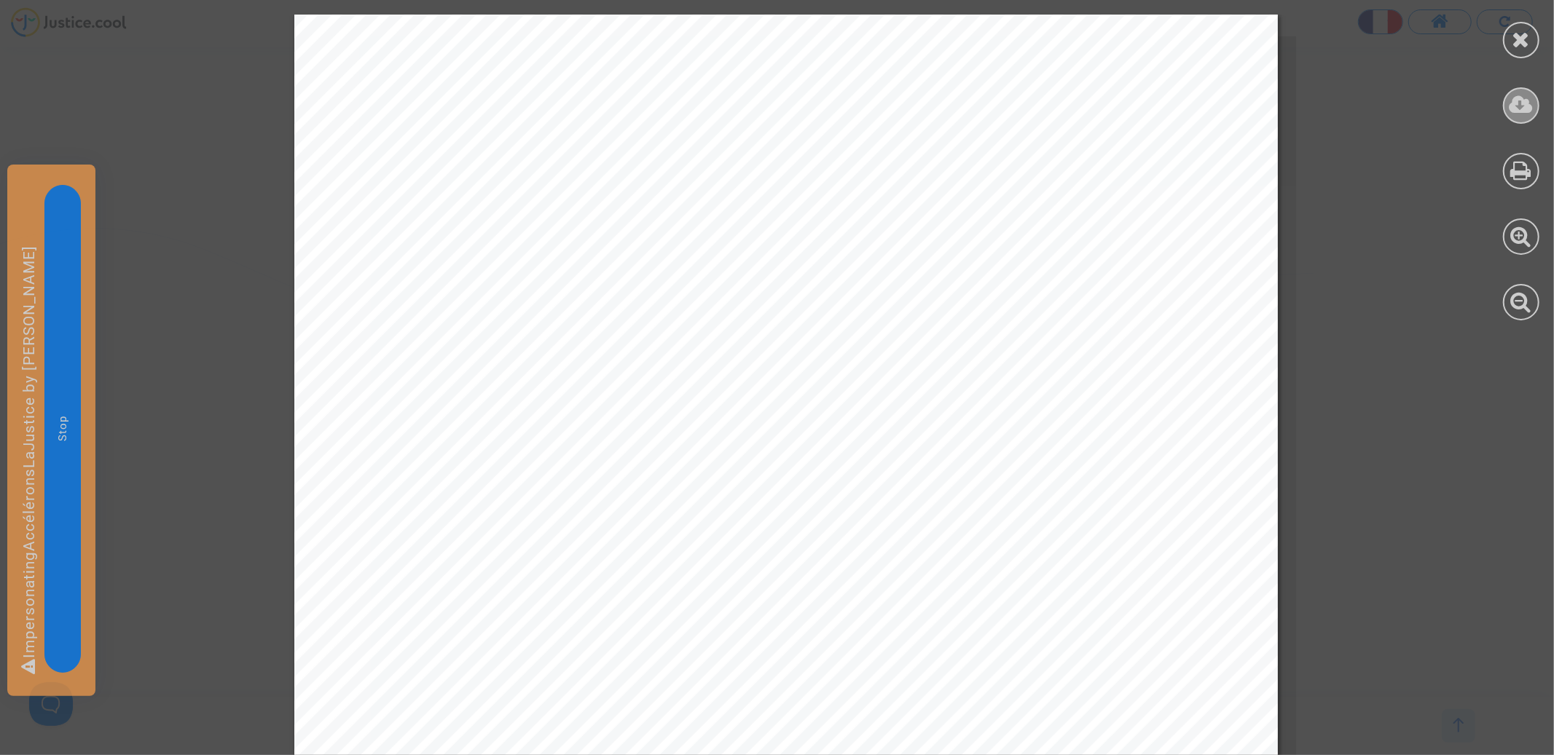
click at [1527, 112] on icon at bounding box center [1521, 105] width 24 height 22
click at [1527, 44] on icon at bounding box center [1521, 39] width 18 height 22
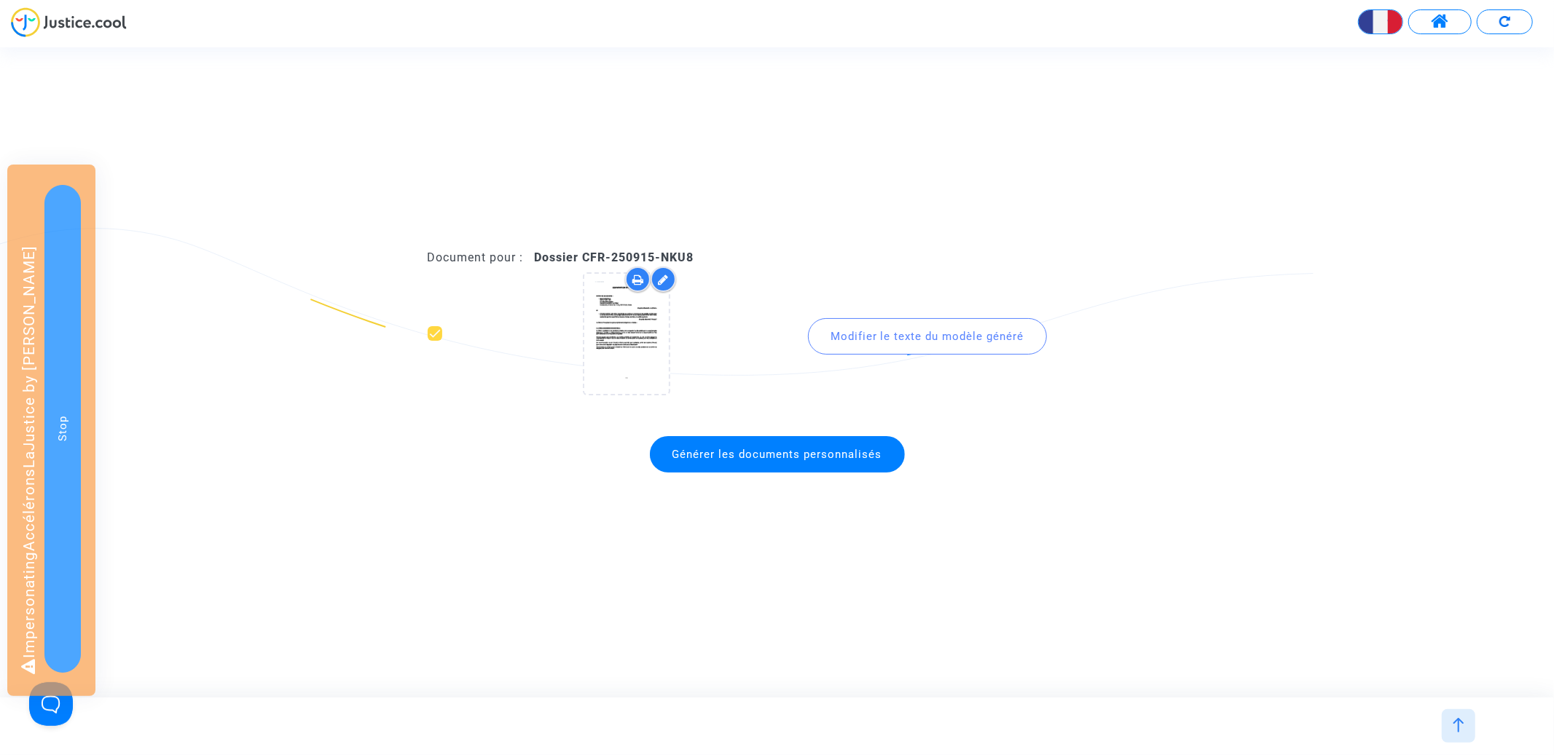
click at [1458, 712] on div at bounding box center [1459, 727] width 34 height 34
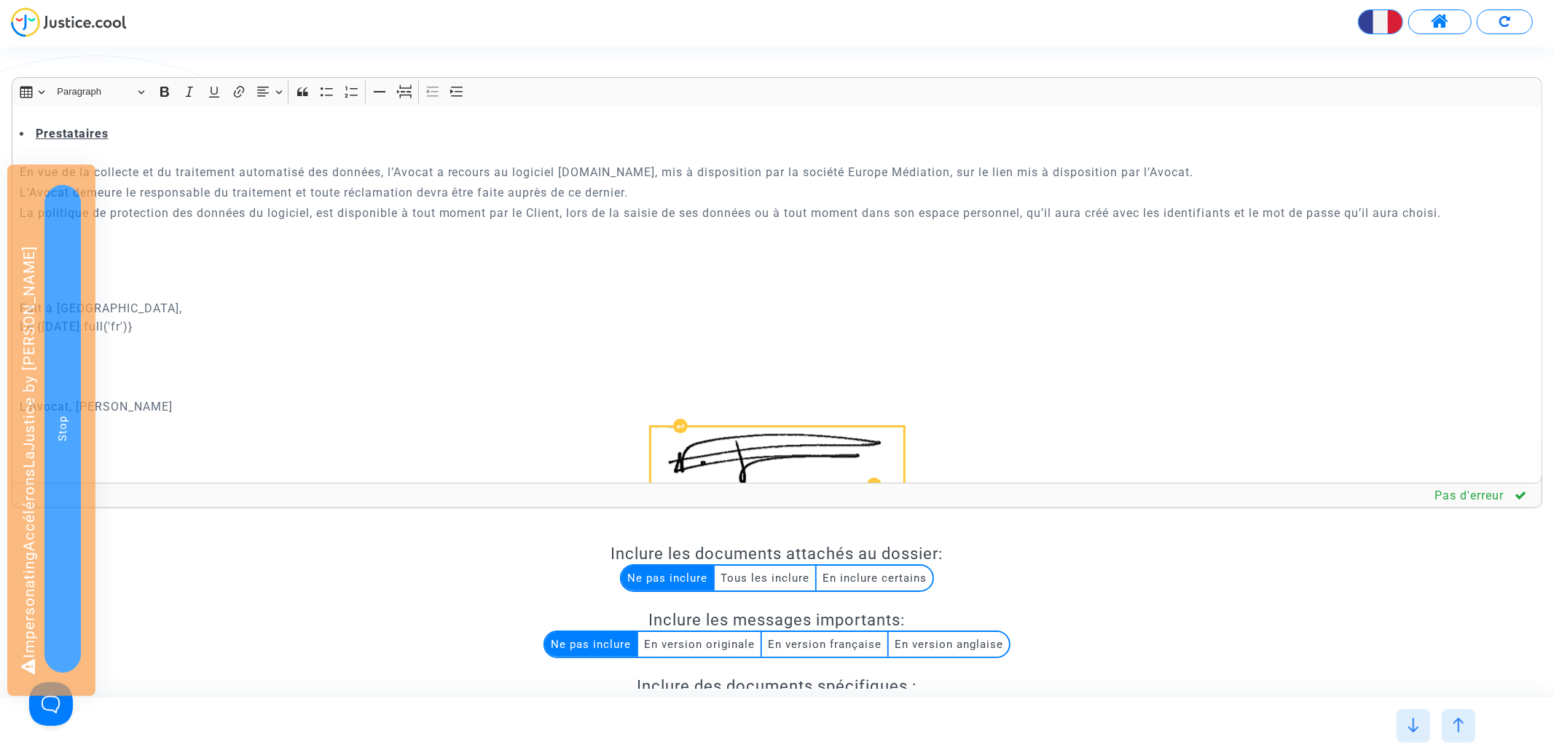
scroll to position [3810, 0]
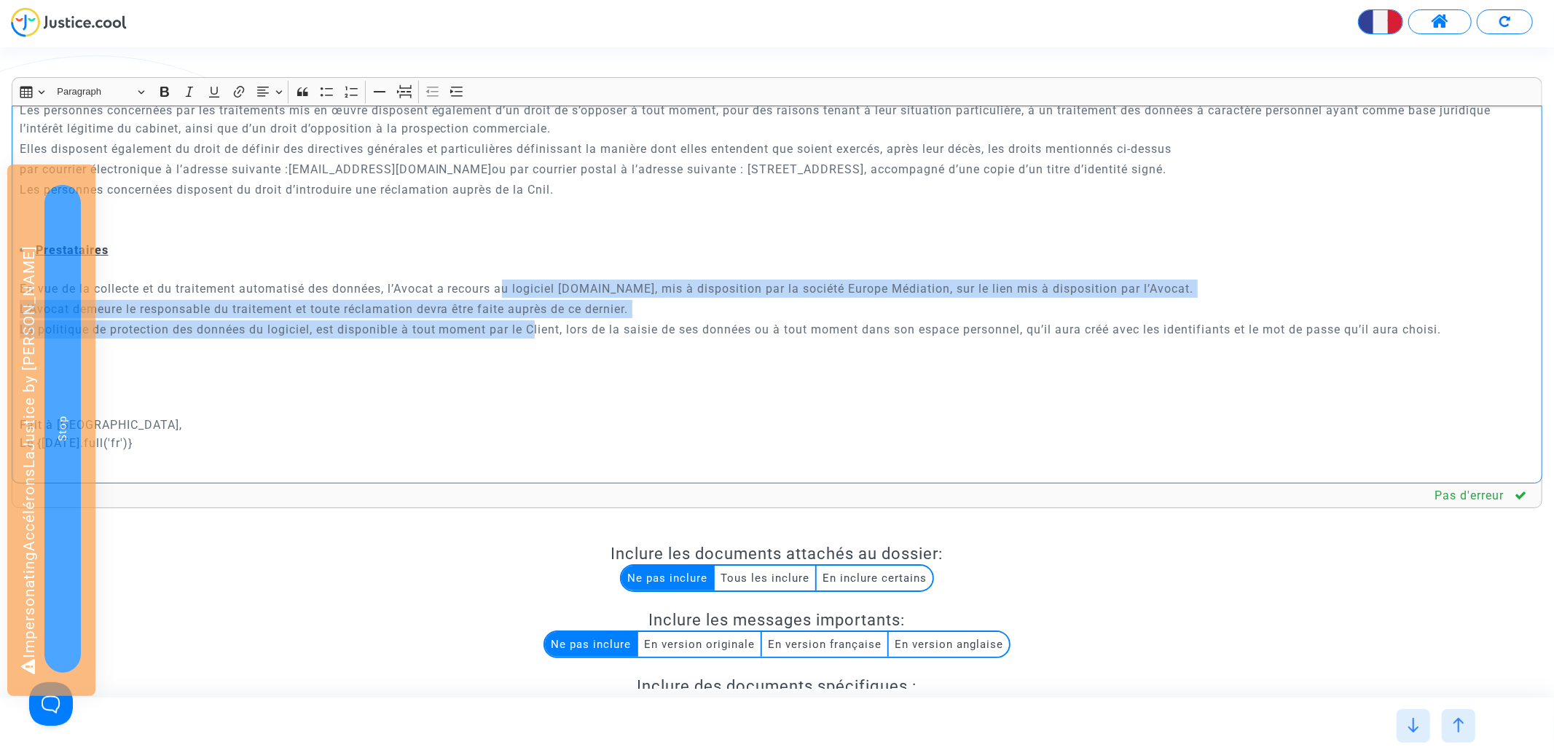
drag, startPoint x: 506, startPoint y: 284, endPoint x: 538, endPoint y: 329, distance: 54.8
click at [538, 329] on div "CONVENTION D'HONORAIRES ENTRE LES SOUSSIGNES : {p of dispute.demanders}{? [DOMA…" at bounding box center [777, 295] width 1531 height 378
click at [270, 90] on icon "Editor toolbar" at bounding box center [263, 92] width 15 height 15
click at [278, 172] on button "Justify Justify" at bounding box center [269, 180] width 31 height 22
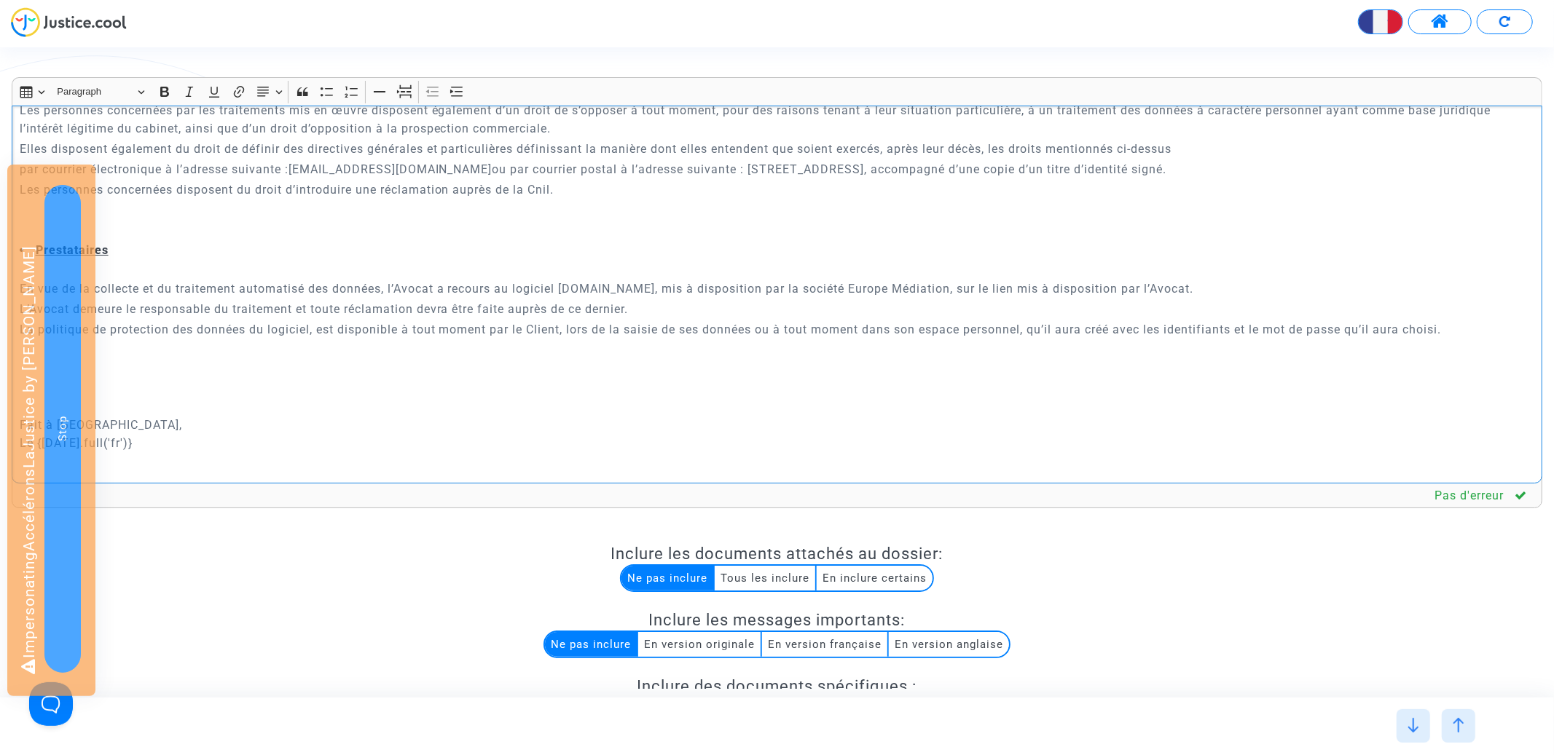
click at [428, 194] on p "Les personnes concernées disposent du droit d’introduire une réclamation auprès…" at bounding box center [777, 190] width 1515 height 18
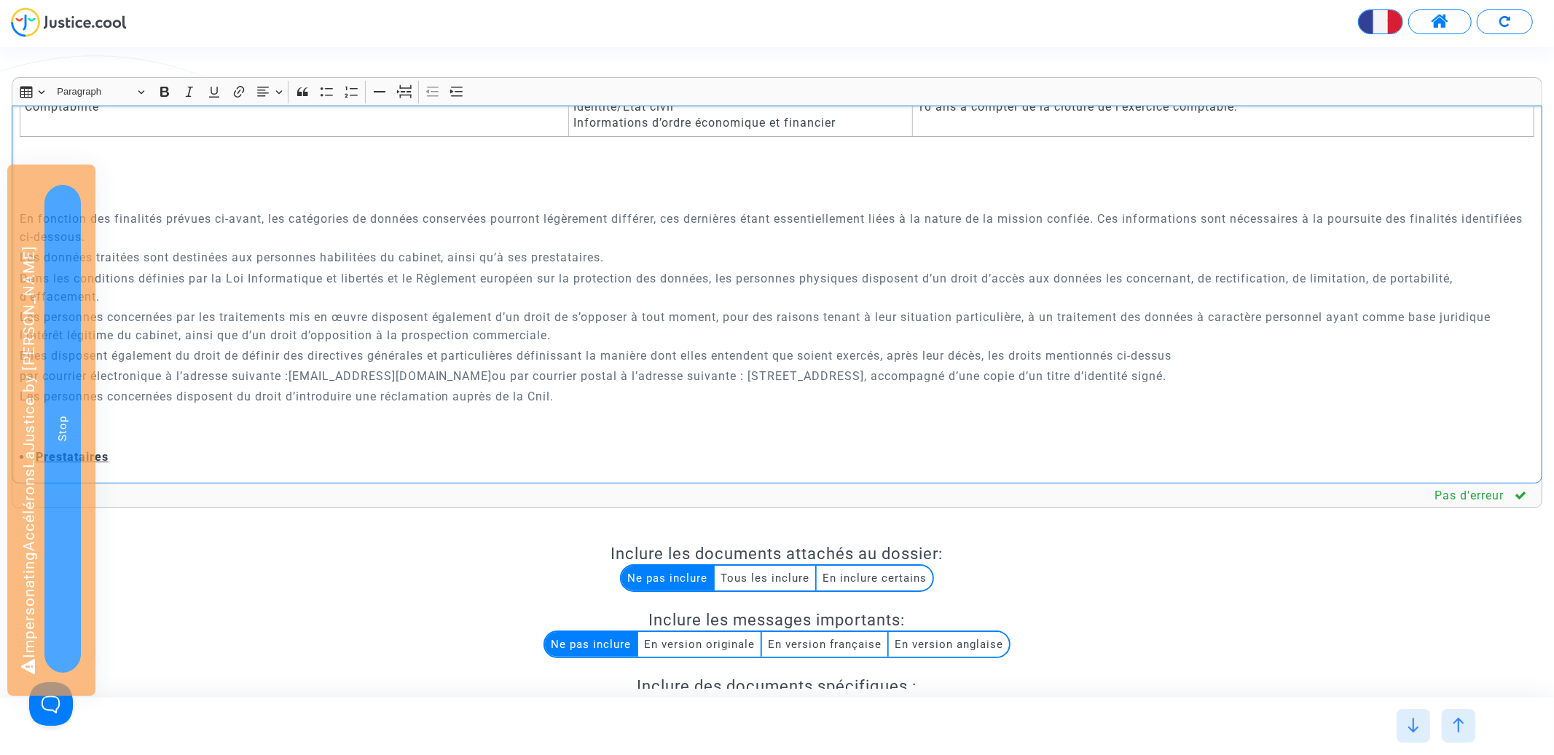
scroll to position [3601, 0]
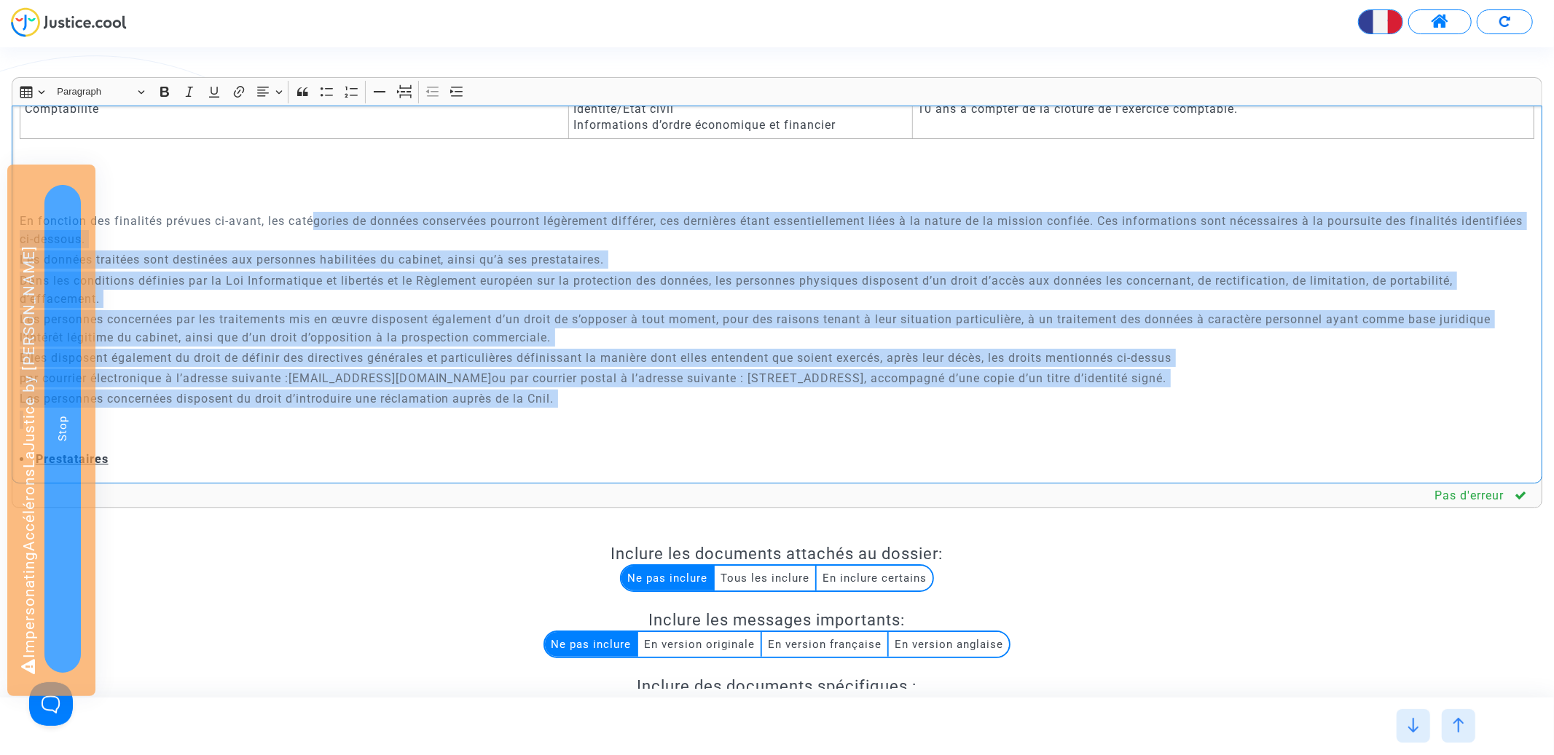
drag, startPoint x: 313, startPoint y: 224, endPoint x: 528, endPoint y: 416, distance: 288.4
click at [528, 416] on div "CONVENTION D'HONORAIRES ENTRE LES SOUSSIGNES : {p of dispute.demanders}{? [DOMA…" at bounding box center [777, 295] width 1531 height 378
click at [276, 90] on button "Text alignment Text alignment" at bounding box center [269, 92] width 33 height 22
click at [272, 171] on button "Justify Justify" at bounding box center [269, 180] width 31 height 22
click at [407, 227] on p "En fonction des finalités prévues ci-avant, les catégories de données conservée…" at bounding box center [777, 230] width 1515 height 36
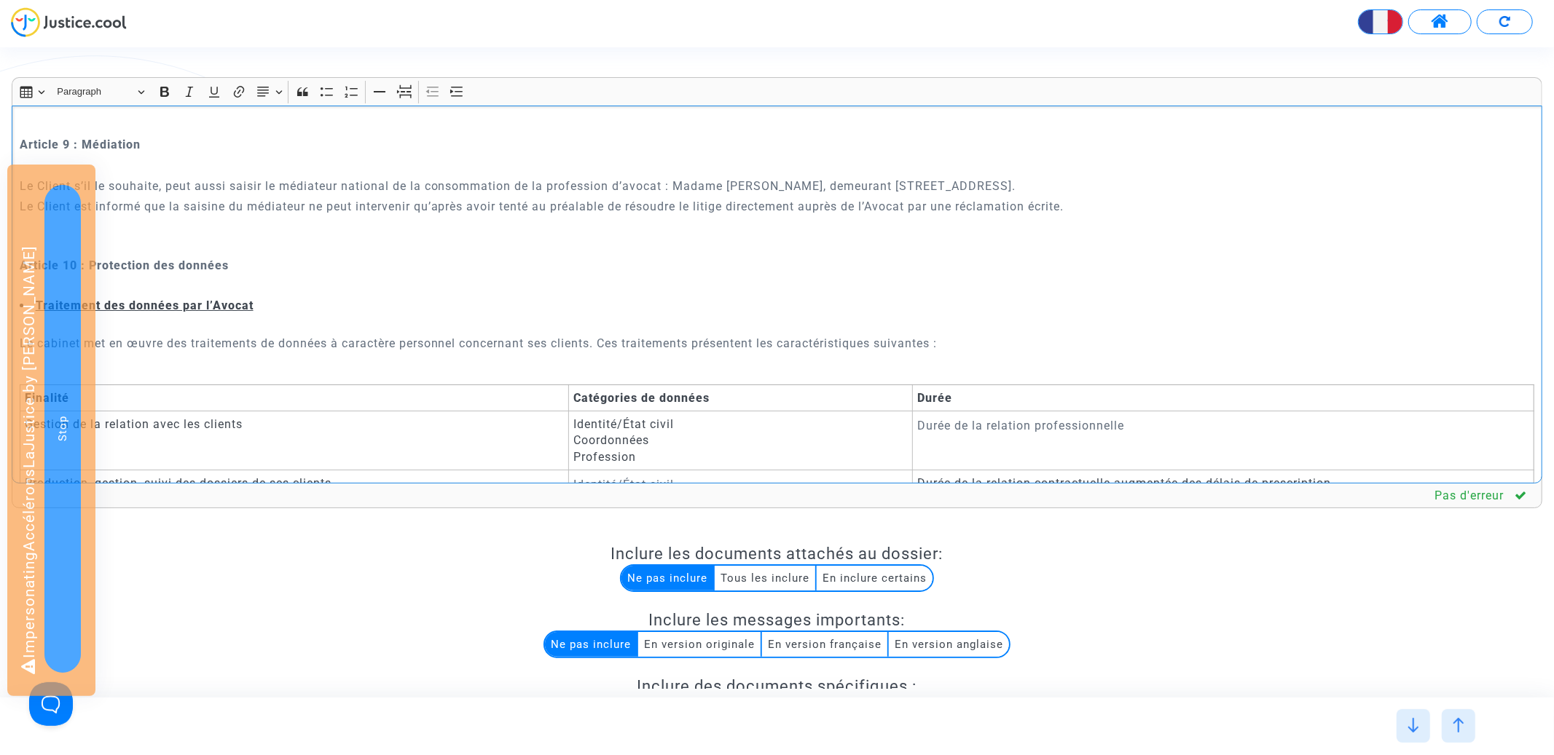
scroll to position [3068, 0]
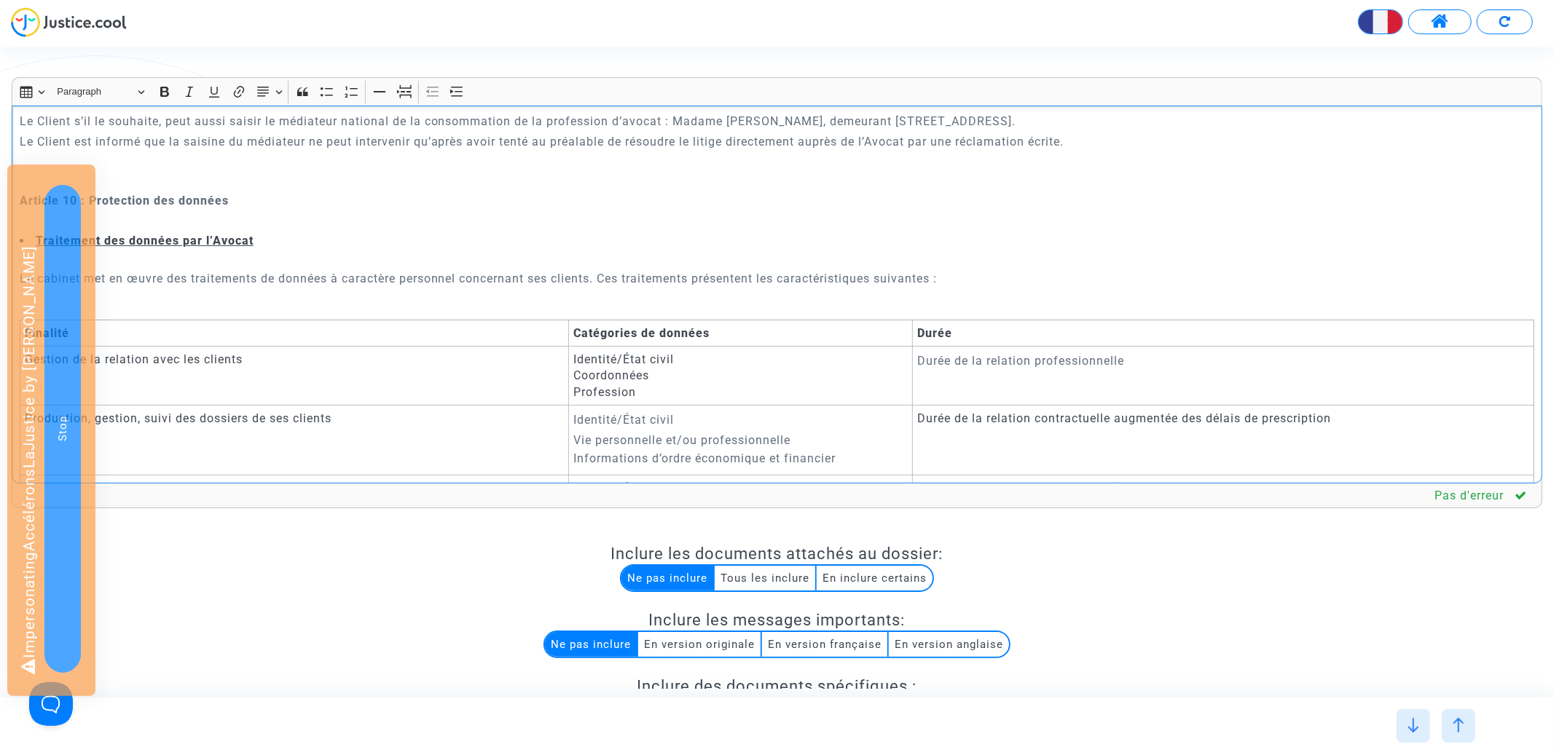
click at [363, 287] on p "Le cabinet met en œuvre des traitements de données à caractère personnel concer…" at bounding box center [777, 279] width 1515 height 18
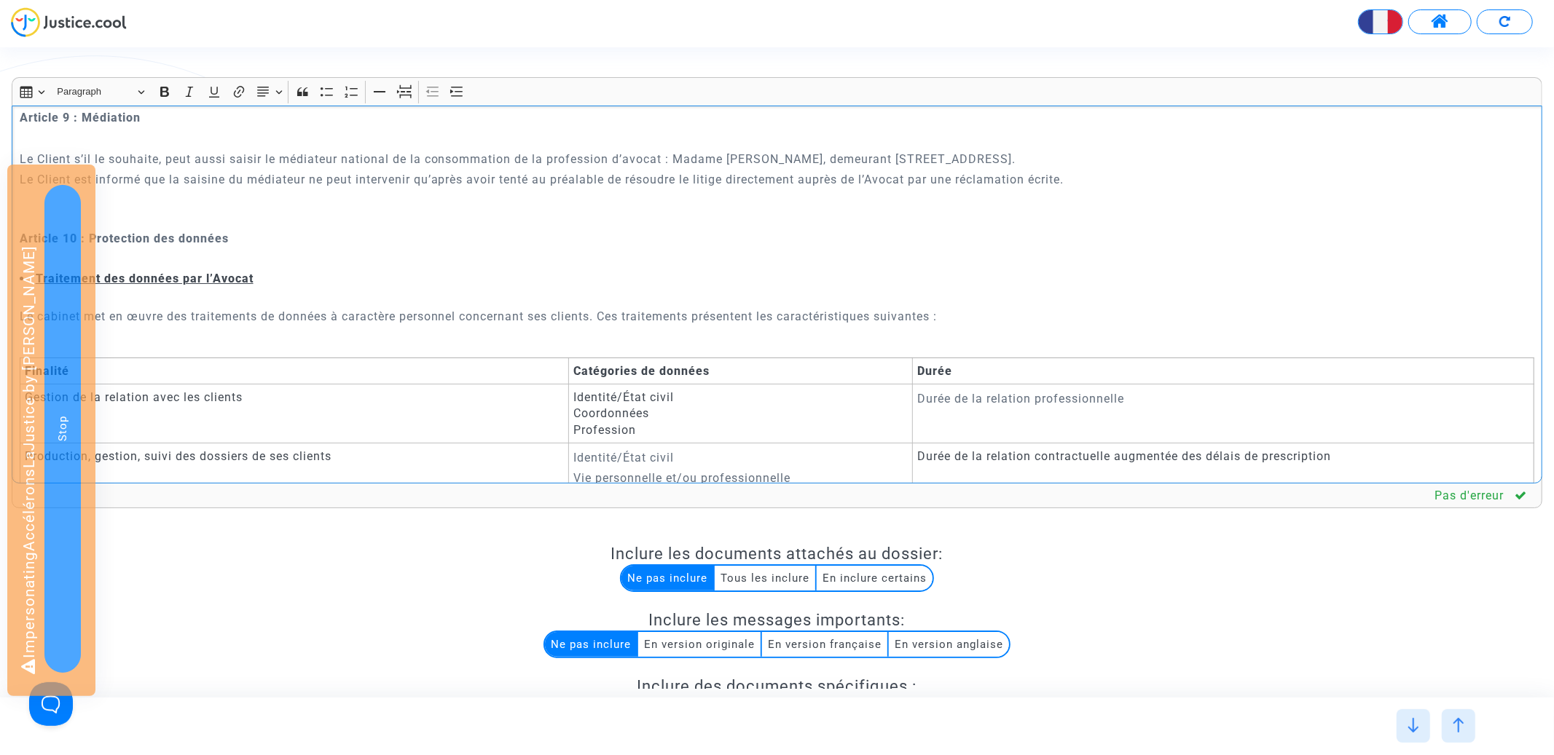
scroll to position [3025, 0]
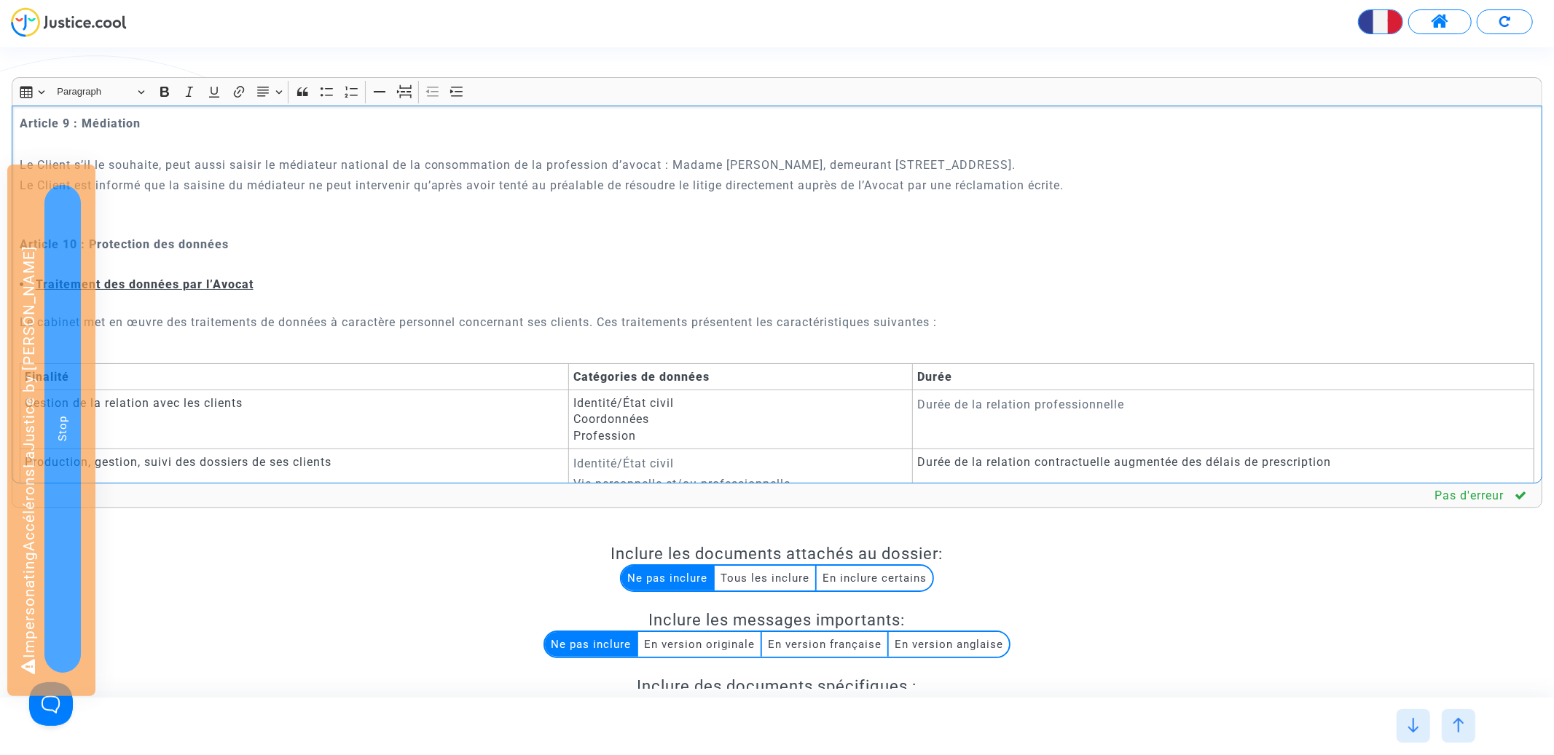
click at [299, 176] on p "Le Client est informé que la saisine du médiateur ne peut intervenir qu’après a…" at bounding box center [777, 185] width 1515 height 18
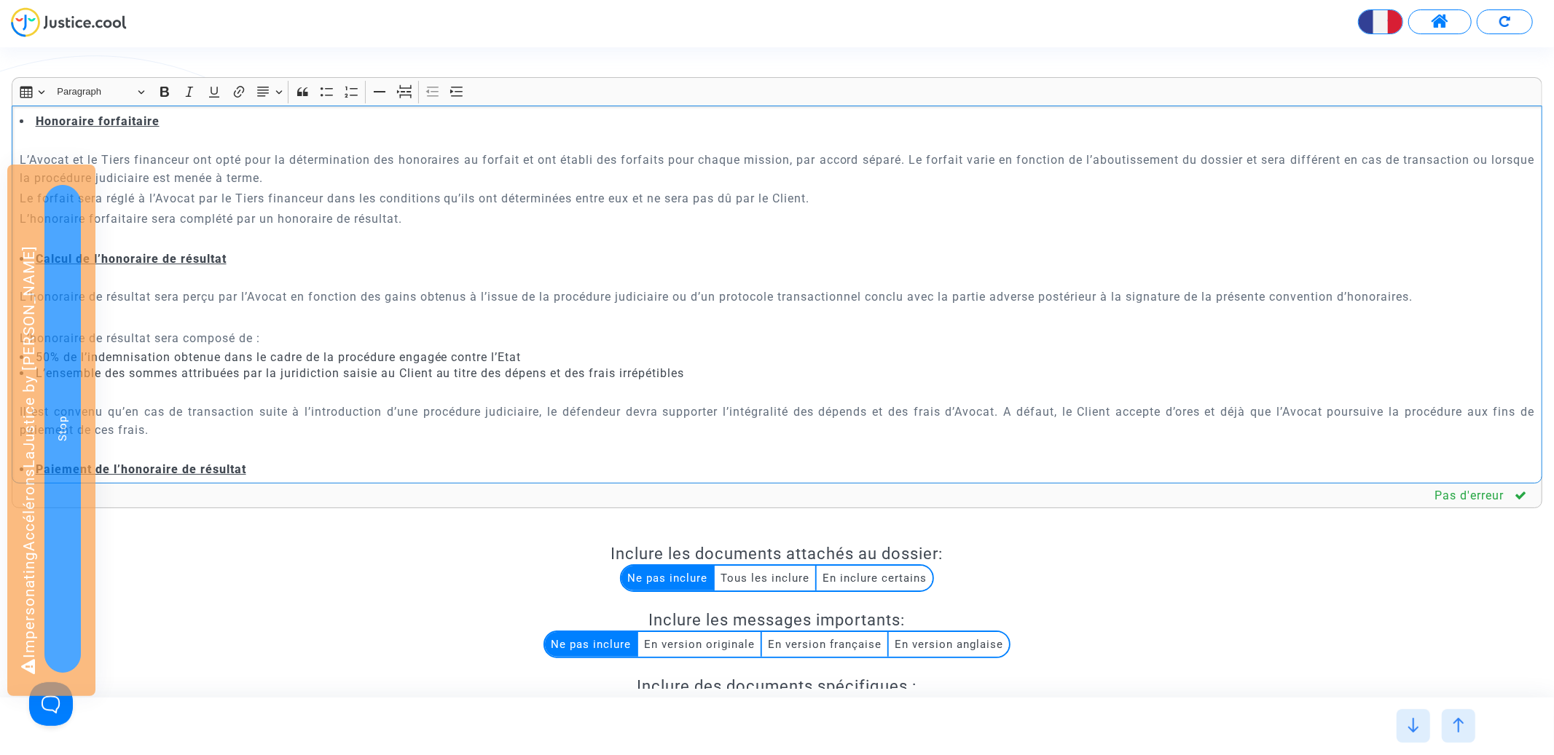
scroll to position [1359, 0]
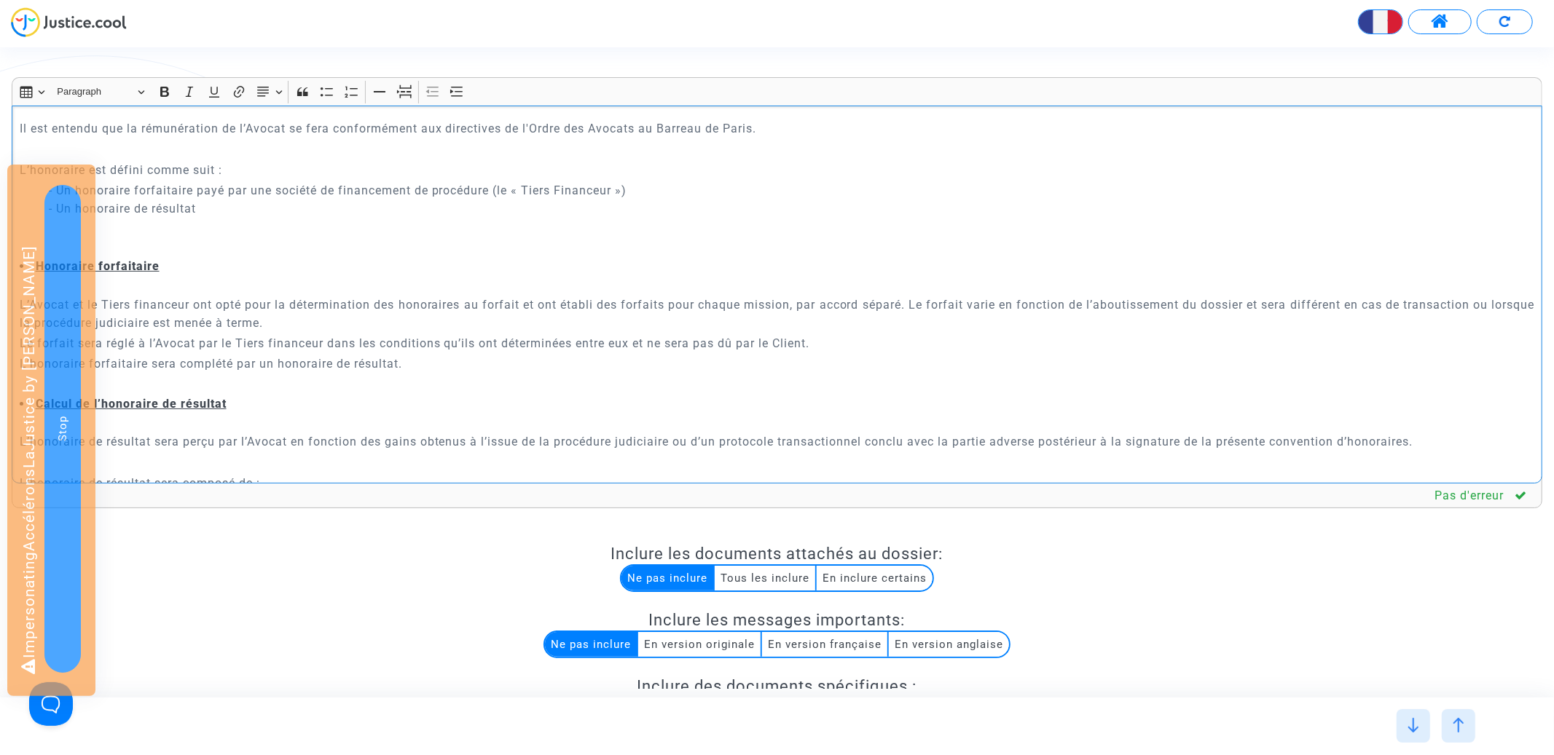
click at [291, 234] on p "Rich Text Editor, main" at bounding box center [777, 238] width 1515 height 36
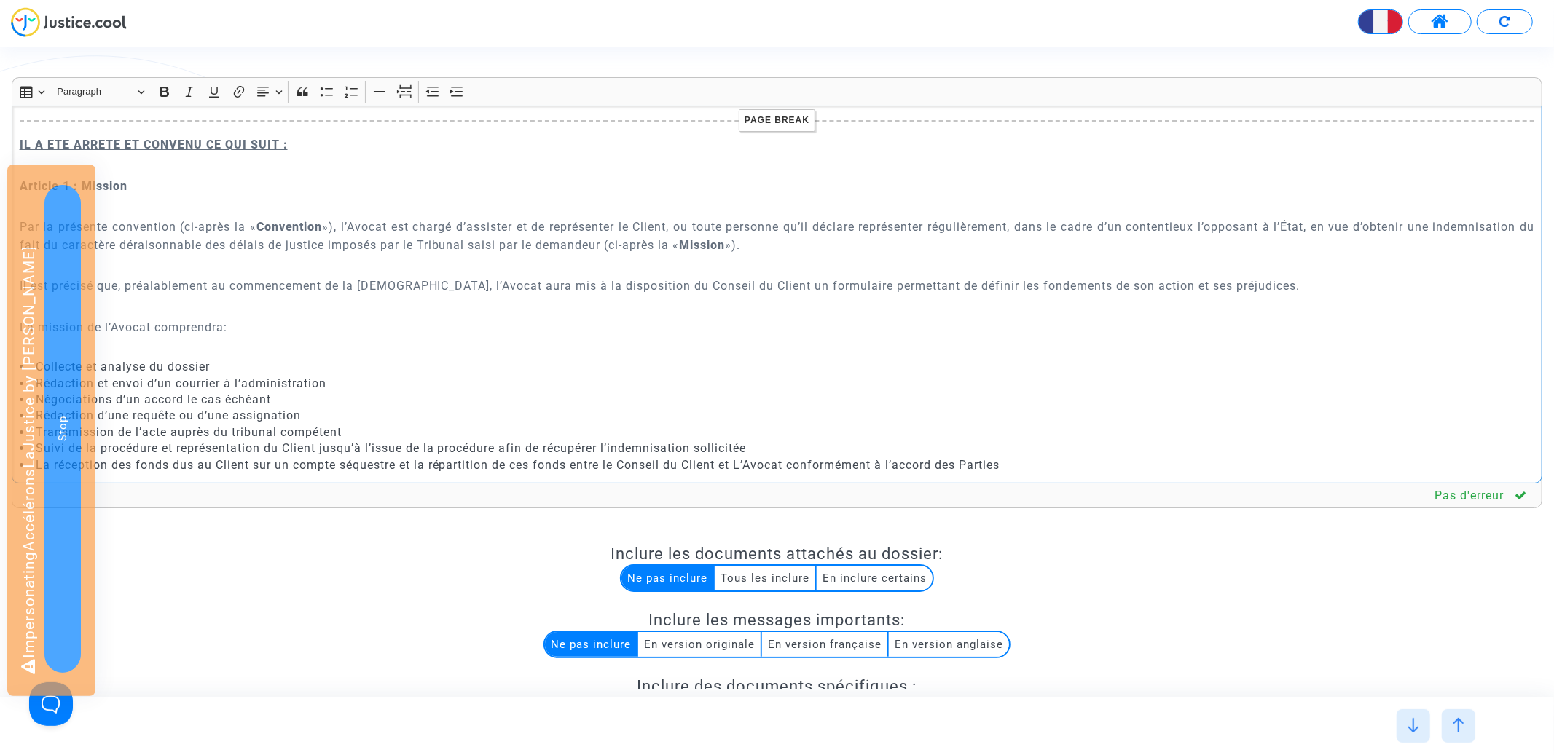
scroll to position [629, 0]
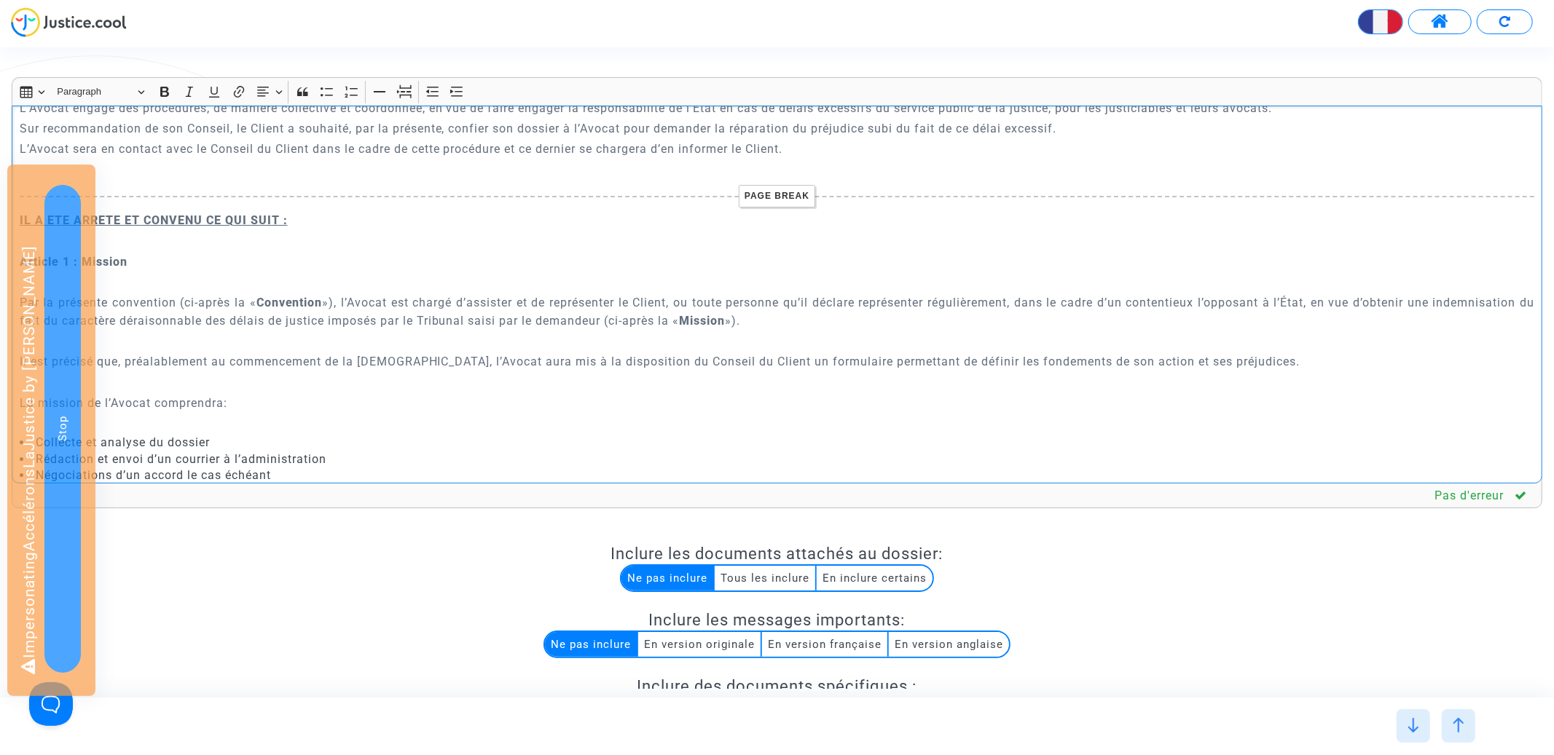
click at [286, 232] on p "Rich Text Editor, main" at bounding box center [777, 241] width 1515 height 18
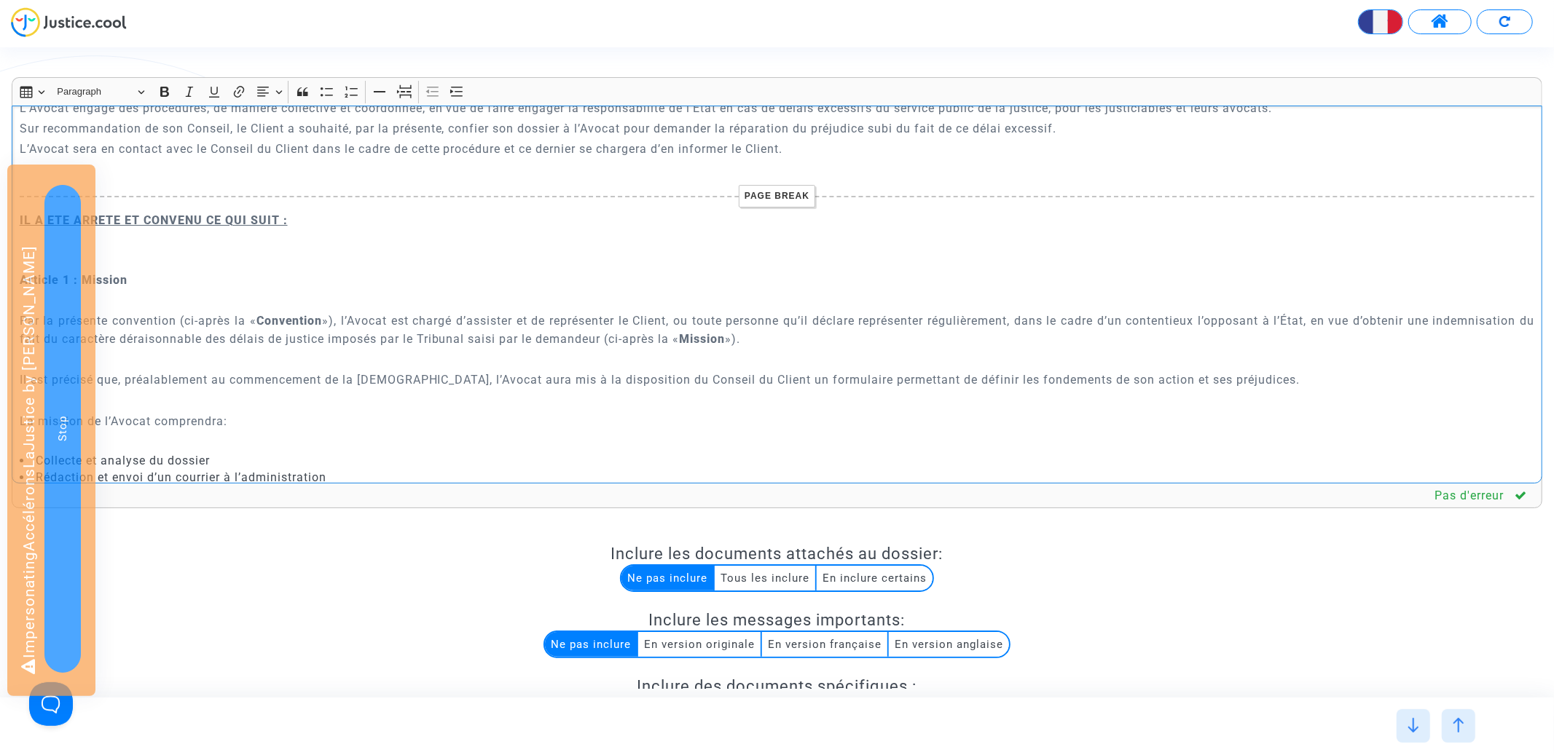
scroll to position [200, 0]
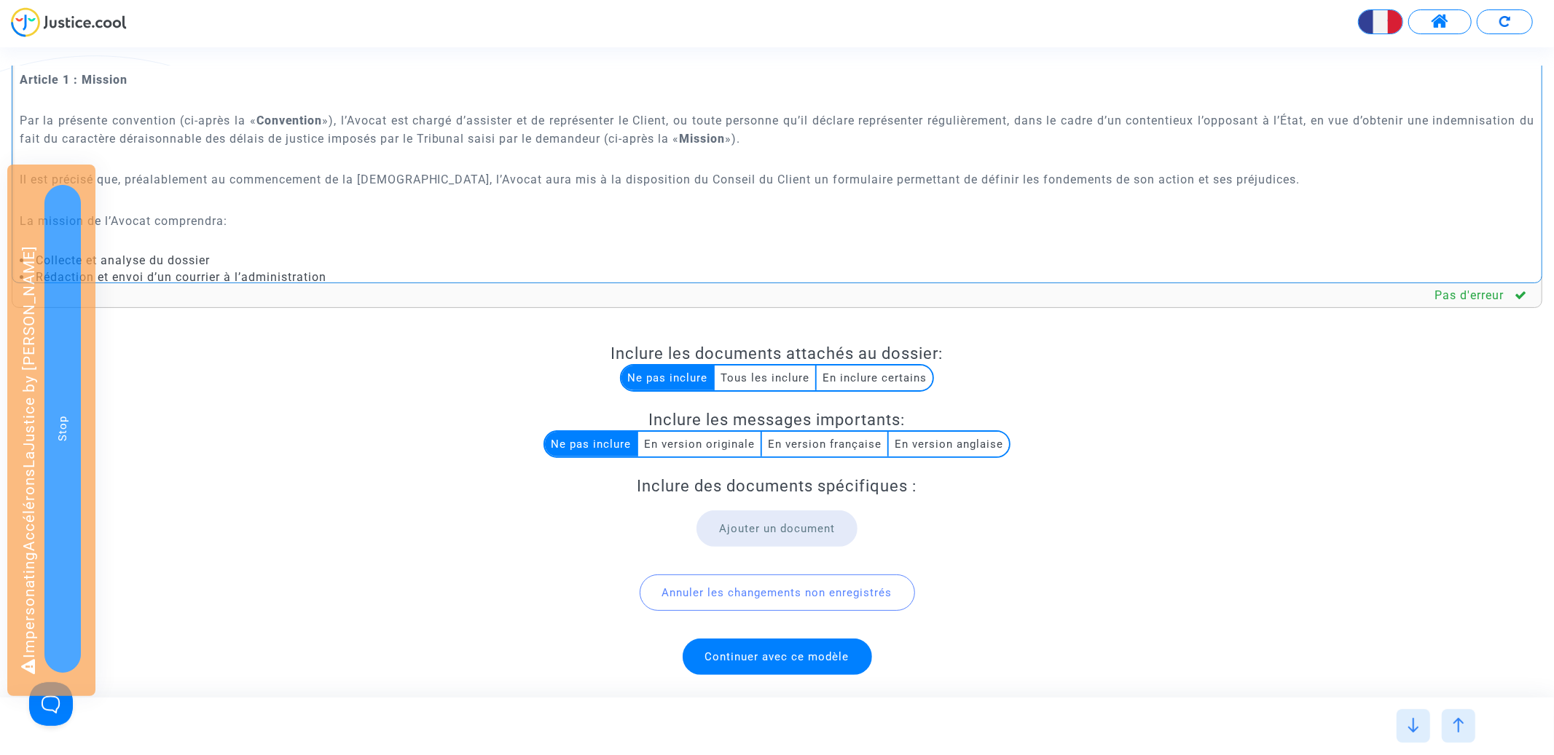
click at [774, 636] on div "Rich Text Editor Insert table Insert table Heading Paragraph Paragraph Heading …" at bounding box center [777, 258] width 1552 height 762
click at [774, 648] on span "Continuer avec ce modèle" at bounding box center [777, 657] width 189 height 36
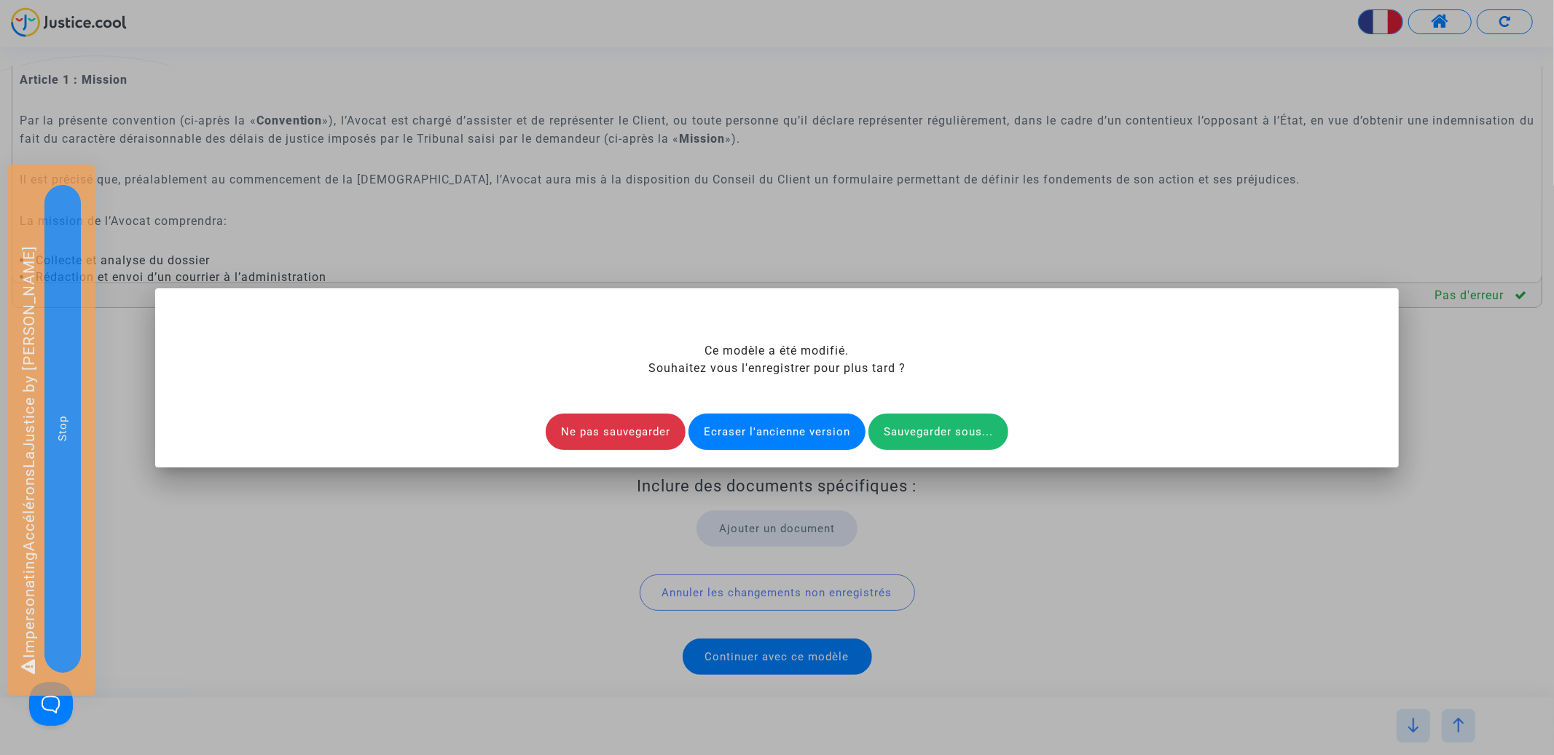
click at [764, 441] on div "Ecraser l'ancienne version" at bounding box center [776, 432] width 177 height 36
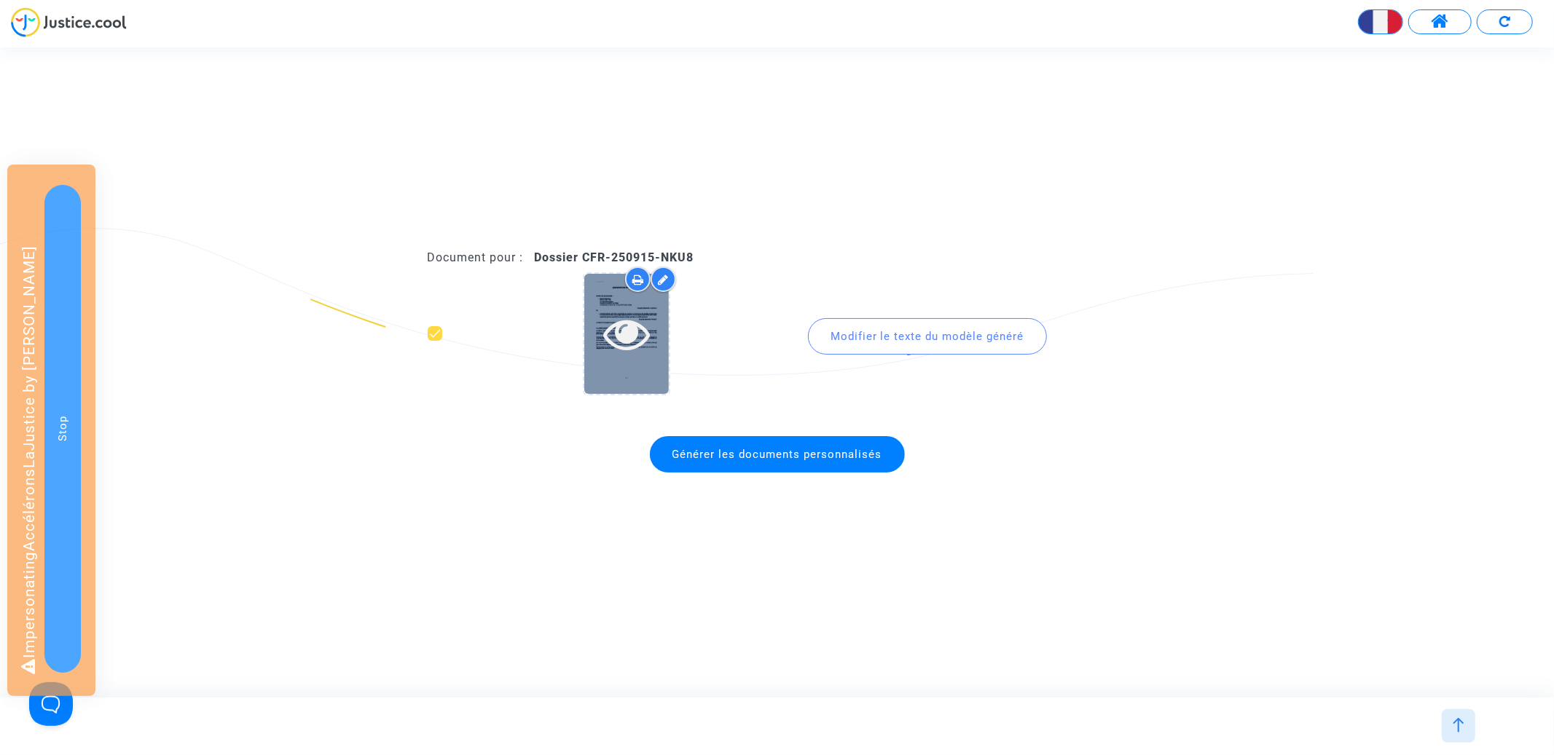
click at [633, 335] on icon at bounding box center [626, 333] width 47 height 47
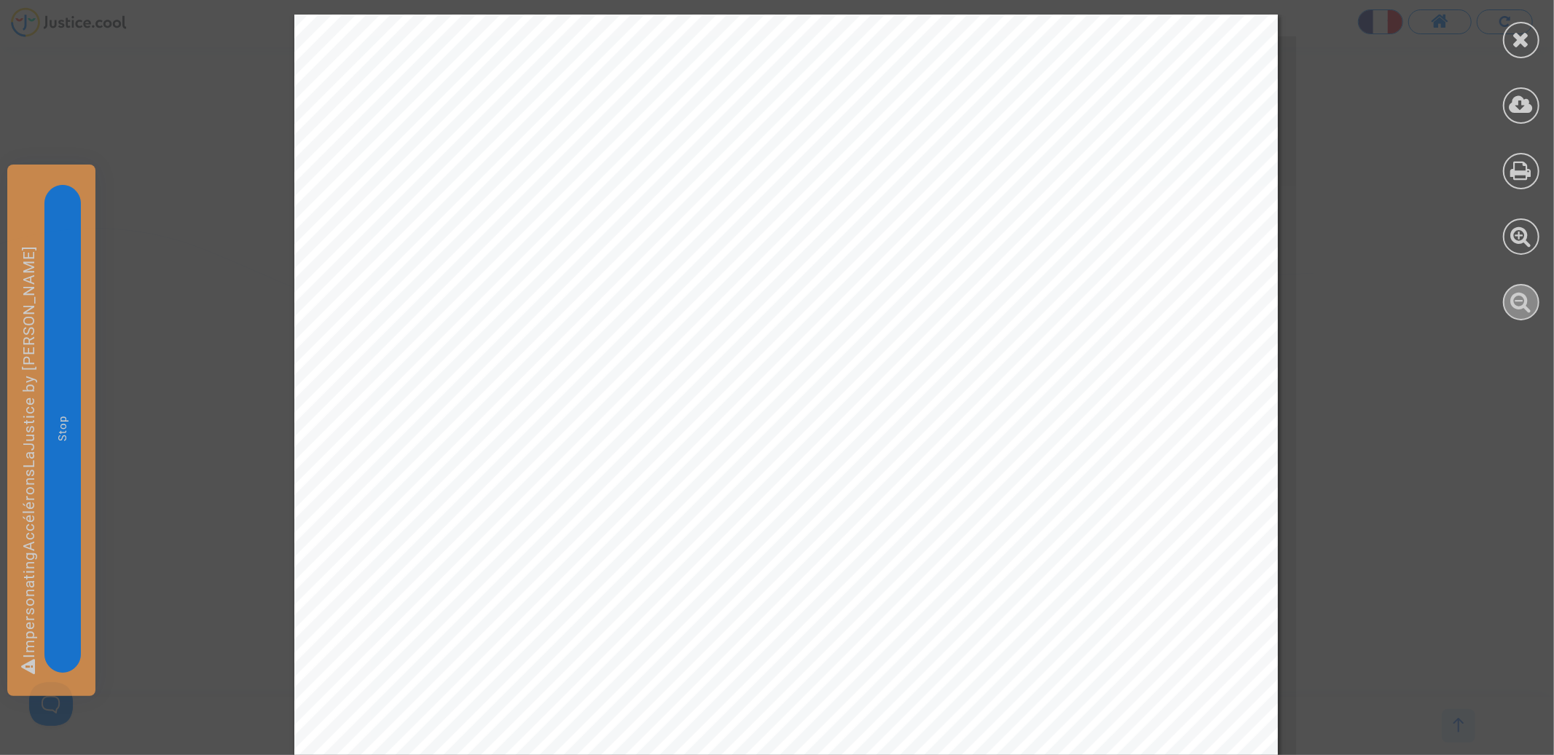
click at [1533, 305] on div at bounding box center [1521, 302] width 36 height 36
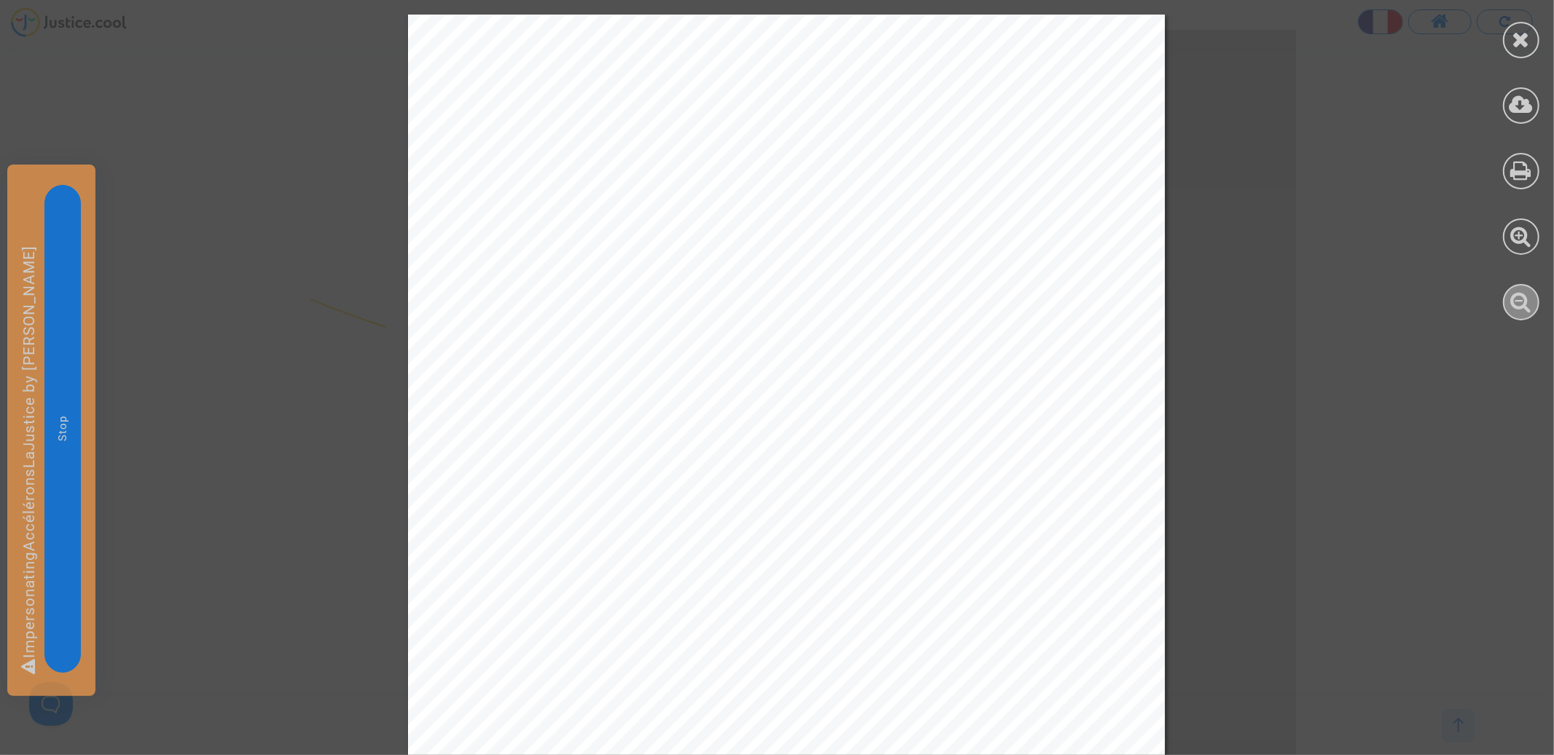
click at [1533, 305] on div at bounding box center [1521, 302] width 36 height 36
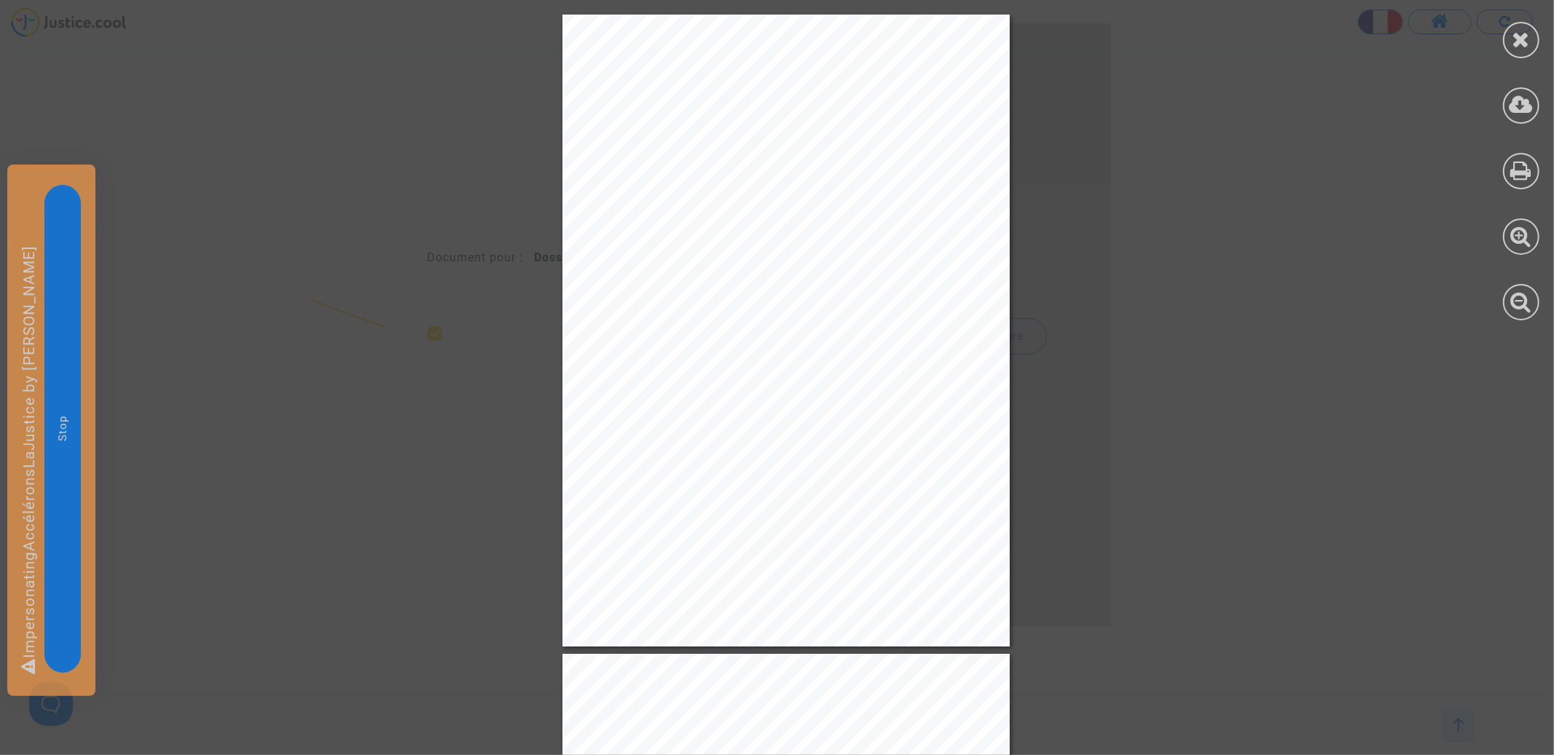
click at [919, 441] on div "CONVENTION D'HONORAIRES ENTRE LES SOUSSIGNES : Madame [PERSON_NAME] le [DEMOGRA…" at bounding box center [785, 331] width 447 height 632
click at [1517, 237] on icon at bounding box center [1521, 236] width 21 height 22
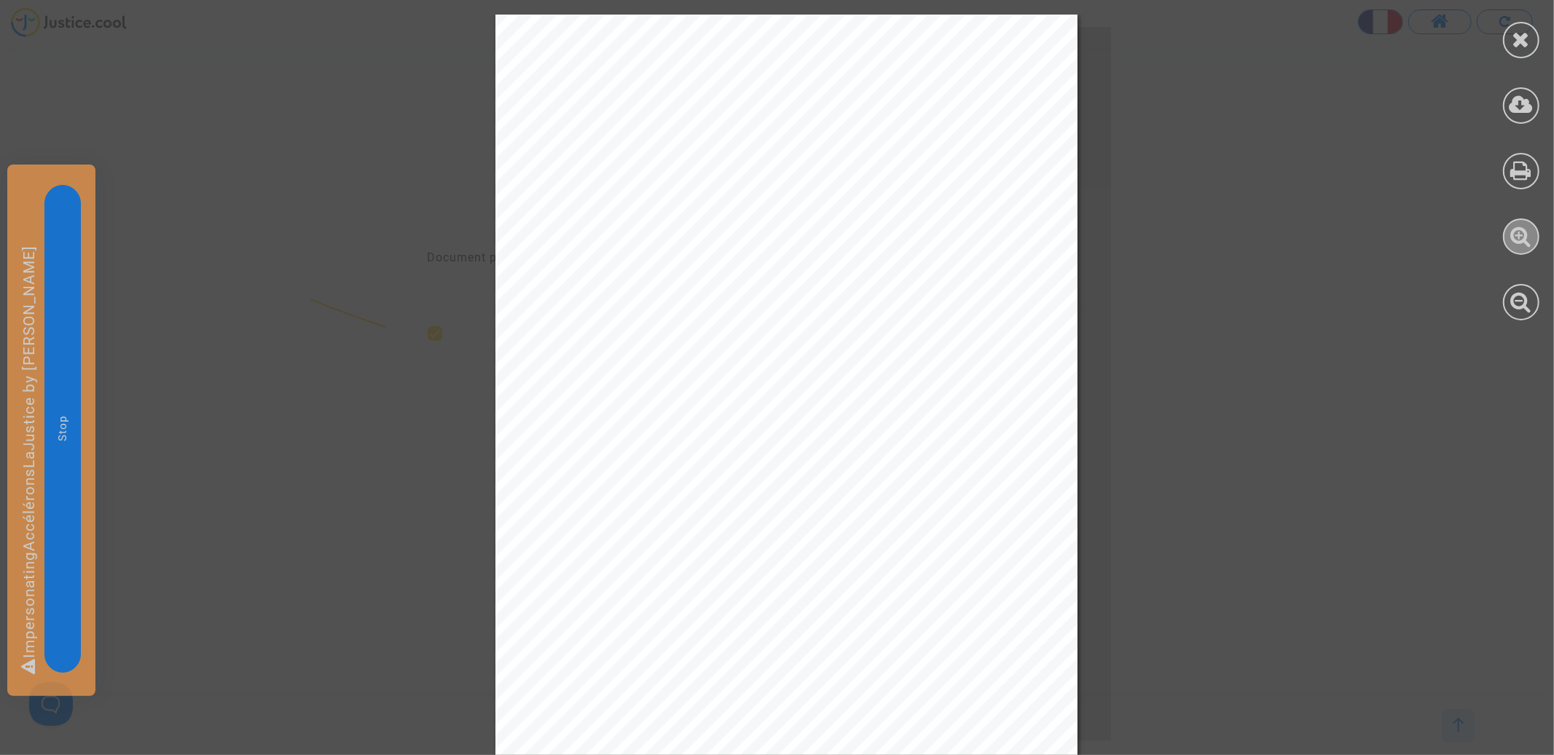
click at [1517, 237] on icon at bounding box center [1521, 236] width 21 height 22
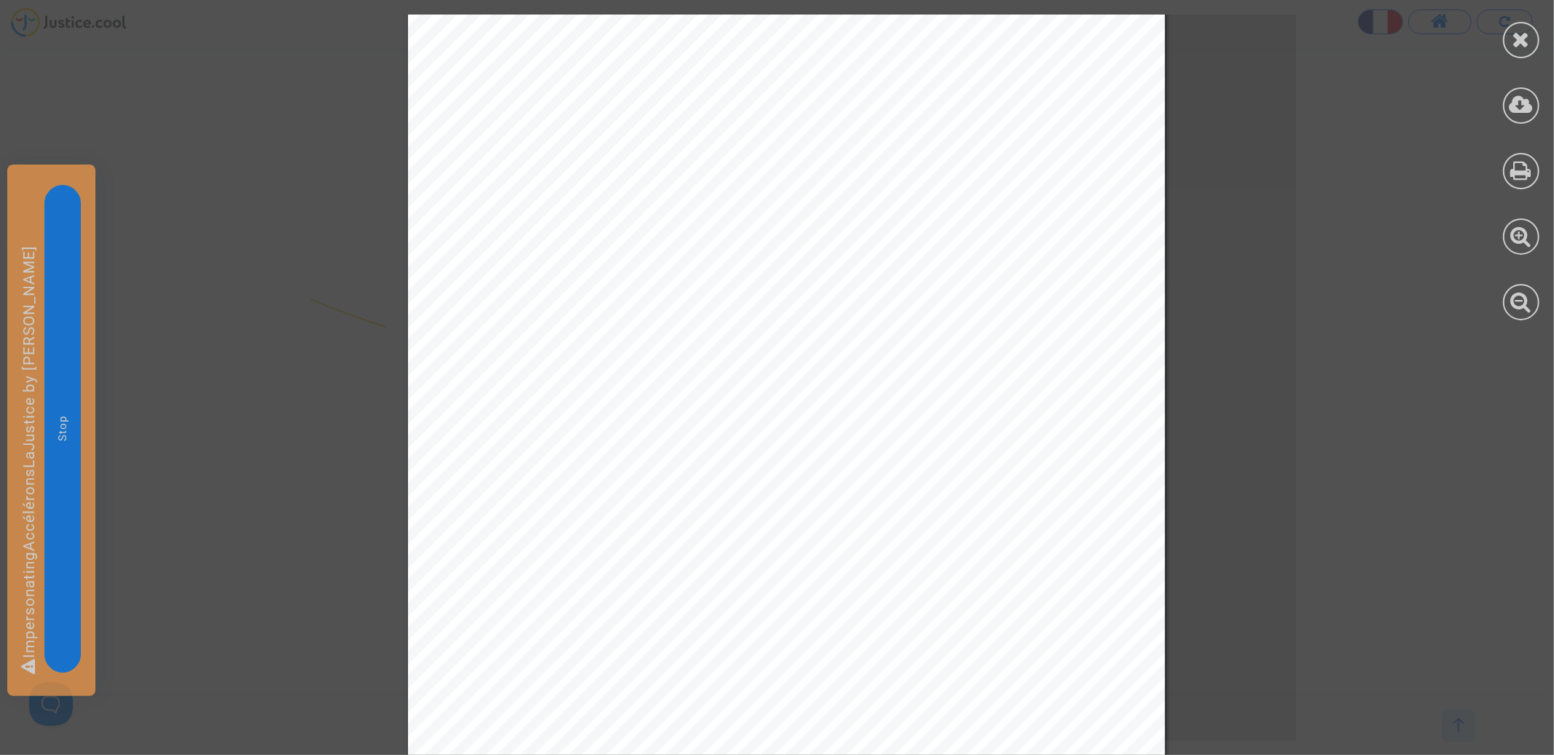
scroll to position [63, 0]
click at [1521, 40] on icon at bounding box center [1521, 39] width 18 height 22
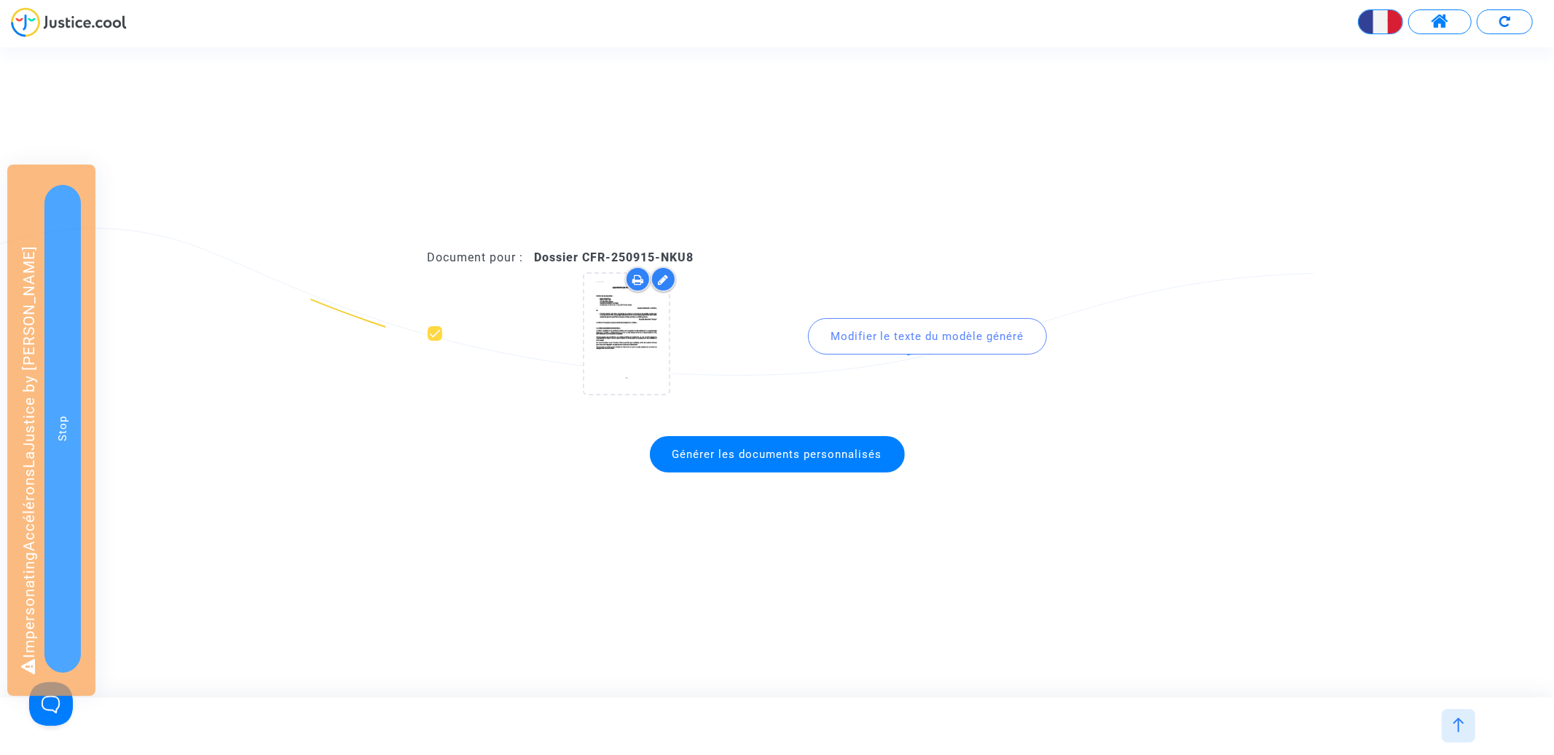
click at [1461, 724] on img at bounding box center [1458, 725] width 15 height 15
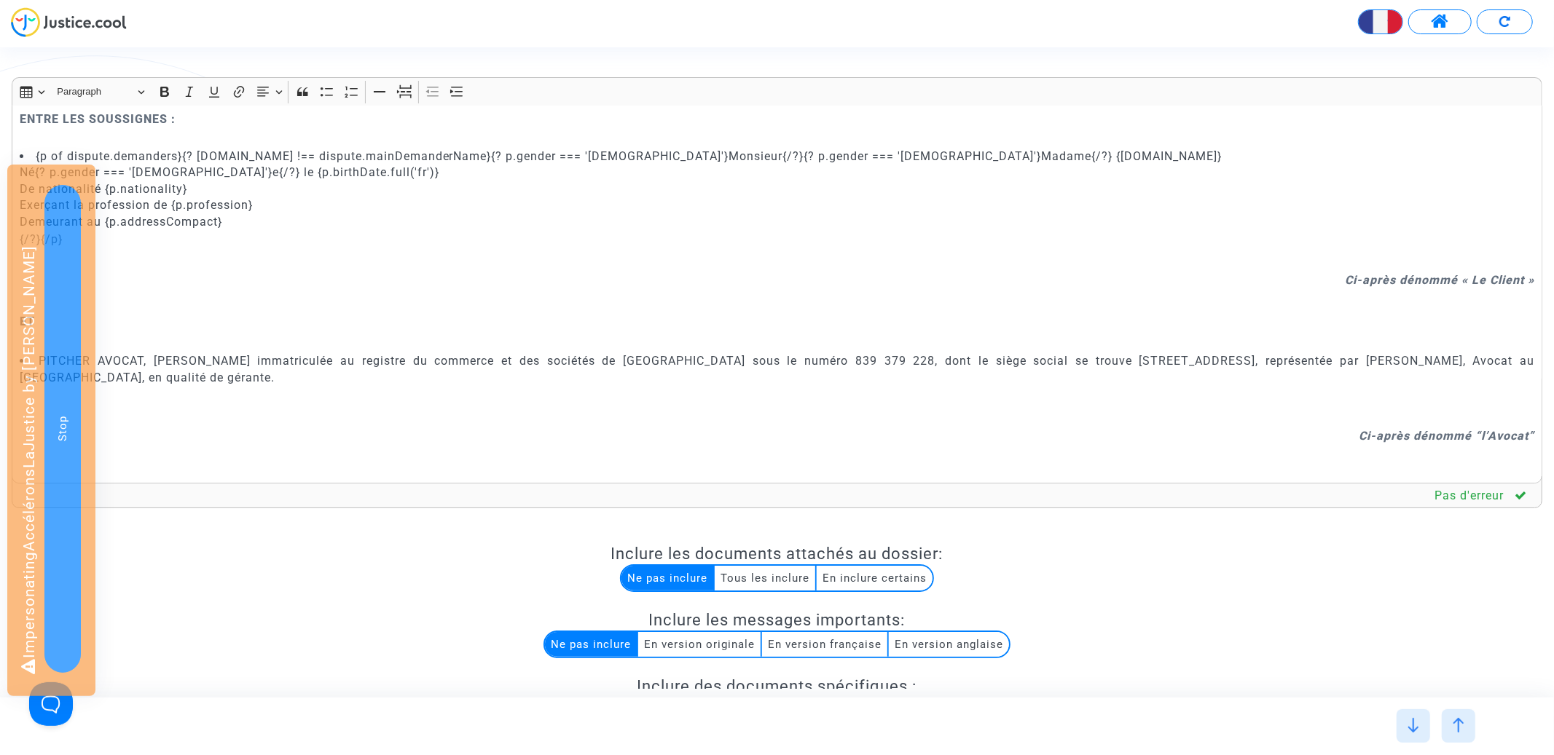
scroll to position [118, 0]
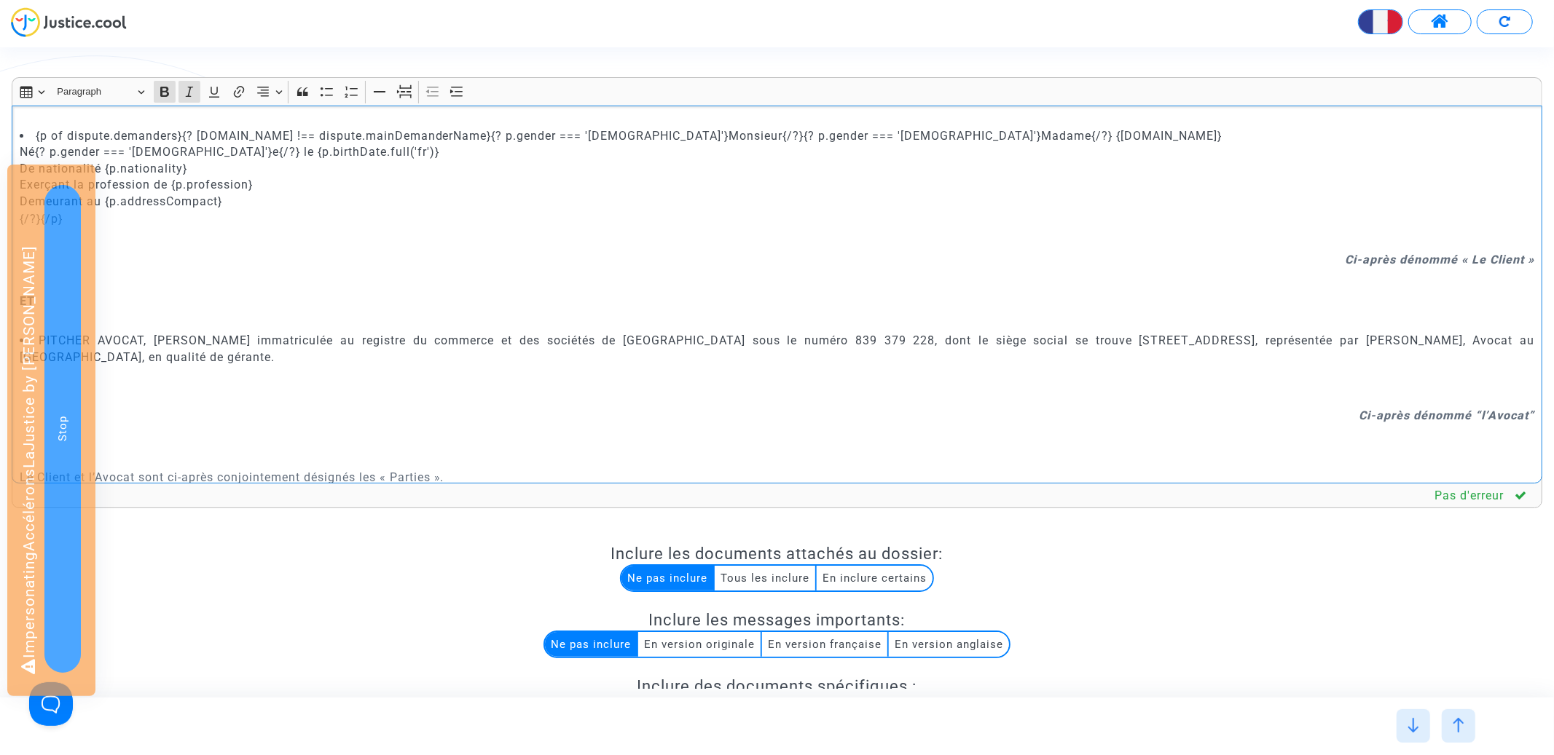
click at [1466, 254] on strong "Ci-après dénommé « Le Client »" at bounding box center [1439, 260] width 189 height 14
drag, startPoint x: 1463, startPoint y: 255, endPoint x: 1472, endPoint y: 255, distance: 9.5
click at [1472, 255] on strong "Ci-après dénommé « Le Client »" at bounding box center [1439, 260] width 189 height 14
copy strong "«"
click at [1483, 409] on strong "Ci-après dénommé “l’Avocat”" at bounding box center [1447, 416] width 176 height 14
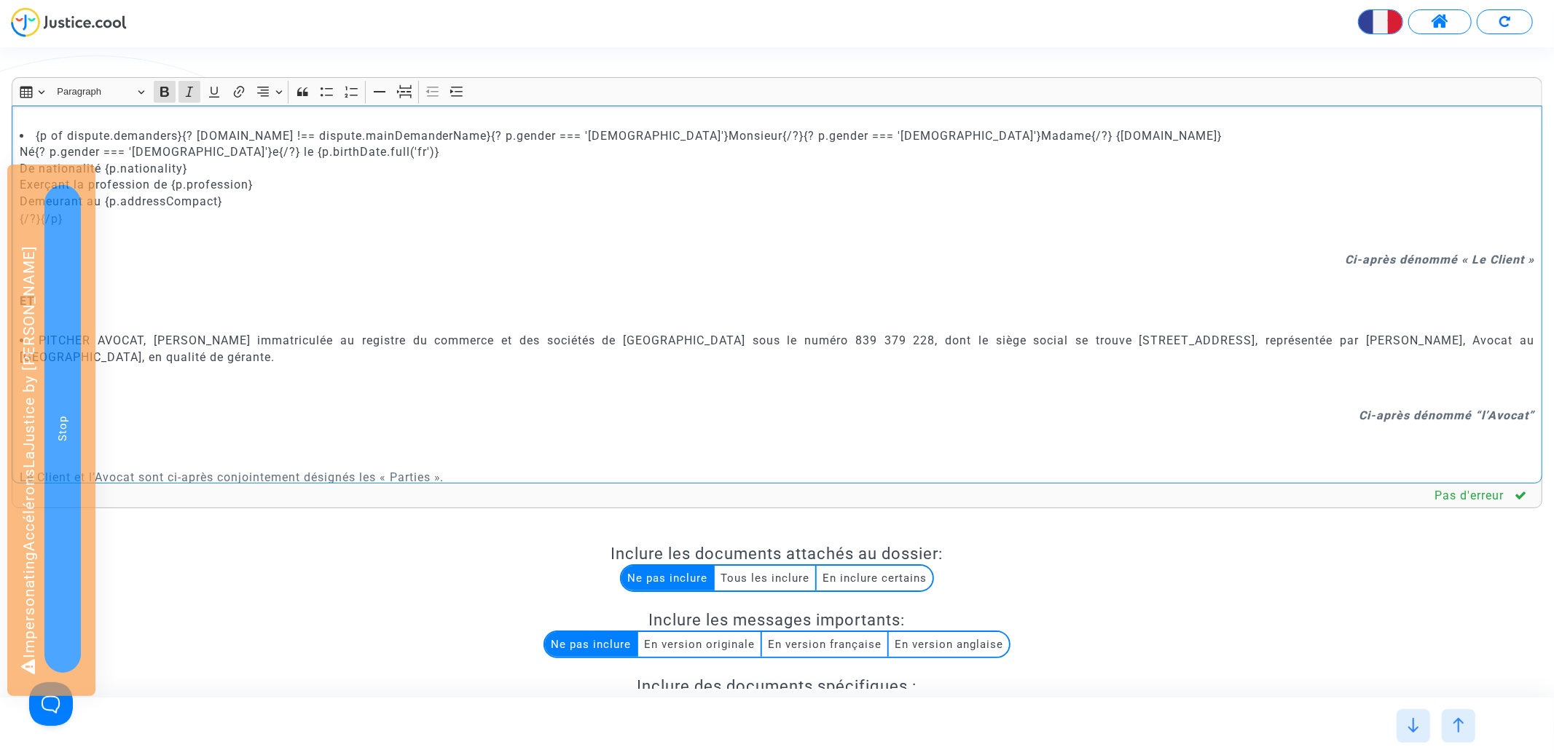
click at [1482, 411] on strong "Ci-après dénommé “l’Avocat”" at bounding box center [1447, 416] width 176 height 14
drag, startPoint x: 1526, startPoint y: 258, endPoint x: 1539, endPoint y: 258, distance: 13.1
click at [1539, 258] on div "CONVENTION D'HONORAIRES ENTRE LES SOUSSIGNES : {p of dispute.demanders}{? [DOMA…" at bounding box center [777, 295] width 1531 height 378
copy strong "»"
drag, startPoint x: 1531, startPoint y: 411, endPoint x: 1540, endPoint y: 411, distance: 9.5
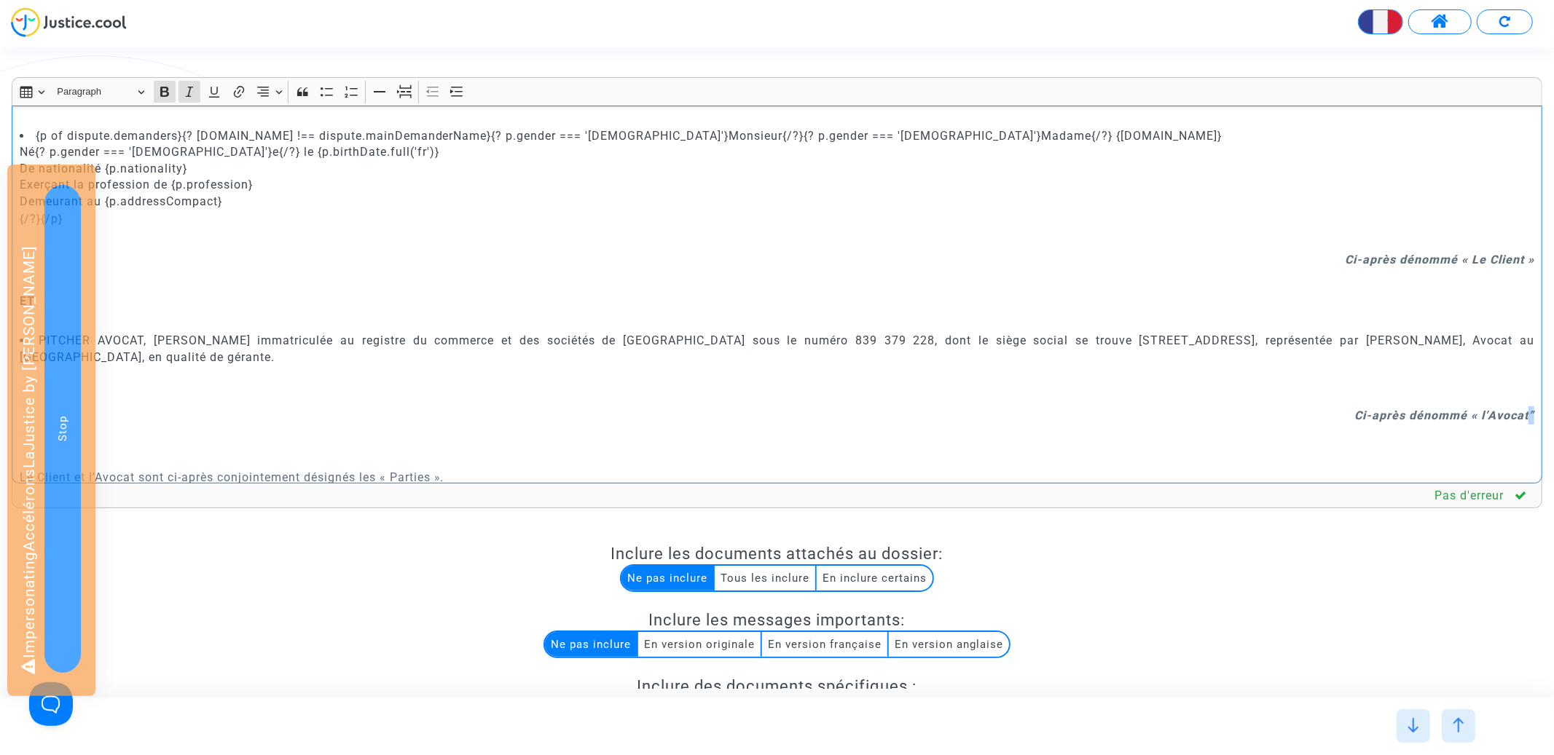
click at [1540, 411] on div "CONVENTION D'HONORAIRES ENTRE LES SOUSSIGNES : {p of dispute.demanders}{? [DOMA…" at bounding box center [777, 295] width 1531 height 378
click at [1526, 415] on strong "Ci-après dénommé « l’Avocat»" at bounding box center [1444, 416] width 181 height 14
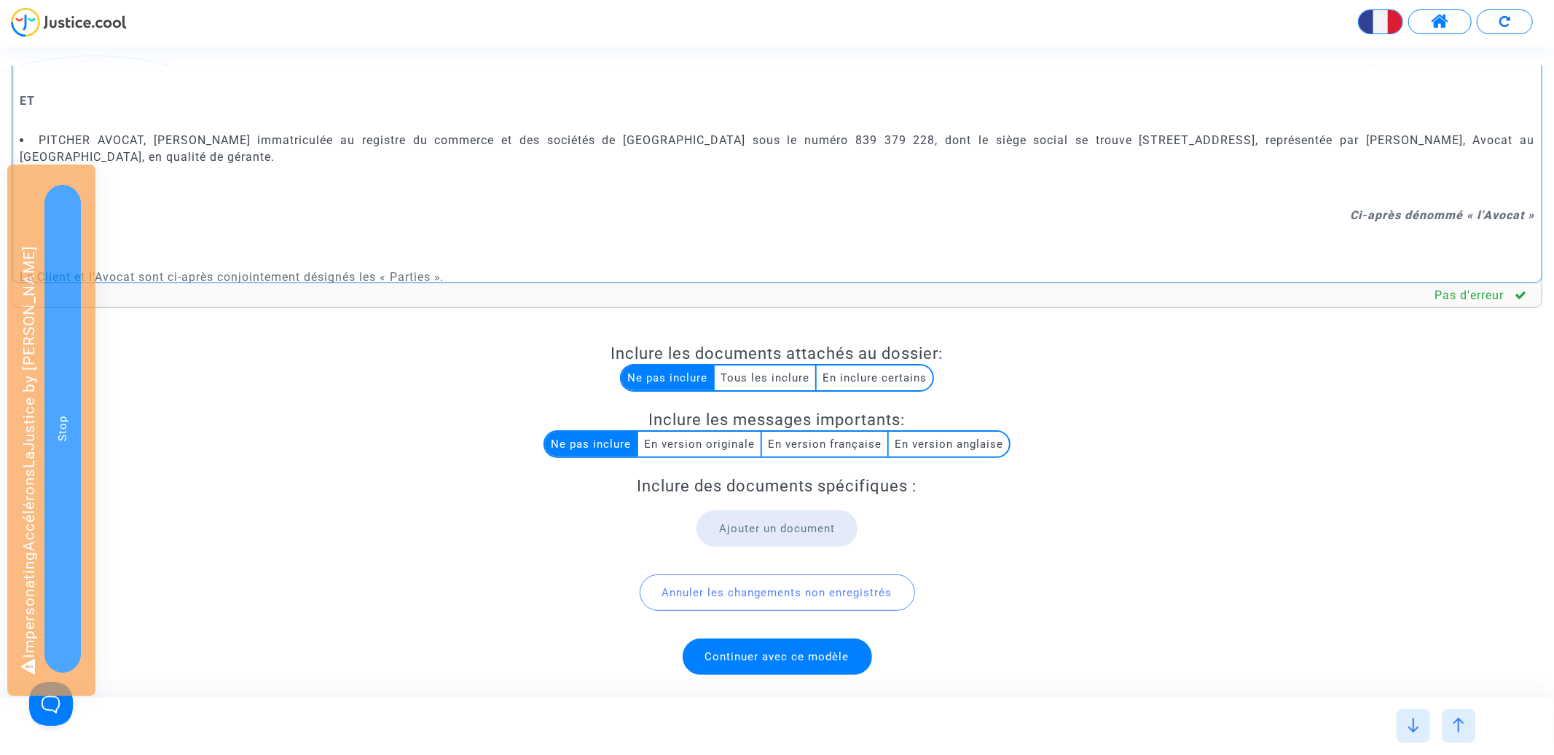
click at [739, 657] on span "Continuer avec ce modèle" at bounding box center [777, 657] width 144 height 13
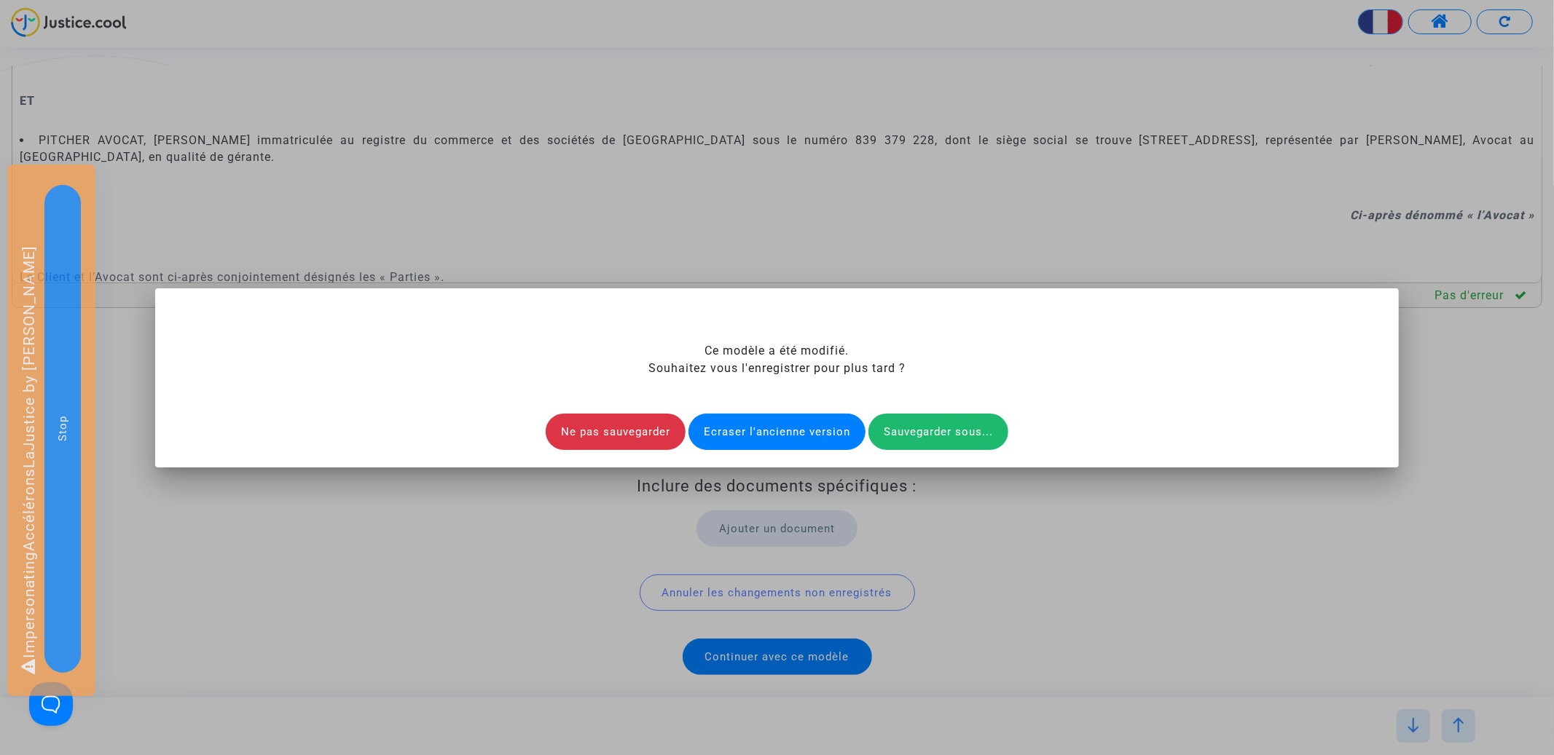
click at [812, 426] on div "Ecraser l'ancienne version" at bounding box center [776, 432] width 177 height 36
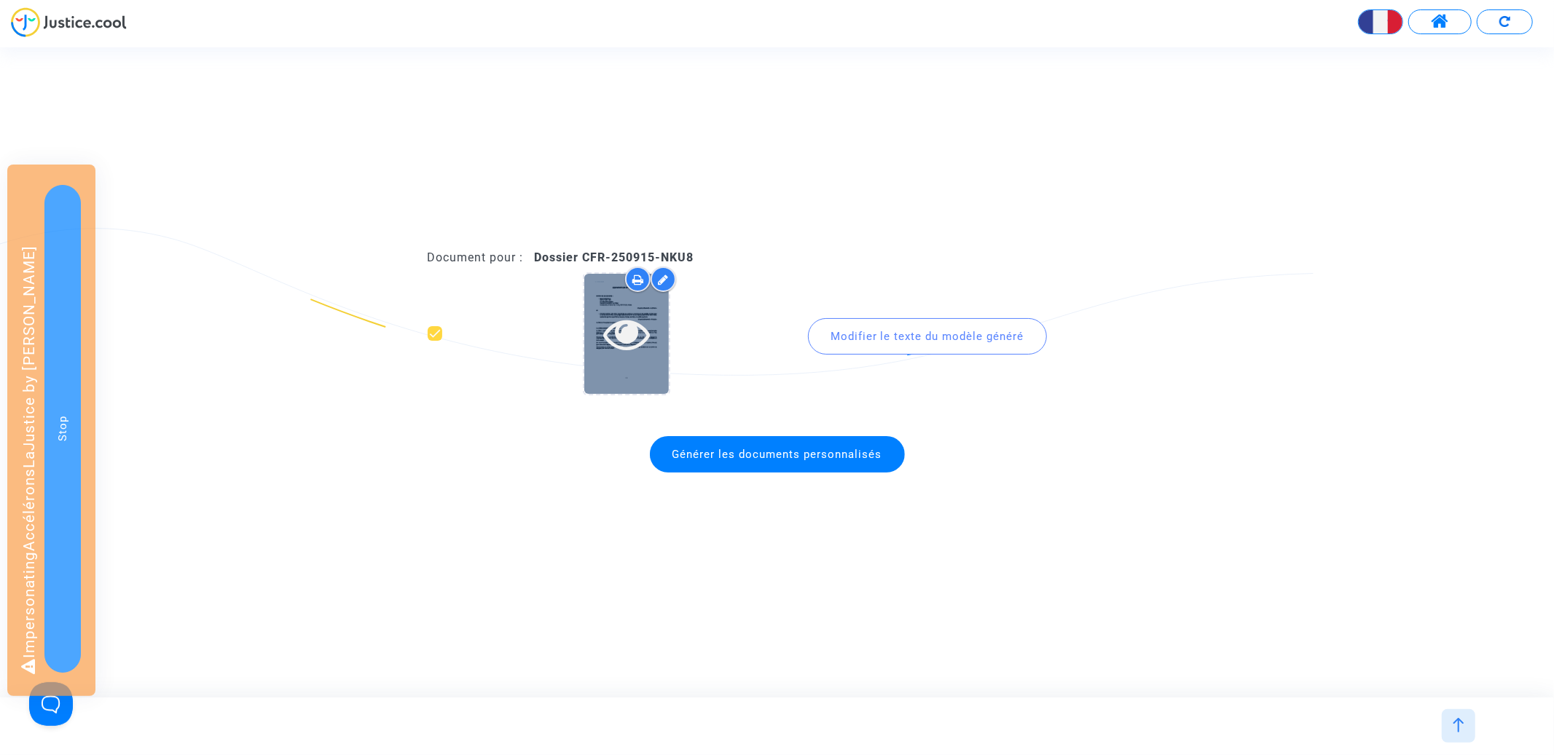
click at [640, 345] on icon at bounding box center [626, 333] width 47 height 47
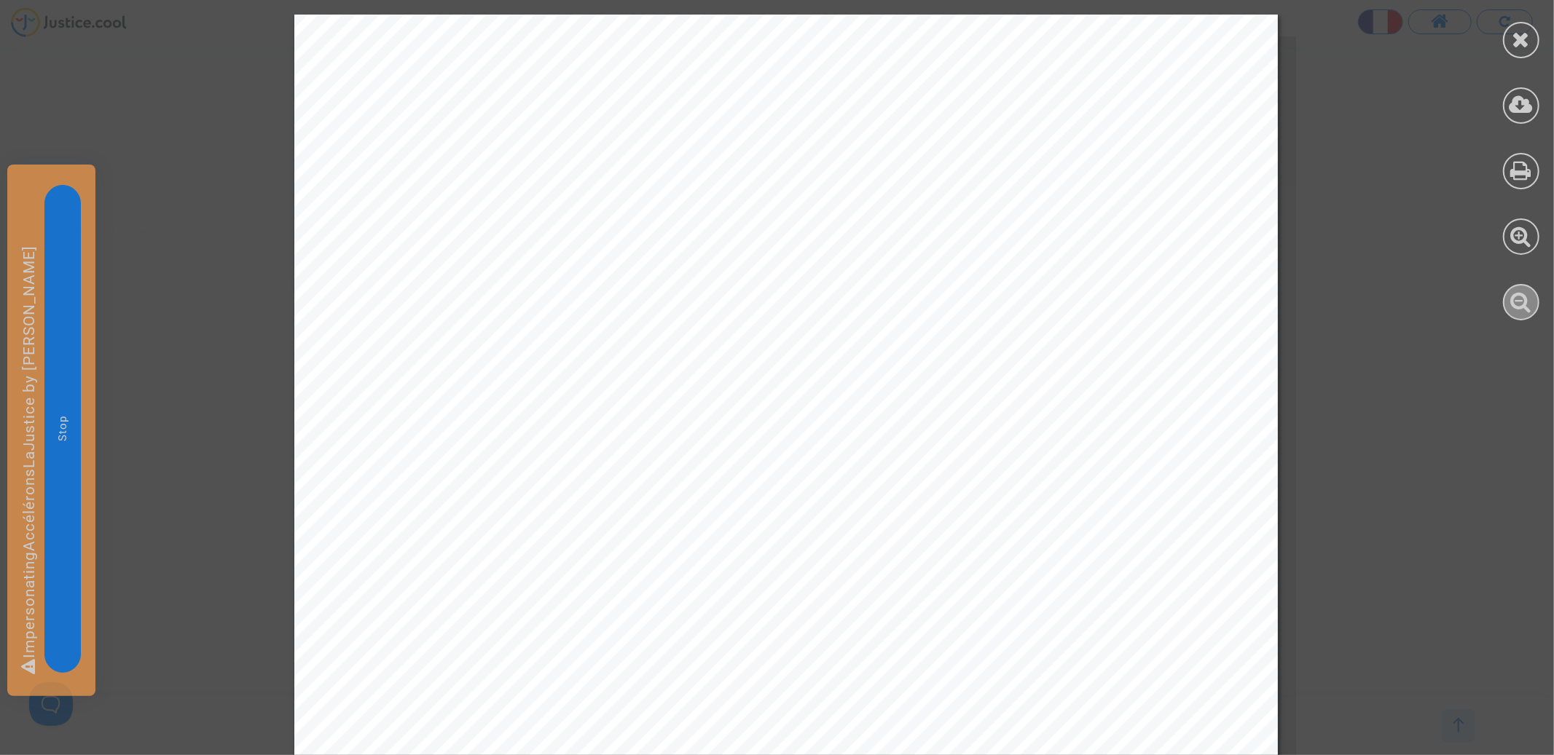
click at [1526, 309] on icon at bounding box center [1521, 302] width 21 height 22
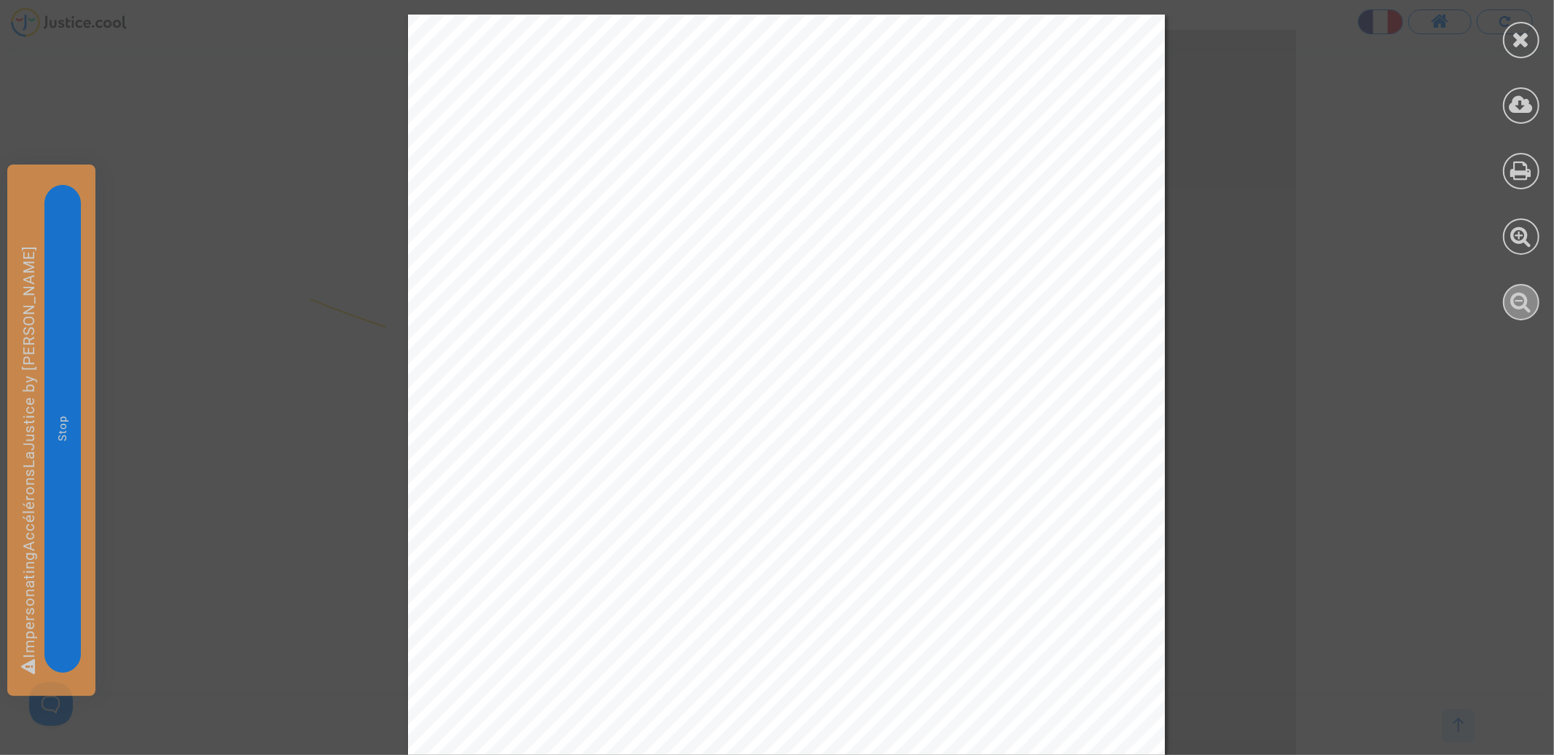
click at [1526, 309] on icon at bounding box center [1521, 302] width 21 height 22
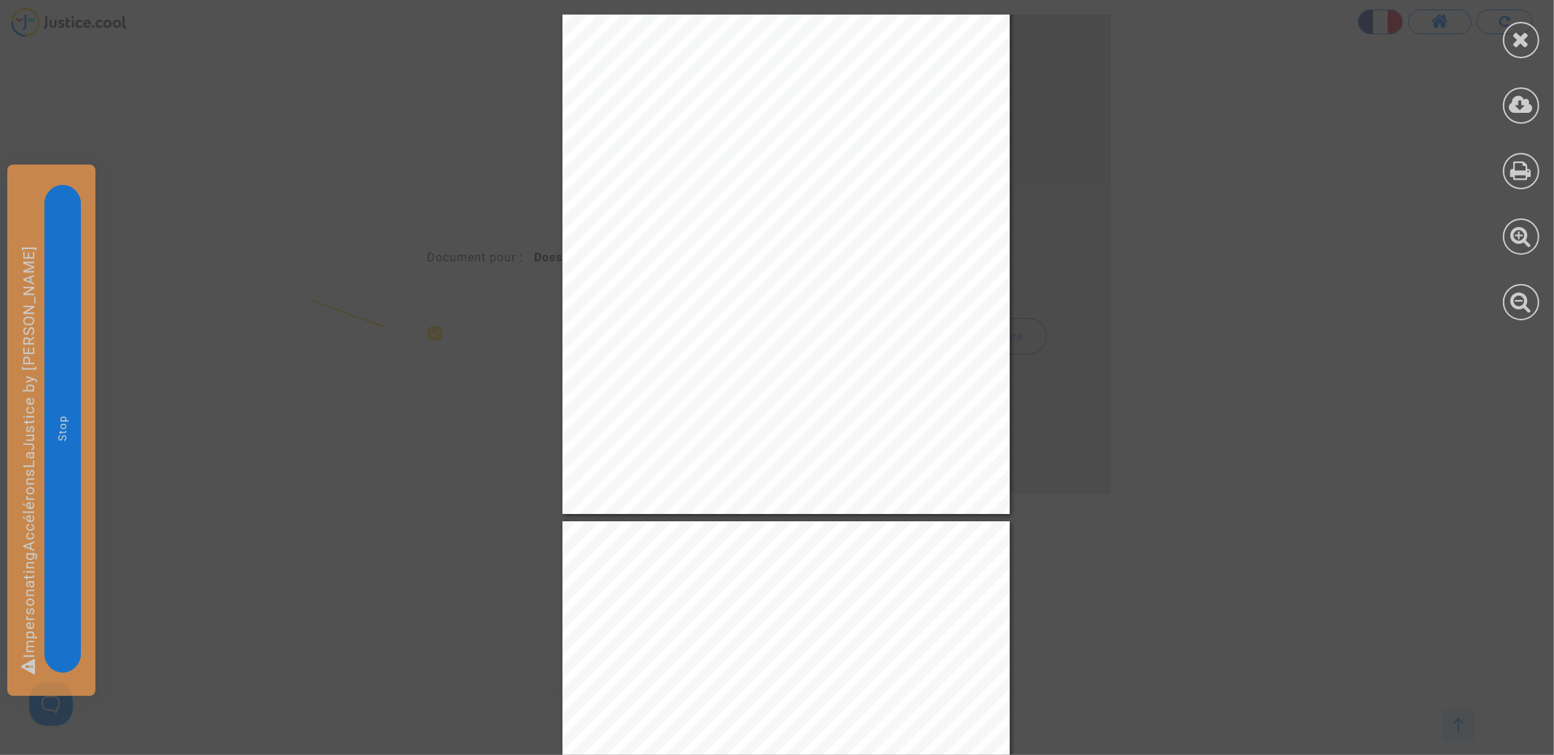
scroll to position [0, 0]
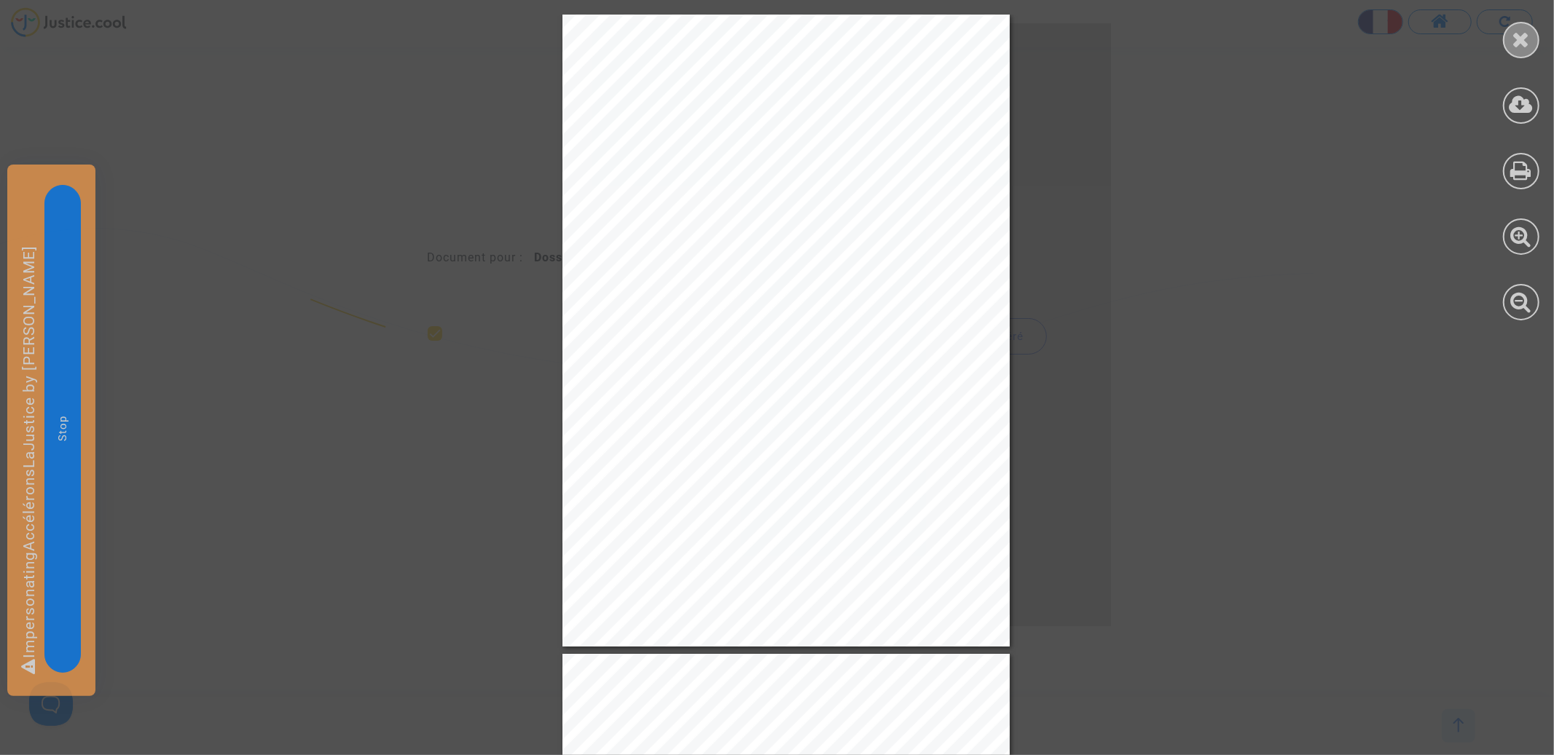
click at [1513, 43] on icon at bounding box center [1521, 39] width 18 height 22
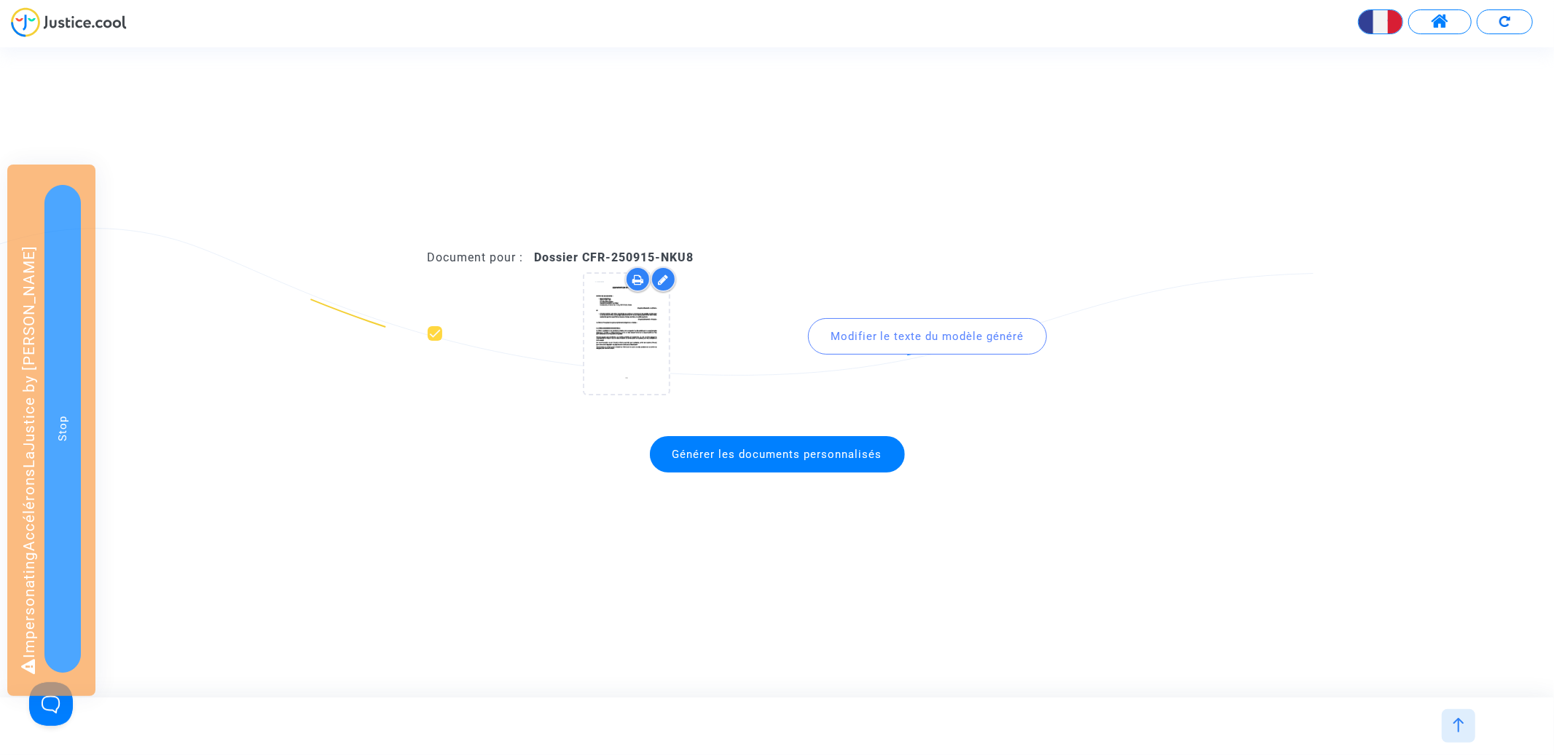
click at [1304, 144] on div "Document pour : Dossier CFR-250915-NKU8 Modifier le texte du modèle généré Géné…" at bounding box center [777, 372] width 1554 height 650
click at [1437, 23] on span at bounding box center [1440, 21] width 18 height 19
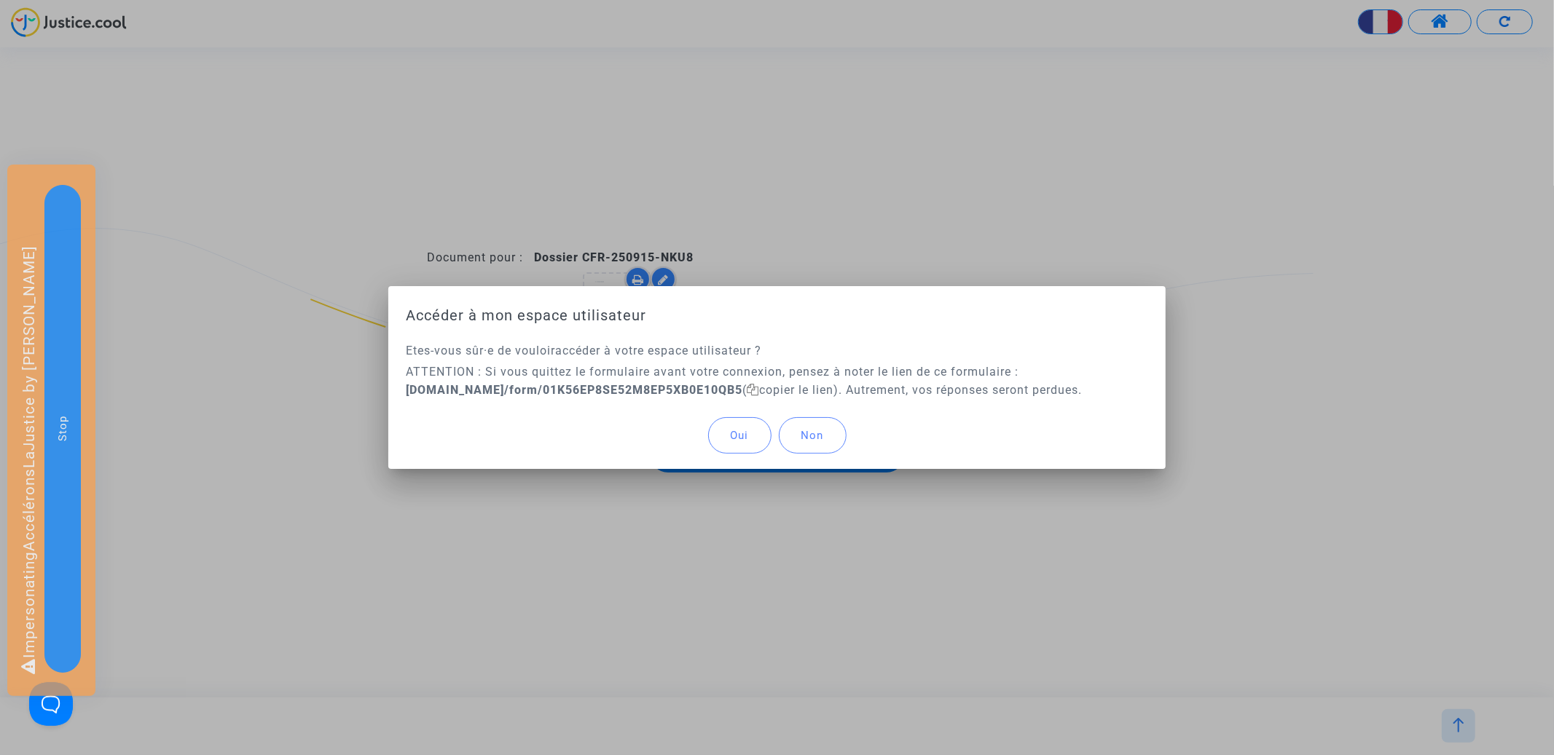
click at [736, 439] on span "Oui" at bounding box center [740, 435] width 18 height 13
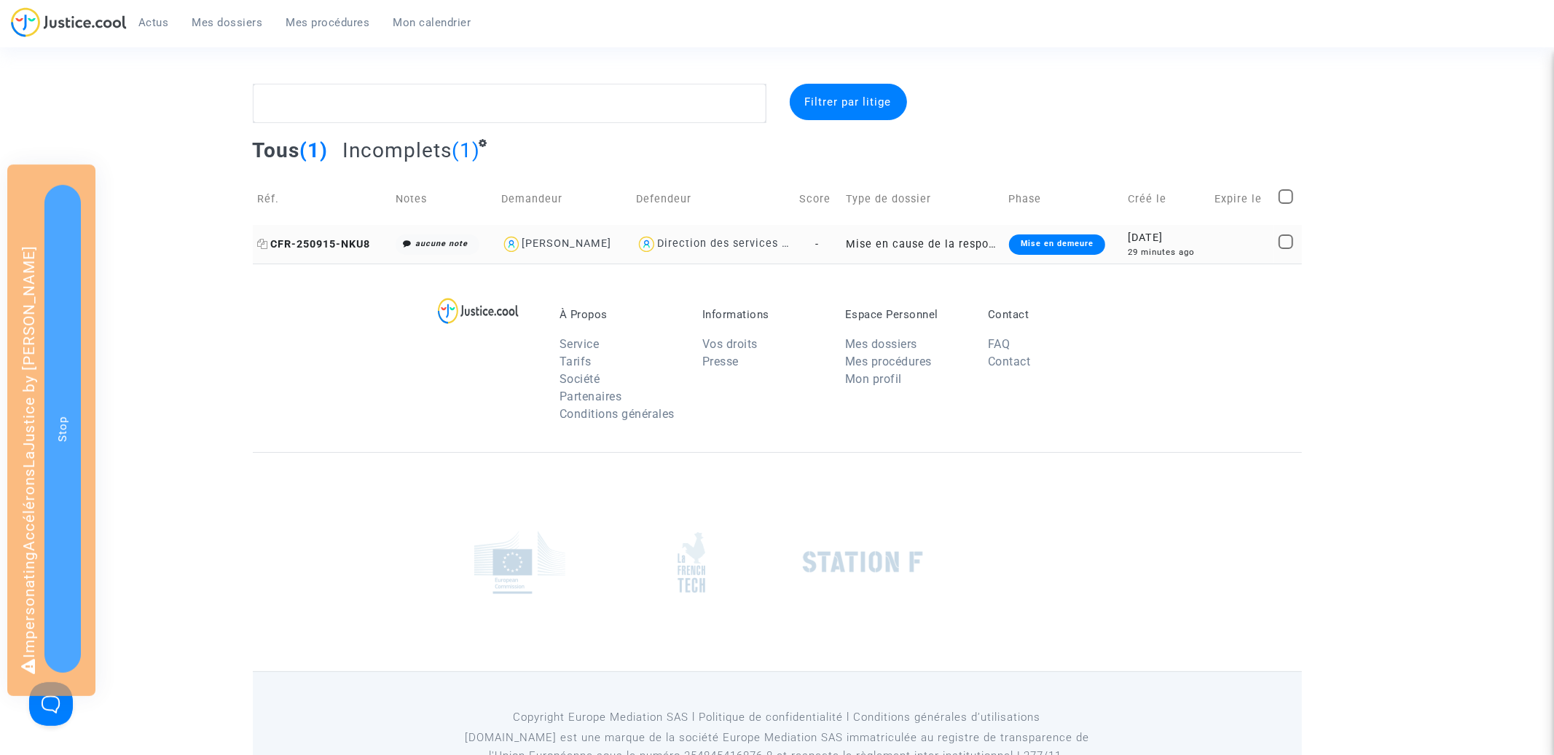
click at [267, 245] on icon at bounding box center [263, 244] width 11 height 10
click at [354, 251] on td "CFR-250915-NKU8" at bounding box center [322, 244] width 138 height 39
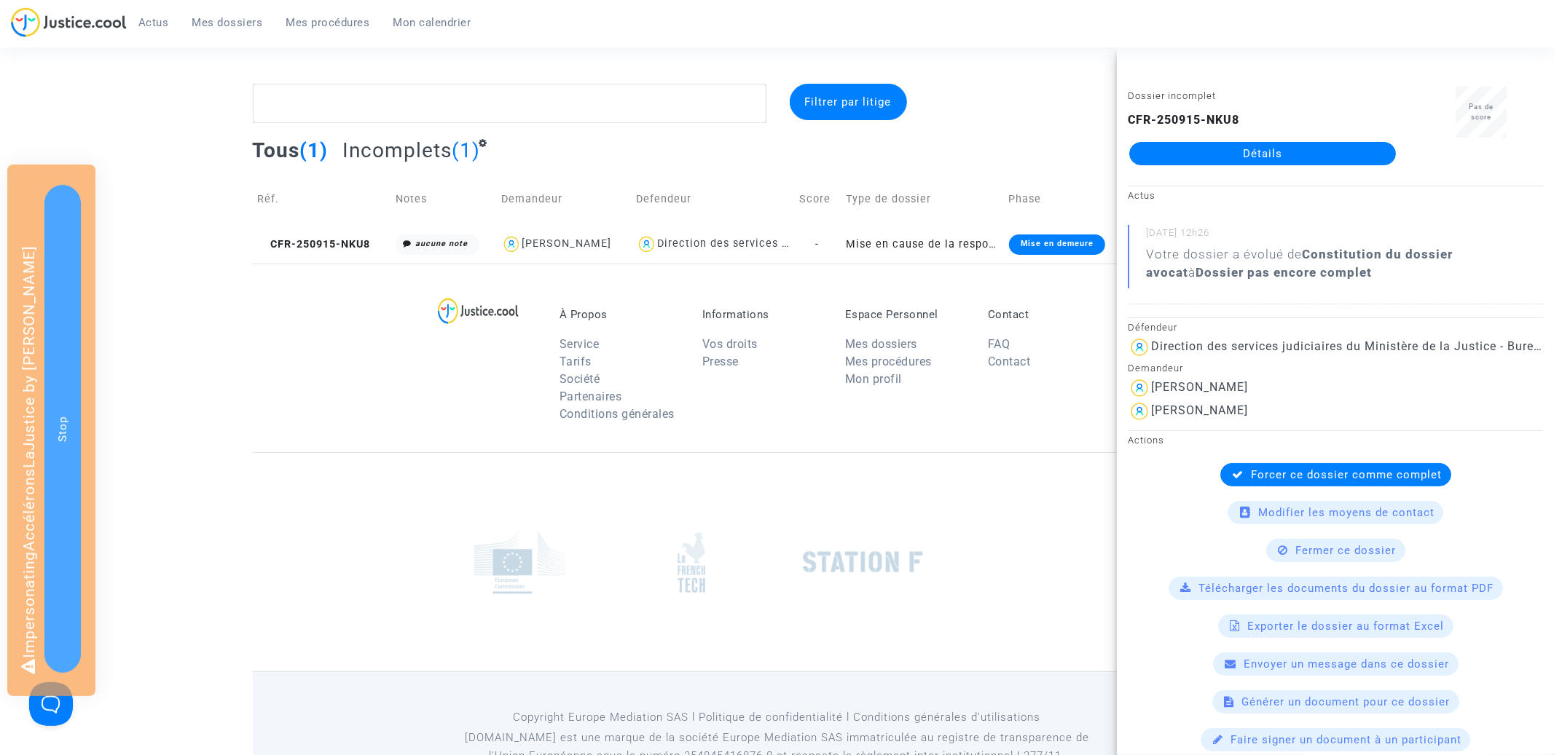
click at [342, 278] on div "À Propos Service Tarifs Société Partenaires Conditions générales Informations V…" at bounding box center [777, 358] width 1049 height 189
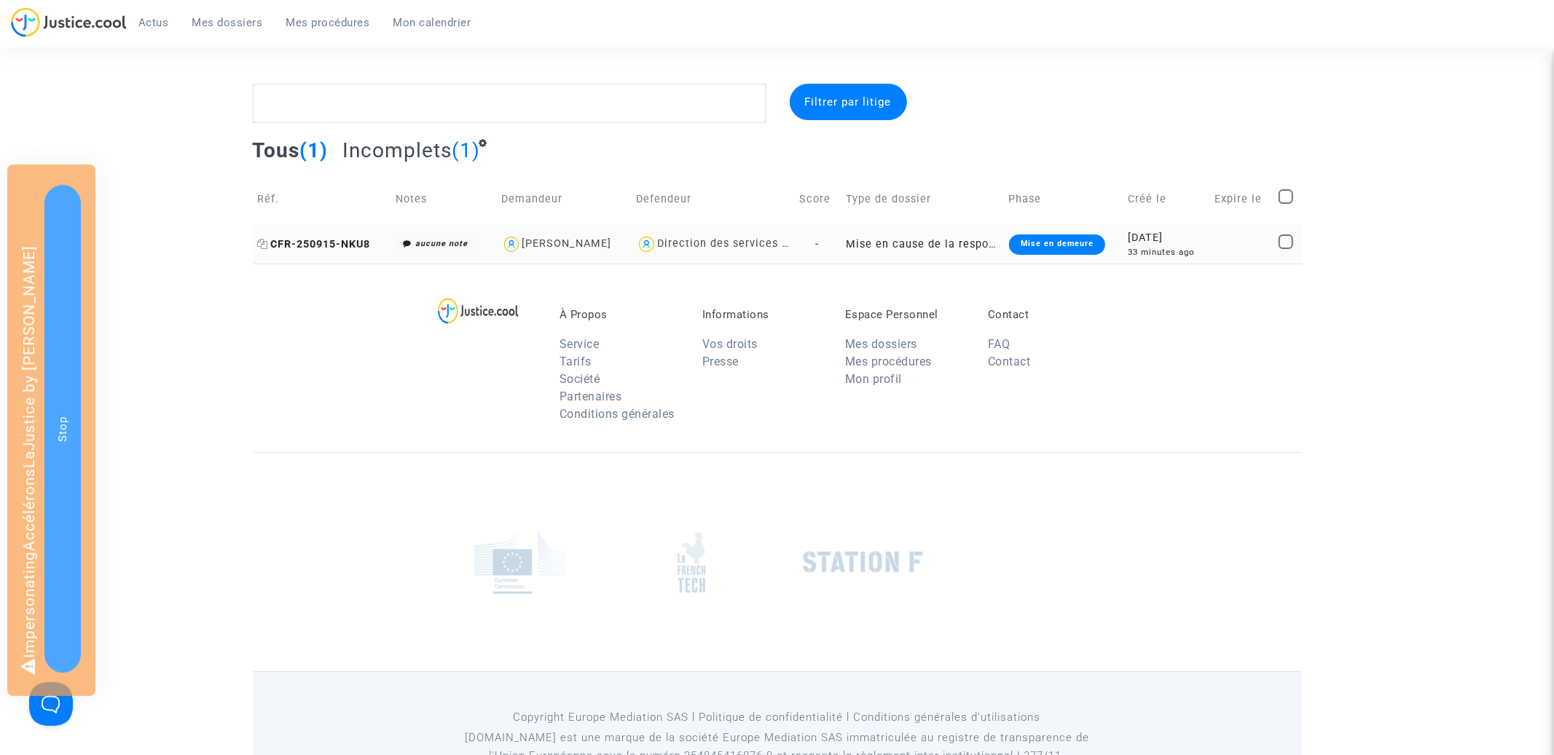
click at [342, 246] on span "CFR-250915-NKU8" at bounding box center [314, 244] width 113 height 12
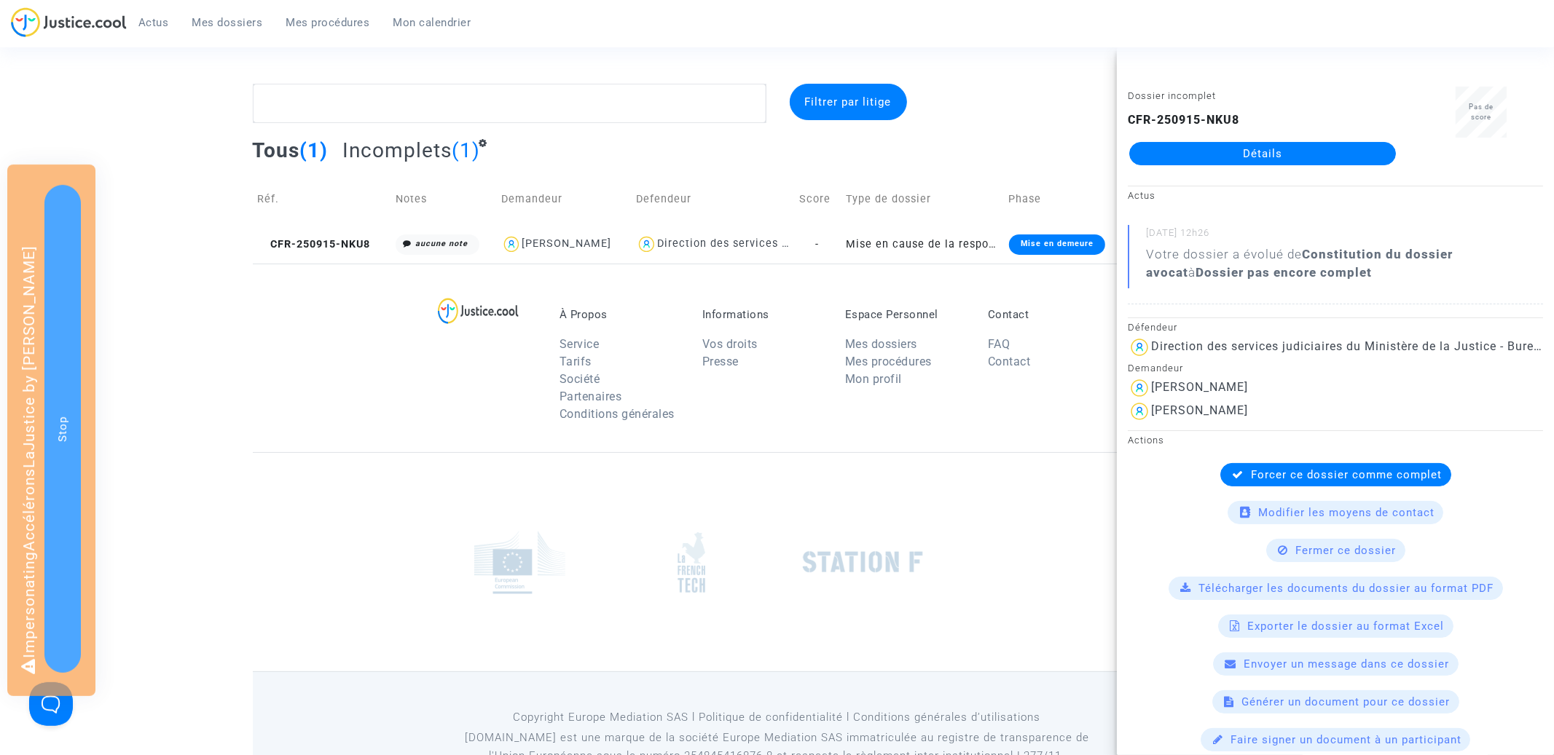
click at [1296, 152] on link "Détails" at bounding box center [1262, 153] width 267 height 23
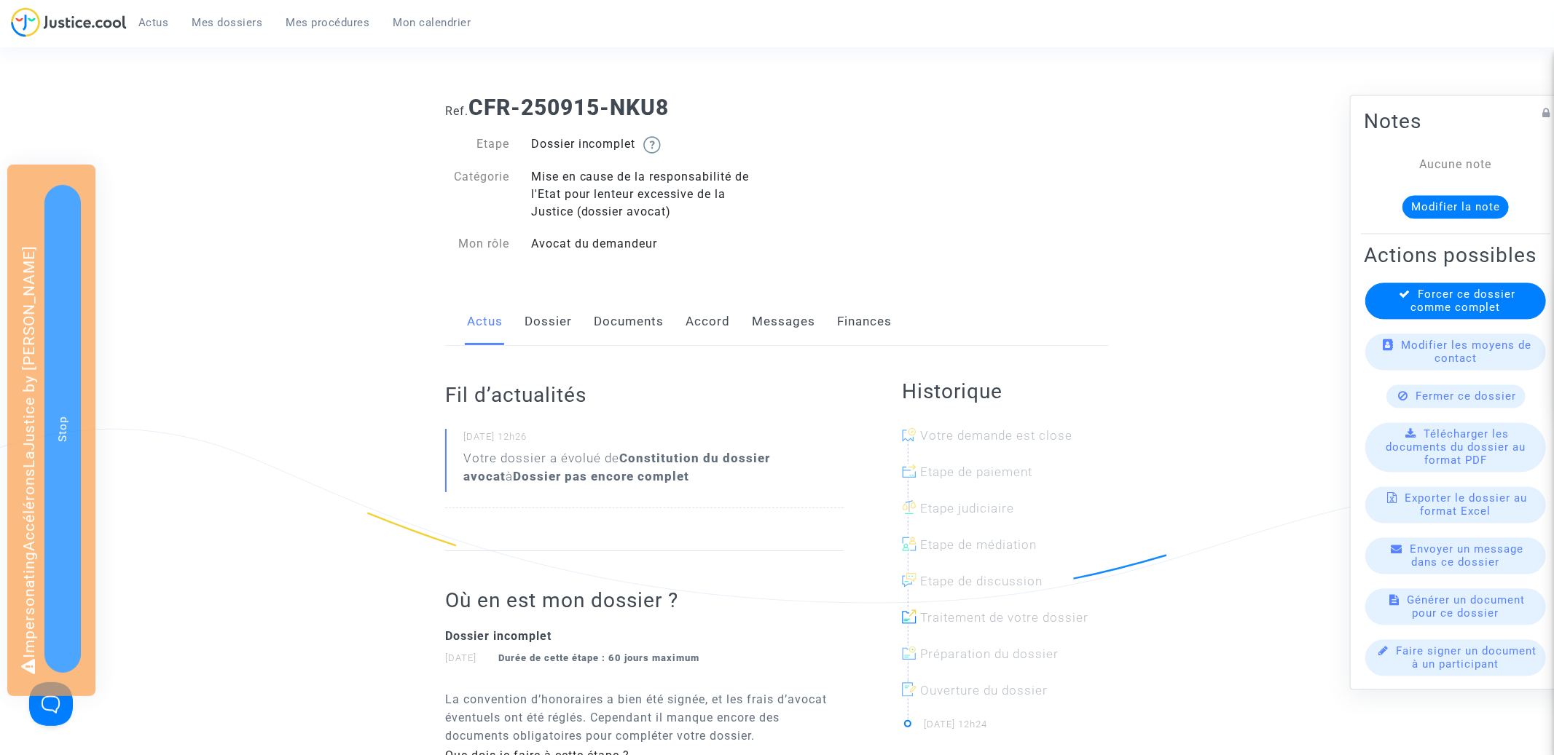
click at [636, 325] on link "Documents" at bounding box center [629, 322] width 70 height 48
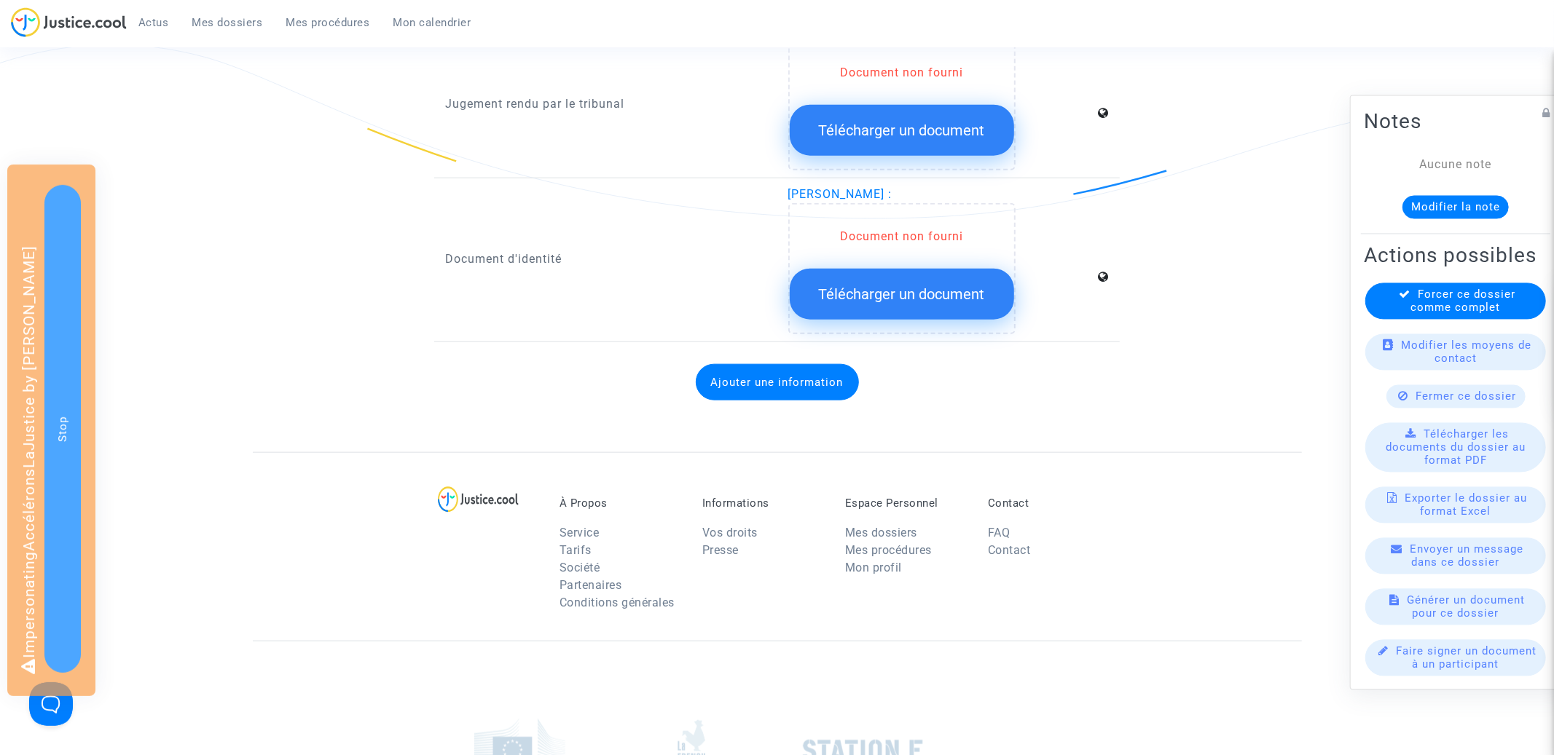
scroll to position [974, 0]
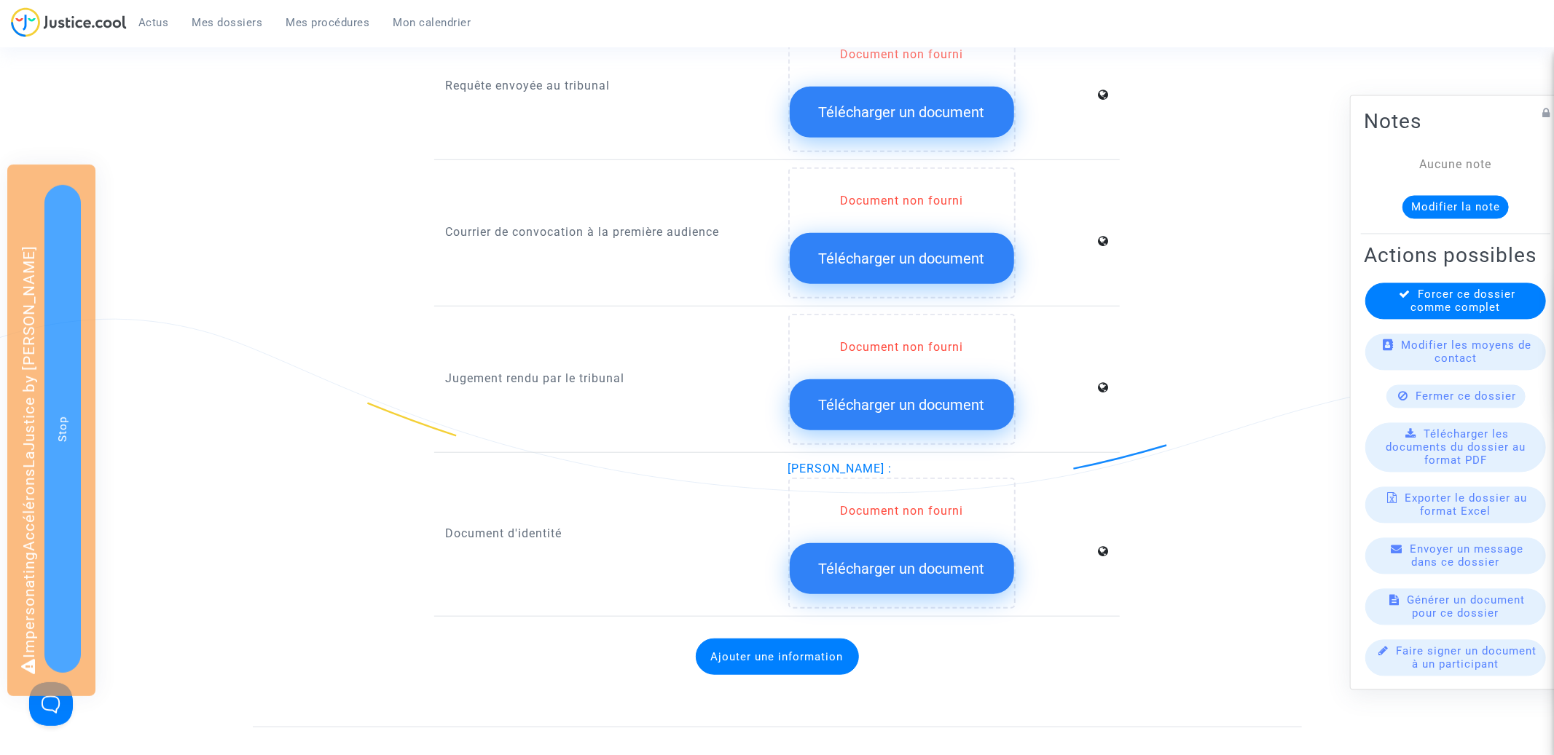
click at [728, 660] on button "Ajouter une information" at bounding box center [777, 657] width 163 height 36
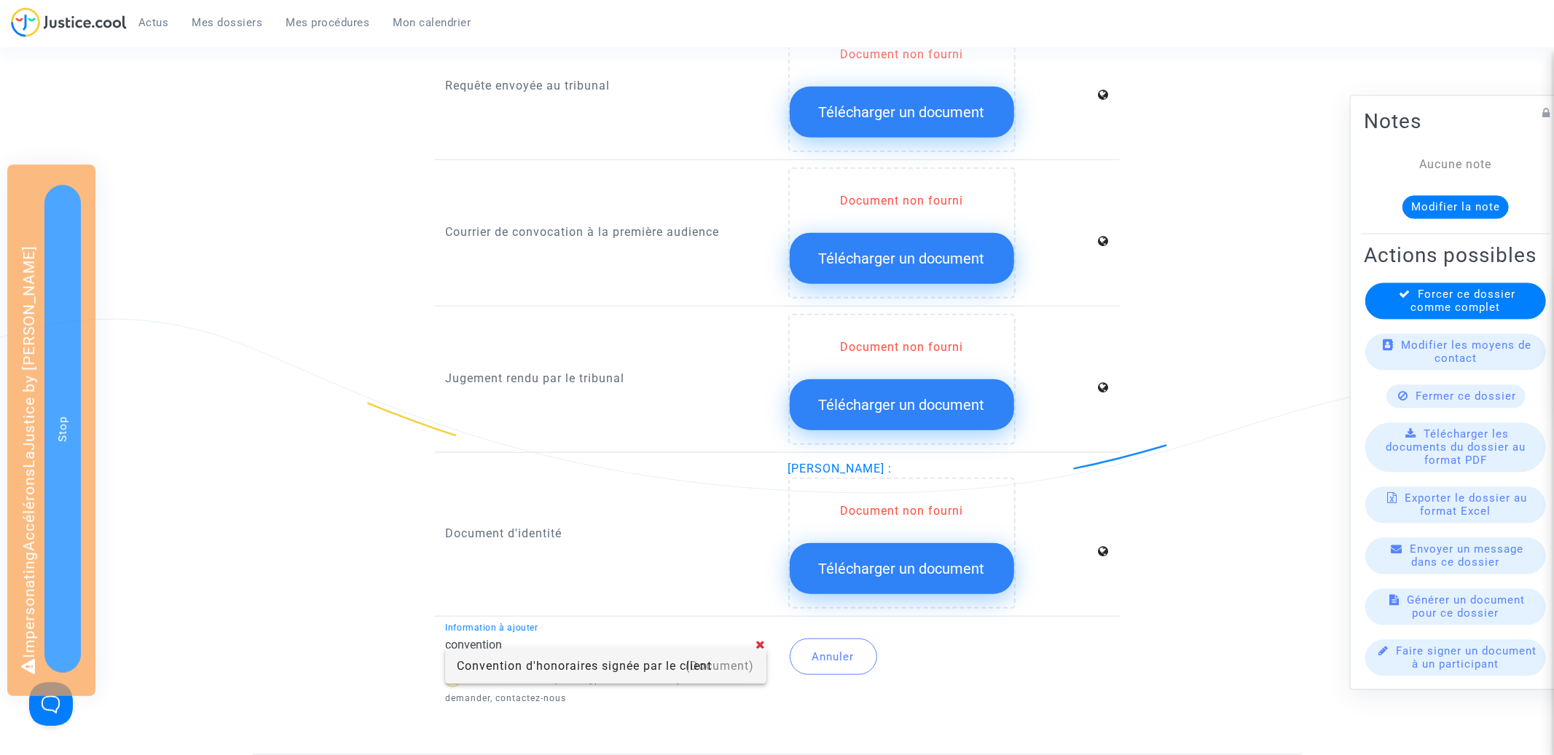
click at [605, 664] on div "Convention d'honoraires signée par le client" at bounding box center [605, 666] width 297 height 35
type input "Convention d'honoraires signée par le client"
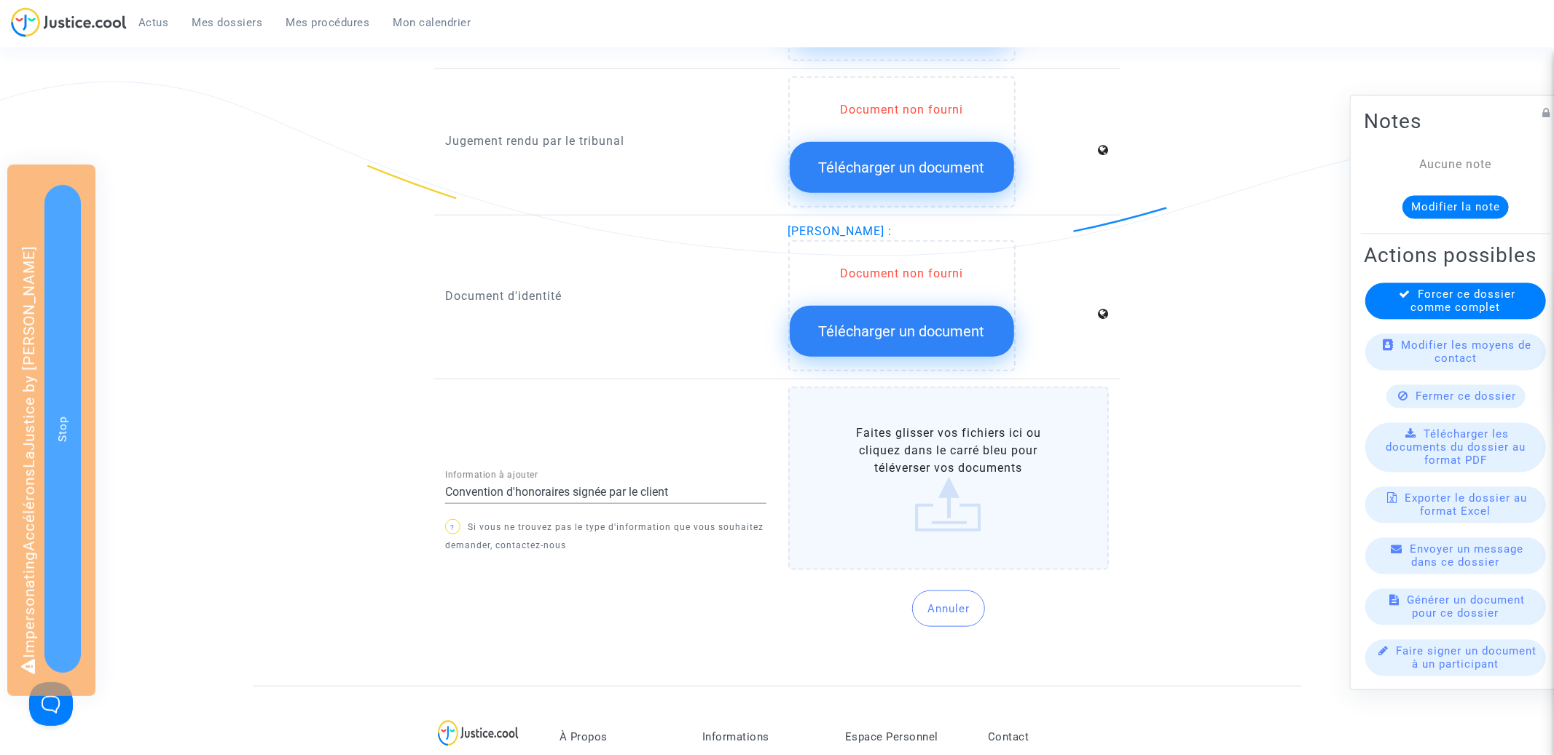
scroll to position [1346, 0]
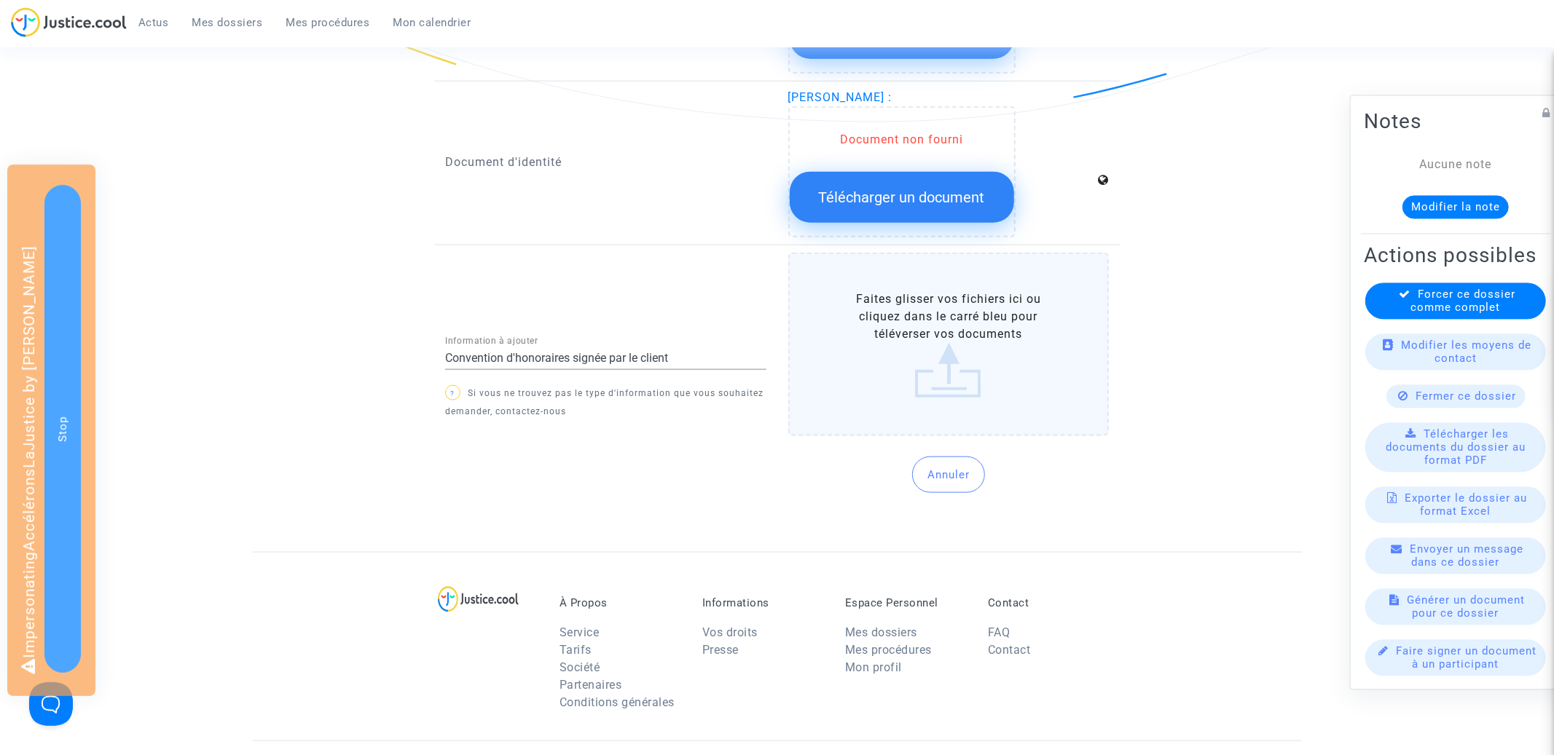
click at [938, 476] on button "Annuler" at bounding box center [948, 475] width 73 height 36
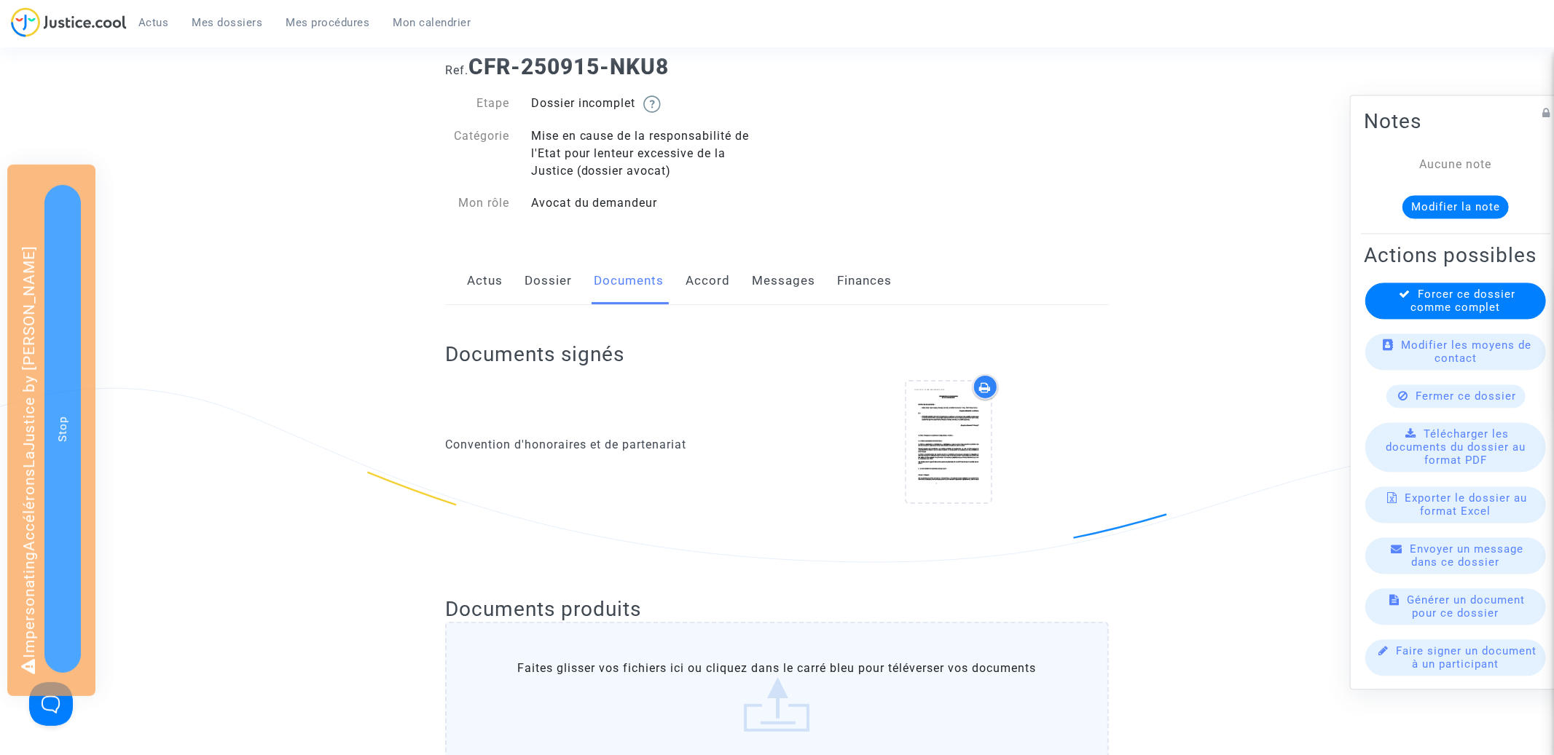
scroll to position [0, 0]
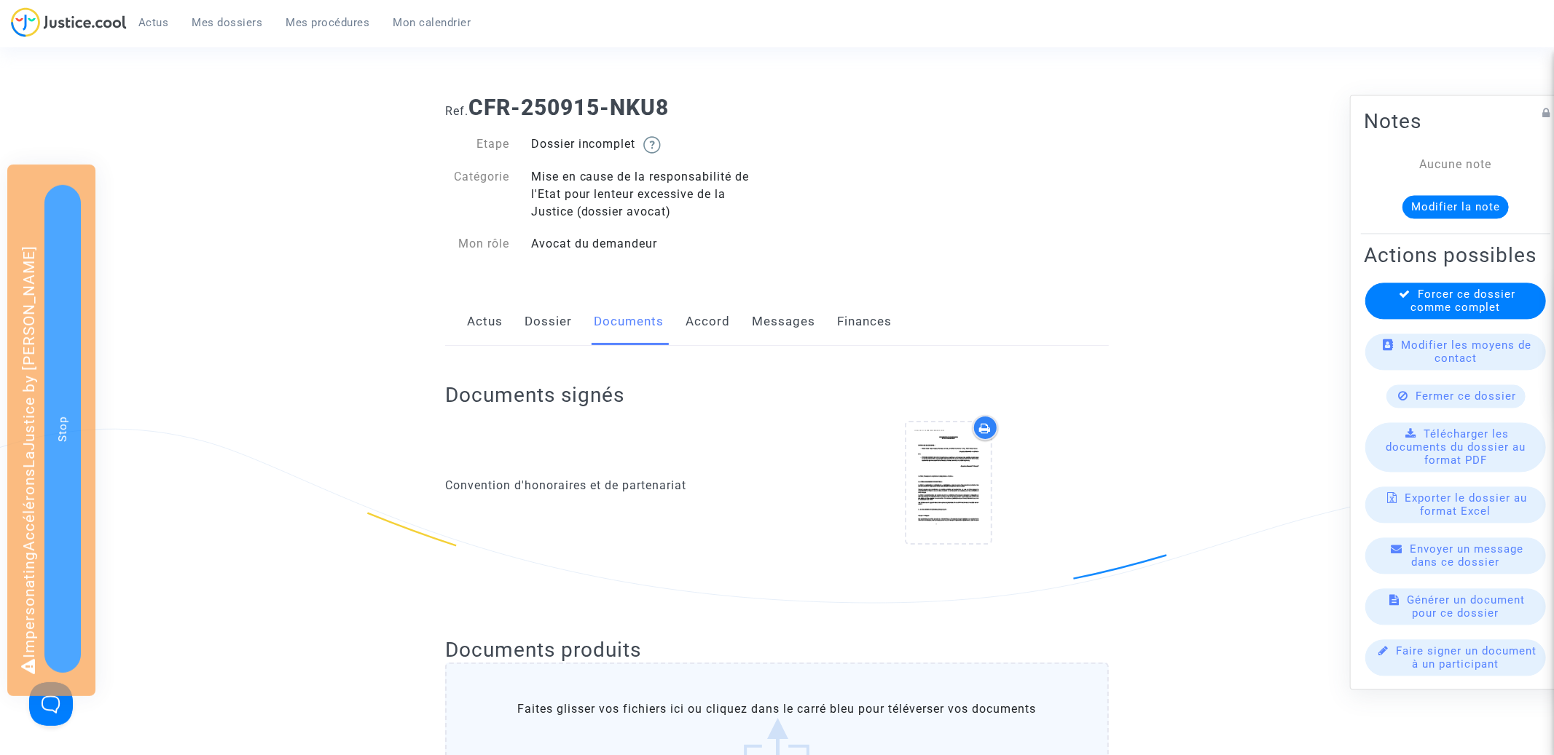
click at [227, 23] on span "Mes dossiers" at bounding box center [227, 22] width 71 height 13
